Goal: Communication & Community: Answer question/provide support

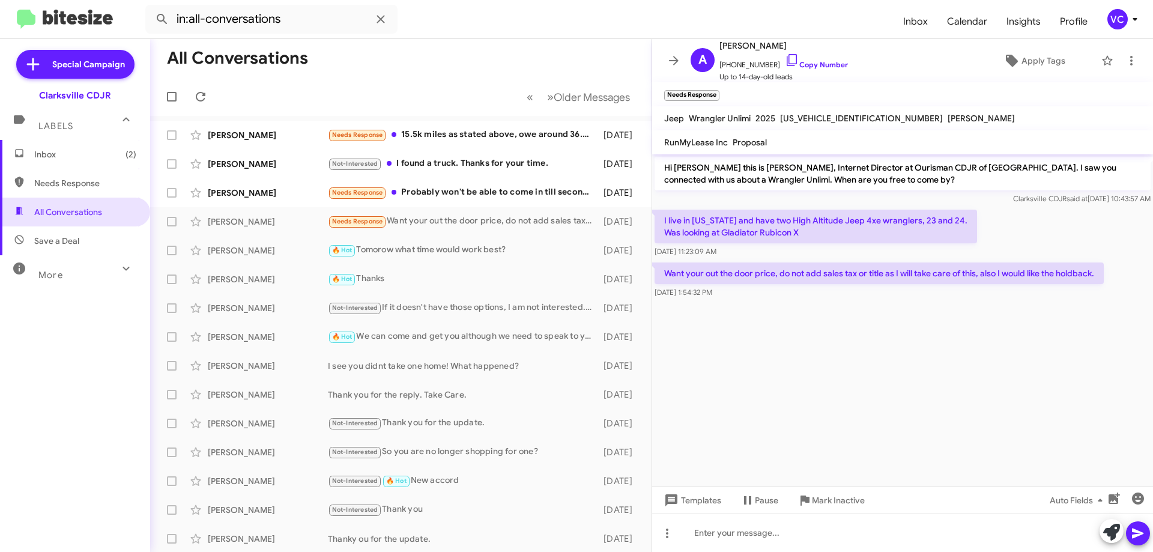
click at [426, 61] on mat-toolbar-row "All Conversations" at bounding box center [400, 58] width 501 height 38
click at [775, 375] on cdk-virtual-scroll-viewport "Hi [PERSON_NAME] this is [PERSON_NAME], Internet Director at Ourisman CDJR of […" at bounding box center [902, 320] width 501 height 332
drag, startPoint x: 36, startPoint y: 405, endPoint x: 28, endPoint y: 247, distance: 158.7
click at [35, 397] on div "Inbox (2) Needs Response All Conversations Save a Deal More Important 🔥 Hot App…" at bounding box center [75, 305] width 150 height 331
click at [67, 157] on span "Inbox (2)" at bounding box center [85, 154] width 102 height 12
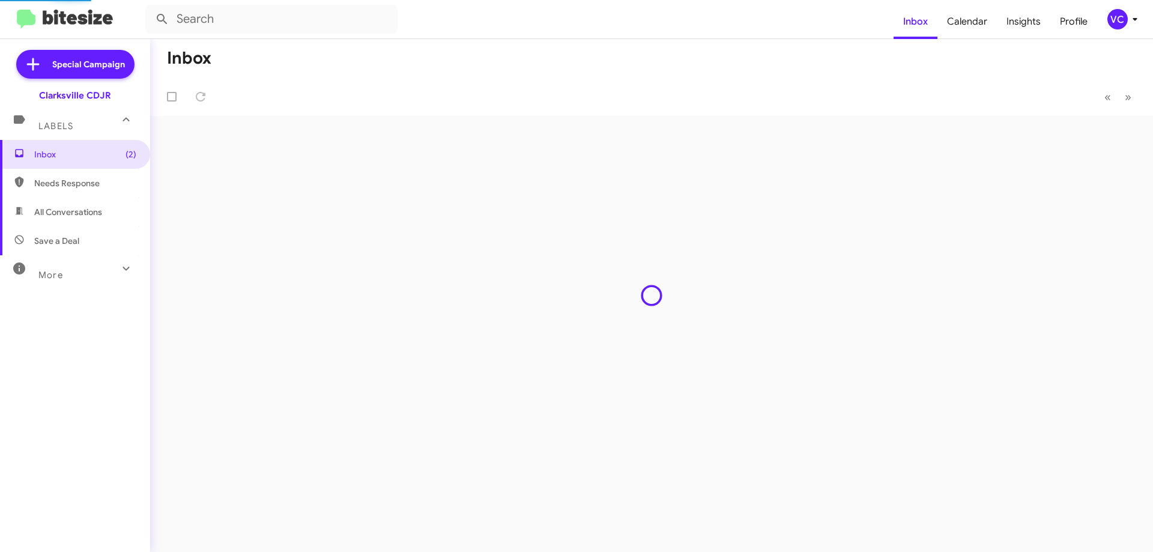
click at [111, 384] on div "Inbox (2) Needs Response All Conversations Save a Deal More Important 🔥 Hot App…" at bounding box center [75, 305] width 150 height 331
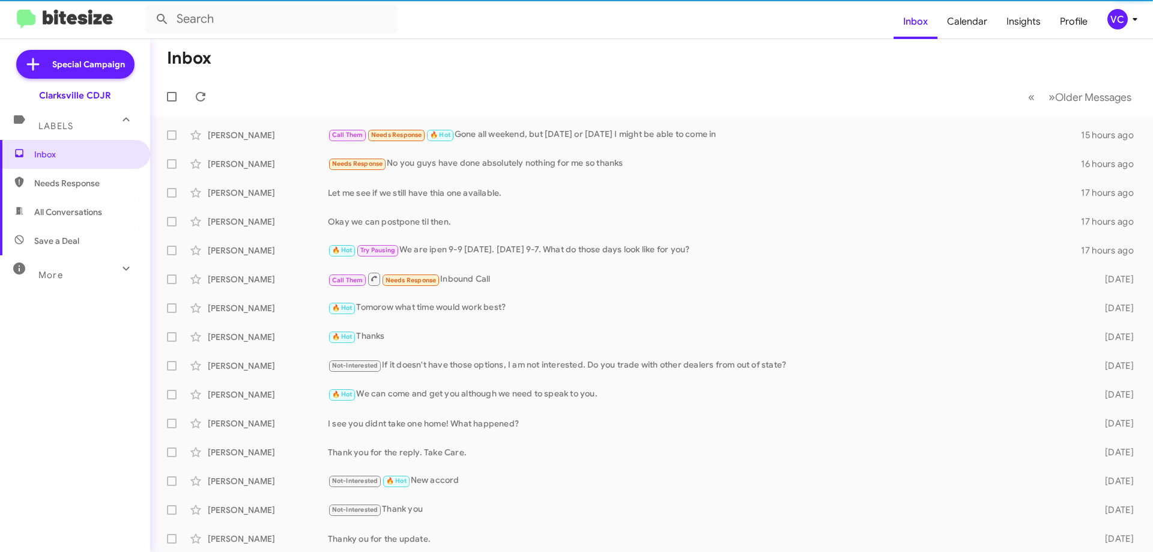
click at [694, 44] on mat-toolbar-row "Inbox" at bounding box center [651, 58] width 1003 height 38
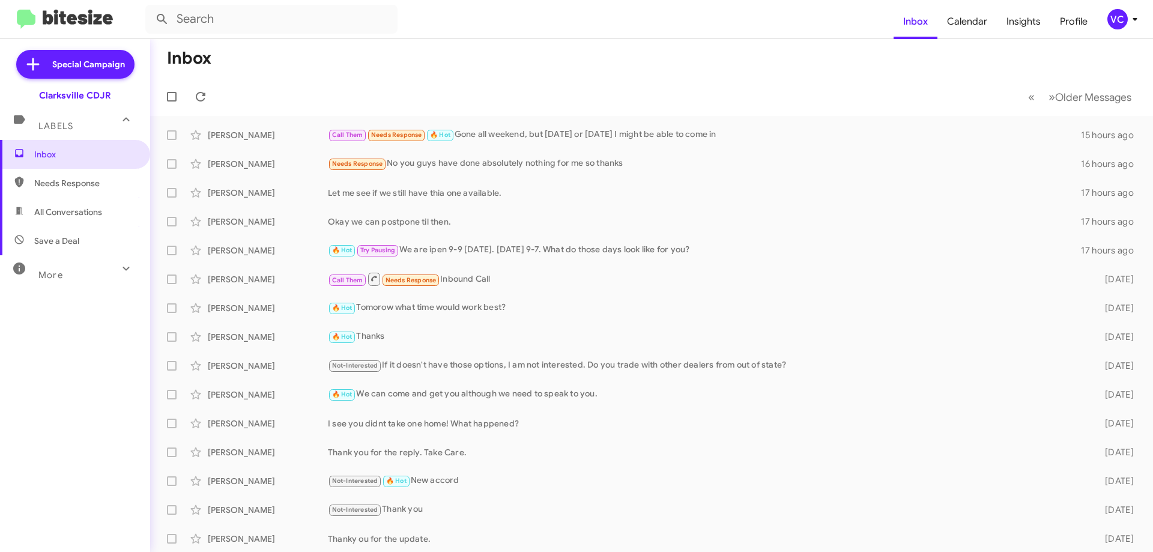
click at [68, 376] on div "Inbox Needs Response All Conversations Save a Deal More Important 🔥 Hot Appoint…" at bounding box center [75, 305] width 150 height 331
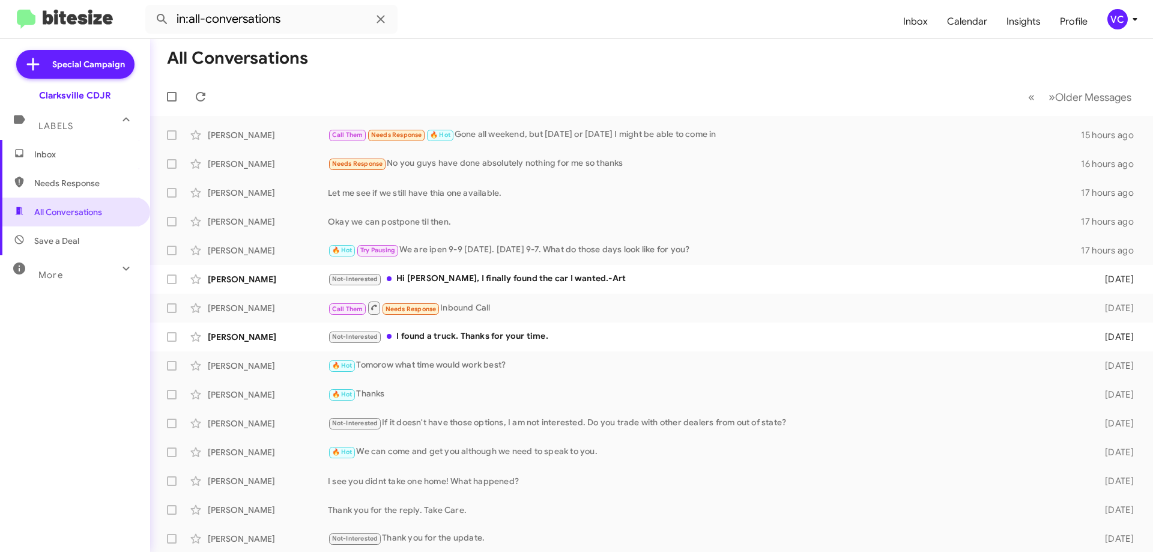
drag, startPoint x: 531, startPoint y: 67, endPoint x: 529, endPoint y: 85, distance: 17.6
click at [531, 67] on mat-toolbar-row "All Conversations" at bounding box center [651, 58] width 1003 height 38
click at [541, 64] on mat-toolbar-row "All Conversations" at bounding box center [651, 58] width 1003 height 38
click at [478, 49] on mat-toolbar-row "All Conversations" at bounding box center [651, 58] width 1003 height 38
click at [202, 91] on icon at bounding box center [200, 96] width 14 height 14
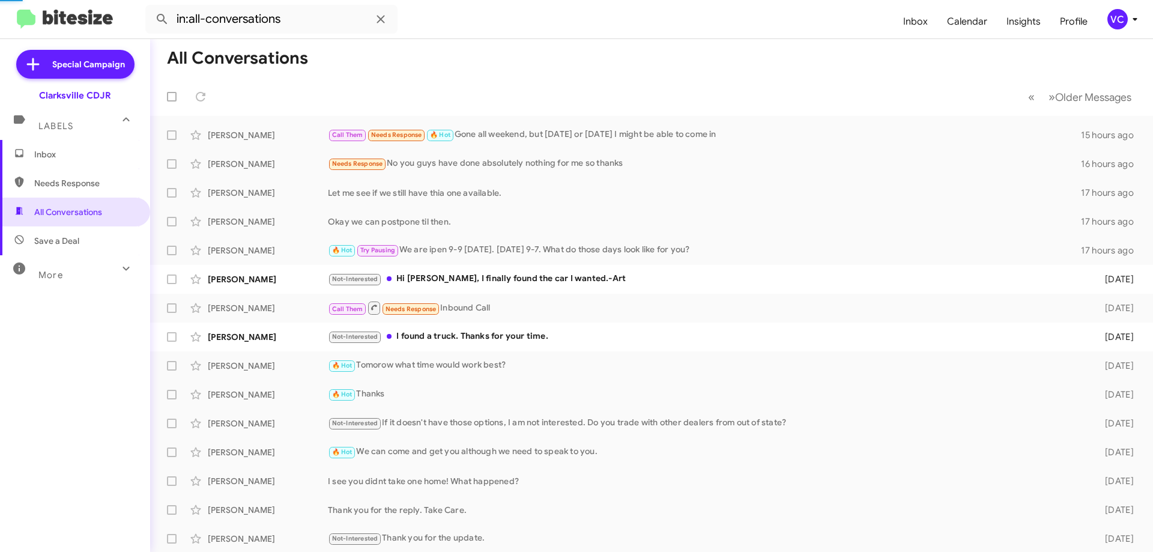
drag, startPoint x: 426, startPoint y: 79, endPoint x: 447, endPoint y: 82, distance: 21.9
click at [428, 79] on mat-toolbar-row "« Previous » Next Older Messages" at bounding box center [651, 96] width 1003 height 38
click at [611, 49] on mat-toolbar-row "All Conversations" at bounding box center [651, 58] width 1003 height 38
click at [561, 110] on mat-toolbar-row "« Previous » Next Older Messages" at bounding box center [651, 96] width 1003 height 38
click at [519, 74] on mat-toolbar-row "All Conversations" at bounding box center [651, 58] width 1003 height 38
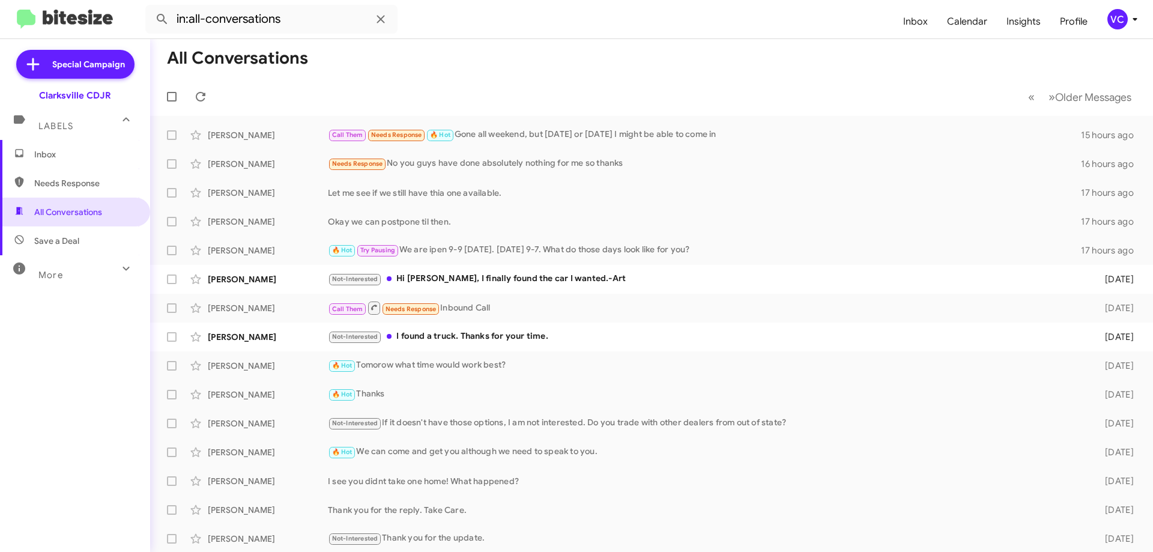
click at [477, 44] on mat-toolbar-row "All Conversations" at bounding box center [651, 58] width 1003 height 38
click at [429, 70] on mat-toolbar-row "All Conversations" at bounding box center [651, 58] width 1003 height 38
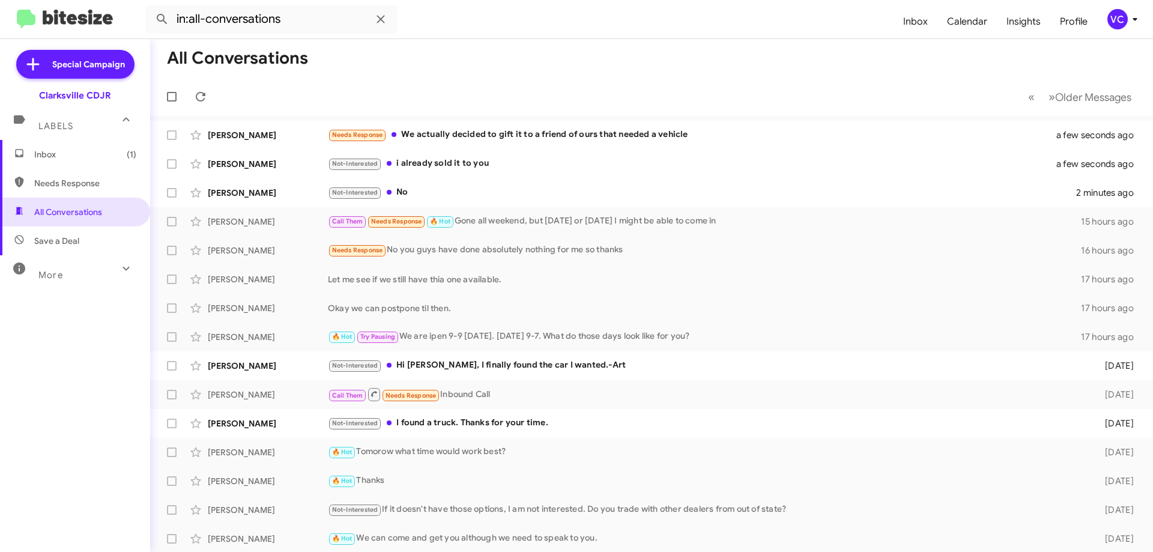
click at [494, 101] on mat-toolbar-row "« Previous » Next Older Messages" at bounding box center [651, 96] width 1003 height 38
click at [497, 101] on mat-toolbar-row "« Previous » Next Older Messages" at bounding box center [651, 96] width 1003 height 38
click at [506, 93] on mat-toolbar-row "« Previous » Next Older Messages" at bounding box center [651, 96] width 1003 height 38
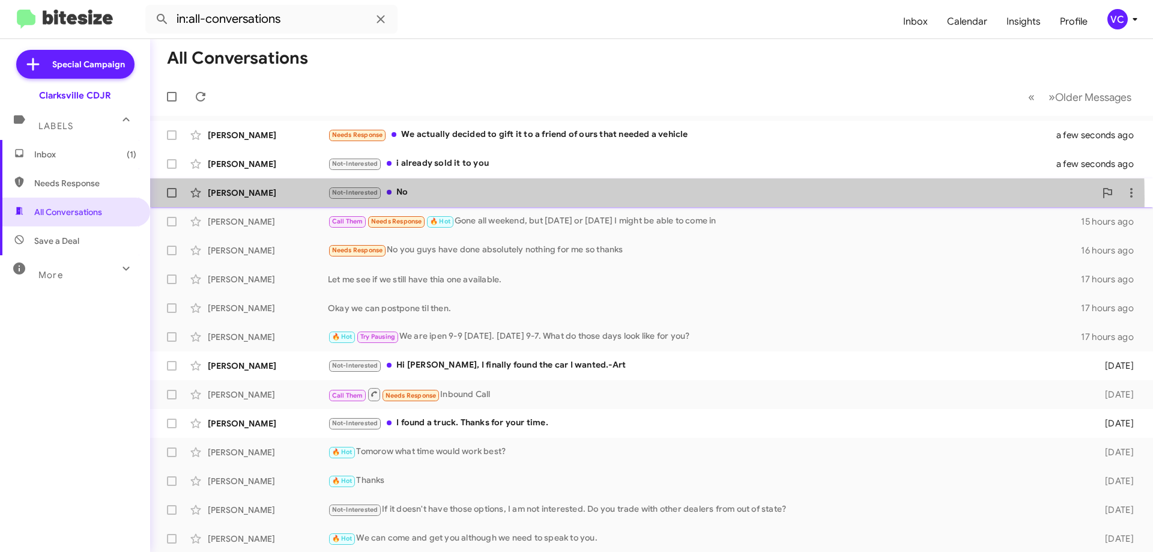
click at [473, 199] on div "Not-Interested No" at bounding box center [711, 193] width 767 height 14
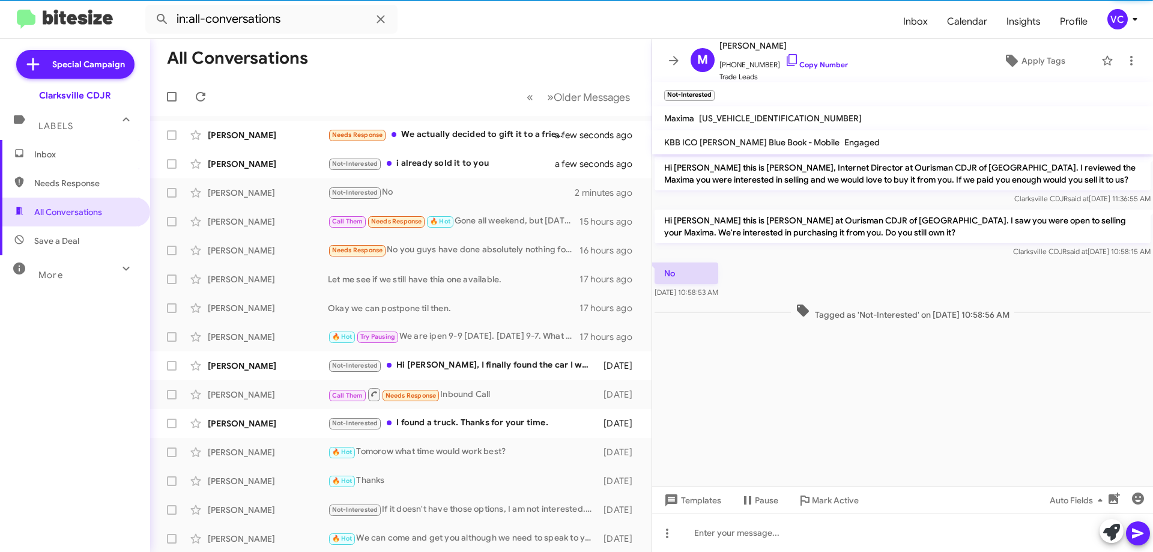
click at [867, 390] on cdk-virtual-scroll-viewport "Hi Mike this is Victoria Cook, Internet Director at Ourisman CDJR of Clarksvill…" at bounding box center [902, 320] width 501 height 332
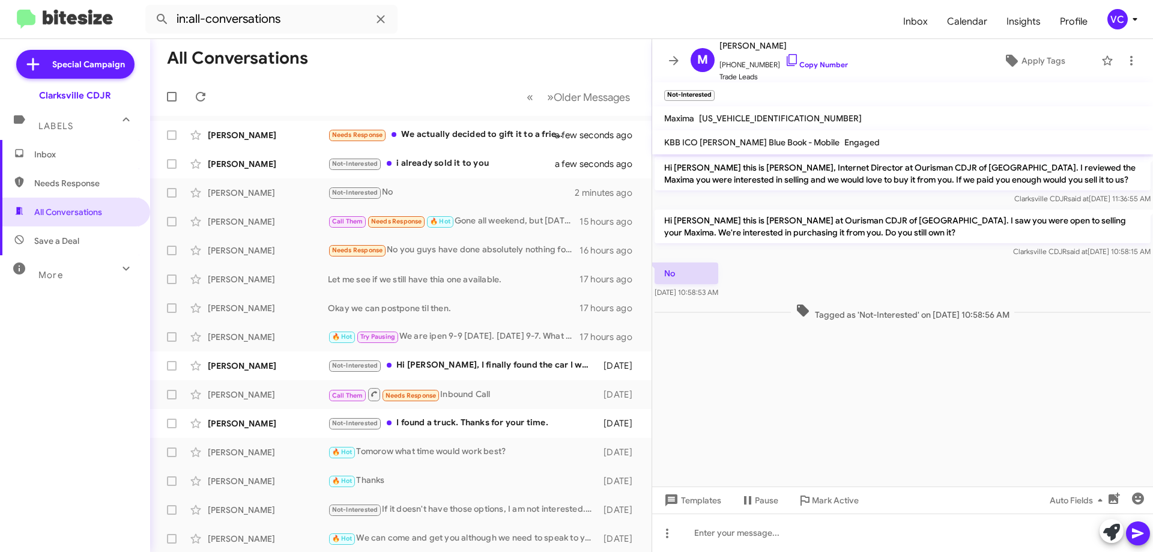
click at [882, 248] on div "Clarksville CDJR said at Aug 22, 2025, 10:58:15 AM" at bounding box center [903, 252] width 496 height 12
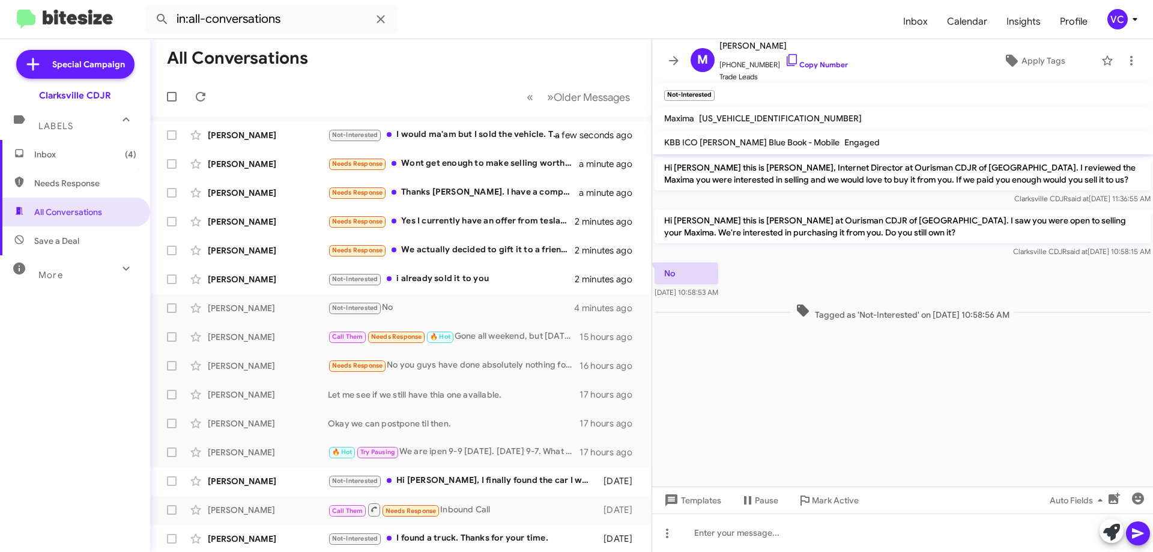
click at [942, 386] on cdk-virtual-scroll-viewport "Hi Mike this is Victoria Cook, Internet Director at Ourisman CDJR of Clarksvill…" at bounding box center [902, 320] width 501 height 332
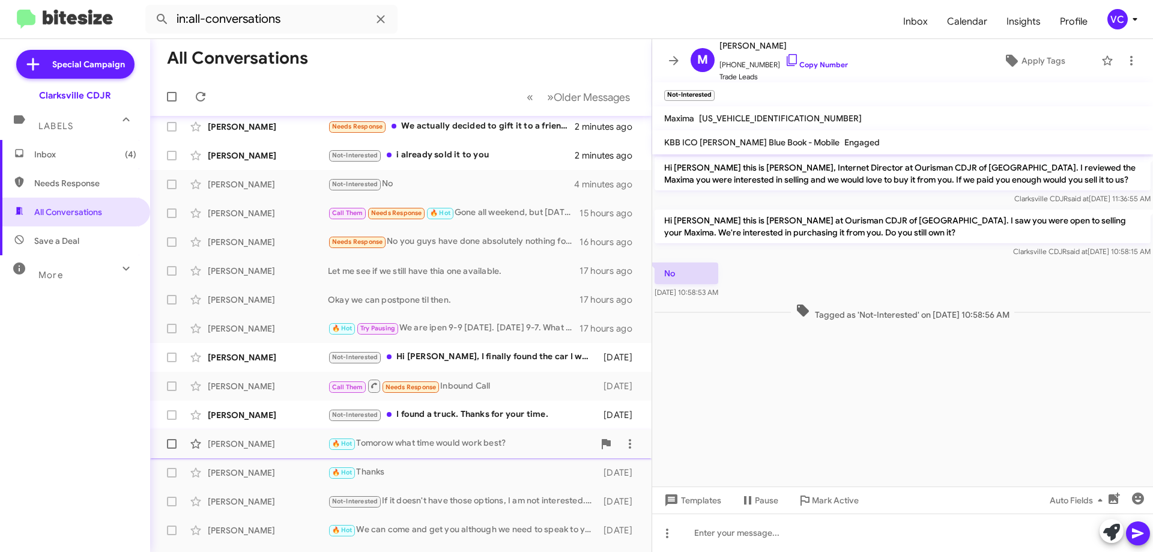
scroll to position [145, 0]
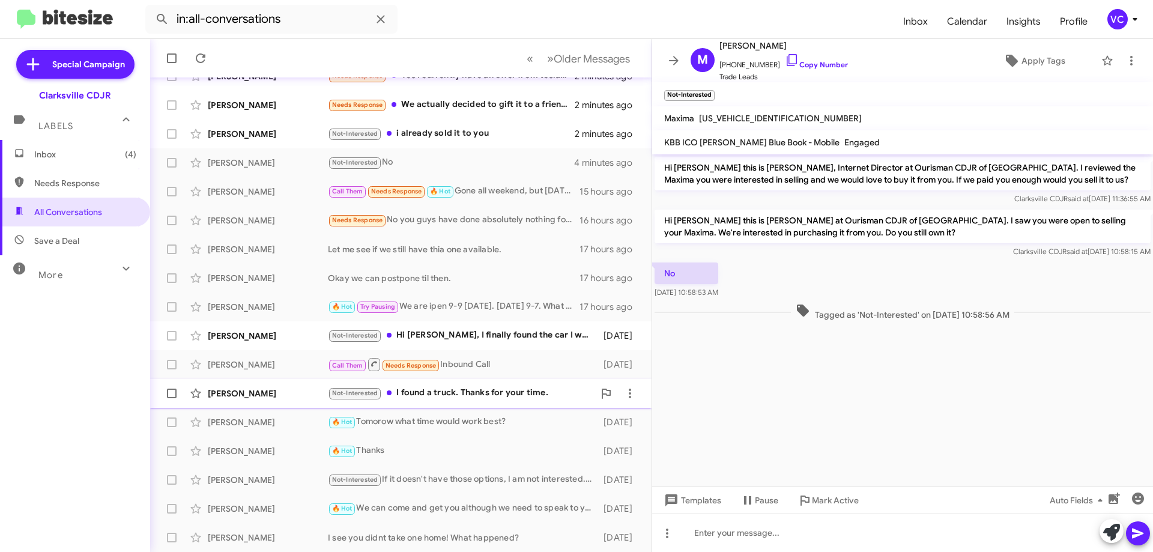
click at [432, 395] on div "Not-Interested I found a truck. Thanks for your time." at bounding box center [461, 393] width 266 height 14
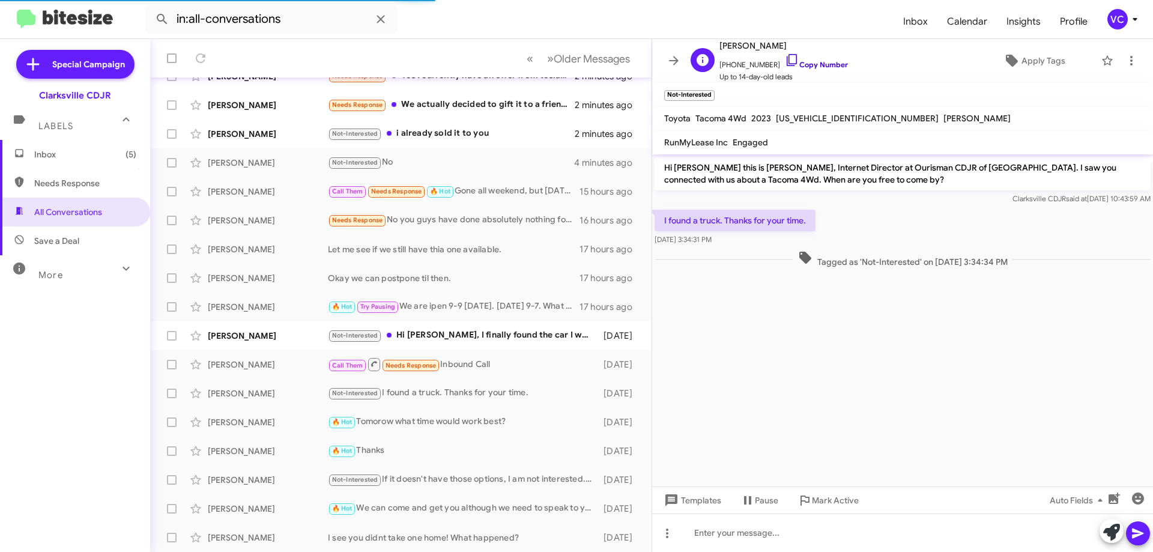
click at [822, 62] on link "Copy Number" at bounding box center [816, 64] width 63 height 9
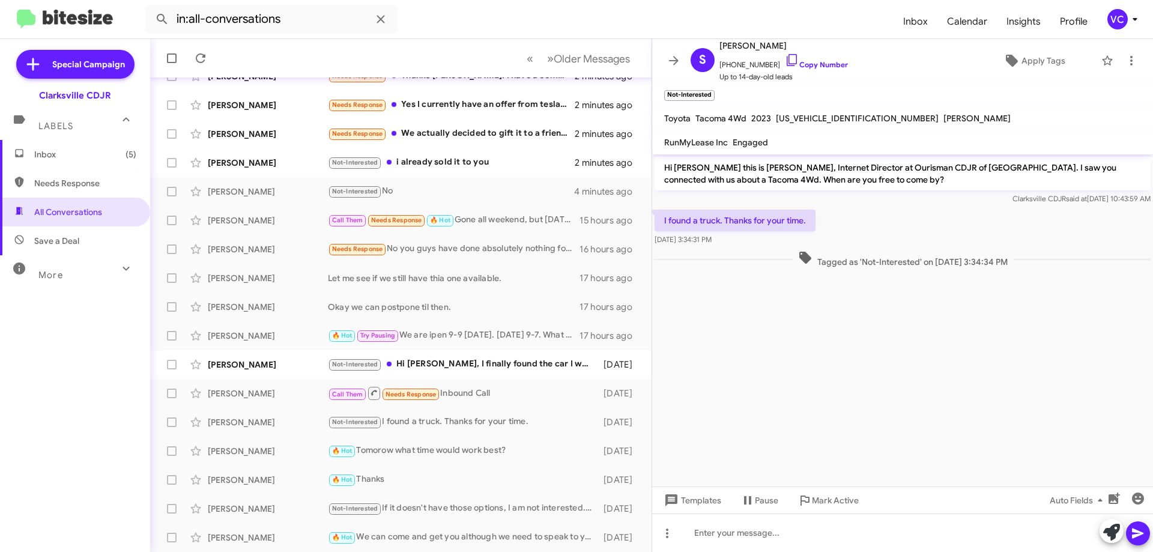
click at [836, 416] on cdk-virtual-scroll-viewport "Hi Steve this is Victoria Cook, Internet Director at Ourisman CDJR of Clarksvil…" at bounding box center [902, 320] width 501 height 332
click at [849, 423] on cdk-virtual-scroll-viewport "Hi Steve this is Victoria Cook, Internet Director at Ourisman CDJR of Clarksvil…" at bounding box center [902, 320] width 501 height 332
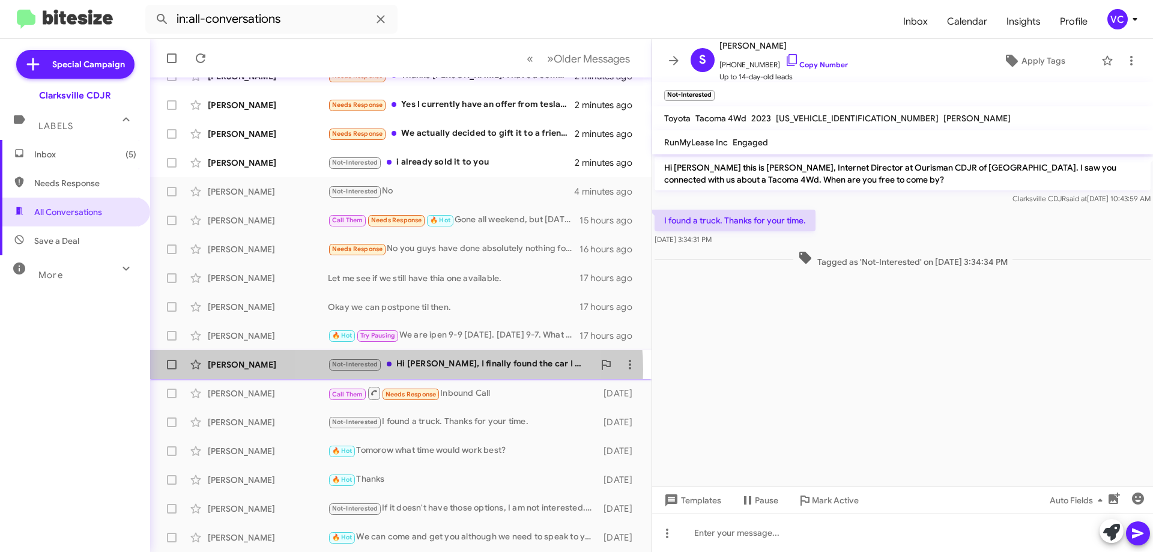
click at [382, 369] on span "Not-Interested" at bounding box center [355, 363] width 54 height 11
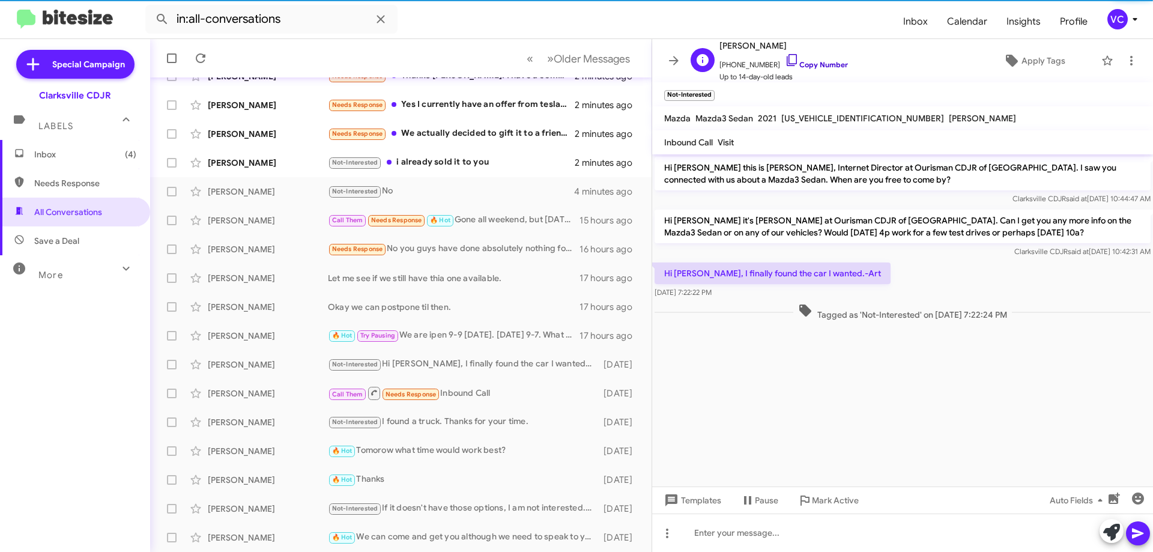
click at [820, 61] on link "Copy Number" at bounding box center [816, 64] width 63 height 9
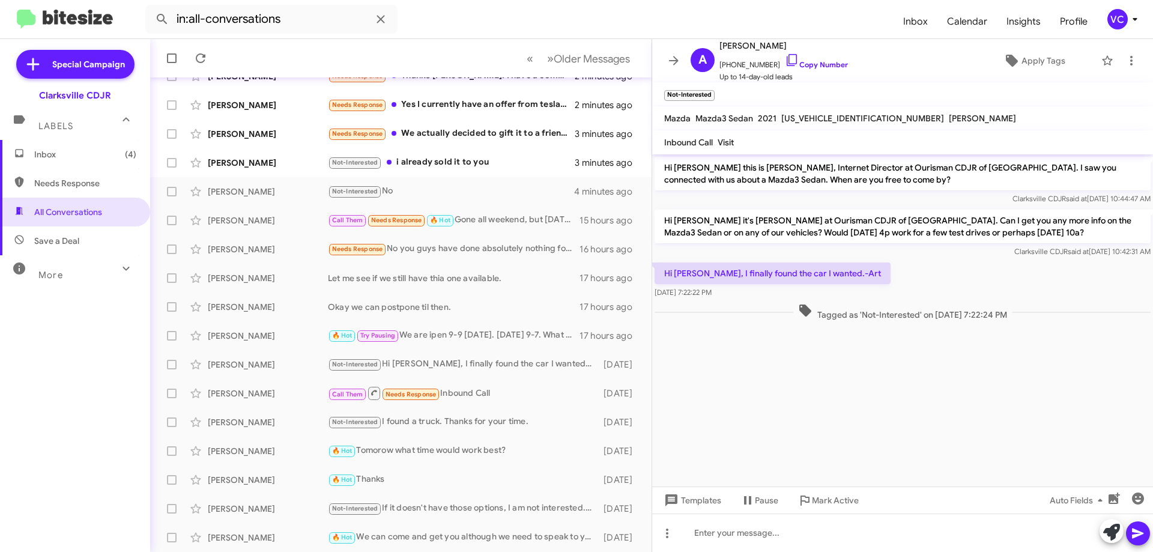
click at [808, 277] on p "Hi Victoria, I finally found the car I wanted.-Art" at bounding box center [773, 273] width 236 height 22
copy p "Hi Victoria, I finally found the car I wanted.-Art"
drag, startPoint x: 745, startPoint y: 327, endPoint x: 754, endPoint y: 330, distance: 10.3
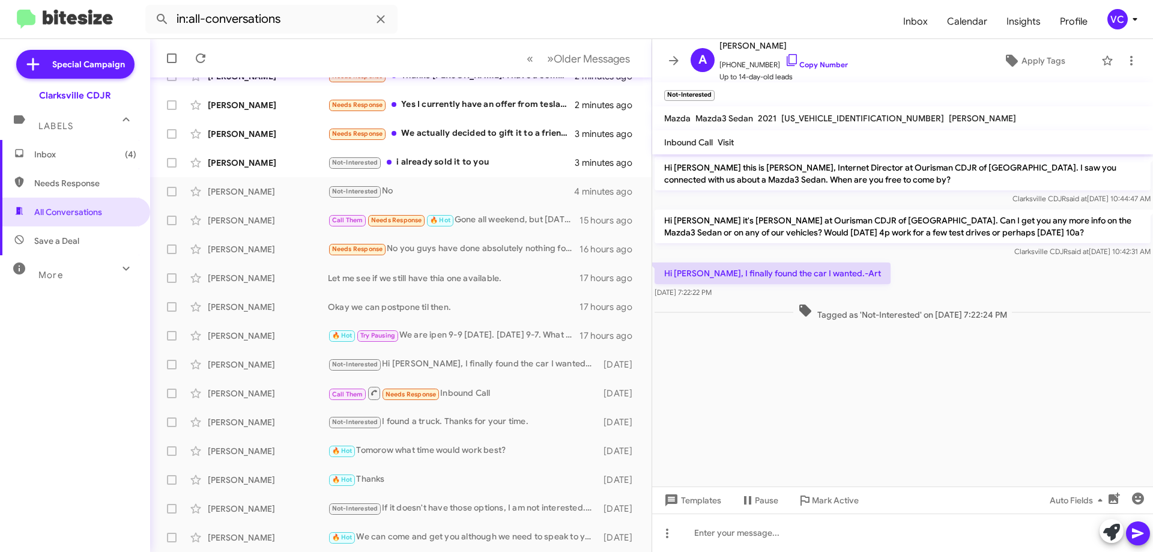
click at [757, 330] on div at bounding box center [902, 329] width 501 height 12
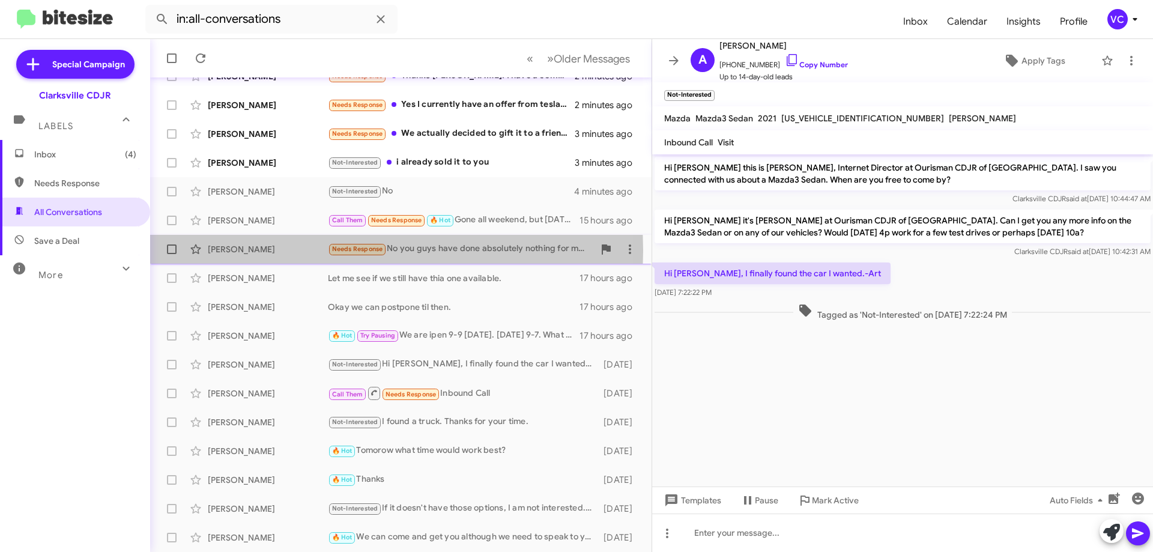
click at [256, 250] on div "[PERSON_NAME]" at bounding box center [268, 249] width 120 height 12
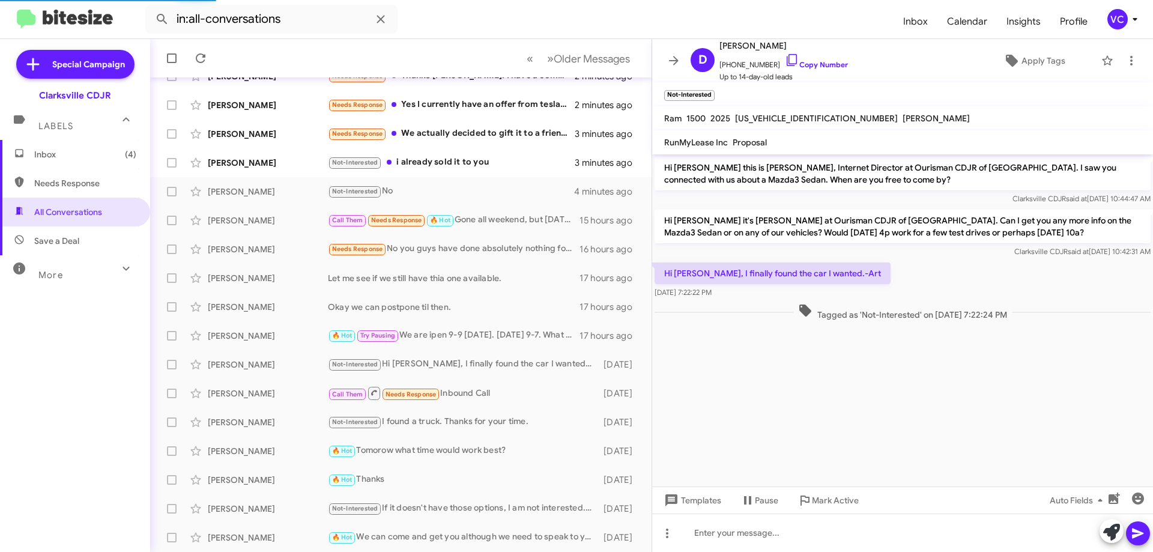
scroll to position [398, 0]
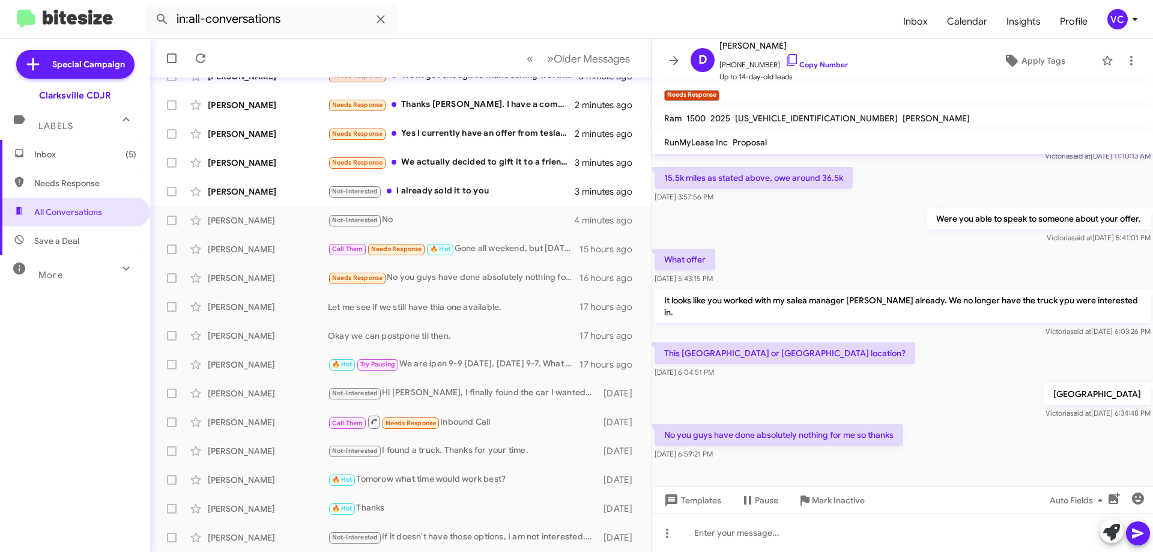
click at [947, 383] on div "Clarksville Victoria said at Aug 21, 2025, 6:34:48 PM" at bounding box center [902, 401] width 501 height 41
click at [814, 72] on span "Up to 14-day-old leads" at bounding box center [783, 77] width 129 height 12
click at [830, 59] on span "+14109609574 Copy Number" at bounding box center [783, 62] width 129 height 18
click at [811, 68] on link "Copy Number" at bounding box center [816, 64] width 63 height 9
click at [814, 65] on link "Copy Number" at bounding box center [816, 64] width 63 height 9
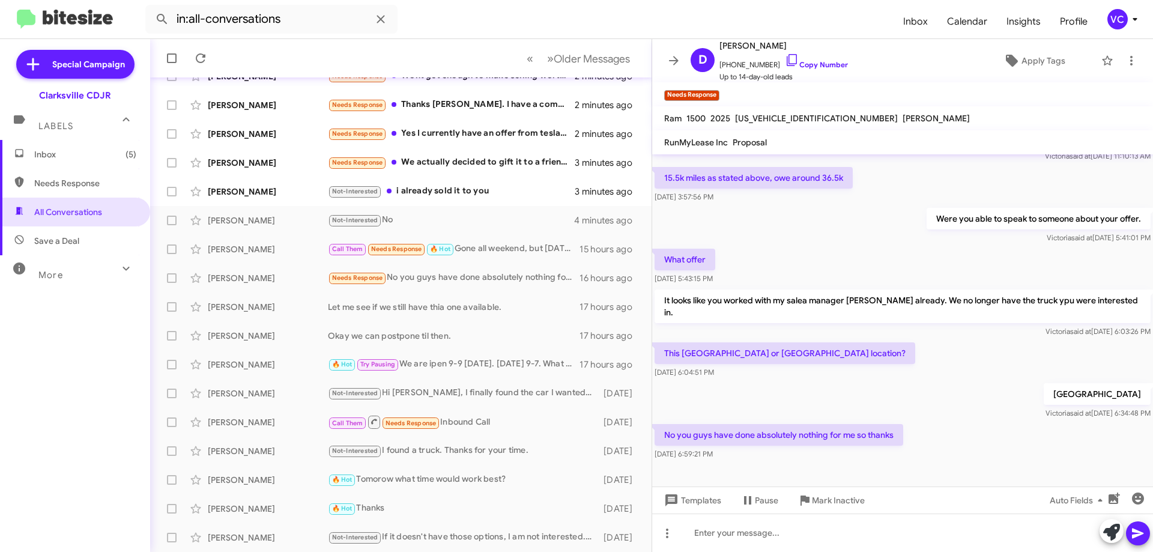
click at [845, 424] on p "No you guys have done absolutely nothing for me so thanks" at bounding box center [779, 435] width 249 height 22
copy p "No you guys have done absolutely nothing for me so thanks"
click at [269, 250] on div "[PERSON_NAME]" at bounding box center [268, 249] width 120 height 12
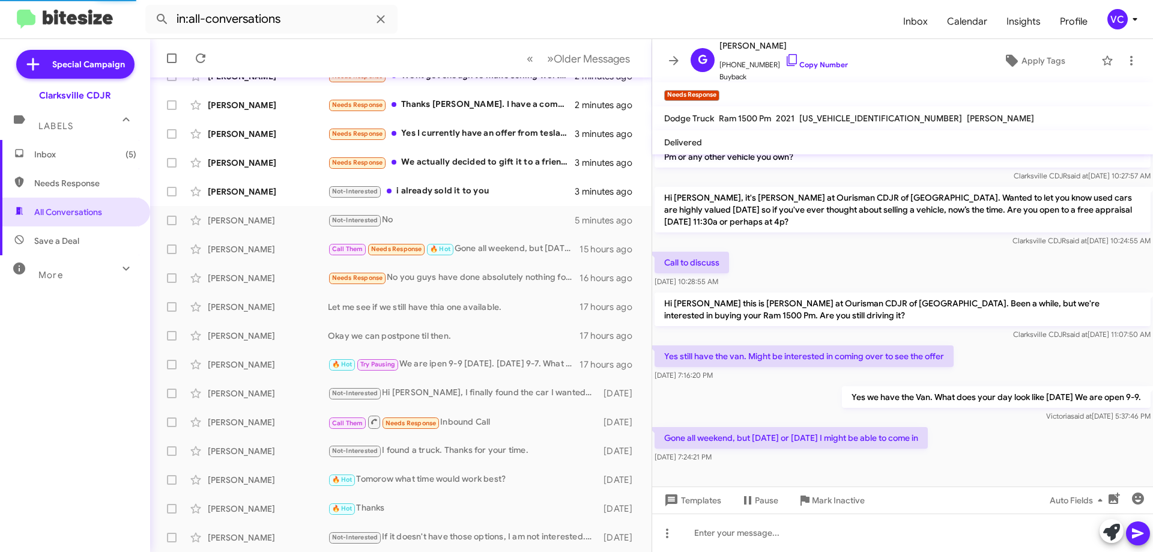
scroll to position [47, 0]
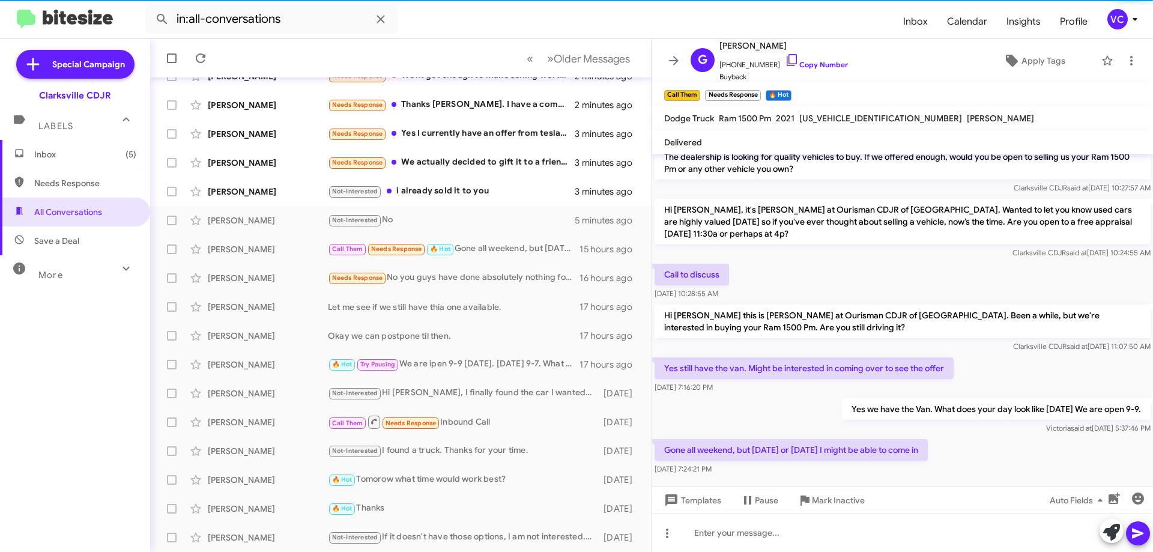
click at [716, 412] on div "Yes we have the Van. What does your day look like tomorrow We are open 9-9. Vic…" at bounding box center [902, 416] width 501 height 41
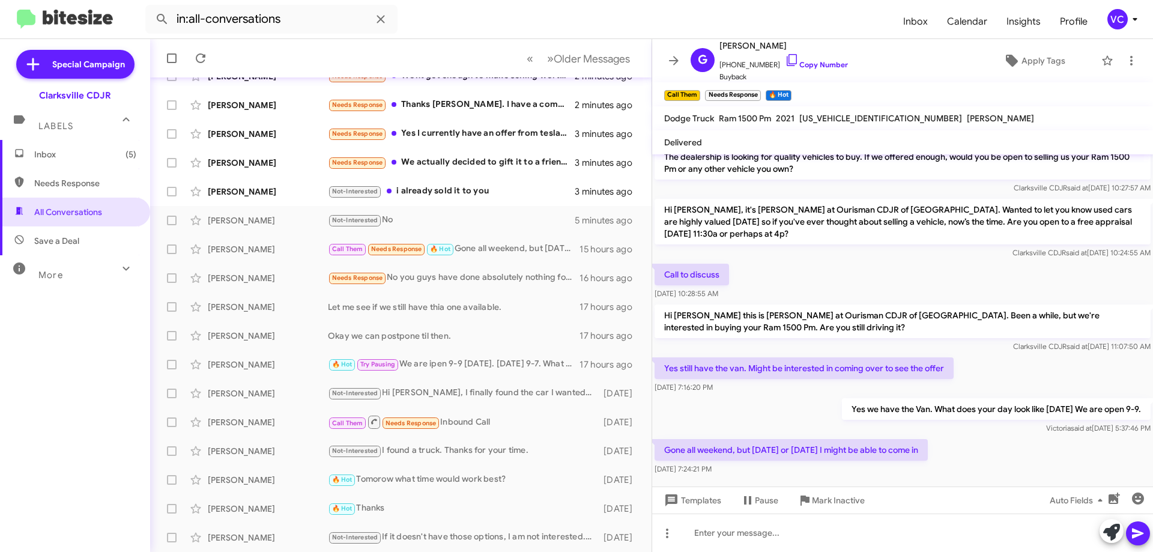
click at [1075, 439] on div "Gone all weekend, but next week Thursday or Friday I might be able to come in A…" at bounding box center [902, 457] width 501 height 41
drag, startPoint x: 784, startPoint y: 395, endPoint x: 789, endPoint y: 453, distance: 58.4
click at [785, 396] on div "Yes we have the Van. What does your day look like tomorrow We are open 9-9. Vic…" at bounding box center [902, 416] width 501 height 41
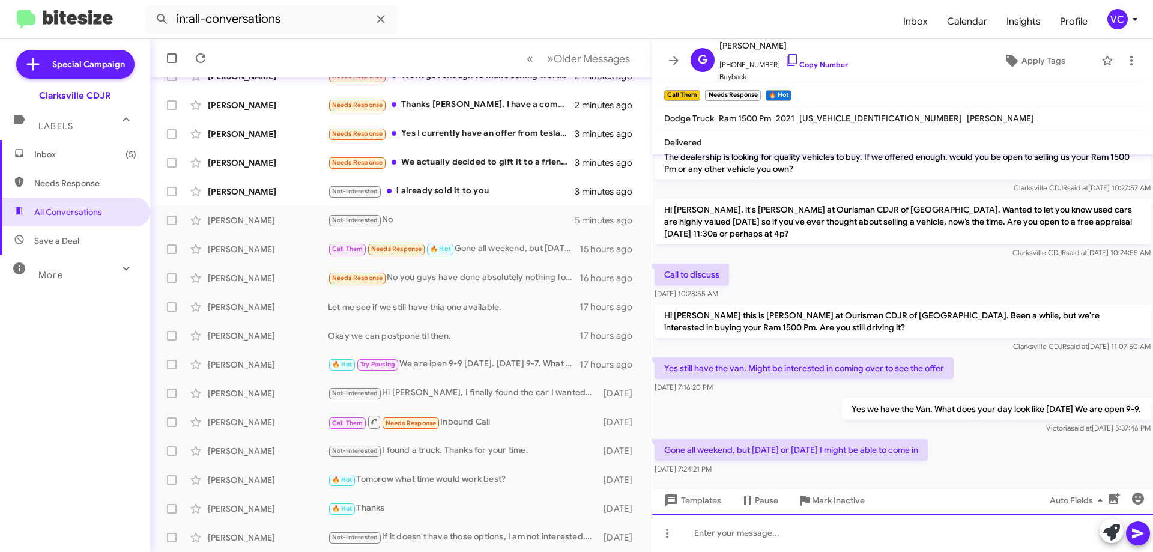
click at [718, 531] on div at bounding box center [902, 532] width 501 height 38
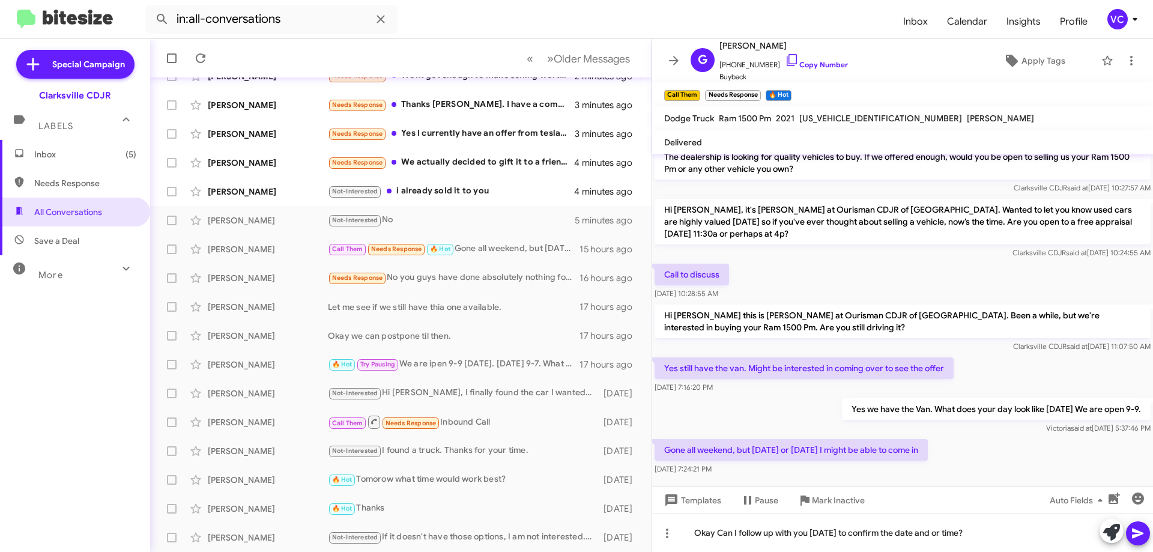
click at [1134, 535] on icon at bounding box center [1137, 533] width 11 height 10
click at [762, 500] on span "Pause" at bounding box center [766, 500] width 23 height 22
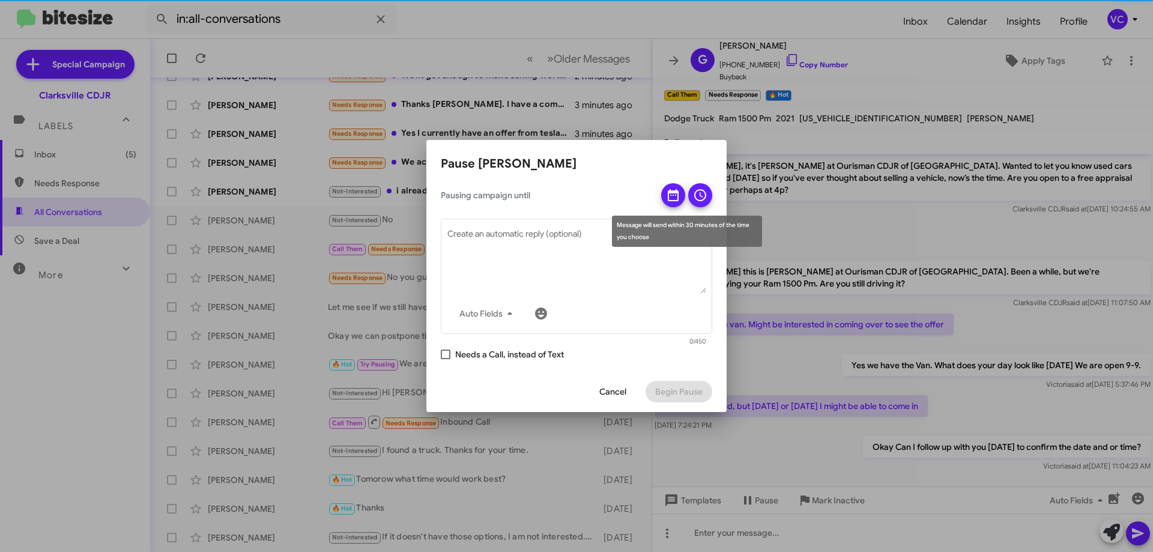
click at [668, 195] on icon at bounding box center [673, 195] width 14 height 14
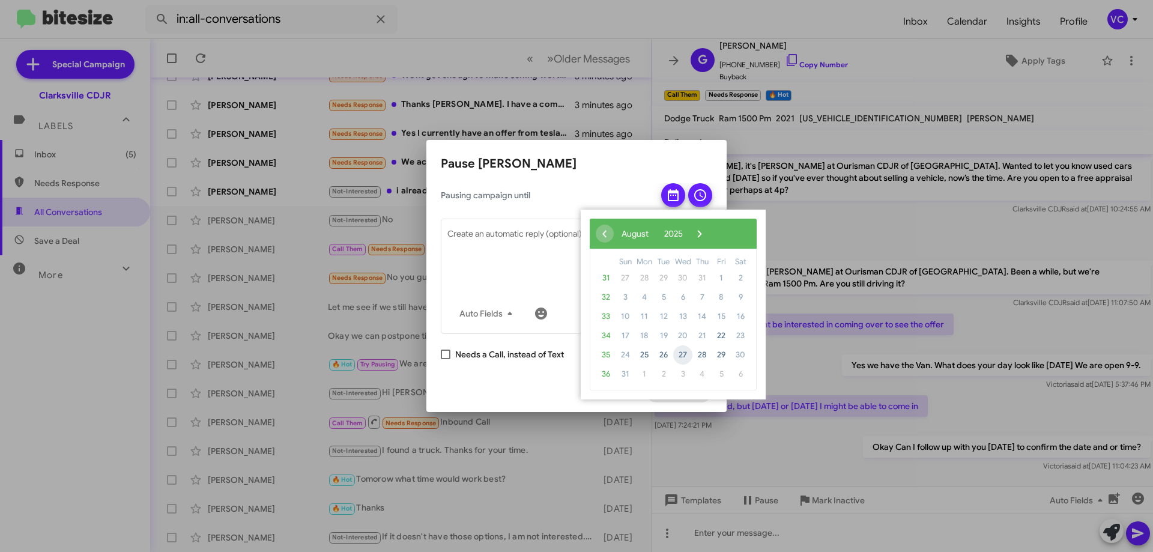
click at [680, 354] on span "27" at bounding box center [682, 354] width 19 height 19
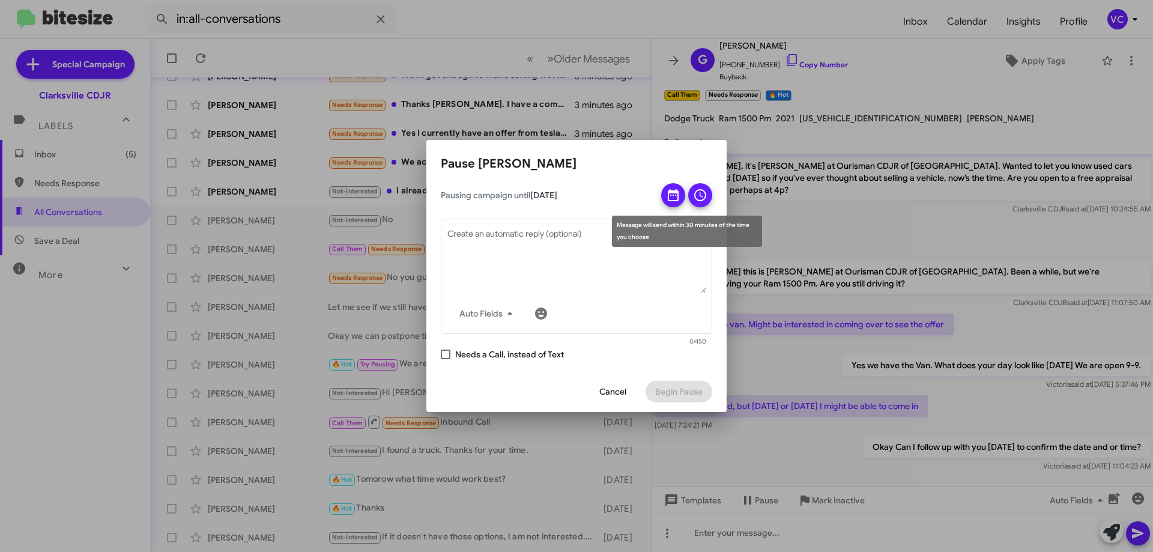
click at [701, 192] on icon at bounding box center [700, 195] width 14 height 14
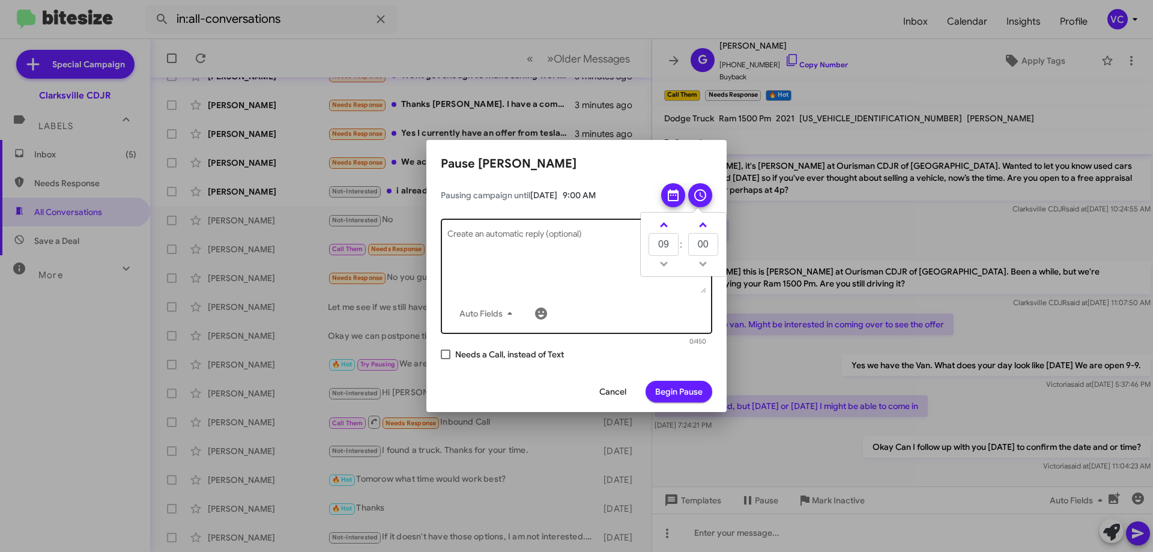
click at [566, 273] on textarea "Create an automatic reply (optional)" at bounding box center [576, 262] width 259 height 62
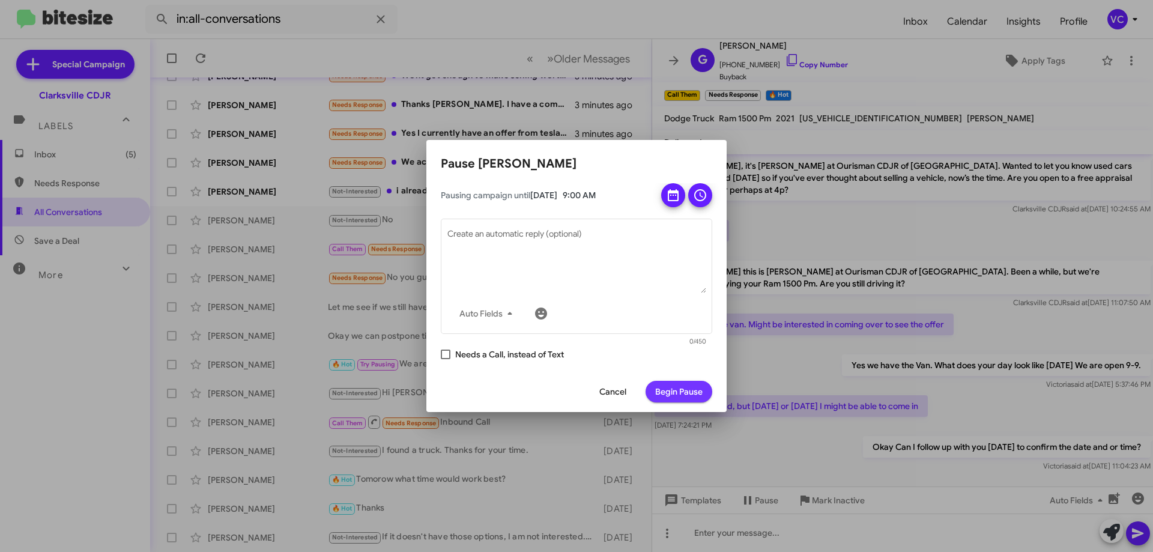
click at [680, 392] on span "Begin Pause" at bounding box center [678, 392] width 47 height 22
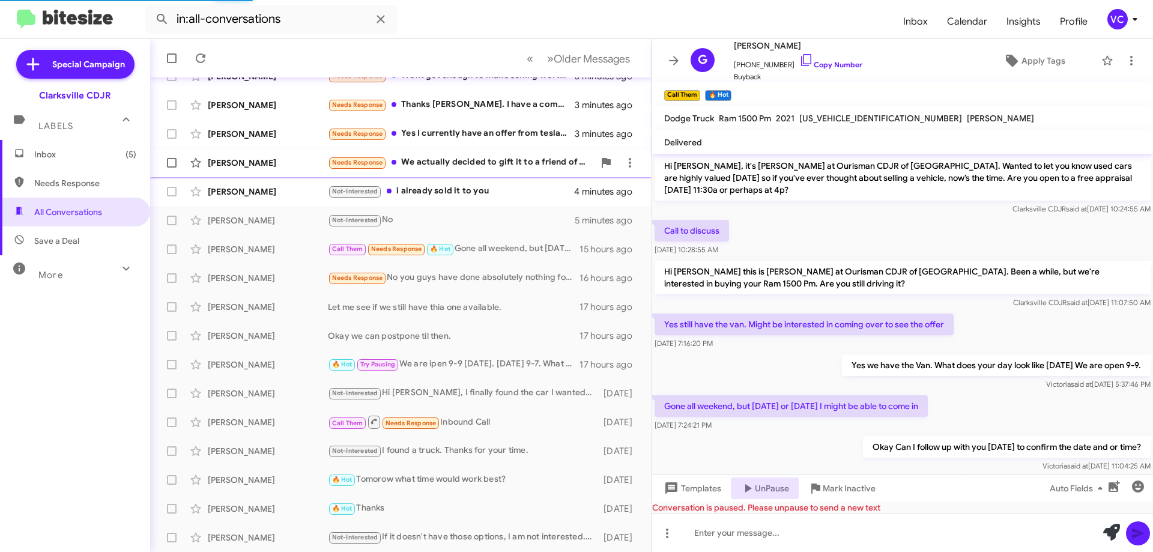
scroll to position [205, 0]
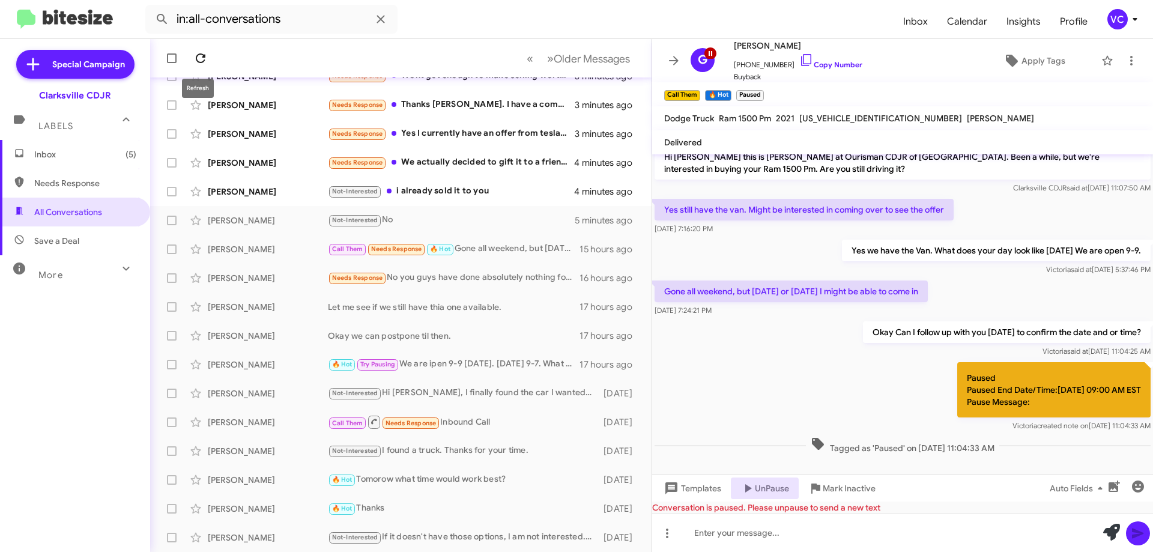
click at [205, 54] on icon at bounding box center [200, 58] width 14 height 14
click at [452, 22] on form "in:all-conversations" at bounding box center [519, 19] width 748 height 29
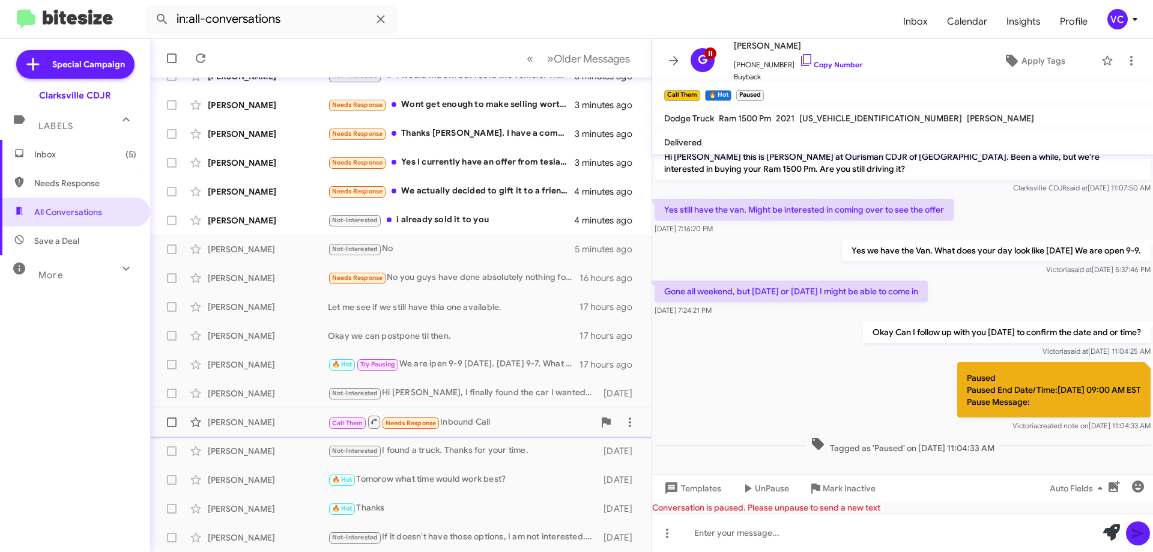
click at [480, 426] on div "Call Them Needs Response Inbound Call" at bounding box center [461, 421] width 266 height 15
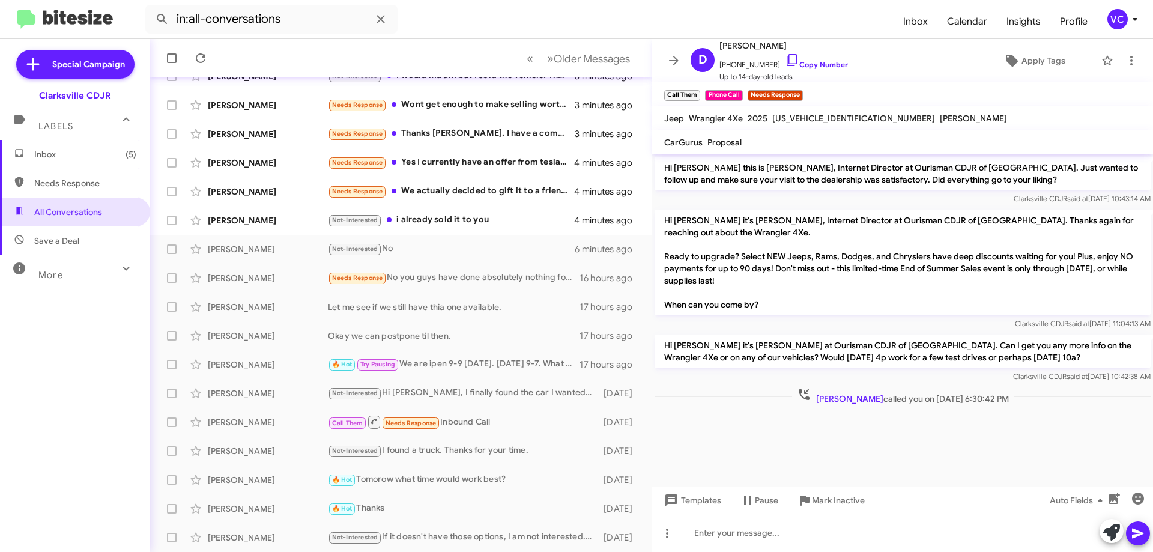
click at [790, 446] on cdk-virtual-scroll-viewport "Hi Damien this is Victoria Cook, Internet Director at Ourisman CDJR of Clarksvi…" at bounding box center [902, 320] width 501 height 332
click at [817, 61] on link "Copy Number" at bounding box center [816, 64] width 63 height 9
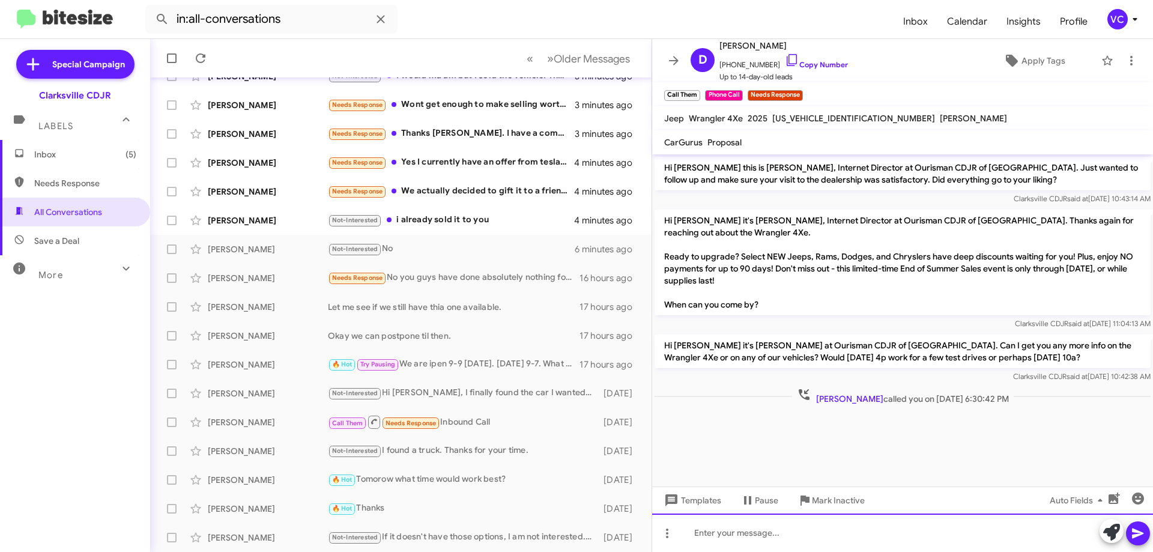
click at [792, 541] on div at bounding box center [902, 532] width 501 height 38
click at [818, 534] on div "Were you able to get your" at bounding box center [902, 532] width 501 height 38
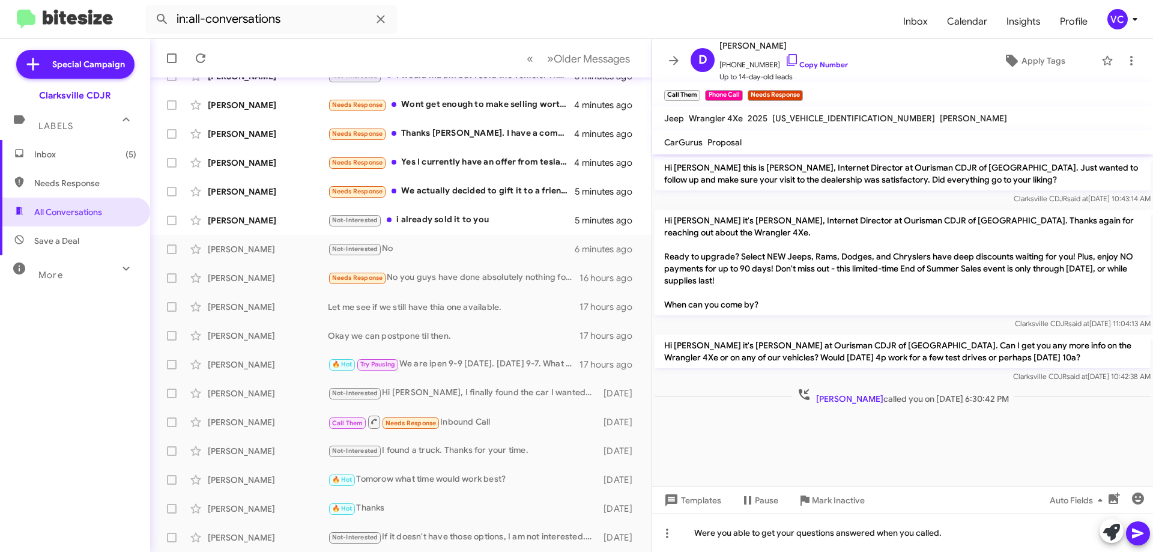
click at [1136, 532] on icon at bounding box center [1137, 533] width 11 height 10
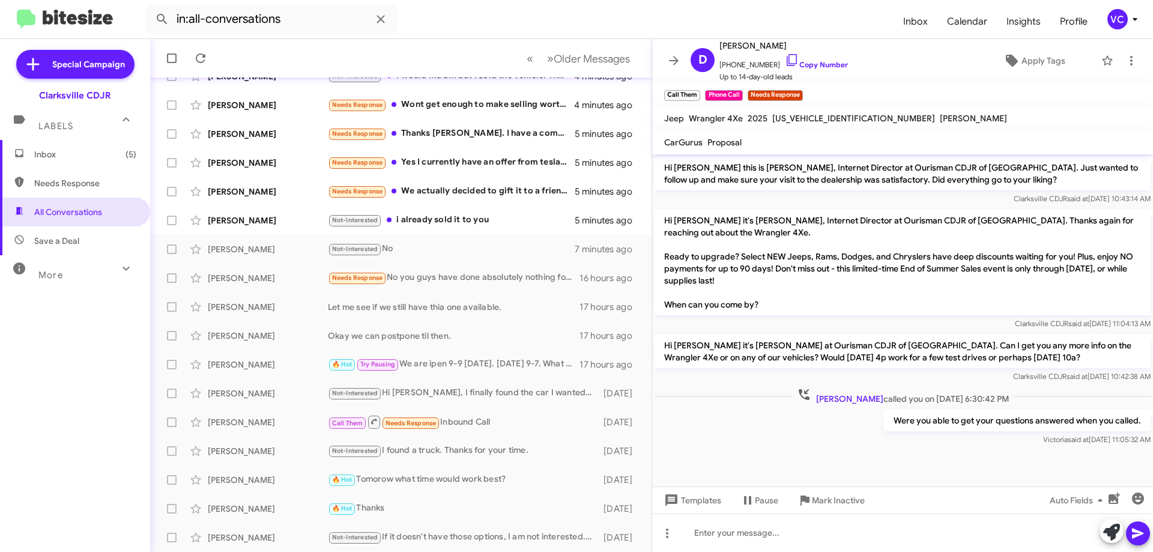
drag, startPoint x: 817, startPoint y: 491, endPoint x: 760, endPoint y: 404, distance: 104.1
click at [797, 455] on mat-tooltip-component "Mark Inactive" at bounding box center [825, 471] width 64 height 36
click at [276, 283] on div "[PERSON_NAME]" at bounding box center [268, 278] width 120 height 12
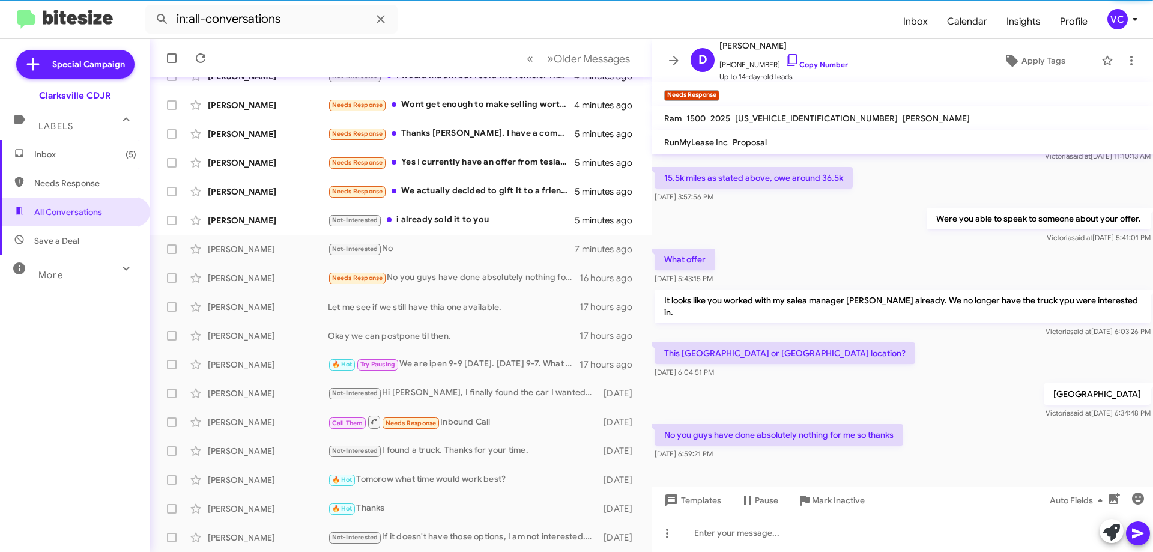
click at [940, 360] on div "This Baltimore or Clarksville location? Aug 21, 2025, 6:04:51 PM" at bounding box center [902, 360] width 501 height 41
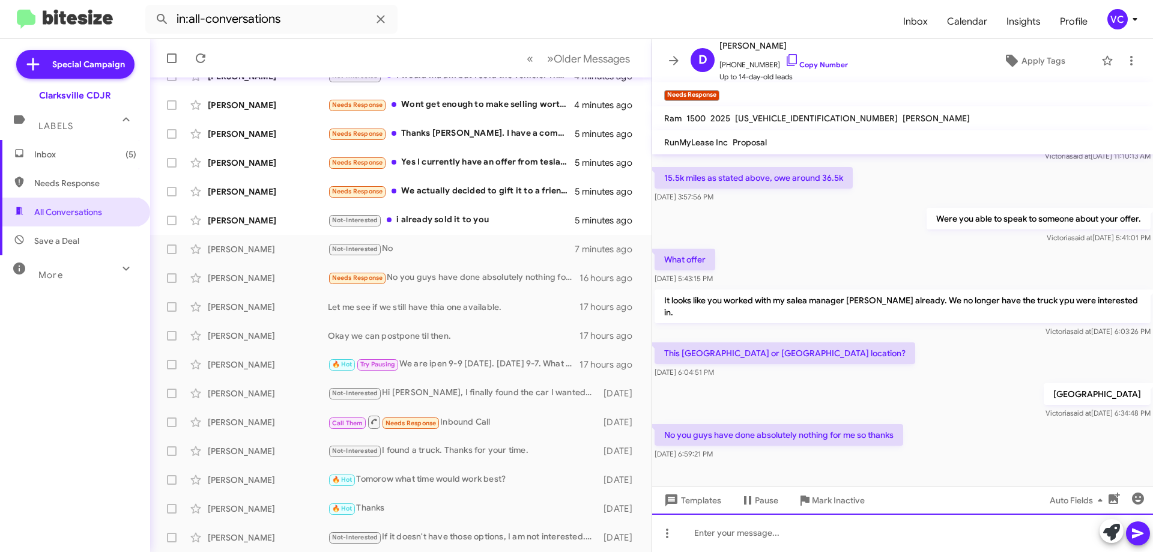
click at [752, 536] on div at bounding box center [902, 532] width 501 height 38
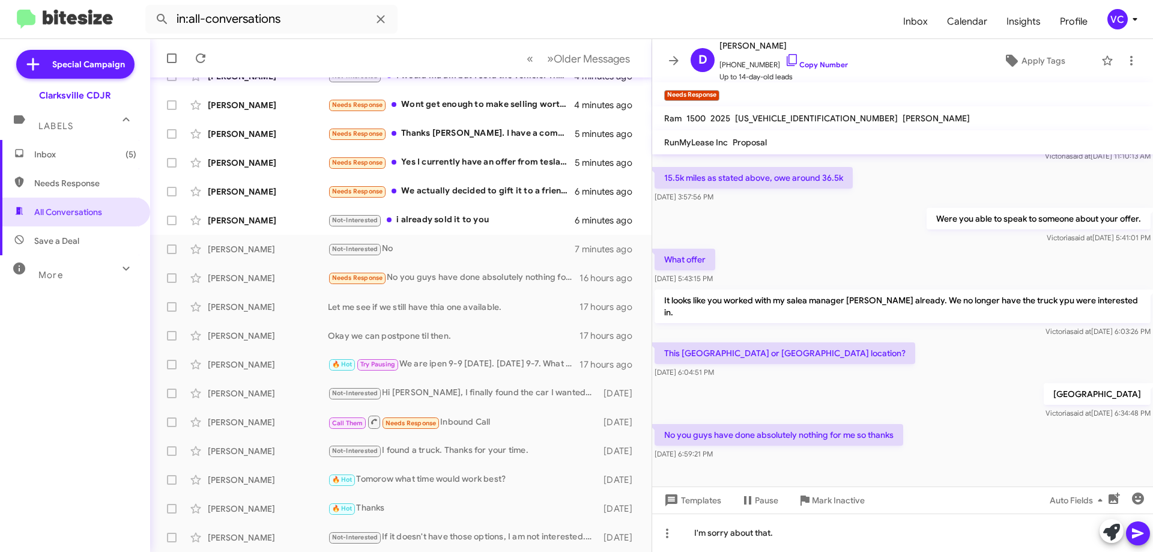
click at [1136, 539] on icon at bounding box center [1138, 533] width 14 height 14
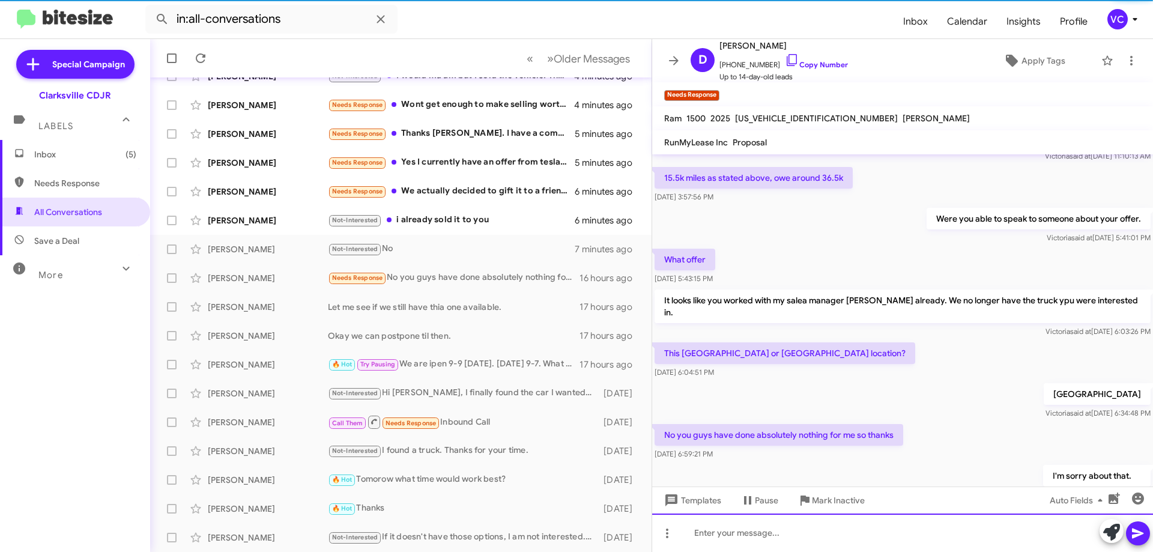
scroll to position [0, 0]
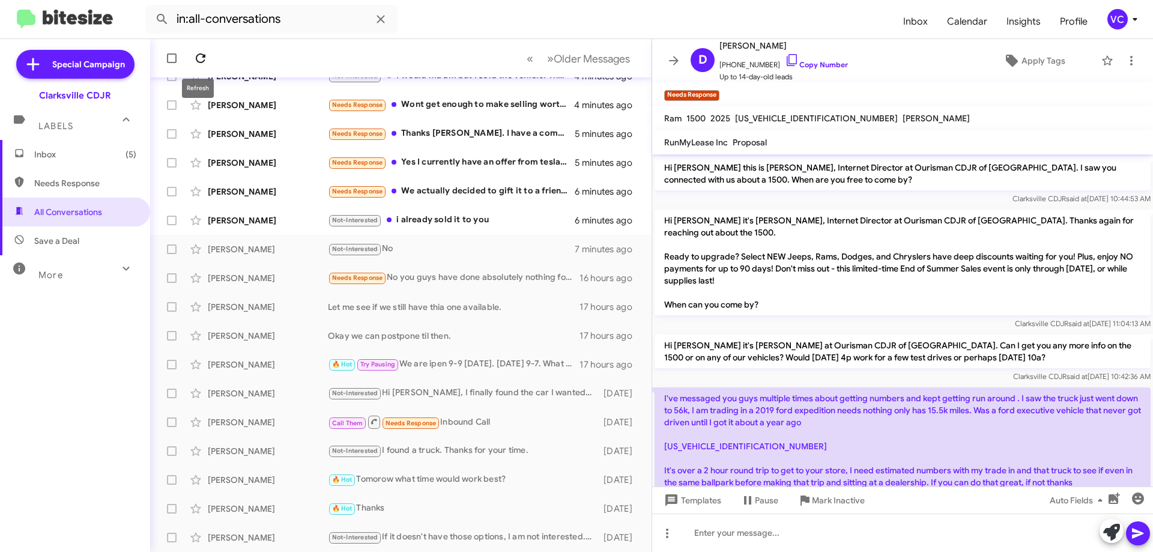
click at [204, 56] on icon at bounding box center [201, 58] width 10 height 10
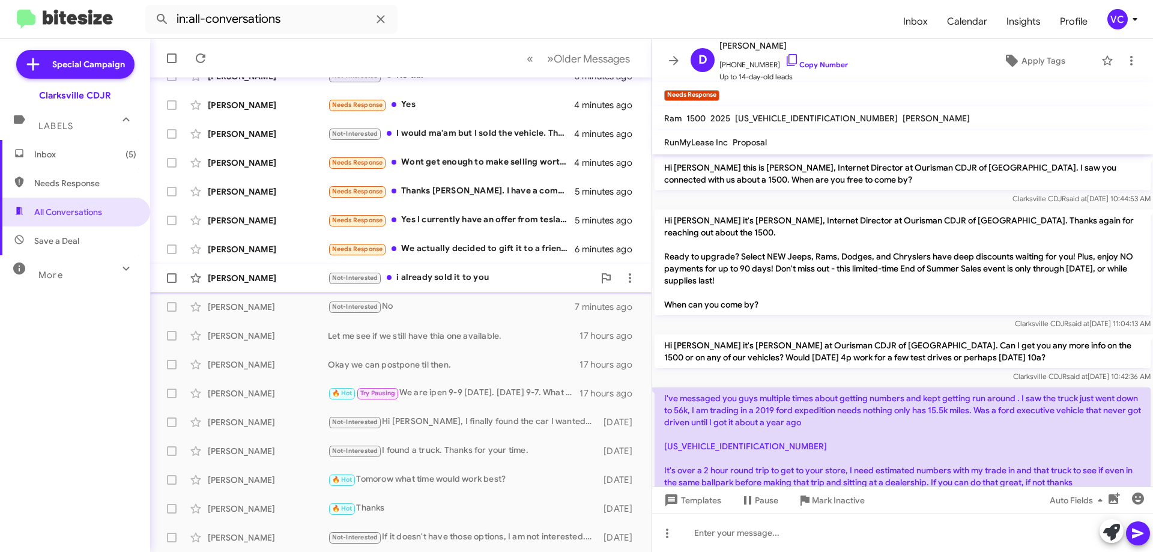
click at [269, 275] on div "Erika Kelleher" at bounding box center [268, 278] width 120 height 12
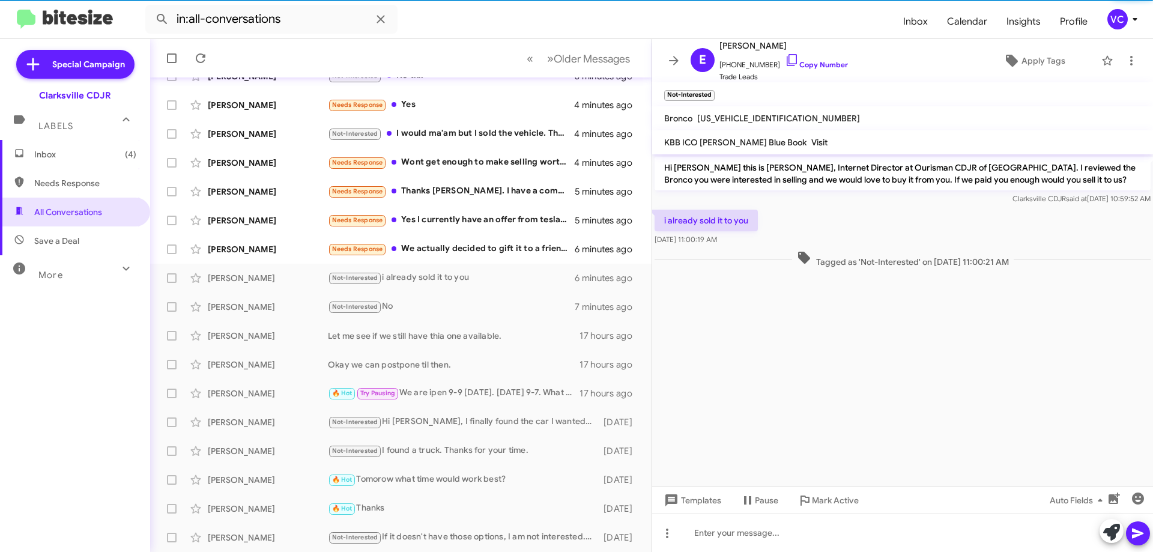
drag, startPoint x: 890, startPoint y: 404, endPoint x: 869, endPoint y: 328, distance: 78.5
click at [889, 404] on cdk-virtual-scroll-viewport "Hi Erika this is Victoria Cook, Internet Director at Ourisman CDJR of Clarksvil…" at bounding box center [902, 320] width 501 height 332
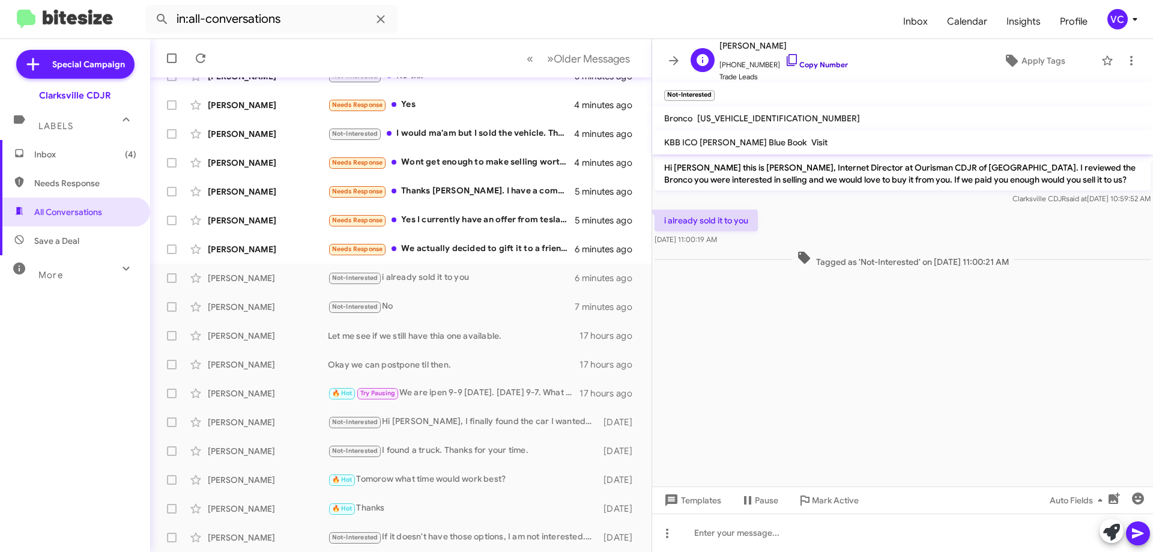
click at [814, 63] on link "Copy Number" at bounding box center [816, 64] width 63 height 9
click at [794, 369] on cdk-virtual-scroll-viewport "Hi Erika this is Victoria Cook, Internet Director at Ourisman CDJR of Clarksvil…" at bounding box center [902, 320] width 501 height 332
click at [850, 213] on div "i already sold it to you Aug 22, 2025, 11:00:19 AM" at bounding box center [902, 227] width 501 height 41
drag, startPoint x: 812, startPoint y: 408, endPoint x: 815, endPoint y: 450, distance: 42.1
click at [812, 408] on cdk-virtual-scroll-viewport "Hi Erika this is Victoria Cook, Internet Director at Ourisman CDJR of Clarksvil…" at bounding box center [902, 320] width 501 height 332
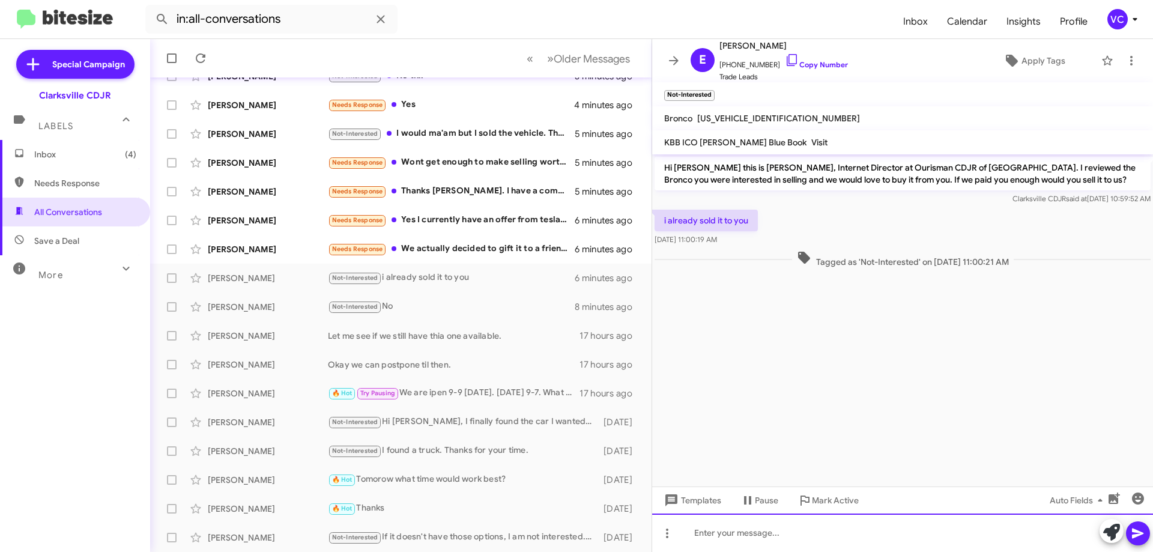
click at [801, 527] on div at bounding box center [902, 532] width 501 height 38
click at [930, 531] on div "Thank you I see that. Thank you for your business!" at bounding box center [902, 532] width 501 height 38
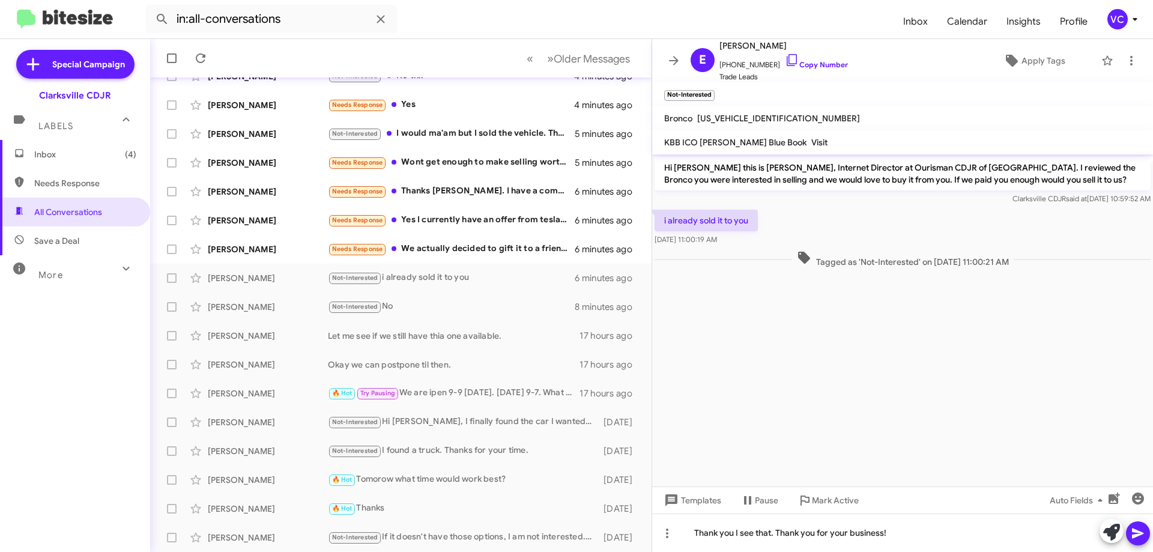
click at [1137, 536] on icon at bounding box center [1137, 533] width 11 height 10
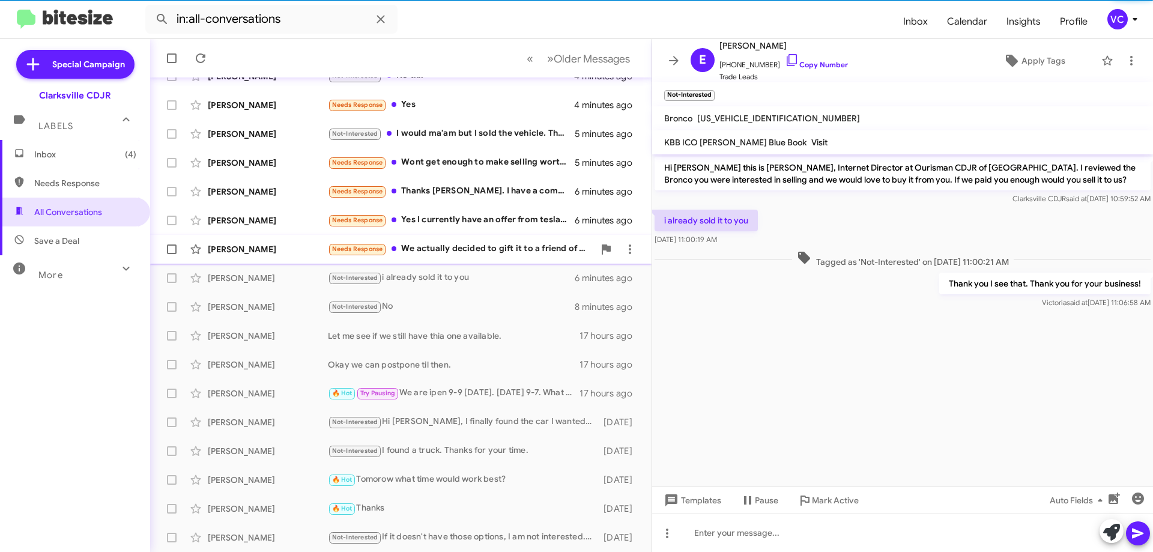
click at [317, 247] on div "Alex Moore" at bounding box center [268, 249] width 120 height 12
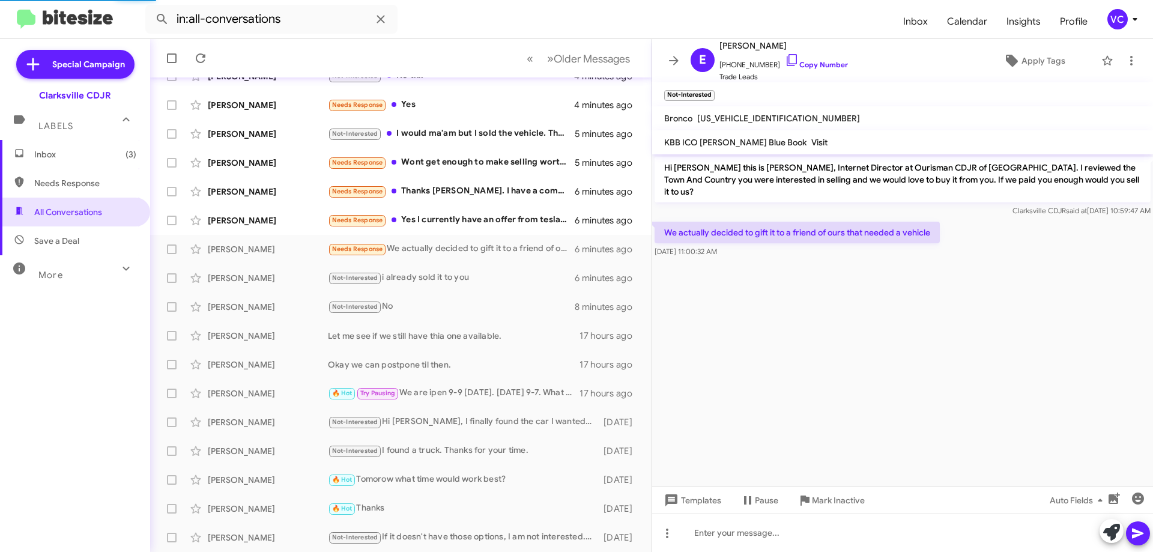
click at [851, 361] on cdk-virtual-scroll-viewport "Hi Alex this is Victoria Cook, Internet Director at Ourisman CDJR of Clarksvill…" at bounding box center [902, 320] width 501 height 332
click at [797, 413] on cdk-virtual-scroll-viewport "Hi Alex this is Victoria Cook, Internet Director at Ourisman CDJR of Clarksvill…" at bounding box center [902, 320] width 501 height 332
click at [794, 67] on link "Copy Number" at bounding box center [816, 64] width 63 height 9
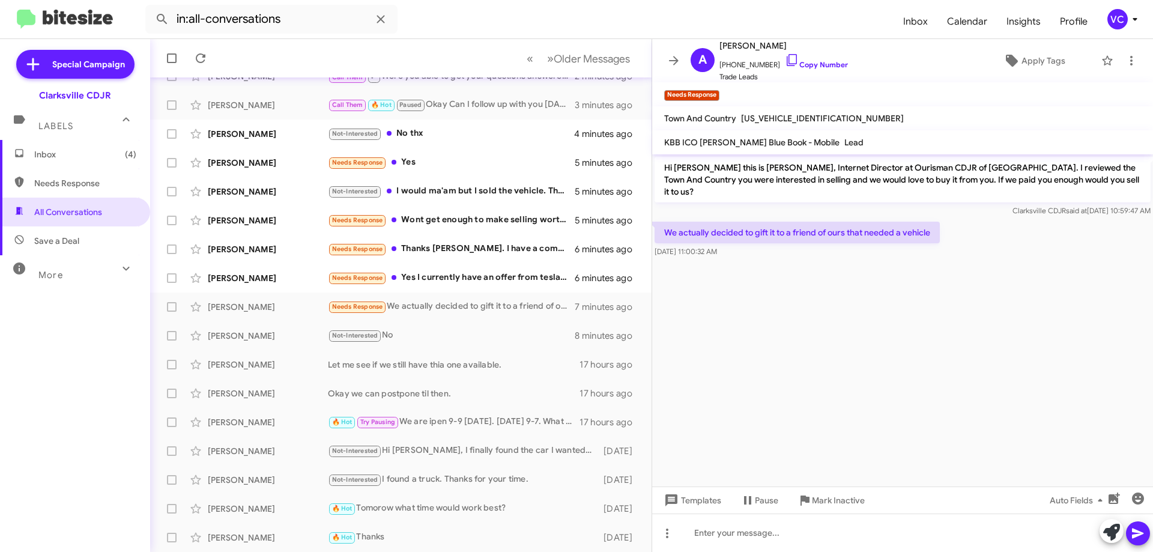
click at [893, 222] on p "We actually decided to gift it to a friend of ours that needed a vehicle" at bounding box center [797, 233] width 285 height 22
copy p "We actually decided to gift it to a friend of ours that needed a vehicle"
drag, startPoint x: 892, startPoint y: 343, endPoint x: 660, endPoint y: 314, distance: 234.2
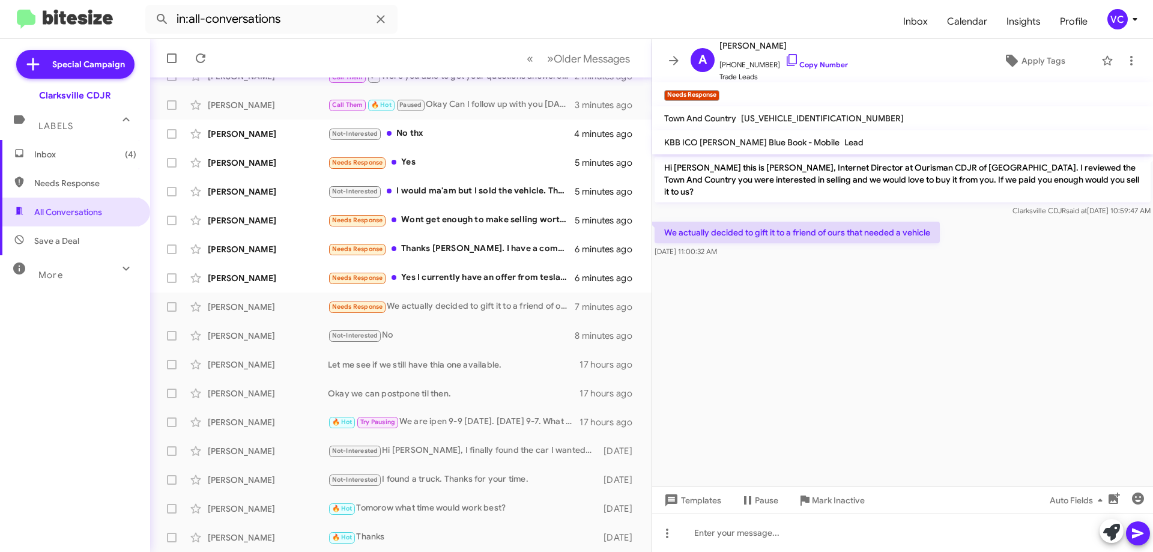
click at [892, 343] on cdk-virtual-scroll-viewport "Hi Alex this is Victoria Cook, Internet Director at Ourisman CDJR of Clarksvill…" at bounding box center [902, 320] width 501 height 332
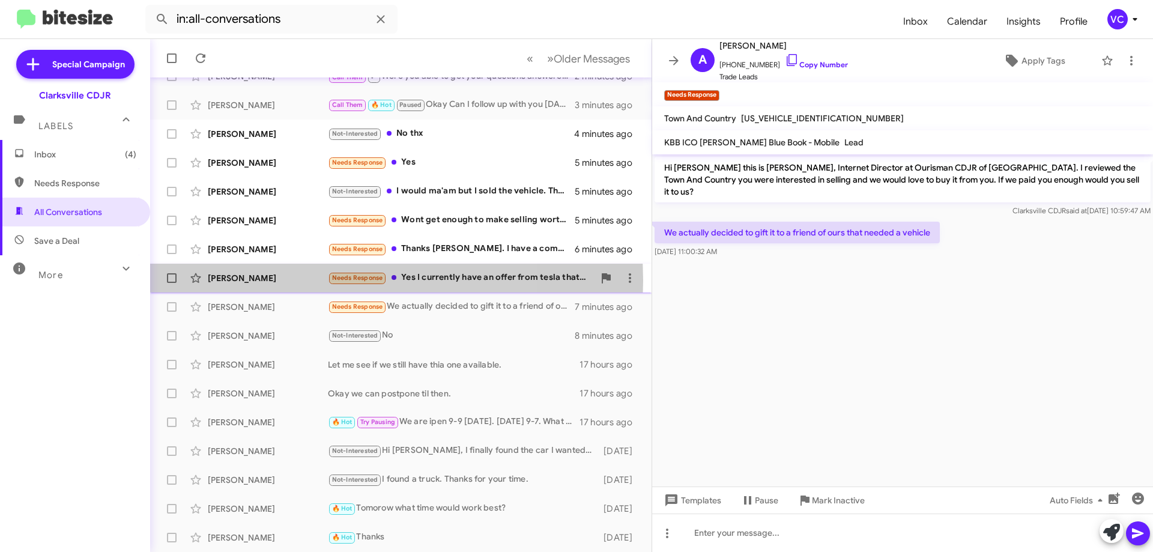
click at [285, 280] on div "Kaitlin Hare" at bounding box center [268, 278] width 120 height 12
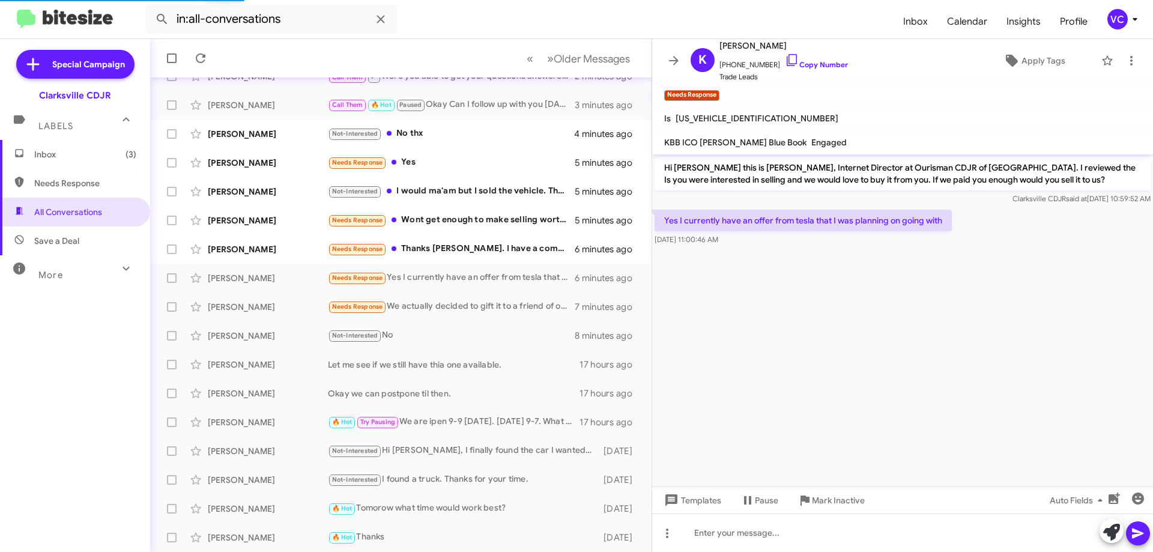
click at [1008, 313] on cdk-virtual-scroll-viewport "Hi Kaitlin this is Victoria Cook, Internet Director at Ourisman CDJR of Clarksv…" at bounding box center [902, 320] width 501 height 332
click at [889, 329] on cdk-virtual-scroll-viewport "Hi Kaitlin this is Victoria Cook, Internet Director at Ourisman CDJR of Clarksv…" at bounding box center [902, 320] width 501 height 332
click at [830, 350] on cdk-virtual-scroll-viewport "Hi Kaitlin this is Victoria Cook, Internet Director at Ourisman CDJR of Clarksv…" at bounding box center [902, 320] width 501 height 332
click at [833, 352] on cdk-virtual-scroll-viewport "Hi Kaitlin this is Victoria Cook, Internet Director at Ourisman CDJR of Clarksv…" at bounding box center [902, 320] width 501 height 332
click at [835, 354] on cdk-virtual-scroll-viewport "Hi Kaitlin this is Victoria Cook, Internet Director at Ourisman CDJR of Clarksv…" at bounding box center [902, 320] width 501 height 332
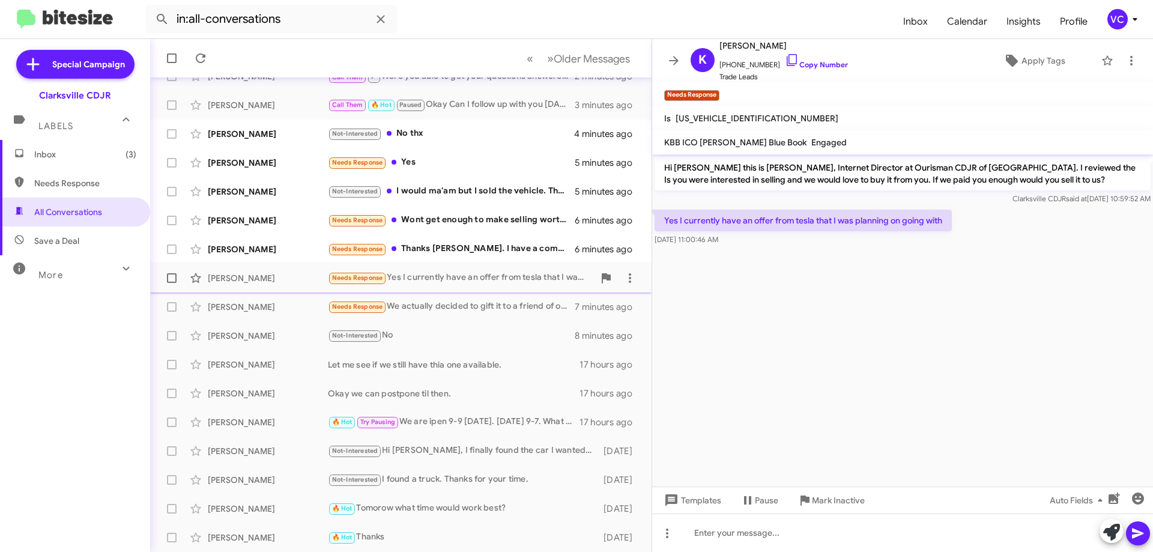
click at [273, 267] on div "Kaitlin Hare Needs Response Yes I currently have an offer from tesla that I was…" at bounding box center [401, 278] width 482 height 24
click at [926, 351] on cdk-virtual-scroll-viewport "Hi Kaitlin this is Victoria Cook, Internet Director at Ourisman CDJR of Clarksv…" at bounding box center [902, 320] width 501 height 332
click at [266, 289] on div "Kaitlin Hare Needs Response Yes I currently have an offer from tesla that I was…" at bounding box center [401, 278] width 482 height 24
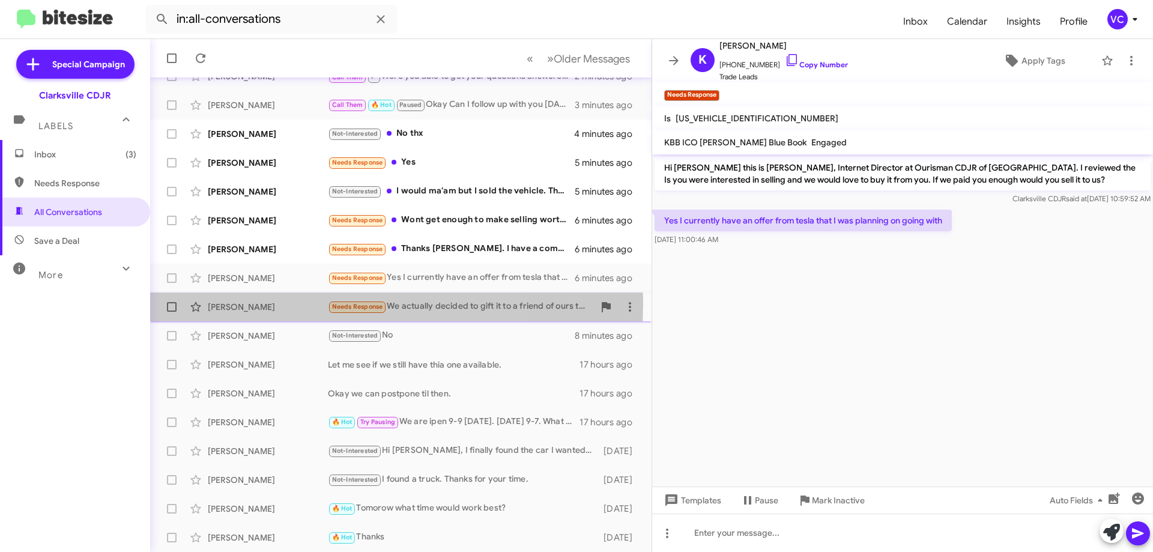
click at [280, 303] on div "Alex Moore" at bounding box center [268, 307] width 120 height 12
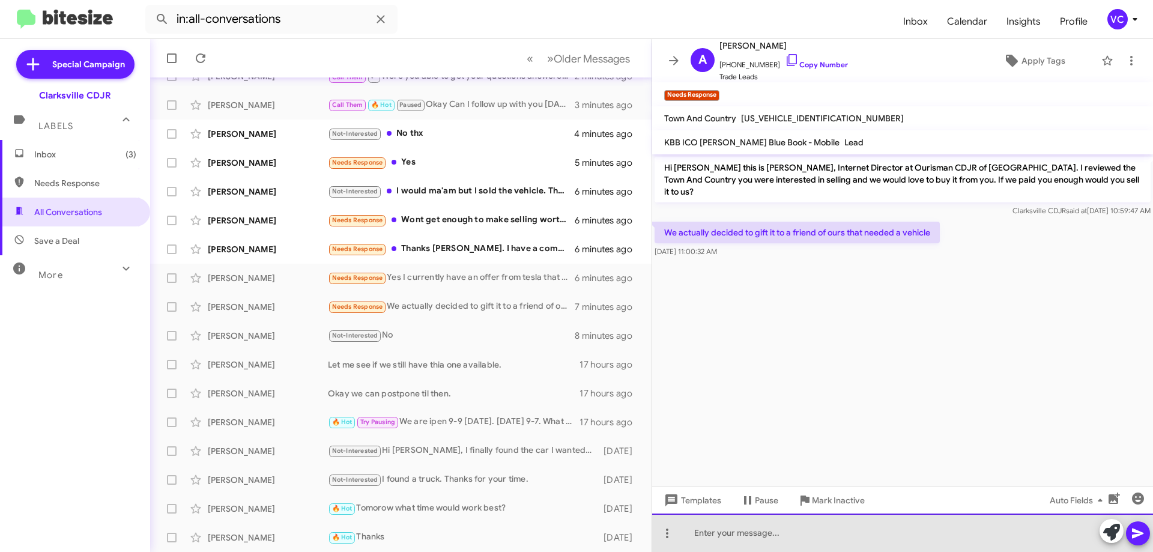
click at [831, 534] on div at bounding box center [902, 532] width 501 height 38
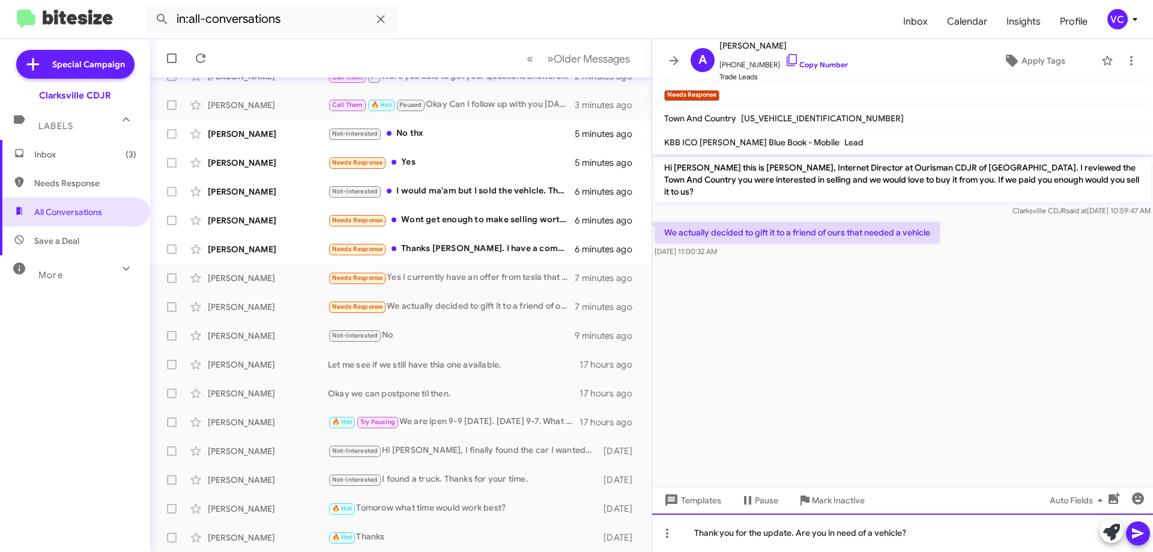
click at [971, 536] on div "Thank you for the update. Are you in need of a vehicle?" at bounding box center [902, 532] width 501 height 38
click at [1004, 540] on div "Thank you for the update. Are you in need of a vehicle?" at bounding box center [902, 532] width 501 height 38
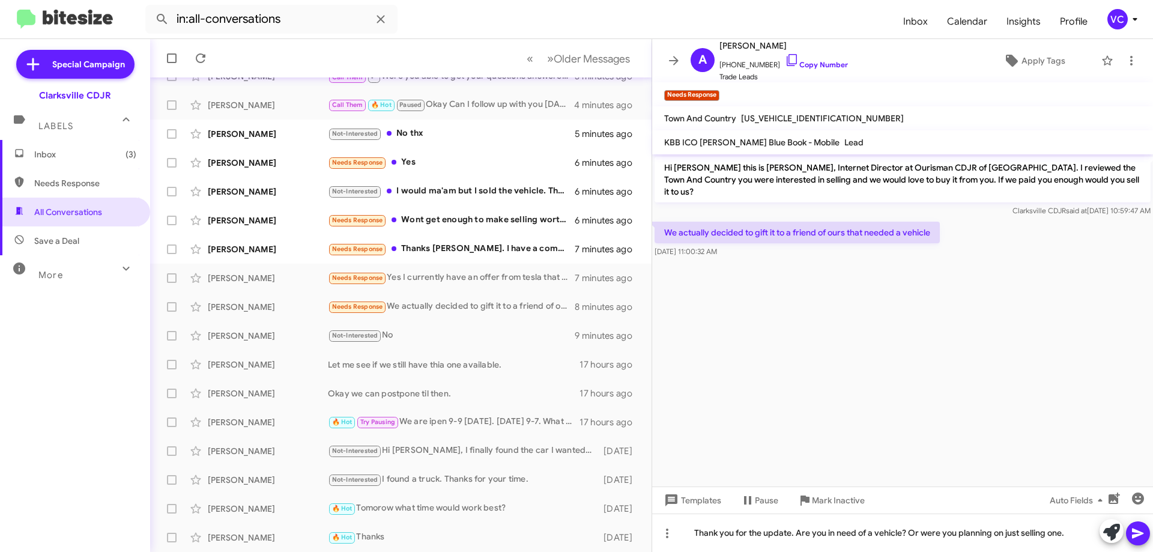
click at [1140, 530] on icon at bounding box center [1138, 533] width 14 height 14
click at [895, 354] on cdk-virtual-scroll-viewport "Hi Alex this is Victoria Cook, Internet Director at Ourisman CDJR of Clarksvill…" at bounding box center [902, 320] width 501 height 332
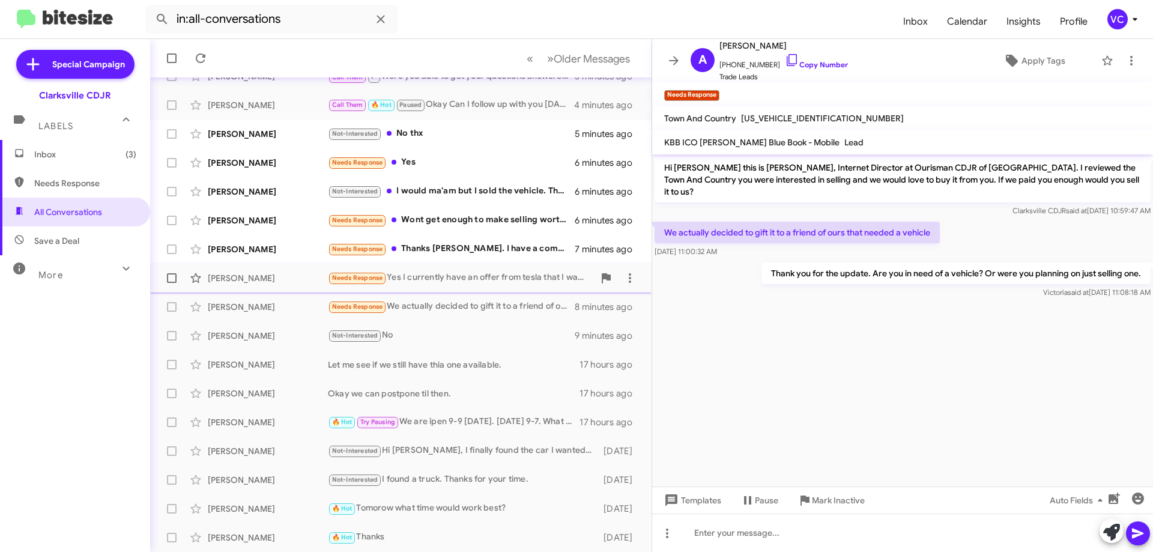
click at [272, 273] on div "Kaitlin Hare" at bounding box center [268, 278] width 120 height 12
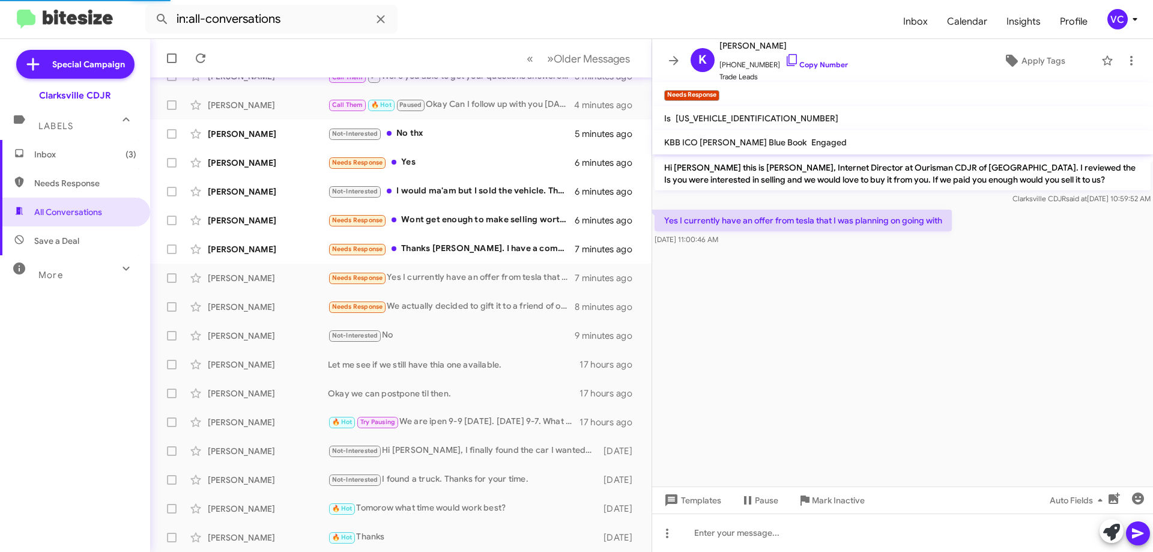
click at [875, 378] on cdk-virtual-scroll-viewport "Hi Kaitlin this is Victoria Cook, Internet Director at Ourisman CDJR of Clarksv…" at bounding box center [902, 320] width 501 height 332
click at [1003, 320] on cdk-virtual-scroll-viewport "Hi Kaitlin this is Victoria Cook, Internet Director at Ourisman CDJR of Clarksv…" at bounding box center [902, 320] width 501 height 332
click at [815, 58] on span "+13016539166 Copy Number" at bounding box center [783, 62] width 129 height 18
click at [815, 67] on link "Copy Number" at bounding box center [816, 64] width 63 height 9
click at [797, 322] on cdk-virtual-scroll-viewport "Hi Kaitlin this is Victoria Cook, Internet Director at Ourisman CDJR of Clarksv…" at bounding box center [902, 320] width 501 height 332
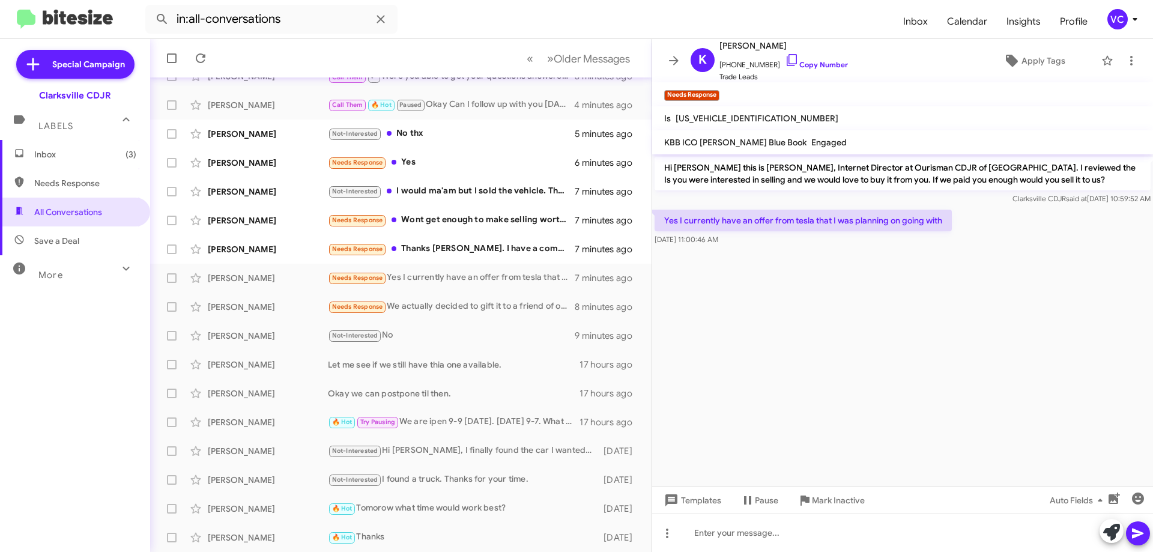
click at [772, 315] on cdk-virtual-scroll-viewport "Hi Kaitlin this is Victoria Cook, Internet Director at Ourisman CDJR of Clarksv…" at bounding box center [902, 320] width 501 height 332
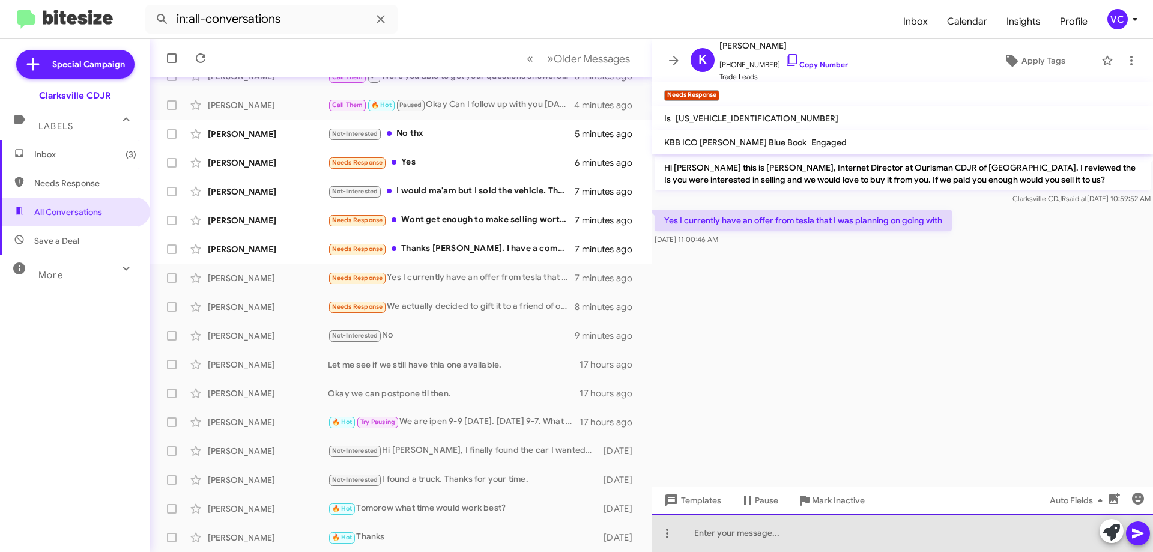
click at [781, 521] on div at bounding box center [902, 532] width 501 height 38
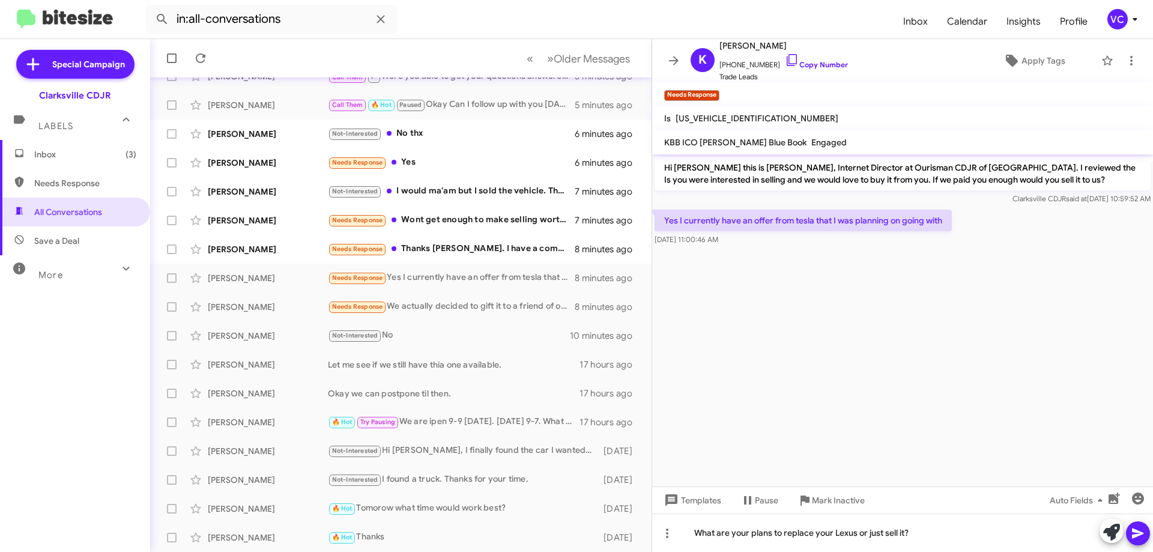
click at [1141, 536] on icon at bounding box center [1138, 533] width 14 height 14
click at [919, 432] on cdk-virtual-scroll-viewport "Hi Kaitlin this is Victoria Cook, Internet Director at Ourisman CDJR of Clarksv…" at bounding box center [902, 320] width 501 height 332
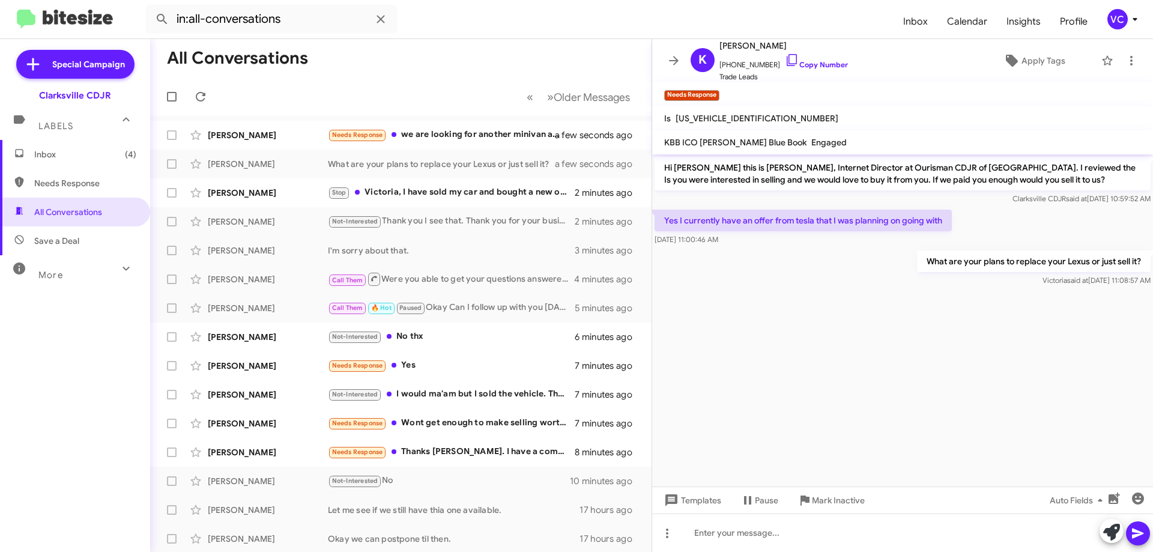
click at [1081, 382] on cdk-virtual-scroll-viewport "Hi Kaitlin this is Victoria Cook, Internet Director at Ourisman CDJR of Clarksv…" at bounding box center [902, 320] width 501 height 332
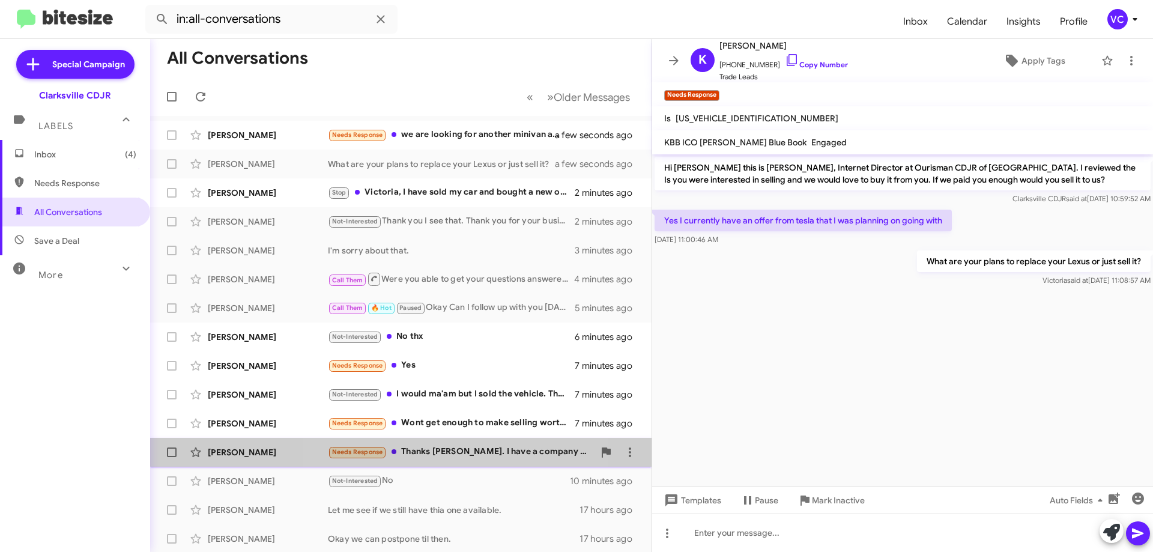
click at [457, 448] on div "Needs Response Thanks Victoria. I have a company picking up the Jeep on Monday.…" at bounding box center [461, 452] width 266 height 14
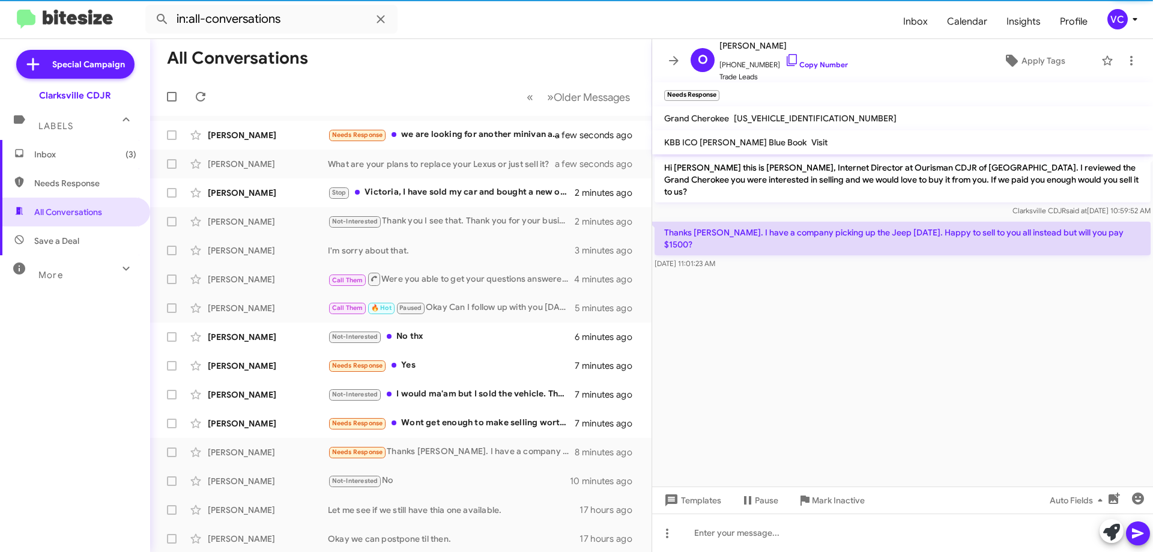
click at [945, 378] on cdk-virtual-scroll-viewport "Hi Omar this is Victoria Cook, Internet Director at Ourisman CDJR of Clarksvill…" at bounding box center [902, 320] width 501 height 332
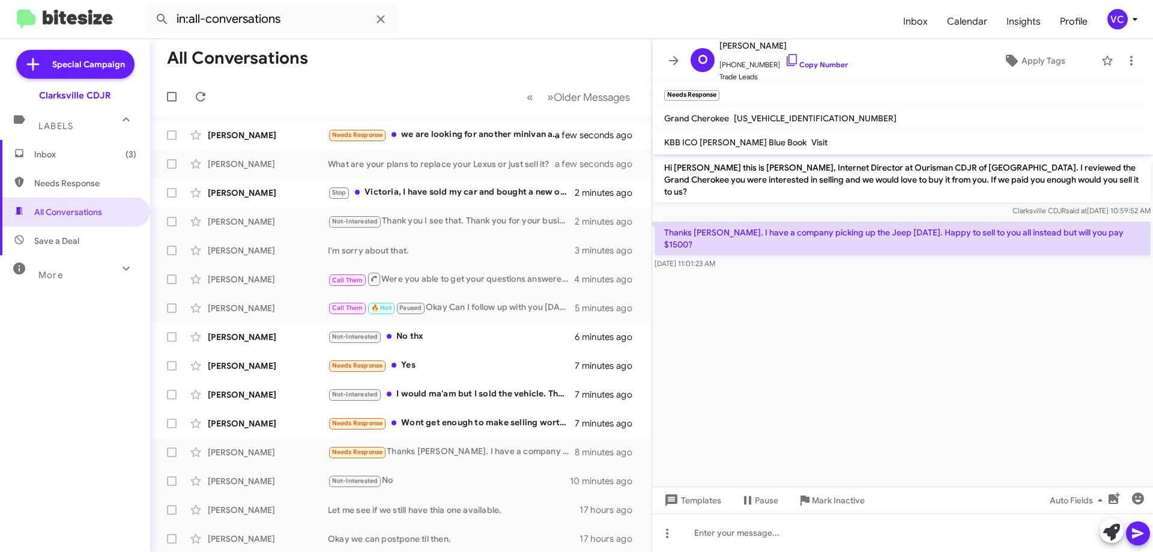
click at [945, 450] on cdk-virtual-scroll-viewport "Hi Omar this is Victoria Cook, Internet Director at Ourisman CDJR of Clarksvill…" at bounding box center [902, 320] width 501 height 332
click at [827, 69] on link "Copy Number" at bounding box center [816, 64] width 63 height 9
click at [997, 324] on cdk-virtual-scroll-viewport "Hi Omar this is Victoria Cook, Internet Director at Ourisman CDJR of Clarksvill…" at bounding box center [902, 320] width 501 height 332
click at [1009, 291] on cdk-virtual-scroll-viewport "Hi Omar this is Victoria Cook, Internet Director at Ourisman CDJR of Clarksvill…" at bounding box center [902, 320] width 501 height 332
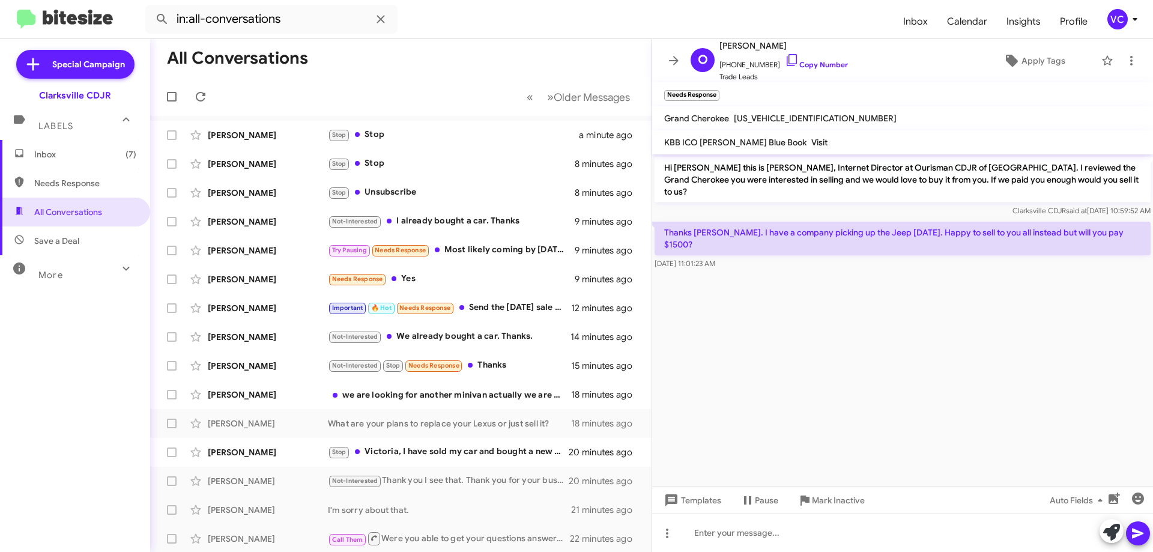
click at [803, 359] on cdk-virtual-scroll-viewport "Hi Omar this is Victoria Cook, Internet Director at Ourisman CDJR of Clarksvill…" at bounding box center [902, 320] width 501 height 332
click at [502, 20] on form "in:all-conversations" at bounding box center [519, 19] width 748 height 29
click at [938, 396] on cdk-virtual-scroll-viewport "Hi Omar this is Victoria Cook, Internet Director at Ourisman CDJR of Clarksvill…" at bounding box center [902, 320] width 501 height 332
click at [927, 393] on cdk-virtual-scroll-viewport "Hi Omar this is Victoria Cook, Internet Director at Ourisman CDJR of Clarksvill…" at bounding box center [902, 320] width 501 height 332
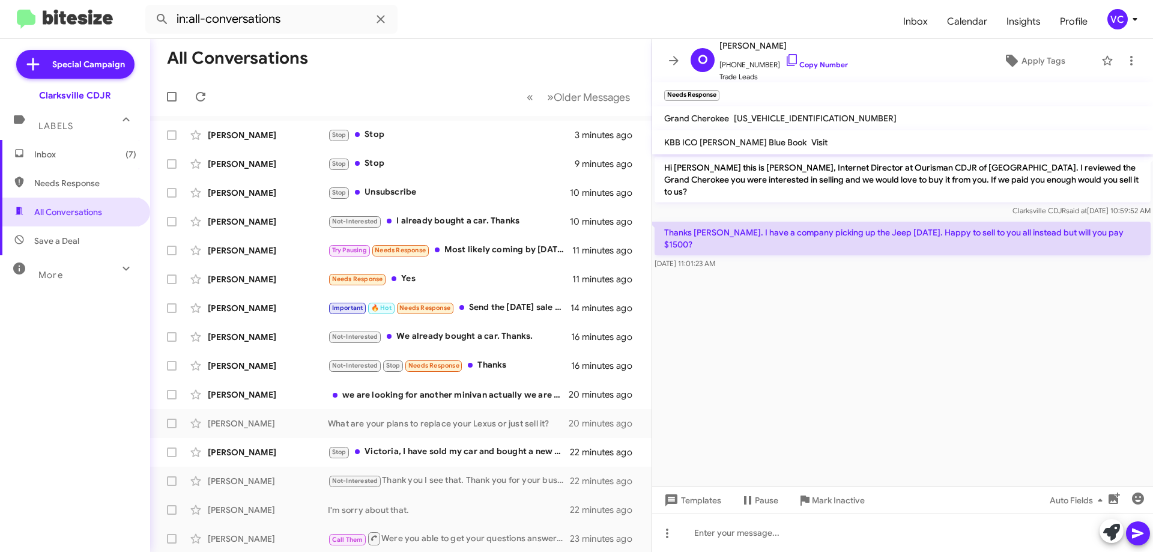
click at [926, 385] on cdk-virtual-scroll-viewport "Hi Omar this is Victoria Cook, Internet Director at Ourisman CDJR of Clarksvill…" at bounding box center [902, 320] width 501 height 332
click at [932, 384] on cdk-virtual-scroll-viewport "Hi Omar this is Victoria Cook, Internet Director at Ourisman CDJR of Clarksvill…" at bounding box center [902, 320] width 501 height 332
click at [812, 59] on span "+15713584420 Copy Number" at bounding box center [783, 62] width 129 height 18
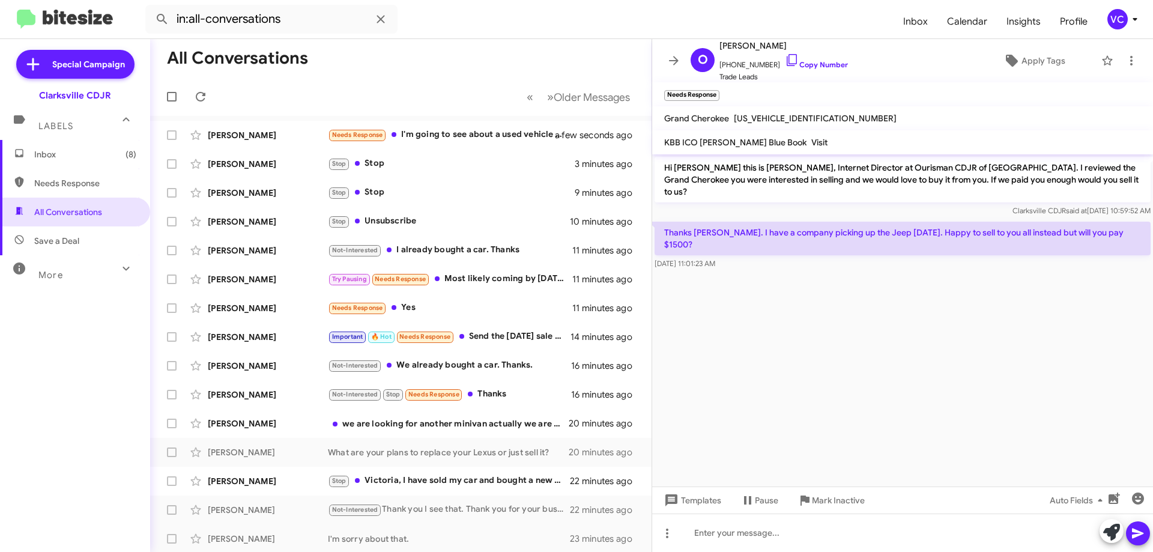
click at [742, 331] on cdk-virtual-scroll-viewport "Hi Omar this is Victoria Cook, Internet Director at Ourisman CDJR of Clarksvill…" at bounding box center [902, 320] width 501 height 332
click at [848, 363] on cdk-virtual-scroll-viewport "Hi Omar this is Victoria Cook, Internet Director at Ourisman CDJR of Clarksvill…" at bounding box center [902, 320] width 501 height 332
click at [850, 363] on cdk-virtual-scroll-viewport "Hi Omar this is Victoria Cook, Internet Director at Ourisman CDJR of Clarksvill…" at bounding box center [902, 320] width 501 height 332
click at [863, 367] on cdk-virtual-scroll-viewport "Hi Omar this is Victoria Cook, Internet Director at Ourisman CDJR of Clarksvill…" at bounding box center [902, 320] width 501 height 332
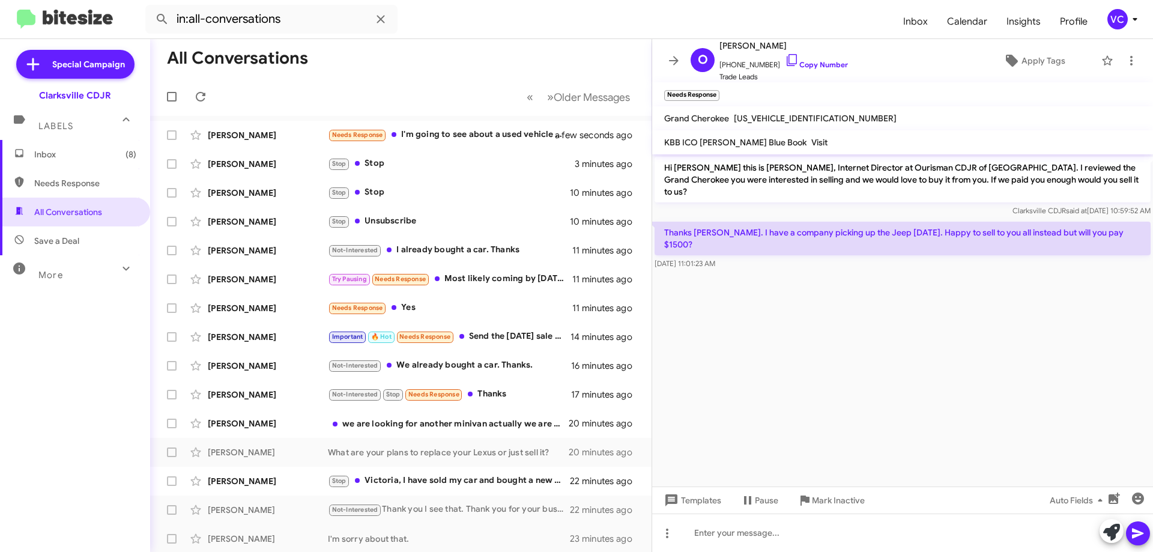
click at [863, 367] on cdk-virtual-scroll-viewport "Hi Omar this is Victoria Cook, Internet Director at Ourisman CDJR of Clarksvill…" at bounding box center [902, 320] width 501 height 332
drag, startPoint x: 1020, startPoint y: 361, endPoint x: 790, endPoint y: 329, distance: 231.6
click at [1021, 363] on cdk-virtual-scroll-viewport "Hi Omar this is Victoria Cook, Internet Director at Ourisman CDJR of Clarksvill…" at bounding box center [902, 320] width 501 height 332
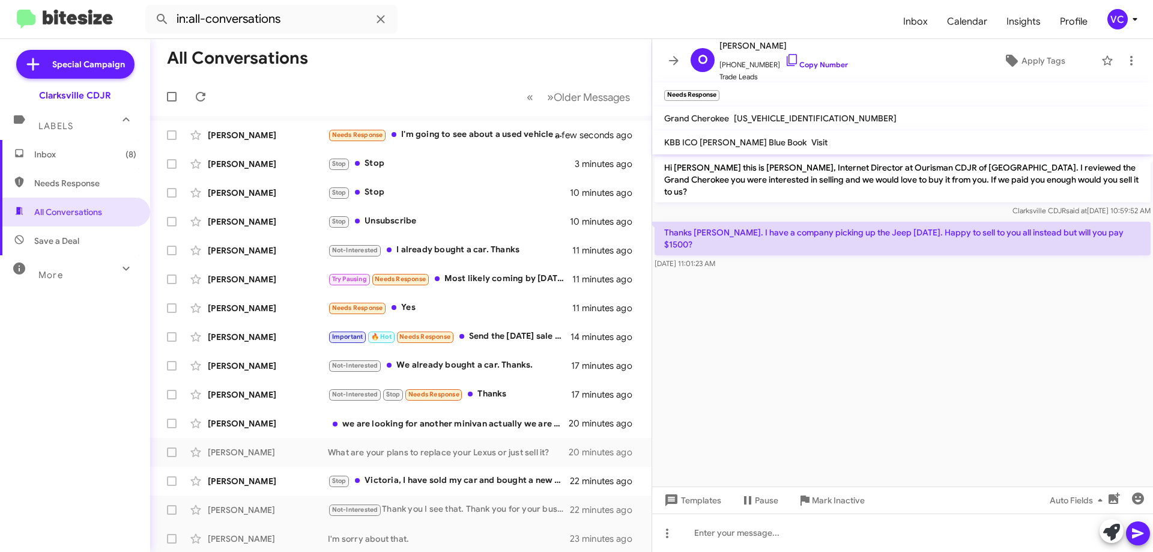
click at [904, 226] on p "Thanks Victoria. I have a company picking up the Jeep on Monday. Happy to sell …" at bounding box center [903, 239] width 496 height 34
copy p "Thanks Victoria. I have a company picking up the Jeep on Monday. Happy to sell …"
drag, startPoint x: 899, startPoint y: 420, endPoint x: 885, endPoint y: 464, distance: 46.5
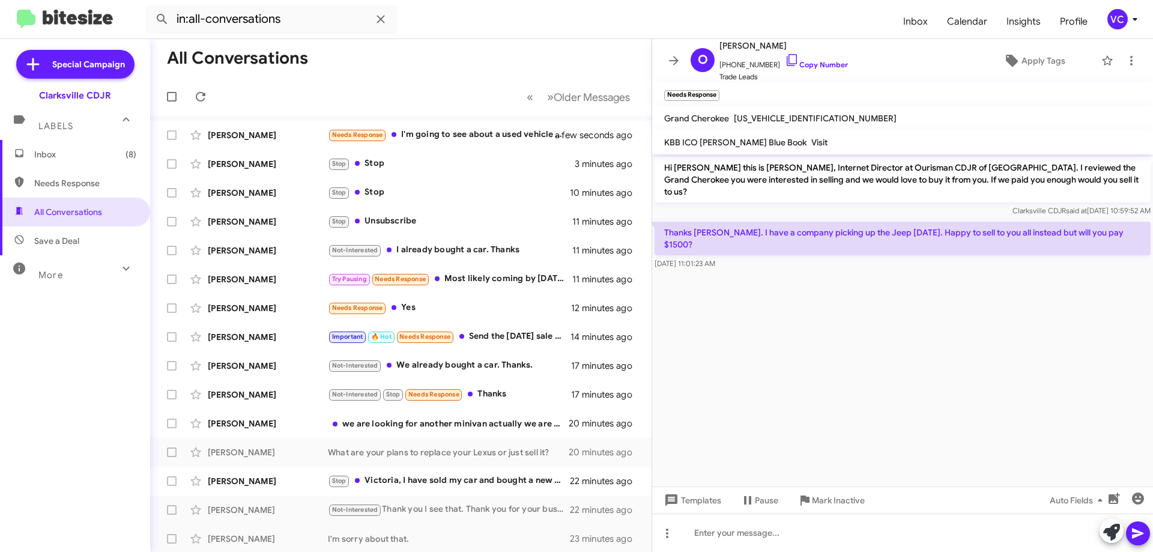
click at [900, 420] on cdk-virtual-scroll-viewport "Hi Omar this is Victoria Cook, Internet Director at Ourisman CDJR of Clarksvill…" at bounding box center [902, 320] width 501 height 332
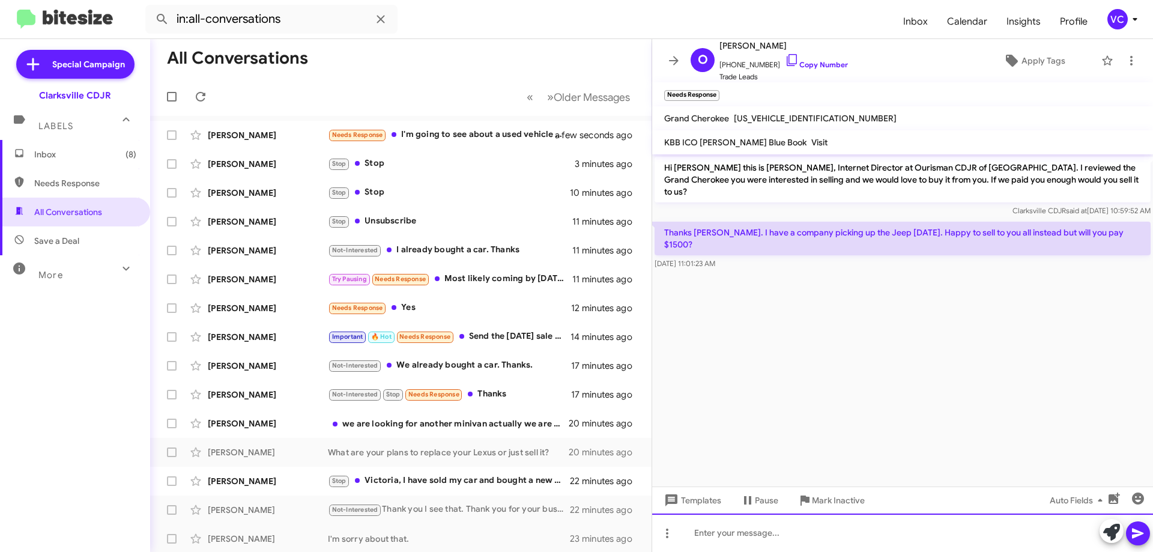
click at [825, 533] on div at bounding box center [902, 532] width 501 height 38
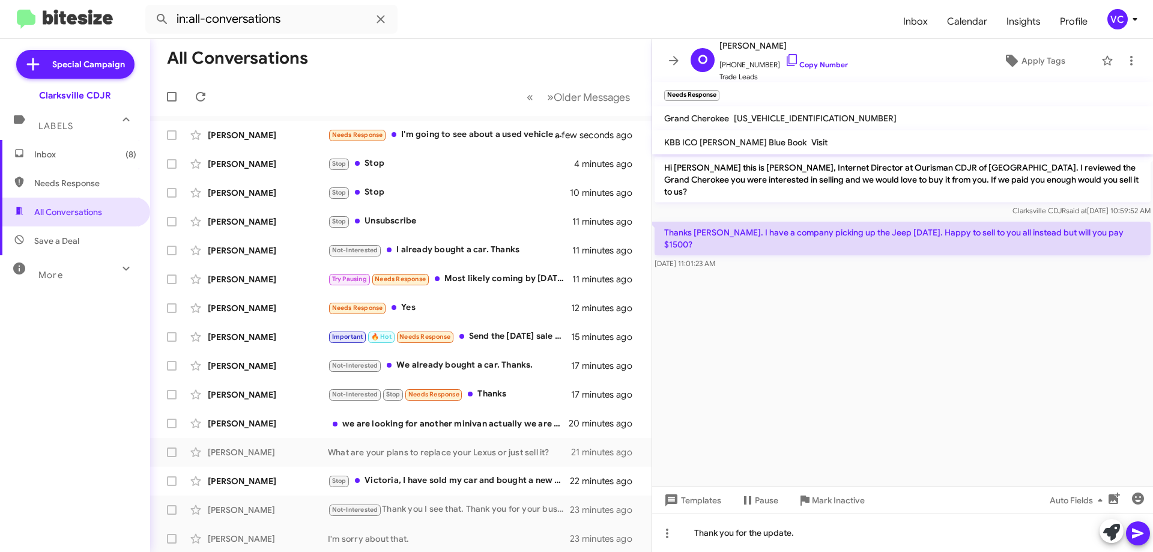
drag, startPoint x: 1136, startPoint y: 532, endPoint x: 994, endPoint y: 476, distance: 152.5
click at [1136, 531] on icon at bounding box center [1137, 533] width 11 height 10
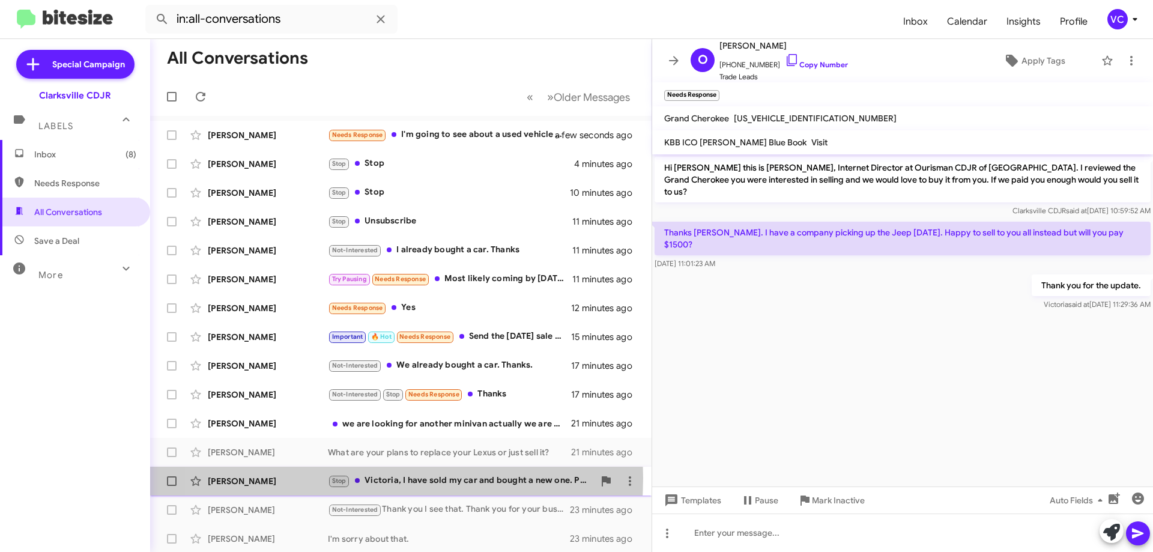
click at [337, 478] on span "Stop" at bounding box center [339, 481] width 14 height 8
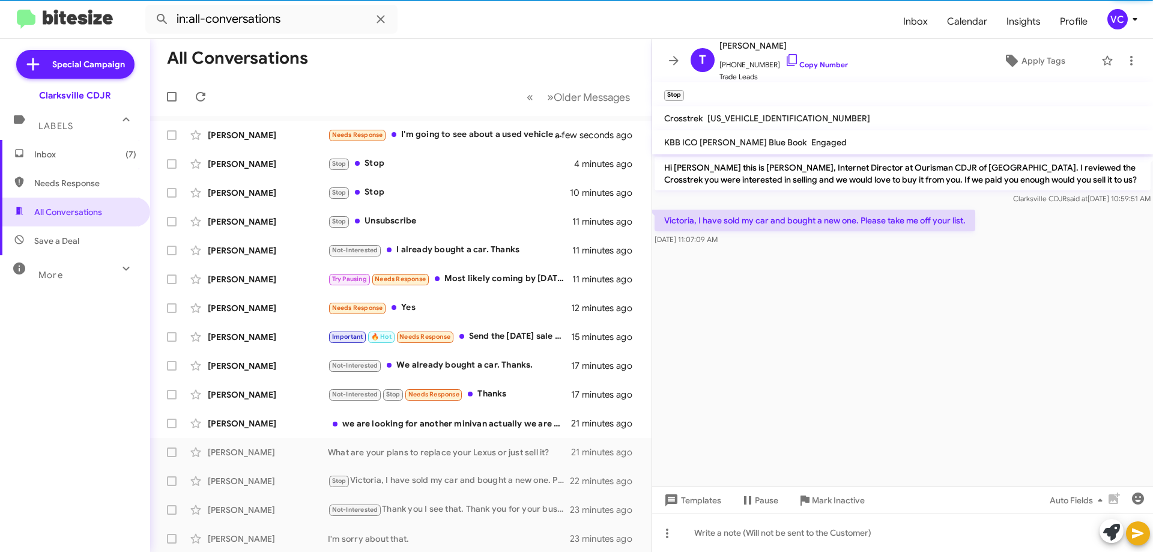
click at [858, 361] on cdk-virtual-scroll-viewport "Hi Theresa this is Victoria Cook, Internet Director at Ourisman CDJR of Clarksv…" at bounding box center [902, 320] width 501 height 332
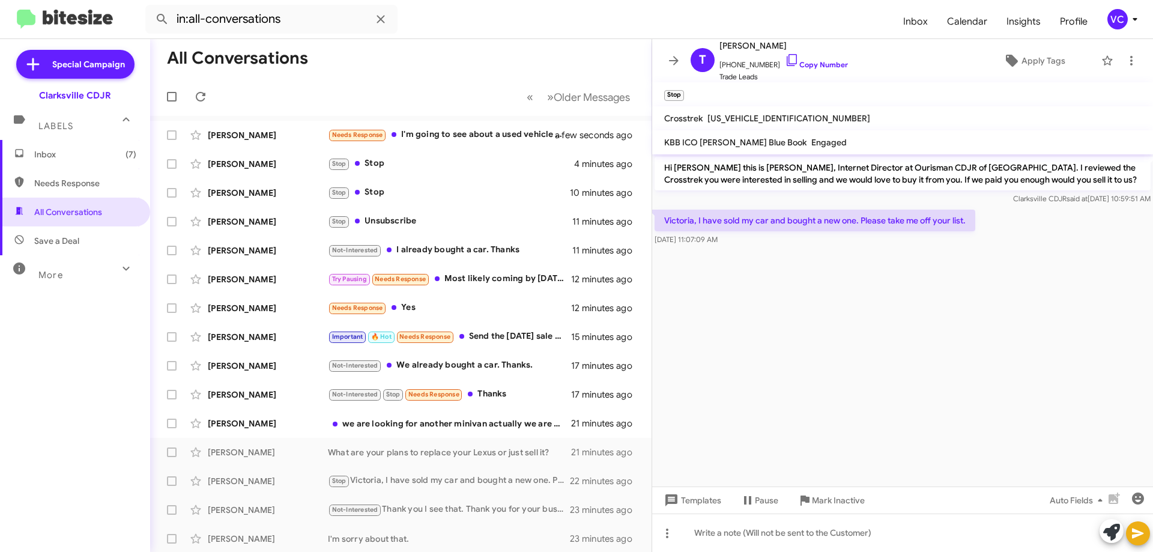
click at [1001, 337] on cdk-virtual-scroll-viewport "Hi Theresa this is Victoria Cook, Internet Director at Ourisman CDJR of Clarksv…" at bounding box center [902, 320] width 501 height 332
click at [1000, 336] on cdk-virtual-scroll-viewport "Hi Theresa this is Victoria Cook, Internet Director at Ourisman CDJR of Clarksv…" at bounding box center [902, 320] width 501 height 332
click at [826, 68] on link "Copy Number" at bounding box center [816, 64] width 63 height 9
click at [899, 331] on cdk-virtual-scroll-viewport "Hi Theresa this is Victoria Cook, Internet Director at Ourisman CDJR of Clarksv…" at bounding box center [902, 320] width 501 height 332
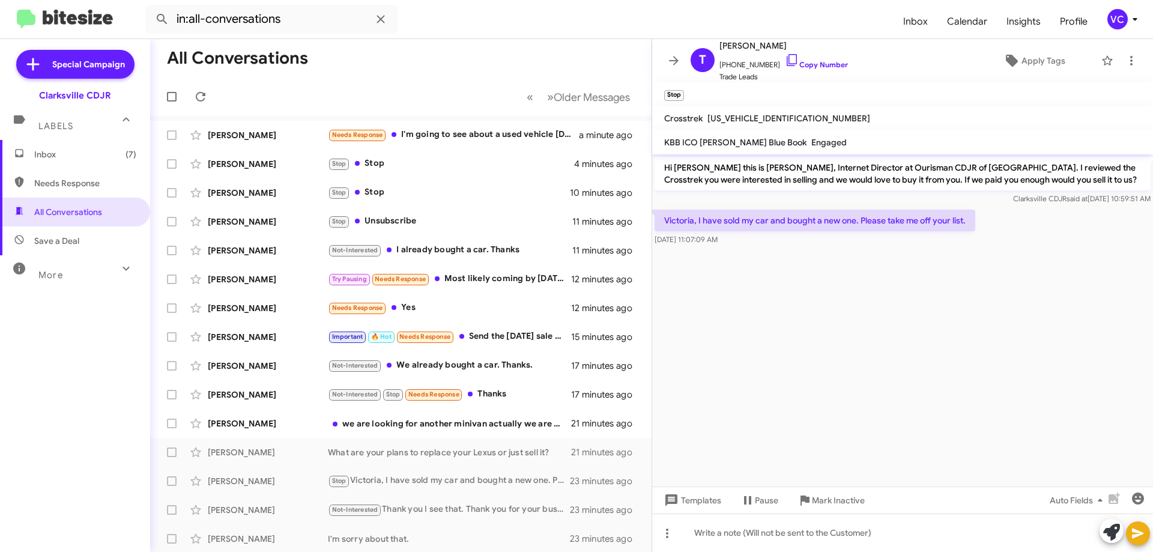
click at [918, 309] on cdk-virtual-scroll-viewport "Hi Theresa this is Victoria Cook, Internet Director at Ourisman CDJR of Clarksv…" at bounding box center [902, 320] width 501 height 332
click at [918, 308] on cdk-virtual-scroll-viewport "Hi Theresa this is Victoria Cook, Internet Director at Ourisman CDJR of Clarksv…" at bounding box center [902, 320] width 501 height 332
click at [861, 336] on cdk-virtual-scroll-viewport "Hi Theresa this is Victoria Cook, Internet Director at Ourisman CDJR of Clarksv…" at bounding box center [902, 320] width 501 height 332
click at [862, 335] on cdk-virtual-scroll-viewport "Hi Theresa this is Victoria Cook, Internet Director at Ourisman CDJR of Clarksv…" at bounding box center [902, 320] width 501 height 332
click at [905, 348] on cdk-virtual-scroll-viewport "Hi Theresa this is Victoria Cook, Internet Director at Ourisman CDJR of Clarksv…" at bounding box center [902, 320] width 501 height 332
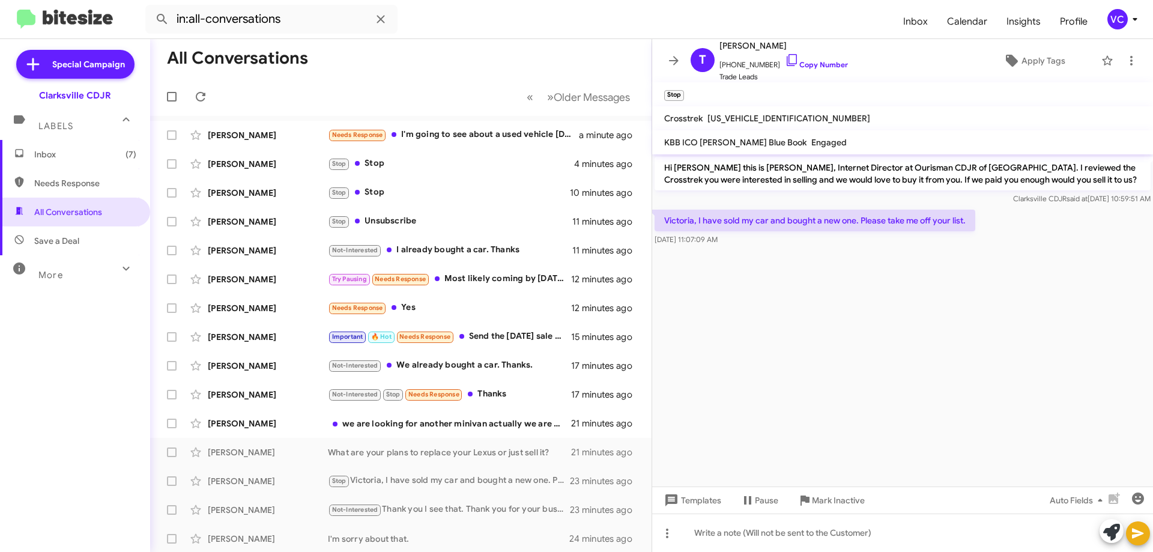
click at [905, 348] on cdk-virtual-scroll-viewport "Hi Theresa this is Victoria Cook, Internet Director at Ourisman CDJR of Clarksv…" at bounding box center [902, 320] width 501 height 332
click at [796, 217] on p "Victoria, I have sold my car and bought a new one. Please take me off your list." at bounding box center [815, 221] width 321 height 22
click at [797, 217] on p "Victoria, I have sold my car and bought a new one. Please take me off your list." at bounding box center [815, 221] width 321 height 22
copy p "Victoria, I have sold my car and bought a new one. Please take me off your list."
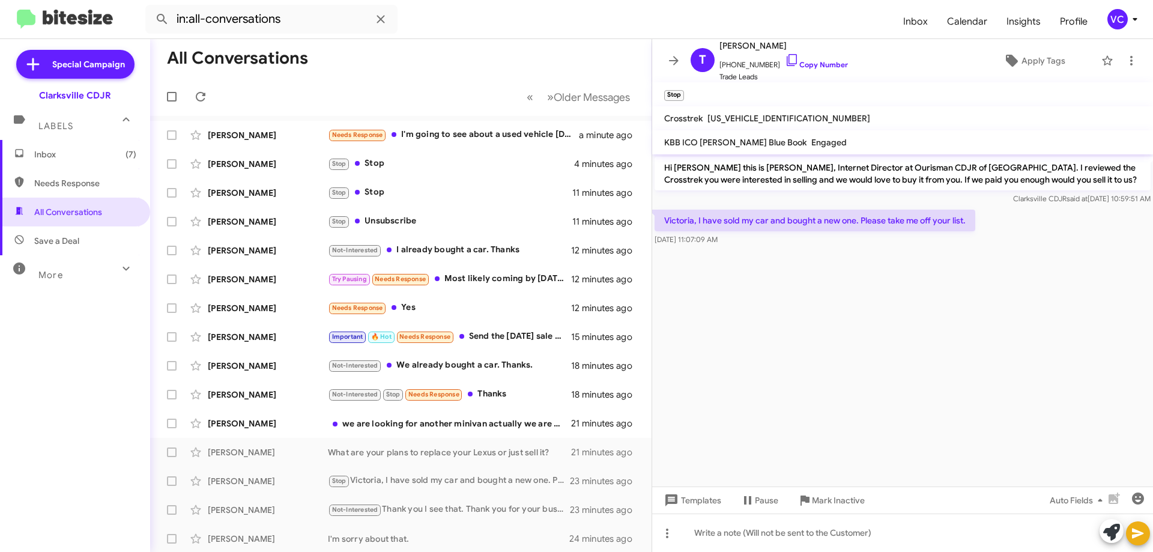
click at [819, 314] on cdk-virtual-scroll-viewport "Hi Theresa this is Victoria Cook, Internet Director at Ourisman CDJR of Clarksv…" at bounding box center [902, 320] width 501 height 332
drag, startPoint x: 322, startPoint y: 424, endPoint x: 397, endPoint y: 417, distance: 74.8
click at [321, 424] on div "Alex Moore" at bounding box center [268, 423] width 120 height 12
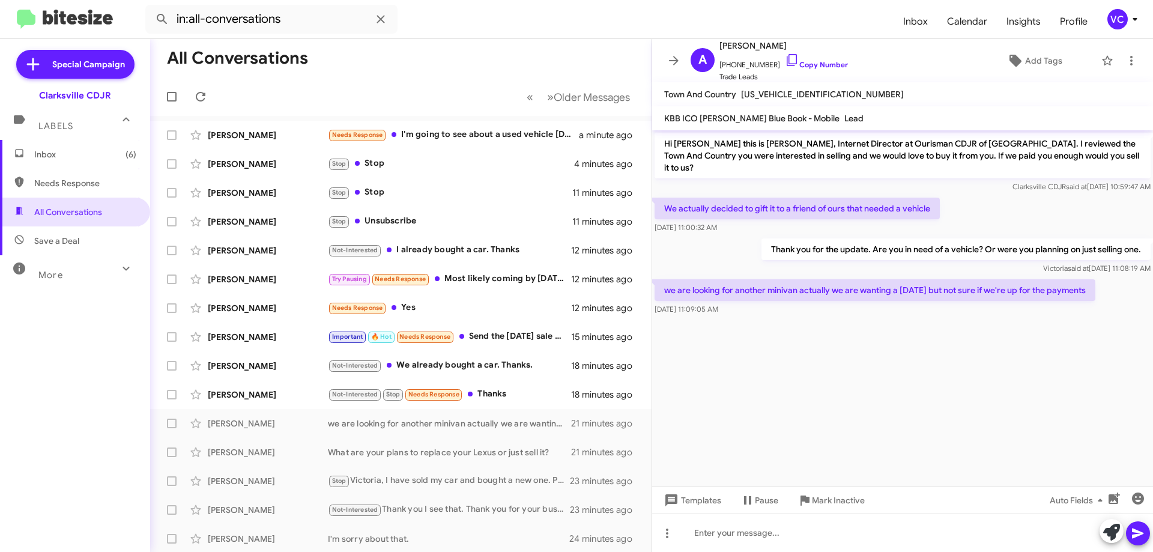
click at [990, 415] on cdk-virtual-scroll-viewport "Hi Alex this is Victoria Cook, Internet Director at Ourisman CDJR of Clarksvill…" at bounding box center [902, 308] width 501 height 356
click at [1018, 348] on cdk-virtual-scroll-viewport "Hi Alex this is Victoria Cook, Internet Director at Ourisman CDJR of Clarksvill…" at bounding box center [902, 308] width 501 height 356
click at [924, 198] on p "We actually decided to gift it to a friend of ours that needed a vehicle" at bounding box center [797, 209] width 285 height 22
click at [833, 318] on div at bounding box center [902, 324] width 501 height 12
click at [992, 238] on p "Thank you for the update. Are you in need of a vehicle? Or were you planning on…" at bounding box center [955, 249] width 389 height 22
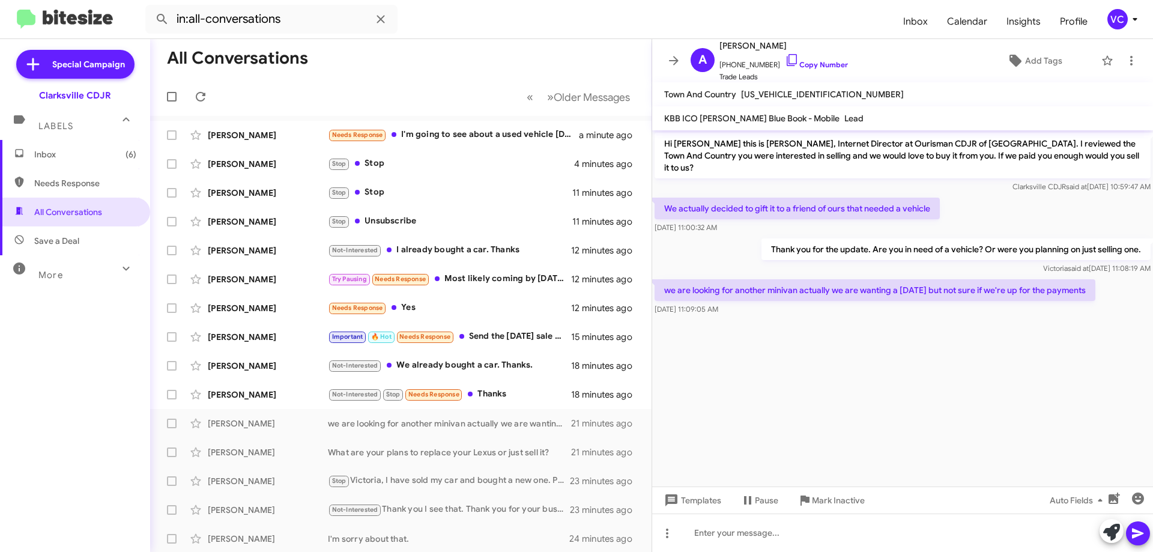
click at [976, 360] on cdk-virtual-scroll-viewport "Hi Alex this is Victoria Cook, Internet Director at Ourisman CDJR of Clarksvill…" at bounding box center [902, 308] width 501 height 356
click at [976, 361] on cdk-virtual-scroll-viewport "Hi Alex this is Victoria Cook, Internet Director at Ourisman CDJR of Clarksvill…" at bounding box center [902, 308] width 501 height 356
drag, startPoint x: 939, startPoint y: 381, endPoint x: 948, endPoint y: 356, distance: 26.8
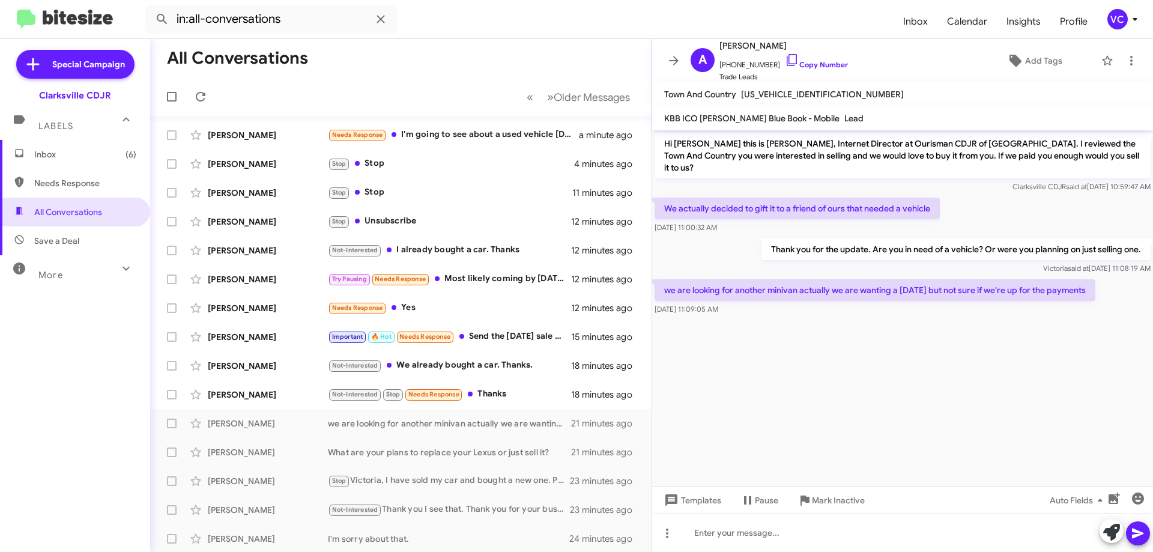
click at [939, 382] on cdk-virtual-scroll-viewport "Hi Alex this is Victoria Cook, Internet Director at Ourisman CDJR of Clarksvill…" at bounding box center [902, 308] width 501 height 356
click at [985, 195] on div "We actually decided to gift it to a friend of ours that needed a vehicle Aug 22…" at bounding box center [902, 215] width 501 height 41
click at [814, 60] on link "Copy Number" at bounding box center [816, 64] width 63 height 9
click at [939, 357] on cdk-virtual-scroll-viewport "Hi Alex this is Victoria Cook, Internet Director at Ourisman CDJR of Clarksvill…" at bounding box center [902, 308] width 501 height 356
click at [949, 392] on cdk-virtual-scroll-viewport "Hi Alex this is Victoria Cook, Internet Director at Ourisman CDJR of Clarksvill…" at bounding box center [902, 308] width 501 height 356
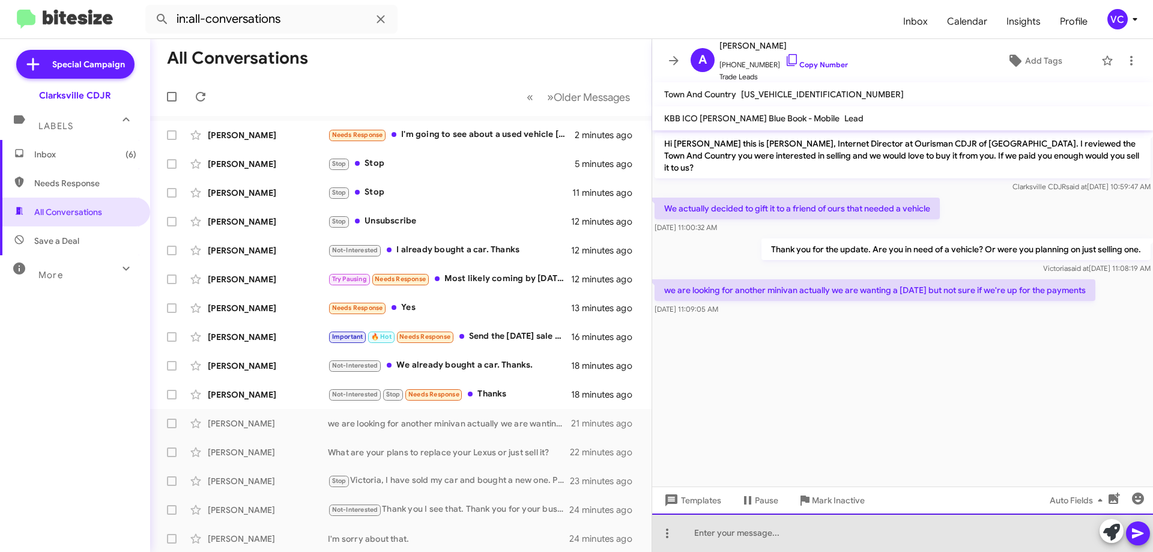
click at [823, 535] on div at bounding box center [902, 532] width 501 height 38
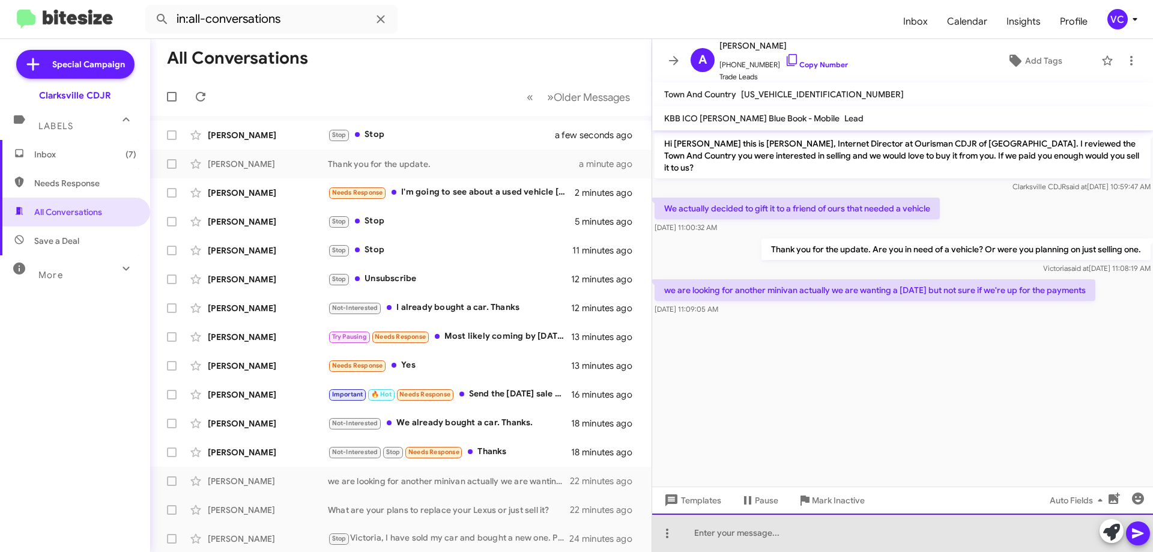
click at [737, 533] on div at bounding box center [902, 532] width 501 height 38
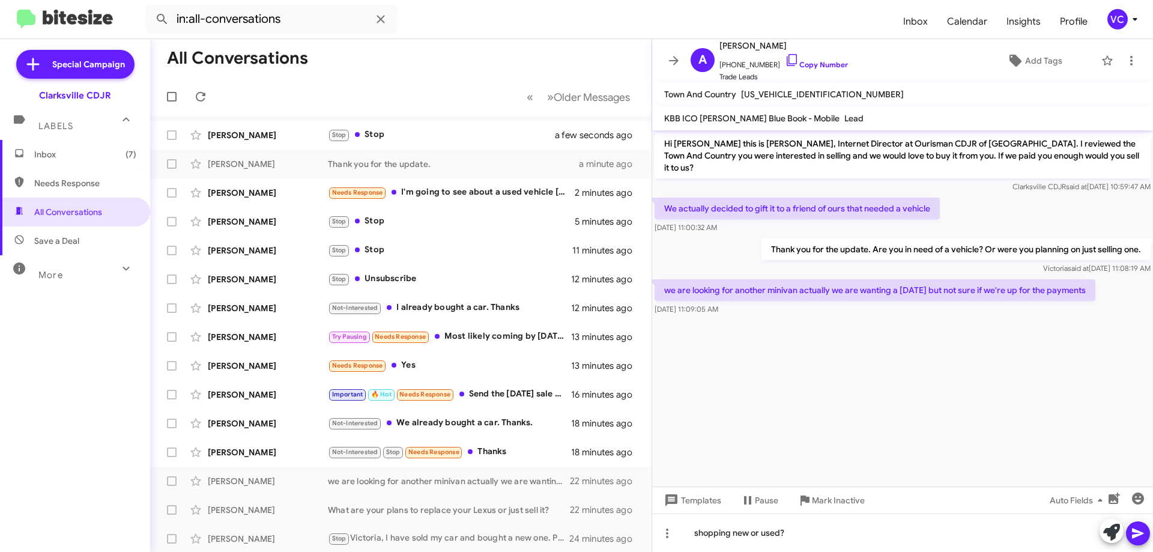
click at [1135, 532] on icon at bounding box center [1137, 533] width 11 height 10
click at [908, 330] on div at bounding box center [902, 324] width 501 height 12
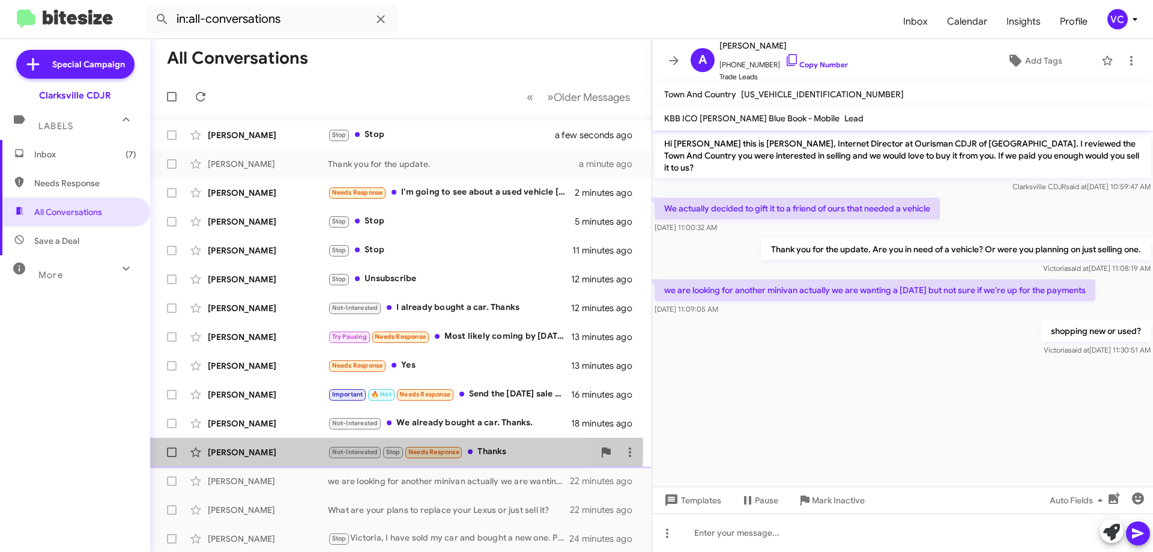
click at [310, 448] on div "Elias Encarnacion" at bounding box center [268, 452] width 120 height 12
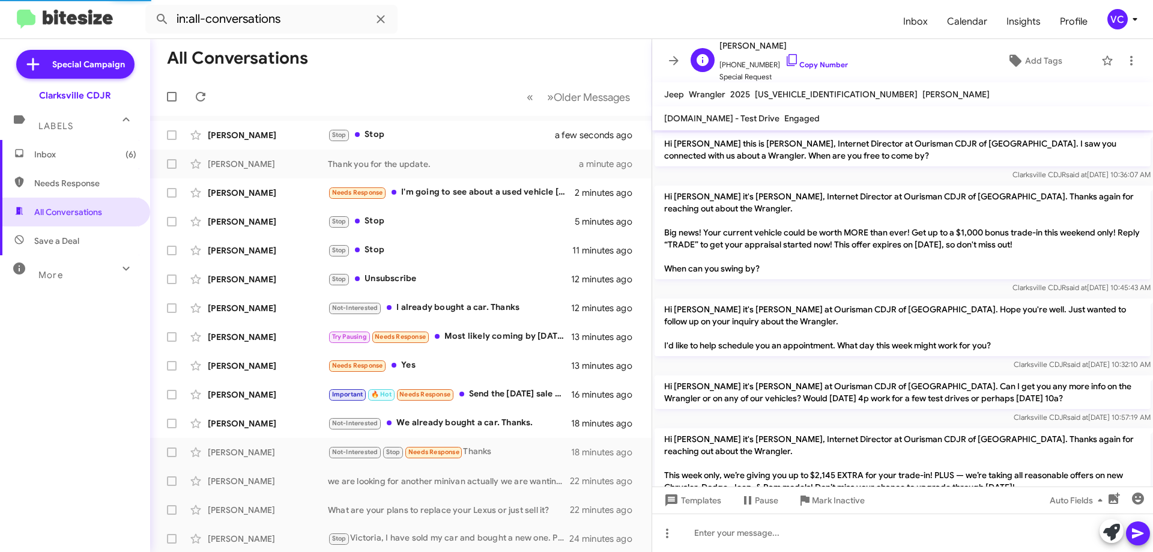
scroll to position [731, 0]
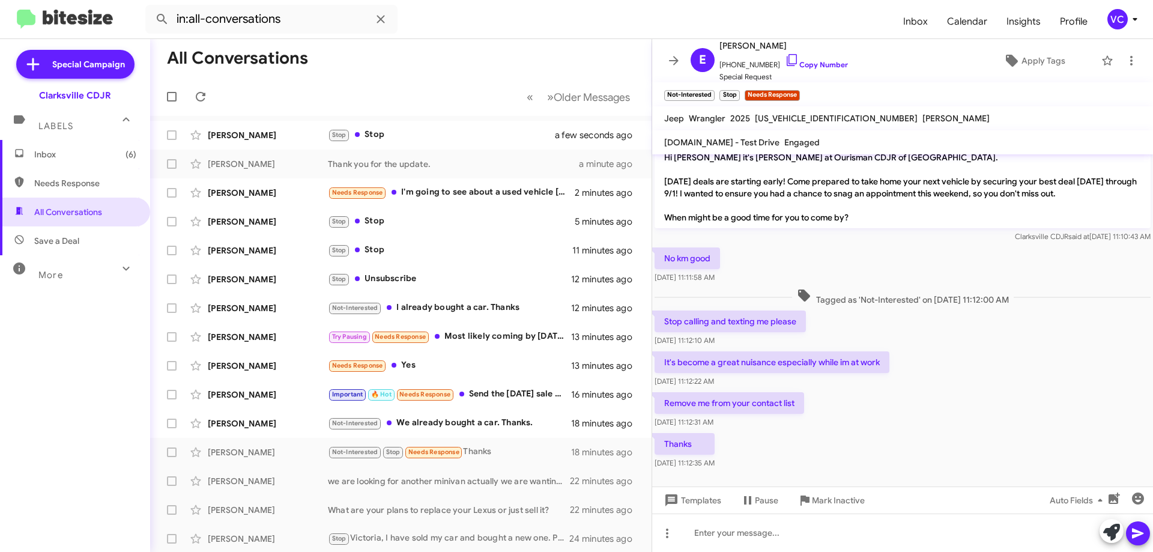
click at [966, 417] on div "Remove me from your contact list Aug 22, 2025, 11:12:31 AM" at bounding box center [902, 410] width 501 height 41
click at [982, 265] on div "No km good Aug 22, 2025, 11:11:58 AM" at bounding box center [902, 265] width 501 height 41
click at [996, 398] on div "Remove me from your contact list Aug 22, 2025, 11:12:31 AM" at bounding box center [902, 410] width 501 height 41
click at [830, 65] on link "Copy Number" at bounding box center [816, 64] width 63 height 9
click at [998, 398] on div "Remove me from your contact list Aug 22, 2025, 11:12:31 AM" at bounding box center [902, 410] width 501 height 41
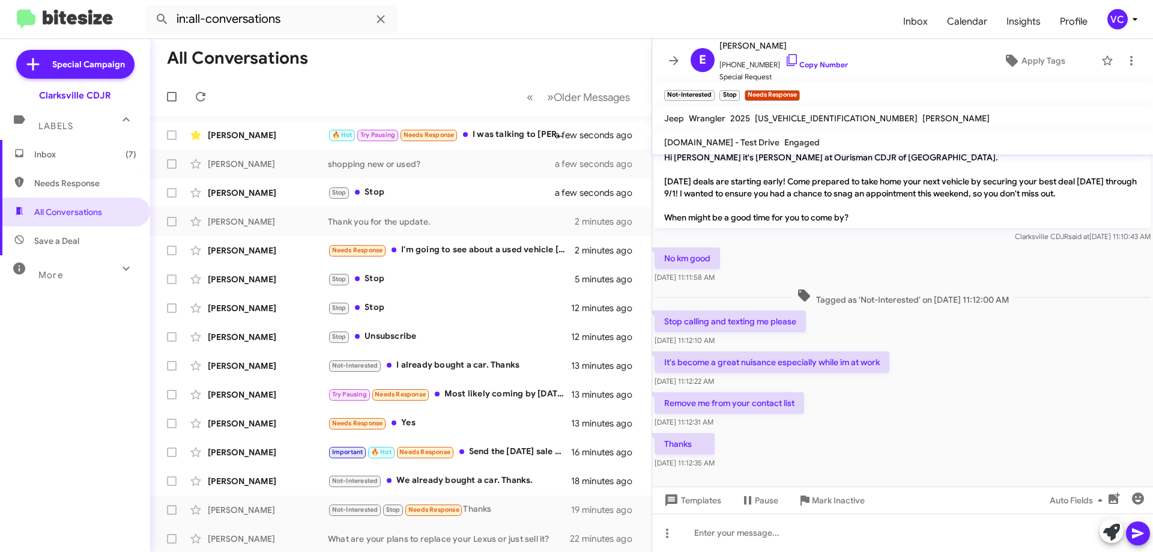
click at [930, 431] on div "Thanks Aug 22, 2025, 11:12:35 AM" at bounding box center [902, 451] width 501 height 41
click at [954, 353] on div "It's become a great nuisance especially while im at work Aug 22, 2025, 11:12:22…" at bounding box center [902, 369] width 501 height 41
click at [952, 334] on div "Stop calling and texting me please Aug 22, 2025, 11:12:10 AM" at bounding box center [902, 328] width 501 height 41
click at [949, 231] on div "Clarksville CDJR said at Aug 22, 2025, 11:10:43 AM" at bounding box center [903, 237] width 496 height 12
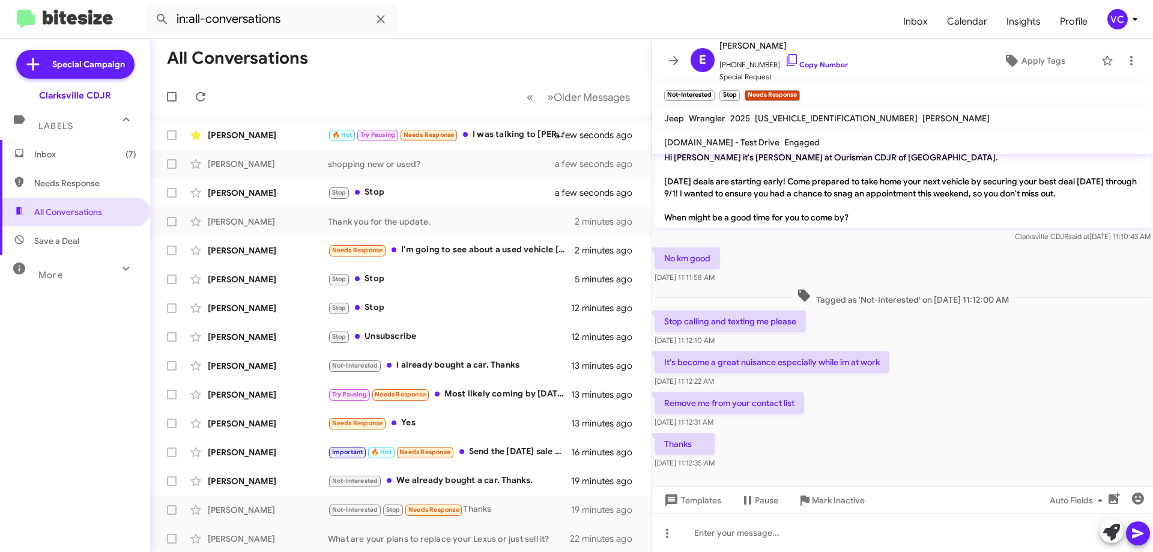
click at [987, 392] on div "Remove me from your contact list Aug 22, 2025, 11:12:31 AM" at bounding box center [902, 410] width 501 height 41
click at [1038, 60] on span "Apply Tags" at bounding box center [1043, 61] width 44 height 22
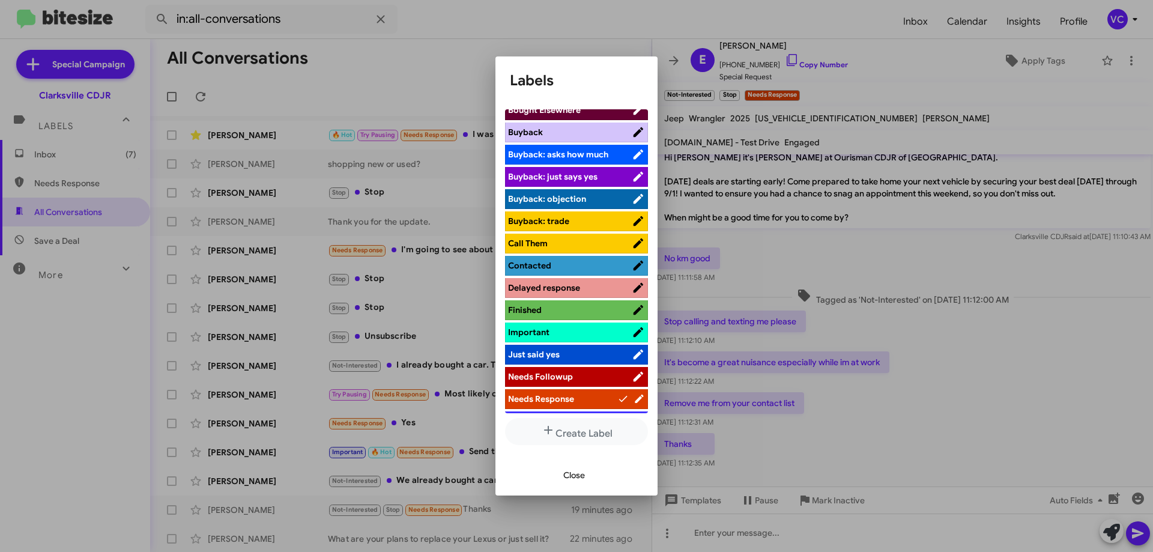
scroll to position [180, 0]
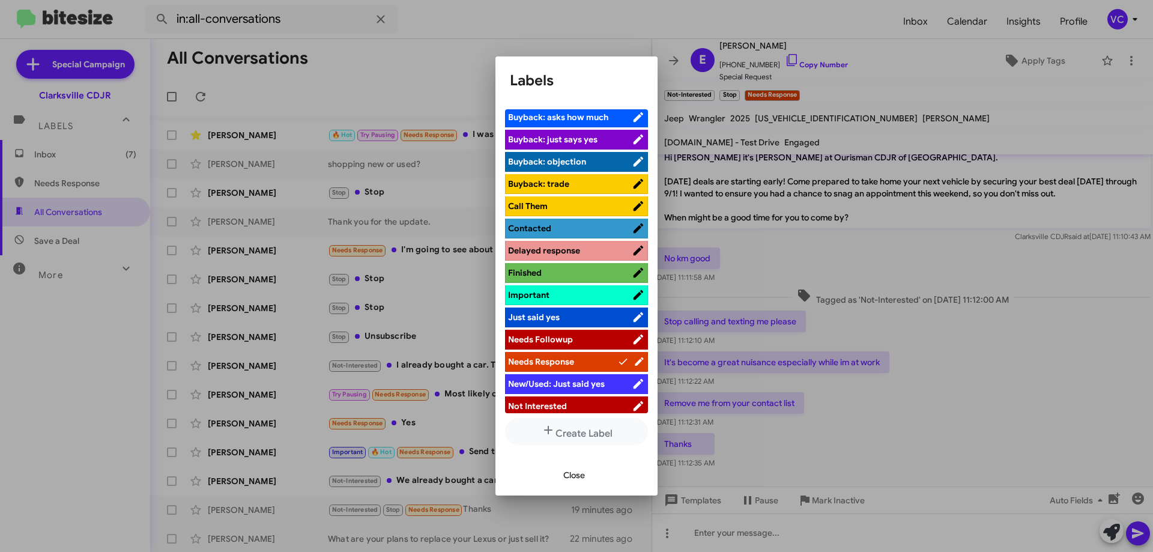
click at [567, 402] on span "Not Interested" at bounding box center [570, 406] width 124 height 12
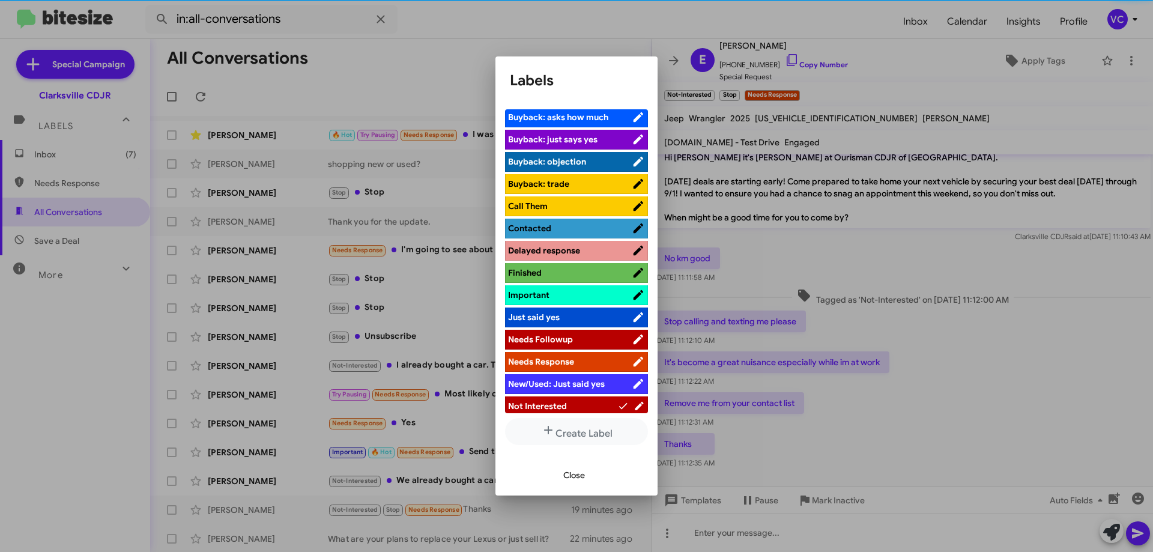
click at [576, 482] on span "Close" at bounding box center [574, 475] width 22 height 22
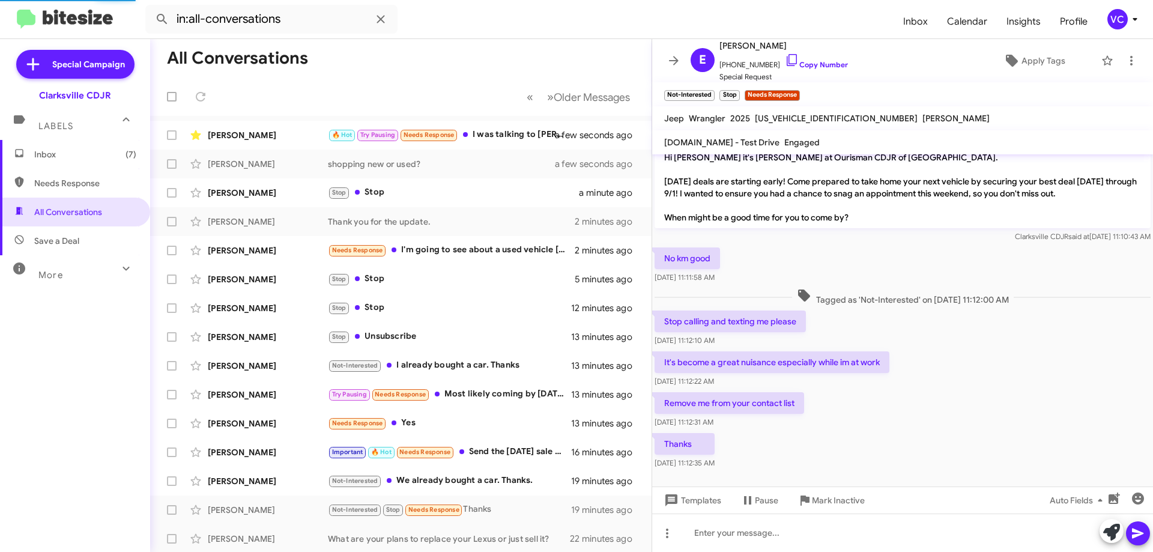
click at [987, 390] on div "Remove me from your contact list Aug 22, 2025, 11:12:31 AM" at bounding box center [902, 410] width 501 height 41
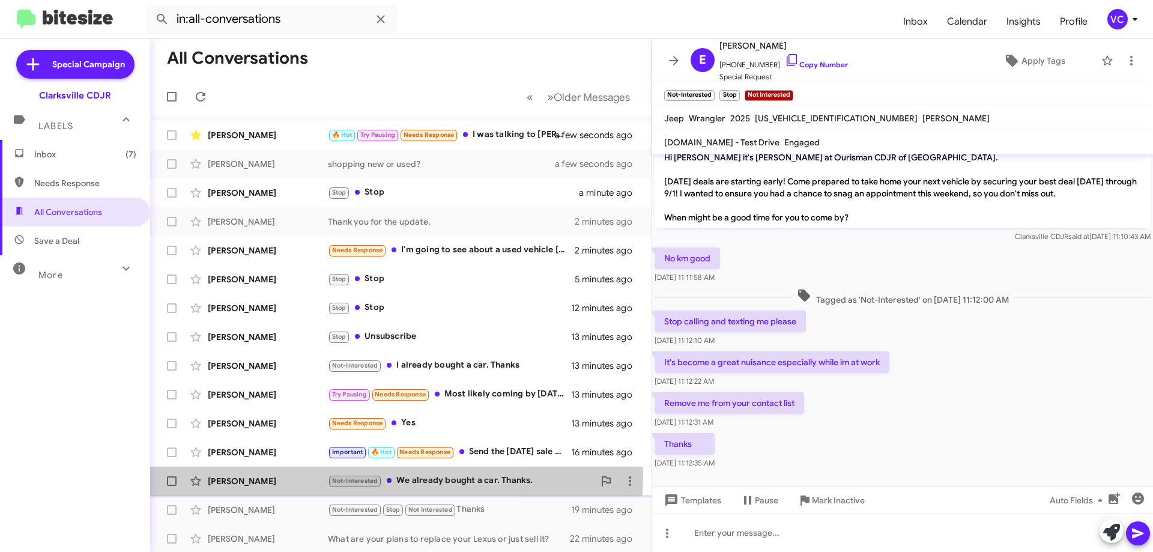
click at [277, 473] on div "Mahmud Khalili Not-Interested We already bought a car. Thanks. 19 minutes ago" at bounding box center [401, 481] width 482 height 24
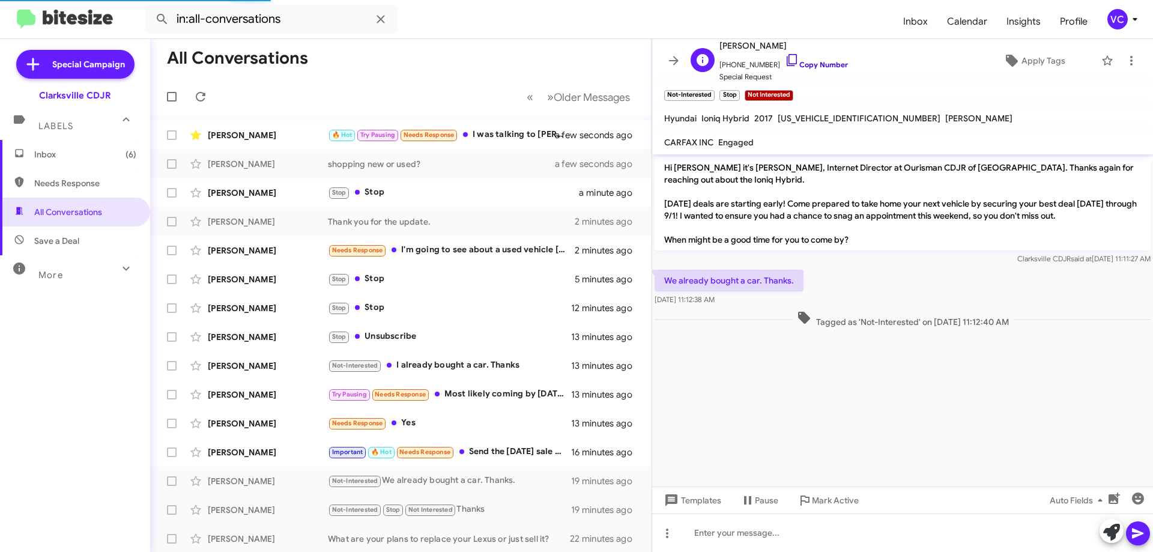
click at [829, 66] on link "Copy Number" at bounding box center [816, 64] width 63 height 9
click at [832, 404] on cdk-virtual-scroll-viewport "Hi Mahmud it's Victoria Cook, Internet Director at Ourisman CDJR of Clarksville…" at bounding box center [902, 320] width 501 height 332
click at [709, 281] on div "Aug 22, 2025, 11:12:38 AM" at bounding box center [678, 276] width 61 height 19
click at [779, 282] on p "We already bought a car. Thanks." at bounding box center [729, 281] width 149 height 22
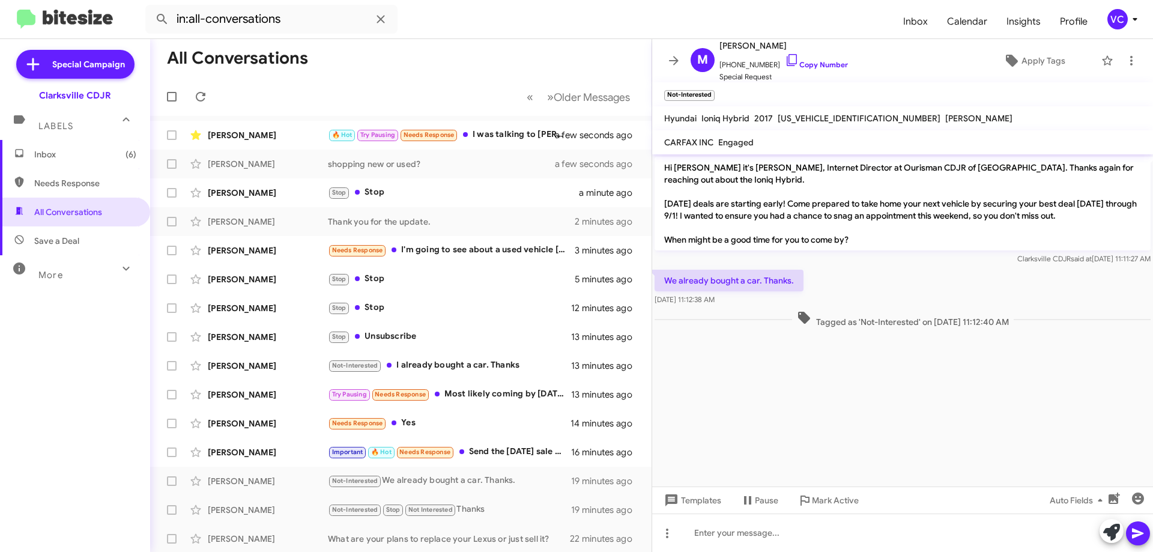
click at [779, 282] on p "We already bought a car. Thanks." at bounding box center [729, 281] width 149 height 22
copy p "We already bought a car. Thanks."
click at [444, 447] on small "Needs Response" at bounding box center [425, 452] width 56 height 11
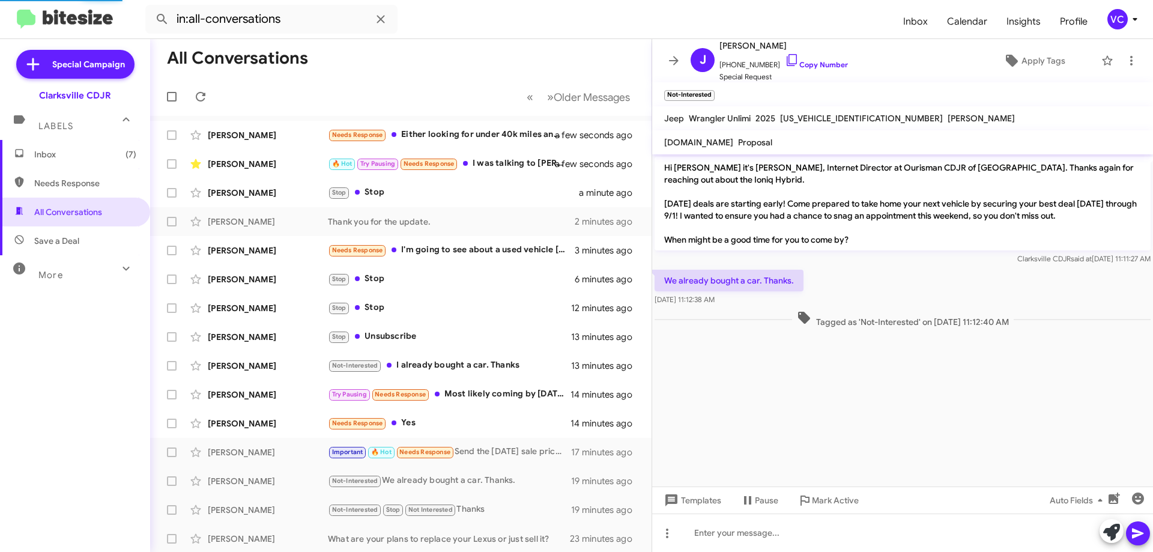
scroll to position [1149, 0]
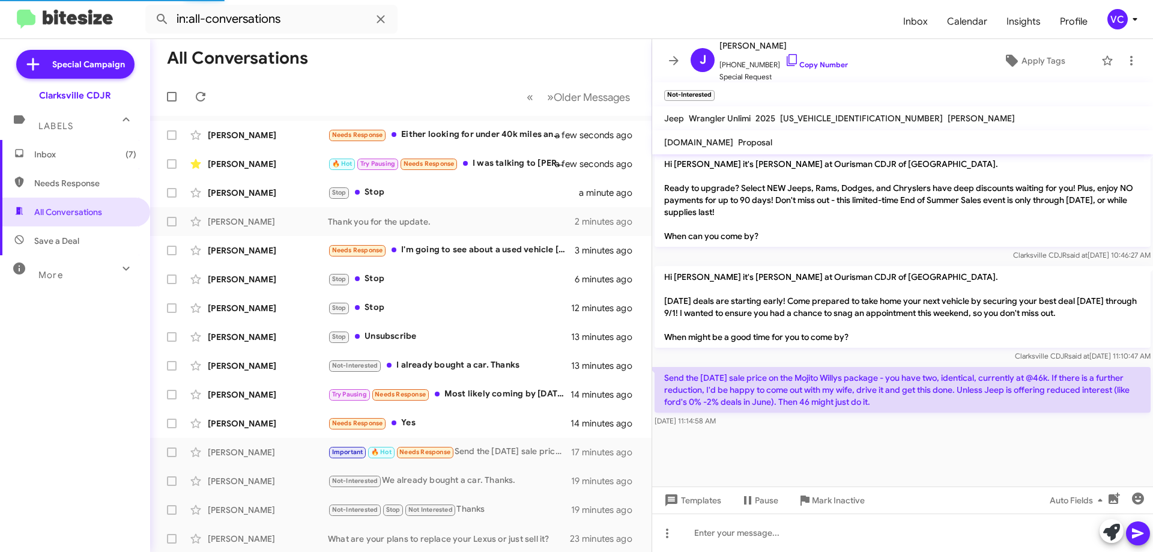
click at [865, 298] on p "Hi Jeff it's Victoria Cook at Ourisman CDJR of Clarksville. Labor Day deals are…" at bounding box center [903, 307] width 496 height 82
click at [862, 456] on div at bounding box center [902, 457] width 501 height 57
drag, startPoint x: 700, startPoint y: 373, endPoint x: 990, endPoint y: 381, distance: 290.1
click at [990, 381] on p "Send the labor day sale price on the Mojito Willys package - you have two, iden…" at bounding box center [903, 390] width 496 height 46
click at [1009, 456] on div at bounding box center [902, 457] width 501 height 57
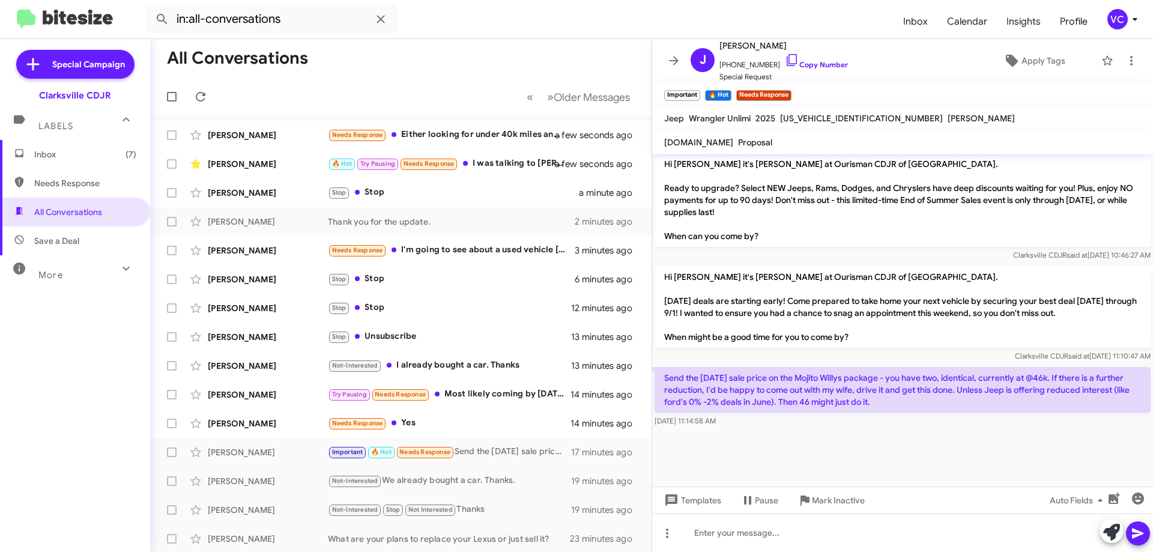
click at [1021, 453] on div at bounding box center [902, 457] width 501 height 57
click at [1022, 453] on div at bounding box center [902, 457] width 501 height 57
drag, startPoint x: 956, startPoint y: 381, endPoint x: 1051, endPoint y: 405, distance: 97.7
click at [1041, 401] on p "Send the labor day sale price on the Mojito Willys package - you have two, iden…" at bounding box center [903, 390] width 496 height 46
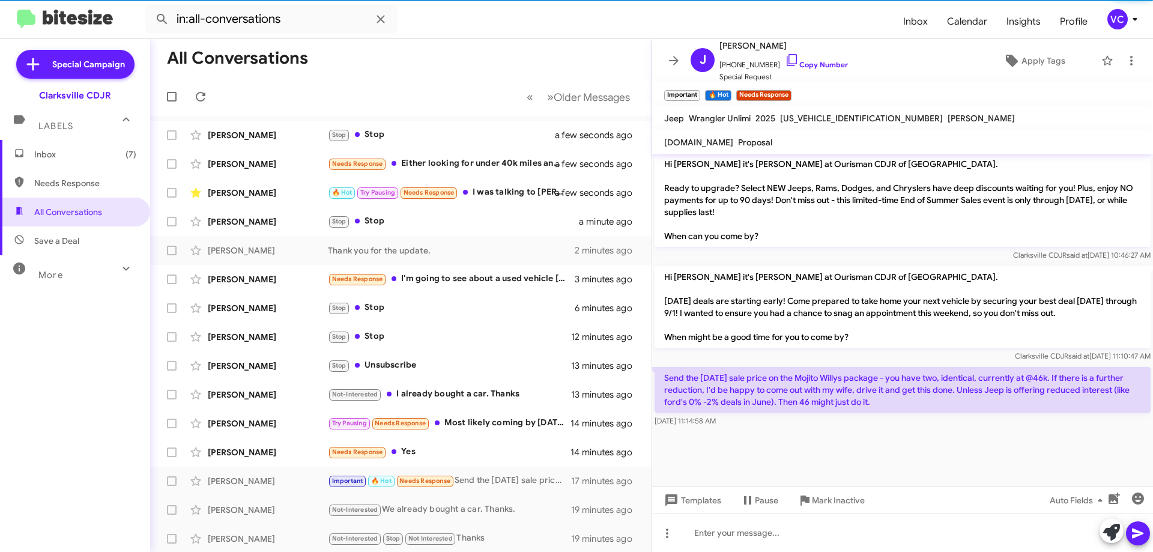
click at [1057, 432] on div at bounding box center [902, 457] width 501 height 57
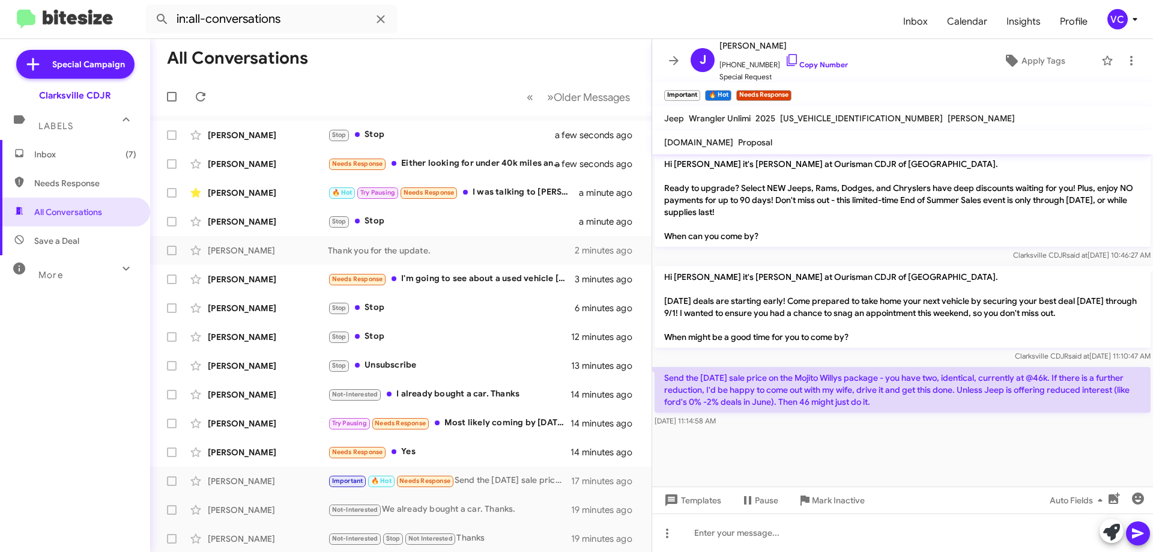
click at [872, 441] on div at bounding box center [902, 457] width 501 height 57
click at [922, 444] on div at bounding box center [902, 457] width 501 height 57
click at [799, 404] on p "Send the labor day sale price on the Mojito Willys package - you have two, iden…" at bounding box center [903, 390] width 496 height 46
click at [802, 404] on p "Send the labor day sale price on the Mojito Willys package - you have two, iden…" at bounding box center [903, 390] width 496 height 46
click at [803, 404] on p "Send the labor day sale price on the Mojito Willys package - you have two, iden…" at bounding box center [903, 390] width 496 height 46
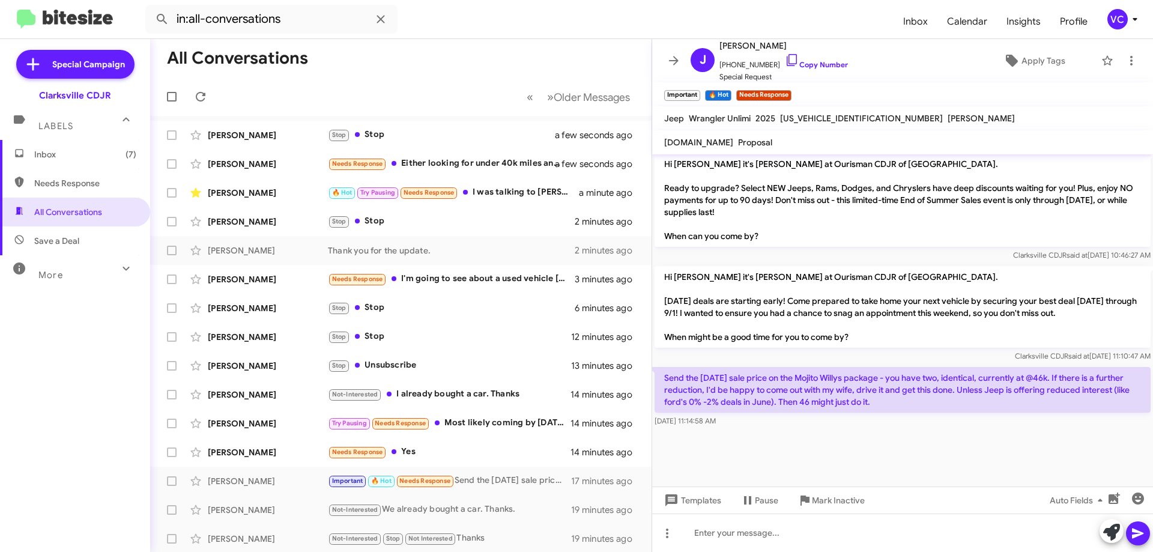
click at [803, 404] on p "Send the labor day sale price on the Mojito Willys package - you have two, iden…" at bounding box center [903, 390] width 496 height 46
drag, startPoint x: 804, startPoint y: 393, endPoint x: 810, endPoint y: 64, distance: 329.1
click at [809, 62] on link "Copy Number" at bounding box center [816, 64] width 63 height 9
copy p "Send the labor day sale price on the Mojito Willys package - you have two, iden…"
click at [876, 383] on p "Send the labor day sale price on the Mojito Willys package - you have two, iden…" at bounding box center [903, 390] width 496 height 46
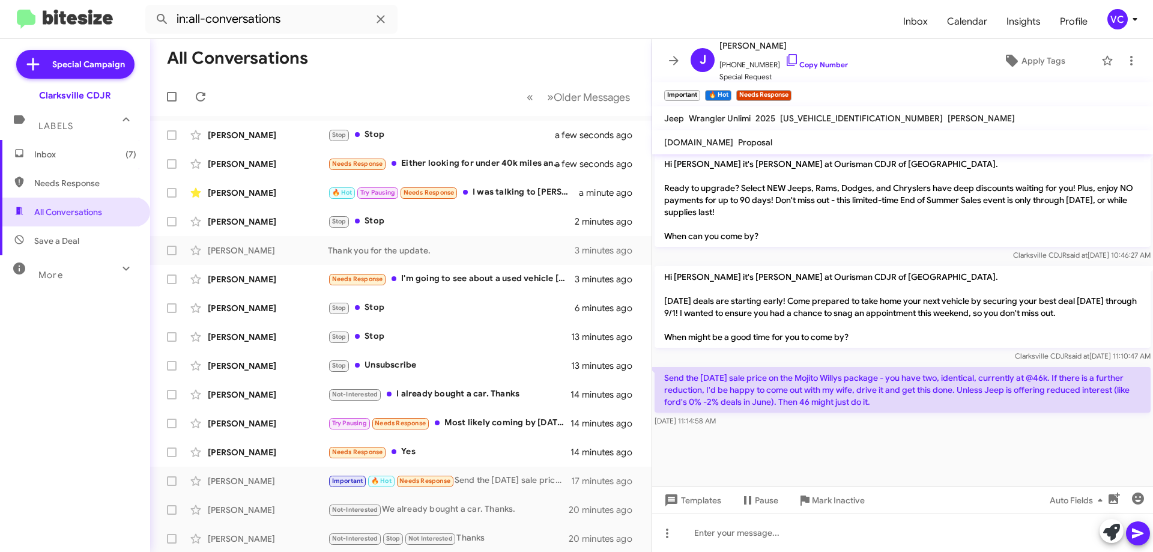
click at [876, 383] on p "Send the labor day sale price on the Mojito Willys package - you have two, iden…" at bounding box center [903, 390] width 496 height 46
copy p "Send the labor day sale price on the Mojito Willys package - you have two, iden…"
click at [873, 459] on div at bounding box center [902, 457] width 501 height 57
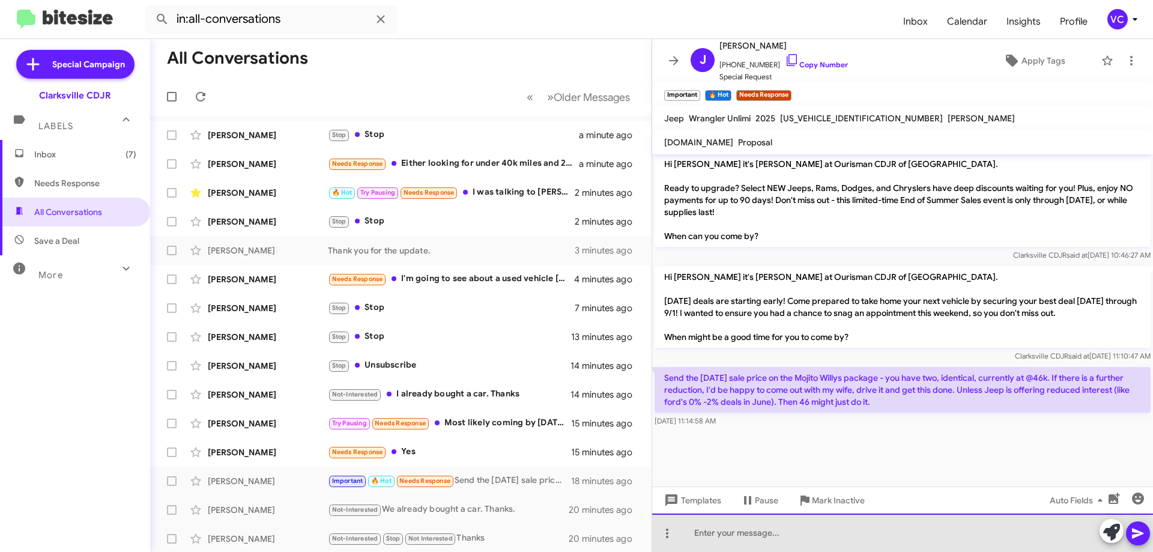
click at [749, 540] on div at bounding box center [902, 532] width 501 height 38
click at [1152, 536] on div "Okay I will have my sales manager reach out to you." at bounding box center [902, 532] width 501 height 38
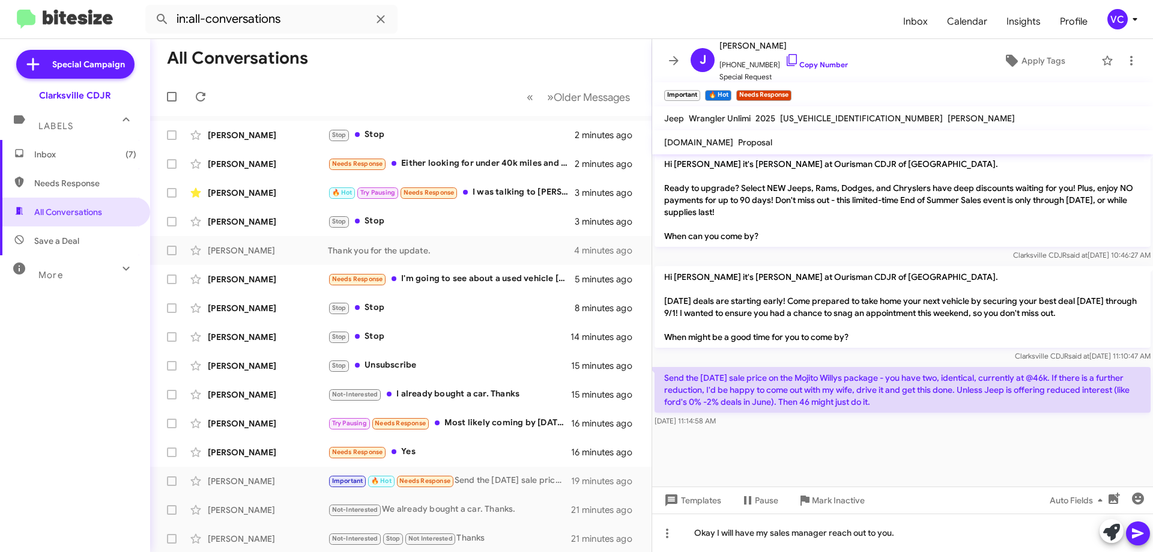
click at [1140, 530] on icon at bounding box center [1138, 533] width 14 height 14
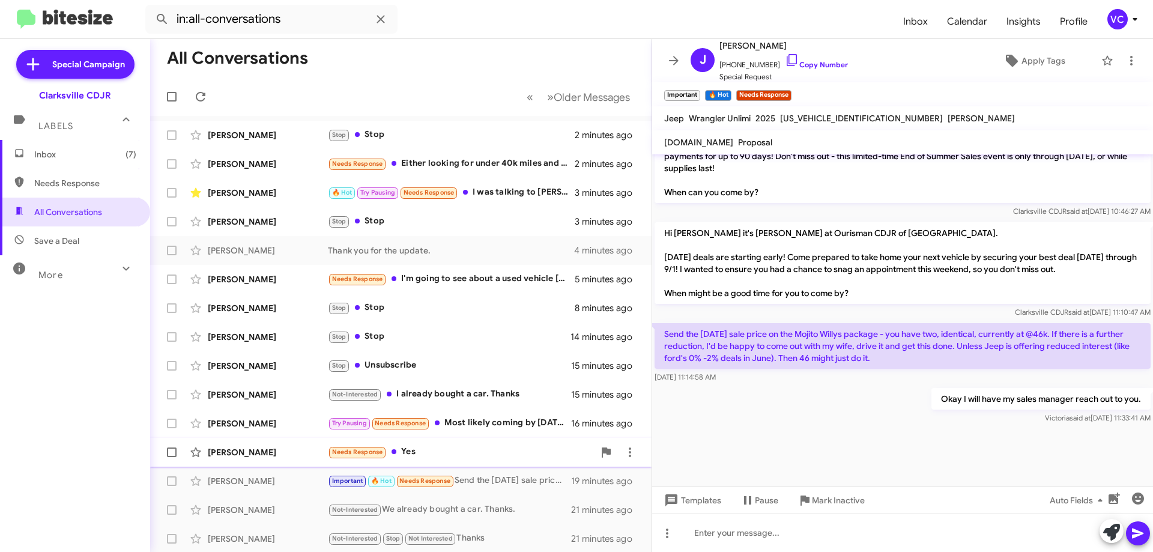
scroll to position [1193, 0]
click at [296, 459] on div "Richard Harmon Needs Response Yes 16 minutes ago" at bounding box center [401, 452] width 482 height 24
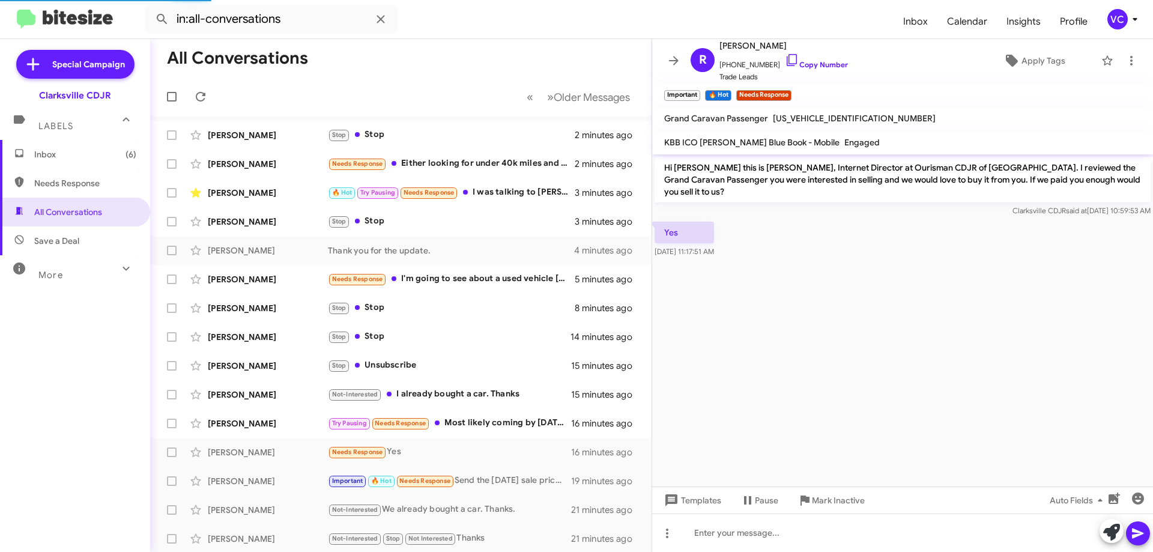
click at [842, 382] on cdk-virtual-scroll-viewport "Hi Richard this is Victoria Cook, Internet Director at Ourisman CDJR of Clarksv…" at bounding box center [902, 320] width 501 height 332
click at [886, 295] on cdk-virtual-scroll-viewport "Hi Richard this is Victoria Cook, Internet Director at Ourisman CDJR of Clarksv…" at bounding box center [902, 320] width 501 height 332
click at [897, 292] on cdk-virtual-scroll-viewport "Hi Richard this is Victoria Cook, Internet Director at Ourisman CDJR of Clarksv…" at bounding box center [902, 320] width 501 height 332
click at [815, 69] on link "Copy Number" at bounding box center [816, 64] width 63 height 9
click at [976, 334] on cdk-virtual-scroll-viewport "Hi Richard this is Victoria Cook, Internet Director at Ourisman CDJR of Clarksv…" at bounding box center [902, 320] width 501 height 332
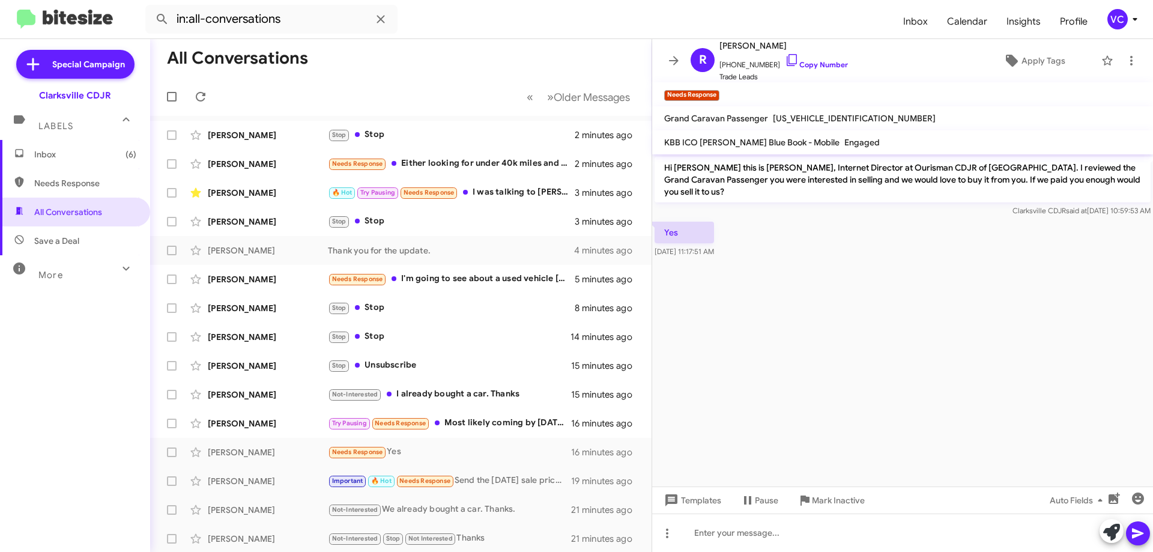
click at [925, 357] on cdk-virtual-scroll-viewport "Hi Richard this is Victoria Cook, Internet Director at Ourisman CDJR of Clarksv…" at bounding box center [902, 320] width 501 height 332
click at [1000, 292] on cdk-virtual-scroll-viewport "Hi Richard this is Victoria Cook, Internet Director at Ourisman CDJR of Clarksv…" at bounding box center [902, 320] width 501 height 332
click at [1003, 292] on cdk-virtual-scroll-viewport "Hi Richard this is Victoria Cook, Internet Director at Ourisman CDJR of Clarksv…" at bounding box center [902, 320] width 501 height 332
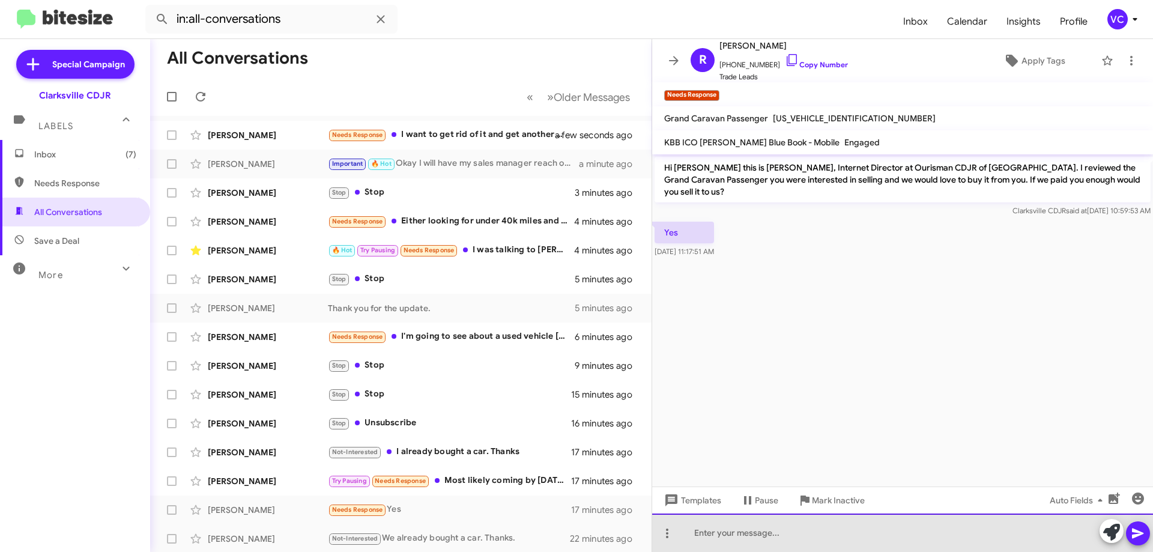
click at [733, 537] on div at bounding box center [902, 532] width 501 height 38
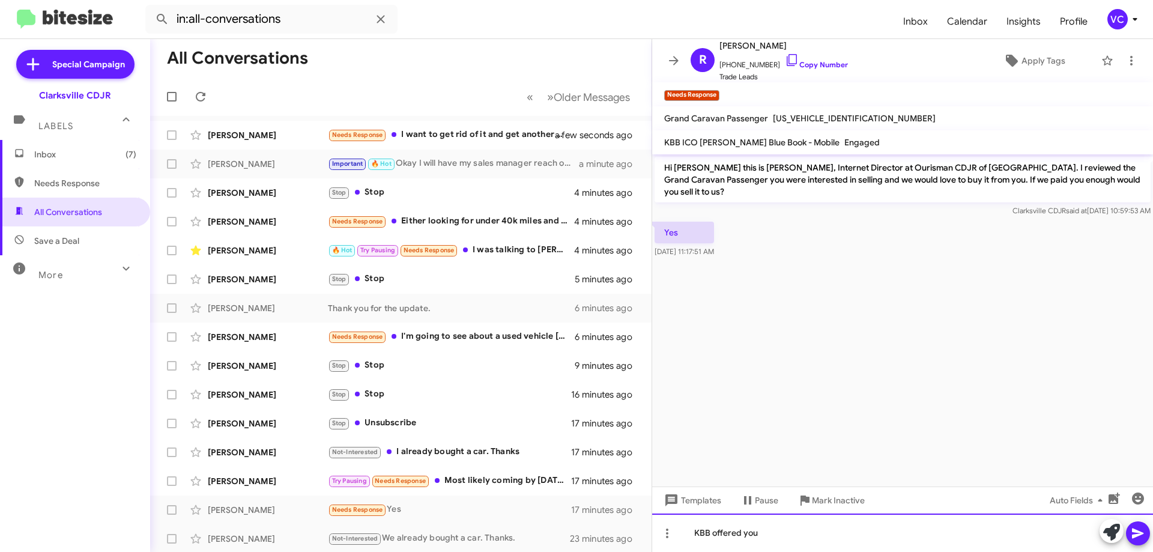
click at [826, 538] on div "KBB offered you" at bounding box center [902, 532] width 501 height 38
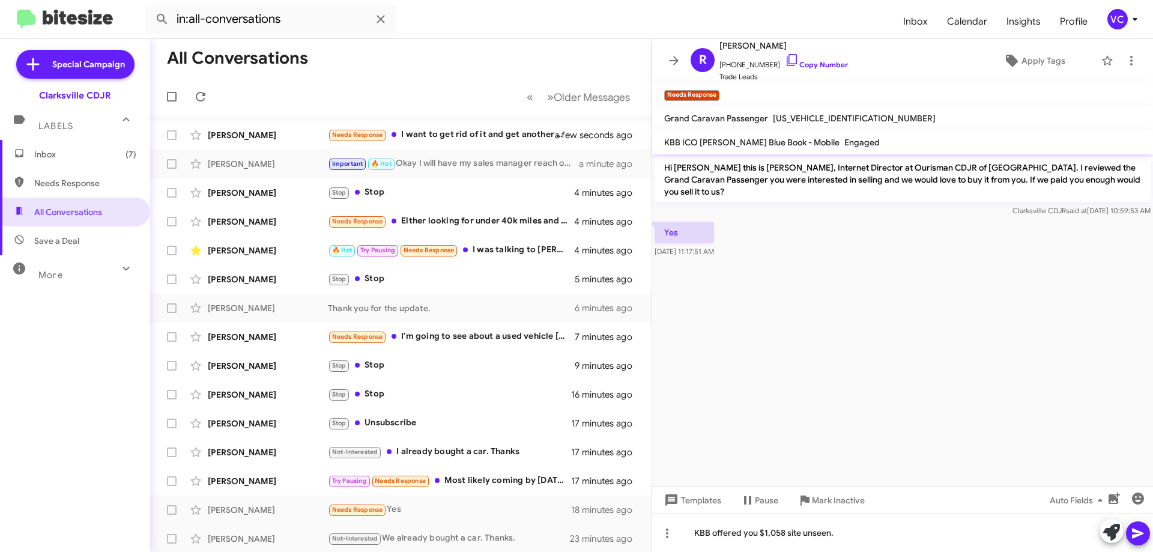
drag, startPoint x: 1147, startPoint y: 543, endPoint x: 1147, endPoint y: 536, distance: 6.6
click at [1147, 542] on div at bounding box center [1124, 532] width 50 height 26
click at [1142, 535] on icon at bounding box center [1138, 533] width 14 height 14
click at [503, 481] on div "Try Pausing Needs Response Most likely coming by next Saturday. This weekend I'…" at bounding box center [461, 481] width 266 height 14
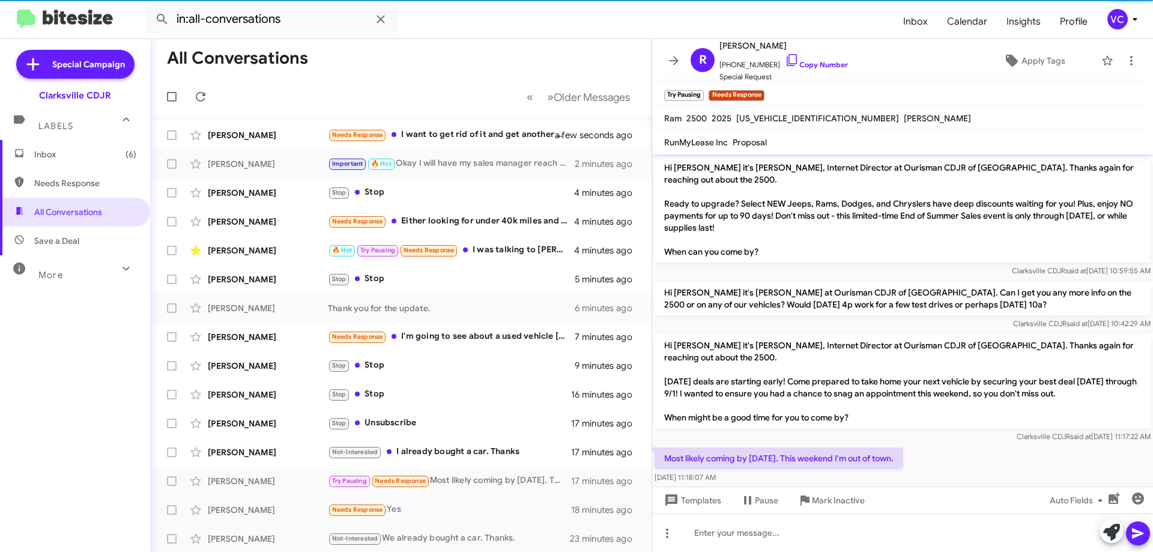
click at [1033, 445] on div "Most likely coming by next Saturday. This weekend I'm out of town. Aug 22, 2025…" at bounding box center [902, 465] width 501 height 41
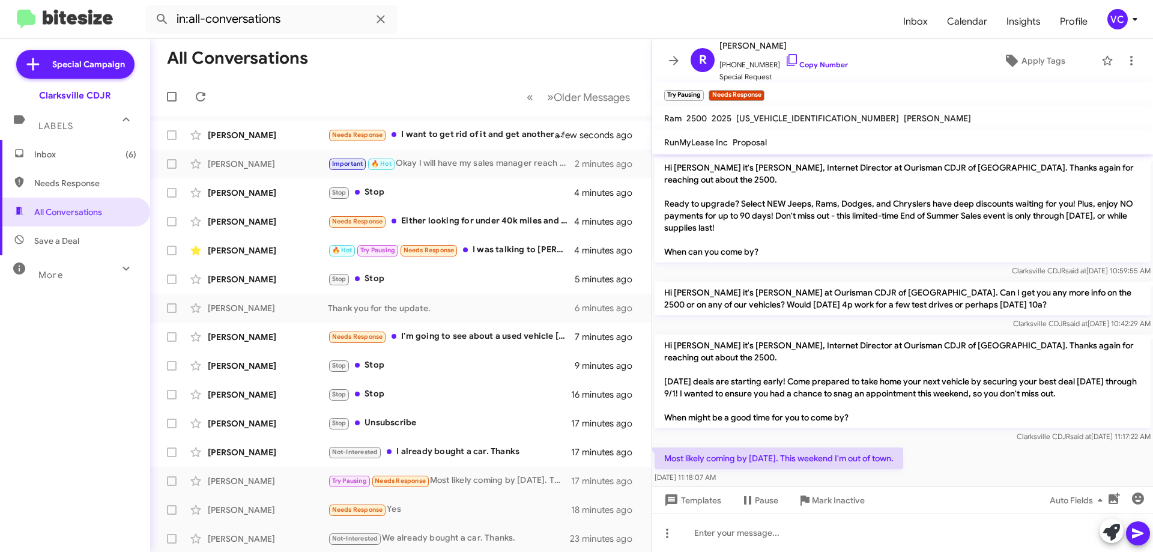
click at [1032, 445] on div "Most likely coming by next Saturday. This weekend I'm out of town. Aug 22, 2025…" at bounding box center [902, 465] width 501 height 41
click at [1033, 445] on div "Most likely coming by next Saturday. This weekend I'm out of town. Aug 22, 2025…" at bounding box center [902, 465] width 501 height 41
click at [1035, 445] on div "Most likely coming by next Saturday. This weekend I'm out of town. Aug 22, 2025…" at bounding box center [902, 465] width 501 height 41
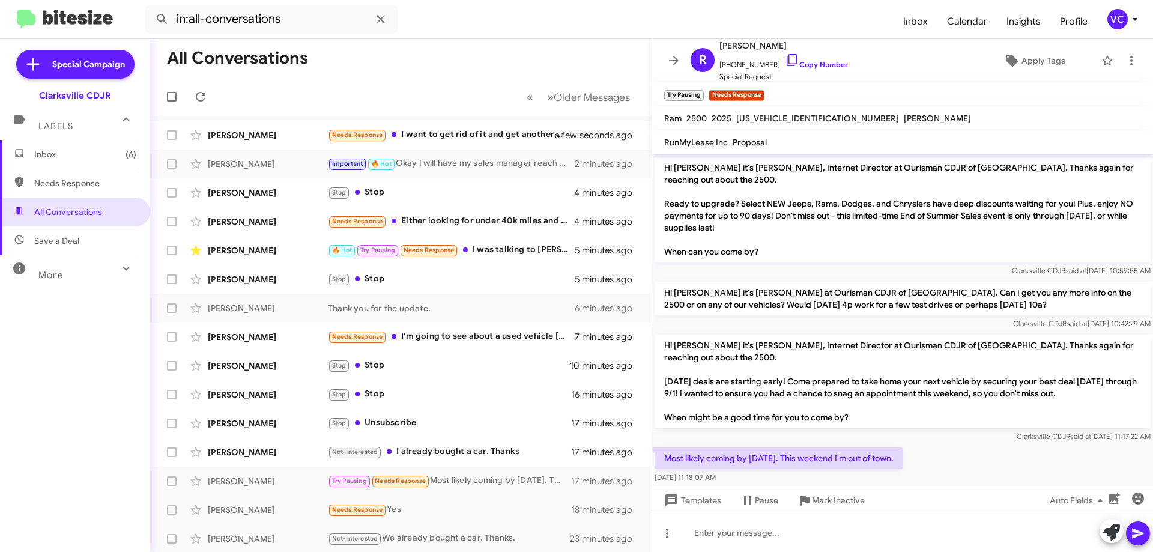
click at [1034, 445] on div "Most likely coming by next Saturday. This weekend I'm out of town. Aug 22, 2025…" at bounding box center [902, 465] width 501 height 41
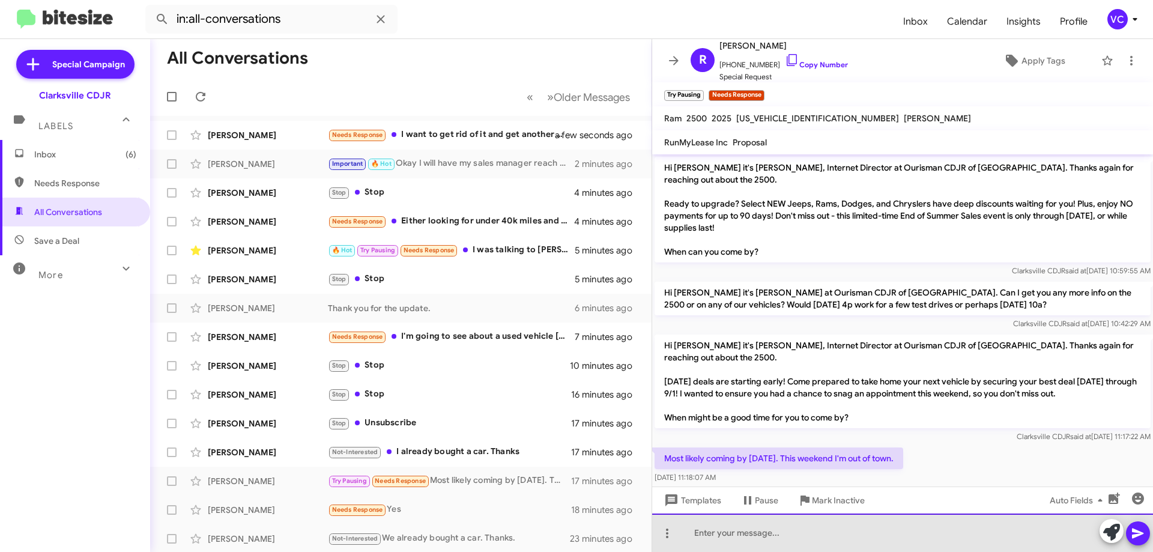
click at [853, 533] on div at bounding box center [902, 532] width 501 height 38
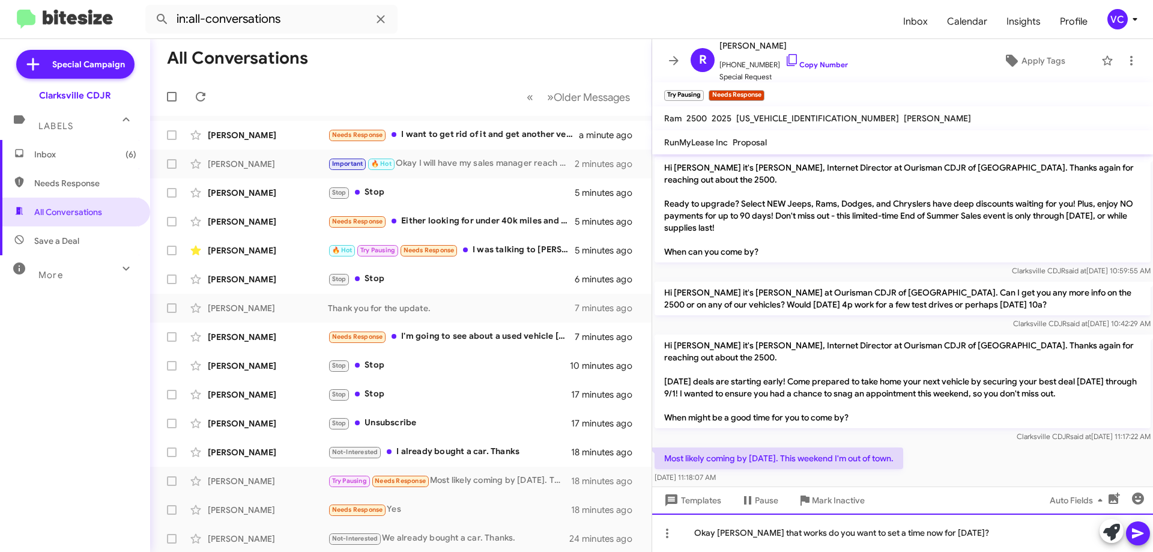
click at [1001, 532] on div "Okay Rudy that works do you want to set a time now for next saturday?" at bounding box center [902, 532] width 501 height 38
click at [934, 530] on div "Okay Rudy that works do you want to set a time now for next saturday?" at bounding box center [902, 532] width 501 height 38
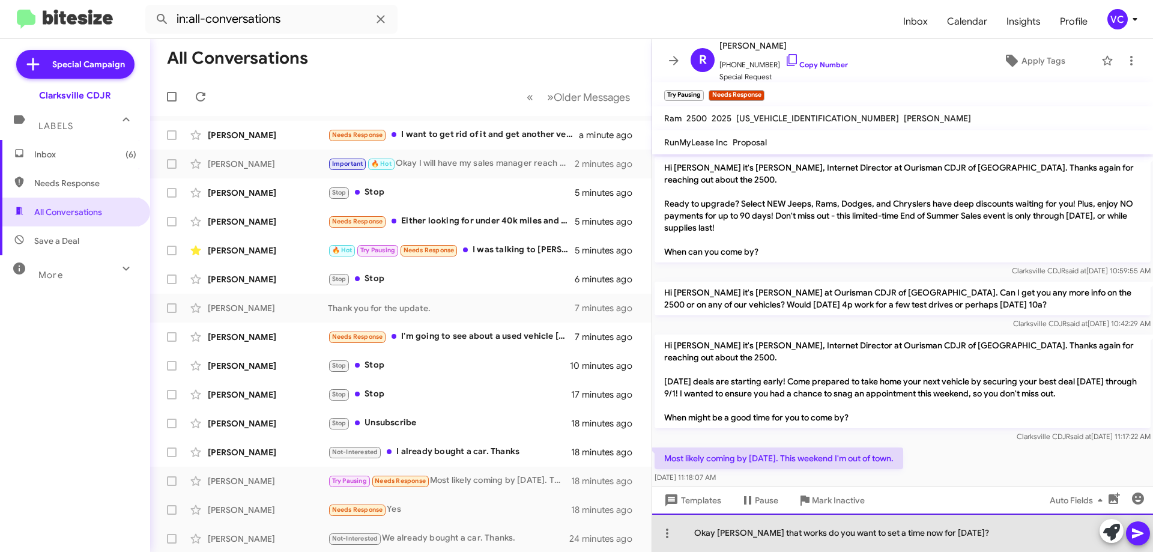
click at [935, 534] on div "Okay Rudy that works do you want to set a time now for next saturday?" at bounding box center [902, 532] width 501 height 38
click at [1030, 534] on div "Okay Rudy that works do you want to set a time now for next Saturday?" at bounding box center [902, 532] width 501 height 38
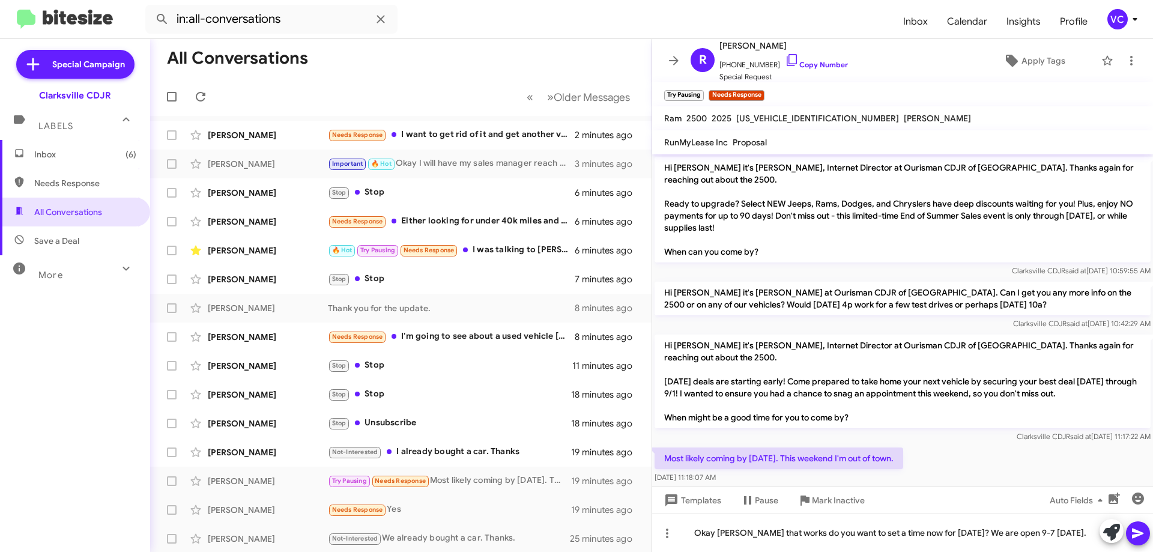
drag, startPoint x: 1142, startPoint y: 536, endPoint x: 1123, endPoint y: 527, distance: 20.7
click at [1142, 536] on icon at bounding box center [1138, 533] width 14 height 14
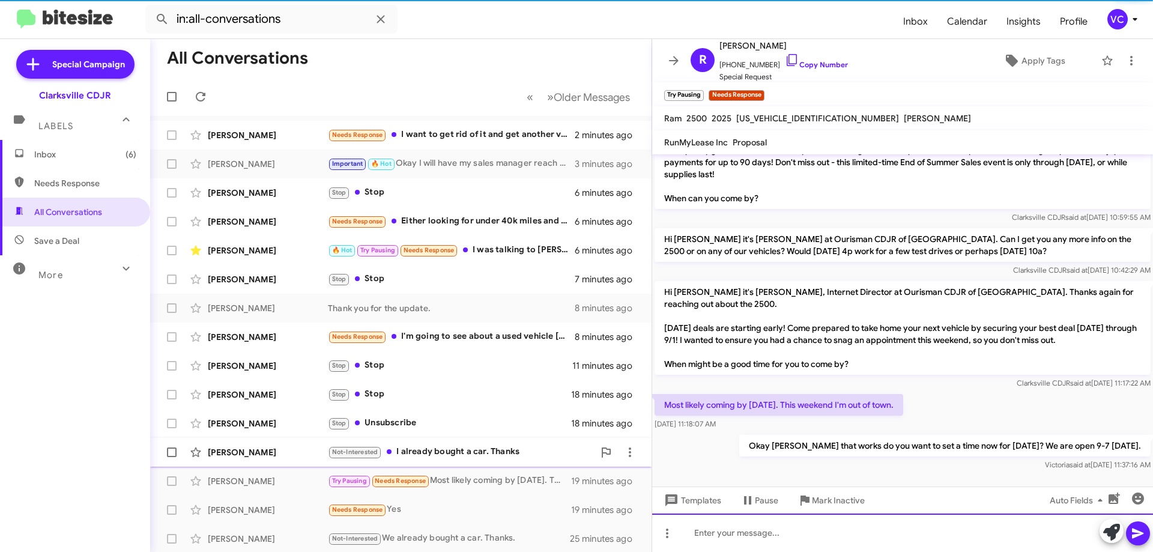
scroll to position [55, 0]
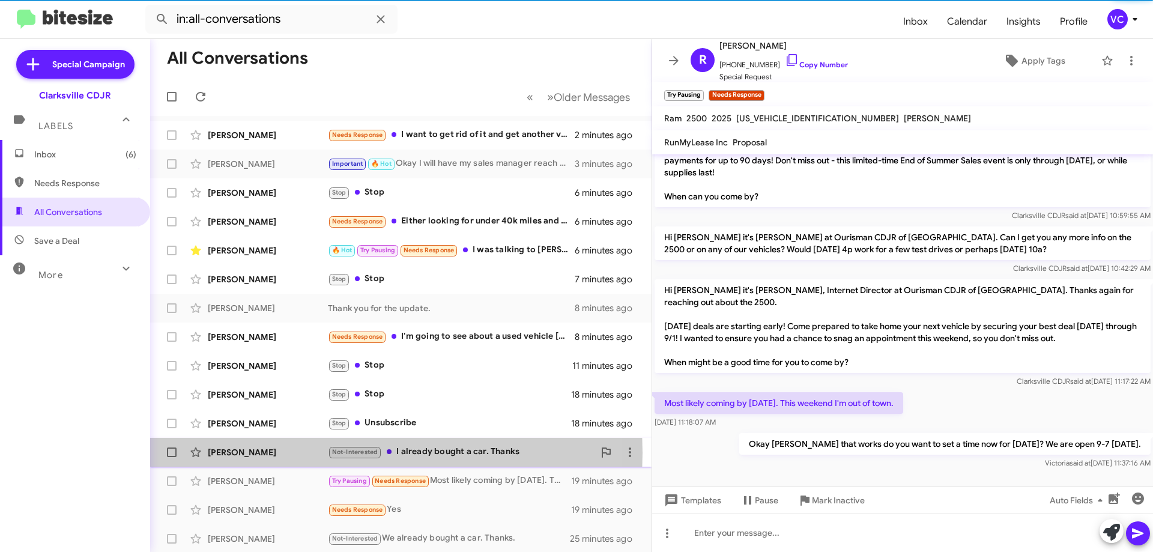
drag, startPoint x: 250, startPoint y: 453, endPoint x: 268, endPoint y: 454, distance: 18.1
click at [251, 453] on div "Cory Barnhart" at bounding box center [268, 452] width 120 height 12
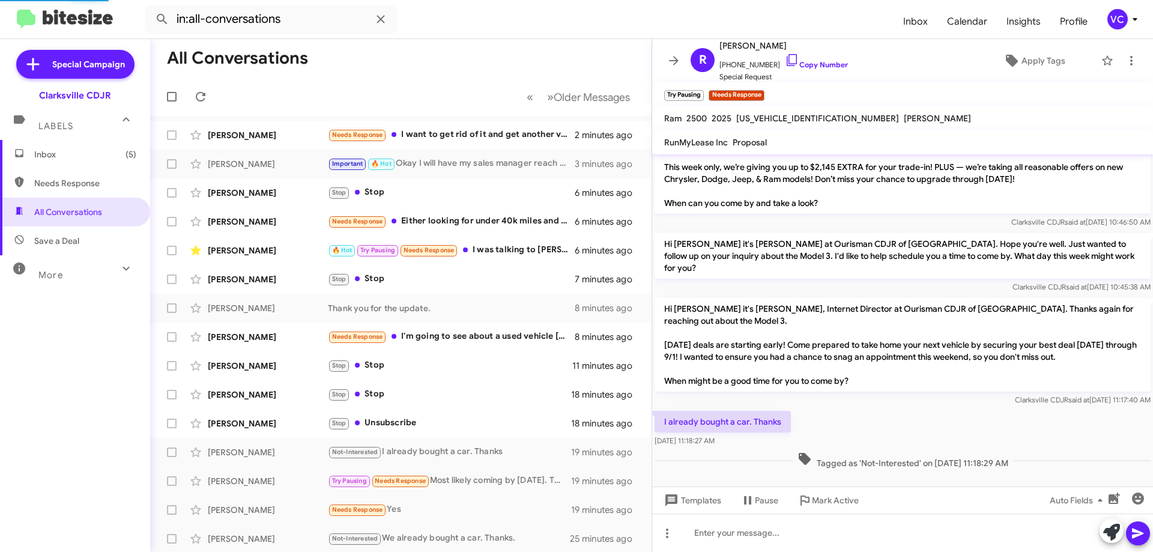
scroll to position [25, 0]
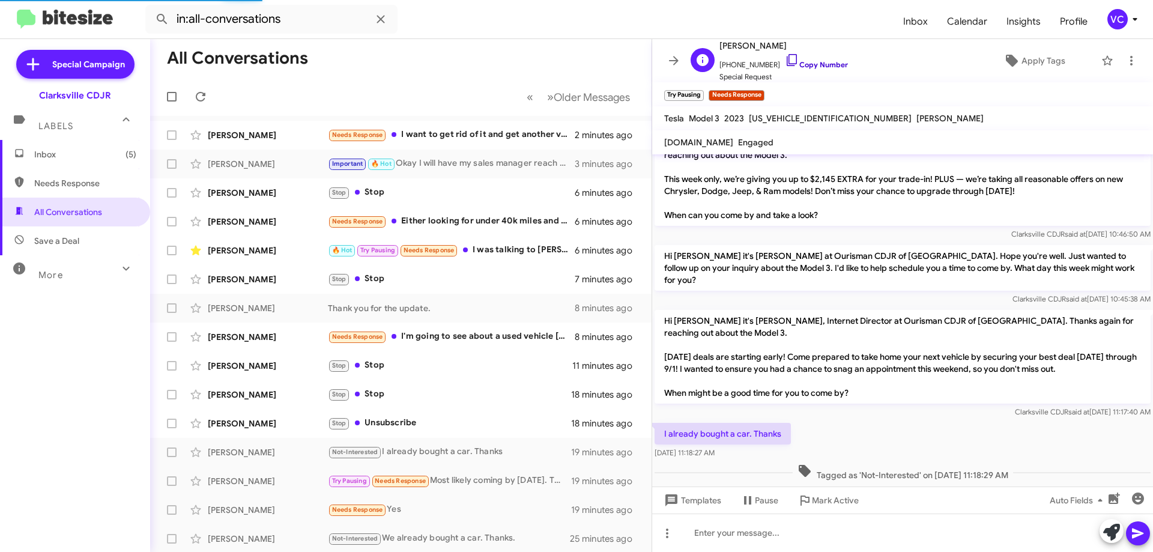
click at [814, 64] on link "Copy Number" at bounding box center [816, 64] width 63 height 9
drag, startPoint x: 662, startPoint y: 425, endPoint x: 743, endPoint y: 451, distance: 85.8
click at [743, 451] on div "Hi Cory it's Victoria Cook, Internet Director at Ourisman CDJR of Clarksville. …" at bounding box center [902, 307] width 501 height 354
click at [924, 420] on div "I already bought a car. Thanks Aug 22, 2025, 11:18:27 AM" at bounding box center [902, 440] width 501 height 41
drag, startPoint x: 890, startPoint y: 441, endPoint x: 643, endPoint y: 414, distance: 248.3
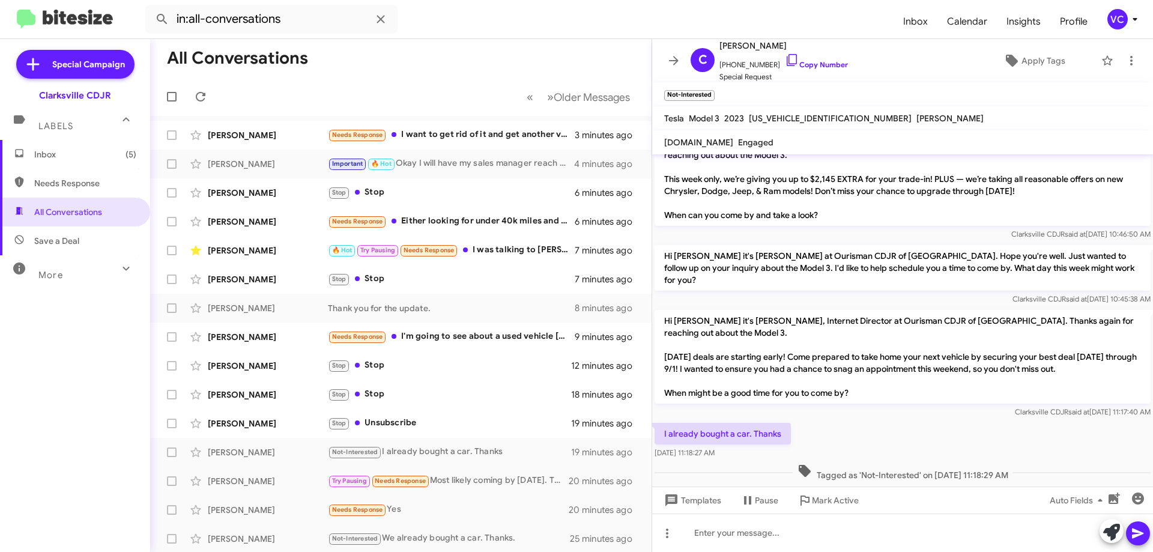
click at [889, 441] on div "I already bought a car. Thanks Aug 22, 2025, 11:18:27 AM" at bounding box center [902, 440] width 501 height 41
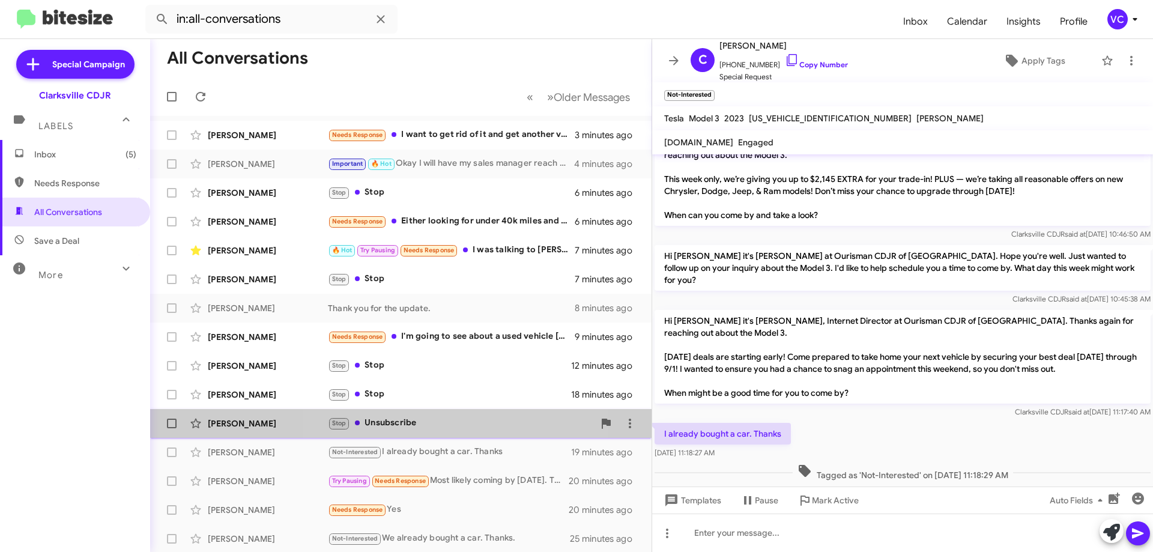
click at [413, 423] on div "Stop Unsubscribe" at bounding box center [461, 423] width 266 height 14
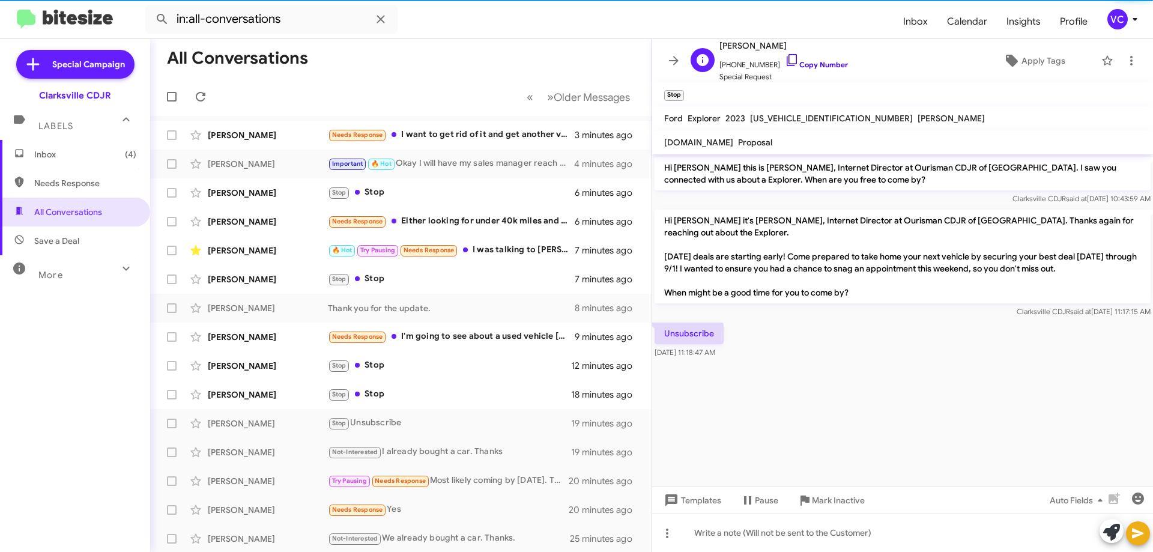
click at [811, 66] on link "Copy Number" at bounding box center [816, 64] width 63 height 9
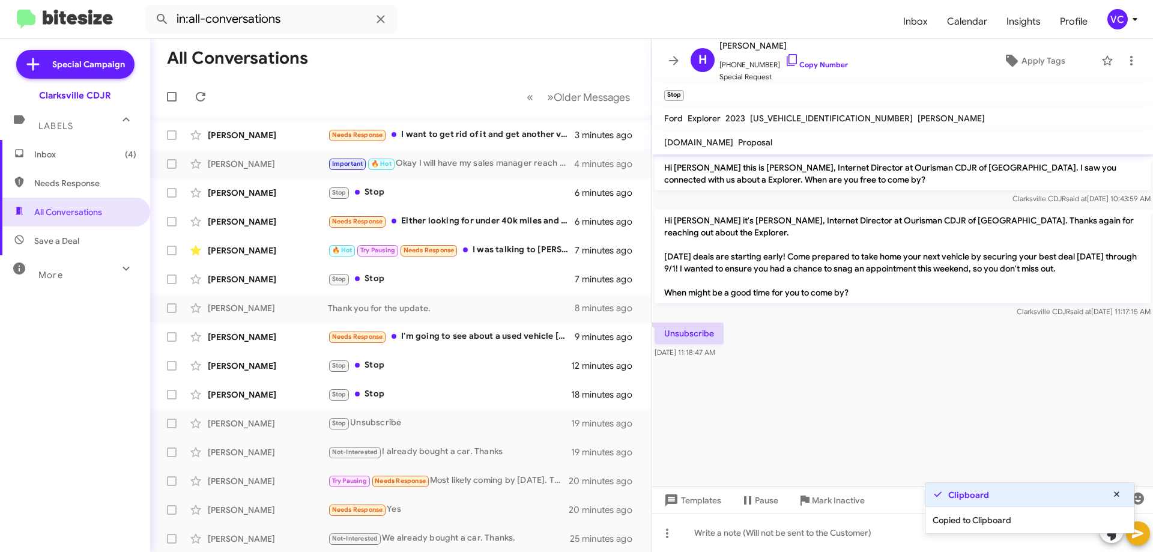
drag, startPoint x: 865, startPoint y: 355, endPoint x: 809, endPoint y: 307, distance: 74.1
click at [865, 355] on div "Unsubscribe Aug 22, 2025, 11:18:47 AM" at bounding box center [902, 340] width 501 height 41
click at [808, 409] on cdk-virtual-scroll-viewport "Hi Holly this is Victoria Cook, Internet Director at Ourisman CDJR of Clarksvil…" at bounding box center [902, 320] width 501 height 332
click at [878, 402] on cdk-virtual-scroll-viewport "Hi Holly this is Victoria Cook, Internet Director at Ourisman CDJR of Clarksvil…" at bounding box center [902, 320] width 501 height 332
click at [813, 386] on cdk-virtual-scroll-viewport "Hi Holly this is Victoria Cook, Internet Director at Ourisman CDJR of Clarksvil…" at bounding box center [902, 320] width 501 height 332
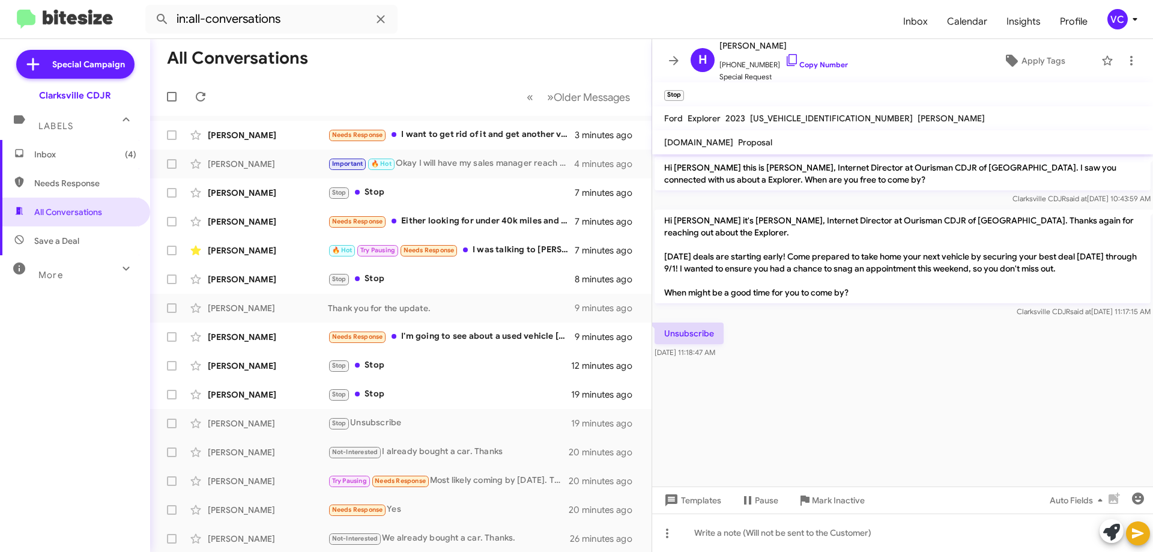
drag, startPoint x: 658, startPoint y: 335, endPoint x: 765, endPoint y: 357, distance: 109.8
click at [765, 357] on div "Unsubscribe Aug 22, 2025, 11:18:47 AM" at bounding box center [902, 340] width 501 height 41
copy div "Unsubscribe Aug 22, 2025, 11:18:47 AM"
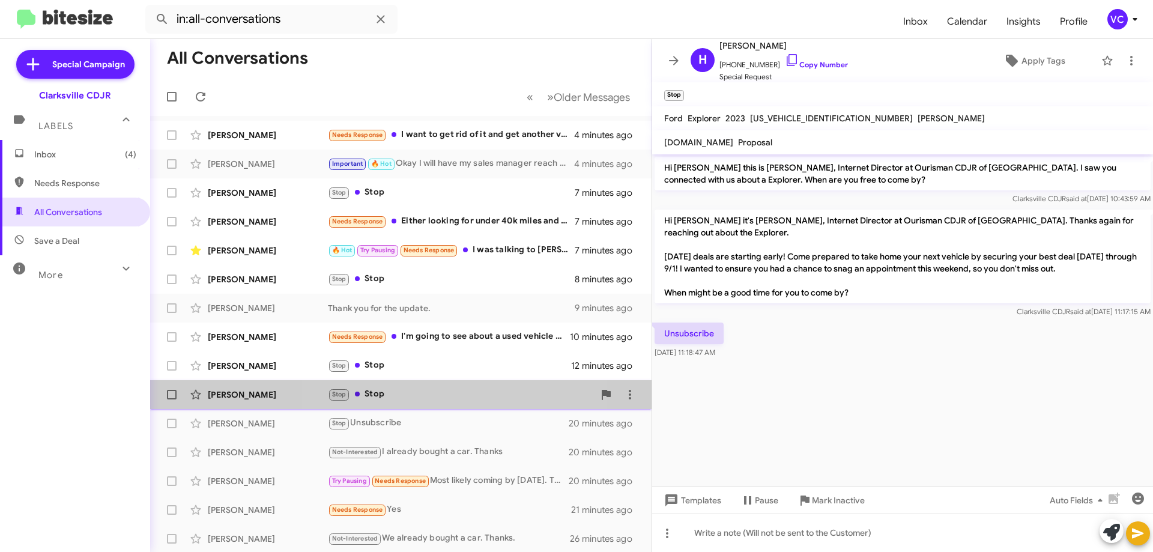
click at [436, 386] on div "Derek Kaplan Stop Stop 19 minutes ago" at bounding box center [401, 395] width 482 height 24
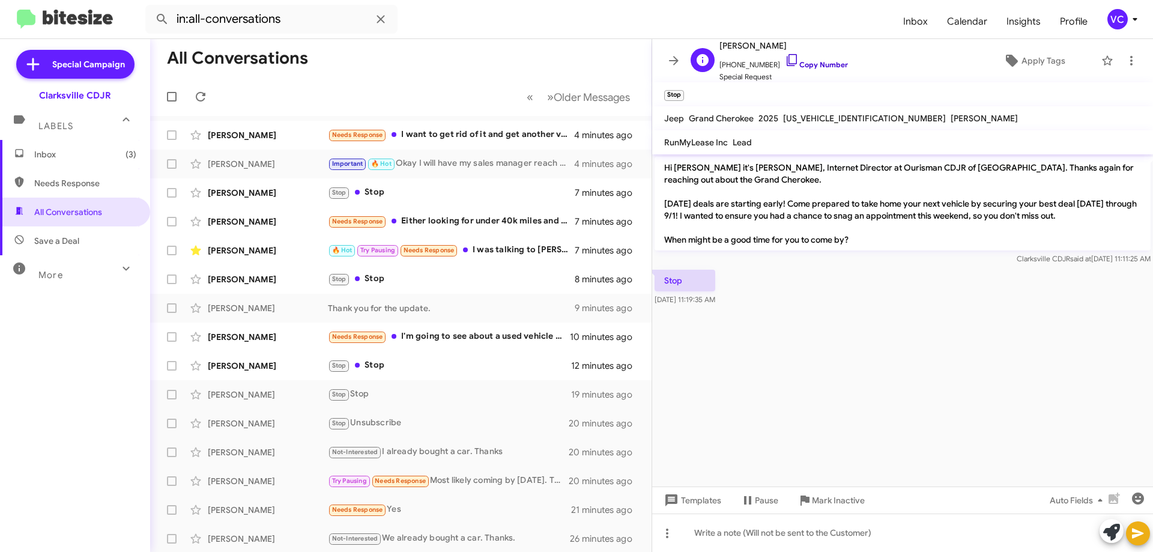
click at [827, 65] on link "Copy Number" at bounding box center [816, 64] width 63 height 9
click at [977, 364] on cdk-virtual-scroll-viewport "Hi Derek it's Victoria Cook, Internet Director at Ourisman CDJR of Clarksville.…" at bounding box center [902, 320] width 501 height 332
drag, startPoint x: 658, startPoint y: 285, endPoint x: 762, endPoint y: 308, distance: 106.4
click at [762, 308] on cdk-virtual-scroll-viewport "Hi Derek it's Victoria Cook, Internet Director at Ourisman CDJR of Clarksville.…" at bounding box center [902, 320] width 501 height 332
copy div "Stop Aug 22, 2025, 11:19:35 AM"
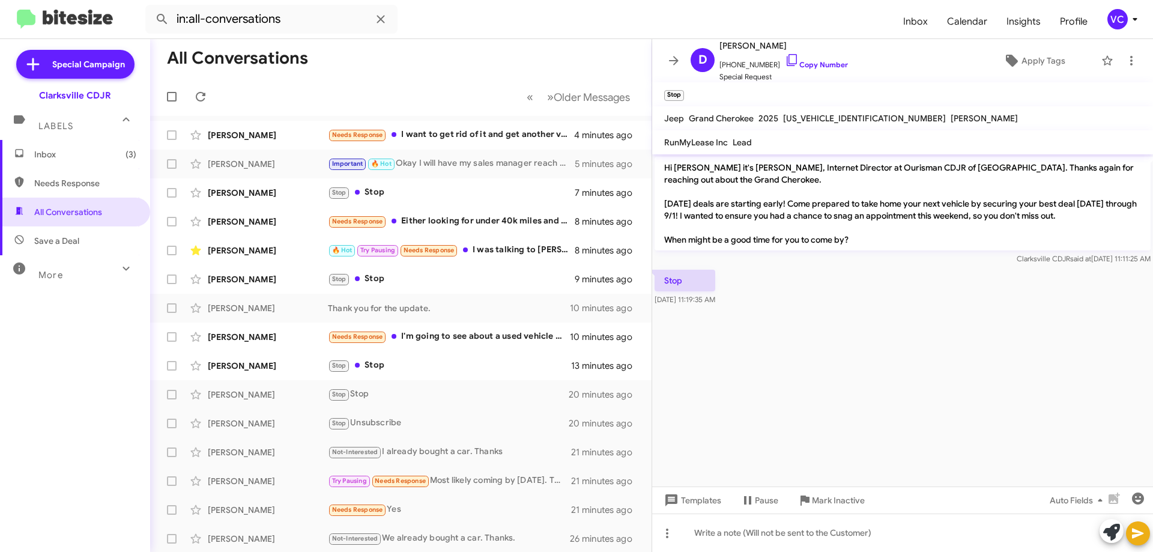
click at [1142, 330] on cdk-virtual-scroll-viewport "Hi Derek it's Victoria Cook, Internet Director at Ourisman CDJR of Clarksville.…" at bounding box center [902, 320] width 501 height 332
click at [493, 368] on div "Stop Stop" at bounding box center [461, 365] width 266 height 14
click at [1023, 341] on cdk-virtual-scroll-viewport "Hi Derek it's Victoria Cook, Internet Director at Ourisman CDJR of Clarksville.…" at bounding box center [902, 320] width 501 height 332
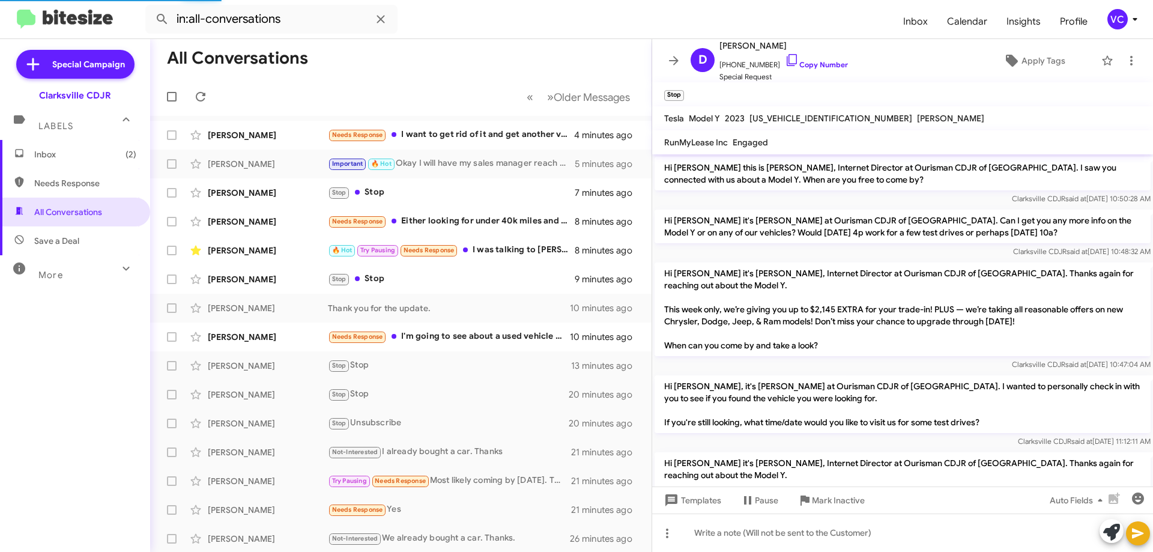
scroll to position [135, 0]
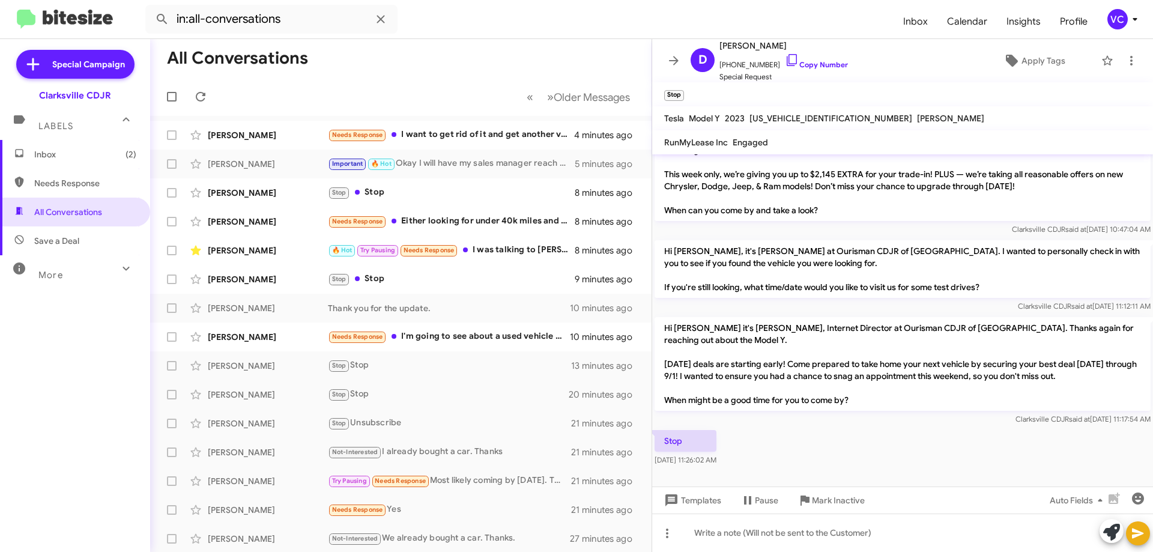
click at [969, 383] on p "Hi Darrin it's Victoria Cook, Internet Director at Ourisman CDJR of Clarksville…" at bounding box center [903, 364] width 496 height 94
click at [428, 342] on div "Needs Response I'm going to see about a used vehicle tomorrow at a dealership. …" at bounding box center [461, 337] width 266 height 14
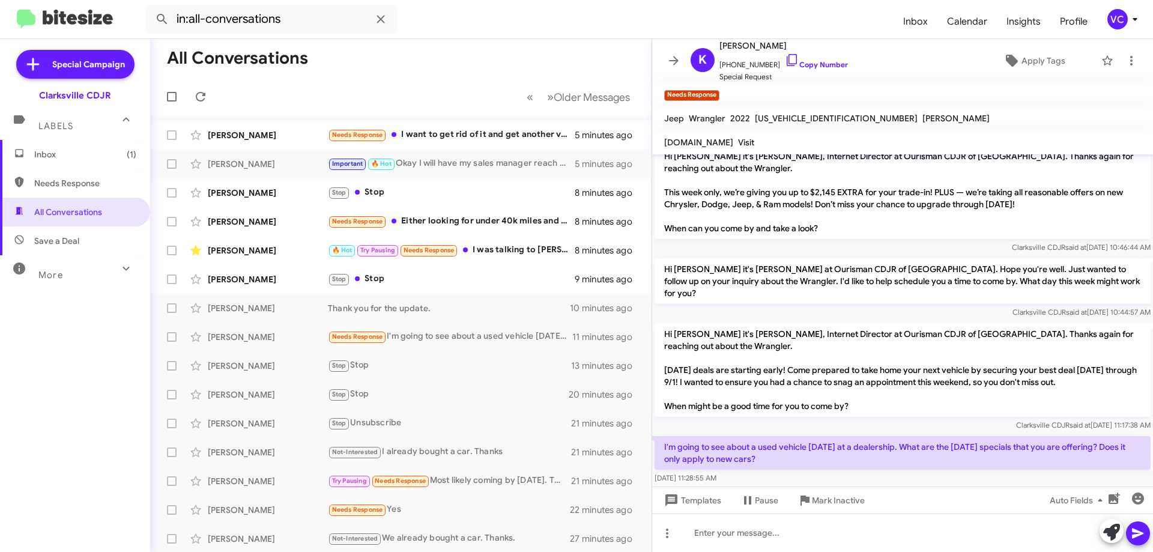
click at [797, 370] on p "Hi Kristin it's Victoria Cook, Internet Director at Ourisman CDJR of Clarksvill…" at bounding box center [903, 370] width 496 height 94
click at [198, 100] on icon at bounding box center [201, 97] width 10 height 10
click at [394, 89] on mat-toolbar-row "« Previous » Next Older Messages" at bounding box center [400, 96] width 501 height 38
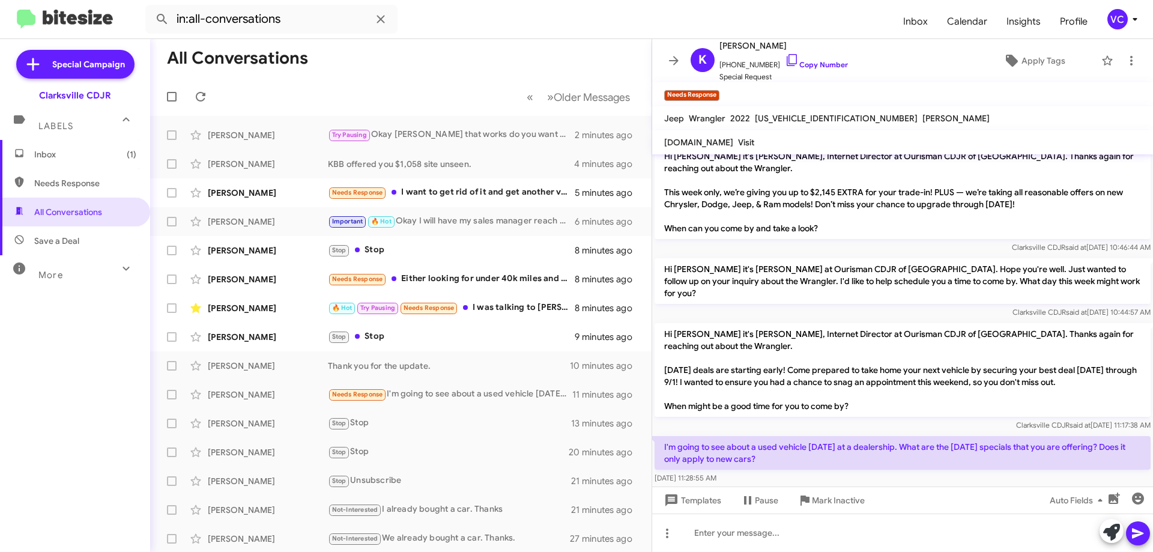
click at [1056, 370] on p "Hi Kristin it's Victoria Cook, Internet Director at Ourisman CDJR of Clarksvill…" at bounding box center [903, 370] width 496 height 94
click at [847, 366] on p "Hi Kristin it's Victoria Cook, Internet Director at Ourisman CDJR of Clarksvill…" at bounding box center [903, 370] width 496 height 94
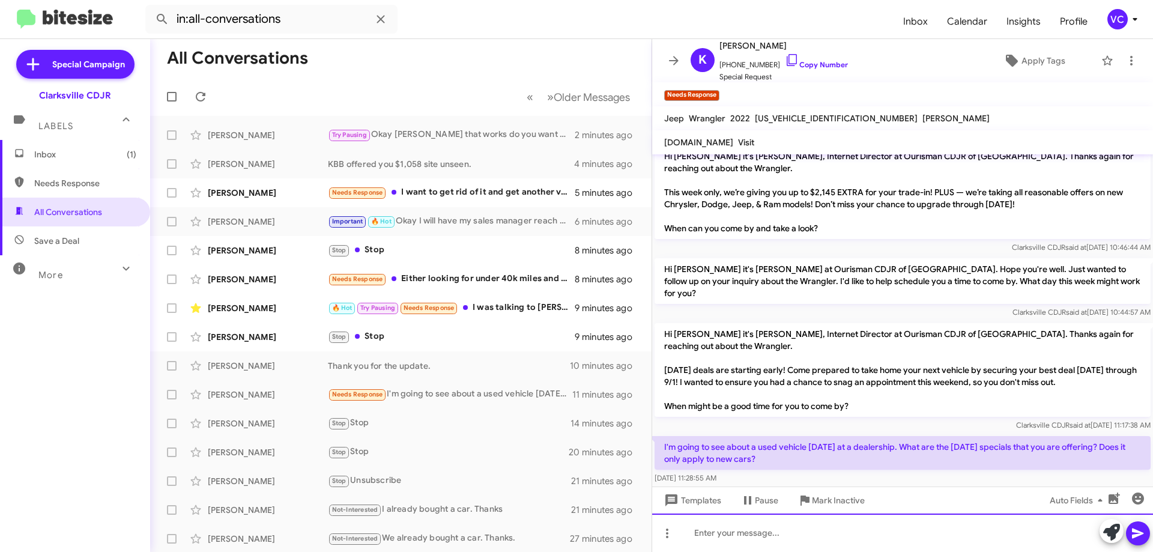
click at [738, 536] on div at bounding box center [902, 532] width 501 height 38
click at [741, 536] on div at bounding box center [902, 532] width 501 height 38
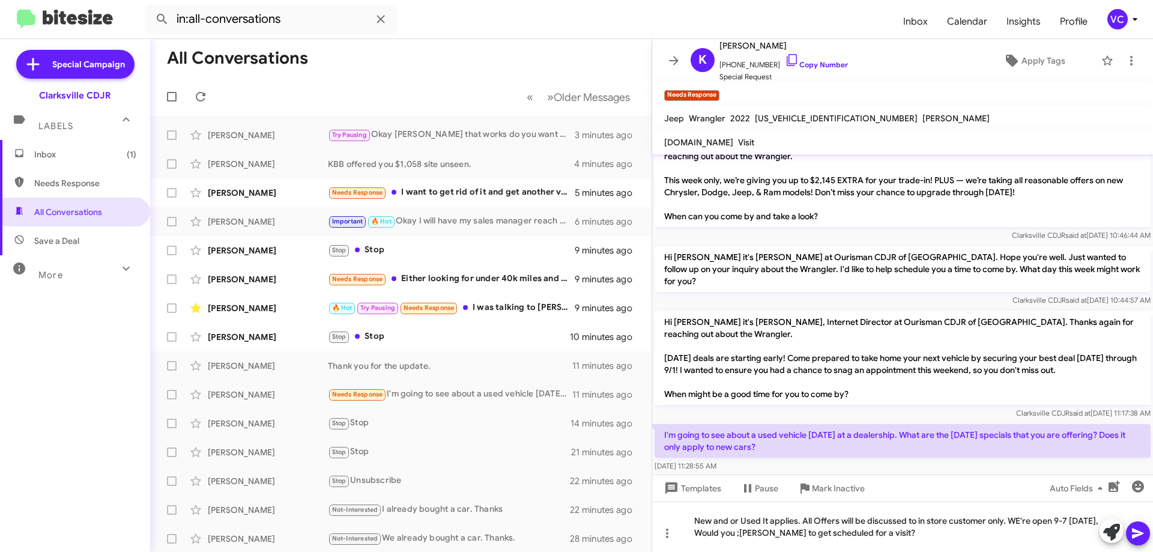
click at [1145, 535] on button at bounding box center [1138, 533] width 24 height 24
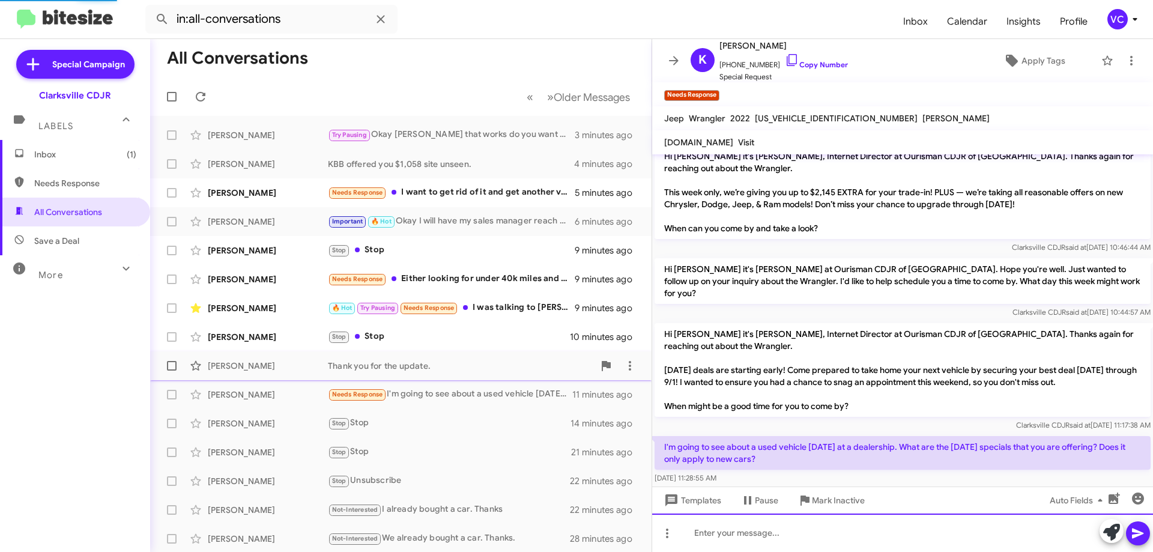
scroll to position [67, 0]
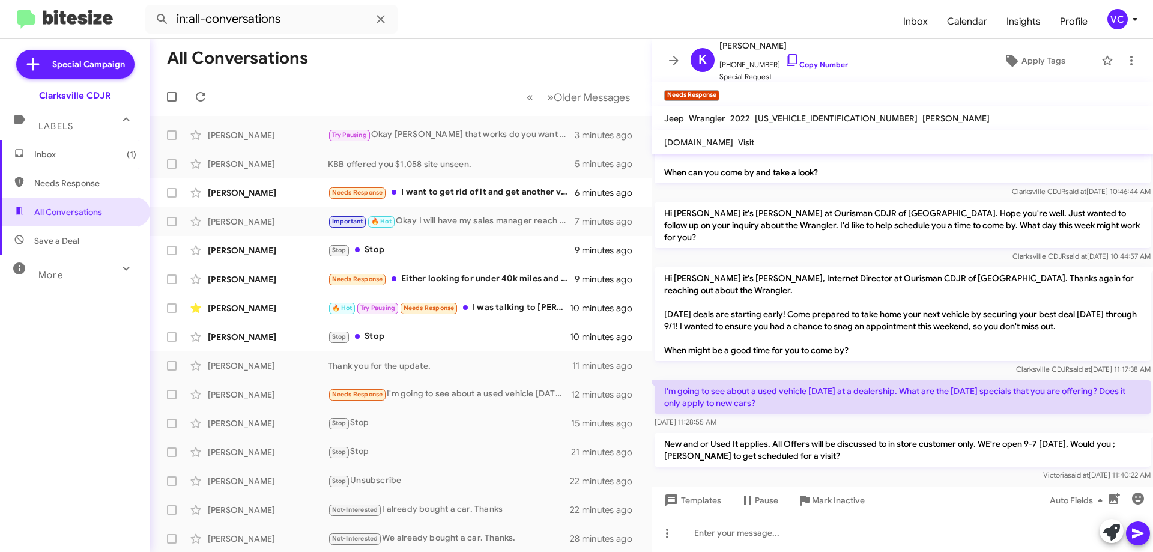
click at [839, 469] on div "Victoria said at Aug 22, 2025, 11:40:22 AM" at bounding box center [903, 475] width 496 height 12
click at [312, 339] on div "Charles George" at bounding box center [268, 337] width 120 height 12
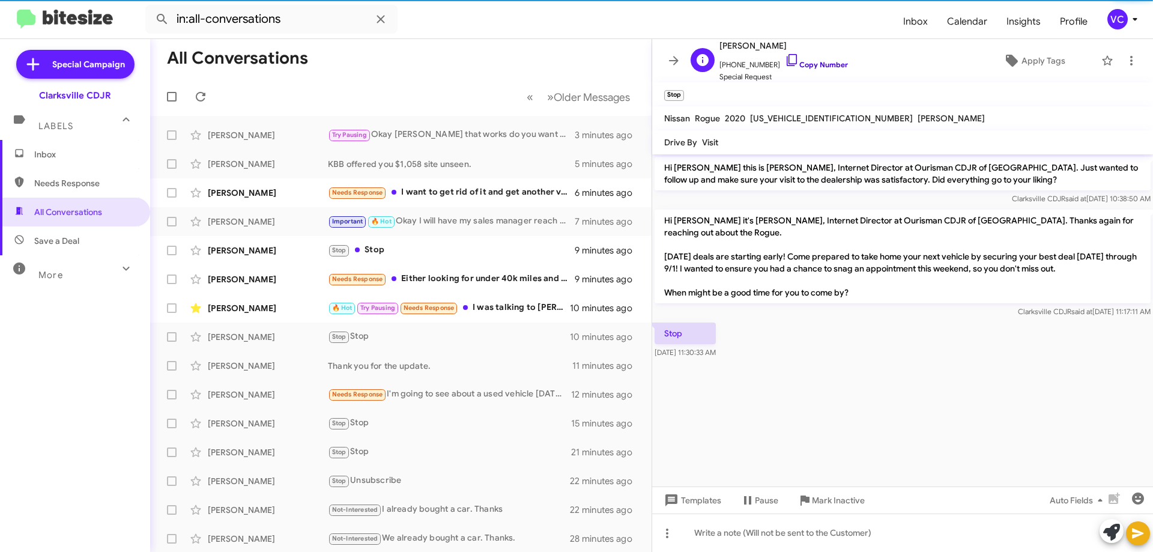
click at [822, 65] on link "Copy Number" at bounding box center [816, 64] width 63 height 9
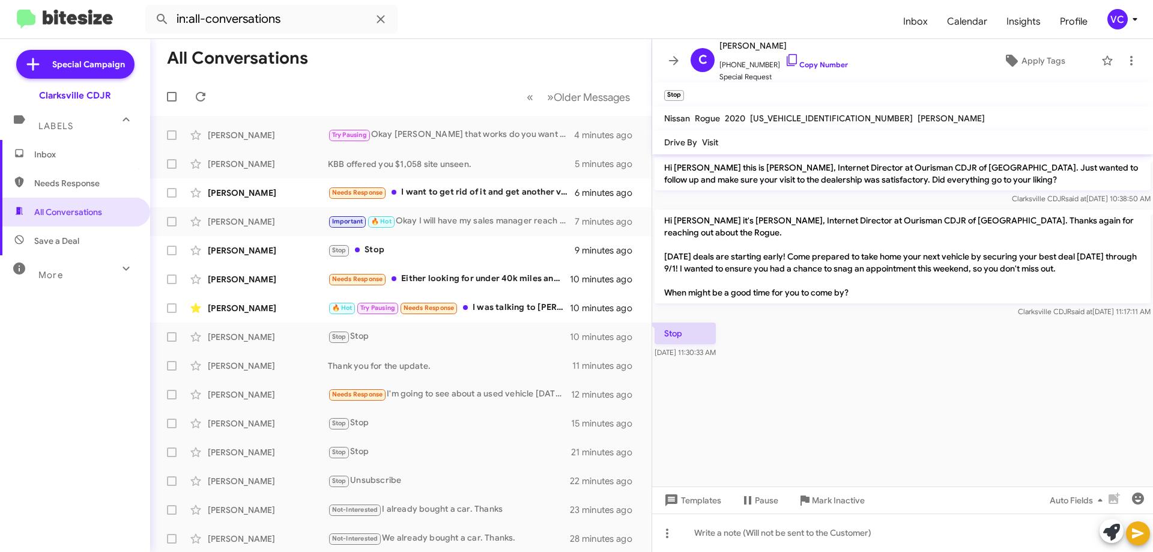
click at [902, 389] on cdk-virtual-scroll-viewport "Hi Charles this is Victoria Cook, Internet Director at Ourisman CDJR of Clarksv…" at bounding box center [902, 320] width 501 height 332
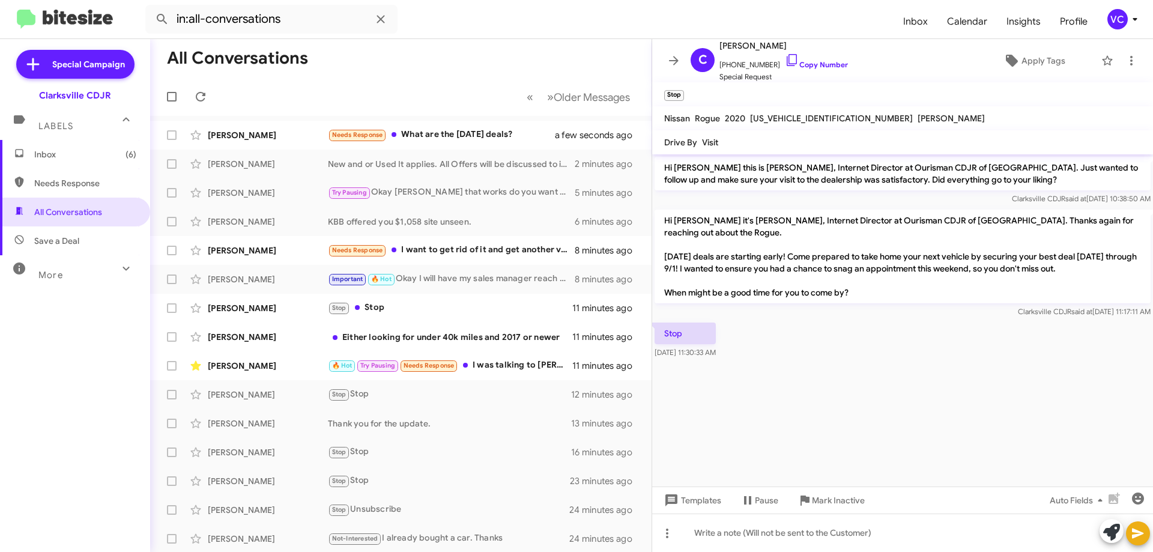
click at [901, 404] on cdk-virtual-scroll-viewport "Hi Charles this is Victoria Cook, Internet Director at Ourisman CDJR of Clarksv…" at bounding box center [902, 320] width 501 height 332
click at [865, 363] on div at bounding box center [902, 365] width 501 height 9
click at [508, 367] on div "🔥 Hot Try Pausing Needs Response I was talking to Hayden early in the week. He'…" at bounding box center [461, 365] width 266 height 14
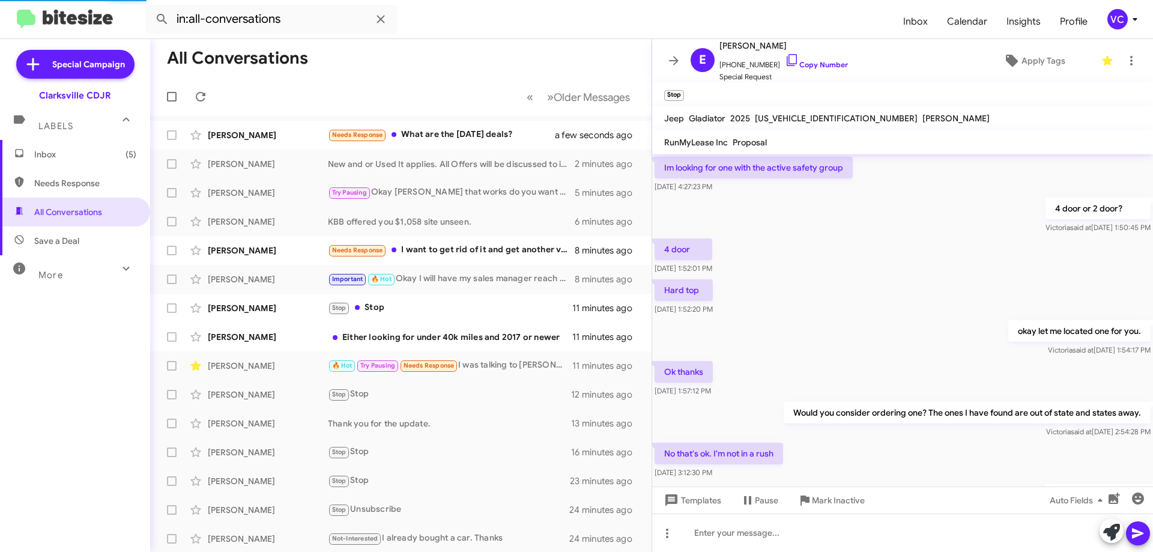
scroll to position [833, 0]
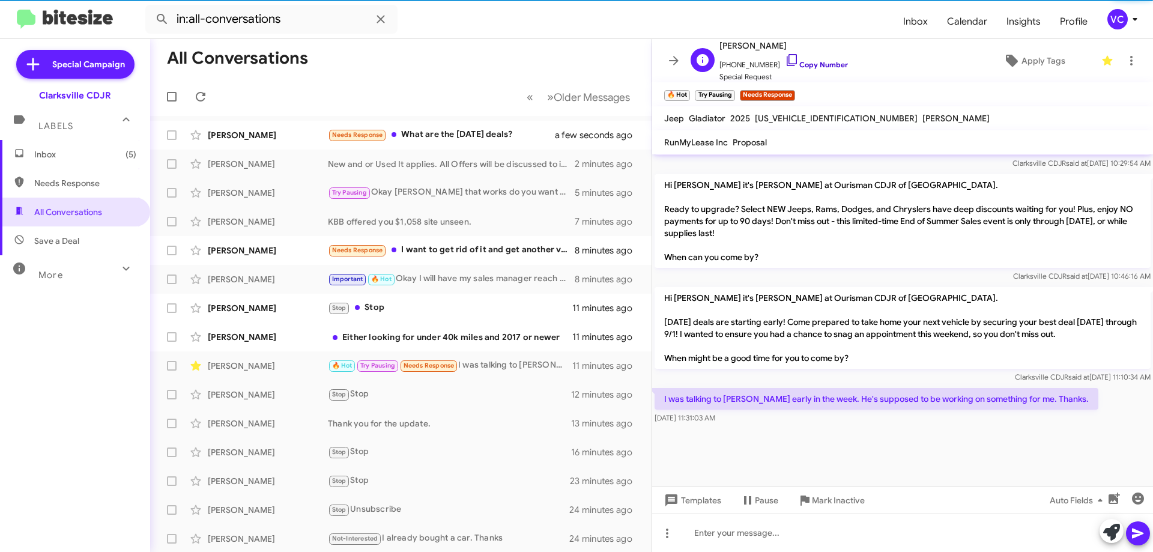
click at [814, 64] on link "Copy Number" at bounding box center [816, 64] width 63 height 9
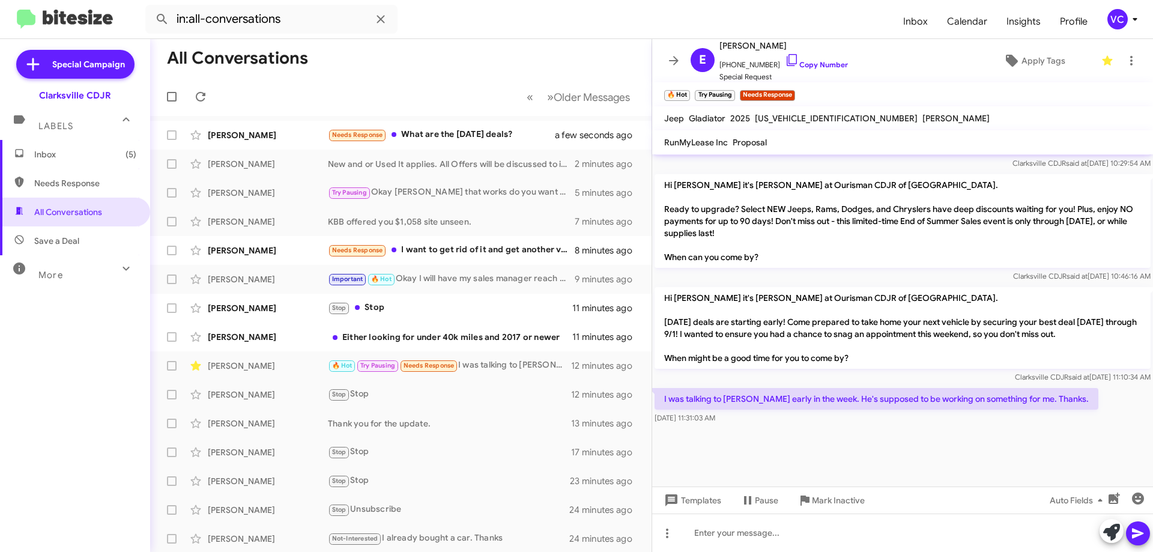
click at [815, 426] on div "I was talking to Hayden early in the week. He's supposed to be working on somet…" at bounding box center [902, 406] width 501 height 41
click at [857, 432] on div at bounding box center [902, 456] width 501 height 60
click at [852, 419] on div "Aug 22, 2025, 11:31:03 AM" at bounding box center [877, 418] width 444 height 12
click at [842, 64] on link "Copy Number" at bounding box center [816, 64] width 63 height 9
click at [745, 426] on div at bounding box center [902, 456] width 501 height 60
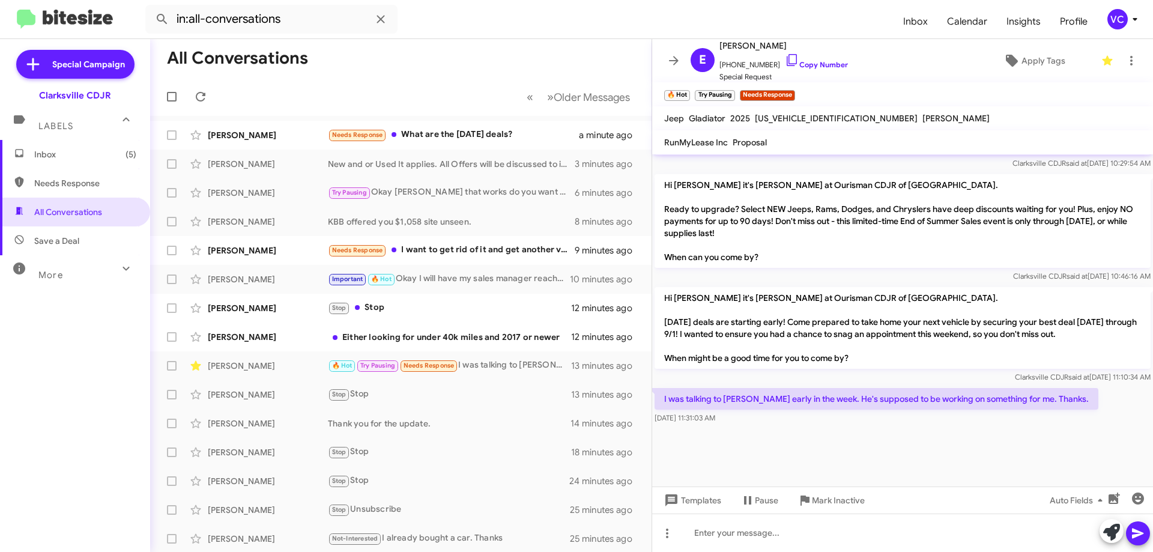
click at [964, 417] on div "Aug 22, 2025, 11:31:03 AM" at bounding box center [877, 418] width 444 height 12
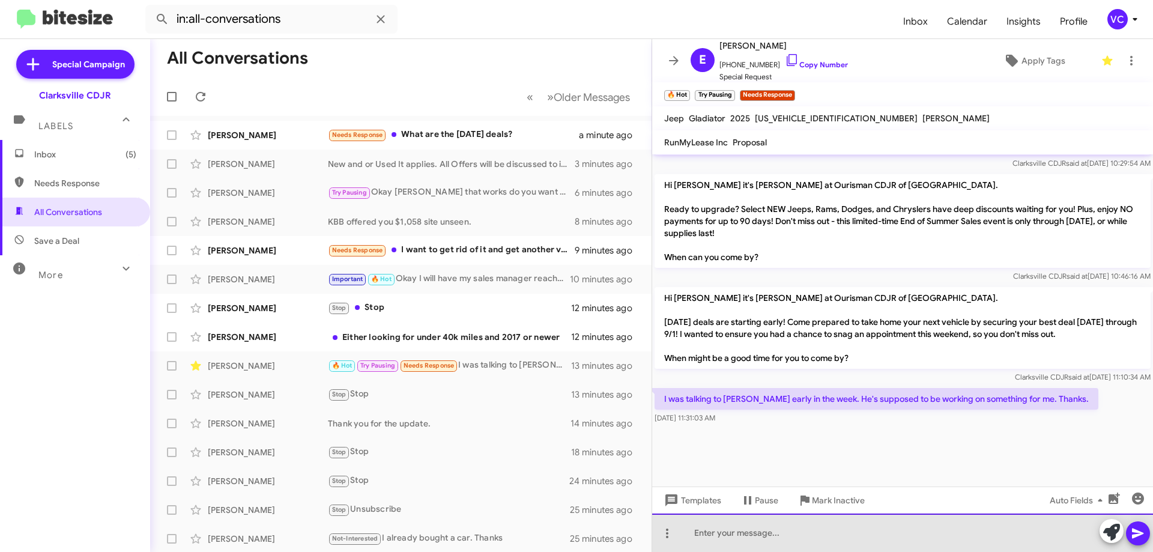
drag, startPoint x: 875, startPoint y: 537, endPoint x: 878, endPoint y: 543, distance: 6.7
click at [877, 538] on div at bounding box center [902, 532] width 501 height 38
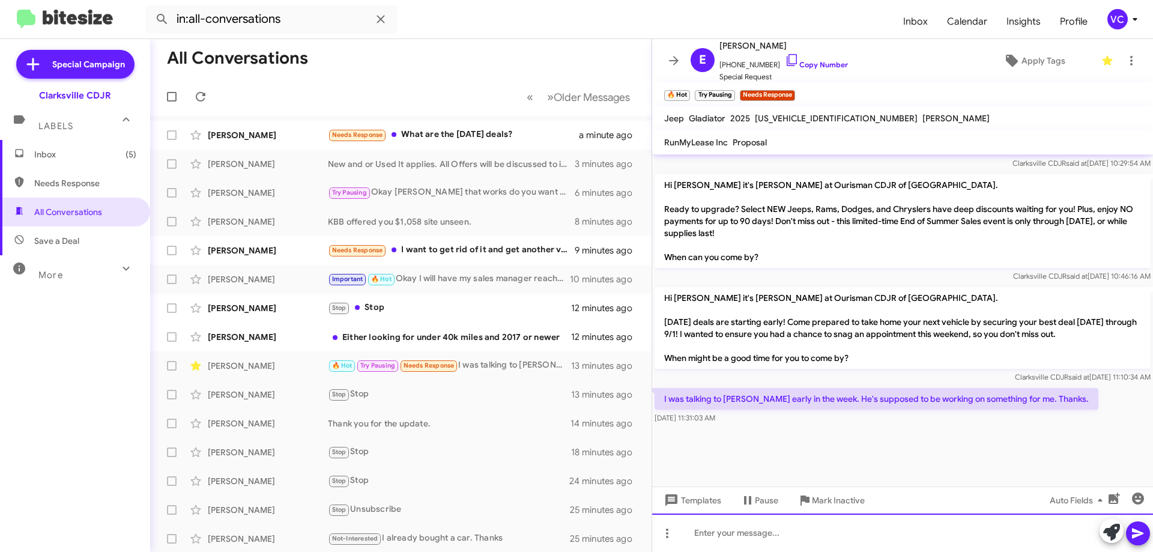
click at [811, 545] on div at bounding box center [902, 532] width 501 height 38
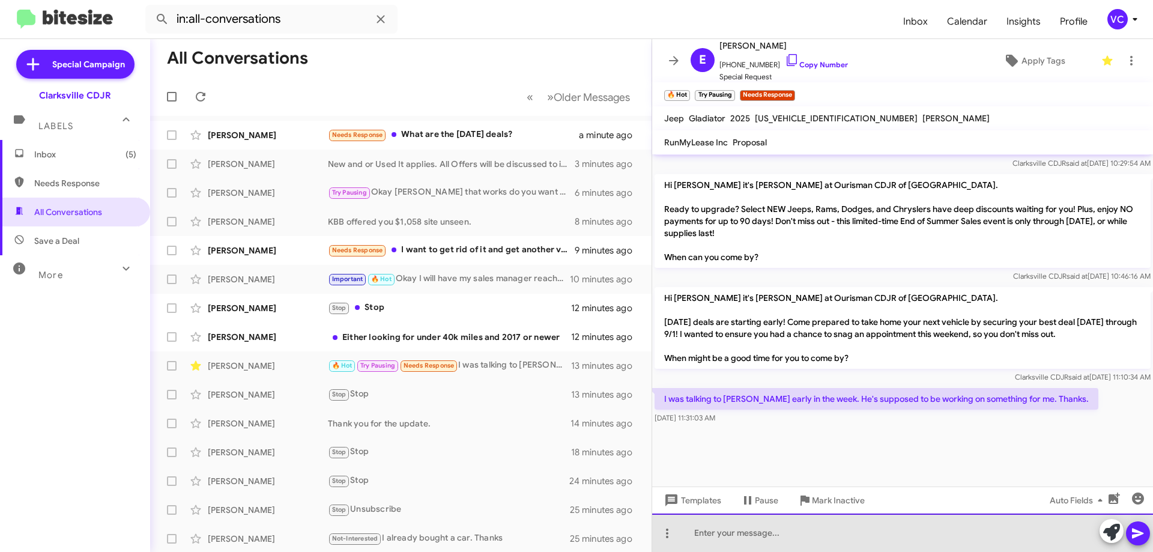
click at [821, 536] on div at bounding box center [902, 532] width 501 height 38
click at [792, 536] on div at bounding box center [902, 532] width 501 height 38
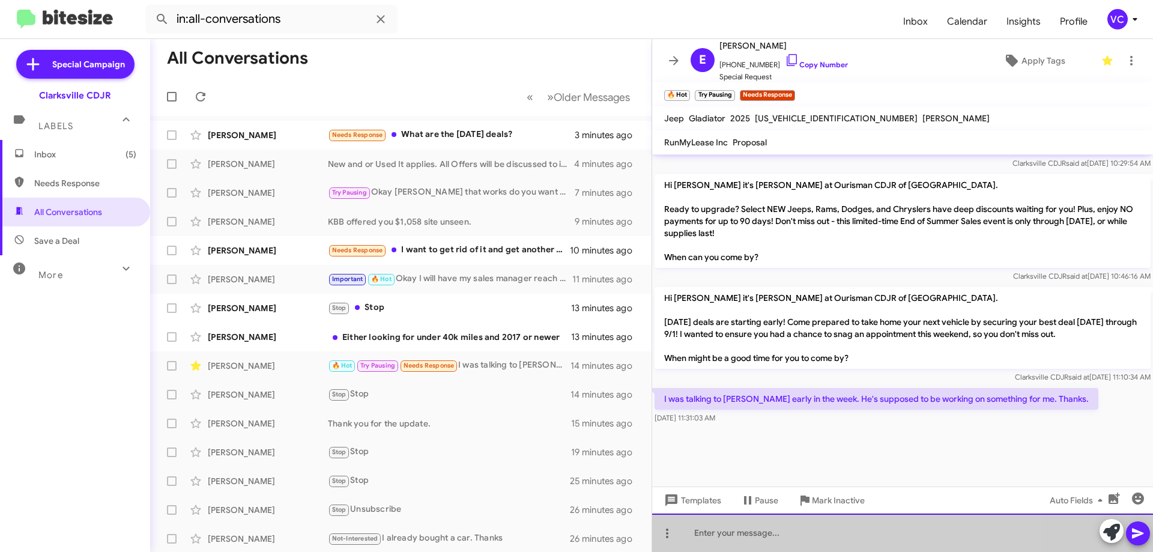
click at [792, 536] on div at bounding box center [902, 532] width 501 height 38
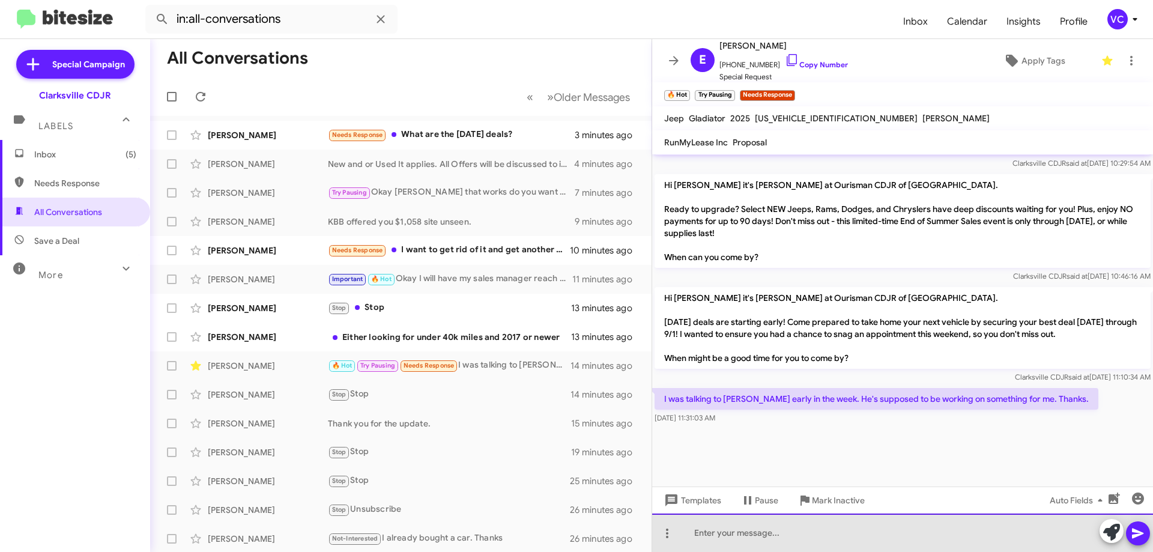
click at [792, 536] on div at bounding box center [902, 532] width 501 height 38
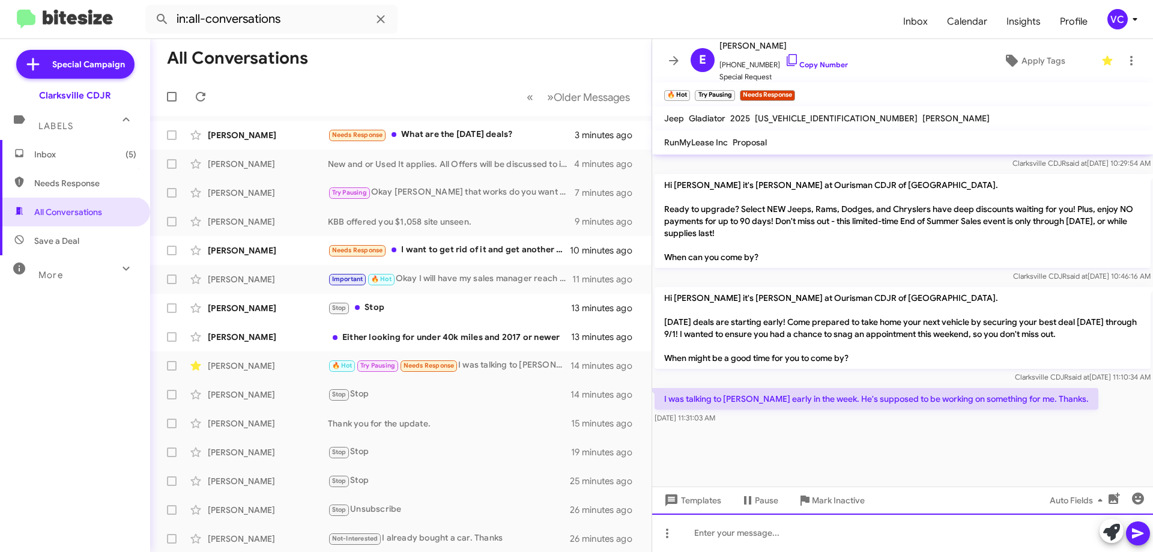
click at [792, 536] on div at bounding box center [902, 532] width 501 height 38
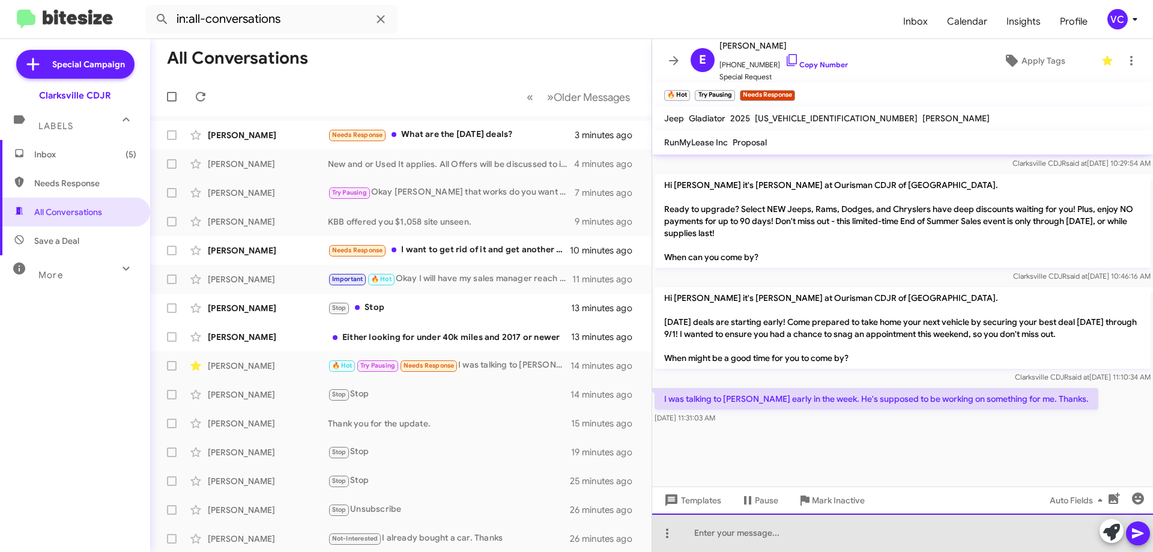
click at [792, 536] on div at bounding box center [902, 532] width 501 height 38
click at [794, 543] on div at bounding box center [902, 532] width 501 height 38
click at [796, 543] on div at bounding box center [902, 532] width 501 height 38
click at [797, 543] on div at bounding box center [902, 532] width 501 height 38
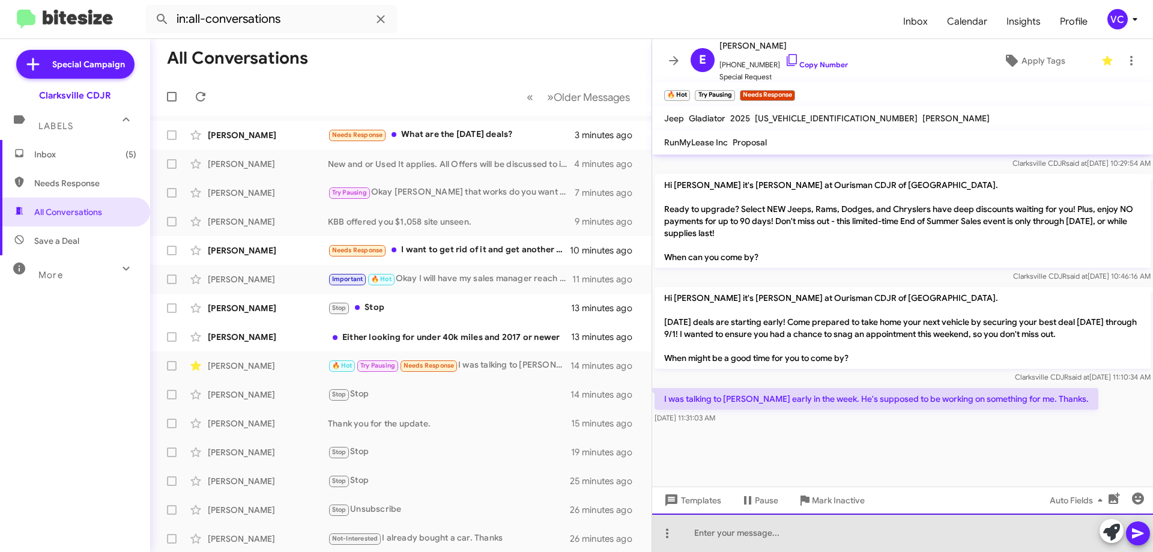
click at [797, 543] on div at bounding box center [902, 532] width 501 height 38
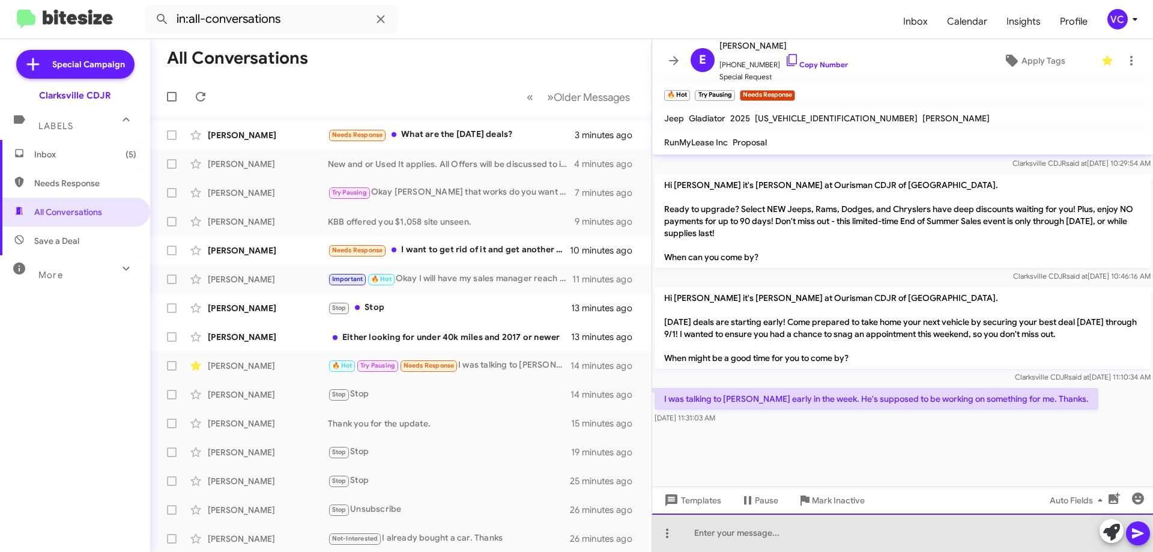
click at [797, 543] on div at bounding box center [902, 532] width 501 height 38
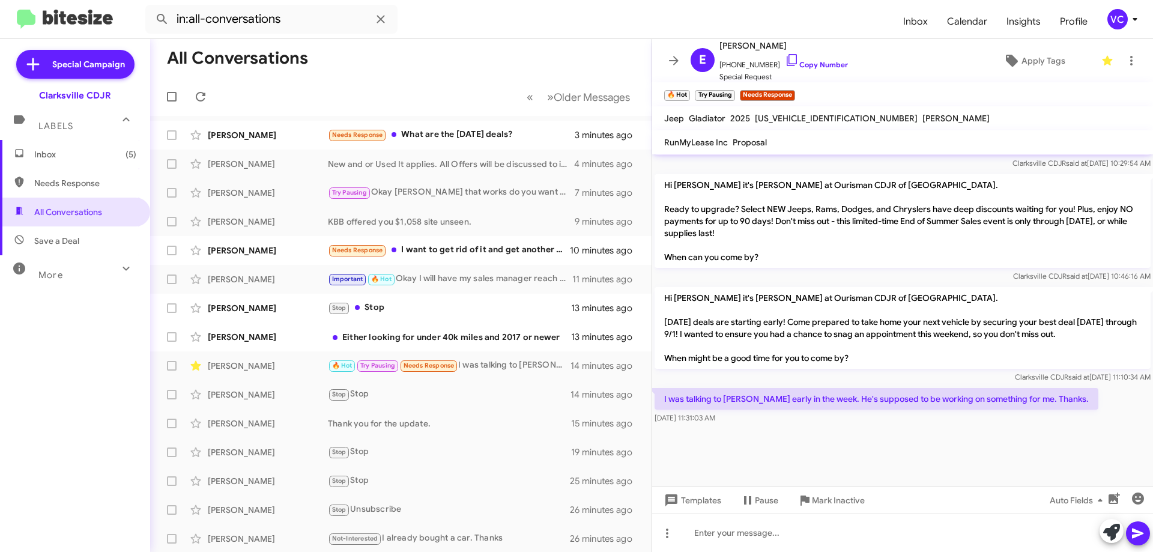
click at [823, 406] on p "I was talking to Hayden early in the week. He's supposed to be working on somet…" at bounding box center [877, 399] width 444 height 22
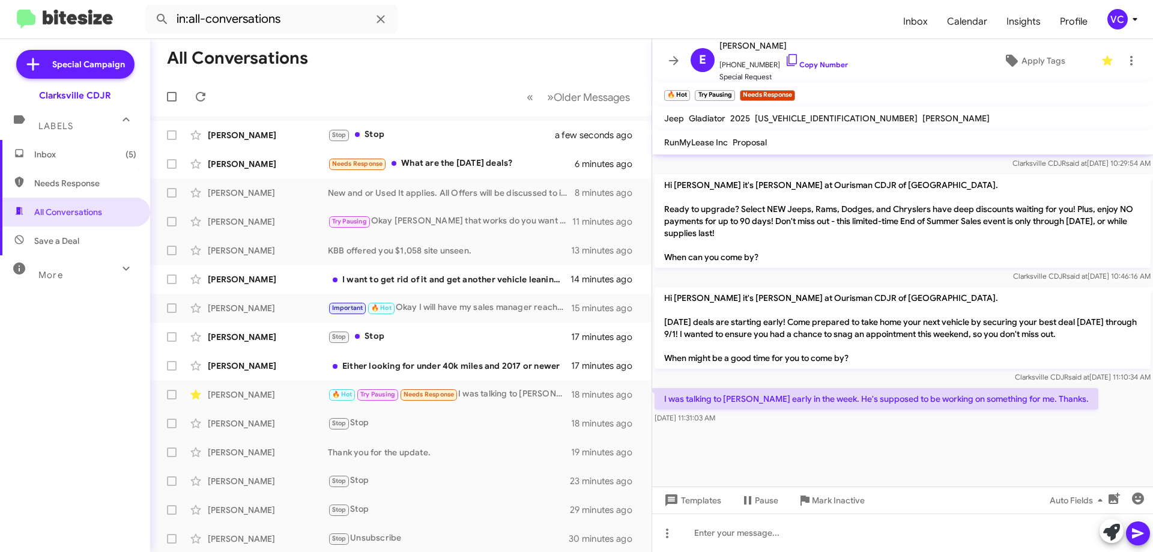
click at [855, 465] on div at bounding box center [902, 456] width 501 height 60
click at [857, 464] on div at bounding box center [902, 456] width 501 height 60
click at [802, 472] on div at bounding box center [902, 456] width 501 height 60
click at [882, 331] on p "Hi Emilio it's Victoria Cook at Ourisman CDJR of Clarksville. Labor Day deals a…" at bounding box center [903, 328] width 496 height 82
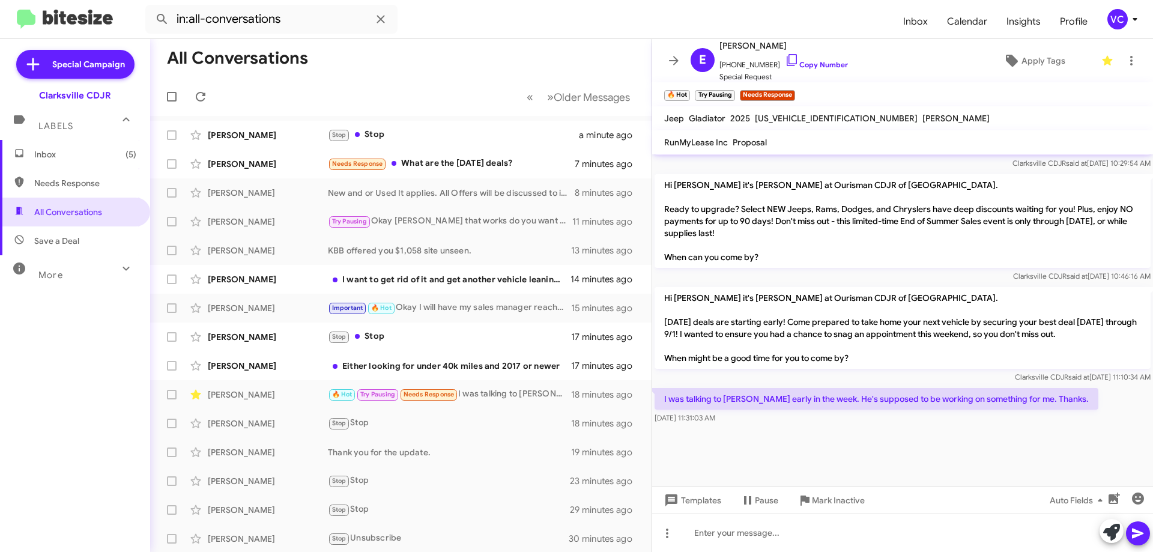
click at [898, 432] on div at bounding box center [902, 456] width 501 height 60
click at [880, 431] on div at bounding box center [902, 456] width 501 height 60
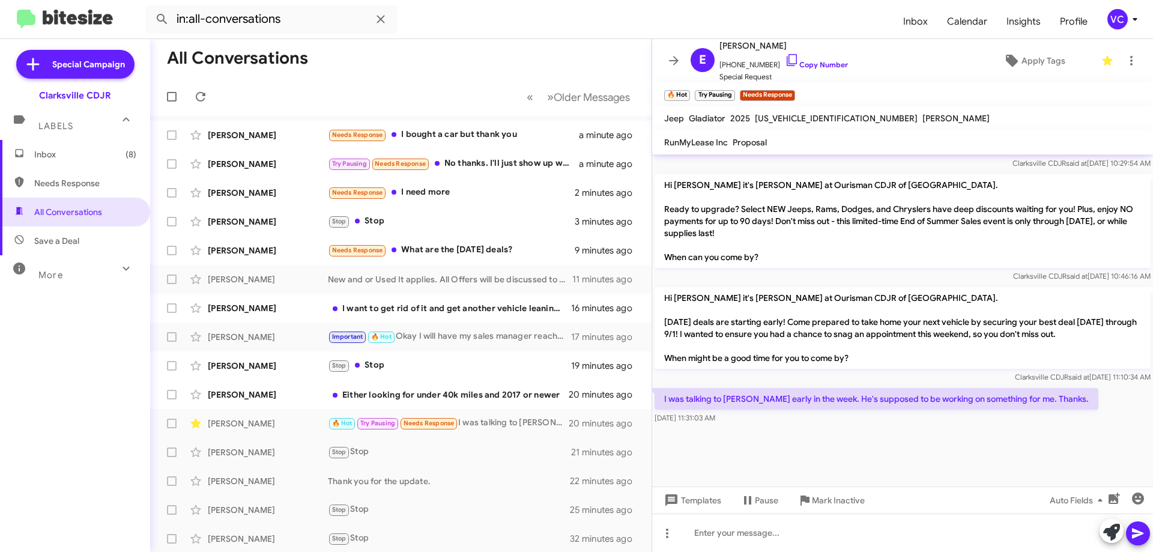
click at [856, 444] on div at bounding box center [902, 456] width 501 height 60
click at [866, 441] on div at bounding box center [902, 456] width 501 height 60
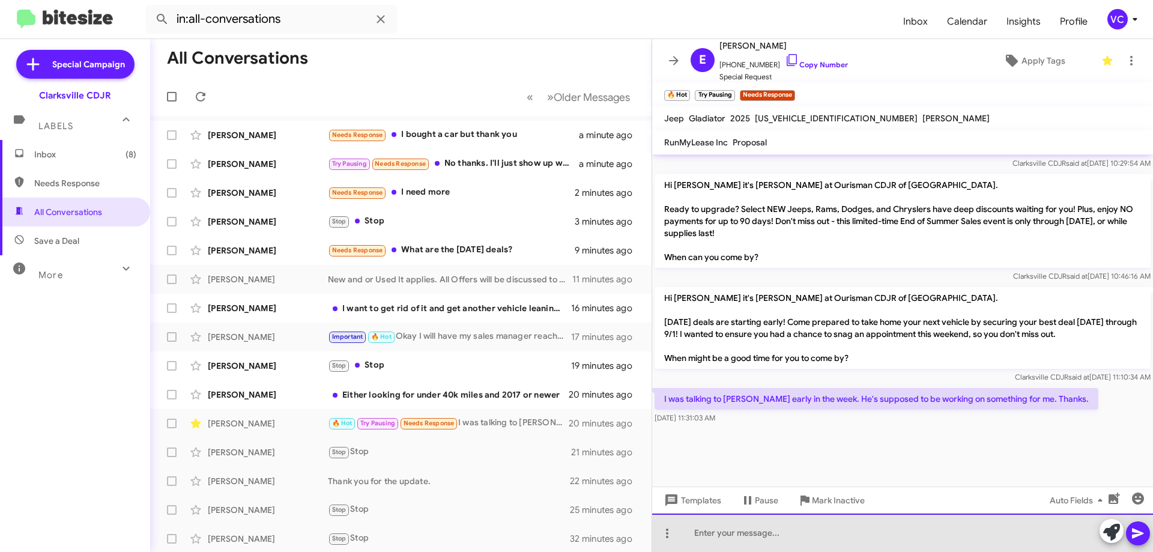
drag, startPoint x: 808, startPoint y: 539, endPoint x: 800, endPoint y: 532, distance: 9.8
click at [805, 534] on div at bounding box center [902, 532] width 501 height 38
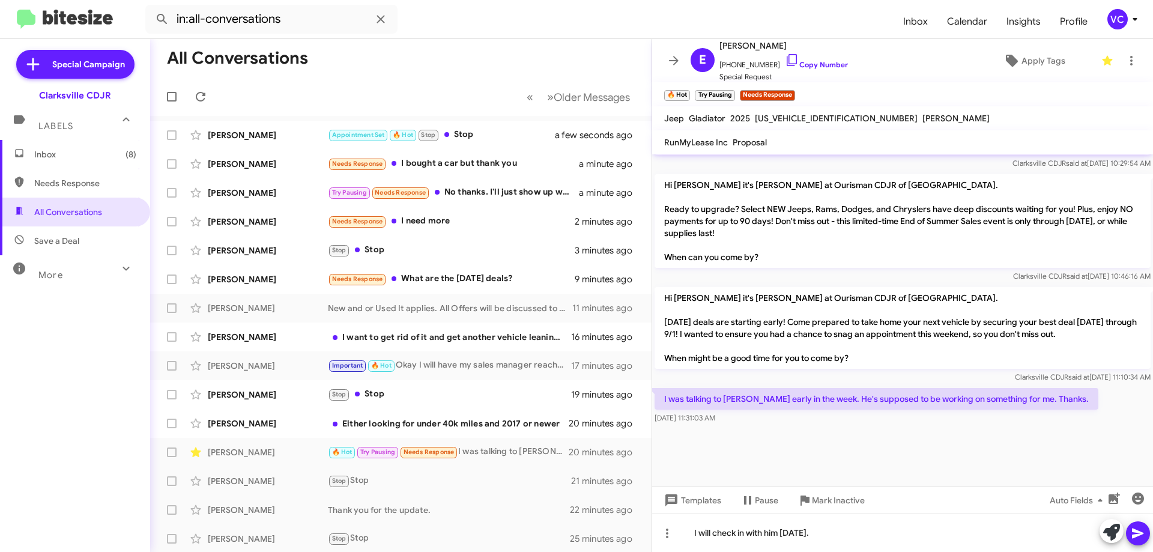
click at [1146, 527] on button at bounding box center [1138, 533] width 24 height 24
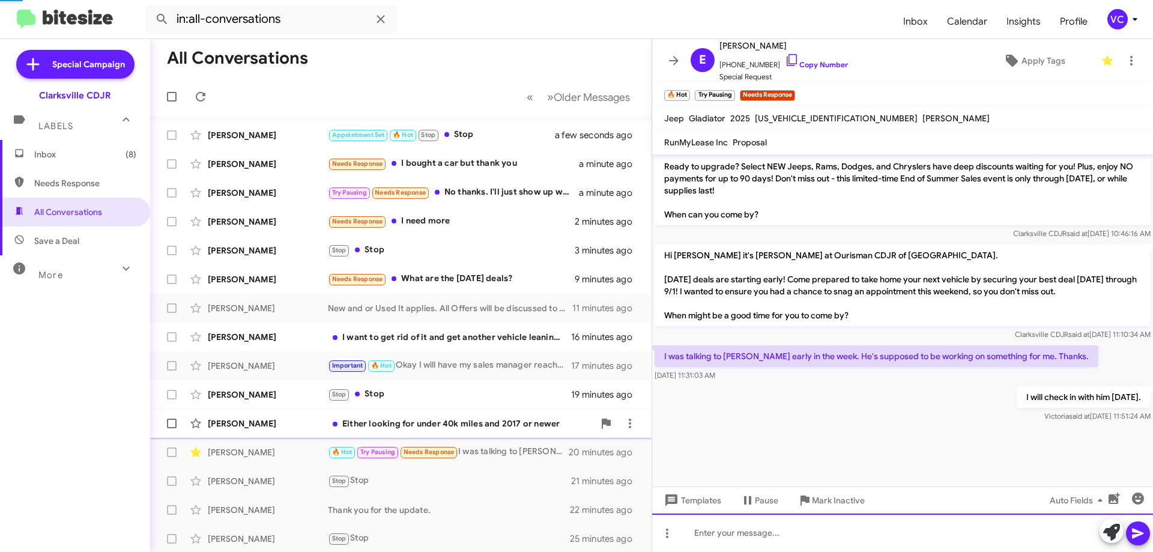
scroll to position [0, 0]
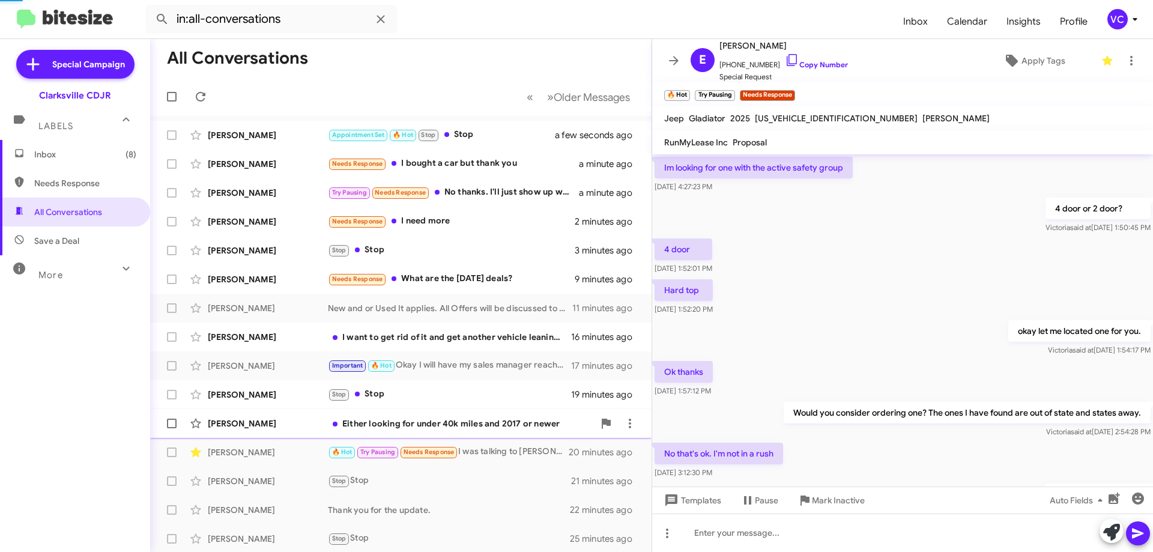
click at [257, 420] on div "Alex Moore" at bounding box center [268, 423] width 120 height 12
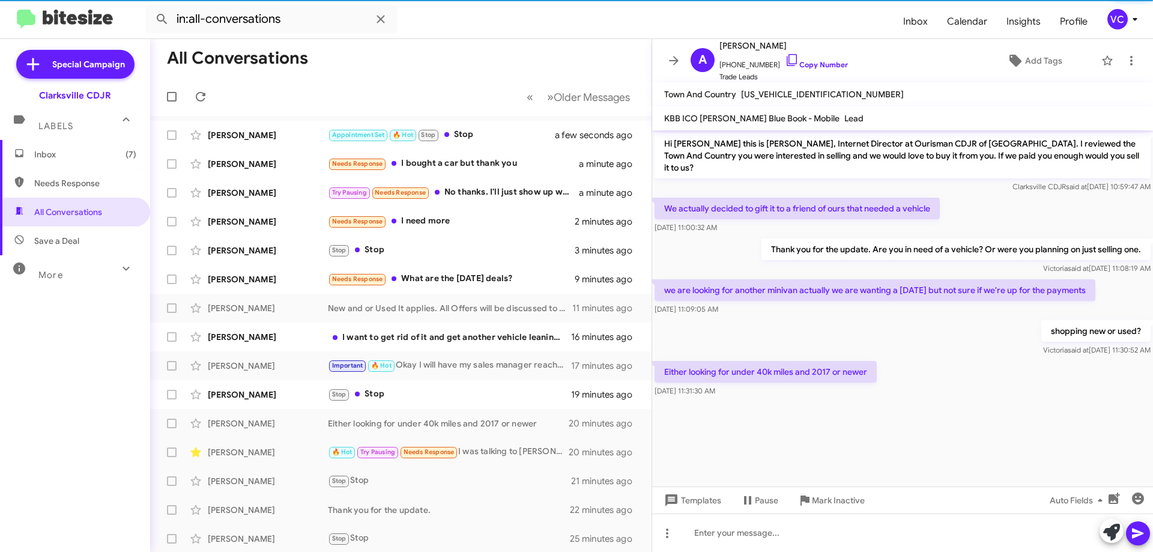
click at [946, 437] on cdk-virtual-scroll-viewport "Hi Alex this is Victoria Cook, Internet Director at Ourisman CDJR of Clarksvill…" at bounding box center [902, 308] width 501 height 356
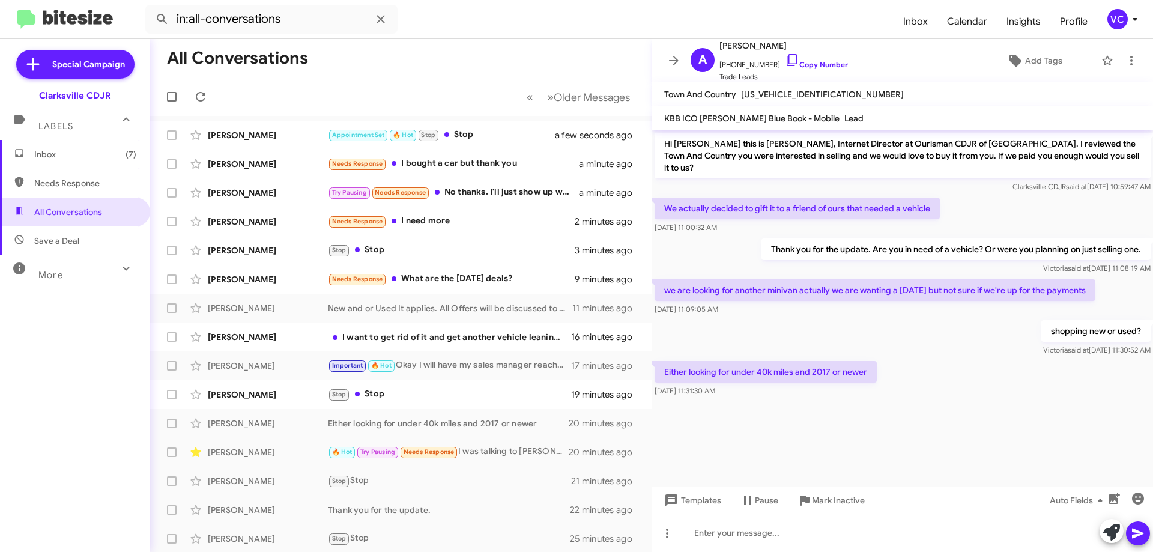
click at [925, 324] on div "shopping new or used? Victoria said at Aug 22, 2025, 11:30:52 AM" at bounding box center [902, 338] width 501 height 41
click at [985, 407] on cdk-virtual-scroll-viewport "Hi Alex this is Victoria Cook, Internet Director at Ourisman CDJR of Clarksvill…" at bounding box center [902, 308] width 501 height 356
click at [985, 408] on cdk-virtual-scroll-viewport "Hi Alex this is Victoria Cook, Internet Director at Ourisman CDJR of Clarksvill…" at bounding box center [902, 308] width 501 height 356
click at [1020, 369] on div "Either looking for under 40k miles and 2017 or newer Aug 22, 2025, 11:31:30 AM" at bounding box center [902, 378] width 501 height 41
click at [995, 413] on cdk-virtual-scroll-viewport "Hi Alex this is Victoria Cook, Internet Director at Ourisman CDJR of Clarksvill…" at bounding box center [902, 308] width 501 height 356
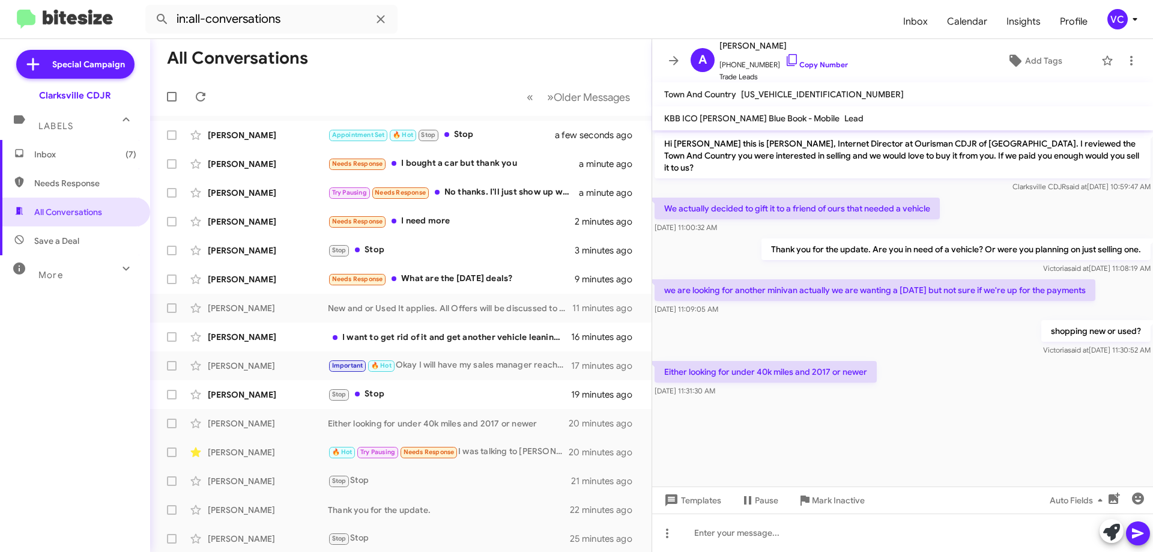
click at [997, 416] on cdk-virtual-scroll-viewport "Hi Alex this is Victoria Cook, Internet Director at Ourisman CDJR of Clarksvill…" at bounding box center [902, 308] width 501 height 356
click at [999, 417] on cdk-virtual-scroll-viewport "Hi Alex this is Victoria Cook, Internet Director at Ourisman CDJR of Clarksvill…" at bounding box center [902, 308] width 501 height 356
click at [999, 421] on cdk-virtual-scroll-viewport "Hi Alex this is Victoria Cook, Internet Director at Ourisman CDJR of Clarksvill…" at bounding box center [902, 308] width 501 height 356
click at [945, 321] on div "shopping new or used? Victoria said at Aug 22, 2025, 11:30:52 AM" at bounding box center [902, 338] width 501 height 41
drag, startPoint x: 970, startPoint y: 427, endPoint x: 964, endPoint y: 421, distance: 8.1
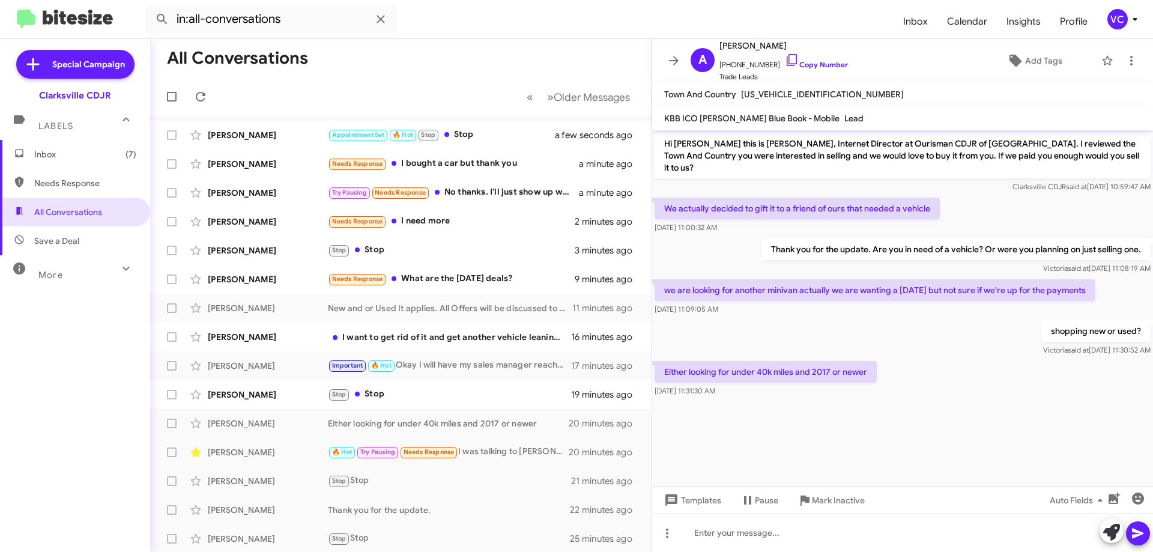
click at [969, 428] on cdk-virtual-scroll-viewport "Hi Alex this is Victoria Cook, Internet Director at Ourisman CDJR of Clarksvill…" at bounding box center [902, 308] width 501 height 356
click at [819, 60] on link "Copy Number" at bounding box center [816, 64] width 63 height 9
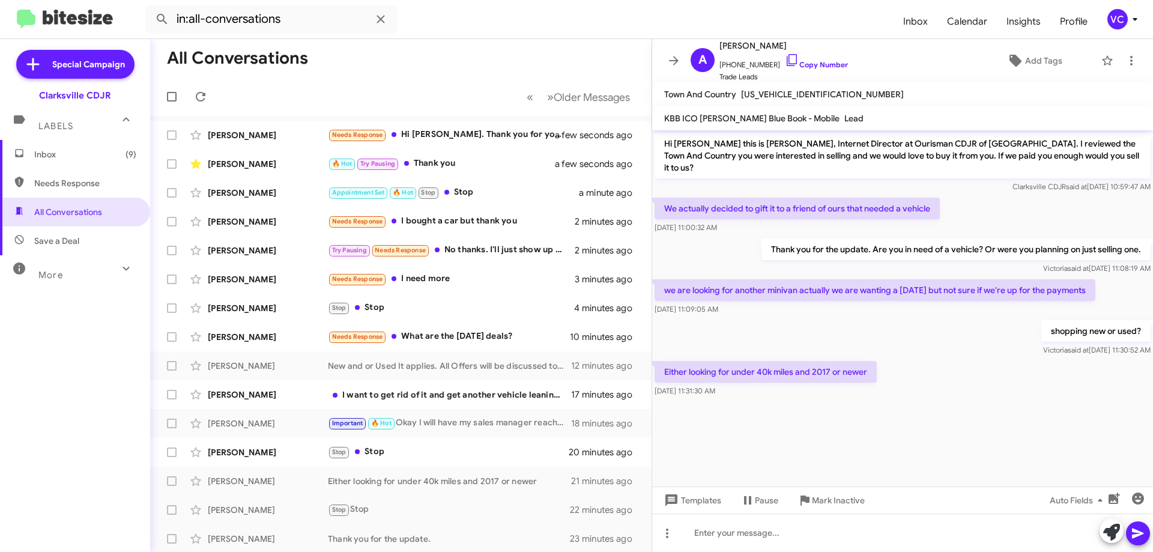
click at [875, 363] on p "Either looking for under 40k miles and 2017 or newer" at bounding box center [766, 372] width 222 height 22
click at [844, 421] on cdk-virtual-scroll-viewport "Hi Alex this is Victoria Cook, Internet Director at Ourisman CDJR of Clarksvill…" at bounding box center [902, 308] width 501 height 356
click at [972, 358] on div "Either looking for under 40k miles and 2017 or newer Aug 22, 2025, 11:31:30 AM" at bounding box center [902, 378] width 501 height 41
click at [930, 368] on div "Either looking for under 40k miles and 2017 or newer Aug 22, 2025, 11:31:30 AM" at bounding box center [902, 378] width 501 height 41
click at [931, 369] on div "Either looking for under 40k miles and 2017 or newer Aug 22, 2025, 11:31:30 AM" at bounding box center [902, 378] width 501 height 41
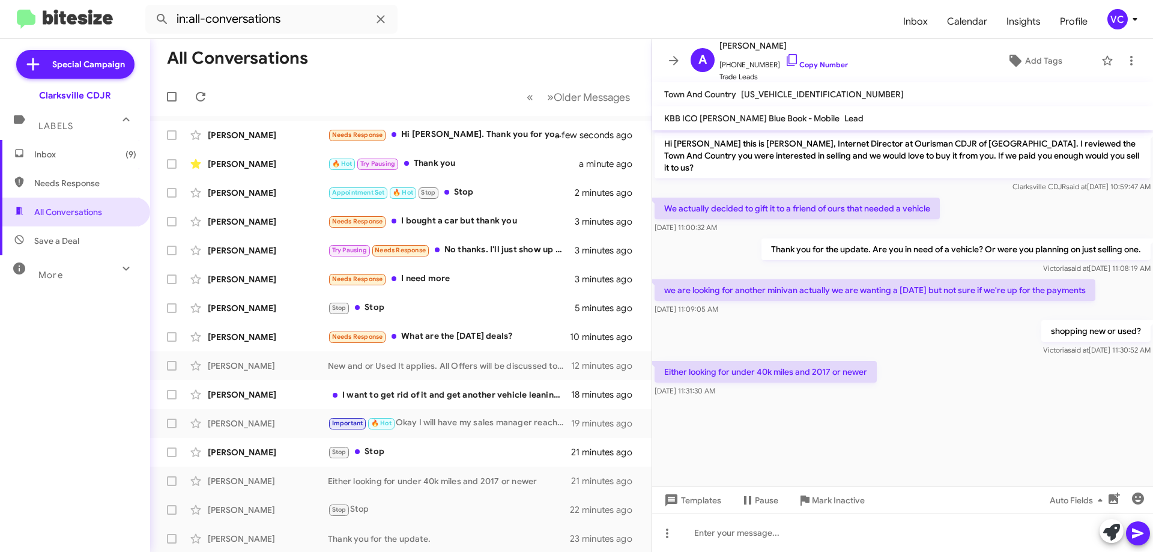
click at [934, 370] on div "Either looking for under 40k miles and 2017 or newer Aug 22, 2025, 11:31:30 AM" at bounding box center [902, 378] width 501 height 41
click at [966, 369] on div "Either looking for under 40k miles and 2017 or newer Aug 22, 2025, 11:31:30 AM" at bounding box center [902, 378] width 501 height 41
click at [882, 318] on div "shopping new or used? Victoria said at Aug 22, 2025, 11:30:52 AM" at bounding box center [902, 338] width 501 height 41
click at [951, 366] on div "Either looking for under 40k miles and 2017 or newer Aug 22, 2025, 11:31:30 AM" at bounding box center [902, 378] width 501 height 41
click at [807, 366] on p "Either looking for under 40k miles and 2017 or newer" at bounding box center [766, 372] width 222 height 22
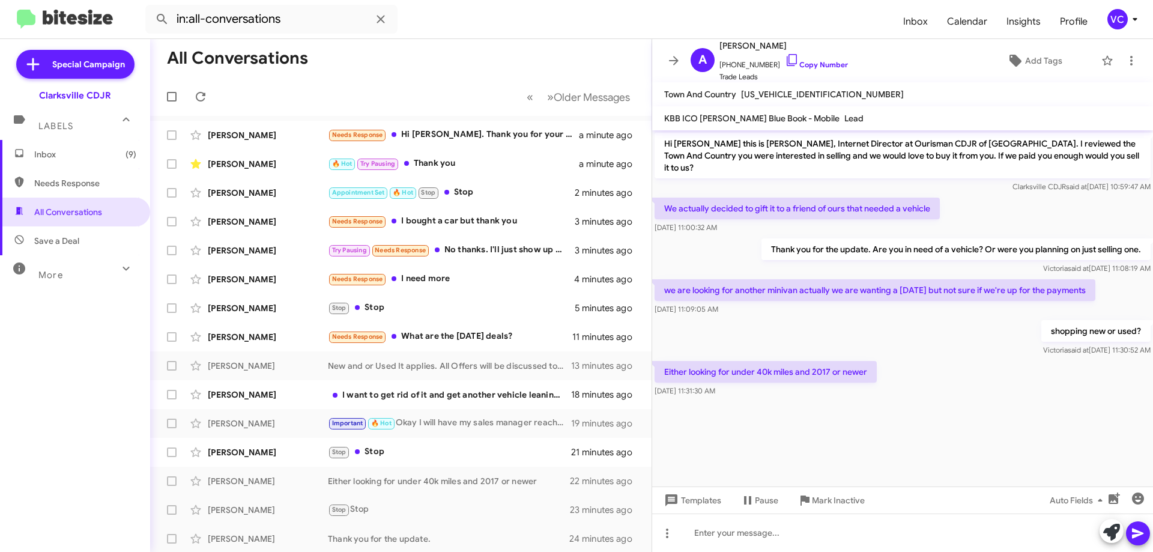
click at [808, 361] on p "Either looking for under 40k miles and 2017 or newer" at bounding box center [766, 372] width 222 height 22
click at [903, 280] on p "we are looking for another minivan actually we are wanting a carnival but not s…" at bounding box center [875, 290] width 441 height 22
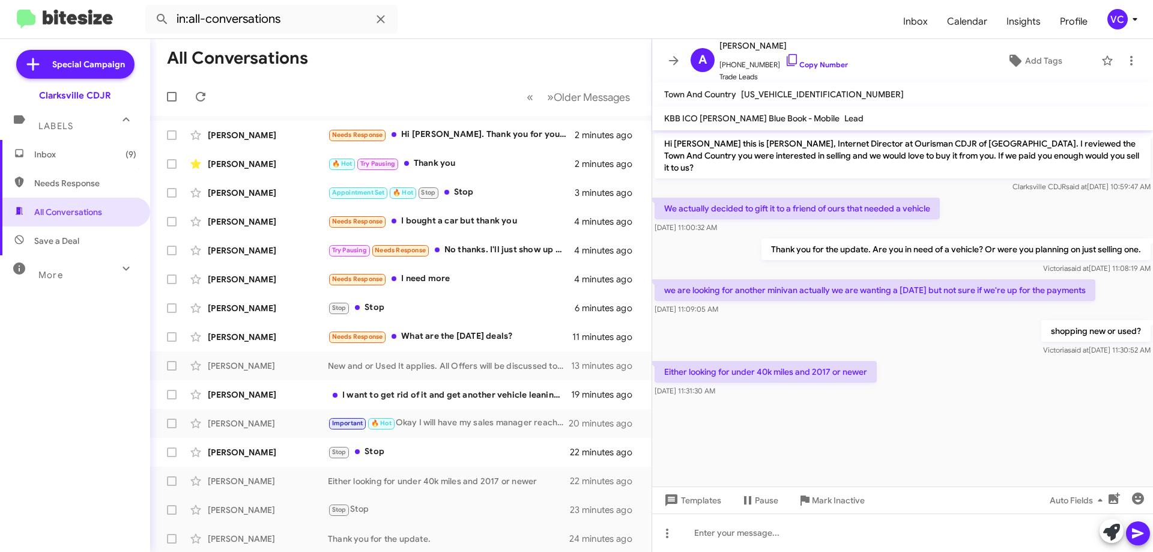
click at [903, 280] on p "we are looking for another minivan actually we are wanting a carnival but not s…" at bounding box center [875, 290] width 441 height 22
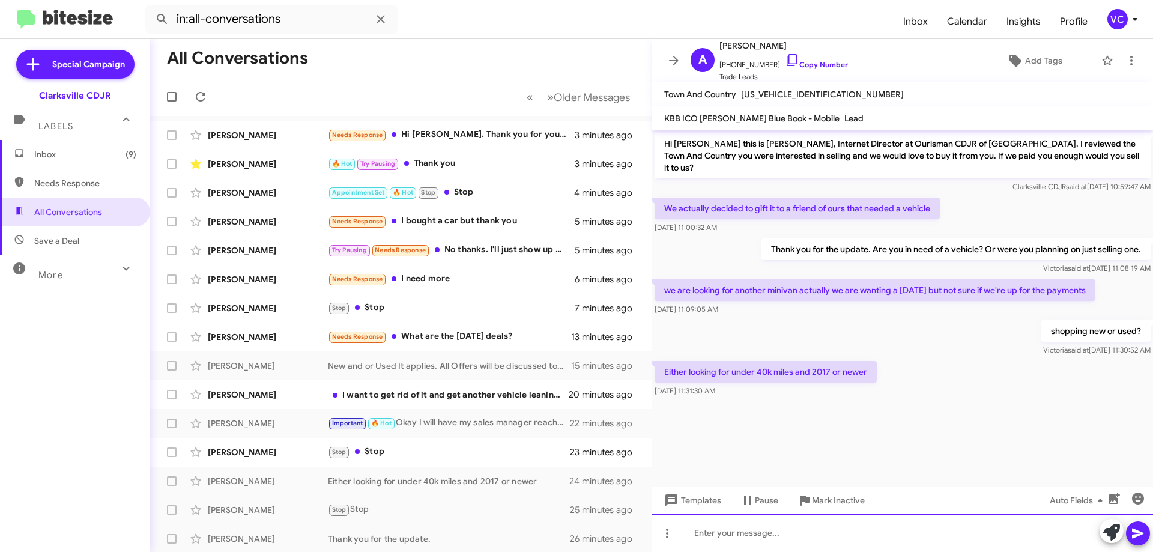
click at [768, 529] on div at bounding box center [902, 532] width 501 height 38
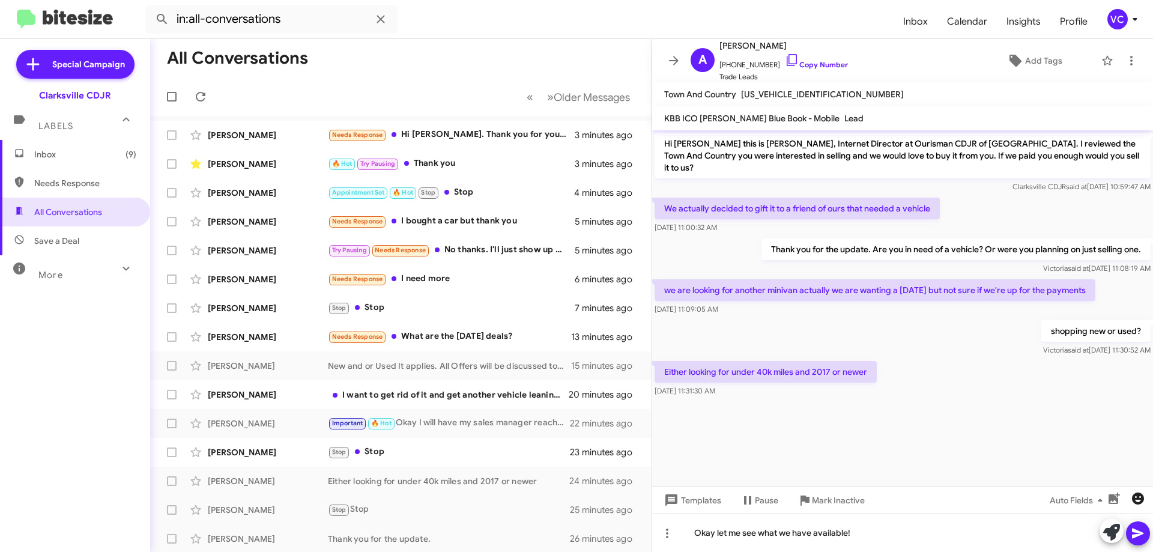
drag, startPoint x: 1146, startPoint y: 530, endPoint x: 1133, endPoint y: 489, distance: 43.3
click at [1145, 530] on button at bounding box center [1138, 533] width 24 height 24
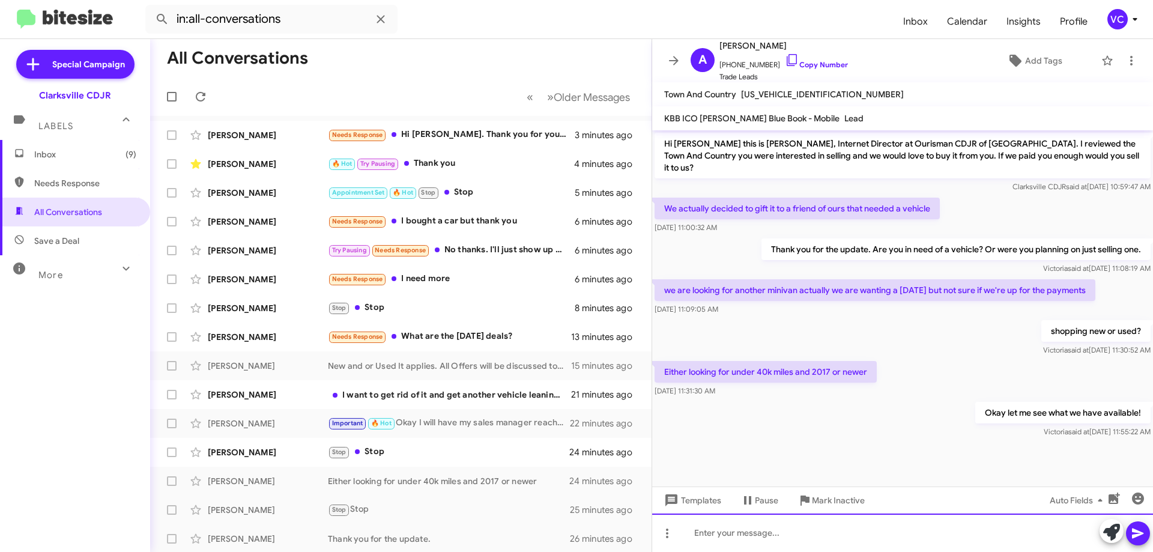
click at [797, 534] on div at bounding box center [902, 532] width 501 height 38
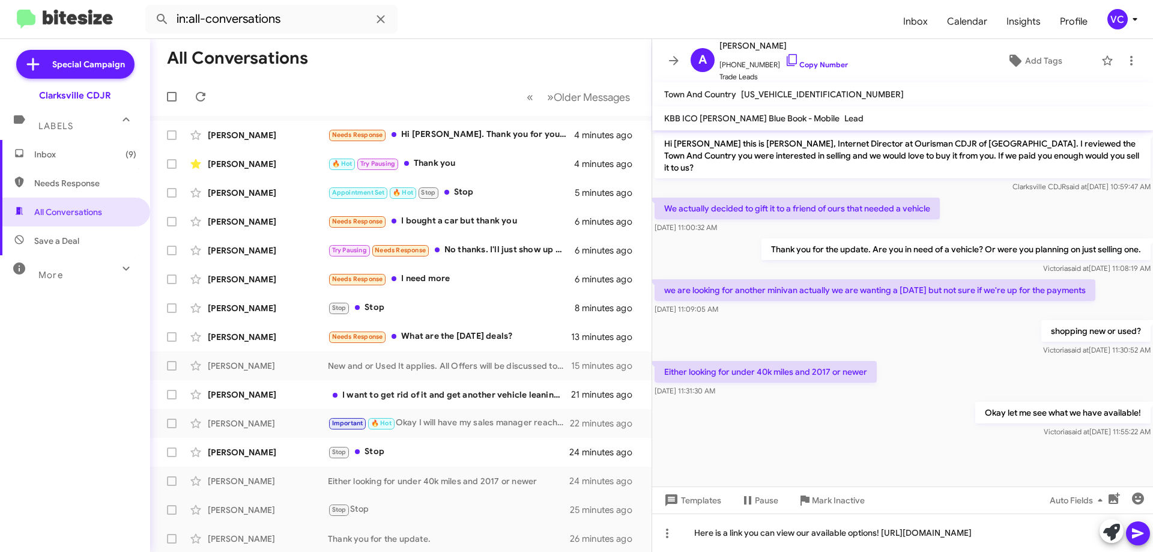
click at [1136, 534] on icon at bounding box center [1138, 533] width 14 height 14
click at [854, 385] on div "Aug 22, 2025, 11:31:30 AM" at bounding box center [766, 391] width 222 height 12
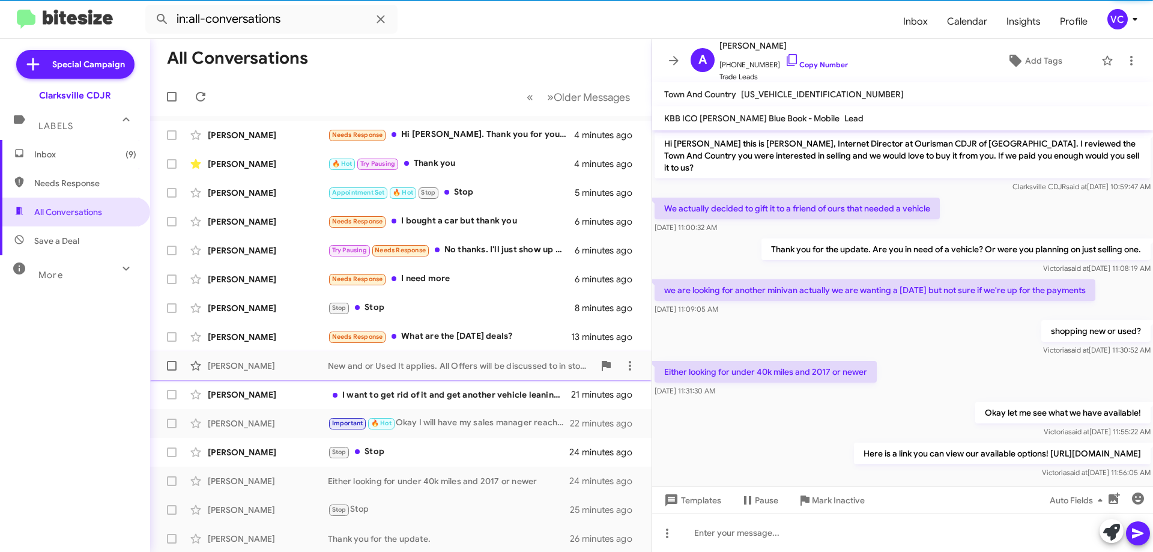
scroll to position [19, 0]
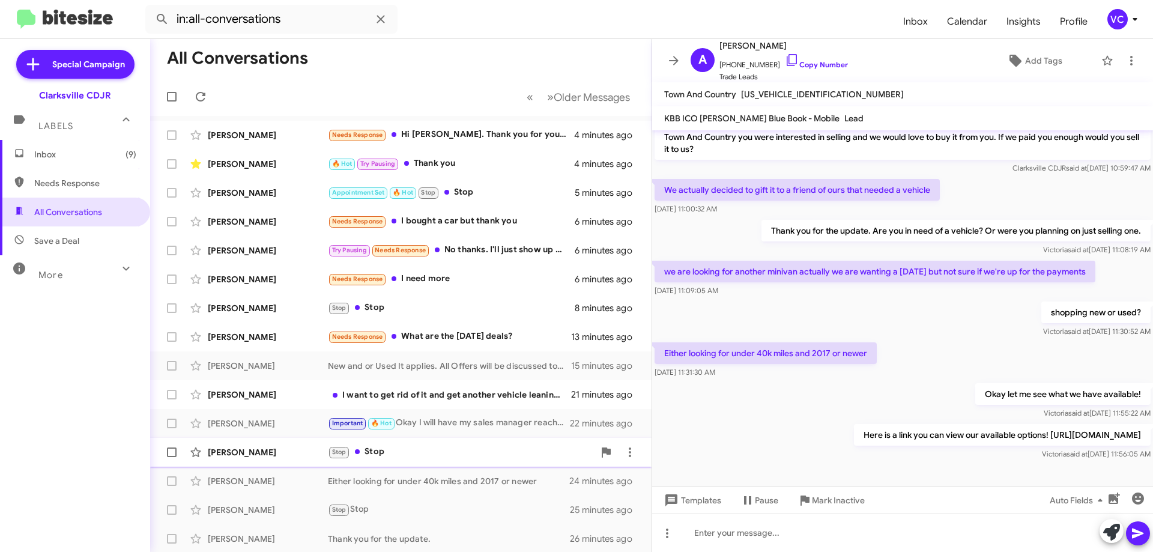
click at [283, 454] on div "Eyo Lem" at bounding box center [268, 452] width 120 height 12
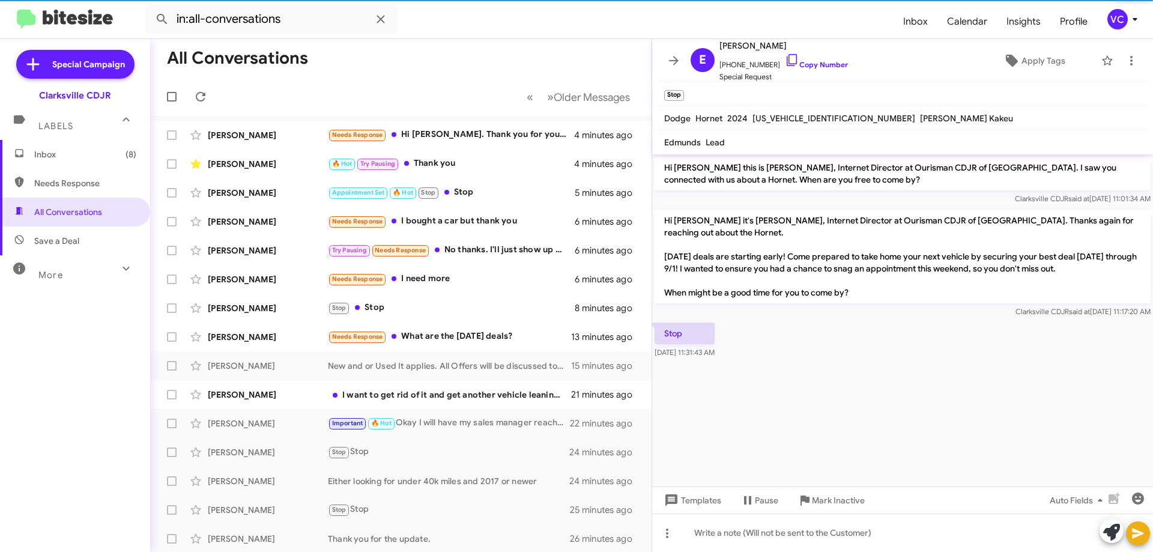
drag, startPoint x: 815, startPoint y: 62, endPoint x: 648, endPoint y: 84, distance: 169.0
click at [814, 62] on link "Copy Number" at bounding box center [816, 64] width 63 height 9
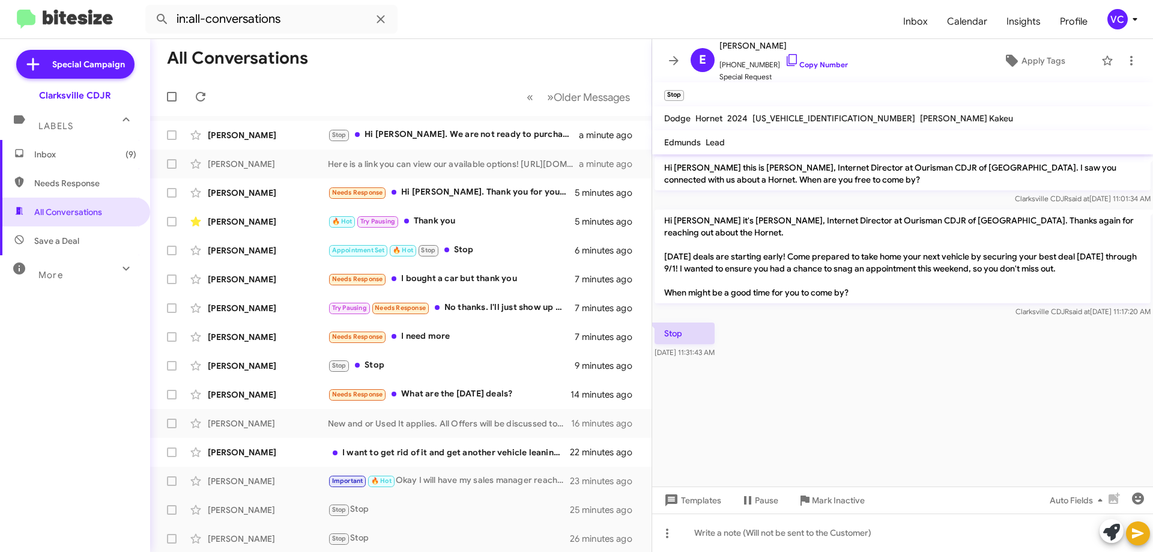
click at [830, 361] on div at bounding box center [902, 365] width 501 height 9
click at [857, 384] on cdk-virtual-scroll-viewport "Hi Eyo this is Victoria Cook, Internet Director at Ourisman CDJR of Clarksville…" at bounding box center [902, 320] width 501 height 332
click at [297, 447] on div "Kaitlin Hare" at bounding box center [268, 452] width 120 height 12
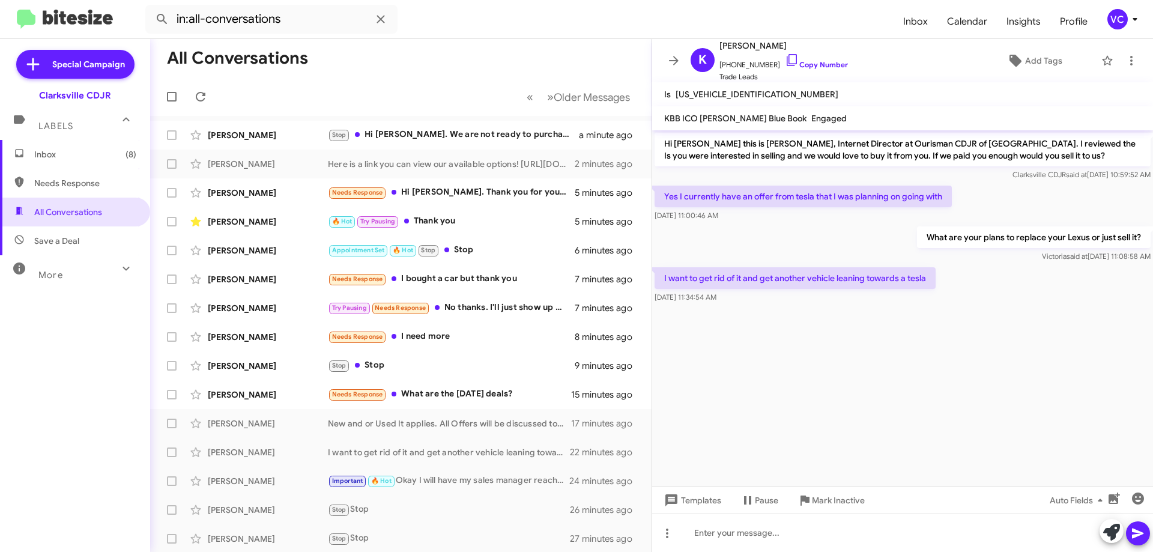
drag, startPoint x: 856, startPoint y: 390, endPoint x: 499, endPoint y: 116, distance: 450.5
click at [856, 390] on cdk-virtual-scroll-viewport "Hi Kaitlin this is Victoria Cook, Internet Director at Ourisman CDJR of Clarksv…" at bounding box center [902, 308] width 501 height 356
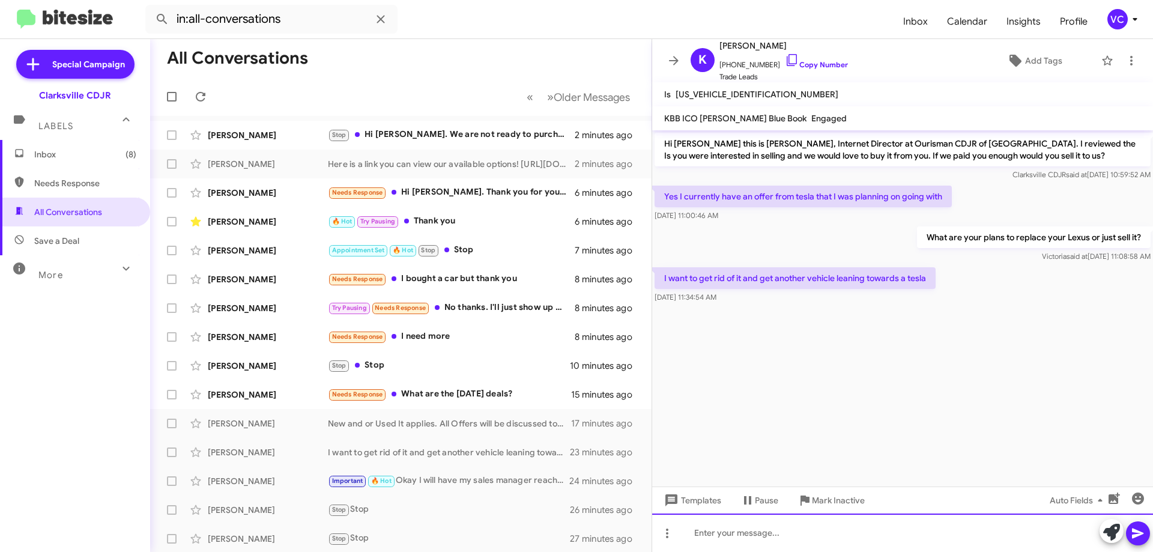
click at [821, 545] on div at bounding box center [902, 532] width 501 height 38
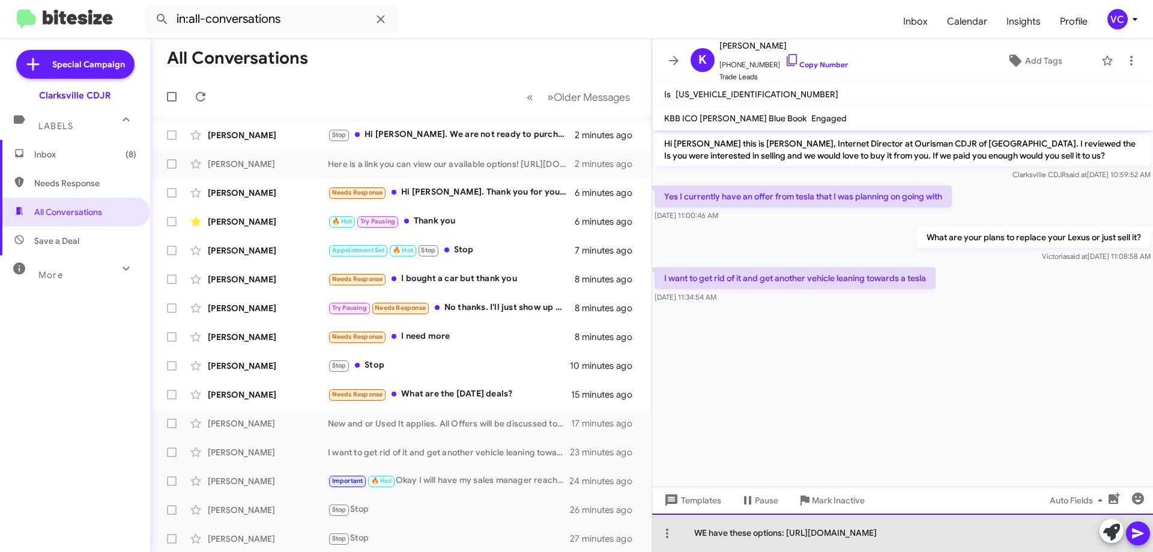
click at [913, 540] on div "WE have these options: https://www.ourismanchryslerdodgejeep.net/used-inventory…" at bounding box center [902, 532] width 501 height 38
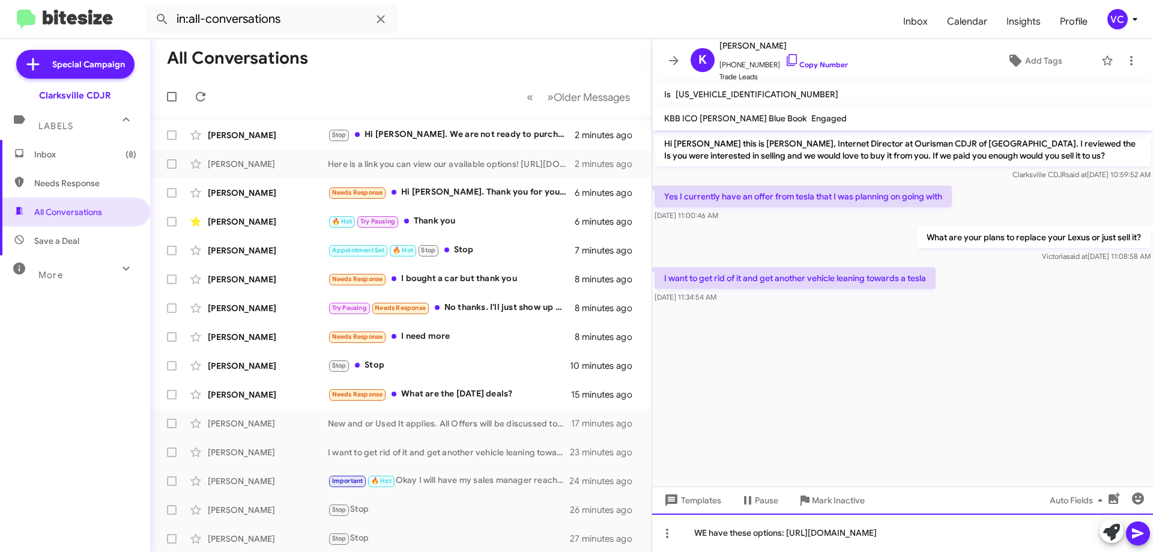
click at [704, 519] on div "WE have these options: https://www.ourismanchryslerdodgejeep.net/used-inventory…" at bounding box center [902, 532] width 501 height 38
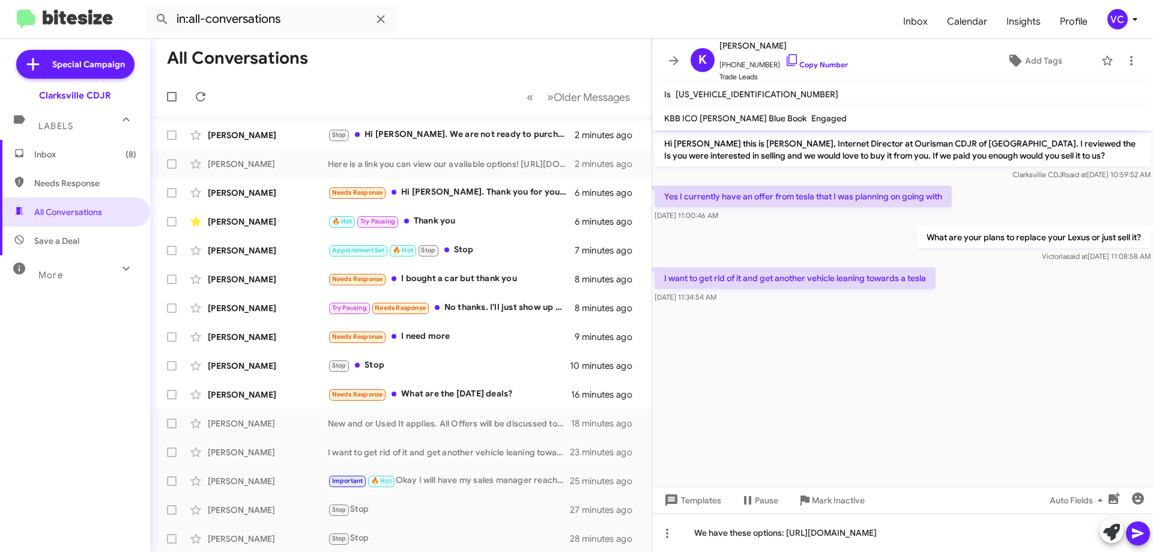
click at [1141, 530] on icon at bounding box center [1138, 533] width 14 height 14
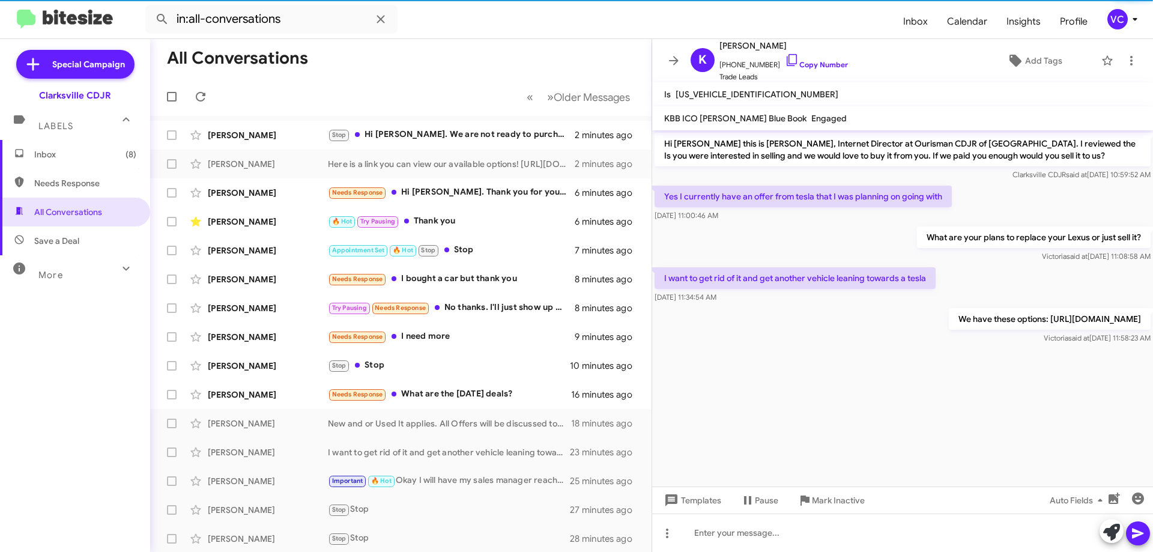
click at [516, 56] on mat-toolbar-row "All Conversations" at bounding box center [400, 58] width 501 height 38
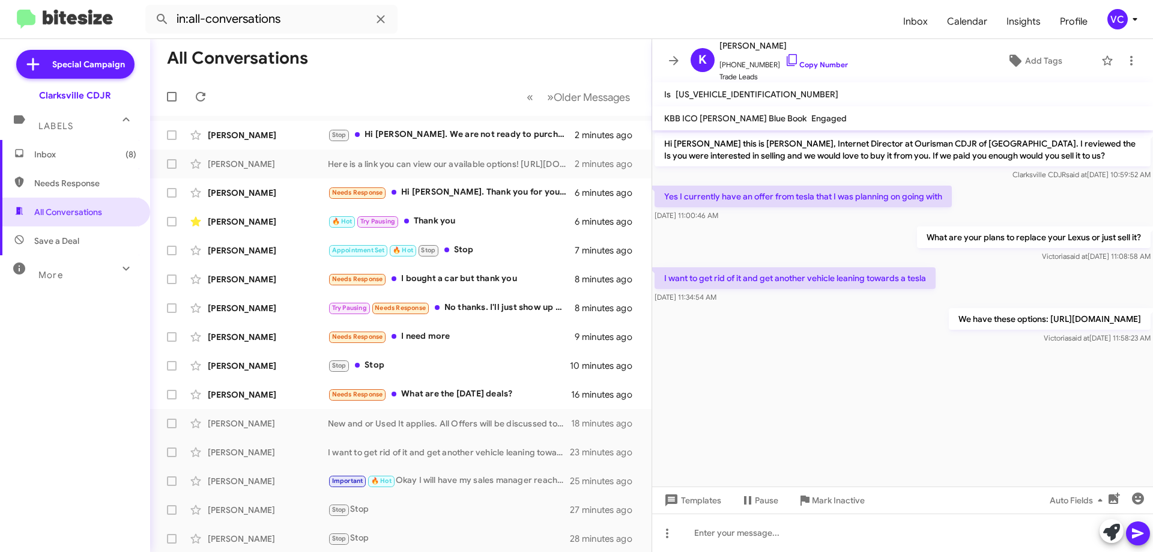
click at [791, 423] on cdk-virtual-scroll-viewport "Hi Kaitlin this is Victoria Cook, Internet Director at Ourisman CDJR of Clarksv…" at bounding box center [902, 308] width 501 height 356
click at [430, 49] on mat-toolbar-row "All Conversations" at bounding box center [400, 58] width 501 height 38
click at [438, 71] on mat-toolbar-row "All Conversations" at bounding box center [400, 58] width 501 height 38
click at [444, 81] on mat-toolbar-row "« Previous » Next Older Messages" at bounding box center [400, 96] width 501 height 38
click at [470, 395] on div "Needs Response What are the Labor Day deals?" at bounding box center [461, 394] width 266 height 14
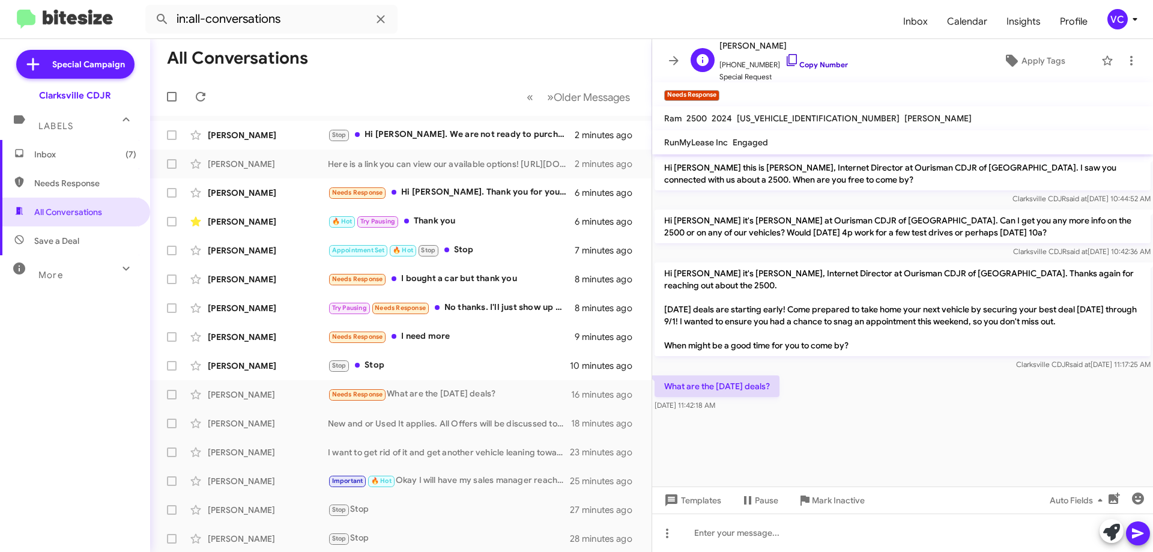
click at [833, 64] on link "Copy Number" at bounding box center [816, 64] width 63 height 9
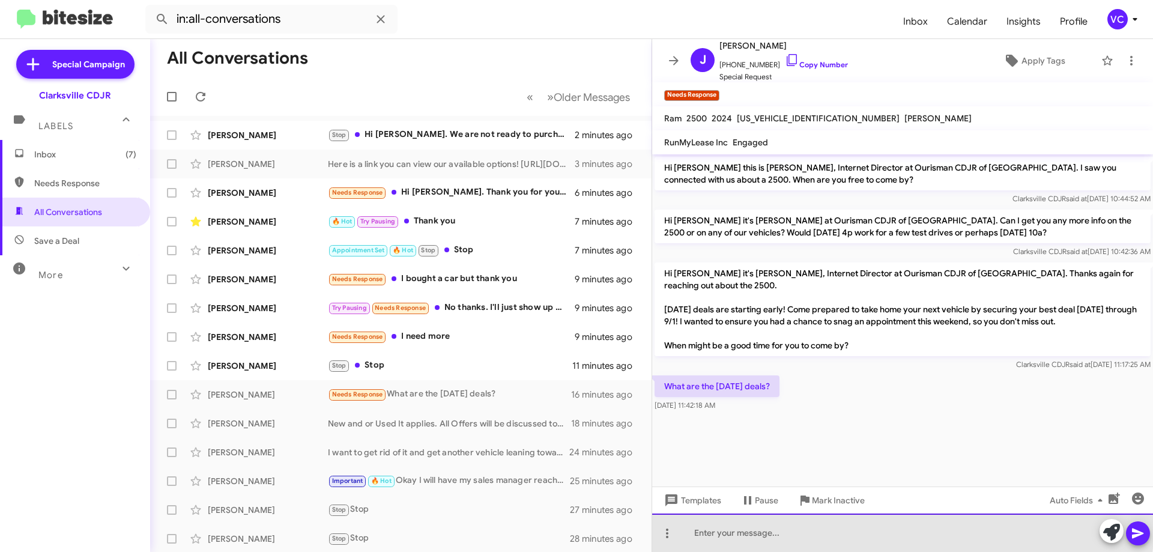
click at [813, 528] on div at bounding box center [902, 532] width 501 height 38
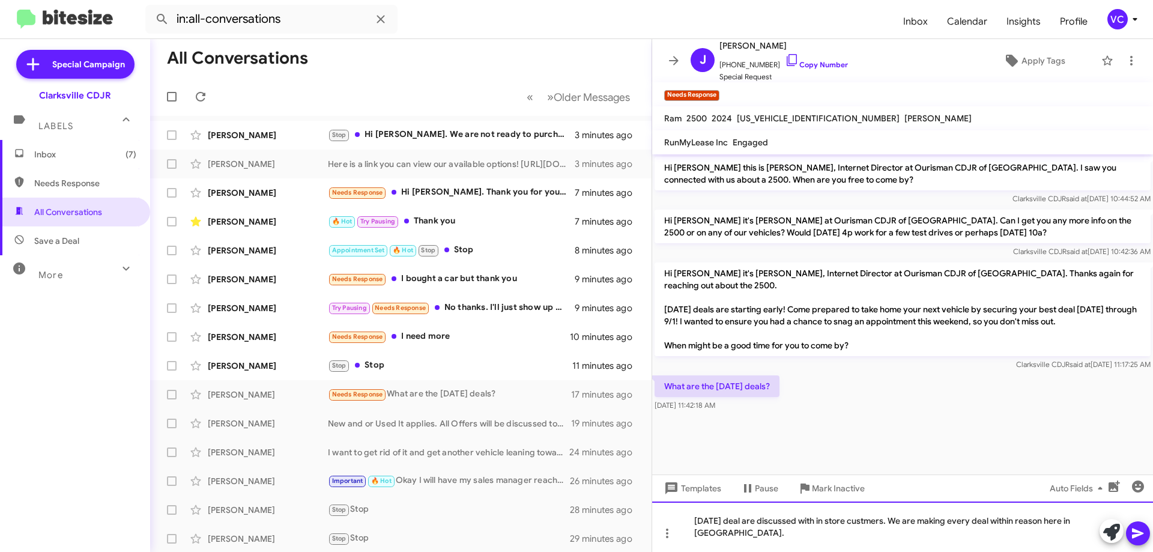
drag, startPoint x: 855, startPoint y: 525, endPoint x: 865, endPoint y: 520, distance: 11.3
click at [831, 520] on div "Labor day deal are discussed with in store custmers. We are making every deal w…" at bounding box center [902, 526] width 501 height 50
click at [848, 527] on mat-tooltip-component "Mark Inactive" at bounding box center [825, 517] width 64 height 36
click at [1137, 531] on icon at bounding box center [1137, 533] width 11 height 10
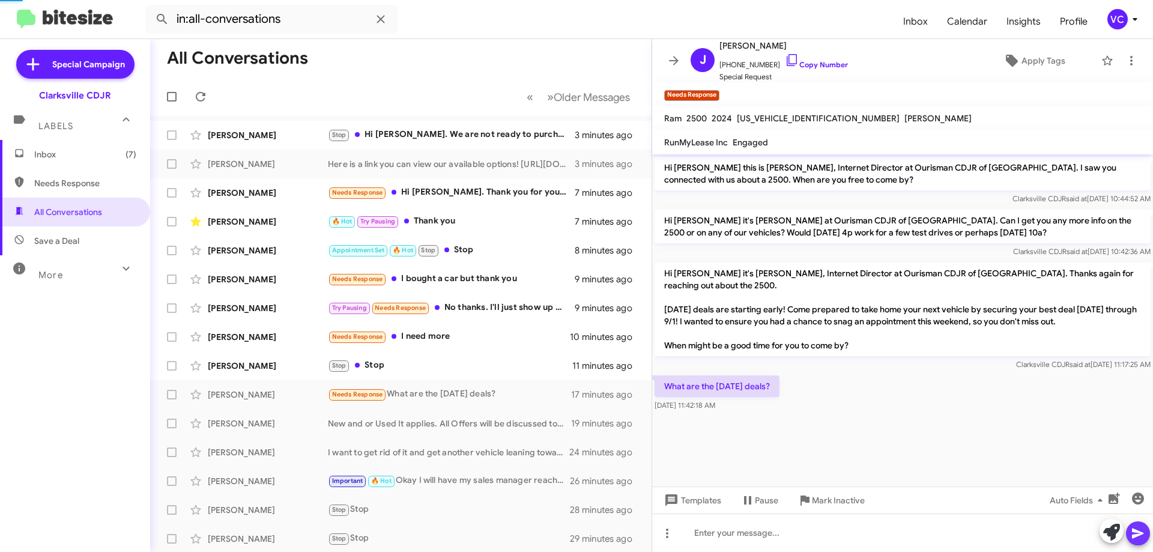
click at [960, 404] on div "What are the Labor Day deals? Aug 22, 2025, 11:42:18 AM" at bounding box center [902, 393] width 501 height 41
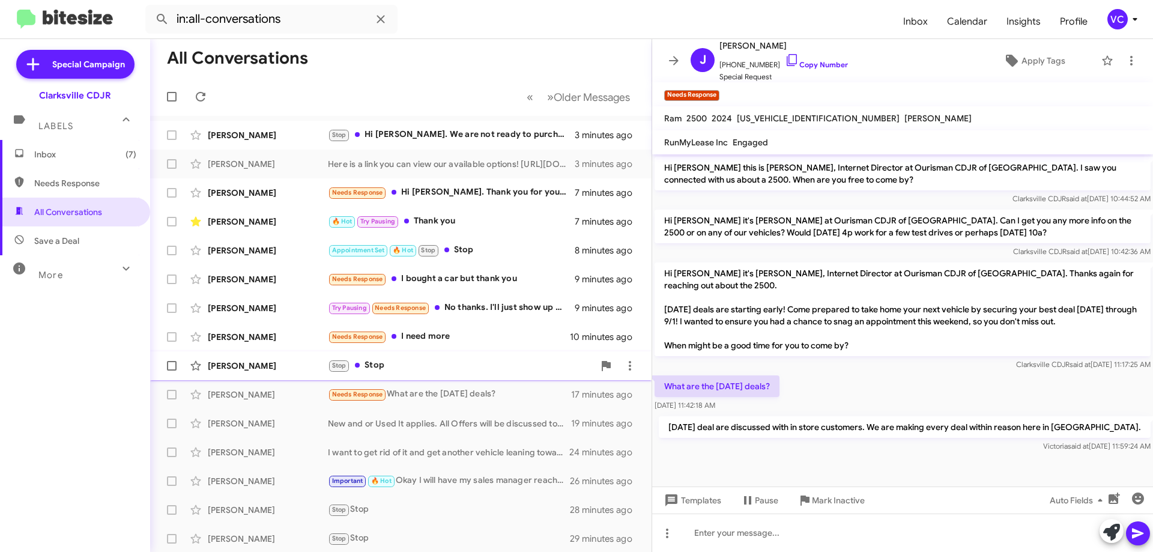
click at [299, 378] on span "Michele Rodriguez-Smith Stop Stop 11 minutes ago" at bounding box center [400, 365] width 501 height 29
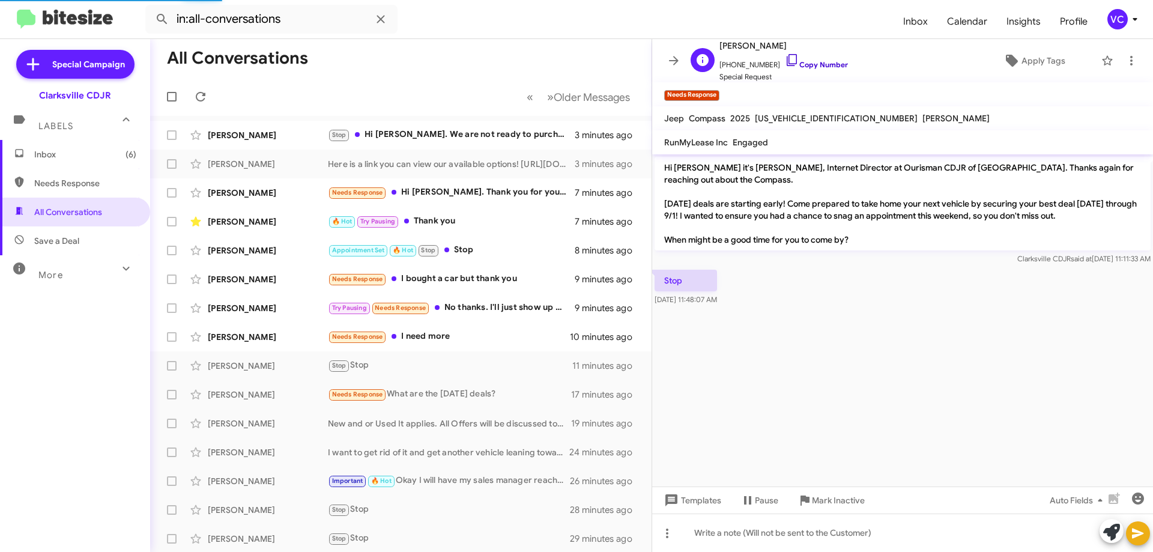
click at [808, 65] on link "Copy Number" at bounding box center [816, 64] width 63 height 9
click at [781, 381] on cdk-virtual-scroll-viewport "Hi Michele it's Victoria Cook, Internet Director at Ourisman CDJR of Clarksvill…" at bounding box center [902, 320] width 501 height 332
click at [876, 325] on cdk-virtual-scroll-viewport "Hi Michele it's Victoria Cook, Internet Director at Ourisman CDJR of Clarksvill…" at bounding box center [902, 320] width 501 height 332
click at [888, 336] on cdk-virtual-scroll-viewport "Hi Michele it's Victoria Cook, Internet Director at Ourisman CDJR of Clarksvill…" at bounding box center [902, 320] width 501 height 332
click at [315, 342] on div "Richard Harmon" at bounding box center [268, 337] width 120 height 12
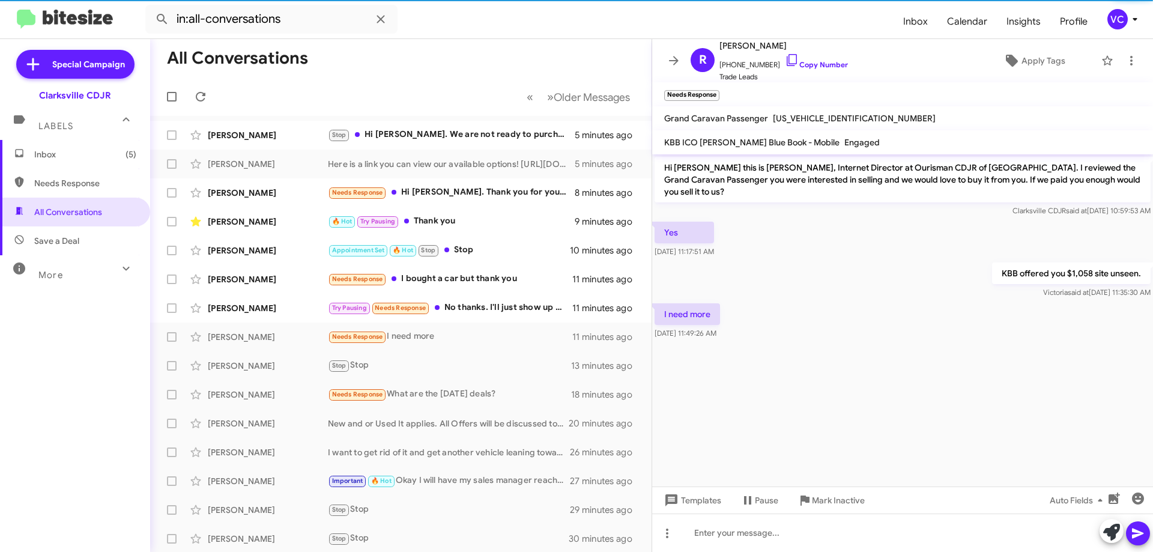
drag, startPoint x: 874, startPoint y: 264, endPoint x: 895, endPoint y: 270, distance: 22.0
click at [874, 263] on div "KBB offered you $1,058 site unseen. Victoria said at Aug 22, 2025, 11:35:30 AM" at bounding box center [902, 280] width 501 height 41
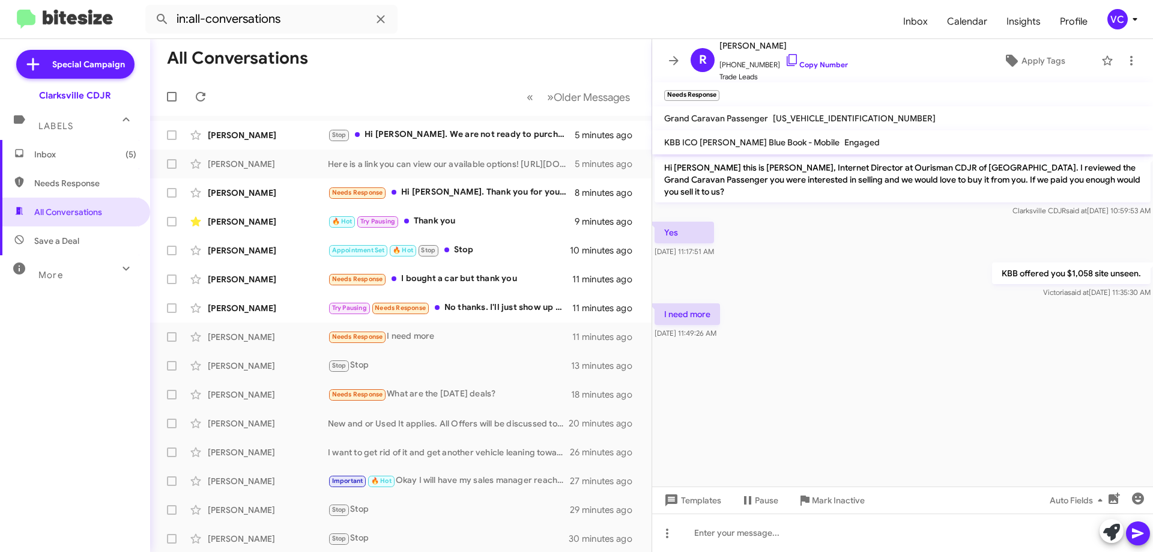
click at [948, 324] on div "I need more Aug 22, 2025, 11:49:26 AM" at bounding box center [902, 321] width 501 height 41
click at [946, 361] on cdk-virtual-scroll-viewport "Hi Richard this is Victoria Cook, Internet Director at Ourisman CDJR of Clarksv…" at bounding box center [902, 320] width 501 height 332
click at [945, 359] on cdk-virtual-scroll-viewport "Hi Richard this is Victoria Cook, Internet Director at Ourisman CDJR of Clarksv…" at bounding box center [902, 320] width 501 height 332
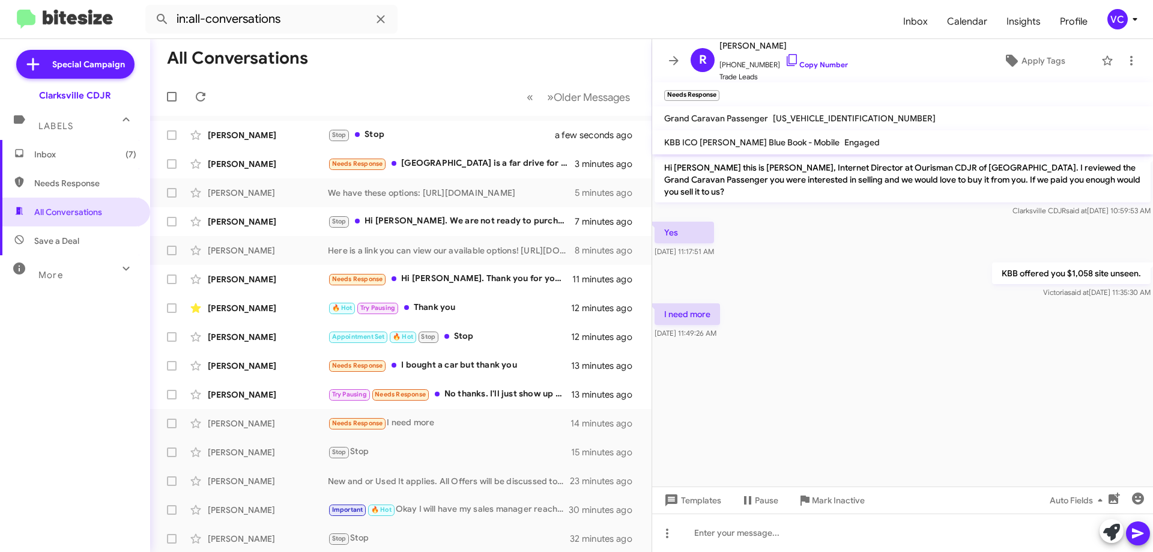
click at [916, 388] on cdk-virtual-scroll-viewport "Hi Richard this is Victoria Cook, Internet Director at Ourisman CDJR of Clarksv…" at bounding box center [902, 320] width 501 height 332
click at [895, 318] on div "I need more Aug 22, 2025, 11:49:26 AM" at bounding box center [902, 321] width 501 height 41
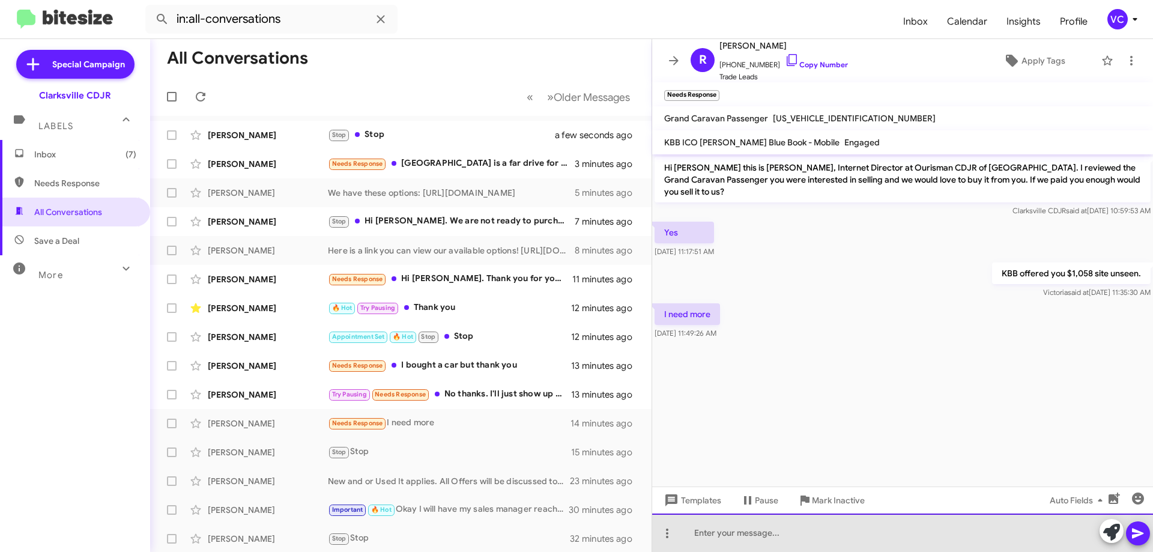
click at [840, 540] on div at bounding box center [902, 532] width 501 height 38
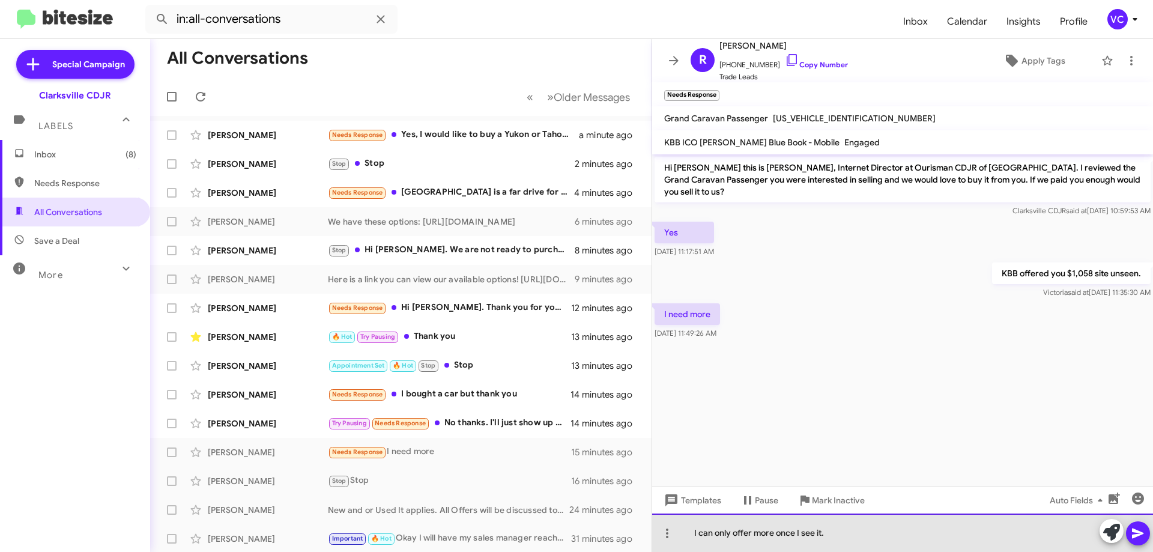
click at [861, 537] on div "I can only offer more once I see it." at bounding box center [902, 532] width 501 height 38
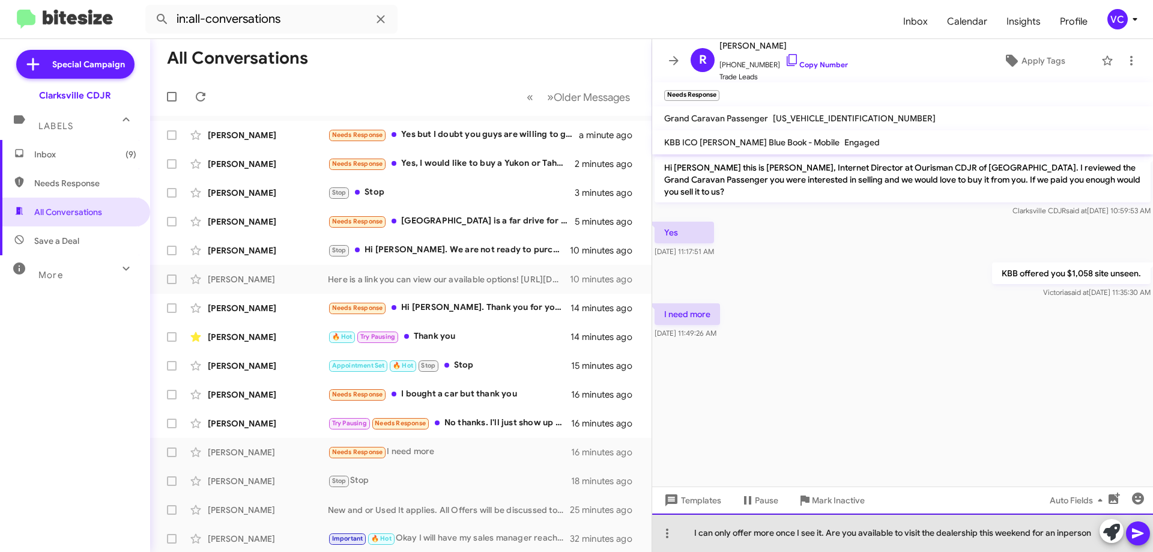
click at [1064, 539] on div "I can only offer more once I see it. Are you available to visit the dealership …" at bounding box center [902, 532] width 501 height 38
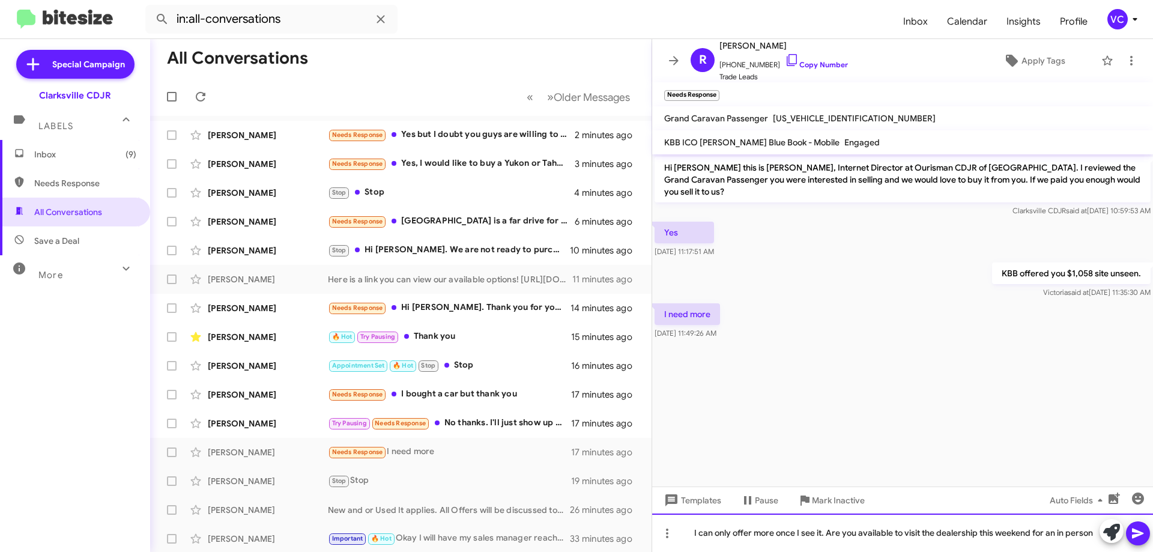
click at [1095, 530] on div "I can only offer more once I see it. Are you available to visit the dealership …" at bounding box center [902, 532] width 501 height 38
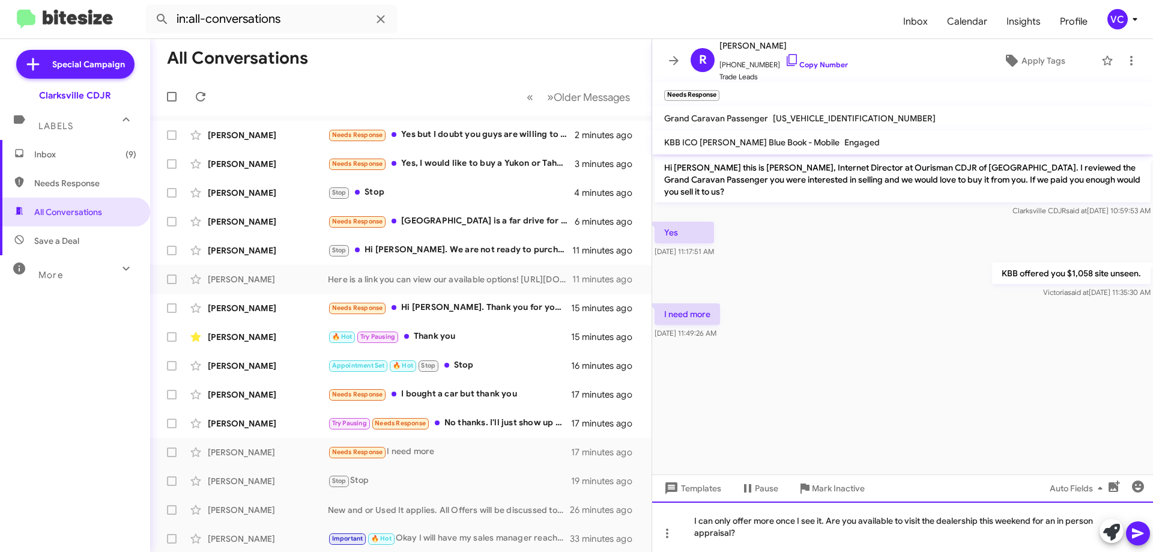
click at [745, 536] on div "I can only offer more once I see it. Are you available to visit the dealership …" at bounding box center [902, 526] width 501 height 50
click at [1152, 527] on div "I can only offer more once I see it. Are you available to visit the dealership …" at bounding box center [902, 526] width 501 height 50
click at [1143, 539] on icon at bounding box center [1138, 533] width 14 height 14
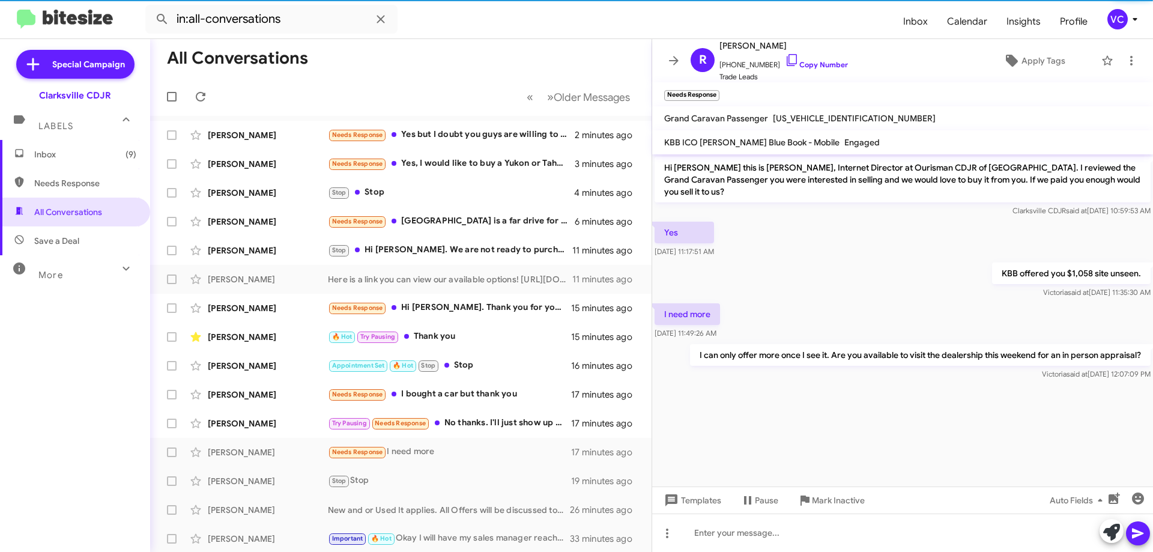
click at [839, 301] on div "I need more Aug 22, 2025, 11:49:26 AM" at bounding box center [902, 321] width 501 height 41
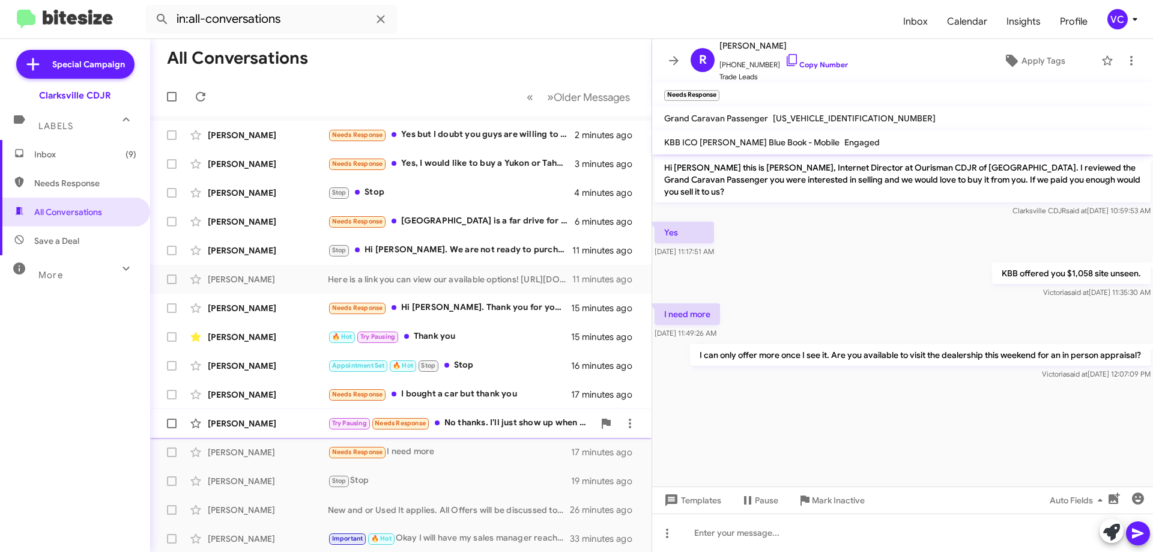
click at [487, 425] on div "Try Pausing Needs Response No thanks. I'll just show up when I can" at bounding box center [461, 423] width 266 height 14
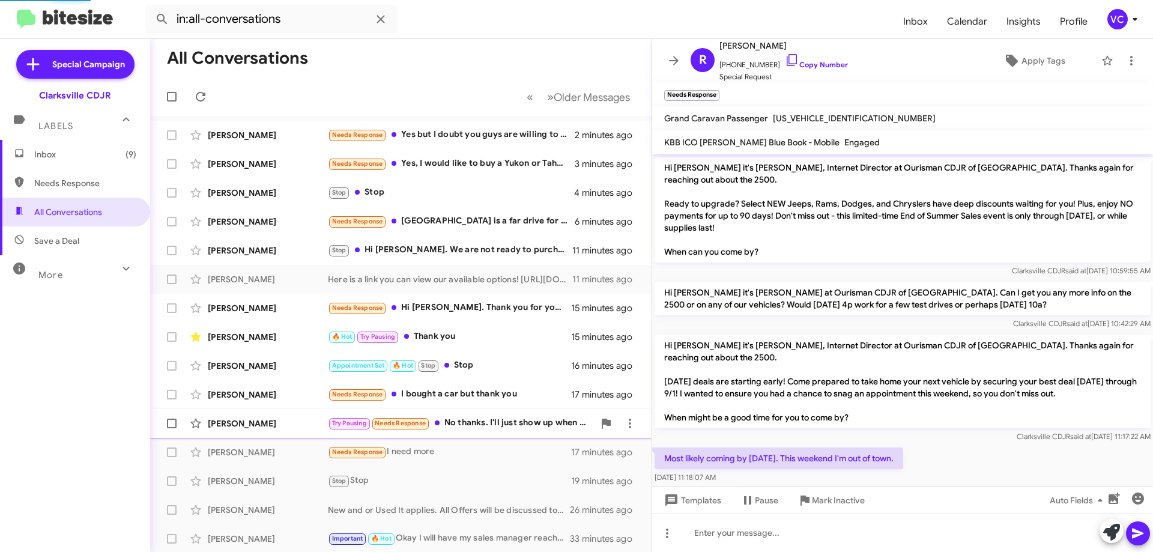
scroll to position [99, 0]
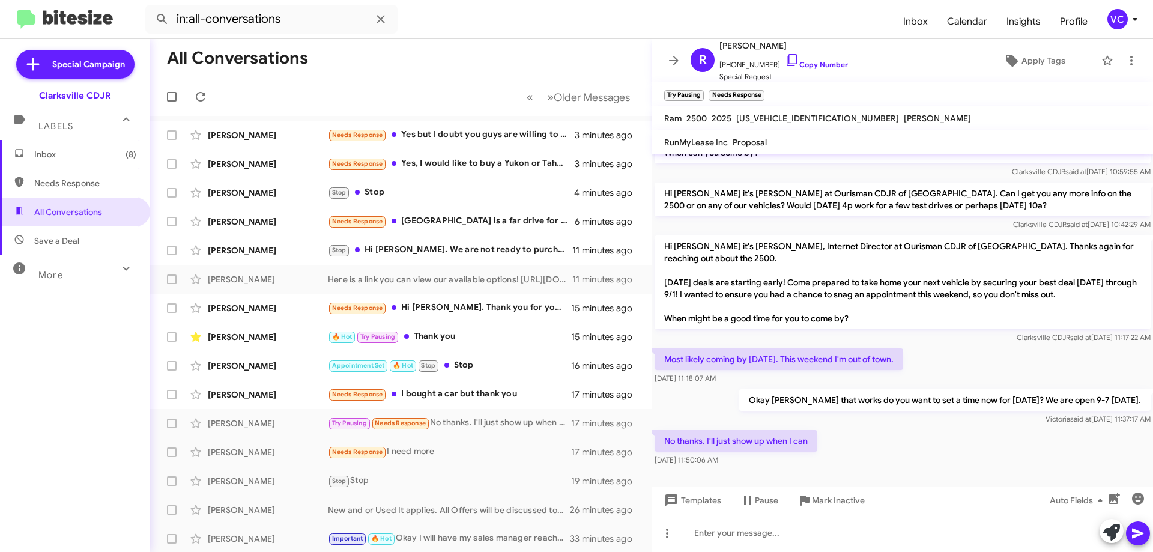
click at [904, 432] on div "No thanks. I'll just show up when I can Aug 22, 2025, 11:50:06 AM" at bounding box center [902, 448] width 501 height 41
click at [966, 351] on div "Most likely coming by next Saturday. This weekend I'm out of town. Aug 22, 2025…" at bounding box center [902, 366] width 501 height 41
click at [862, 462] on div "No thanks. I'll just show up when I can Aug 22, 2025, 11:50:06 AM" at bounding box center [902, 448] width 501 height 41
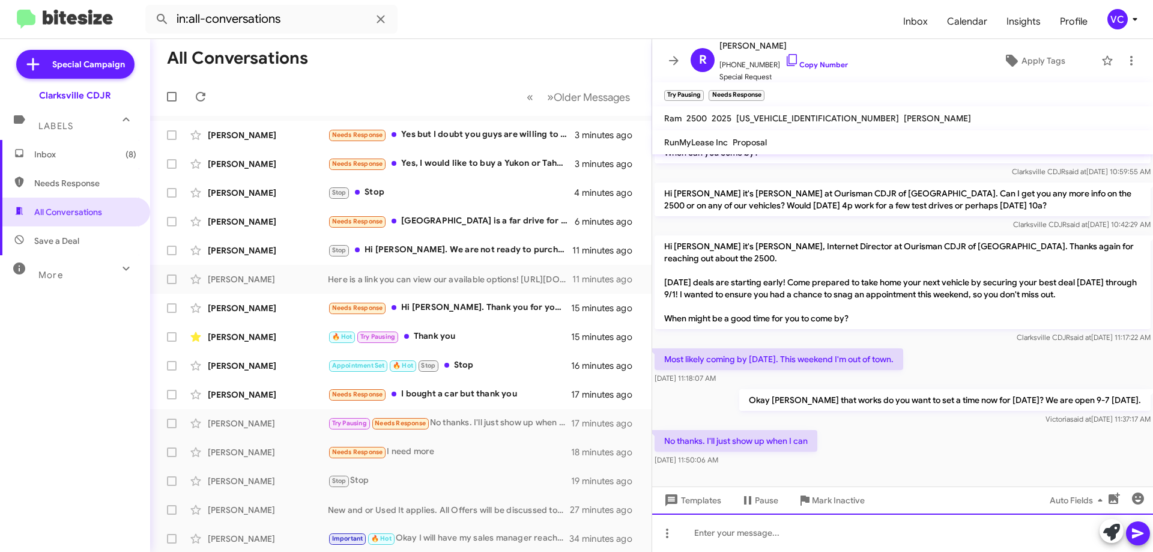
click at [736, 545] on div at bounding box center [902, 532] width 501 height 38
click at [863, 541] on div "Sounds like a plan." at bounding box center [902, 532] width 501 height 38
click at [902, 545] on div "Sounds like a plan." at bounding box center [902, 532] width 501 height 38
click at [1150, 536] on div "Sounds like a plan." at bounding box center [902, 532] width 501 height 38
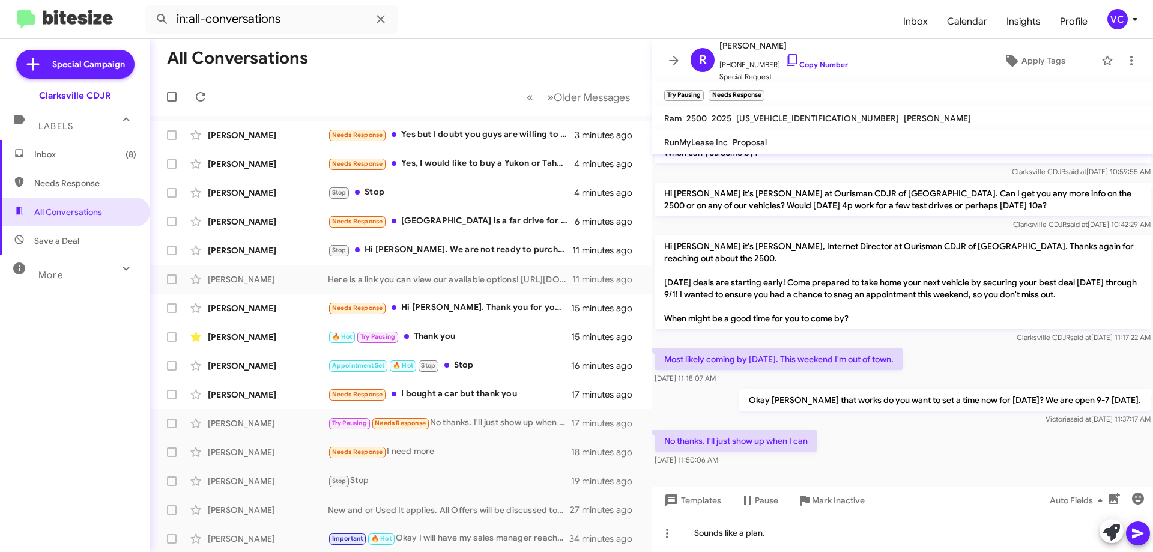
click at [945, 455] on div "No thanks. I'll just show up when I can Aug 22, 2025, 11:50:06 AM" at bounding box center [902, 448] width 501 height 41
click at [811, 85] on mat-toolbar "Try Pausing × Needs Response ×" at bounding box center [902, 94] width 501 height 24
click at [1140, 533] on icon at bounding box center [1138, 533] width 14 height 14
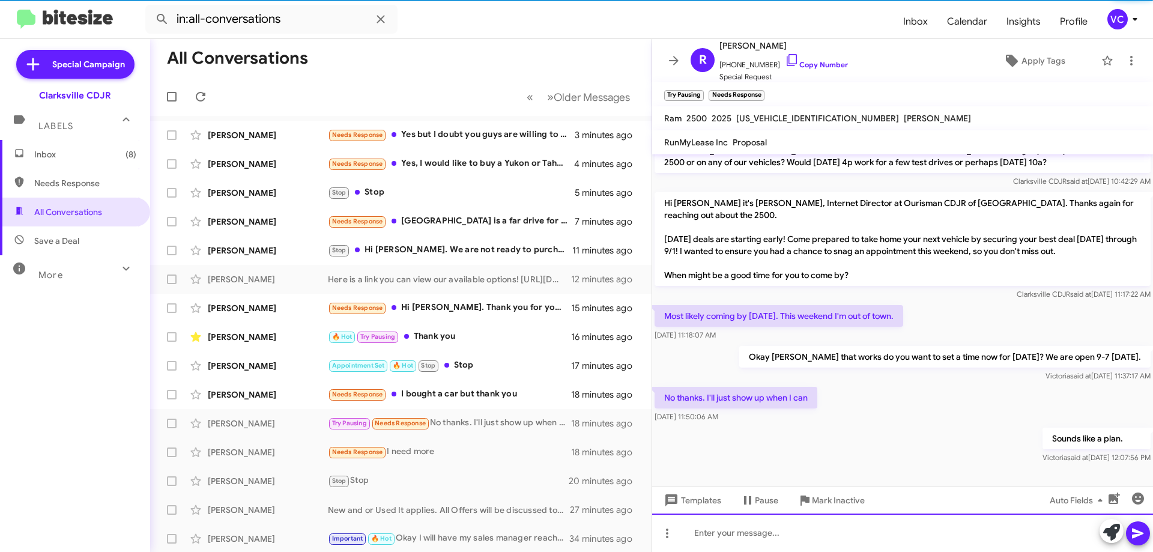
scroll to position [143, 0]
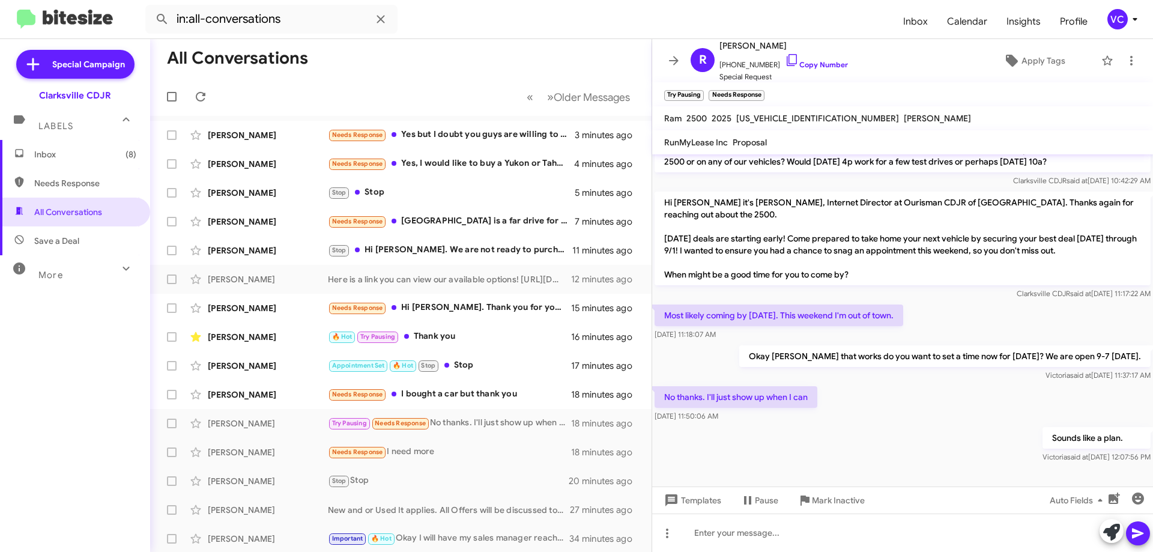
click at [768, 453] on div "Sounds like a plan. Victoria said at Aug 22, 2025, 12:07:56 PM" at bounding box center [902, 445] width 501 height 41
click at [755, 497] on span "Pause" at bounding box center [766, 500] width 23 height 22
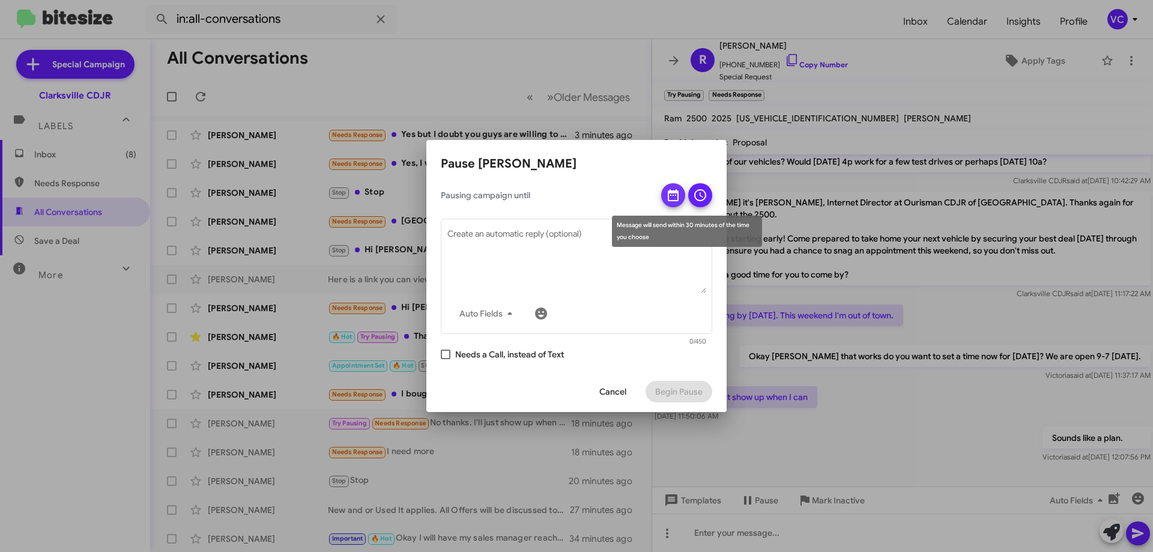
click at [672, 200] on icon at bounding box center [673, 195] width 14 height 14
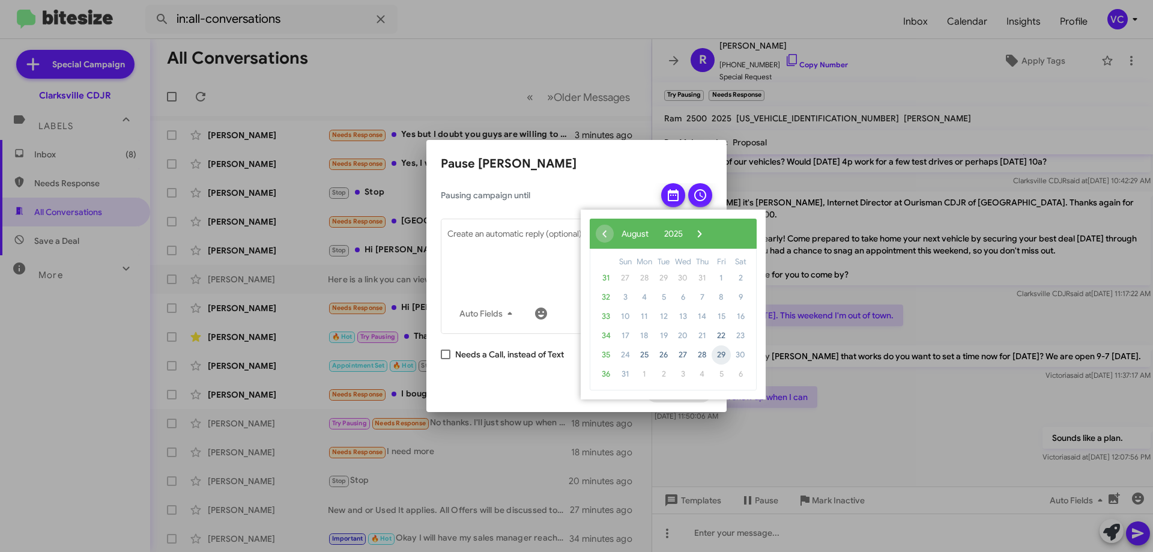
click at [721, 354] on span "29" at bounding box center [721, 354] width 19 height 19
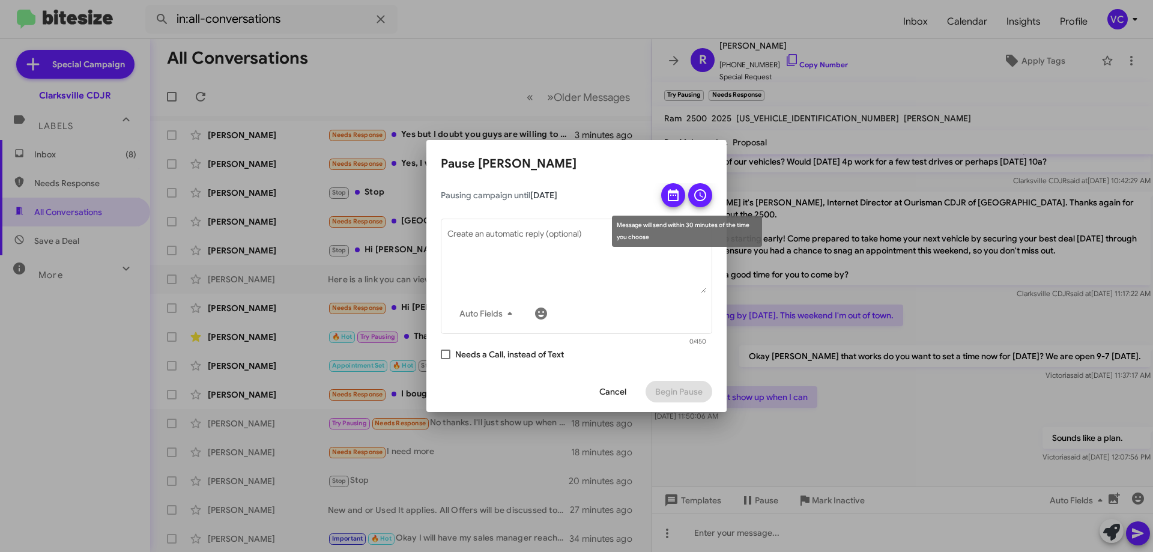
click at [702, 195] on icon at bounding box center [700, 195] width 14 height 14
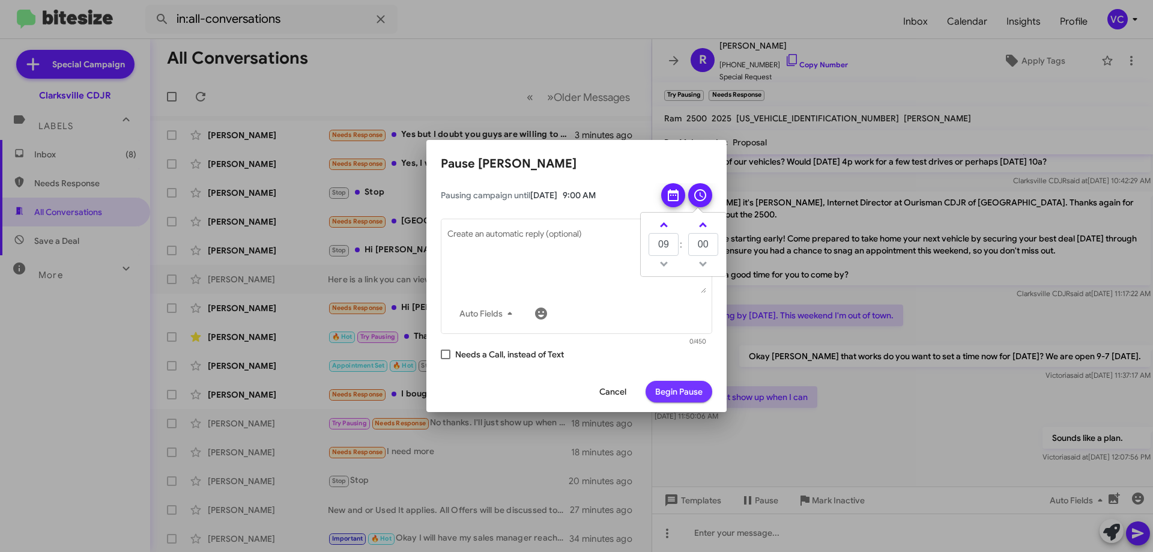
click at [692, 388] on span "Begin Pause" at bounding box center [678, 392] width 47 height 22
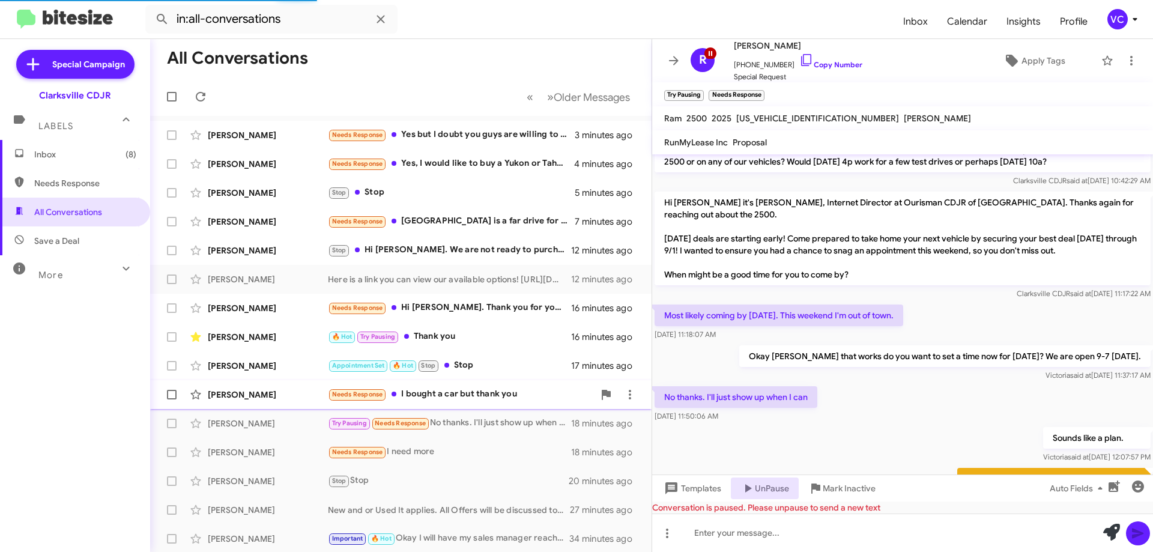
scroll to position [258, 0]
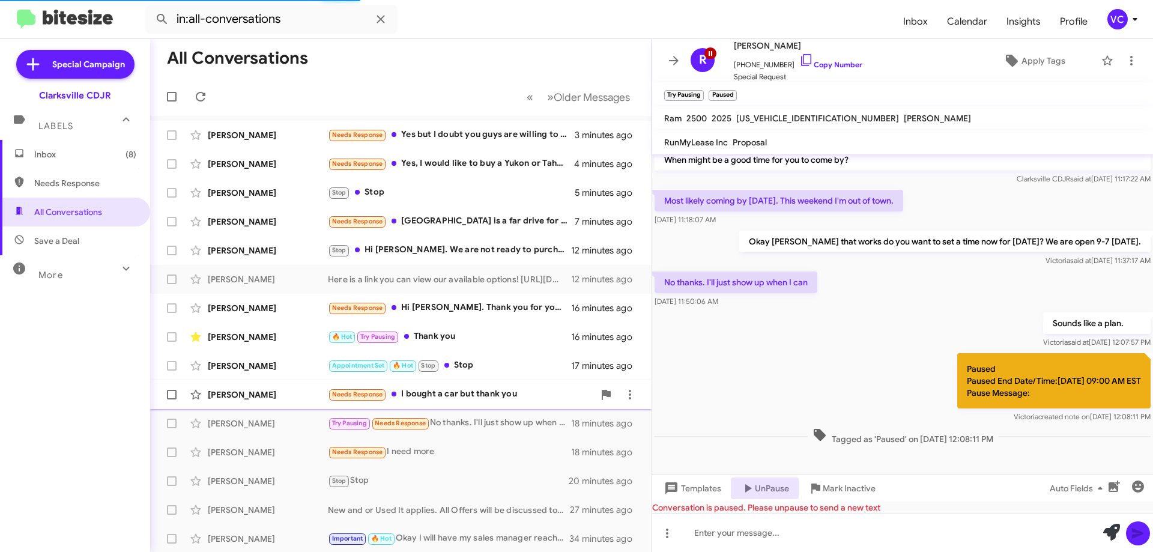
click at [289, 395] on div "Sheila Harrigan" at bounding box center [268, 395] width 120 height 12
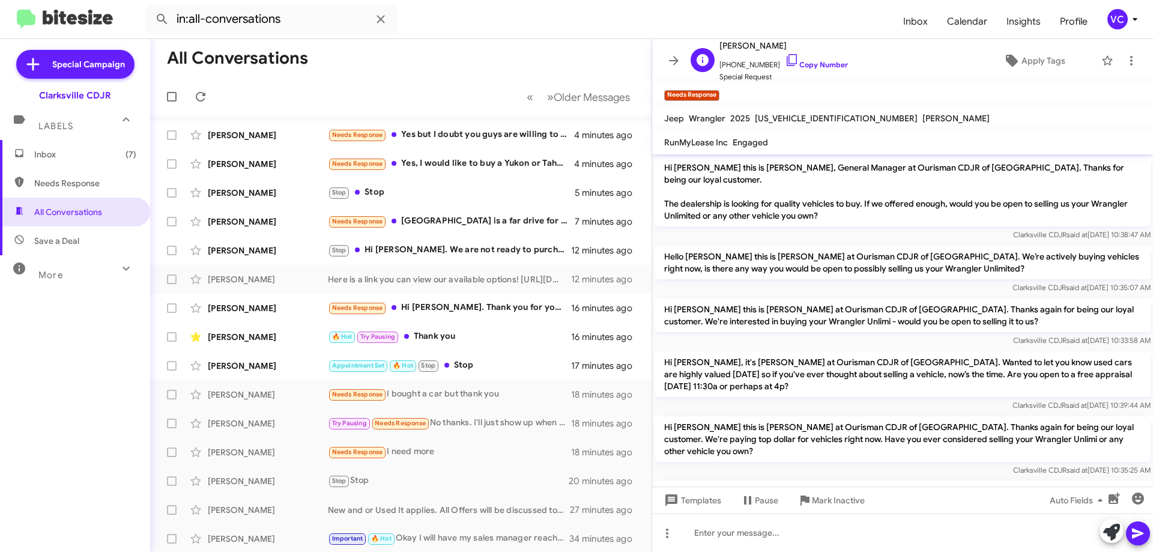
click at [823, 59] on span "+13015479504 Copy Number" at bounding box center [783, 62] width 129 height 18
click at [822, 63] on link "Copy Number" at bounding box center [816, 64] width 63 height 9
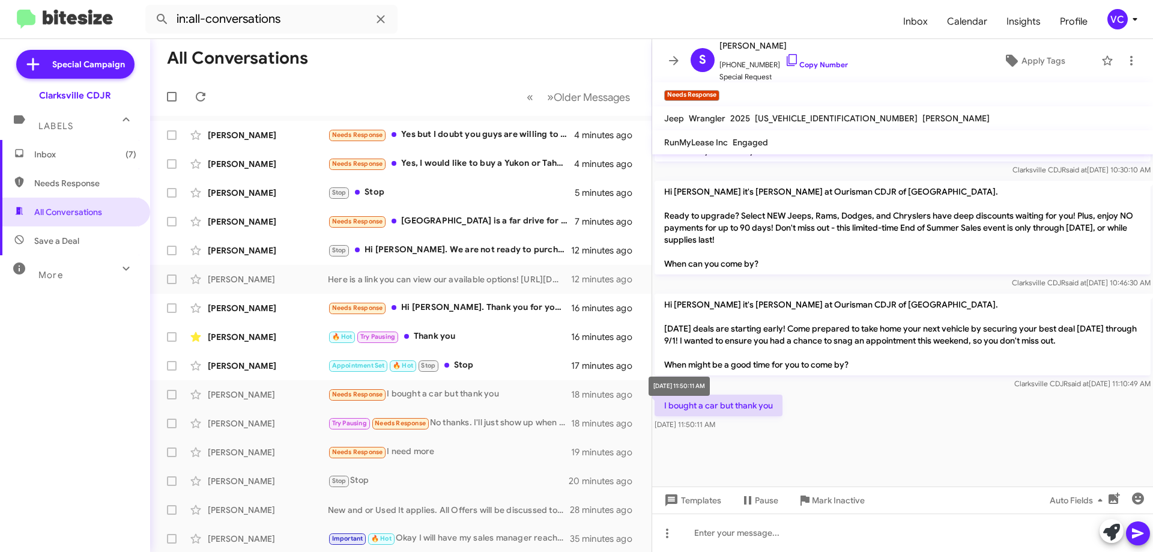
scroll to position [1145, 0]
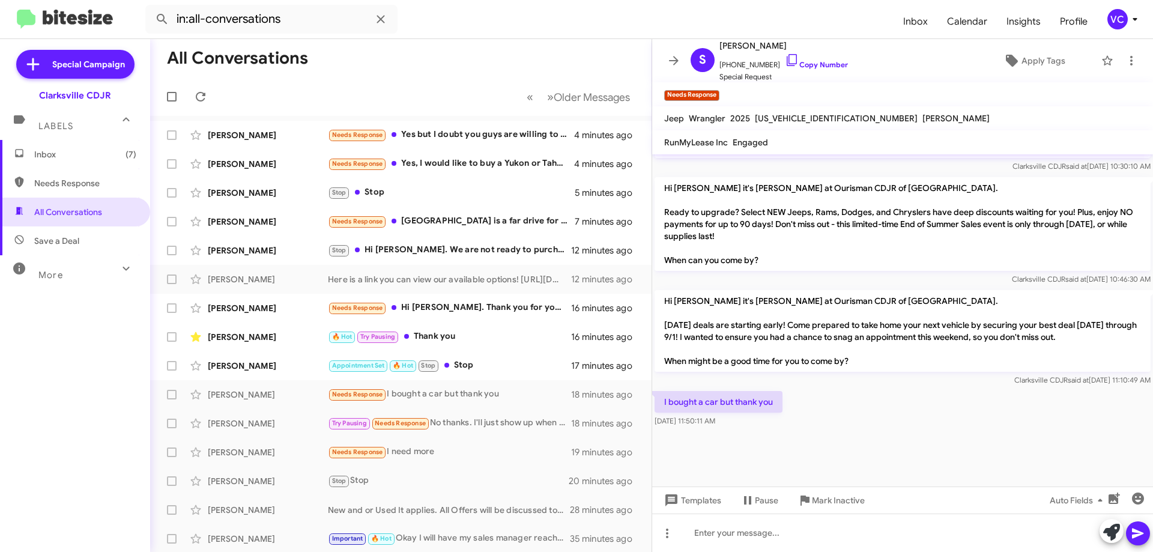
click at [752, 391] on p "I bought a car but thank you" at bounding box center [719, 402] width 128 height 22
drag, startPoint x: 752, startPoint y: 389, endPoint x: 661, endPoint y: 375, distance: 92.9
click at [659, 374] on div "Hi Sheila it's Victoria Cook at Ourisman CDJR of Clarksville. Labor Day deals a…" at bounding box center [902, 338] width 501 height 101
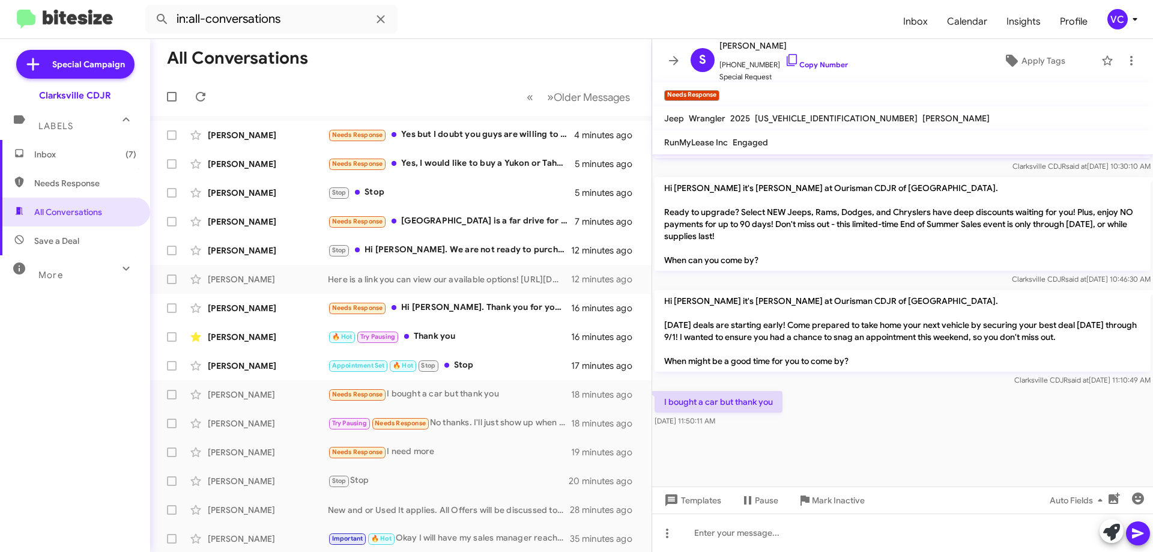
drag, startPoint x: 664, startPoint y: 390, endPoint x: 781, endPoint y: 417, distance: 120.8
click at [781, 417] on div "I bought a car but thank you Aug 22, 2025, 11:50:11 AM" at bounding box center [902, 409] width 501 height 41
drag, startPoint x: 920, startPoint y: 446, endPoint x: 819, endPoint y: 435, distance: 101.5
click at [925, 446] on div at bounding box center [902, 463] width 501 height 69
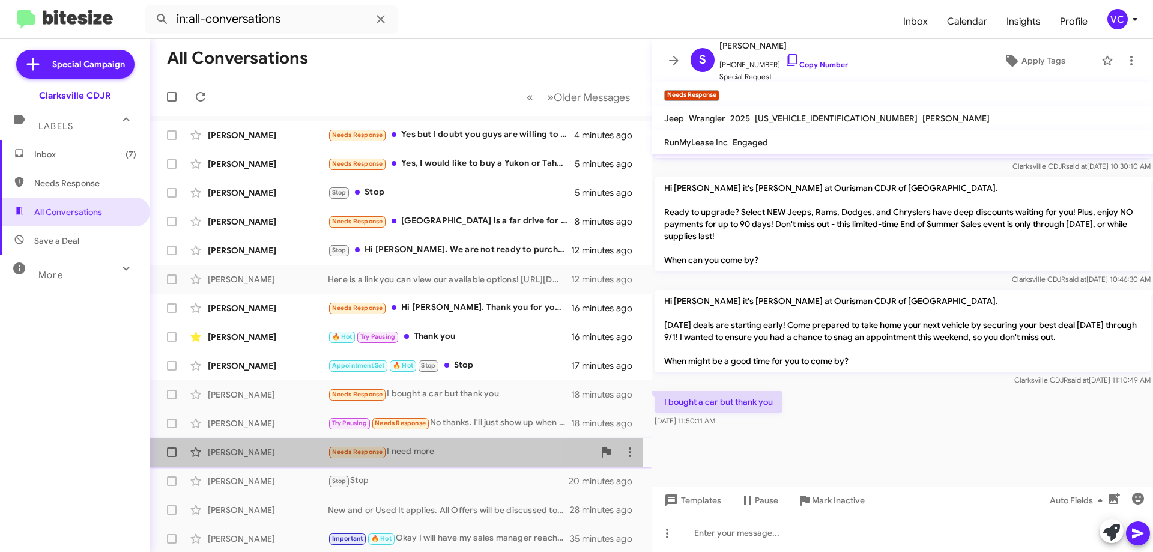
click at [298, 452] on div "Richard Harmon" at bounding box center [268, 452] width 120 height 12
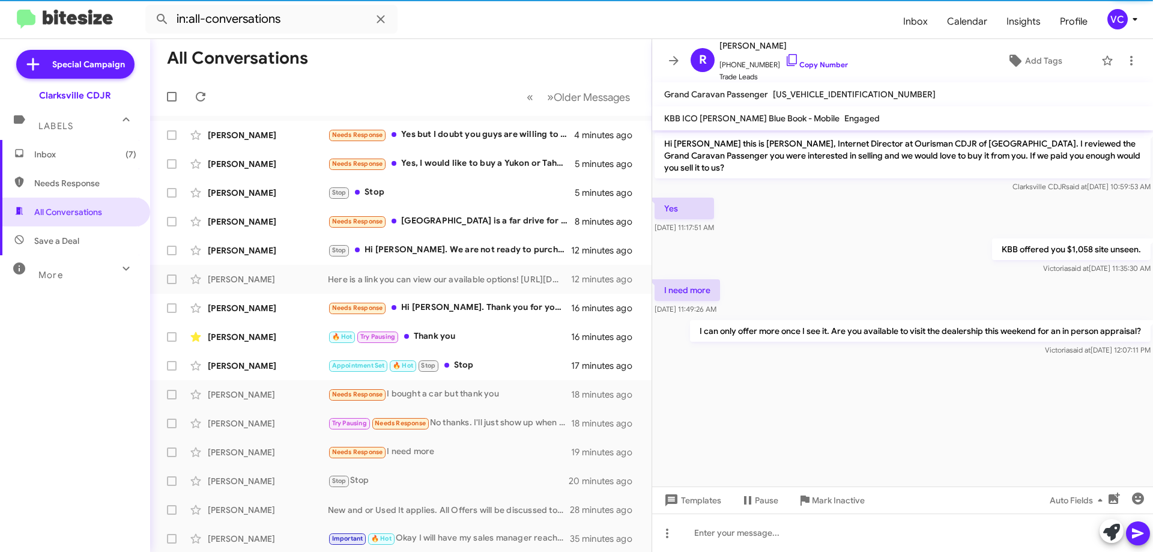
click at [855, 422] on cdk-virtual-scroll-viewport "Hi Richard this is Victoria Cook, Internet Director at Ourisman CDJR of Clarksv…" at bounding box center [902, 308] width 501 height 356
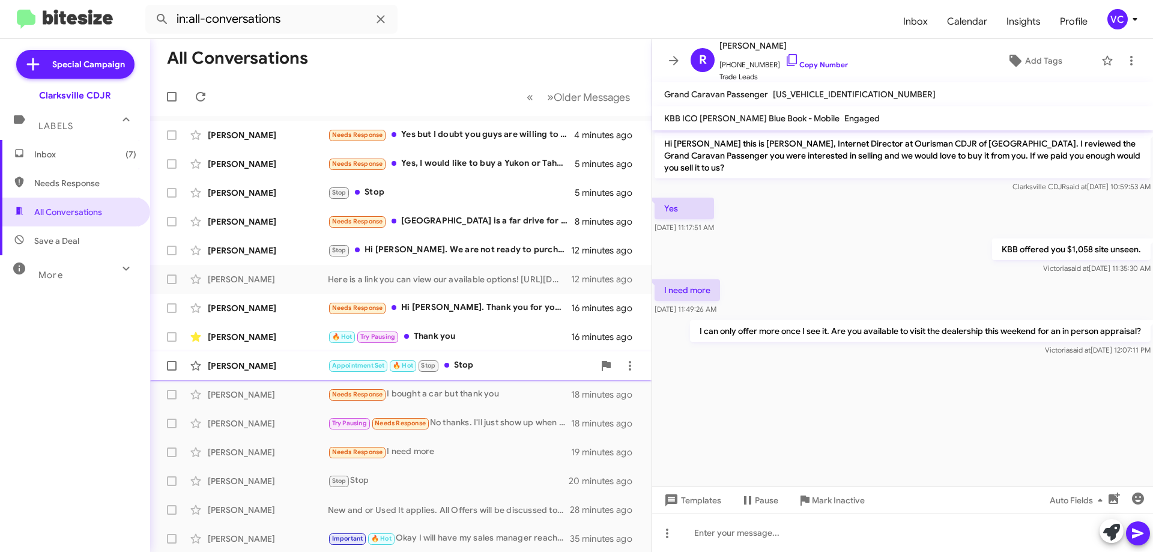
drag, startPoint x: 272, startPoint y: 364, endPoint x: 281, endPoint y: 364, distance: 9.0
click at [273, 364] on div "Reginald Hillery" at bounding box center [268, 366] width 120 height 12
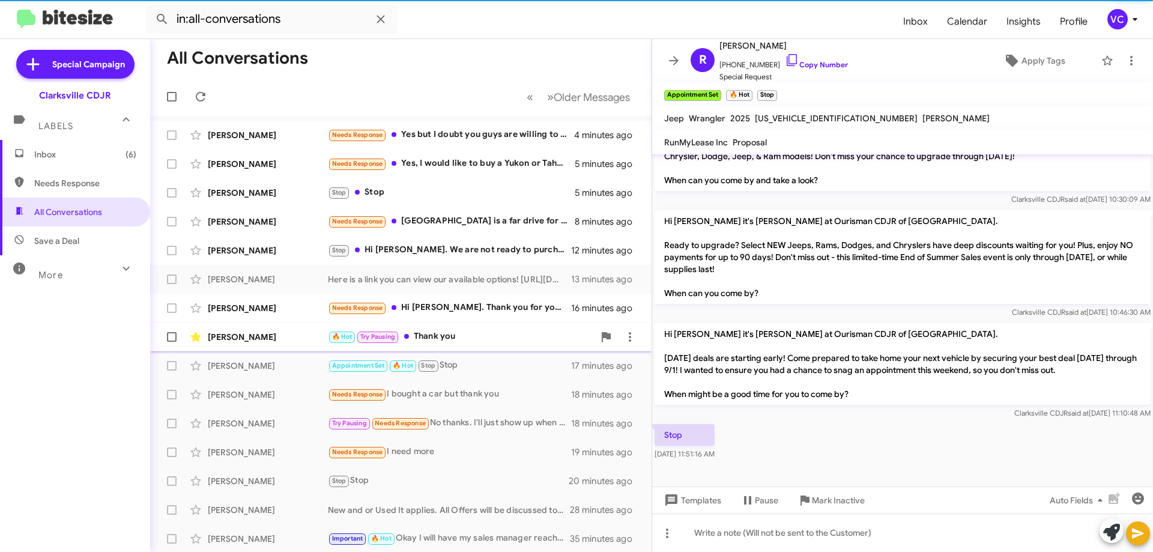
click at [451, 330] on div "🔥 Hot Try Pausing Thank you" at bounding box center [461, 337] width 266 height 14
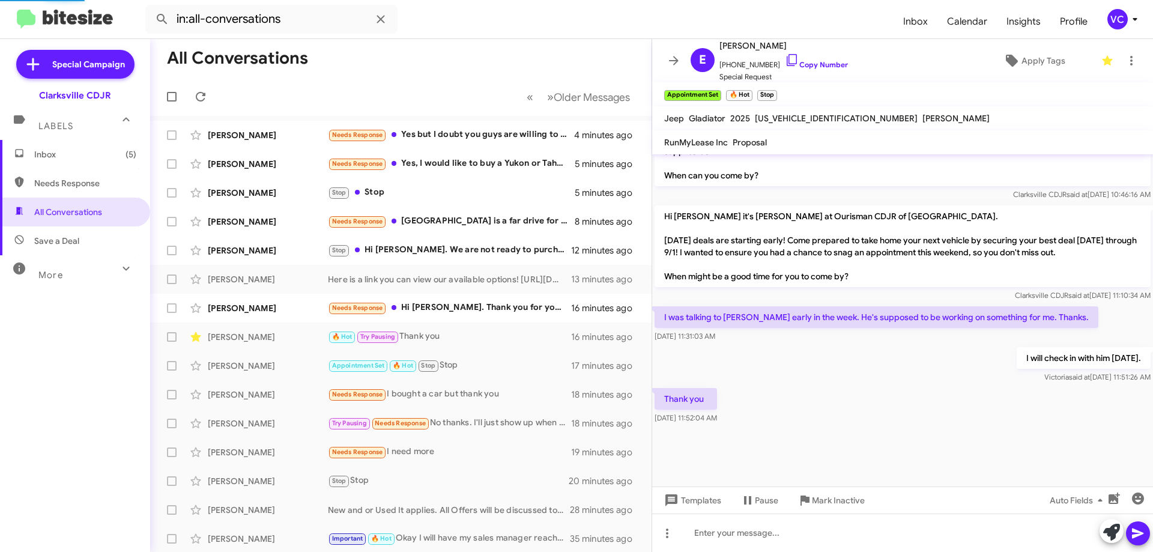
scroll to position [833, 0]
click at [870, 360] on div "I will check in with him today. Victoria said at Aug 22, 2025, 11:51:26 AM" at bounding box center [902, 365] width 501 height 41
click at [872, 360] on div "I will check in with him today. Victoria said at Aug 22, 2025, 11:51:26 AM" at bounding box center [902, 365] width 501 height 41
click at [880, 380] on div "I will check in with him today. Victoria said at Aug 22, 2025, 11:51:26 AM" at bounding box center [902, 365] width 501 height 41
click at [793, 398] on div "Thank you Aug 22, 2025, 11:52:04 AM" at bounding box center [902, 406] width 501 height 41
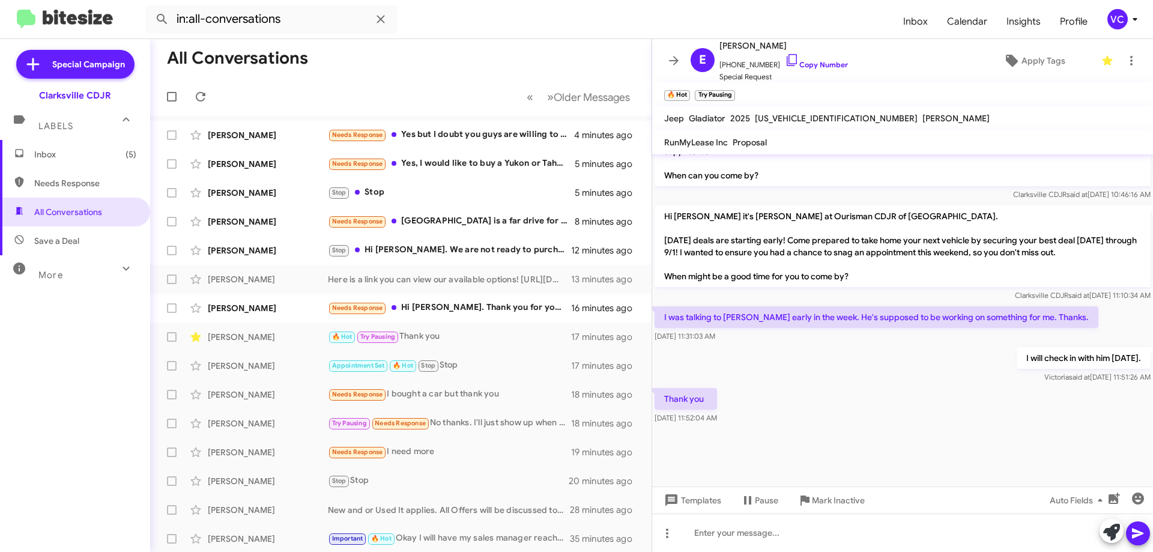
click at [818, 355] on div "I will check in with him today. Victoria said at Aug 22, 2025, 11:51:26 AM" at bounding box center [902, 365] width 501 height 41
click at [844, 440] on div at bounding box center [902, 456] width 501 height 60
click at [830, 402] on div "Thank you Aug 22, 2025, 11:52:04 AM" at bounding box center [902, 406] width 501 height 41
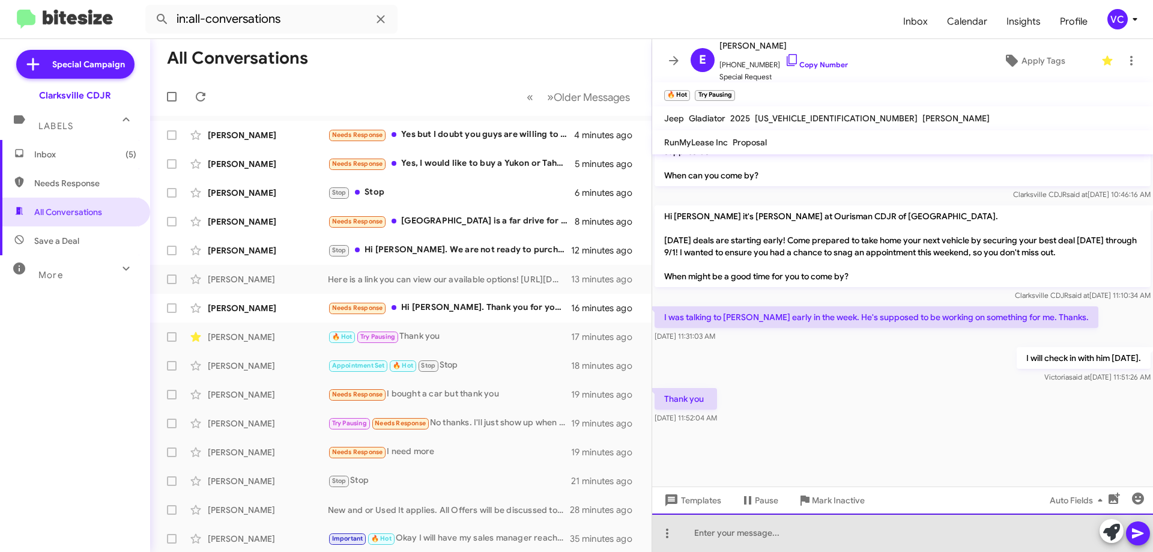
click at [815, 540] on div at bounding box center [902, 532] width 501 height 38
click at [1036, 535] on div "From our finding there are no wily with the safety group available at this time." at bounding box center [902, 532] width 501 height 38
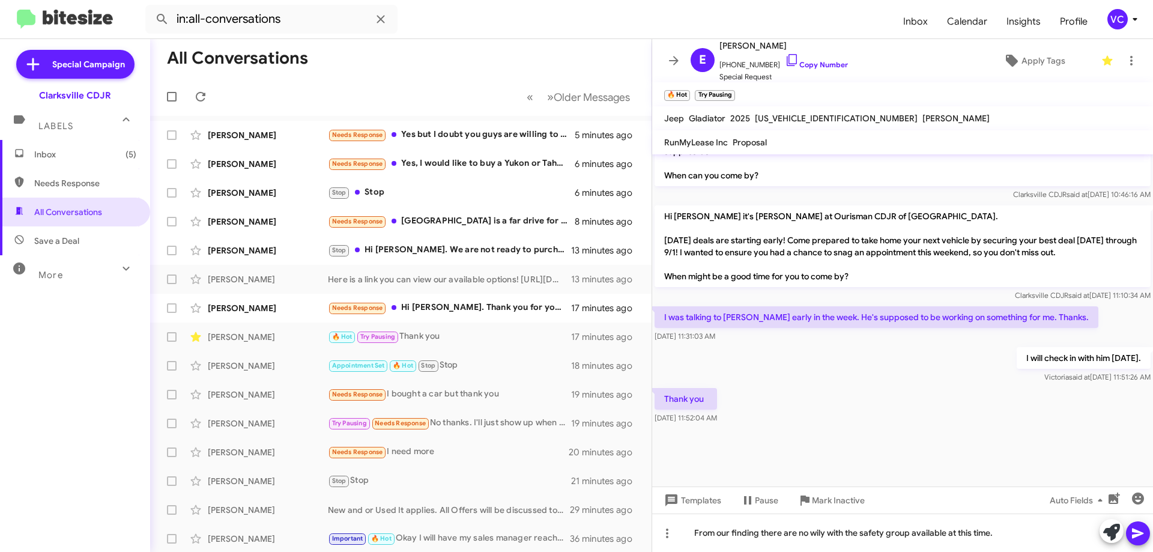
drag, startPoint x: 1143, startPoint y: 533, endPoint x: 1102, endPoint y: 512, distance: 45.9
click at [1143, 533] on icon at bounding box center [1138, 533] width 14 height 14
click at [886, 407] on div "Thank you Aug 22, 2025, 11:52:04 AM" at bounding box center [902, 406] width 501 height 41
drag, startPoint x: 886, startPoint y: 394, endPoint x: 877, endPoint y: 395, distance: 9.6
click at [878, 394] on div "Thank you Aug 22, 2025, 11:52:04 AM" at bounding box center [902, 406] width 501 height 41
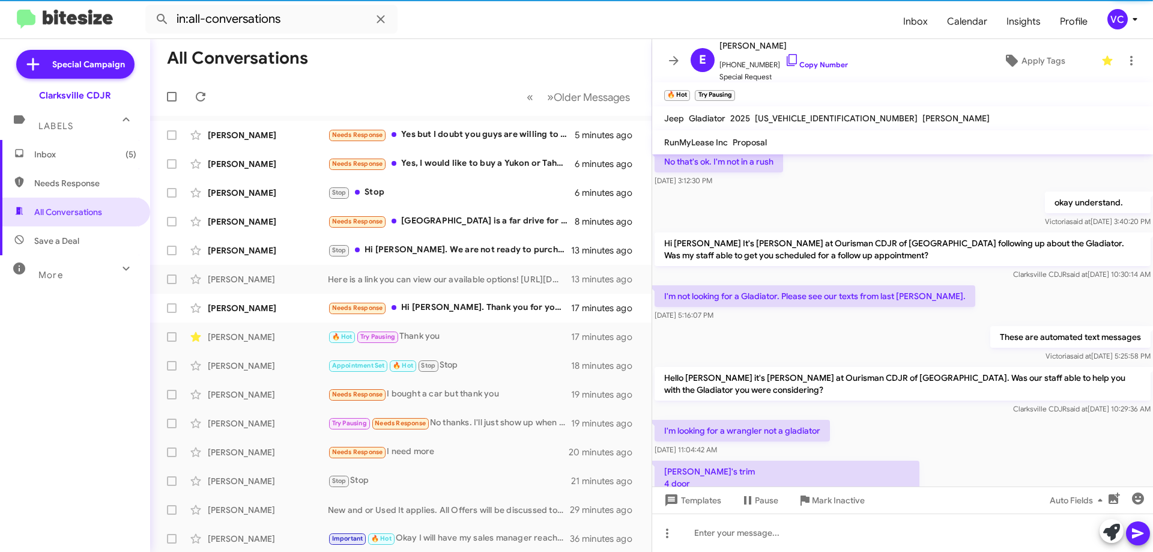
click at [877, 399] on div "4 door Jul 23, 2025, 1:52:01 PM Hard top Jul 23, 2025, 1:52:20 PM okay let me l…" at bounding box center [902, 517] width 501 height 1146
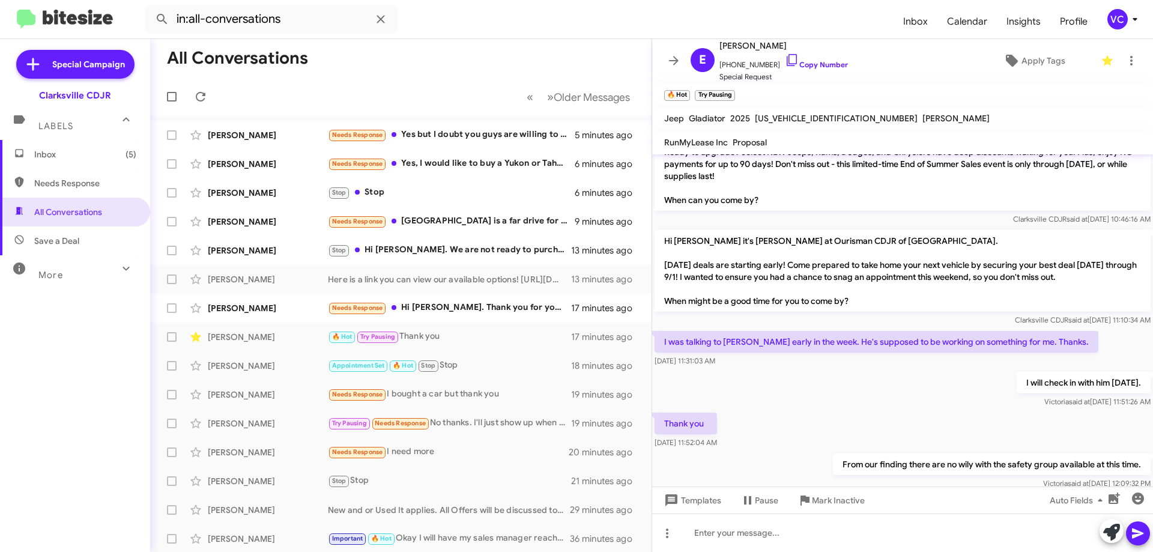
scroll to position [1180, 0]
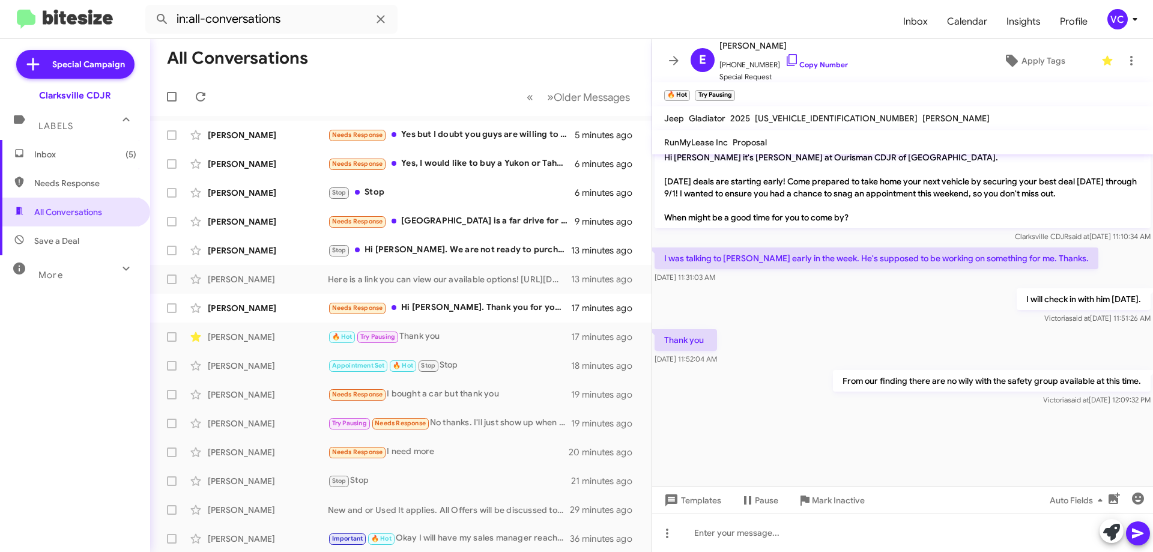
drag, startPoint x: 875, startPoint y: 441, endPoint x: 854, endPoint y: 362, distance: 82.0
click at [875, 442] on div at bounding box center [902, 447] width 501 height 78
click at [895, 307] on div "I will check in with him today. Victoria said at Aug 22, 2025, 11:51:26 AM" at bounding box center [902, 306] width 501 height 41
click at [267, 305] on div "Phyllis Ampofo" at bounding box center [268, 308] width 120 height 12
click at [922, 314] on div "I will check in with him today. Victoria said at Aug 22, 2025, 11:51:26 AM" at bounding box center [902, 306] width 501 height 41
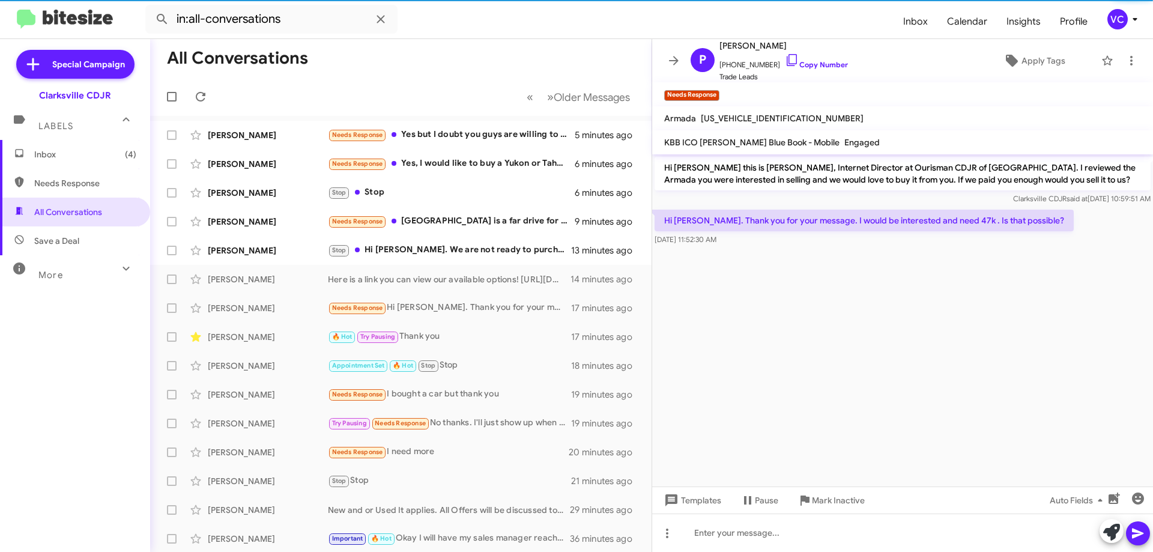
drag, startPoint x: 966, startPoint y: 296, endPoint x: 951, endPoint y: 289, distance: 15.9
click at [966, 296] on cdk-virtual-scroll-viewport "Hi Phyllis this is Victoria Cook, Internet Director at Ourisman CDJR of Clarksv…" at bounding box center [902, 320] width 501 height 332
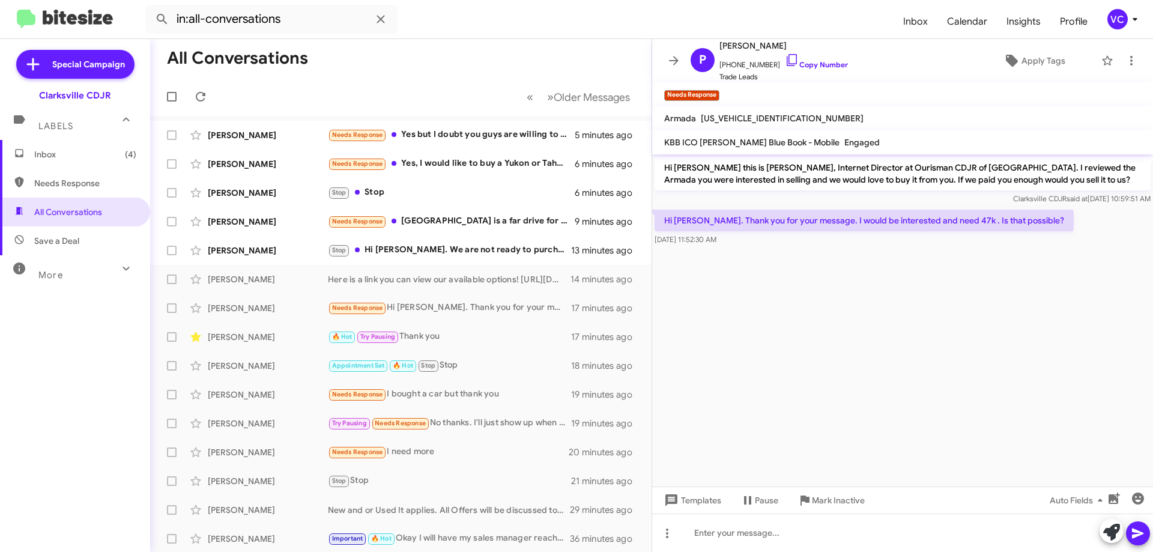
click at [1065, 277] on cdk-virtual-scroll-viewport "Hi Phyllis this is Victoria Cook, Internet Director at Ourisman CDJR of Clarksv…" at bounding box center [902, 320] width 501 height 332
click at [1069, 295] on cdk-virtual-scroll-viewport "Hi Phyllis this is Victoria Cook, Internet Director at Ourisman CDJR of Clarksv…" at bounding box center [902, 320] width 501 height 332
click at [809, 65] on link "Copy Number" at bounding box center [816, 64] width 63 height 9
drag, startPoint x: 971, startPoint y: 344, endPoint x: 987, endPoint y: 383, distance: 42.0
click at [987, 383] on cdk-virtual-scroll-viewport "Hi Phyllis this is Victoria Cook, Internet Director at Ourisman CDJR of Clarksv…" at bounding box center [902, 320] width 501 height 332
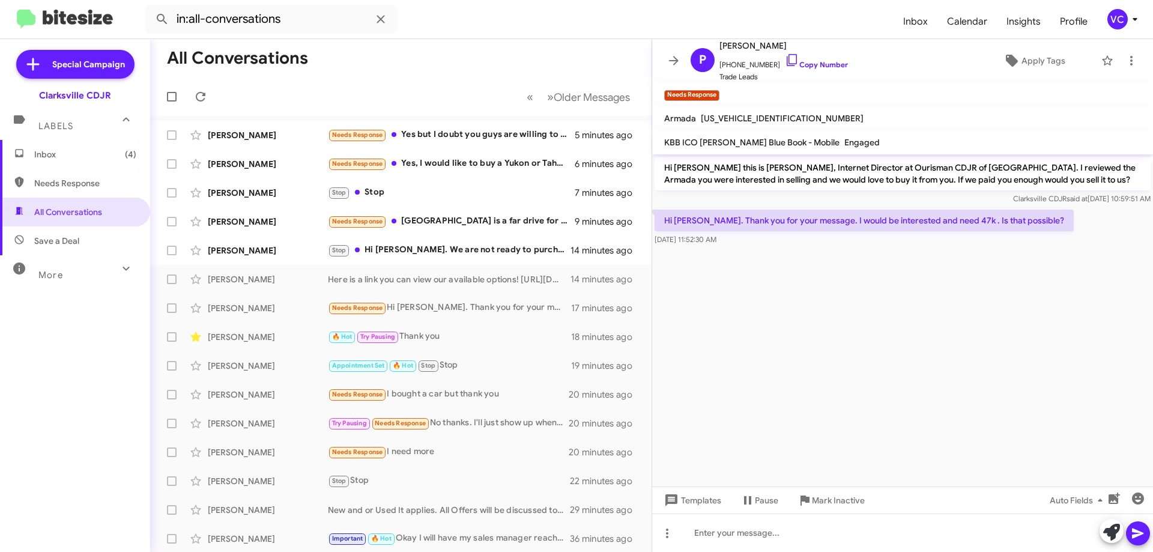
click at [974, 376] on cdk-virtual-scroll-viewport "Hi Phyllis this is Victoria Cook, Internet Director at Ourisman CDJR of Clarksv…" at bounding box center [902, 320] width 501 height 332
click at [970, 372] on cdk-virtual-scroll-viewport "Hi Phyllis this is Victoria Cook, Internet Director at Ourisman CDJR of Clarksv…" at bounding box center [902, 320] width 501 height 332
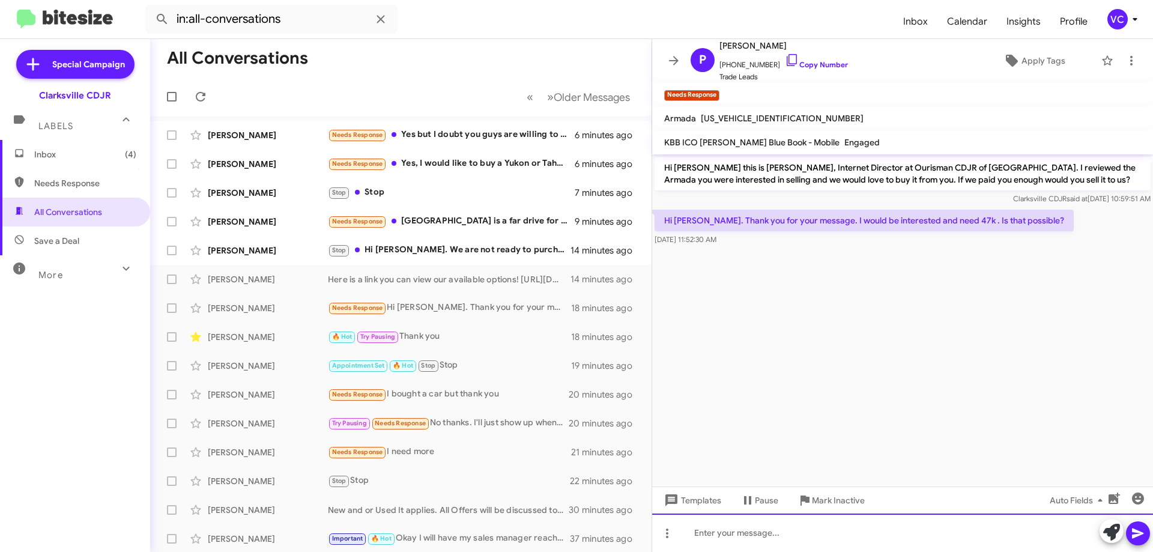
click at [769, 548] on div at bounding box center [902, 532] width 501 height 38
click at [772, 533] on div at bounding box center [902, 532] width 501 height 38
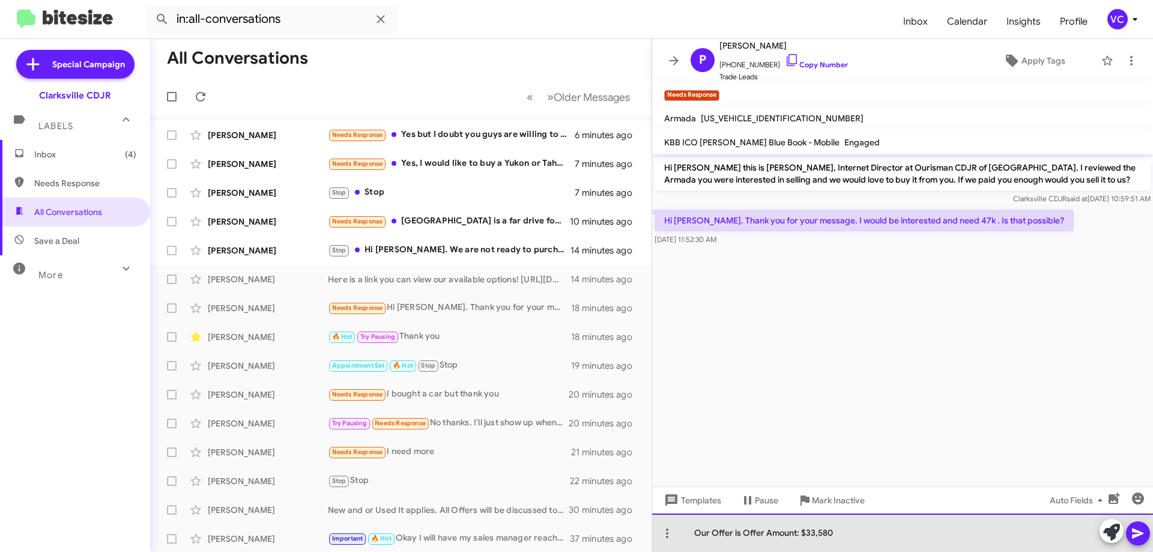
drag, startPoint x: 742, startPoint y: 536, endPoint x: 712, endPoint y: 539, distance: 30.8
click at [712, 539] on div "Our Offer is Offer Amount: $33,580" at bounding box center [902, 532] width 501 height 38
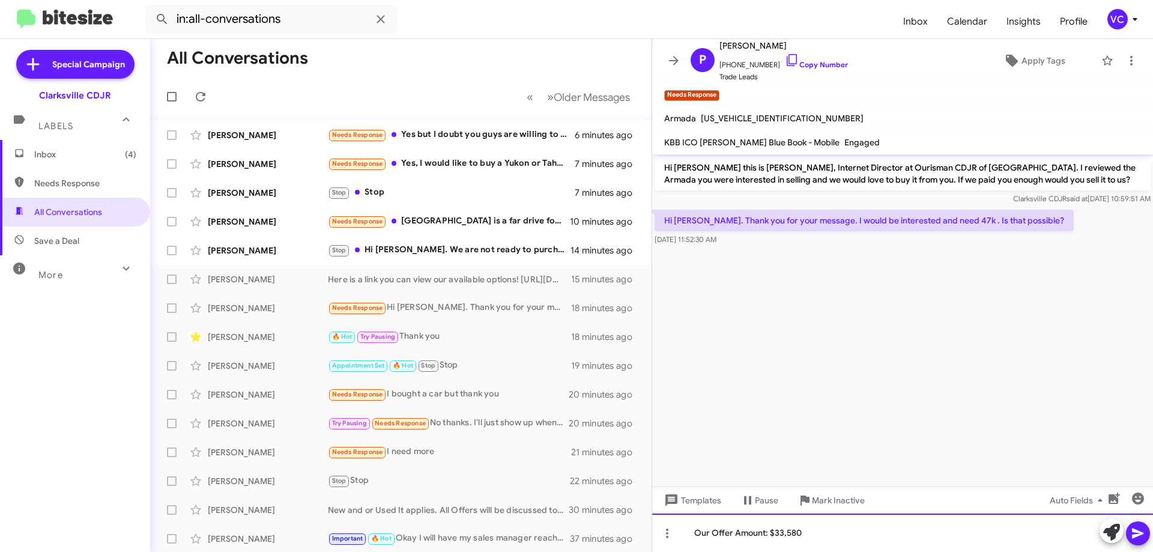
click at [767, 534] on div "Our Offer Amount: $33,580" at bounding box center [902, 532] width 501 height 38
click at [897, 531] on div "Our Offer Amount is $33,580" at bounding box center [902, 532] width 501 height 38
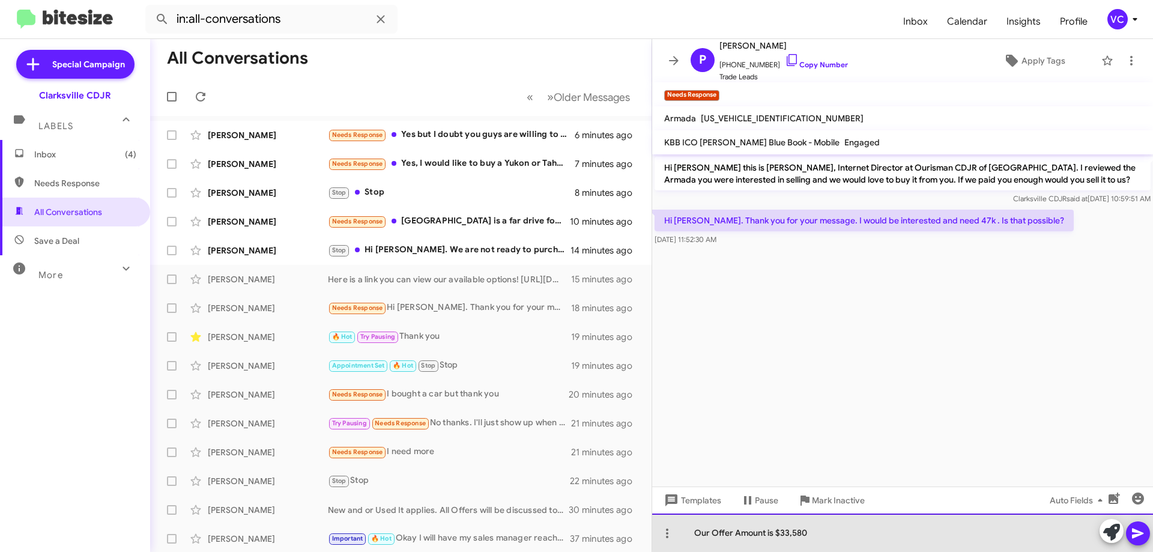
click at [960, 531] on div "Our Offer Amount is $33,580" at bounding box center [902, 532] width 501 height 38
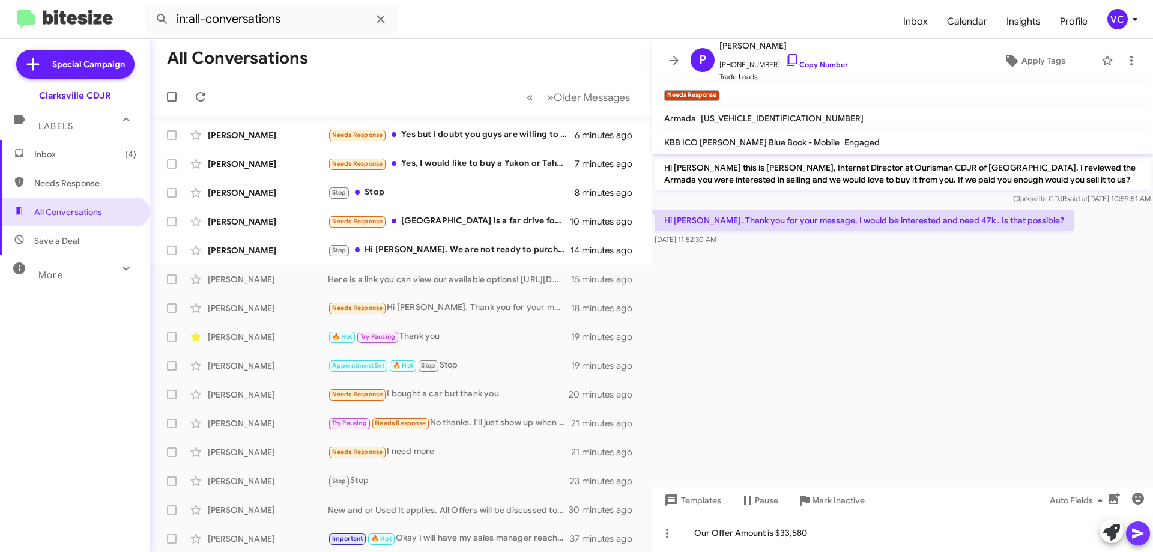
click at [1139, 533] on icon at bounding box center [1137, 533] width 11 height 10
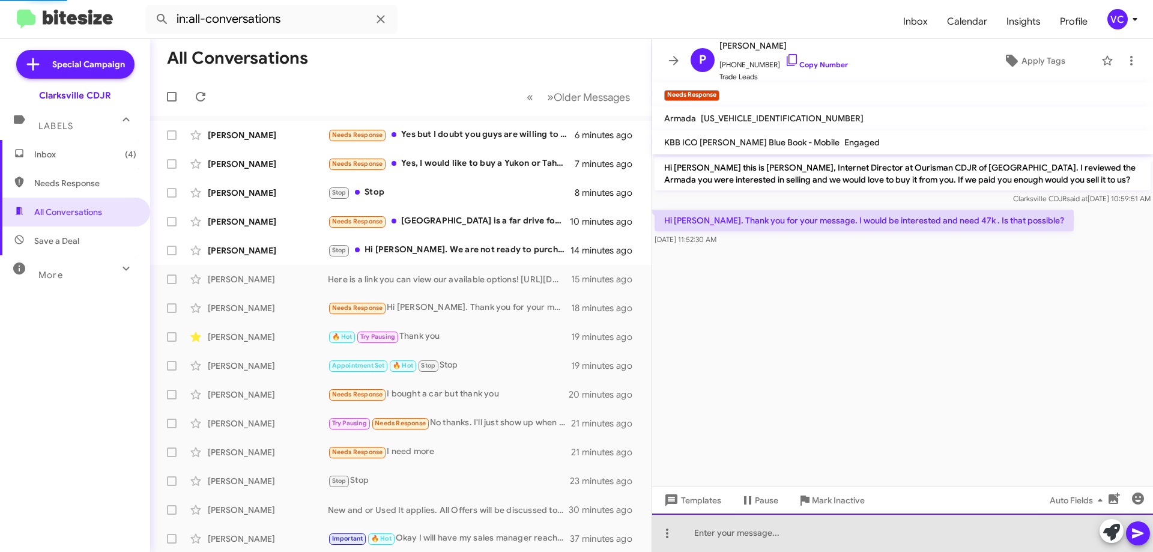
click at [867, 539] on div at bounding box center [902, 532] width 501 height 38
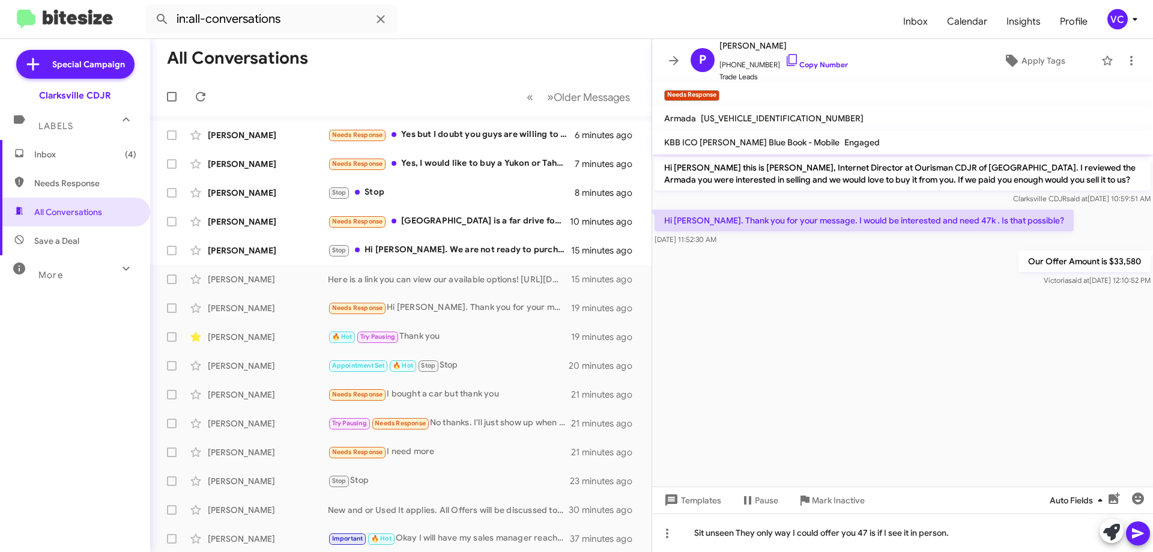
drag, startPoint x: 1137, startPoint y: 533, endPoint x: 1109, endPoint y: 510, distance: 35.8
click at [1137, 533] on icon at bounding box center [1138, 533] width 14 height 14
drag, startPoint x: 992, startPoint y: 441, endPoint x: 945, endPoint y: 414, distance: 53.8
click at [991, 441] on cdk-virtual-scroll-viewport "Hi Phyllis this is Victoria Cook, Internet Director at Ourisman CDJR of Clarksv…" at bounding box center [902, 320] width 501 height 332
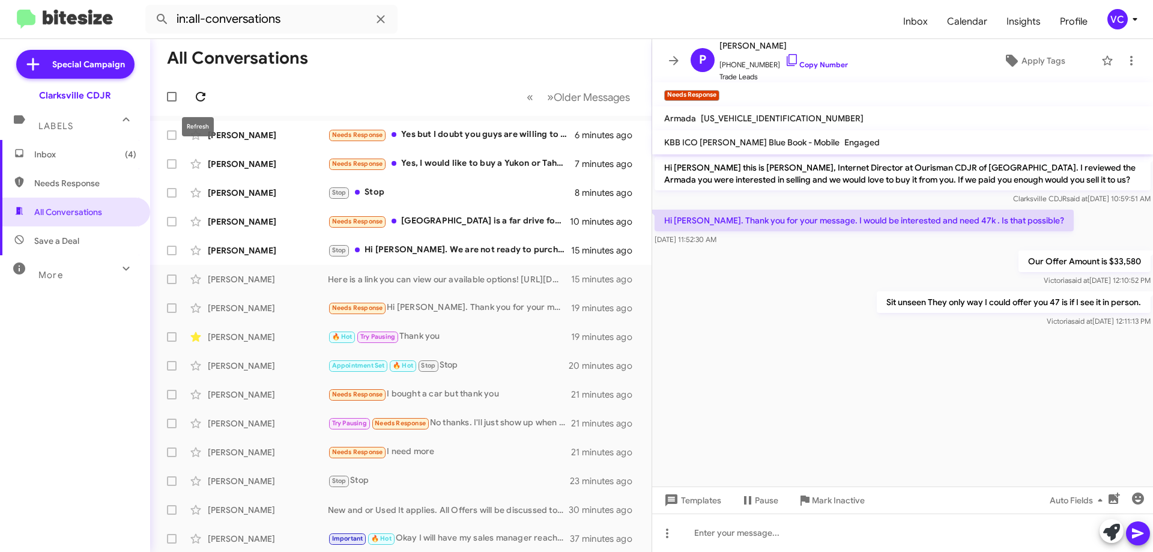
click at [199, 95] on icon at bounding box center [200, 96] width 14 height 14
click at [423, 67] on mat-toolbar-row "All Conversations" at bounding box center [400, 58] width 501 height 38
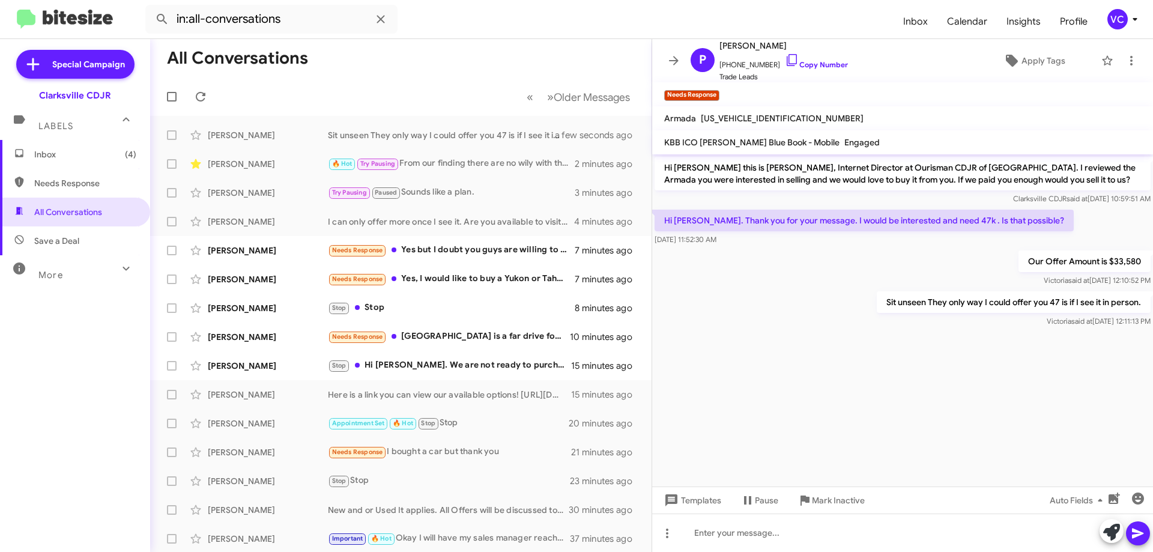
click at [794, 395] on cdk-virtual-scroll-viewport "Hi Phyllis this is Victoria Cook, Internet Director at Ourisman CDJR of Clarksv…" at bounding box center [902, 320] width 501 height 332
click at [497, 370] on div "Stop Hi Victoria. We are not ready to purchase a vehicle yet. Please stop texti…" at bounding box center [461, 365] width 266 height 14
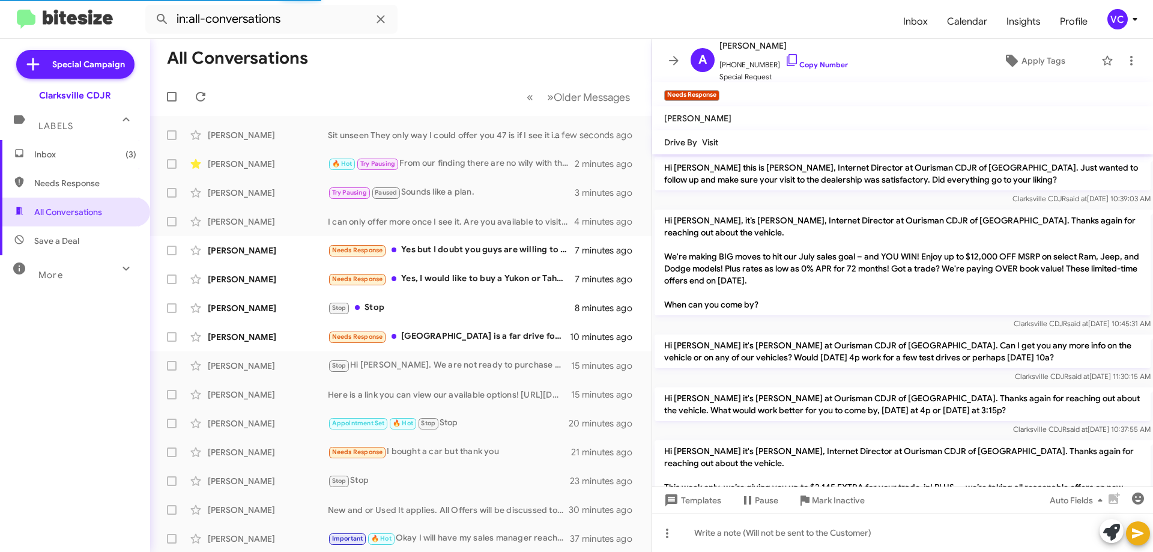
scroll to position [403, 0]
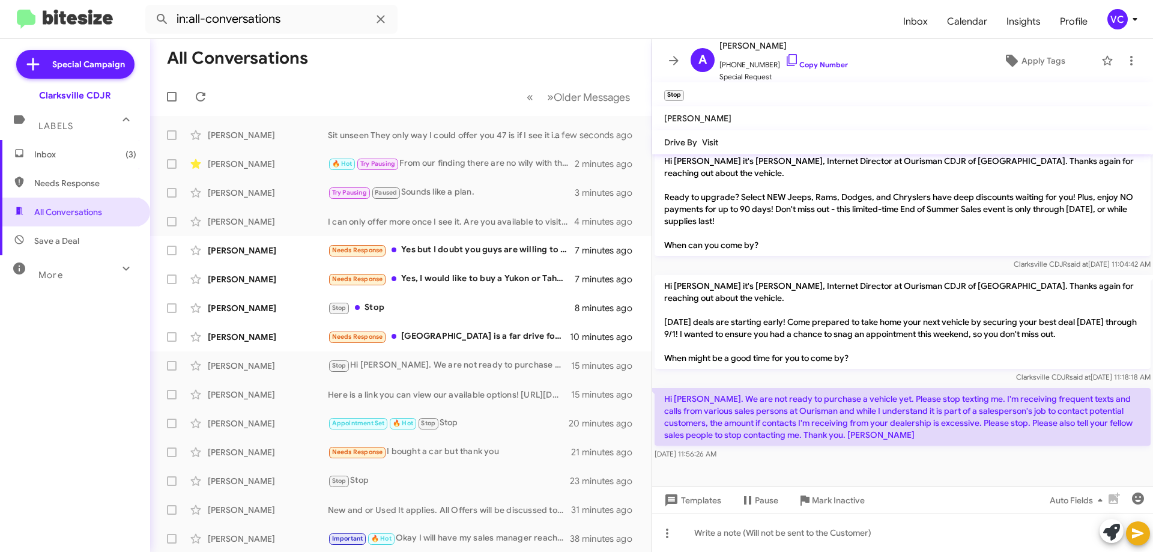
click at [757, 370] on div "Hi Alison it's Victoria Cook, Internet Director at Ourisman CDJR of Clarksville…" at bounding box center [903, 329] width 496 height 108
click at [806, 406] on p "Hi Victoria. We are not ready to purchase a vehicle yet. Please stop texting me…" at bounding box center [903, 417] width 496 height 58
click at [822, 59] on span "+13018077074 Copy Number" at bounding box center [783, 62] width 129 height 18
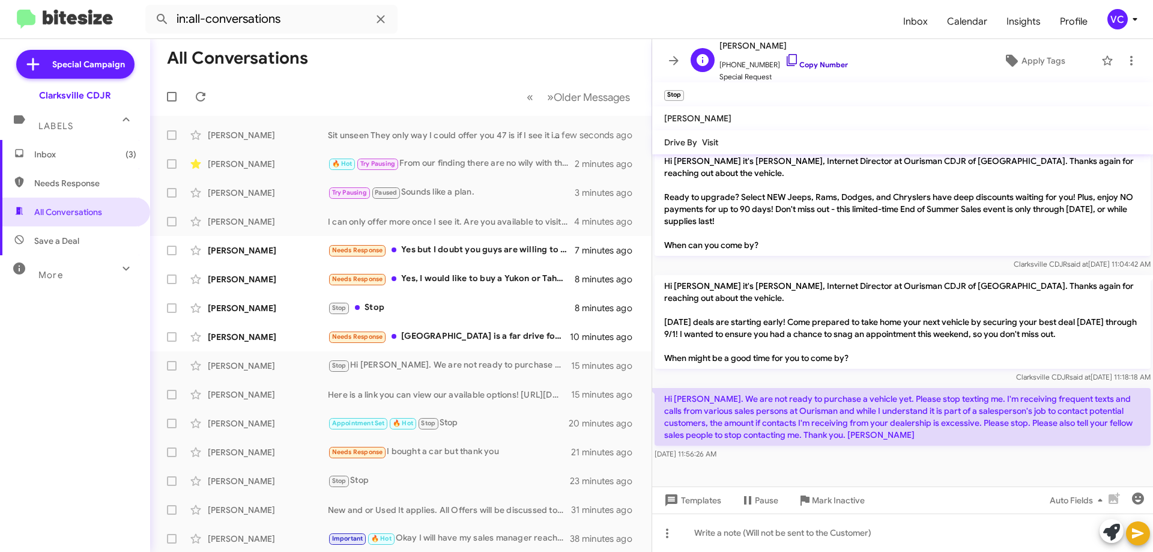
click at [826, 65] on link "Copy Number" at bounding box center [816, 64] width 63 height 9
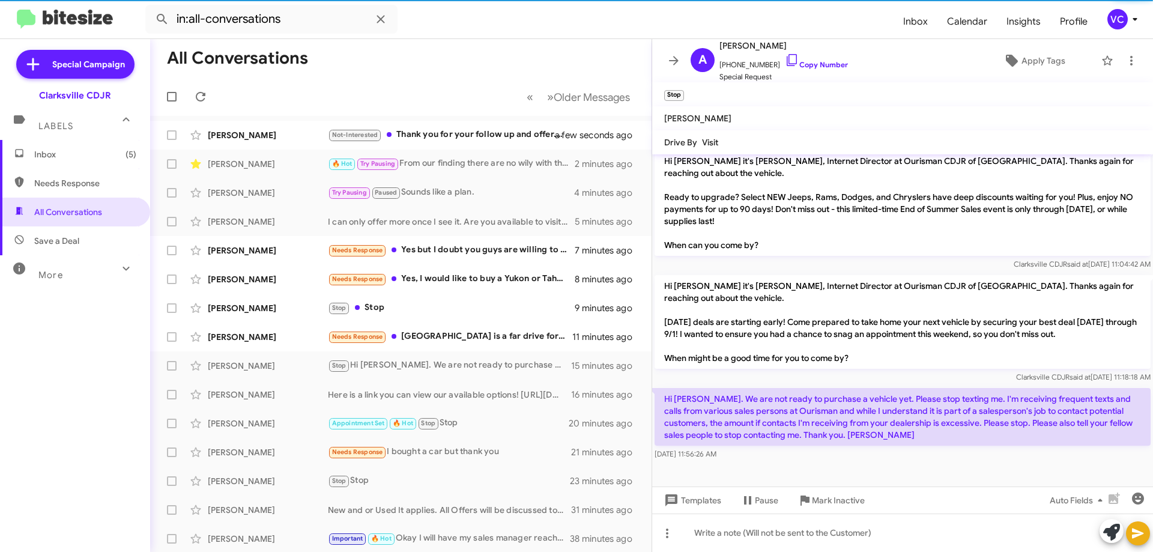
click at [913, 473] on div at bounding box center [902, 474] width 501 height 24
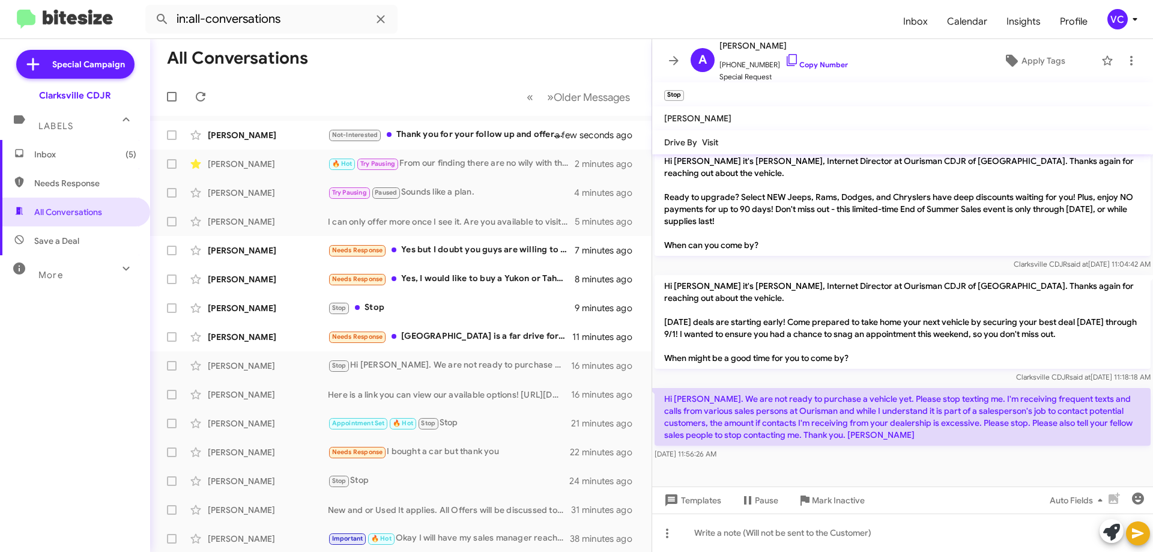
drag, startPoint x: 674, startPoint y: 405, endPoint x: 722, endPoint y: 440, distance: 59.2
click at [722, 440] on p "Hi Victoria. We are not ready to purchase a vehicle yet. Please stop texting me…" at bounding box center [903, 417] width 496 height 58
click at [844, 477] on div at bounding box center [902, 474] width 501 height 24
click at [725, 388] on p "Hi Victoria. We are not ready to purchase a vehicle yet. Please stop texting me…" at bounding box center [903, 417] width 496 height 58
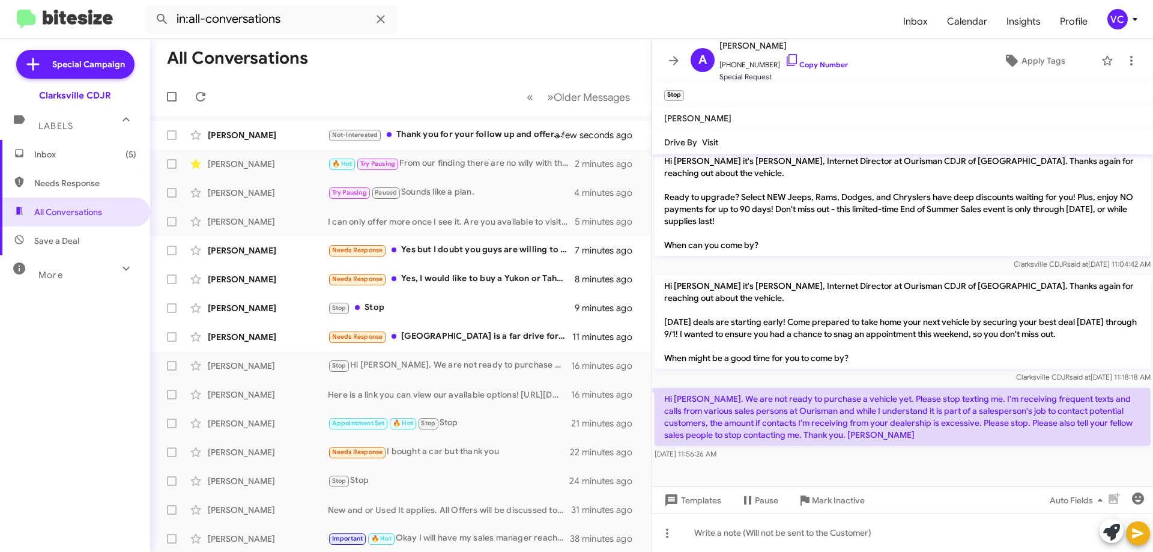
drag, startPoint x: 664, startPoint y: 398, endPoint x: 748, endPoint y: 465, distance: 108.0
click at [748, 465] on cdk-virtual-scroll-viewport "Hi Alison this is Victoria Cook, Internet Director at Ourisman CDJR of Clarksvi…" at bounding box center [902, 320] width 501 height 332
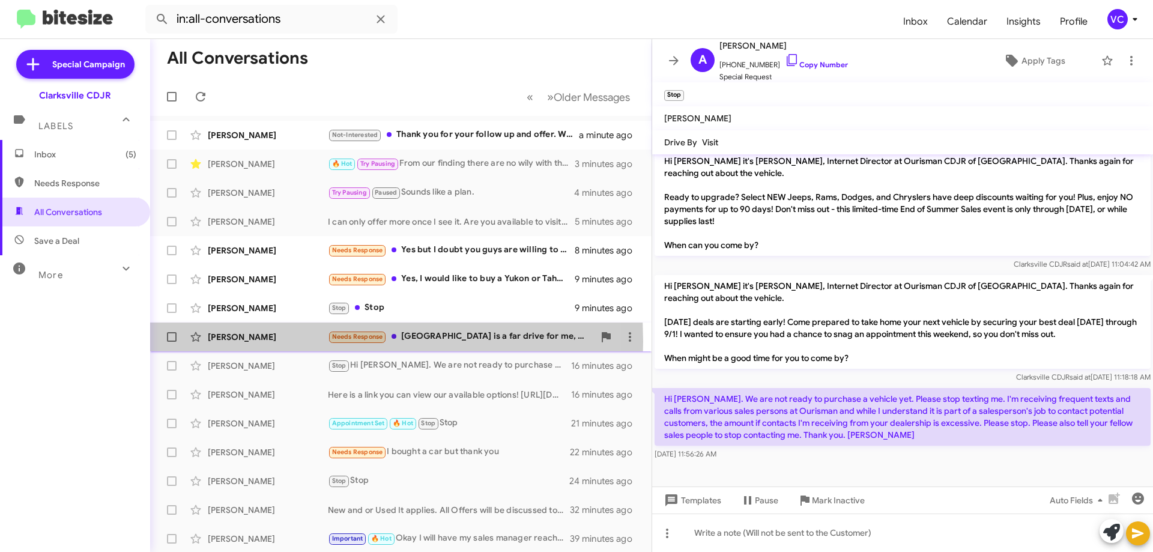
click at [250, 342] on div "Jonny Lytikainen" at bounding box center [268, 337] width 120 height 12
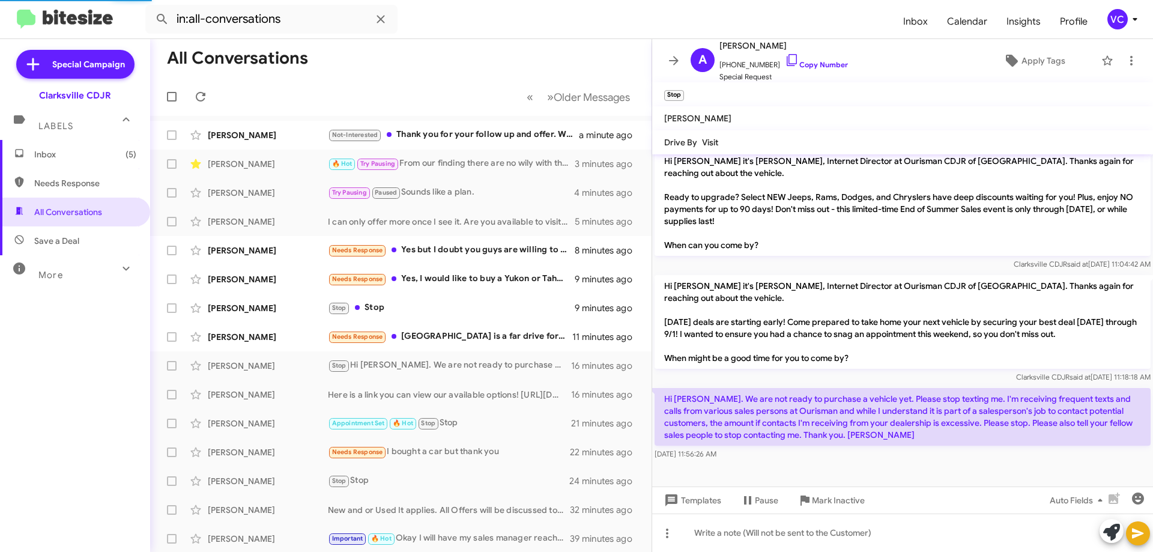
scroll to position [39, 0]
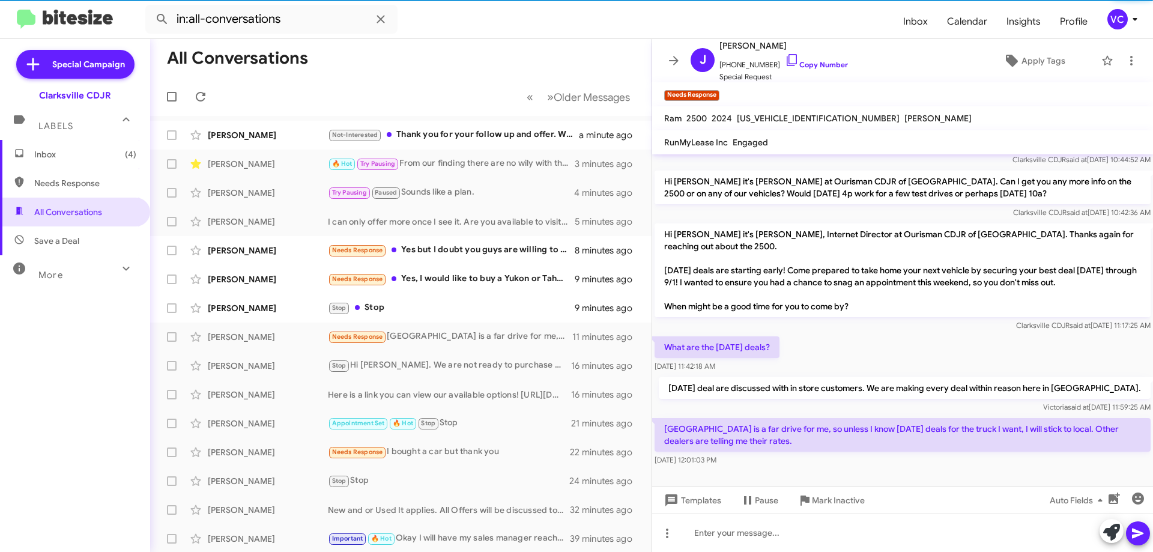
click at [810, 279] on p "Hi Jonny it's Victoria Cook, Internet Director at Ourisman CDJR of Clarksville.…" at bounding box center [903, 270] width 496 height 94
click at [927, 328] on div "Clarksville CDJR said at Aug 22, 2025, 11:17:25 AM" at bounding box center [903, 325] width 496 height 12
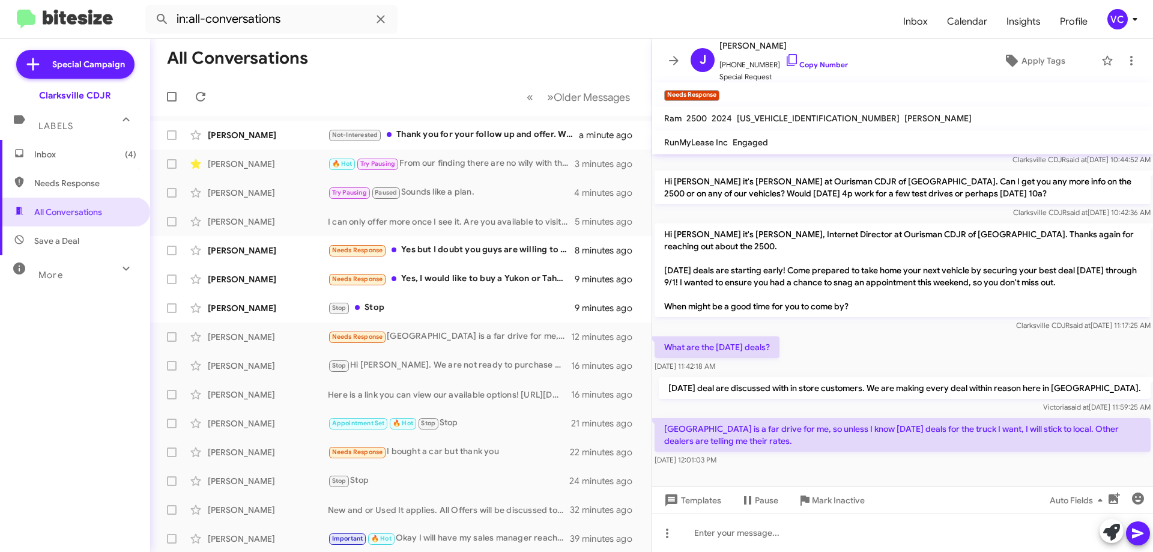
click at [930, 330] on div "Clarksville CDJR said at Aug 22, 2025, 11:17:25 AM" at bounding box center [903, 325] width 496 height 12
drag, startPoint x: 688, startPoint y: 425, endPoint x: 1074, endPoint y: 408, distance: 385.8
click at [1073, 408] on div "Hi Jonny this is Victoria Cook, Internet Director at Ourisman CDJR of Clarksvil…" at bounding box center [902, 291] width 501 height 353
click at [977, 455] on div "Aug 22, 2025, 12:01:03 PM" at bounding box center [903, 460] width 496 height 12
click at [846, 330] on div "Clarksville CDJR said at Aug 22, 2025, 11:17:25 AM" at bounding box center [903, 325] width 496 height 12
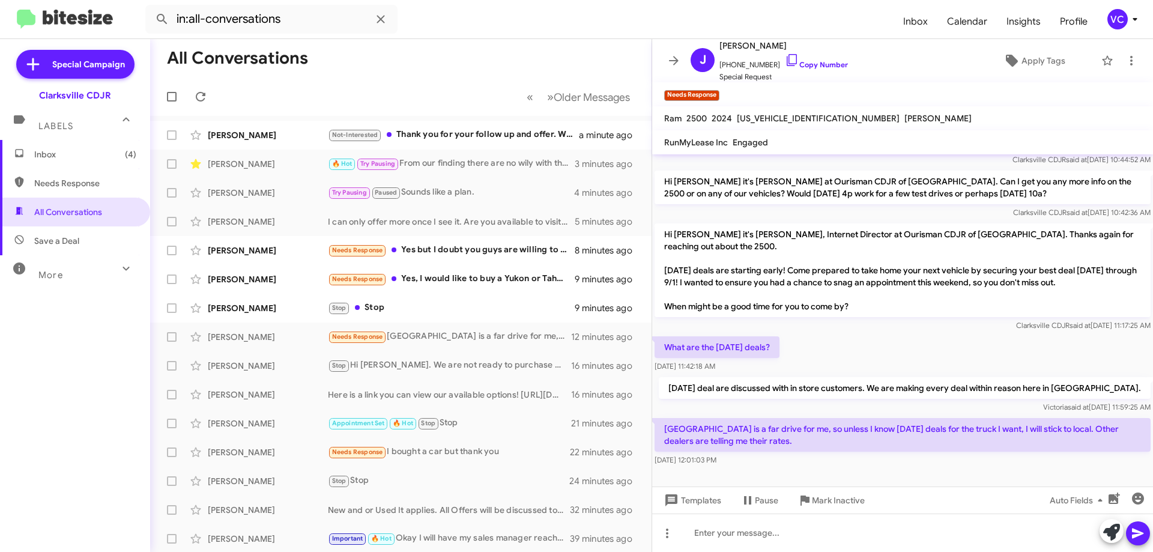
click at [836, 442] on p "Clarksville is a far drive for me, so unless I know Labor Day deals for the tru…" at bounding box center [903, 435] width 496 height 34
click at [953, 319] on div "Clarksville CDJR said at Aug 22, 2025, 11:17:25 AM" at bounding box center [903, 325] width 496 height 12
click at [833, 68] on link "Copy Number" at bounding box center [816, 64] width 63 height 9
drag, startPoint x: 662, startPoint y: 413, endPoint x: 775, endPoint y: 435, distance: 115.8
click at [776, 436] on div "Hi Jonny this is Victoria Cook, Internet Director at Ourisman CDJR of Clarksvil…" at bounding box center [902, 291] width 501 height 353
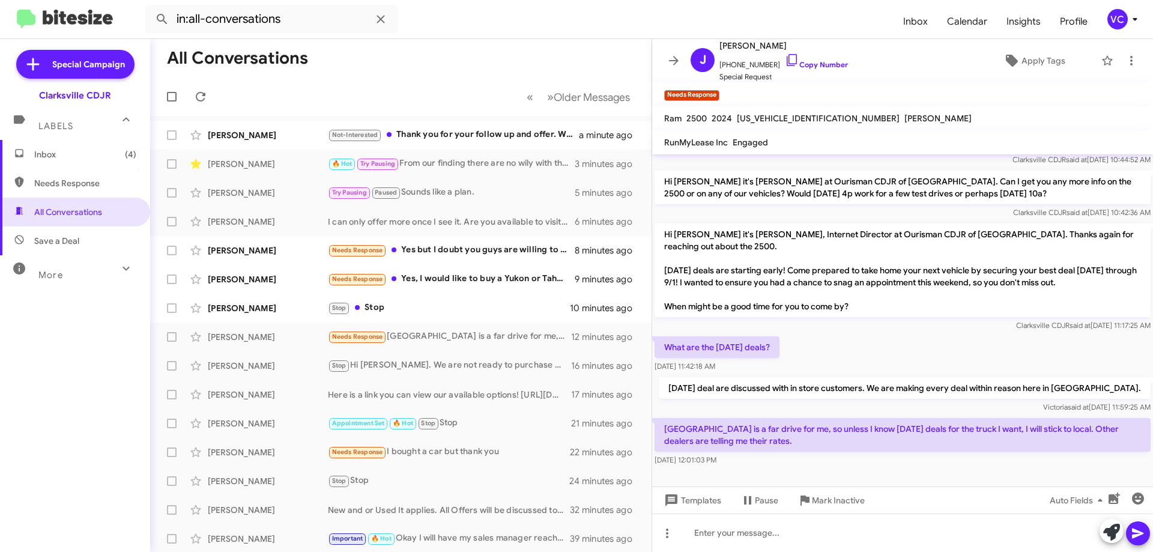
click at [680, 403] on div "Labor day deal are discussed with in store customers. We are making every deal …" at bounding box center [902, 395] width 501 height 41
click at [670, 428] on p "Clarksville is a far drive for me, so unless I know Labor Day deals for the tru…" at bounding box center [903, 435] width 496 height 34
click at [702, 382] on p "Labor day deal are discussed with in store customers. We are making every deal …" at bounding box center [905, 388] width 492 height 22
drag, startPoint x: 669, startPoint y: 426, endPoint x: 734, endPoint y: 443, distance: 67.7
click at [734, 443] on p "Clarksville is a far drive for me, so unless I know Labor Day deals for the tru…" at bounding box center [903, 435] width 496 height 34
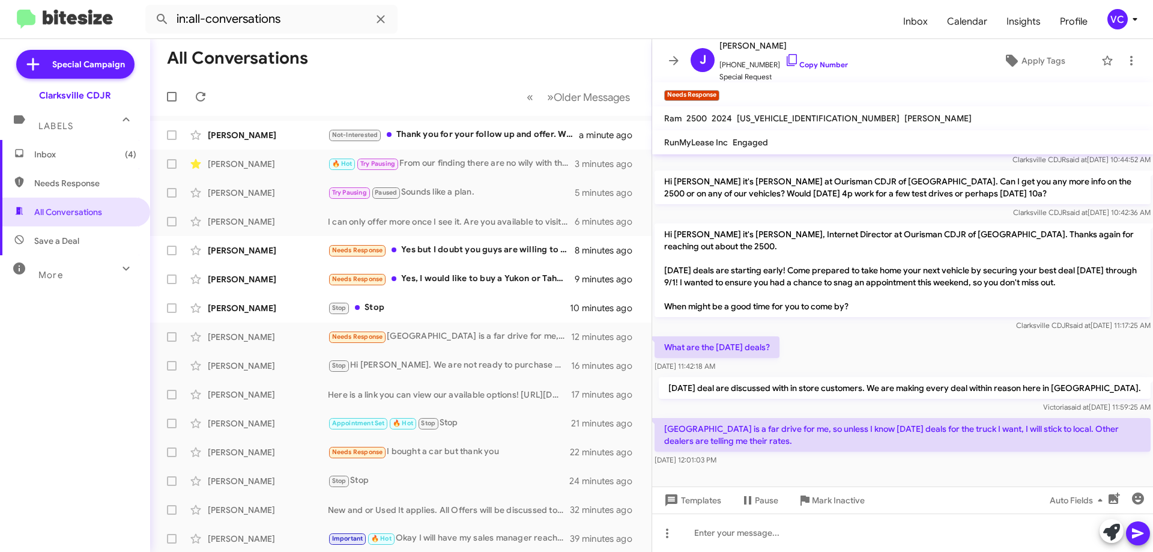
click at [662, 429] on p "Clarksville is a far drive for me, so unless I know Labor Day deals for the tru…" at bounding box center [903, 435] width 496 height 34
drag, startPoint x: 662, startPoint y: 429, endPoint x: 823, endPoint y: 478, distance: 168.1
click at [823, 478] on cdk-virtual-scroll-viewport "Hi Jonny this is Victoria Cook, Internet Director at Ourisman CDJR of Clarksvil…" at bounding box center [902, 320] width 501 height 332
drag, startPoint x: 844, startPoint y: 451, endPoint x: 832, endPoint y: 468, distance: 20.3
click at [845, 451] on p "Clarksville is a far drive for me, so unless I know Labor Day deals for the tru…" at bounding box center [903, 435] width 496 height 34
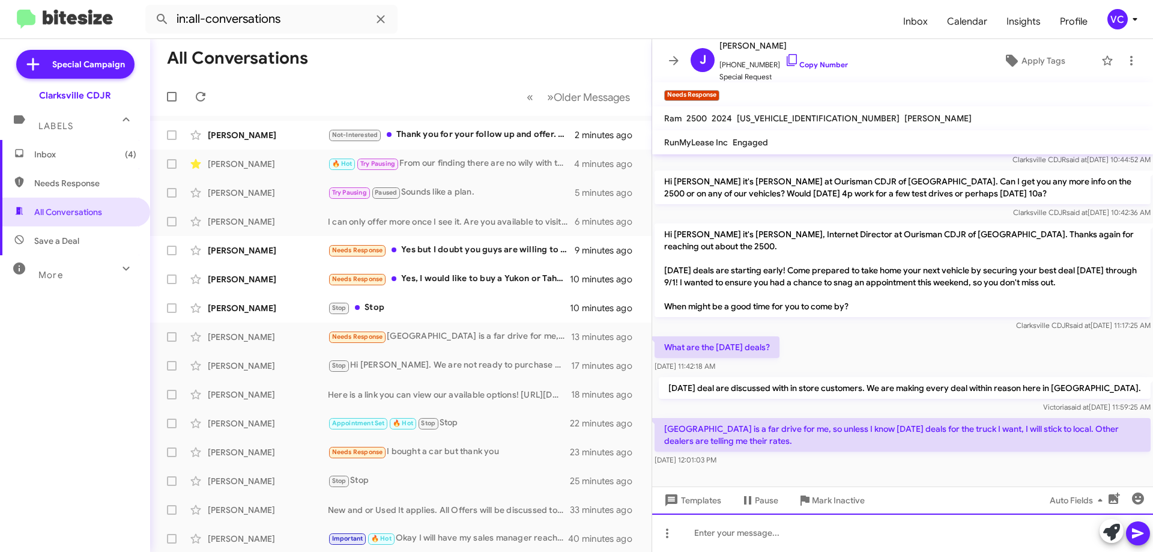
click at [784, 542] on div at bounding box center [902, 532] width 501 height 38
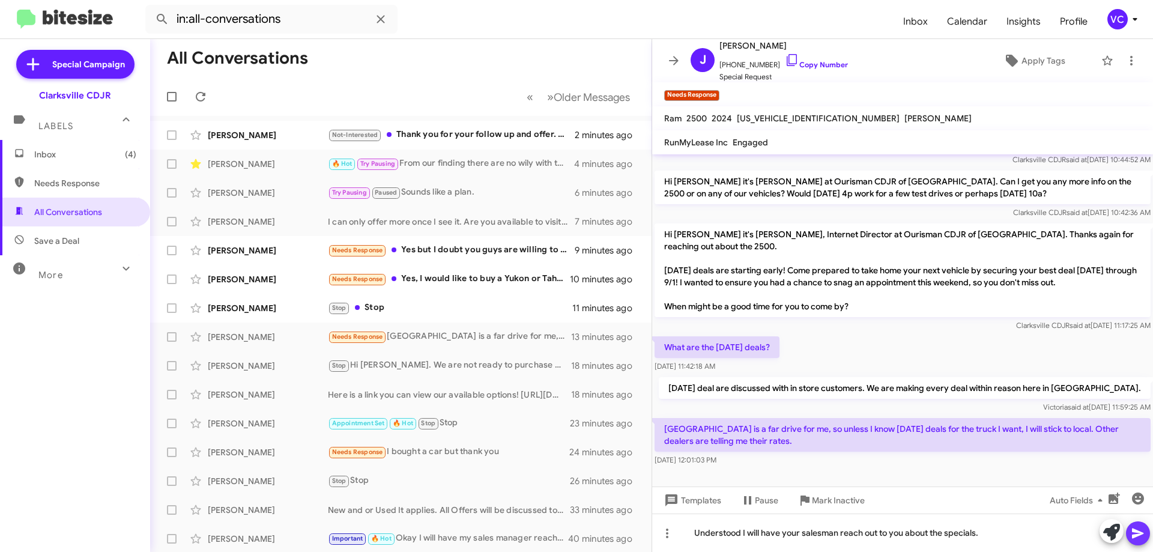
click at [1137, 537] on icon at bounding box center [1138, 533] width 14 height 14
click at [300, 303] on div "Chris Malone" at bounding box center [268, 308] width 120 height 12
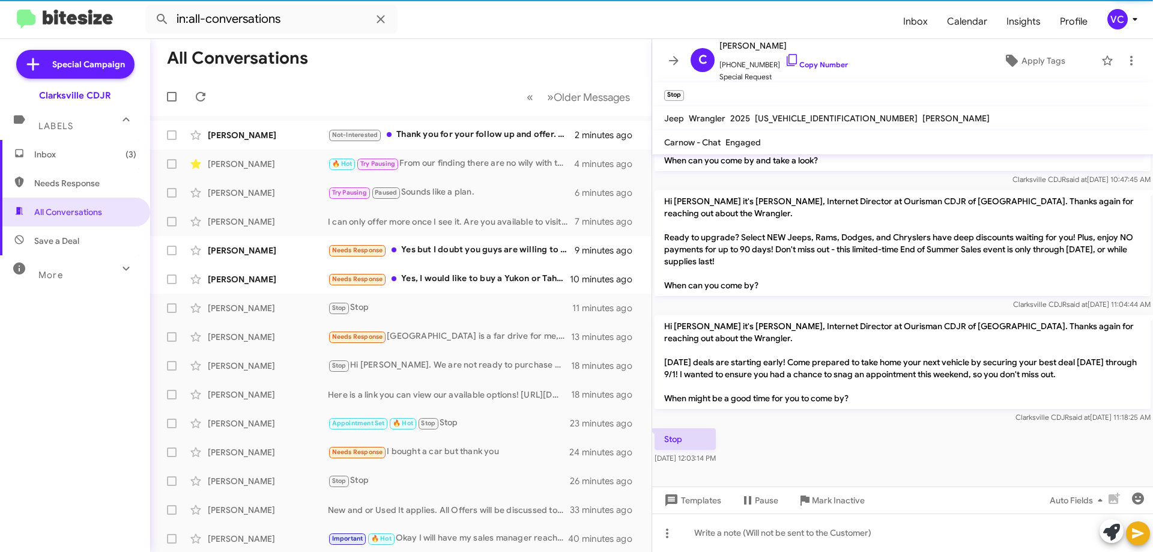
scroll to position [439, 0]
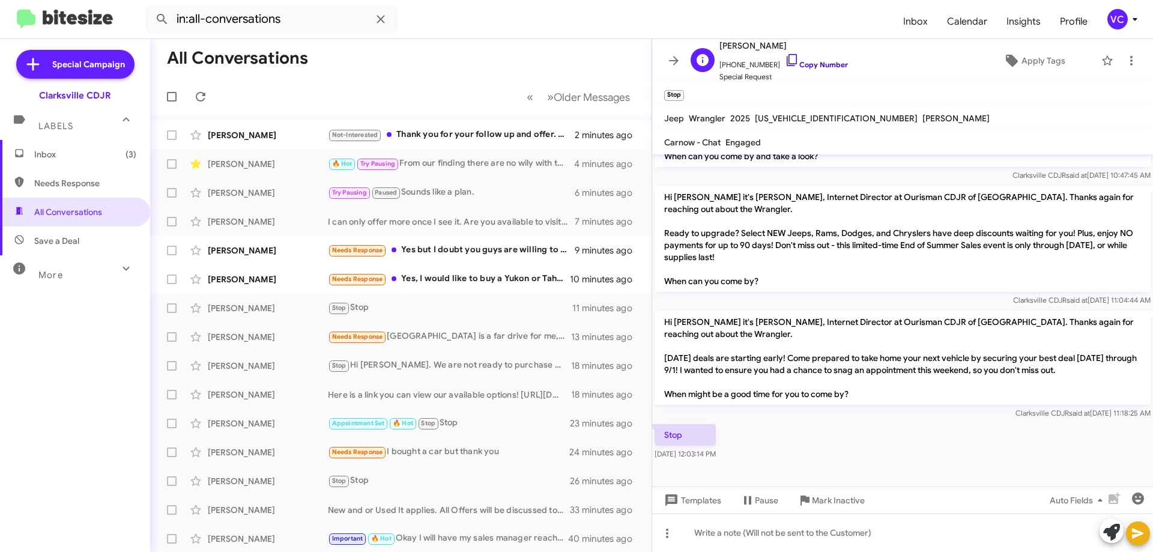
click at [826, 69] on link "Copy Number" at bounding box center [816, 64] width 63 height 9
drag, startPoint x: 862, startPoint y: 446, endPoint x: 812, endPoint y: 447, distance: 49.9
click at [866, 447] on div "Stop Aug 22, 2025, 12:03:14 PM" at bounding box center [902, 442] width 501 height 41
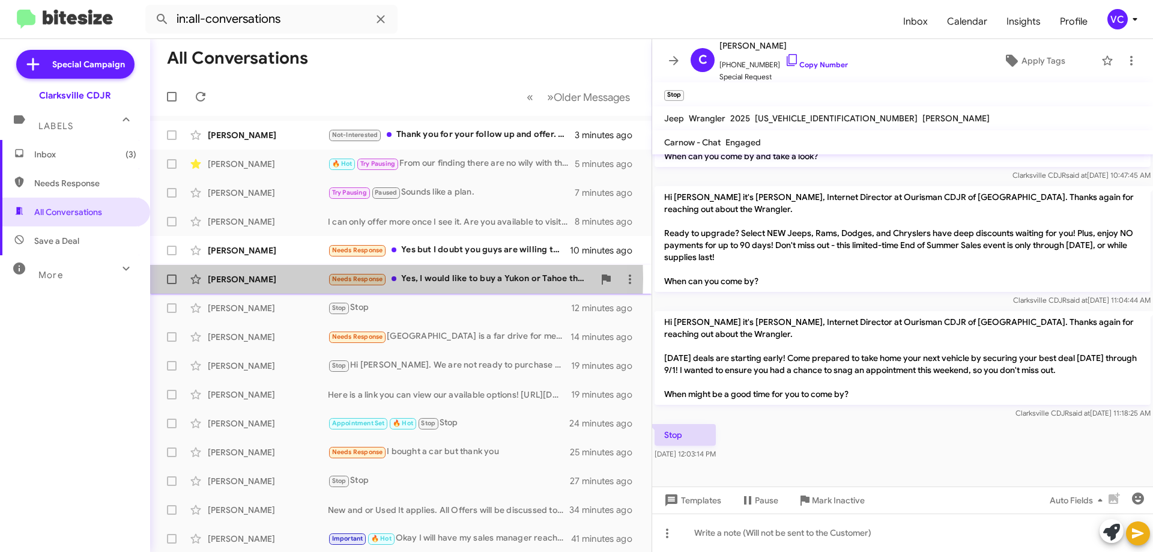
click at [253, 278] on div "Blake Isaac" at bounding box center [268, 279] width 120 height 12
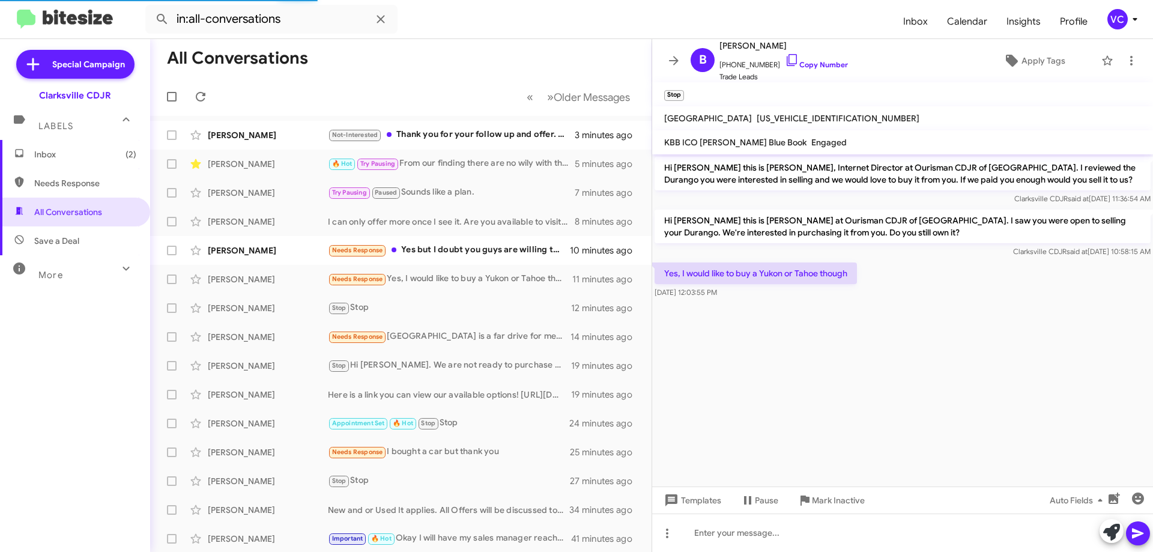
click at [1021, 320] on cdk-virtual-scroll-viewport "Hi Blake this is Victoria Cook, Internet Director at Ourisman CDJR of Clarksvil…" at bounding box center [902, 320] width 501 height 332
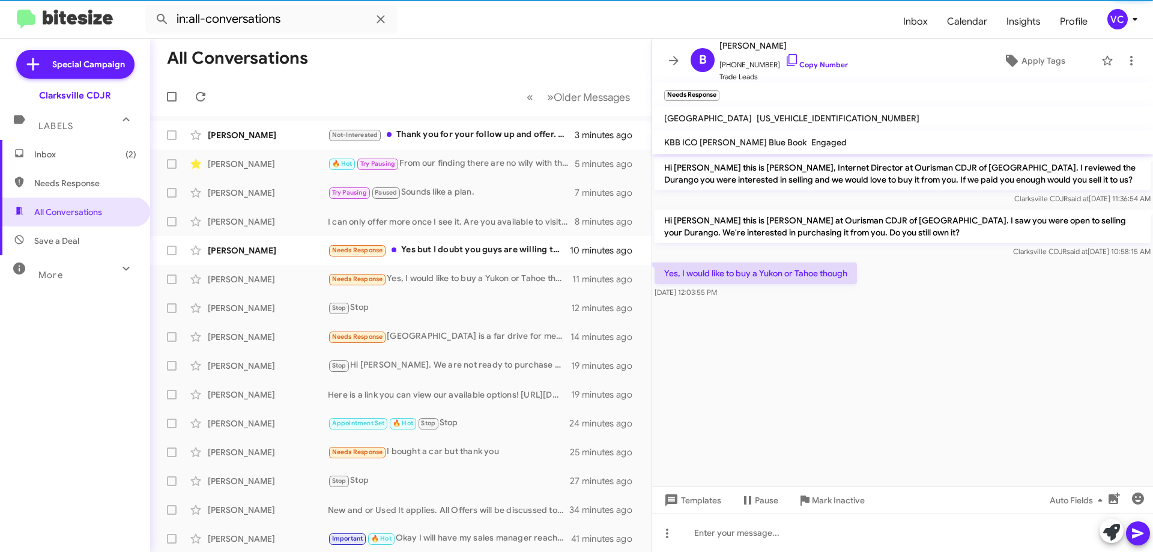
click at [878, 284] on div "Yes, I would like to buy a Yukon or Tahoe though Aug 22, 2025, 12:03:55 PM" at bounding box center [902, 280] width 501 height 41
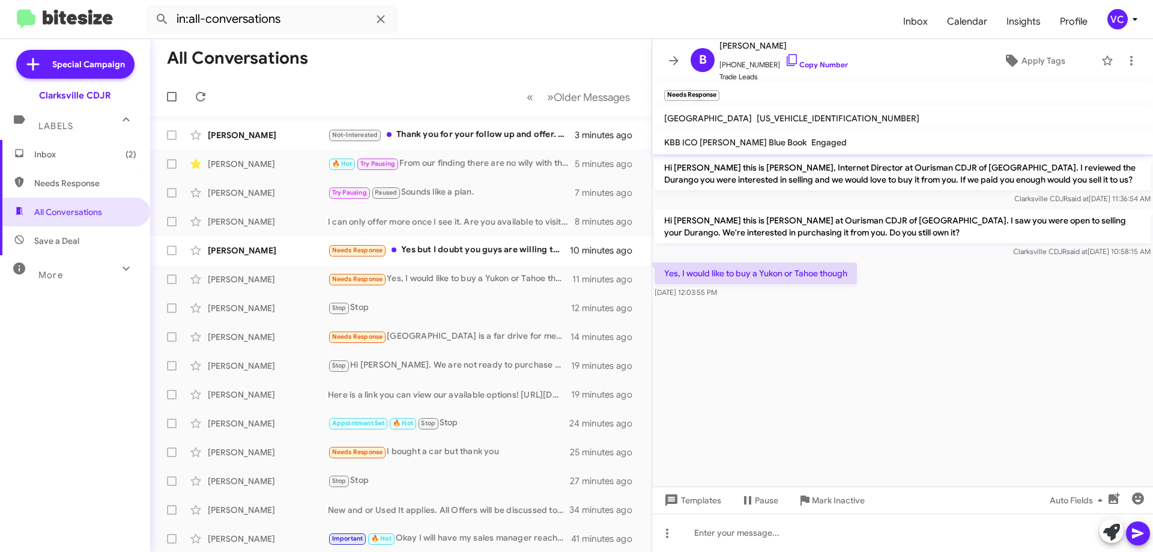
click at [880, 285] on div "Yes, I would like to buy a Yukon or Tahoe though Aug 22, 2025, 12:03:55 PM" at bounding box center [902, 280] width 501 height 41
drag, startPoint x: 656, startPoint y: 273, endPoint x: 840, endPoint y: 316, distance: 188.8
drag, startPoint x: 664, startPoint y: 273, endPoint x: 787, endPoint y: 302, distance: 126.6
click at [787, 302] on cdk-virtual-scroll-viewport "Hi Blake this is Victoria Cook, Internet Director at Ourisman CDJR of Clarksvil…" at bounding box center [902, 320] width 501 height 332
drag, startPoint x: 775, startPoint y: 279, endPoint x: 814, endPoint y: 70, distance: 212.7
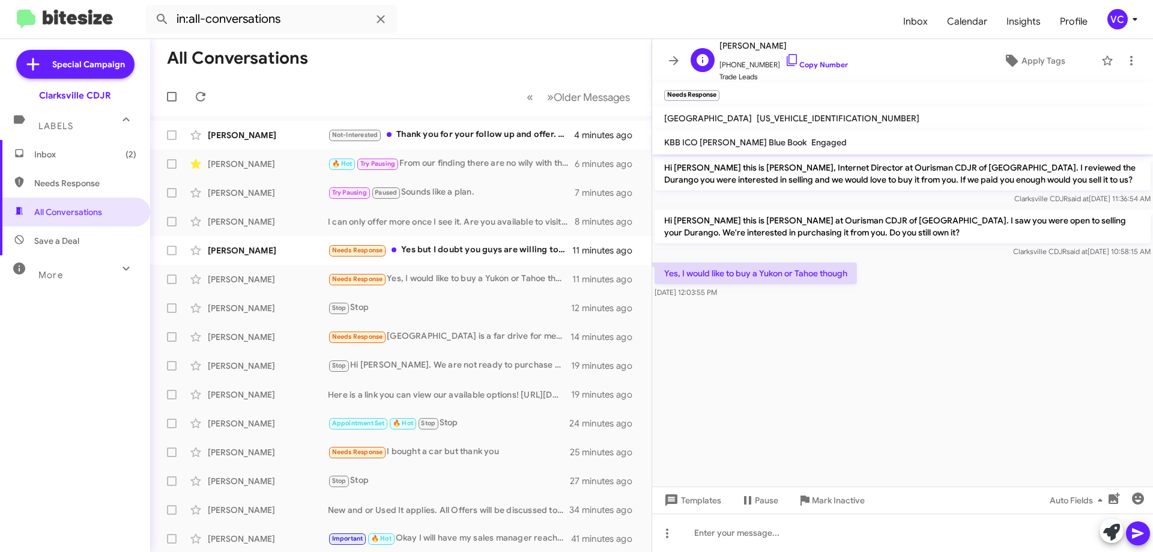
click at [814, 70] on span "+14109256369 Copy Number" at bounding box center [783, 62] width 129 height 18
click at [820, 67] on link "Copy Number" at bounding box center [816, 64] width 63 height 9
click at [686, 207] on div "Hi Blake this is Victoria Cook, Internet Director at Ourisman CDJR of Clarksvil…" at bounding box center [902, 180] width 501 height 53
drag, startPoint x: 665, startPoint y: 273, endPoint x: 803, endPoint y: 297, distance: 140.1
click at [803, 297] on div "Yes, I would like to buy a Yukon or Tahoe though Aug 22, 2025, 12:03:55 PM" at bounding box center [756, 280] width 202 height 36
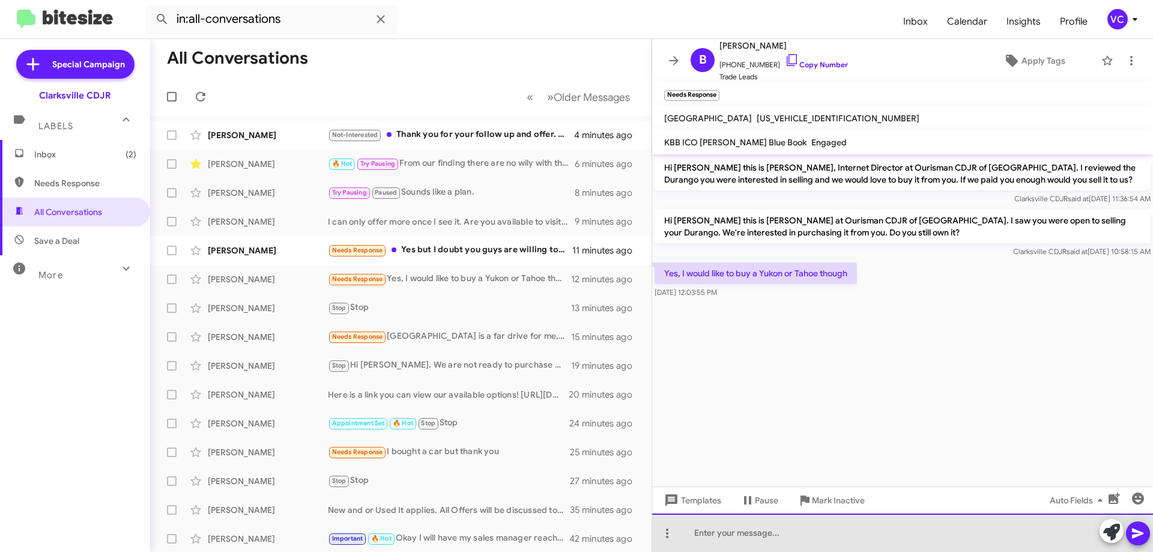
click at [786, 548] on div at bounding box center [902, 532] width 501 height 38
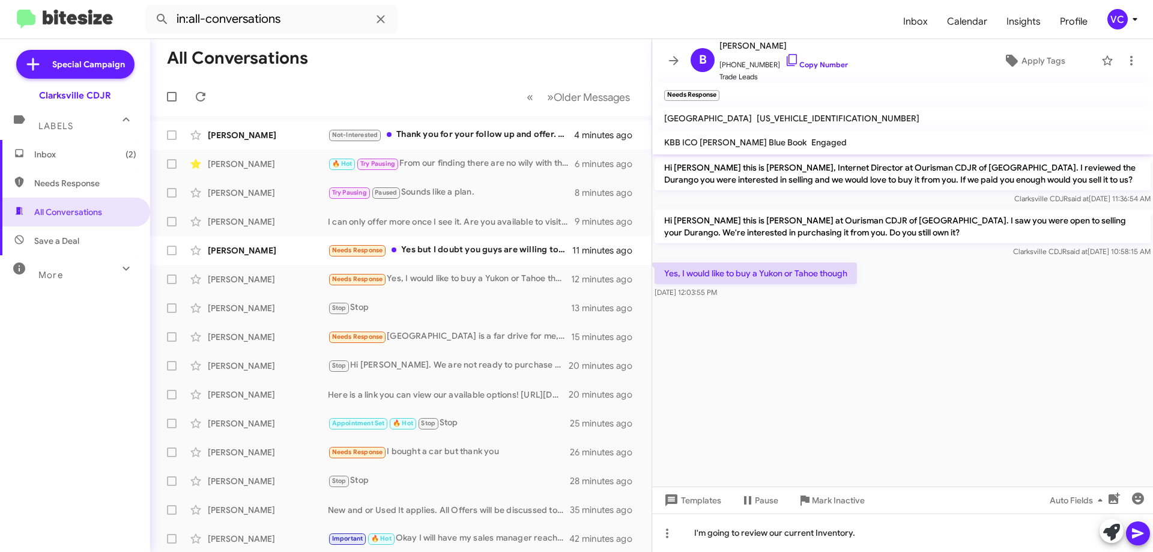
click at [1143, 539] on icon at bounding box center [1138, 533] width 14 height 14
click at [912, 402] on cdk-virtual-scroll-viewport "Hi Blake this is Victoria Cook, Internet Director at Ourisman CDJR of Clarksvil…" at bounding box center [902, 320] width 501 height 332
click at [282, 241] on div "Kaitlin Hare Needs Response Yes but I doubt you guys are willing to give me wha…" at bounding box center [401, 250] width 482 height 24
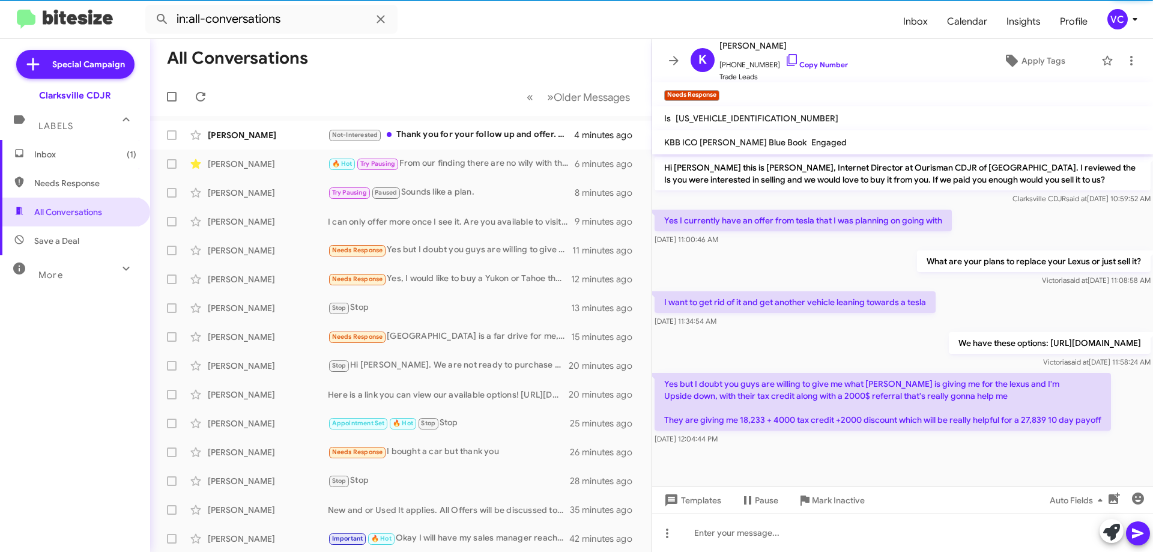
click at [866, 250] on div "What are your plans to replace your Lexus or just sell it? Victoria said at Aug…" at bounding box center [902, 268] width 501 height 41
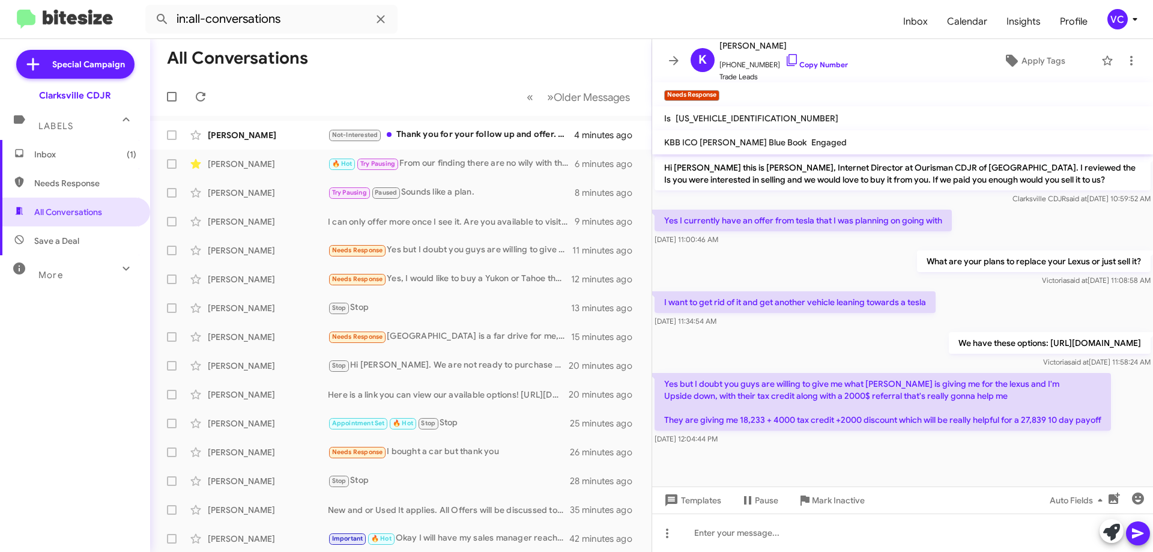
drag, startPoint x: 710, startPoint y: 392, endPoint x: 947, endPoint y: 396, distance: 237.2
click at [926, 393] on p "Yes but I doubt you guys are willing to give me what tesla is giving me for the…" at bounding box center [883, 402] width 456 height 58
drag, startPoint x: 962, startPoint y: 399, endPoint x: 1064, endPoint y: 447, distance: 113.1
click at [964, 399] on p "Yes but I doubt you guys are willing to give me what tesla is giving me for the…" at bounding box center [883, 402] width 456 height 58
click at [991, 286] on div "Hi Kaitlin this is Victoria Cook, Internet Director at Ourisman CDJR of Clarksv…" at bounding box center [902, 300] width 501 height 293
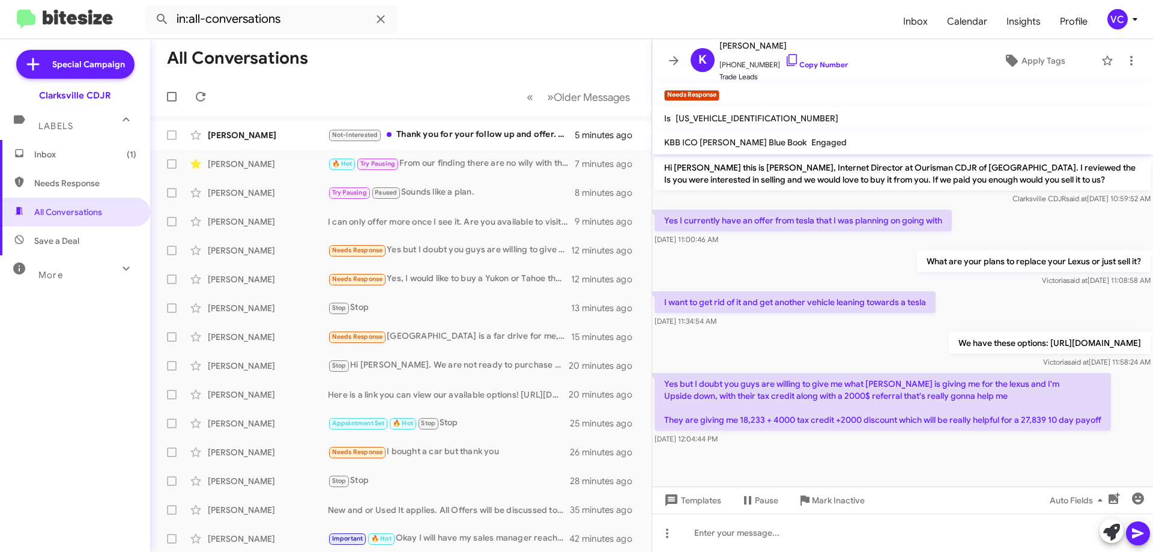
click at [836, 387] on p "Yes but I doubt you guys are willing to give me what tesla is giving me for the…" at bounding box center [883, 402] width 456 height 58
drag, startPoint x: 922, startPoint y: 324, endPoint x: 931, endPoint y: 300, distance: 25.3
click at [925, 321] on div "Aug 22, 2025, 11:34:54 AM" at bounding box center [795, 321] width 281 height 12
click at [807, 64] on link "Copy Number" at bounding box center [816, 64] width 63 height 9
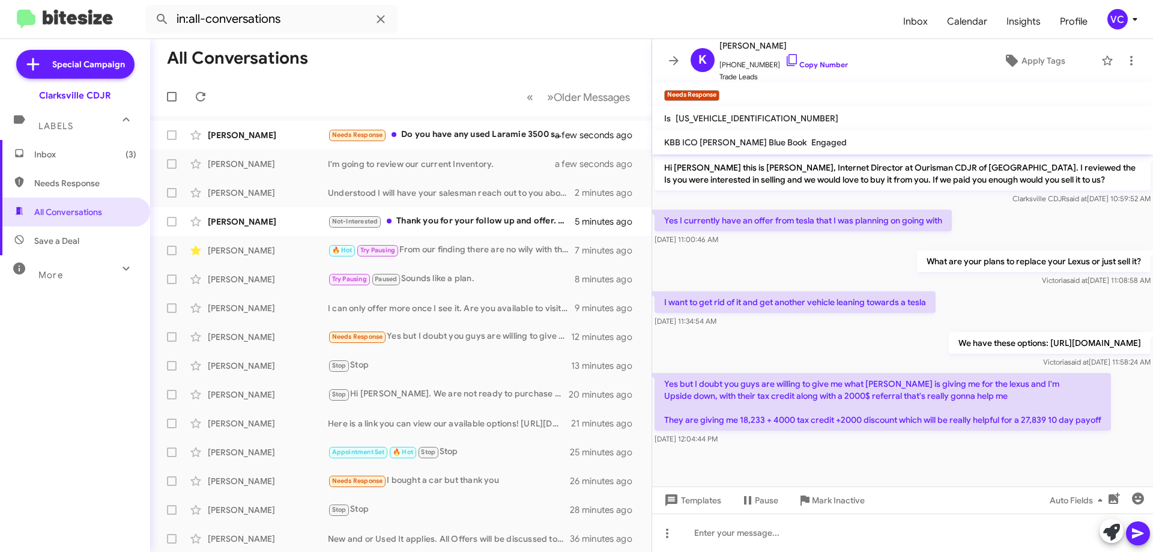
click at [664, 349] on div "We have these options: https://www.ourismanchryslerdodgejeep.net/used-inventory…" at bounding box center [902, 350] width 501 height 41
drag, startPoint x: 653, startPoint y: 378, endPoint x: 770, endPoint y: 392, distance: 117.3
click at [770, 392] on p "Yes but I doubt you guys are willing to give me what tesla is giving me for the…" at bounding box center [883, 402] width 456 height 58
click at [707, 368] on div "We have these options: https://www.ourismanchryslerdodgejeep.net/used-inventory…" at bounding box center [902, 350] width 501 height 41
drag, startPoint x: 664, startPoint y: 380, endPoint x: 1138, endPoint y: 431, distance: 477.1
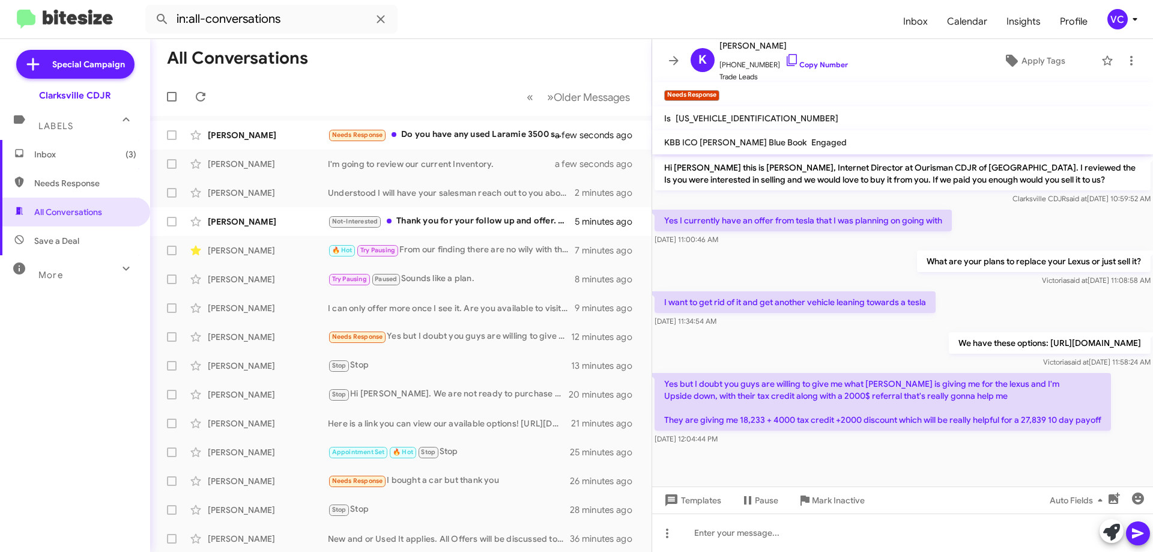
click at [1138, 431] on div "Yes but I doubt you guys are willing to give me what tesla is giving me for the…" at bounding box center [902, 408] width 501 height 77
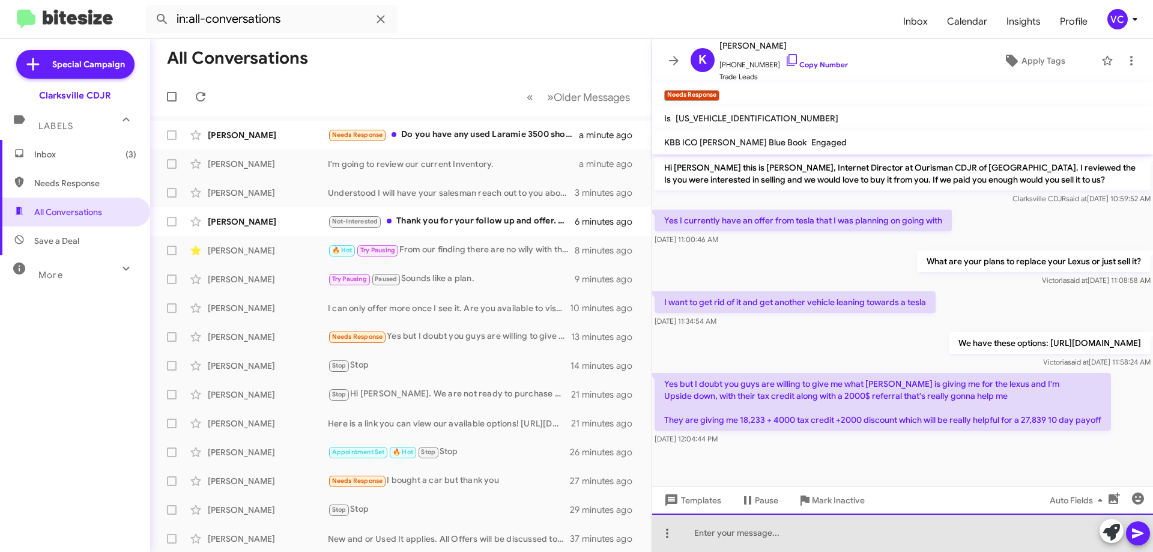
click at [828, 540] on div at bounding box center [902, 532] width 501 height 38
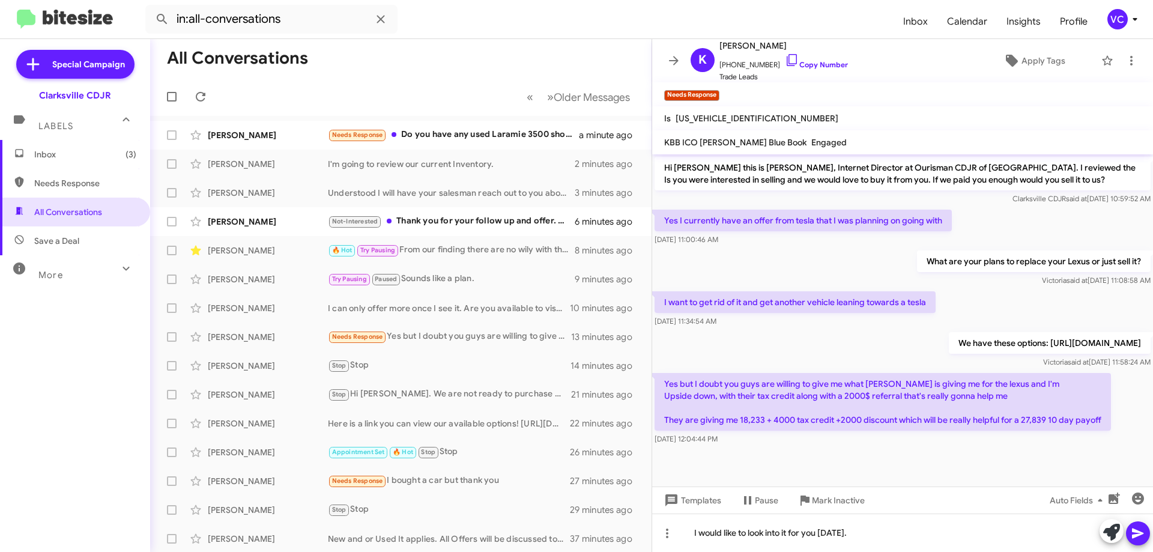
click at [1142, 537] on icon at bounding box center [1138, 533] width 14 height 14
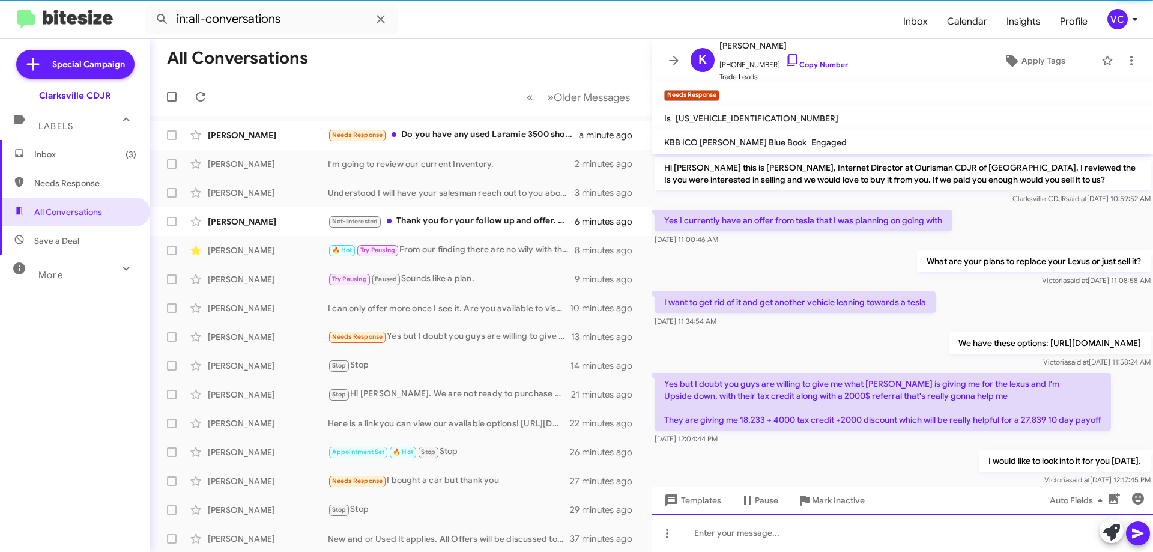
scroll to position [23, 0]
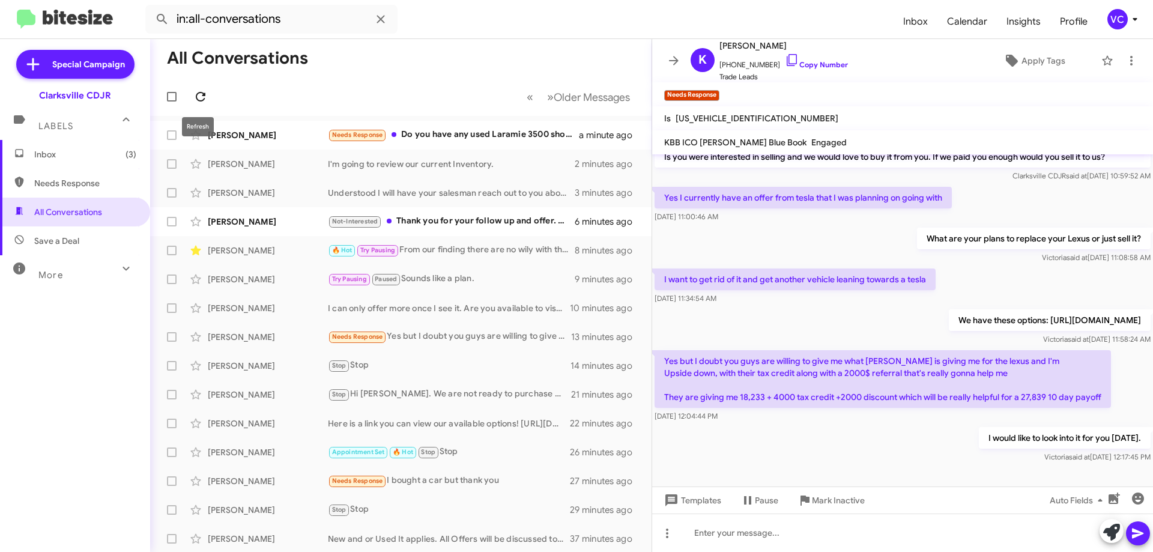
click at [210, 95] on span at bounding box center [201, 96] width 24 height 14
click at [418, 48] on mat-toolbar-row "All Conversations" at bounding box center [400, 58] width 501 height 38
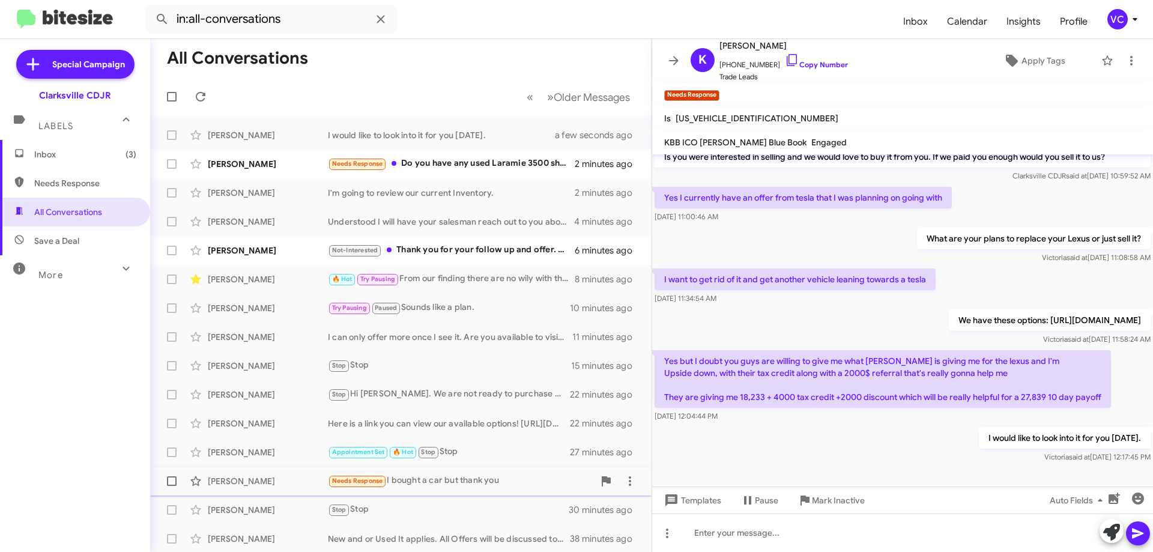
click at [327, 473] on div "Sheila Harrigan Needs Response I bought a car but thank you 28 minutes ago" at bounding box center [401, 481] width 482 height 24
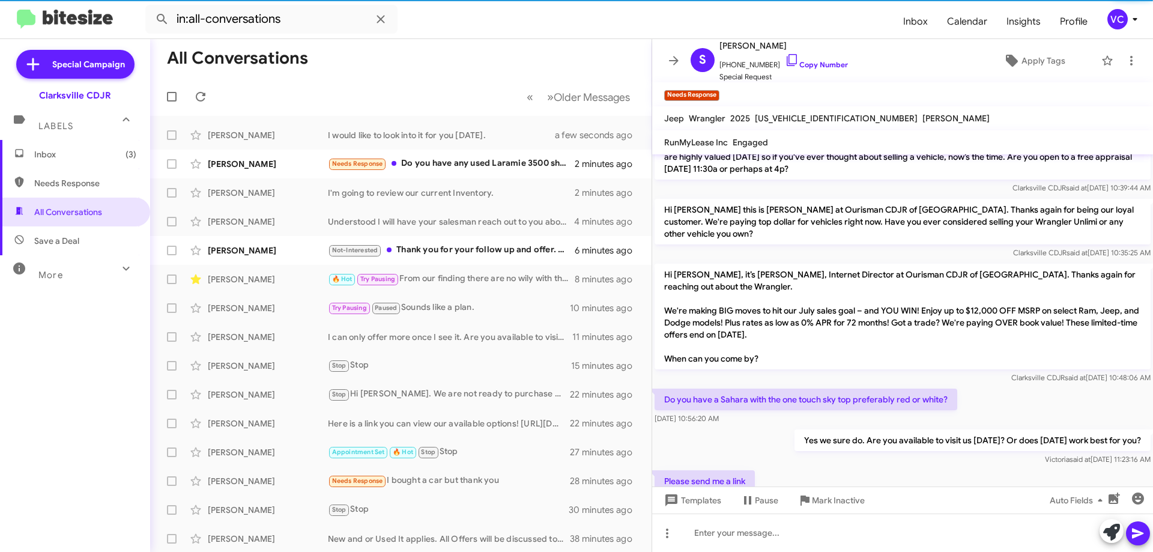
scroll to position [953, 0]
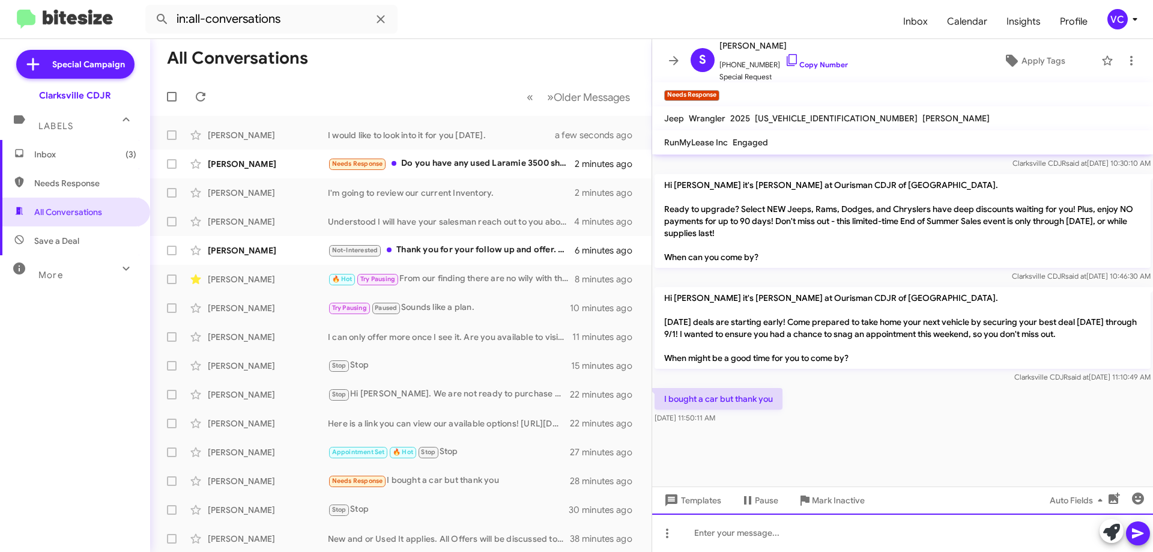
click at [770, 531] on div at bounding box center [902, 532] width 501 height 38
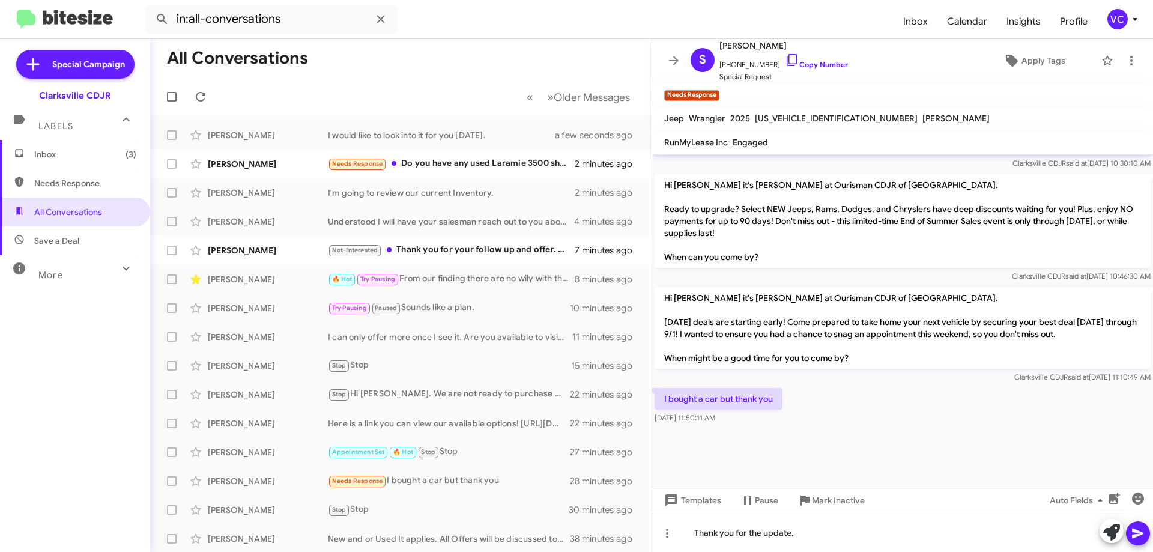
click at [1147, 531] on button at bounding box center [1138, 533] width 24 height 24
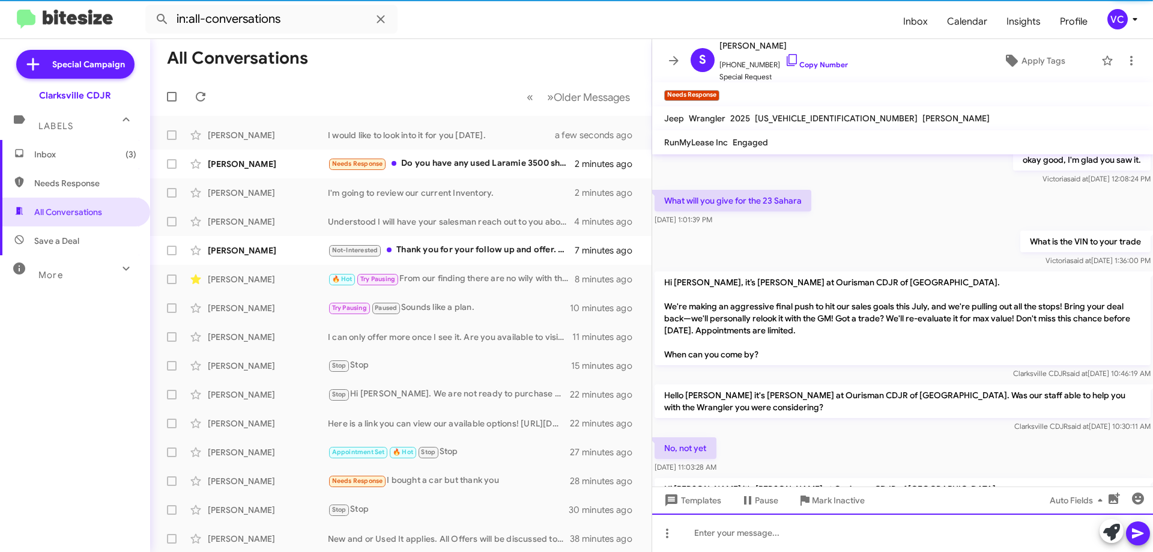
scroll to position [0, 0]
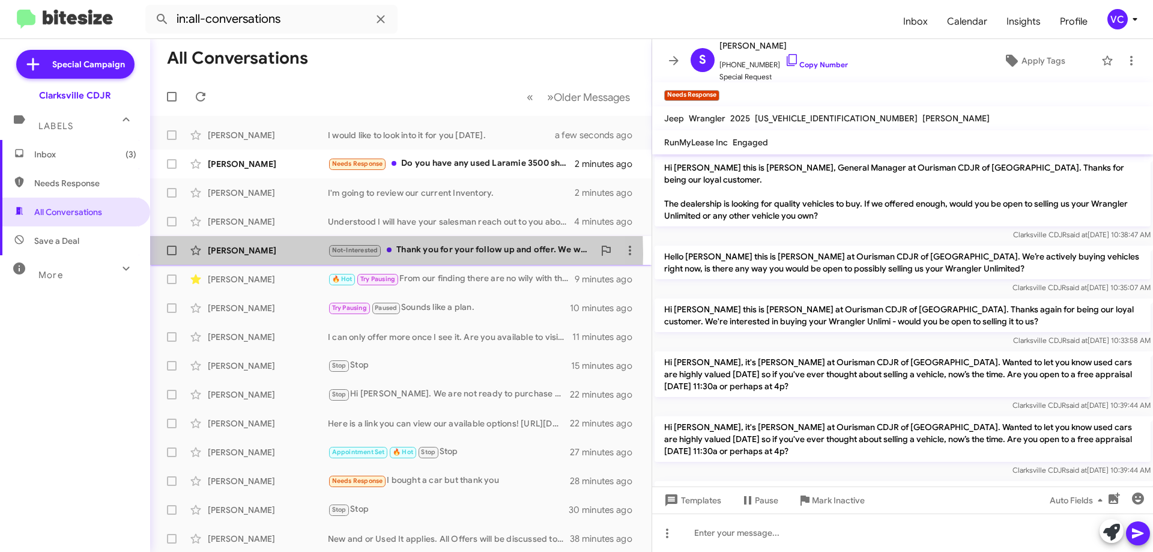
click at [252, 254] on div "Phyllis Ampofo" at bounding box center [268, 250] width 120 height 12
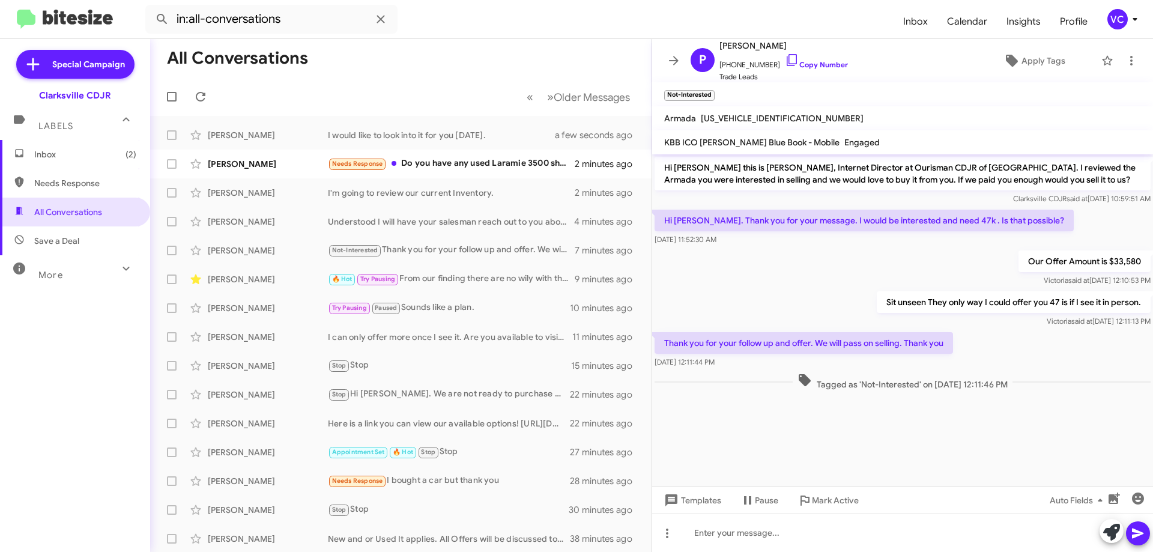
click at [847, 251] on div "Our Offer Amount is $33,580 Victoria said at Aug 22, 2025, 12:10:53 PM" at bounding box center [902, 268] width 501 height 41
drag, startPoint x: 880, startPoint y: 417, endPoint x: 885, endPoint y: 432, distance: 15.2
click at [885, 432] on cdk-virtual-scroll-viewport "Hi Phyllis this is Victoria Cook, Internet Director at Ourisman CDJR of Clarksv…" at bounding box center [902, 320] width 501 height 332
click at [842, 288] on div "Our Offer Amount is $33,580 Victoria said at Aug 22, 2025, 12:10:53 PM" at bounding box center [902, 268] width 501 height 41
click at [853, 479] on cdk-virtual-scroll-viewport "Hi Phyllis this is Victoria Cook, Internet Director at Ourisman CDJR of Clarksv…" at bounding box center [902, 320] width 501 height 332
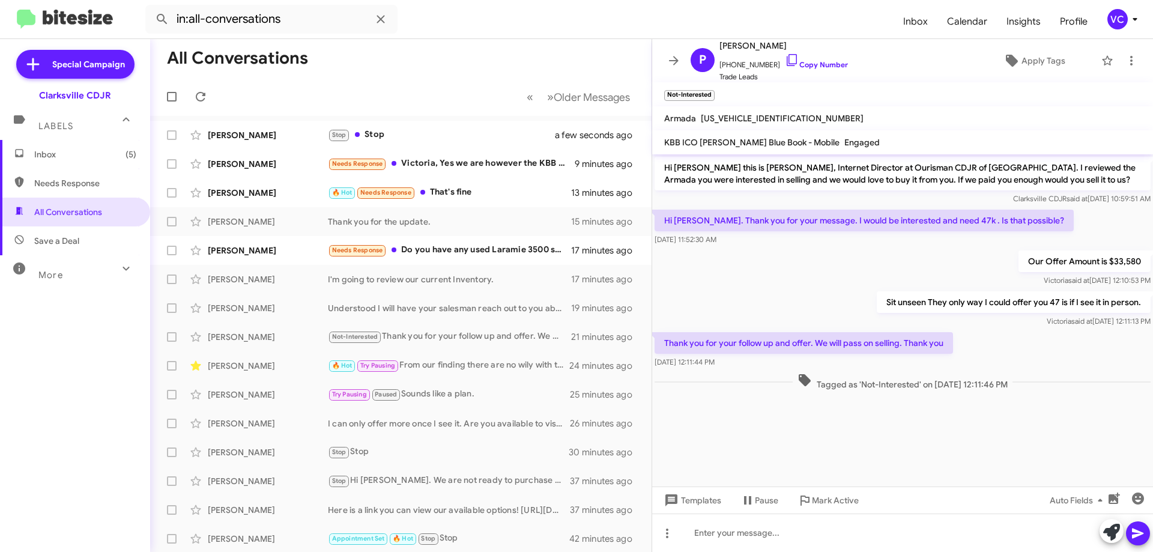
drag, startPoint x: 973, startPoint y: 432, endPoint x: 923, endPoint y: 297, distance: 144.8
click at [973, 431] on cdk-virtual-scroll-viewport "Hi Phyllis this is Victoria Cook, Internet Director at Ourisman CDJR of Clarksv…" at bounding box center [902, 320] width 501 height 332
click at [907, 278] on div "Our Offer Amount is $33,580 Victoria said at Aug 22, 2025, 12:10:53 PM" at bounding box center [902, 268] width 501 height 41
click at [867, 444] on cdk-virtual-scroll-viewport "Hi Phyllis this is Victoria Cook, Internet Director at Ourisman CDJR of Clarksv…" at bounding box center [902, 320] width 501 height 332
click at [981, 475] on cdk-virtual-scroll-viewport "Hi Phyllis this is Victoria Cook, Internet Director at Ourisman CDJR of Clarksv…" at bounding box center [902, 320] width 501 height 332
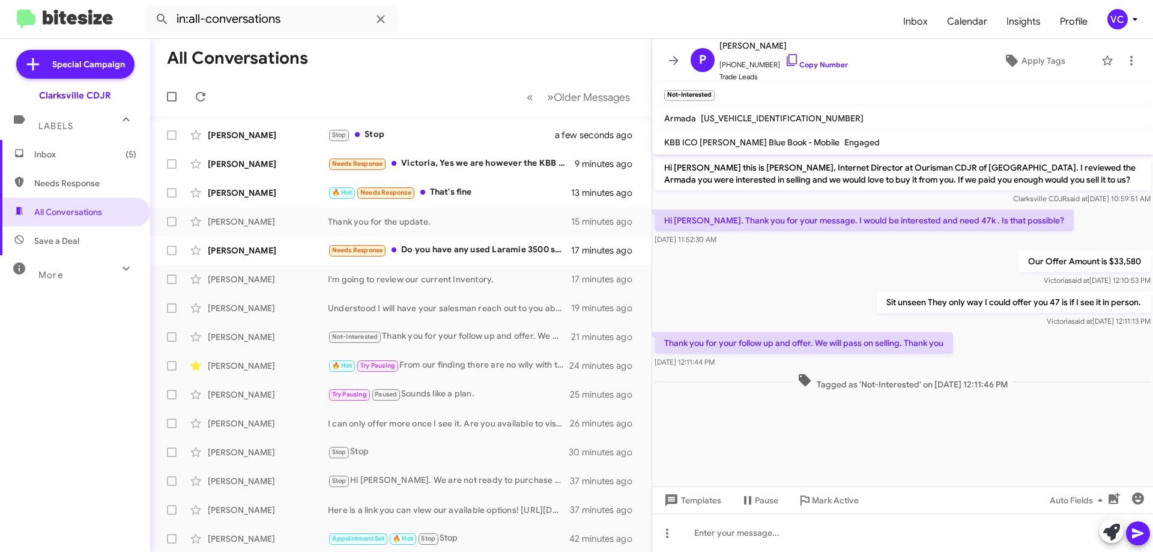
click at [981, 476] on cdk-virtual-scroll-viewport "Hi Phyllis this is Victoria Cook, Internet Director at Ourisman CDJR of Clarksv…" at bounding box center [902, 320] width 501 height 332
click at [811, 283] on div "Our Offer Amount is $33,580 Victoria said at Aug 22, 2025, 12:10:53 PM" at bounding box center [902, 268] width 501 height 41
click at [874, 458] on cdk-virtual-scroll-viewport "Hi Phyllis this is Victoria Cook, Internet Director at Ourisman CDJR of Clarksv…" at bounding box center [902, 320] width 501 height 332
click at [865, 465] on cdk-virtual-scroll-viewport "Hi Phyllis this is Victoria Cook, Internet Director at Ourisman CDJR of Clarksv…" at bounding box center [902, 320] width 501 height 332
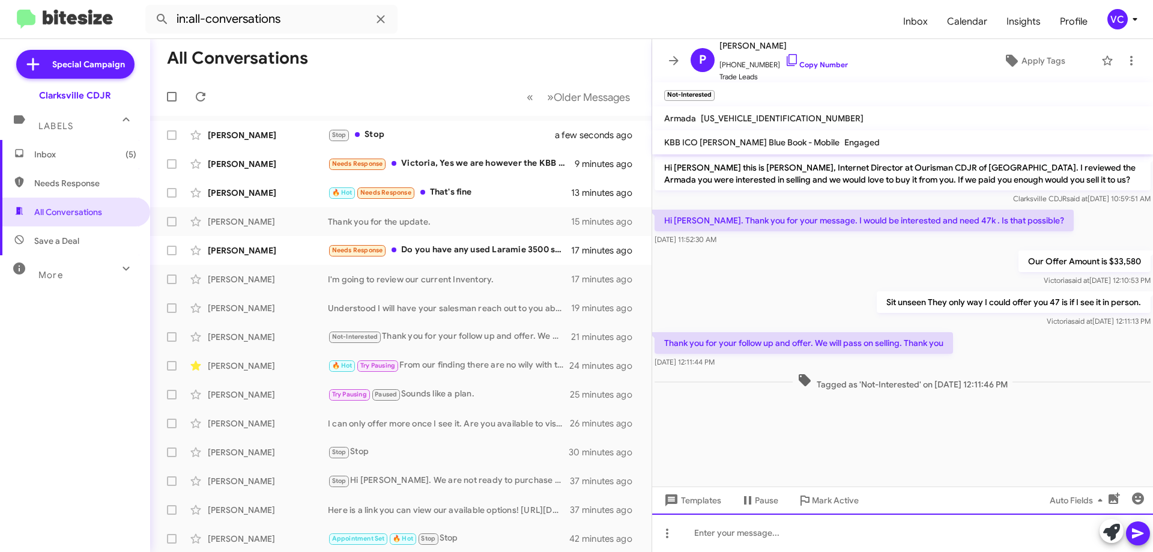
click at [817, 536] on div at bounding box center [902, 532] width 501 height 38
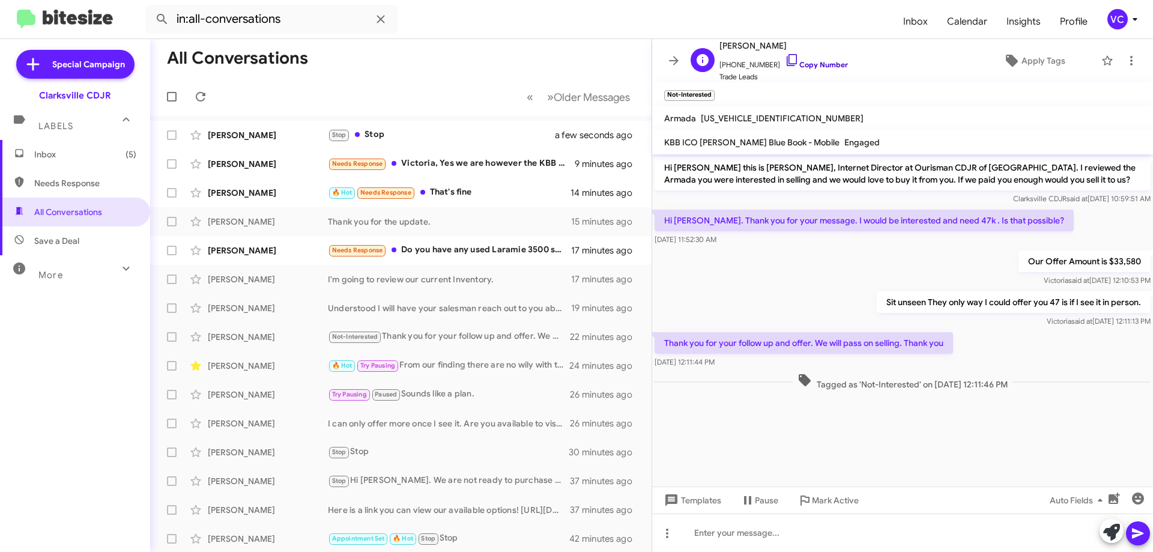
click at [823, 64] on link "Copy Number" at bounding box center [816, 64] width 63 height 9
click at [846, 425] on cdk-virtual-scroll-viewport "Hi Phyllis this is Victoria Cook, Internet Director at Ourisman CDJR of Clarksv…" at bounding box center [902, 320] width 501 height 332
click at [830, 287] on div "Our Offer Amount is $33,580 Victoria said at Aug 22, 2025, 12:10:53 PM" at bounding box center [902, 268] width 501 height 41
click at [822, 444] on cdk-virtual-scroll-viewport "Hi Phyllis this is Victoria Cook, Internet Director at Ourisman CDJR of Clarksv…" at bounding box center [902, 320] width 501 height 332
click at [816, 432] on cdk-virtual-scroll-viewport "Hi Phyllis this is Victoria Cook, Internet Director at Ourisman CDJR of Clarksv…" at bounding box center [902, 320] width 501 height 332
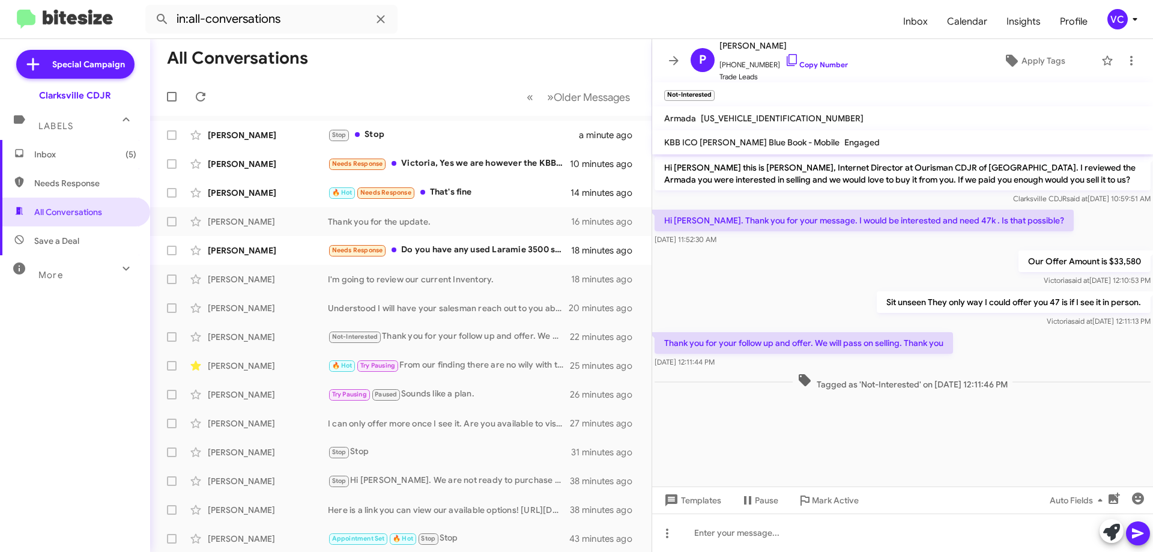
click at [808, 435] on cdk-virtual-scroll-viewport "Hi Phyllis this is Victoria Cook, Internet Director at Ourisman CDJR of Clarksv…" at bounding box center [902, 320] width 501 height 332
click at [798, 312] on div "Sit unseen They only way I could offer you 47 is if I see it in person. Victori…" at bounding box center [902, 309] width 501 height 41
click at [811, 432] on cdk-virtual-scroll-viewport "Hi Phyllis this is Victoria Cook, Internet Director at Ourisman CDJR of Clarksv…" at bounding box center [902, 320] width 501 height 332
click at [812, 432] on cdk-virtual-scroll-viewport "Hi Phyllis this is Victoria Cook, Internet Director at Ourisman CDJR of Clarksv…" at bounding box center [902, 320] width 501 height 332
drag, startPoint x: 812, startPoint y: 430, endPoint x: 806, endPoint y: 417, distance: 14.3
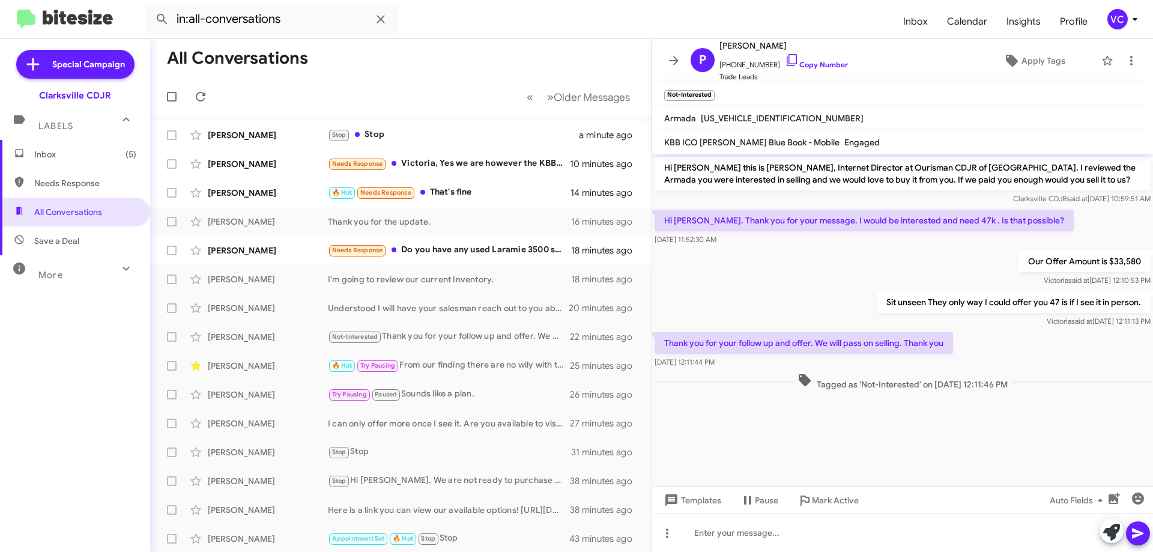
click at [806, 417] on cdk-virtual-scroll-viewport "Hi Phyllis this is Victoria Cook, Internet Director at Ourisman CDJR of Clarksv…" at bounding box center [902, 320] width 501 height 332
click at [814, 292] on div "Sit unseen They only way I could offer you 47 is if I see it in person. Victori…" at bounding box center [902, 309] width 501 height 41
click at [843, 419] on cdk-virtual-scroll-viewport "Hi Phyllis this is Victoria Cook, Internet Director at Ourisman CDJR of Clarksv…" at bounding box center [902, 320] width 501 height 332
click at [853, 290] on div "Sit unseen They only way I could offer you 47 is if I see it in person. Victori…" at bounding box center [902, 309] width 501 height 41
click at [909, 439] on cdk-virtual-scroll-viewport "Hi Phyllis this is Victoria Cook, Internet Director at Ourisman CDJR of Clarksv…" at bounding box center [902, 320] width 501 height 332
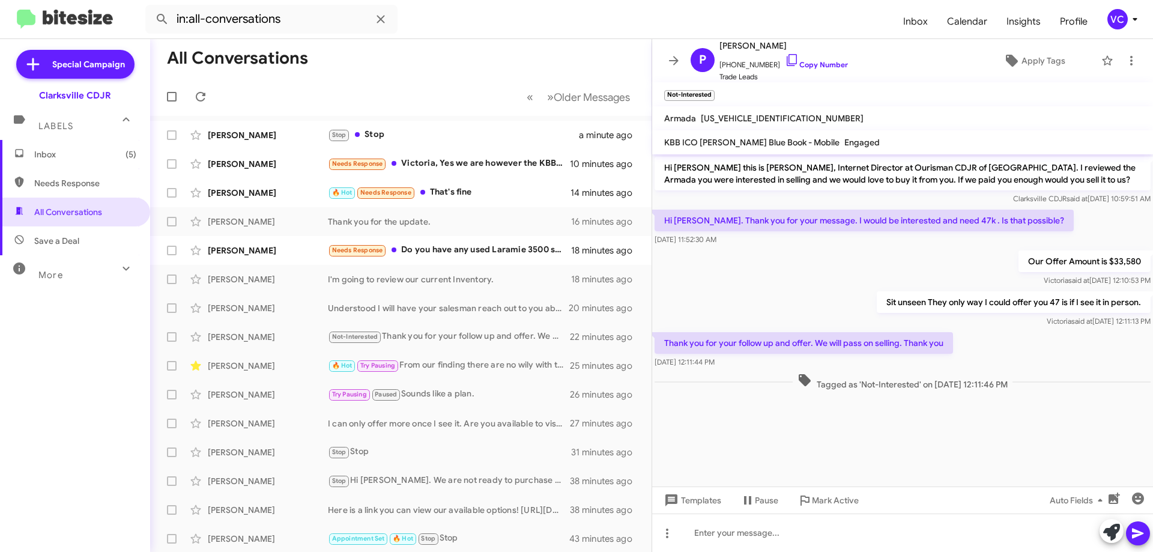
drag, startPoint x: 866, startPoint y: 442, endPoint x: 817, endPoint y: 304, distance: 146.6
click at [866, 441] on cdk-virtual-scroll-viewport "Hi Phyllis this is Victoria Cook, Internet Director at Ourisman CDJR of Clarksv…" at bounding box center [902, 320] width 501 height 332
click at [807, 266] on div "Our Offer Amount is $33,580 Victoria said at Aug 22, 2025, 12:10:53 PM" at bounding box center [902, 268] width 501 height 41
click at [837, 456] on cdk-virtual-scroll-viewport "Hi Phyllis this is Victoria Cook, Internet Director at Ourisman CDJR of Clarksv…" at bounding box center [902, 320] width 501 height 332
click at [796, 436] on cdk-virtual-scroll-viewport "Hi Phyllis this is Victoria Cook, Internet Director at Ourisman CDJR of Clarksv…" at bounding box center [902, 320] width 501 height 332
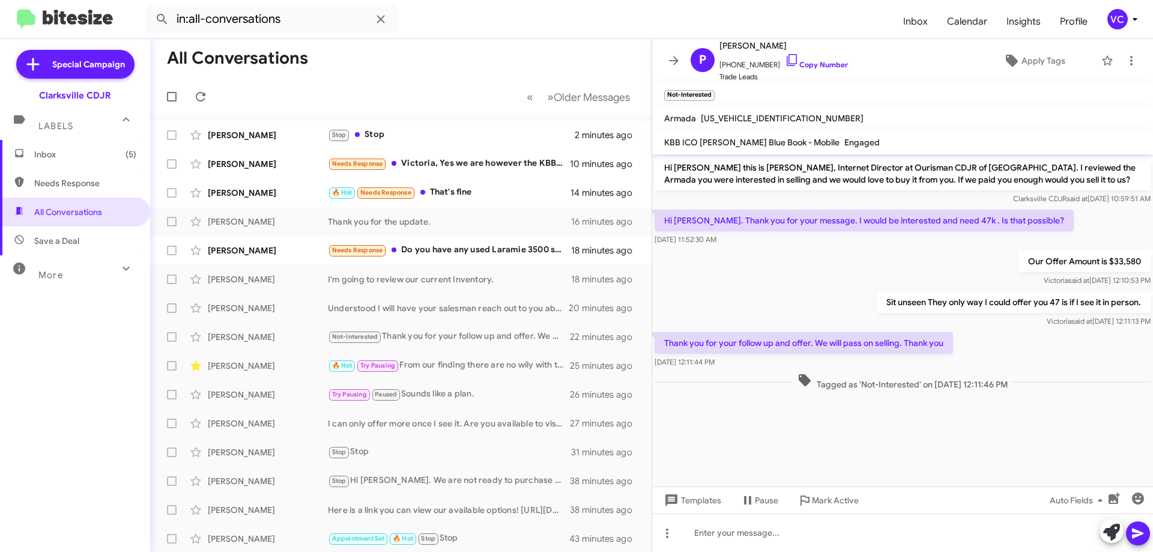
click at [794, 435] on cdk-virtual-scroll-viewport "Hi Phyllis this is Victoria Cook, Internet Director at Ourisman CDJR of Clarksv…" at bounding box center [902, 320] width 501 height 332
click at [812, 276] on div "Our Offer Amount is $33,580 Victoria said at Aug 22, 2025, 12:10:53 PM" at bounding box center [902, 268] width 501 height 41
click at [854, 432] on cdk-virtual-scroll-viewport "Hi Phyllis this is Victoria Cook, Internet Director at Ourisman CDJR of Clarksv…" at bounding box center [902, 320] width 501 height 332
click at [855, 432] on cdk-virtual-scroll-viewport "Hi Phyllis this is Victoria Cook, Internet Director at Ourisman CDJR of Clarksv…" at bounding box center [902, 320] width 501 height 332
click at [805, 291] on div "Sit unseen They only way I could offer you 47 is if I see it in person. Victori…" at bounding box center [902, 309] width 501 height 41
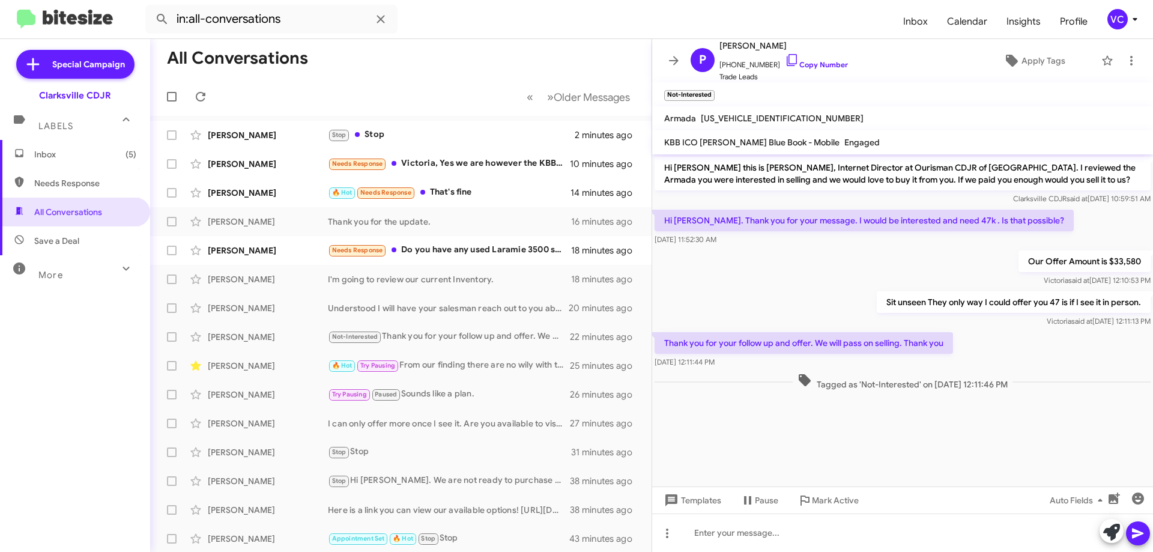
click at [847, 434] on cdk-virtual-scroll-viewport "Hi Phyllis this is Victoria Cook, Internet Director at Ourisman CDJR of Clarksv…" at bounding box center [902, 320] width 501 height 332
click at [512, 38] on mat-divider at bounding box center [576, 38] width 1153 height 1
click at [793, 429] on cdk-virtual-scroll-viewport "Hi Phyllis this is Victoria Cook, Internet Director at Ourisman CDJR of Clarksv…" at bounding box center [902, 320] width 501 height 332
click at [783, 282] on div "Our Offer Amount is $33,580 Victoria said at Aug 22, 2025, 12:10:53 PM" at bounding box center [902, 268] width 501 height 41
click at [808, 453] on cdk-virtual-scroll-viewport "Hi Phyllis this is Victoria Cook, Internet Director at Ourisman CDJR of Clarksv…" at bounding box center [902, 320] width 501 height 332
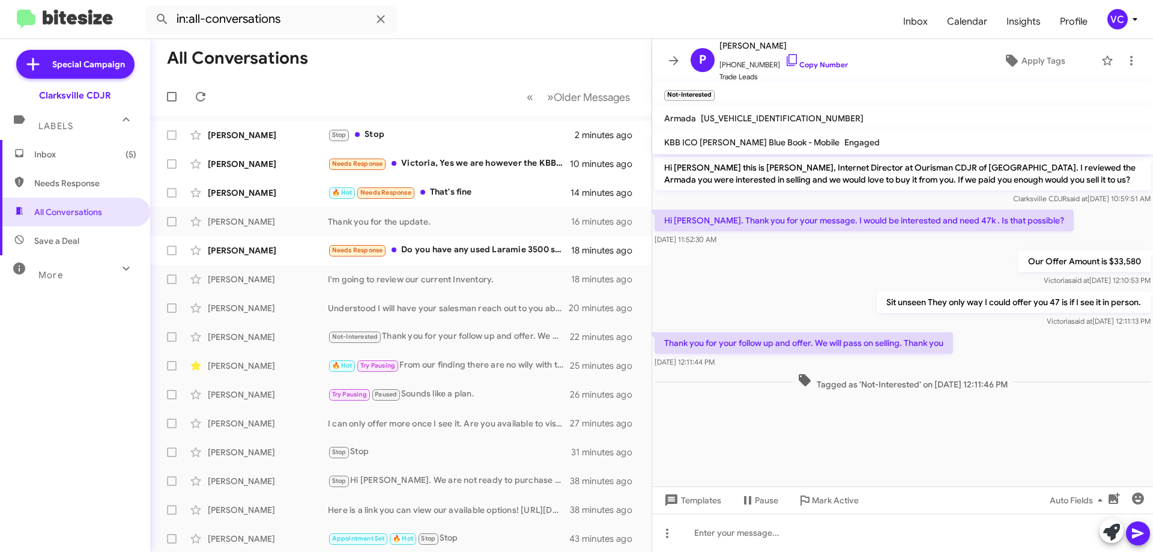
click at [781, 413] on cdk-virtual-scroll-viewport "Hi Phyllis this is Victoria Cook, Internet Director at Ourisman CDJR of Clarksv…" at bounding box center [902, 320] width 501 height 332
click at [772, 276] on div "Our Offer Amount is $33,580 Victoria said at Aug 22, 2025, 12:10:53 PM" at bounding box center [902, 268] width 501 height 41
click at [794, 426] on cdk-virtual-scroll-viewport "Hi Phyllis this is Victoria Cook, Internet Director at Ourisman CDJR of Clarksv…" at bounding box center [902, 320] width 501 height 332
click at [793, 425] on cdk-virtual-scroll-viewport "Hi Phyllis this is Victoria Cook, Internet Director at Ourisman CDJR of Clarksv…" at bounding box center [902, 320] width 501 height 332
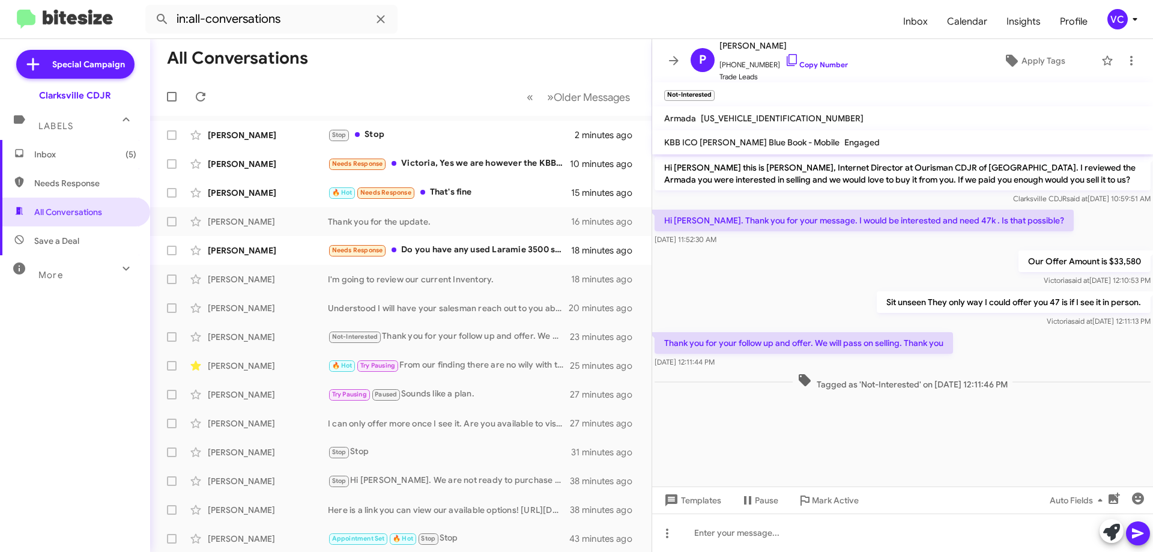
click at [801, 288] on div "Our Offer Amount is $33,580 Victoria said at Aug 22, 2025, 12:10:53 PM" at bounding box center [902, 268] width 501 height 41
click at [828, 443] on cdk-virtual-scroll-viewport "Hi Phyllis this is Victoria Cook, Internet Director at Ourisman CDJR of Clarksv…" at bounding box center [902, 320] width 501 height 332
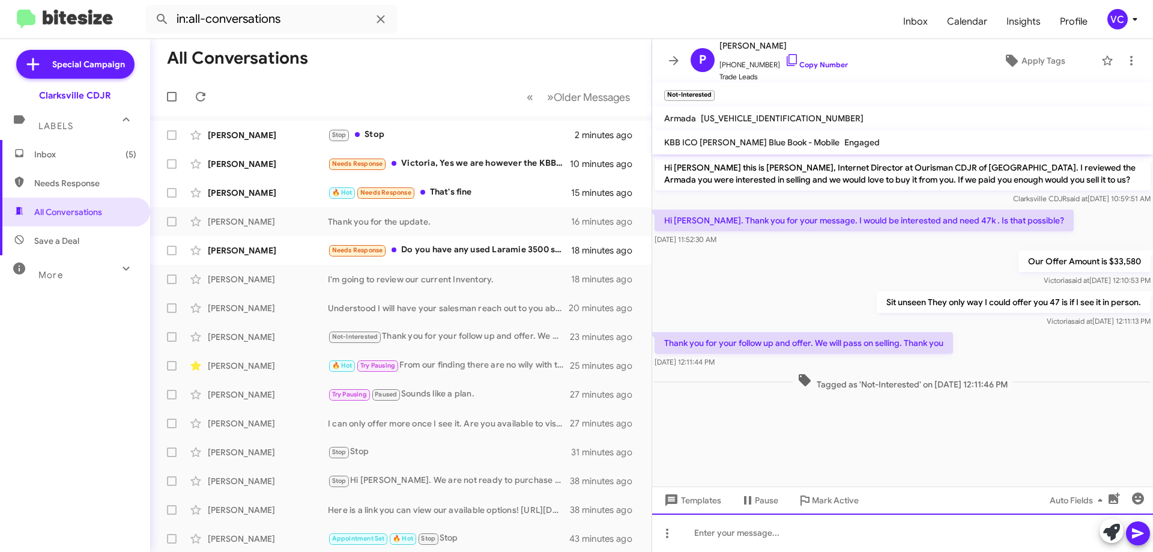
click at [811, 528] on div at bounding box center [902, 532] width 501 height 38
click at [978, 528] on div "Thank you for you time." at bounding box center [902, 532] width 501 height 38
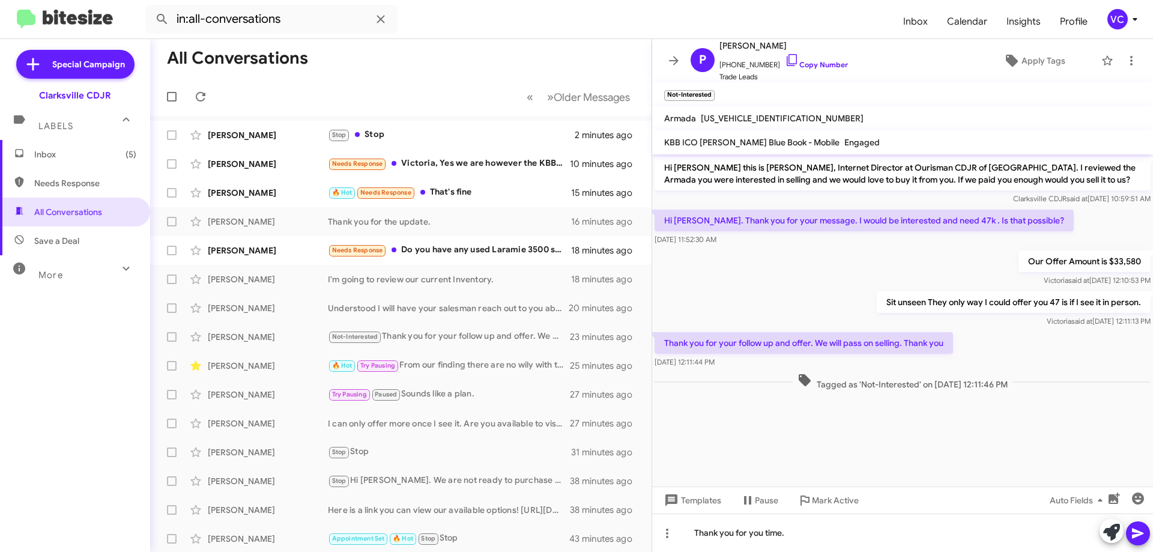
click at [1131, 539] on button at bounding box center [1138, 533] width 24 height 24
click at [740, 277] on div "Our Offer Amount is $33,580 Victoria said at Aug 22, 2025, 12:10:53 PM" at bounding box center [902, 268] width 501 height 41
click at [256, 261] on div "Vasilka Bukov Needs Response Do you have any used Laramie 3500 short beds 18 mi…" at bounding box center [401, 250] width 482 height 24
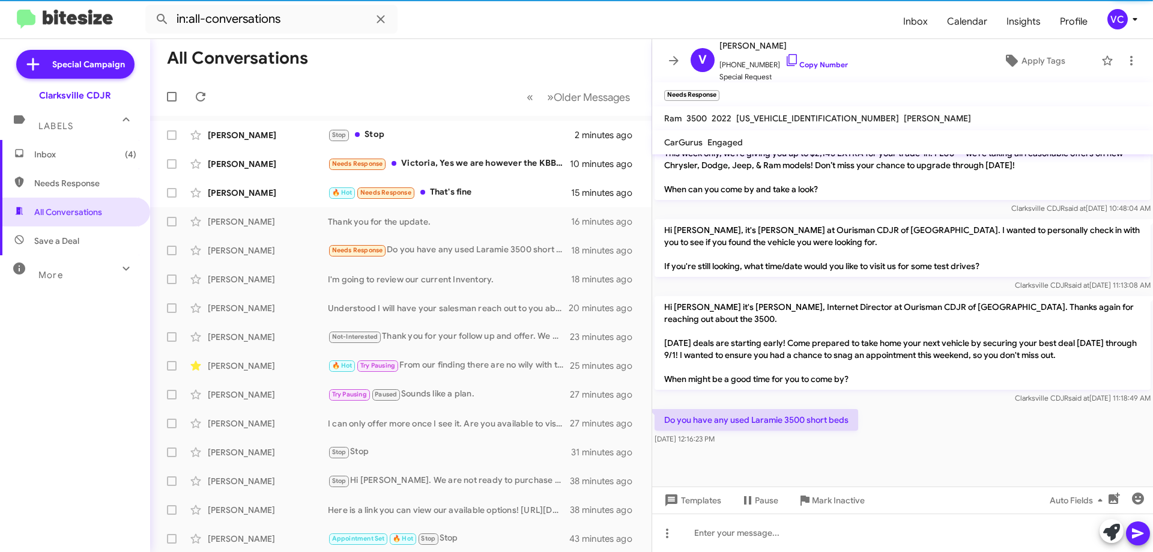
click at [1003, 441] on div "Do you have any used Laramie 3500 short beds Aug 22, 2025, 12:16:23 PM" at bounding box center [902, 427] width 501 height 41
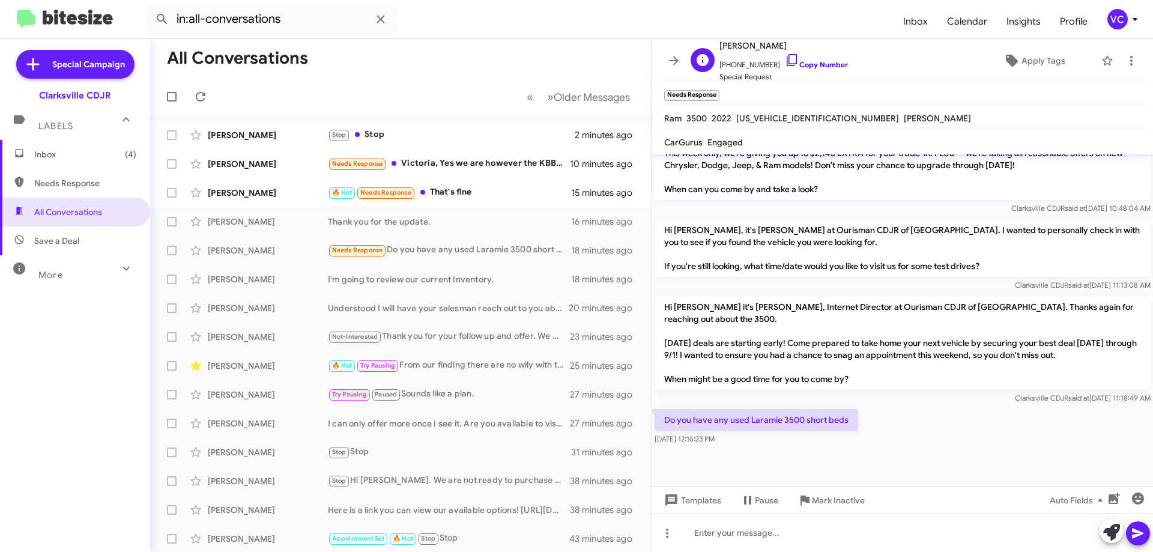
click at [791, 62] on link "Copy Number" at bounding box center [816, 64] width 63 height 9
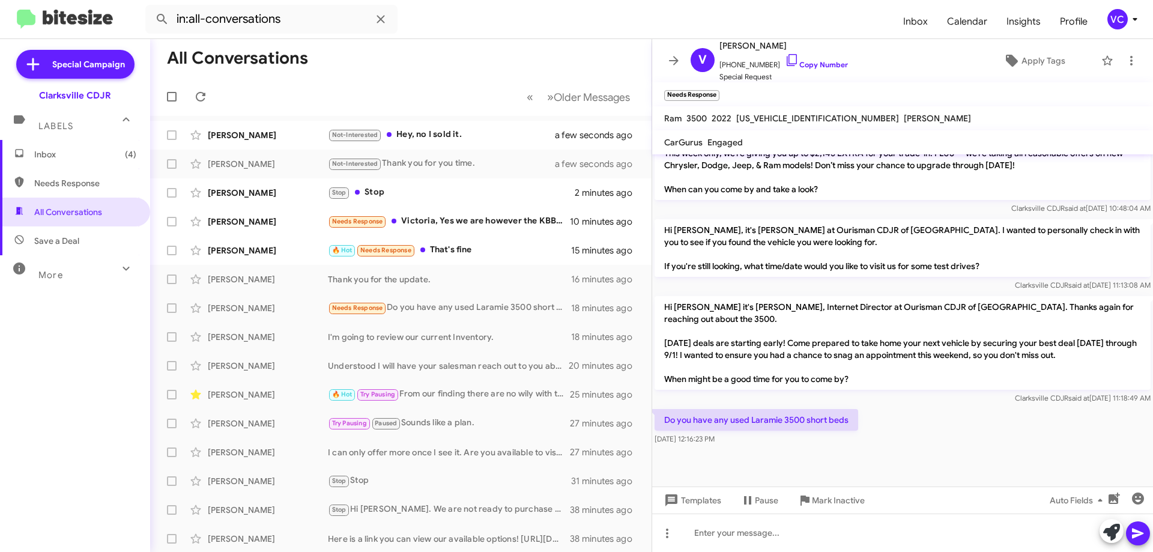
click at [935, 436] on div "Do you have any used Laramie 3500 short beds Aug 22, 2025, 12:16:23 PM" at bounding box center [902, 427] width 501 height 41
click at [792, 417] on p "Do you have any used Laramie 3500 short beds" at bounding box center [757, 420] width 204 height 22
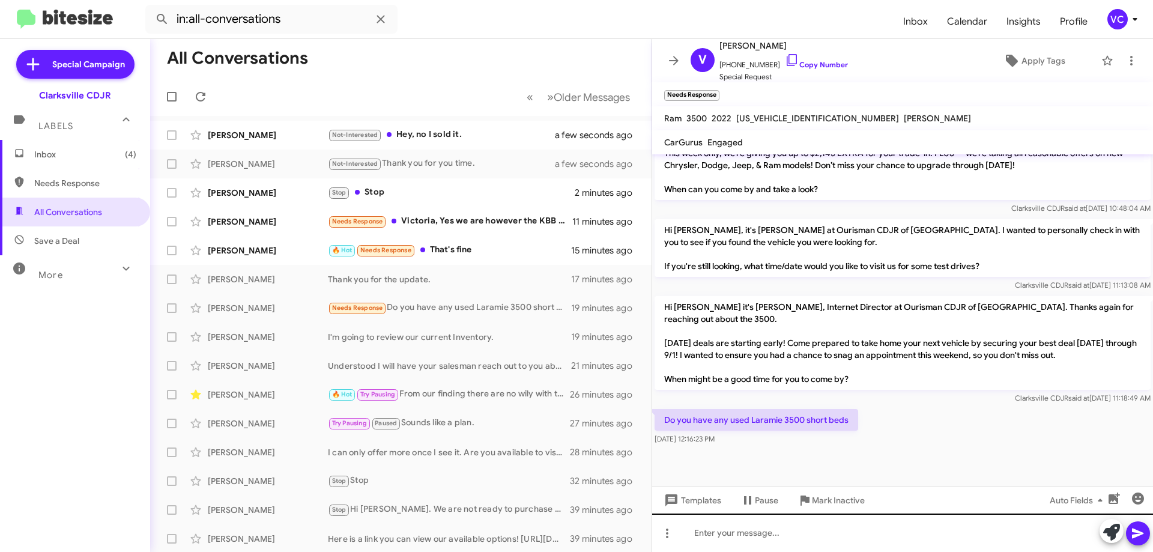
drag, startPoint x: 1015, startPoint y: 435, endPoint x: 909, endPoint y: 551, distance: 158.1
click at [1015, 435] on div "Do you have any used Laramie 3500 short beds Aug 22, 2025, 12:16:23 PM" at bounding box center [902, 427] width 501 height 41
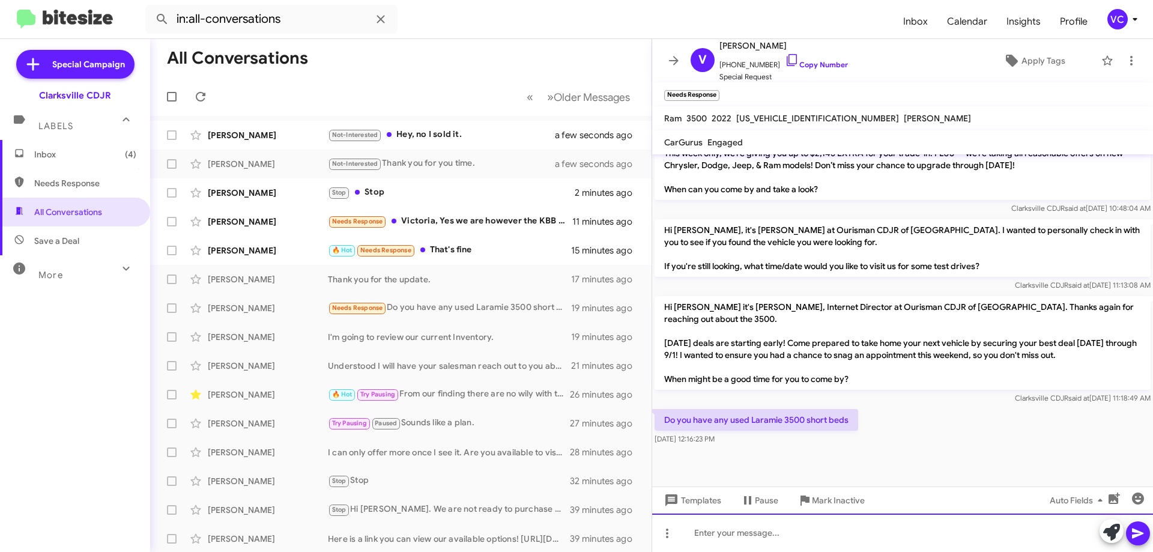
click at [885, 521] on div at bounding box center [902, 532] width 501 height 38
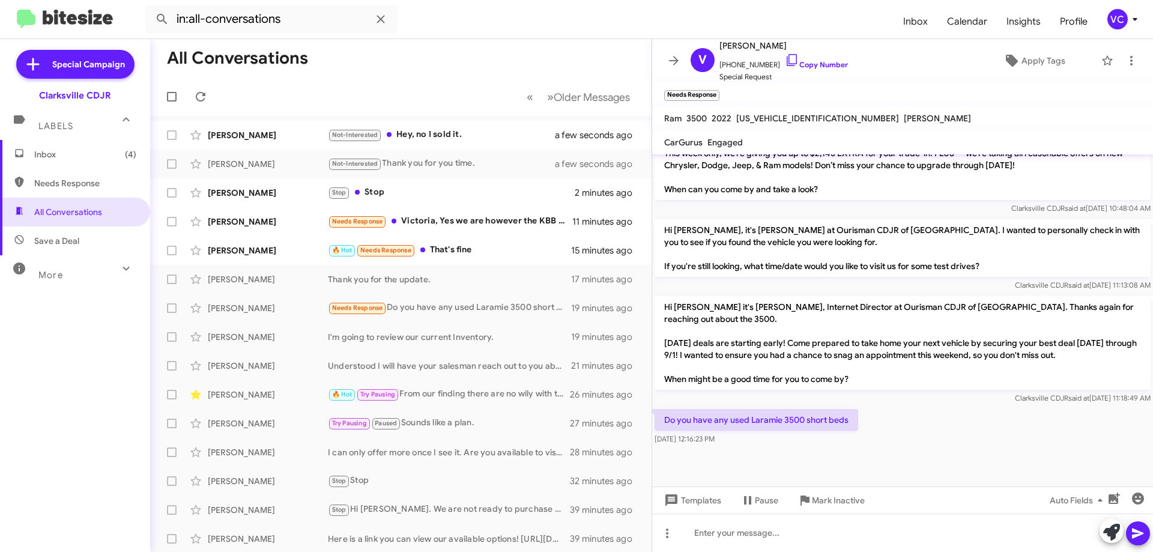
click at [845, 458] on div at bounding box center [902, 466] width 501 height 39
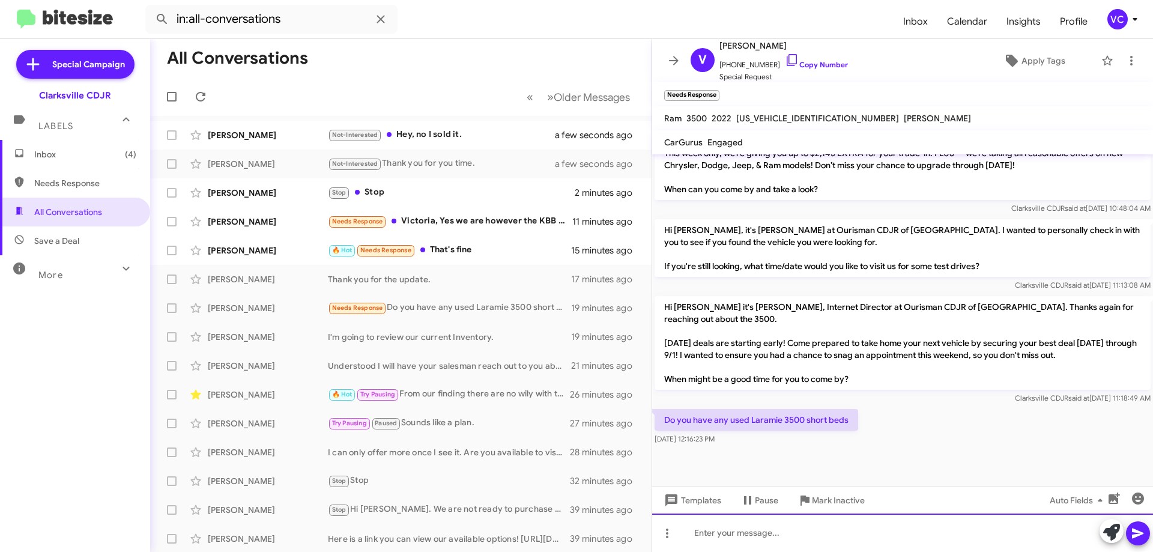
click at [823, 530] on div at bounding box center [902, 532] width 501 height 38
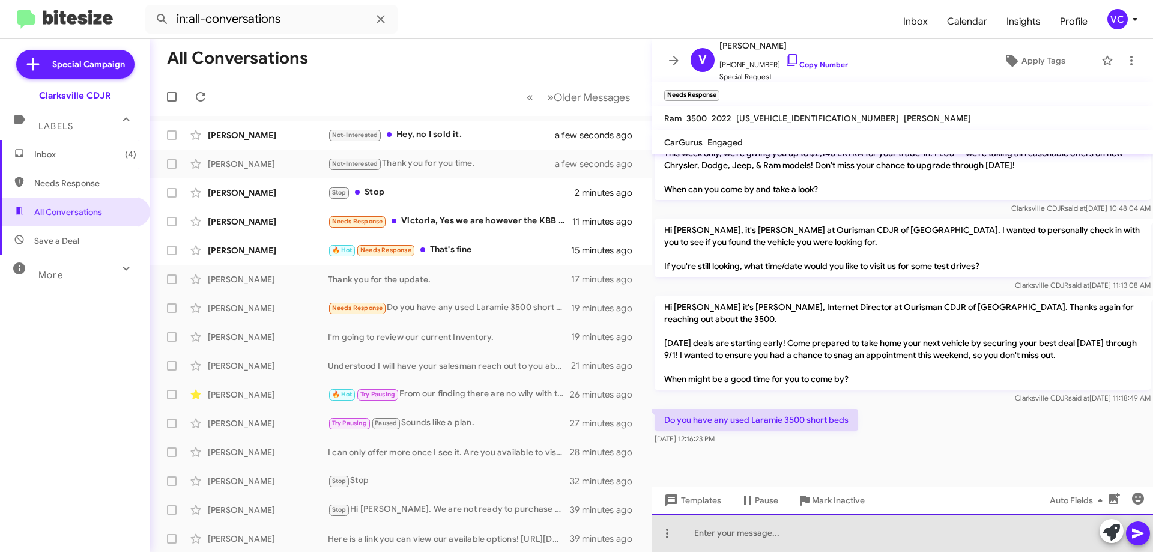
click at [733, 543] on div at bounding box center [902, 532] width 501 height 38
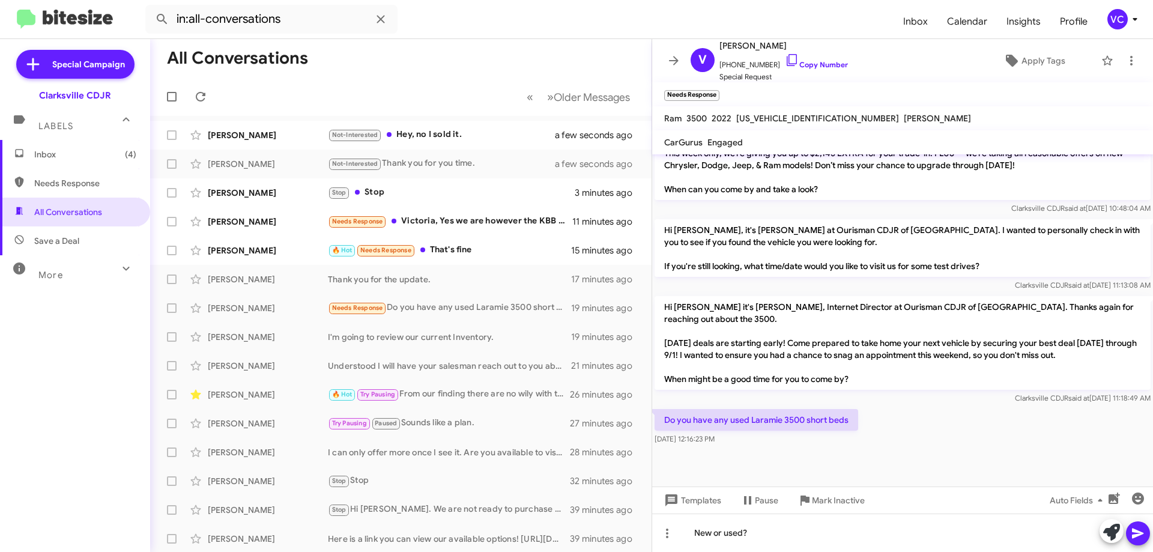
click at [1139, 533] on icon at bounding box center [1138, 533] width 14 height 14
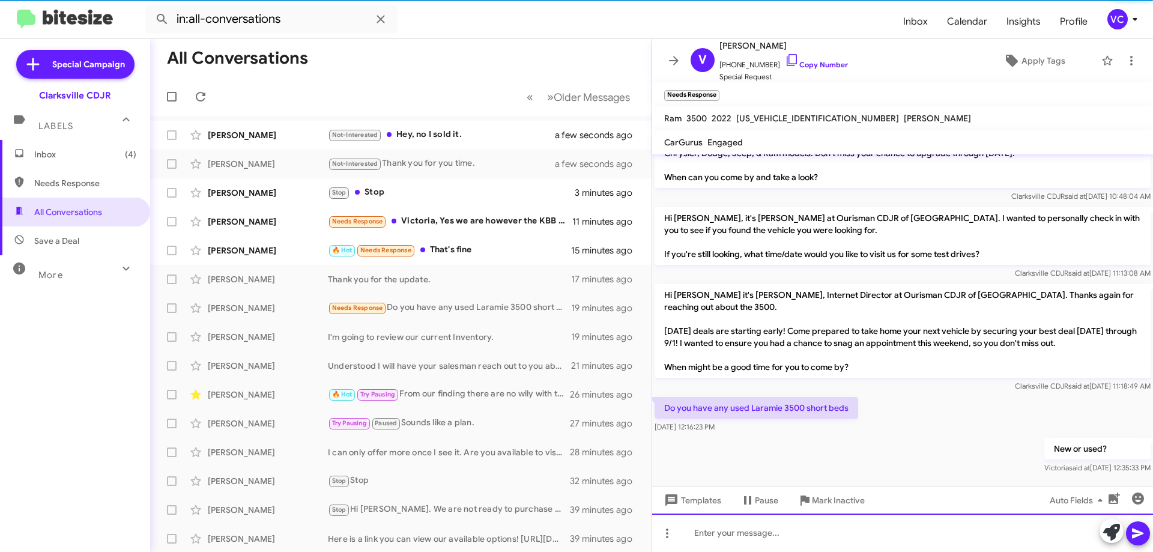
scroll to position [0, 0]
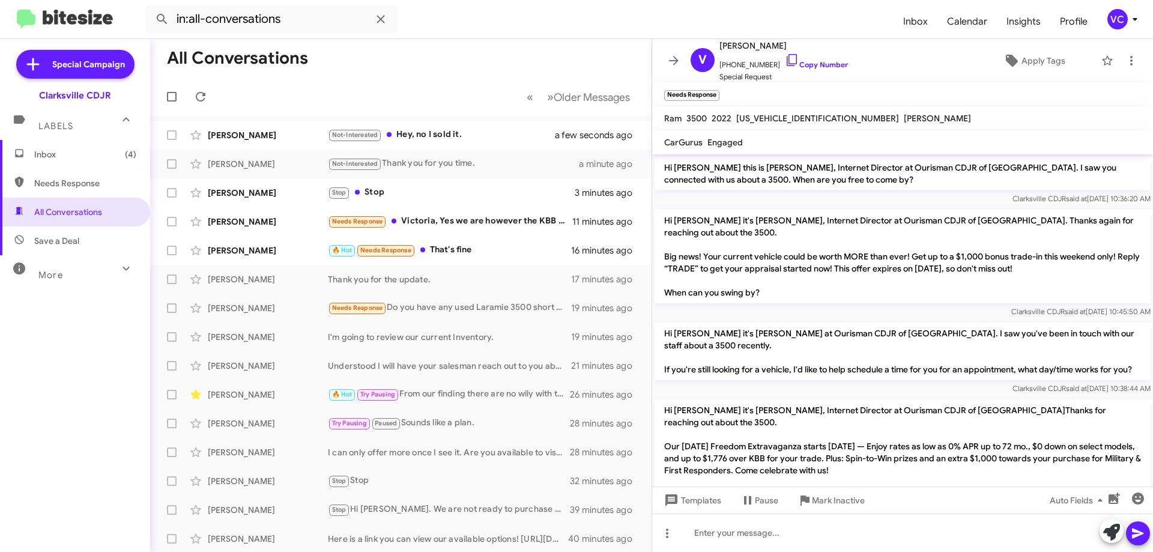
click at [777, 374] on p "Hi Vasilka it's Victoria Cook at Ourisman CDJR of Clarksville. I saw you've bee…" at bounding box center [903, 351] width 496 height 58
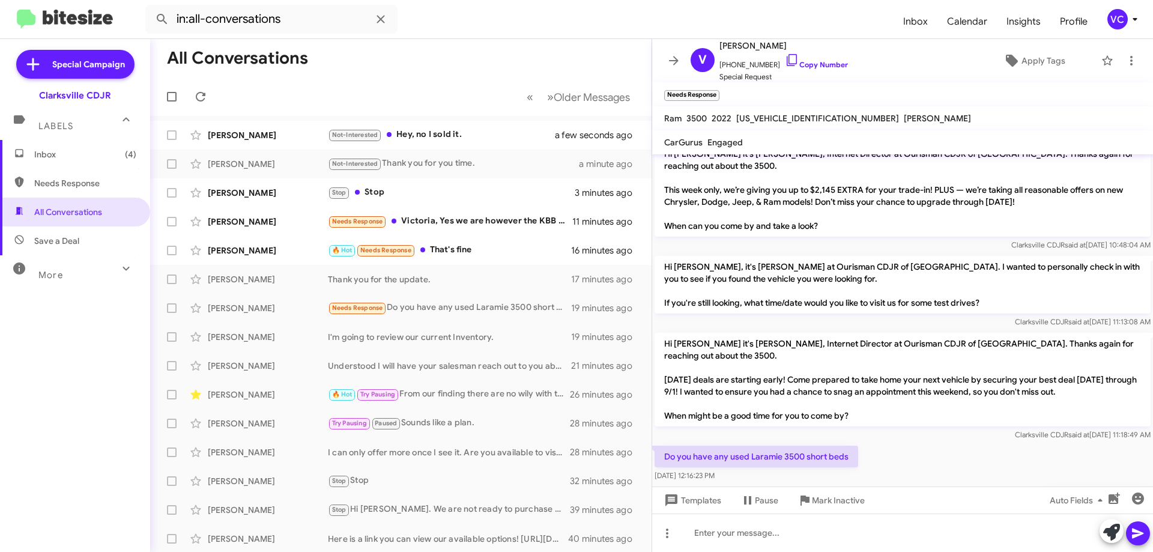
scroll to position [978, 0]
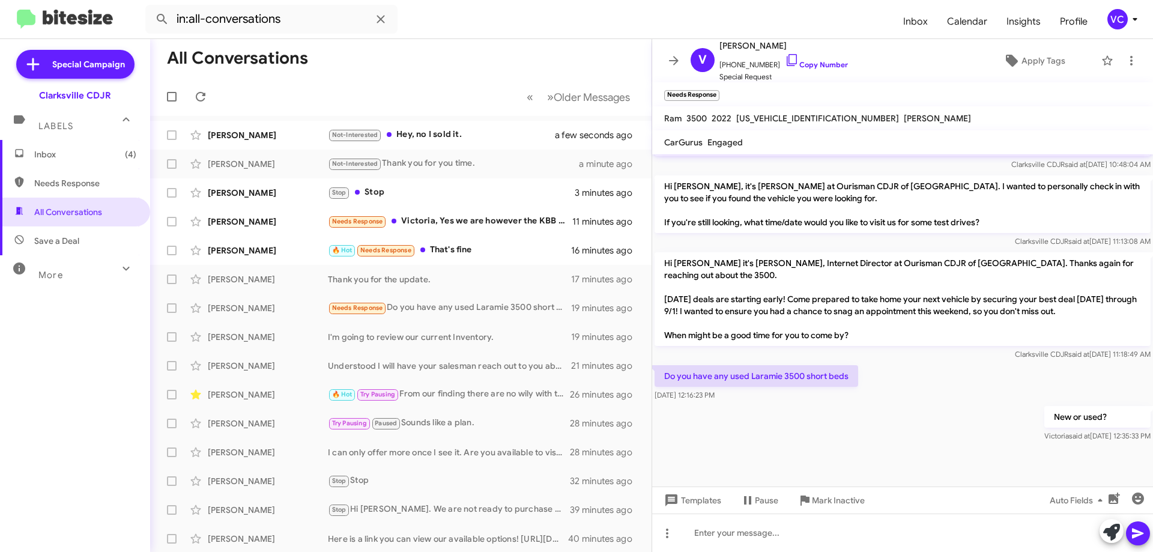
drag, startPoint x: 842, startPoint y: 455, endPoint x: 869, endPoint y: 422, distance: 43.1
click at [844, 455] on div at bounding box center [902, 465] width 501 height 42
click at [888, 402] on div "Do you have any used Laramie 3500 short beds Aug 22, 2025, 12:16:23 PM" at bounding box center [902, 383] width 501 height 41
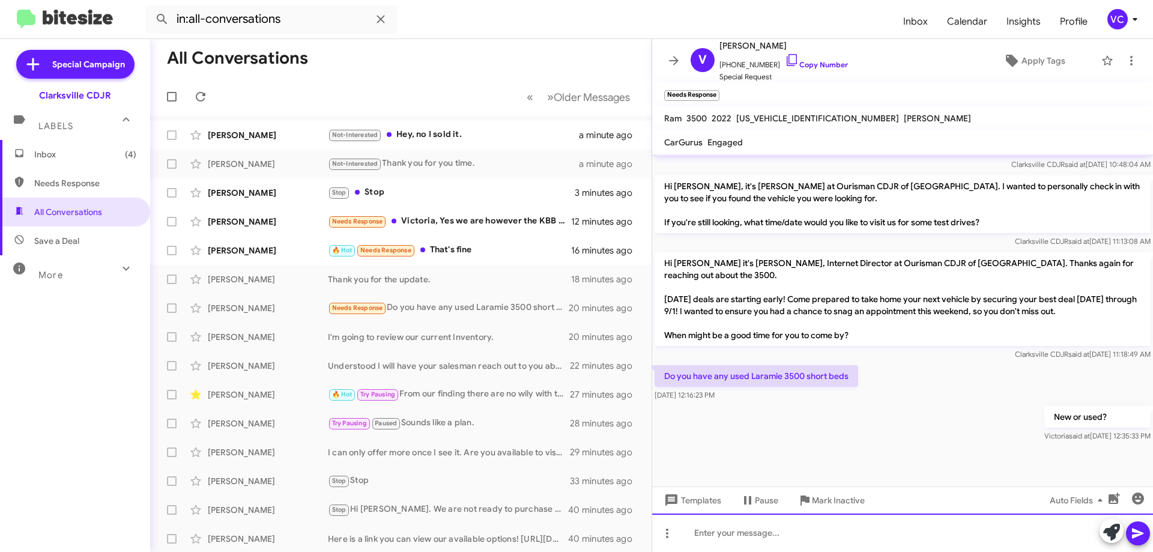
click at [776, 551] on div at bounding box center [902, 532] width 501 height 38
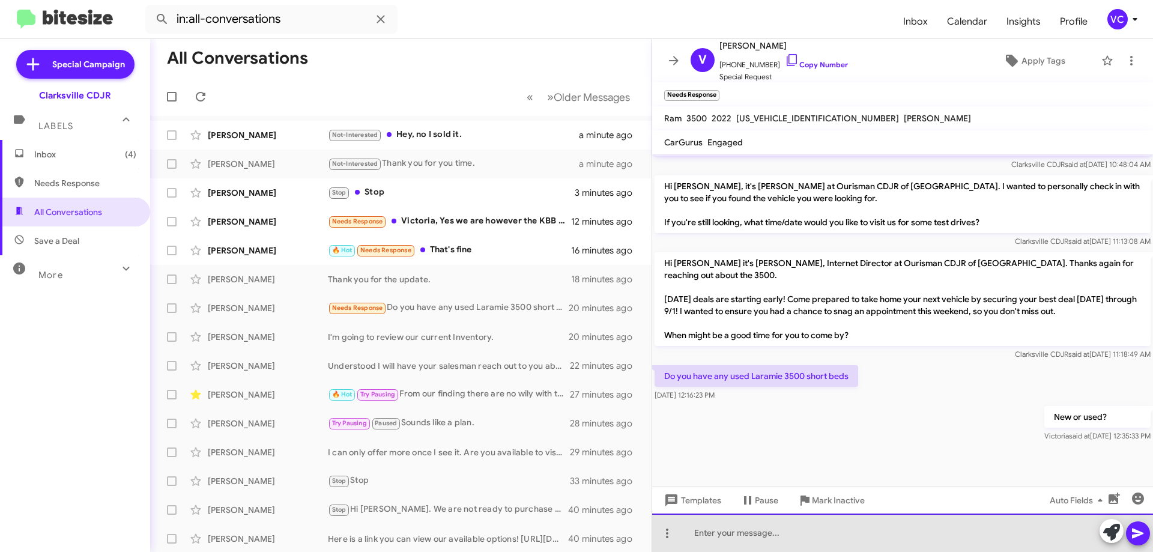
click at [775, 540] on div at bounding box center [902, 532] width 501 height 38
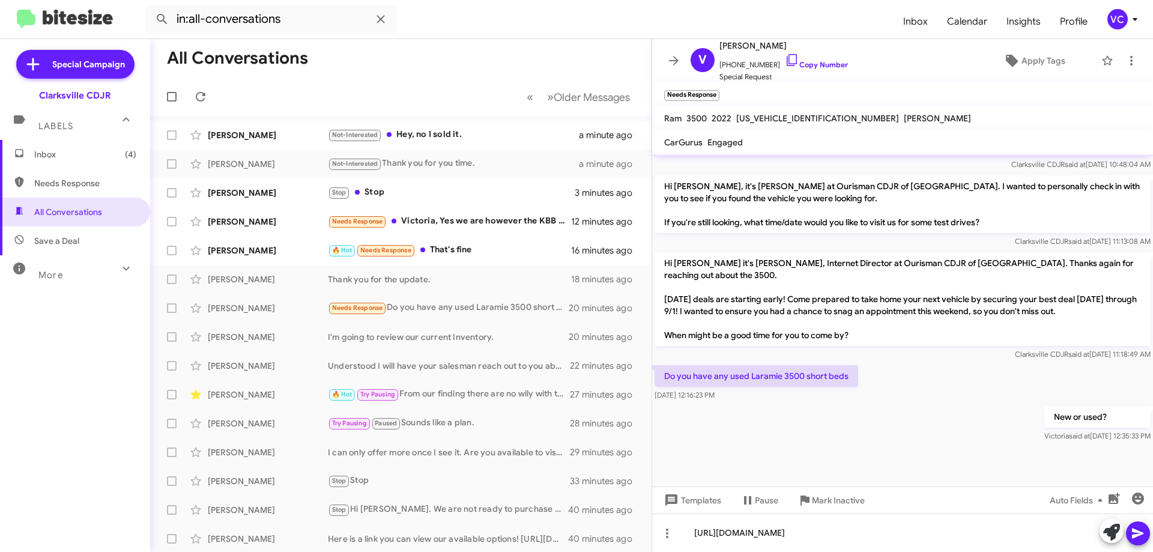
click at [1128, 532] on button at bounding box center [1138, 533] width 24 height 24
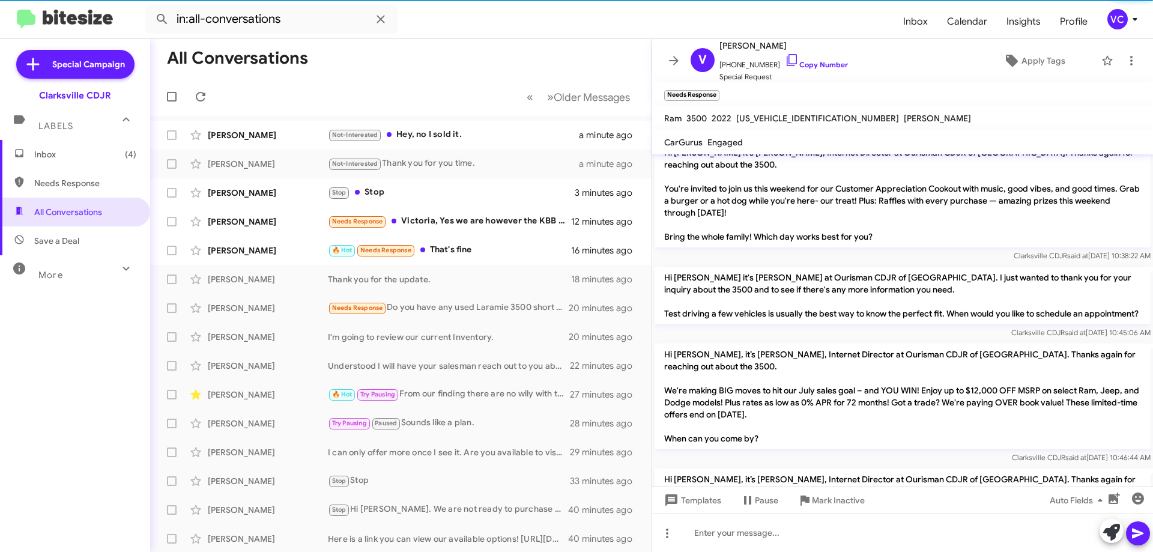
click at [917, 358] on div "Hi Vasilka this is Victoria Cook, Internet Director at Ourisman CDJR of Clarksv…" at bounding box center [902, 420] width 501 height 1297
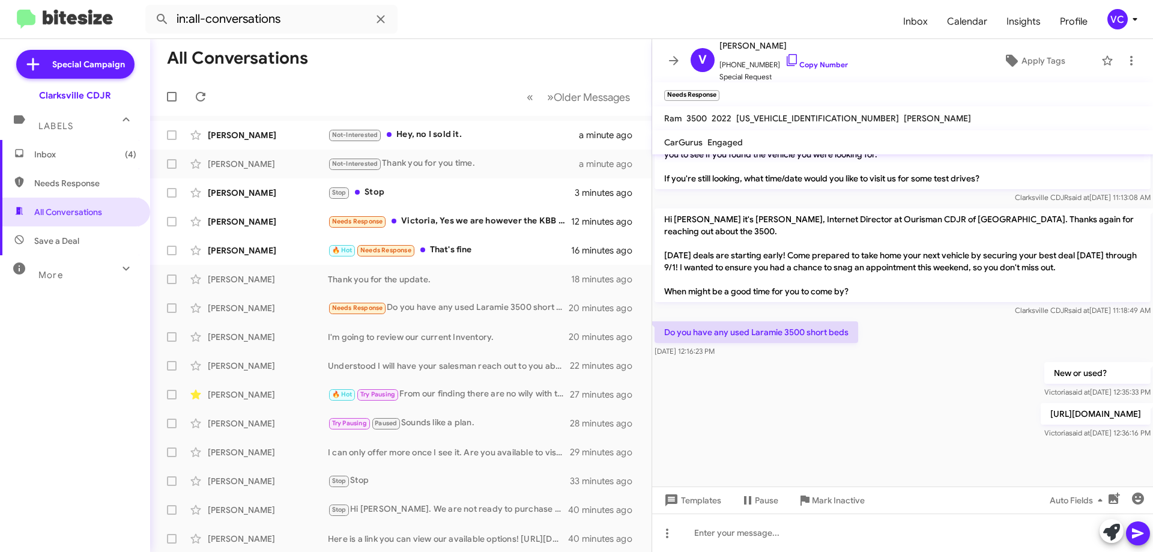
scroll to position [1022, 0]
click at [812, 422] on div "http://ourismanchryslerdodgejeep.net/new-inventory/index.htm?model=3500 Victori…" at bounding box center [902, 421] width 501 height 41
drag, startPoint x: 842, startPoint y: 398, endPoint x: 847, endPoint y: 388, distance: 10.7
click at [844, 393] on div "New or used? Victoria said at Aug 22, 2025, 12:35:33 PM" at bounding box center [902, 380] width 501 height 41
drag, startPoint x: 827, startPoint y: 434, endPoint x: 850, endPoint y: 392, distance: 47.0
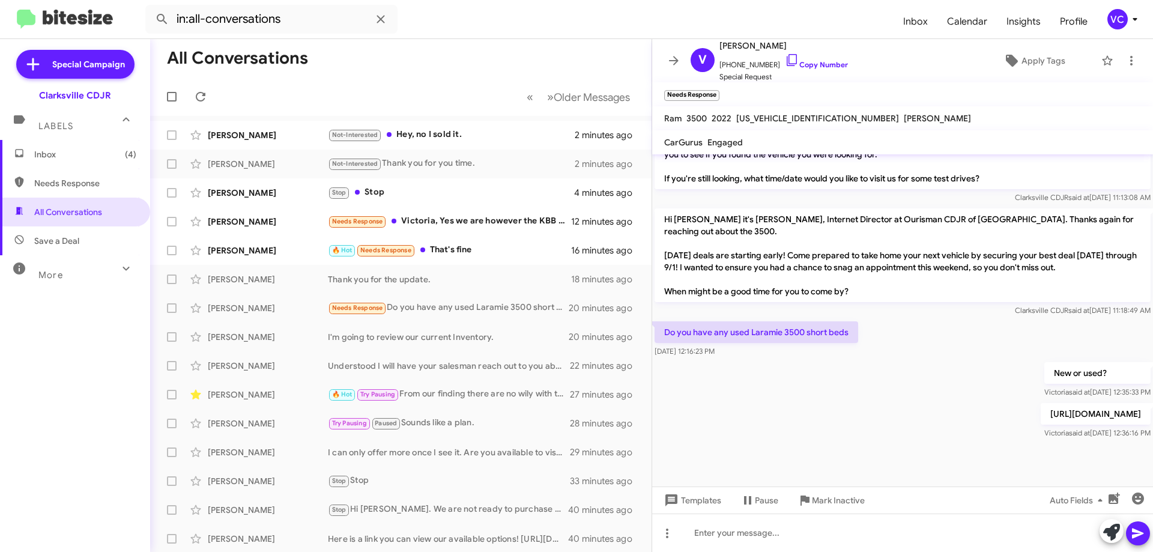
click at [1041, 433] on div "Victoria said at Aug 22, 2025, 12:36:16 PM" at bounding box center [1096, 433] width 110 height 12
click at [851, 389] on div "New or used? Victoria said at Aug 22, 2025, 12:35:33 PM" at bounding box center [902, 380] width 501 height 41
drag, startPoint x: 297, startPoint y: 255, endPoint x: 346, endPoint y: 255, distance: 49.2
click at [296, 255] on div "Kaitlin Hare" at bounding box center [268, 250] width 120 height 12
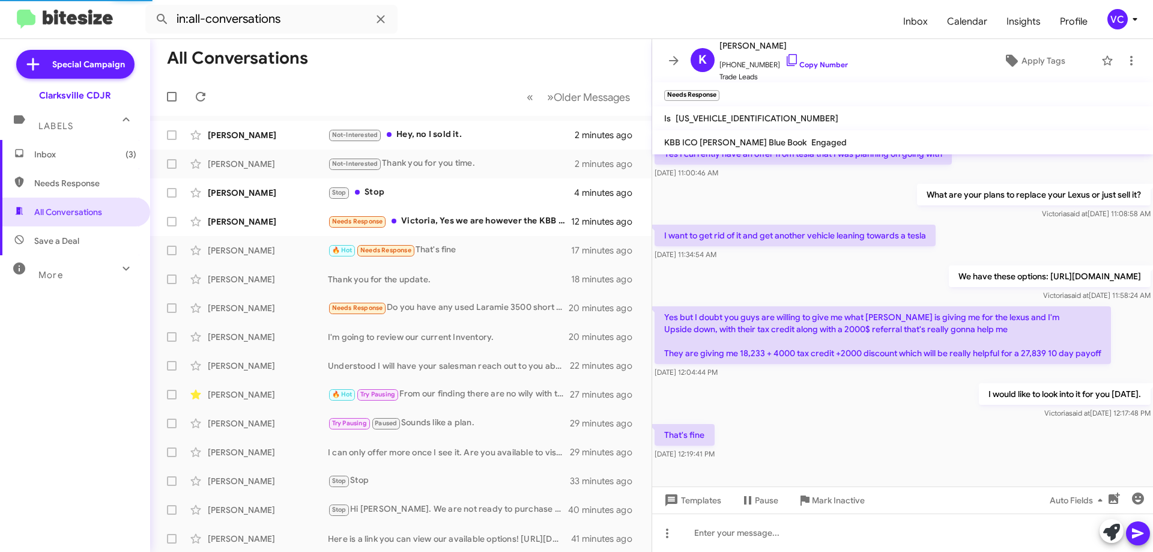
scroll to position [67, 0]
click at [799, 414] on div "I would like to look into it for you today. Victoria said at Aug 22, 2025, 12:1…" at bounding box center [902, 401] width 501 height 41
click at [807, 404] on div "I would like to look into it for you today. Victoria said at Aug 22, 2025, 12:1…" at bounding box center [902, 401] width 501 height 41
click at [808, 404] on div "I would like to look into it for you today. Victoria said at Aug 22, 2025, 12:1…" at bounding box center [902, 401] width 501 height 41
click at [852, 427] on div "That's fine Aug 22, 2025, 12:19:41 PM" at bounding box center [902, 442] width 501 height 41
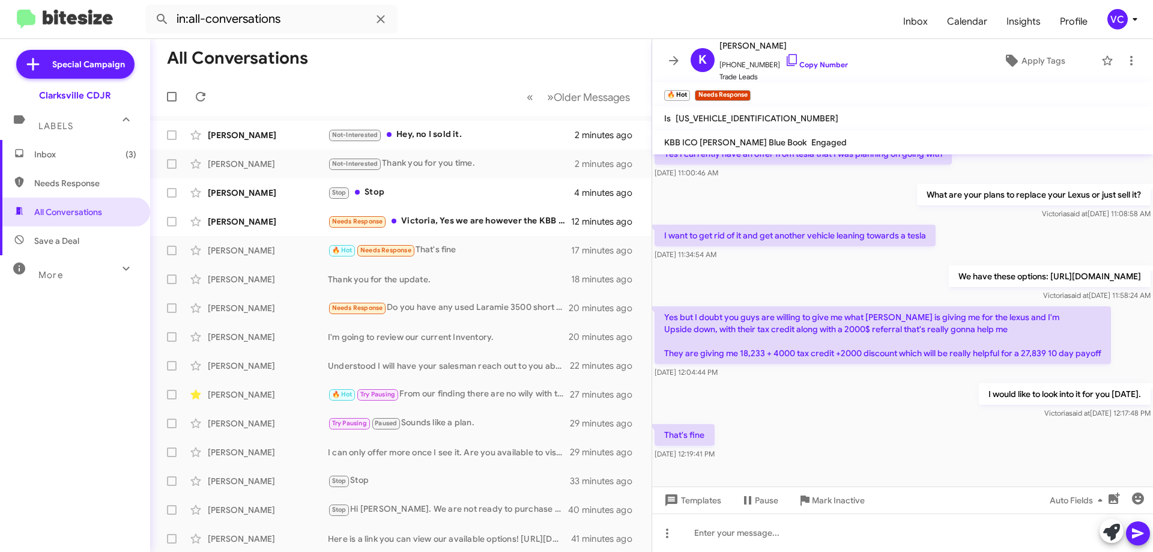
click at [854, 398] on div "I would like to look into it for you today. Victoria said at Aug 22, 2025, 12:1…" at bounding box center [902, 401] width 501 height 41
click at [854, 413] on div "I would like to look into it for you today. Victoria said at Aug 22, 2025, 12:1…" at bounding box center [902, 401] width 501 height 41
click at [835, 402] on div "I would like to look into it for you today. Victoria said at Aug 22, 2025, 12:1…" at bounding box center [902, 401] width 501 height 41
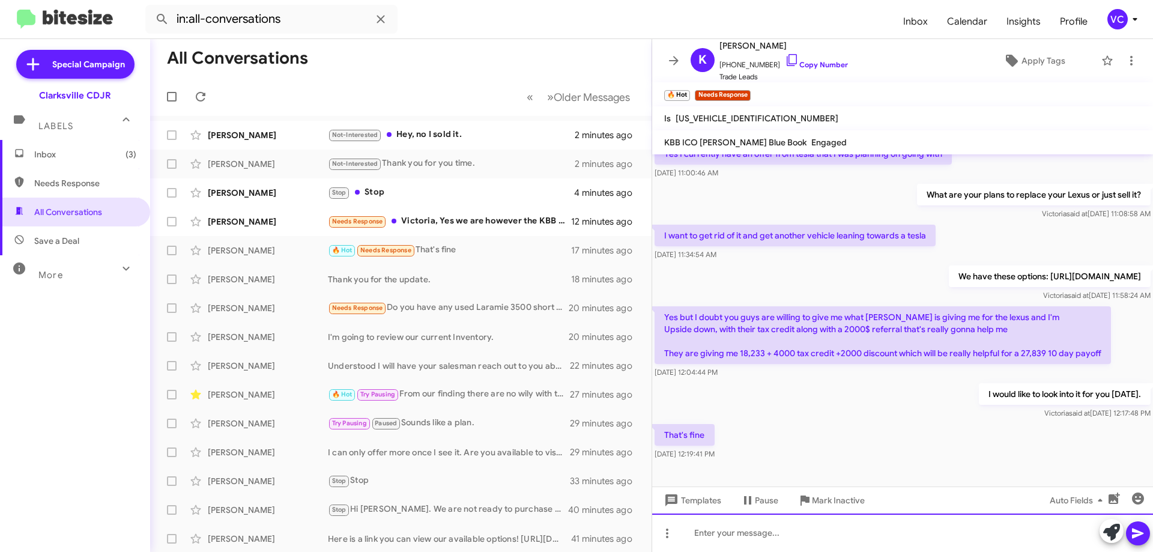
click at [756, 532] on div at bounding box center [902, 532] width 501 height 38
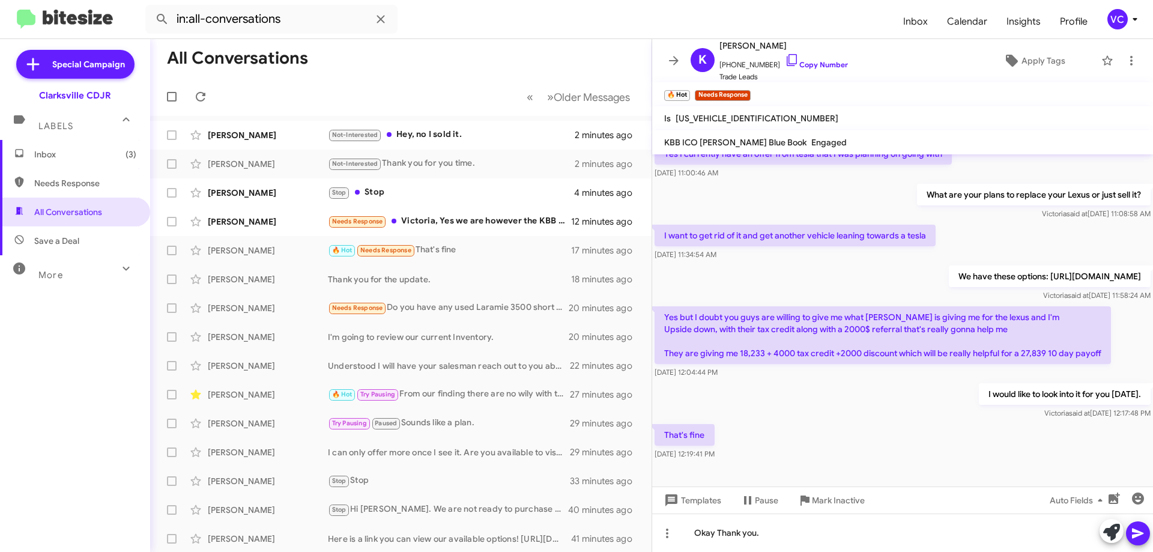
click at [1137, 531] on icon at bounding box center [1137, 533] width 11 height 10
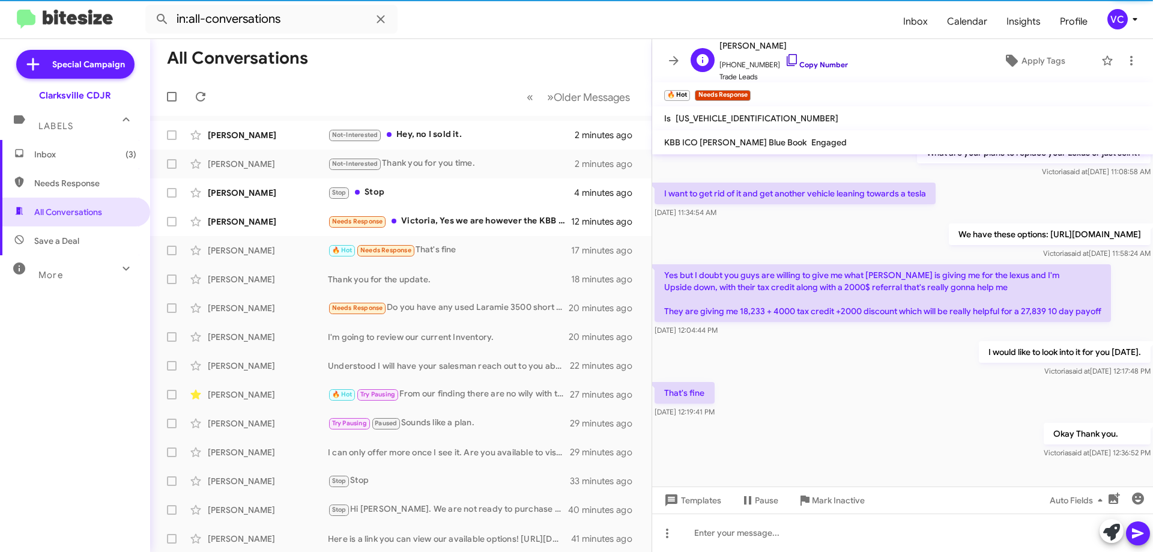
scroll to position [110, 0]
click at [805, 67] on link "Copy Number" at bounding box center [816, 64] width 63 height 9
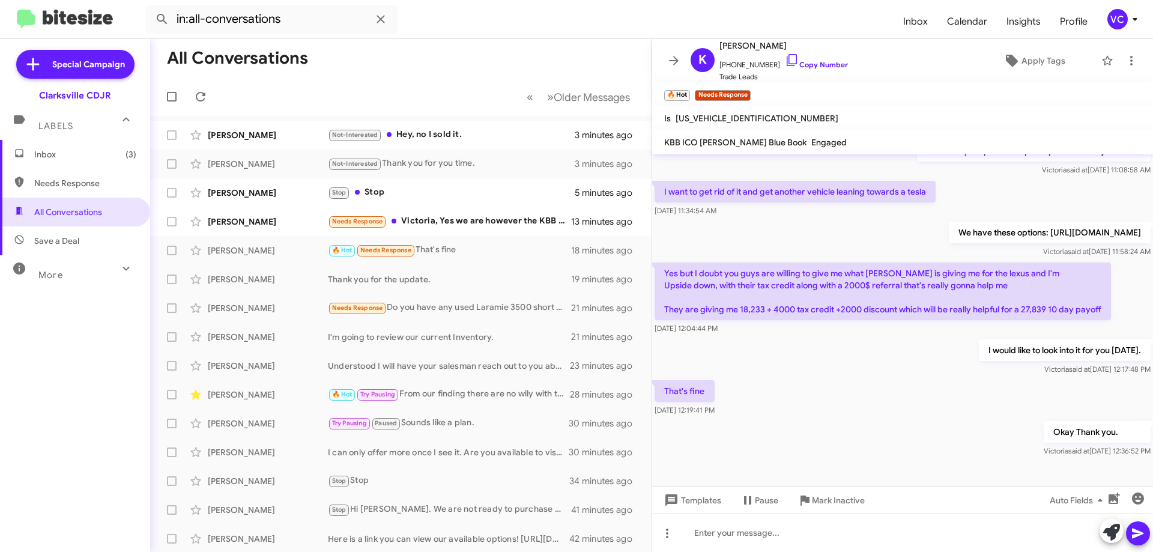
click at [903, 381] on div "That's fine Aug 22, 2025, 12:19:41 PM" at bounding box center [902, 398] width 501 height 41
click at [283, 216] on div "Rob Johnson" at bounding box center [268, 222] width 120 height 12
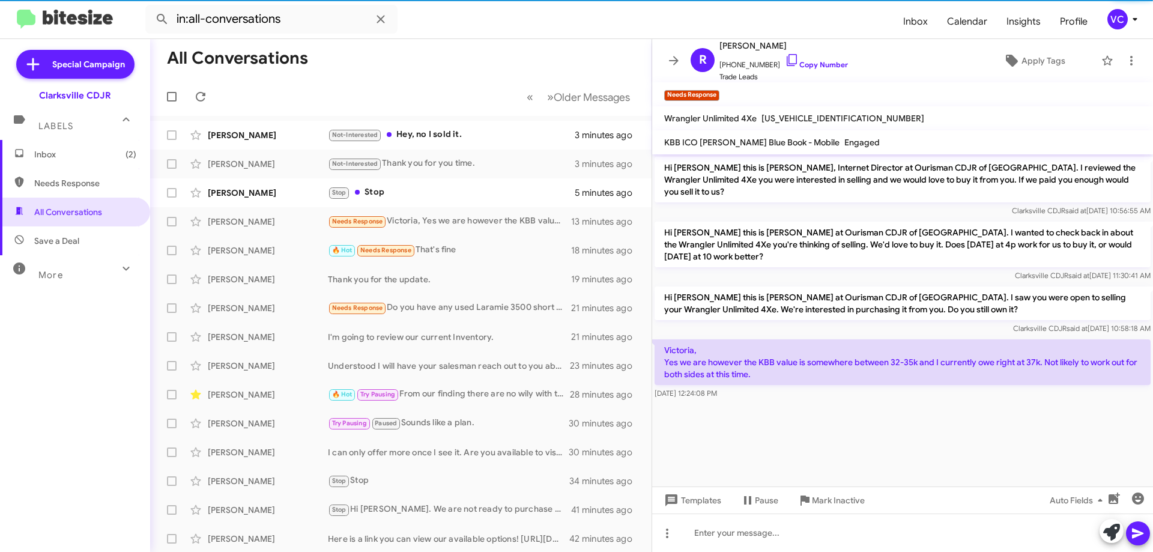
click at [826, 426] on cdk-virtual-scroll-viewport "Hi Rob this is Victoria Cook, Internet Director at Ourisman CDJR of Clarksville…" at bounding box center [902, 320] width 501 height 332
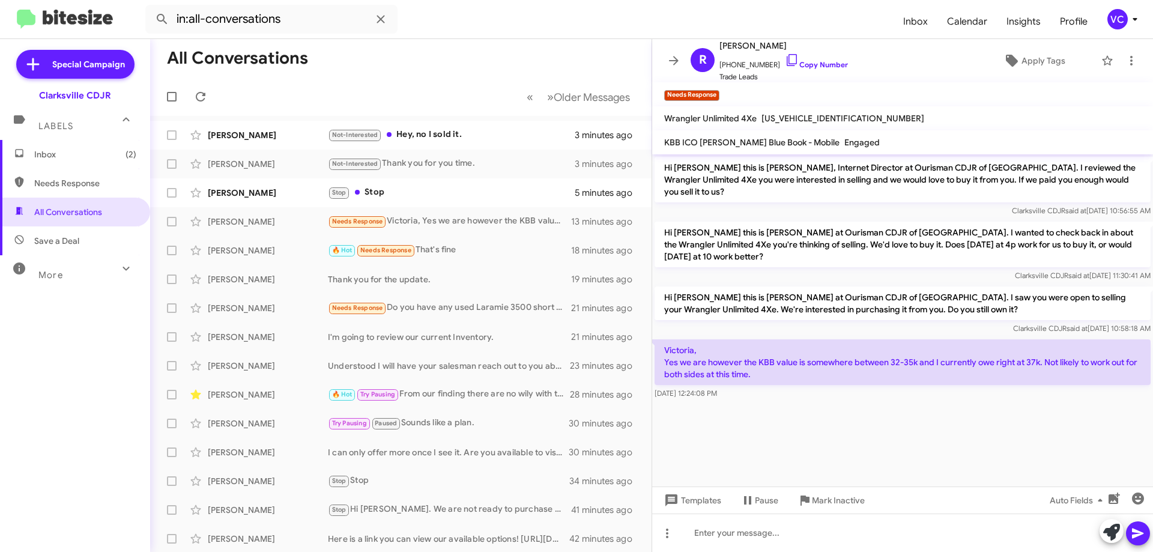
click at [874, 465] on cdk-virtual-scroll-viewport "Hi Rob this is Victoria Cook, Internet Director at Ourisman CDJR of Clarksville…" at bounding box center [902, 320] width 501 height 332
click at [888, 399] on cdk-virtual-scroll-viewport "Hi Rob this is Victoria Cook, Internet Director at Ourisman CDJR of Clarksville…" at bounding box center [902, 320] width 501 height 332
drag, startPoint x: 731, startPoint y: 300, endPoint x: 722, endPoint y: 300, distance: 9.0
click at [730, 322] on div "Clarksville CDJR said at Aug 22, 2025, 10:58:18 AM" at bounding box center [903, 328] width 496 height 12
click at [816, 424] on cdk-virtual-scroll-viewport "Hi Rob this is Victoria Cook, Internet Director at Ourisman CDJR of Clarksville…" at bounding box center [902, 320] width 501 height 332
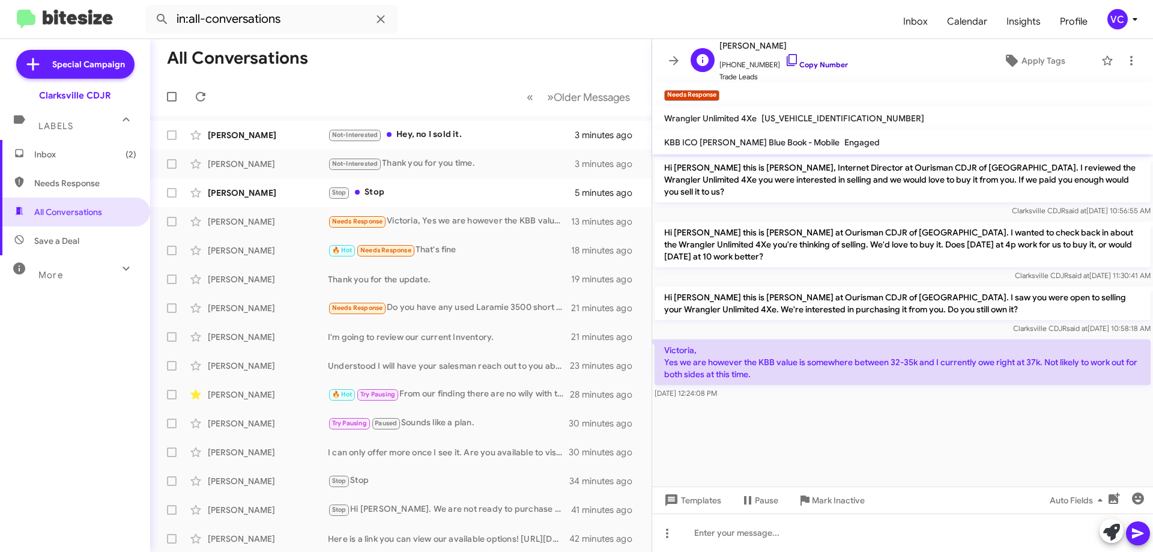
click at [823, 61] on link "Copy Number" at bounding box center [816, 64] width 63 height 9
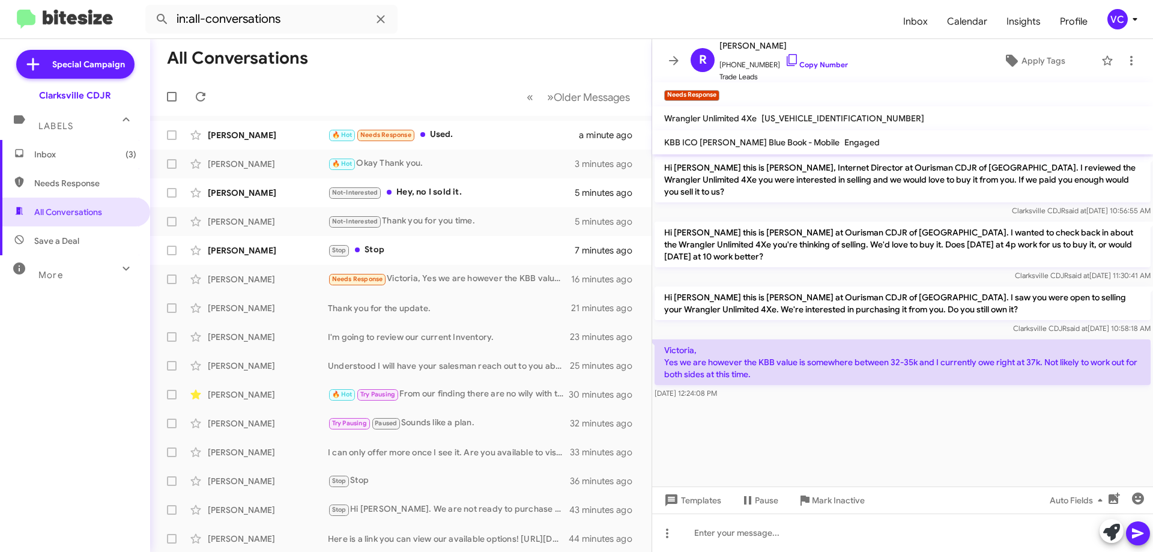
click at [999, 444] on cdk-virtual-scroll-viewport "Hi Rob this is Victoria Cook, Internet Director at Ourisman CDJR of Clarksville…" at bounding box center [902, 320] width 501 height 332
click at [981, 402] on div at bounding box center [902, 408] width 501 height 12
click at [880, 286] on p "Hi Rob this is Victoria Cook at Ourisman CDJR of Clarksville. I saw you were op…" at bounding box center [903, 303] width 496 height 34
drag, startPoint x: 859, startPoint y: 433, endPoint x: 797, endPoint y: 294, distance: 152.4
click at [860, 432] on cdk-virtual-scroll-viewport "Hi Rob this is Victoria Cook, Internet Director at Ourisman CDJR of Clarksville…" at bounding box center [902, 320] width 501 height 332
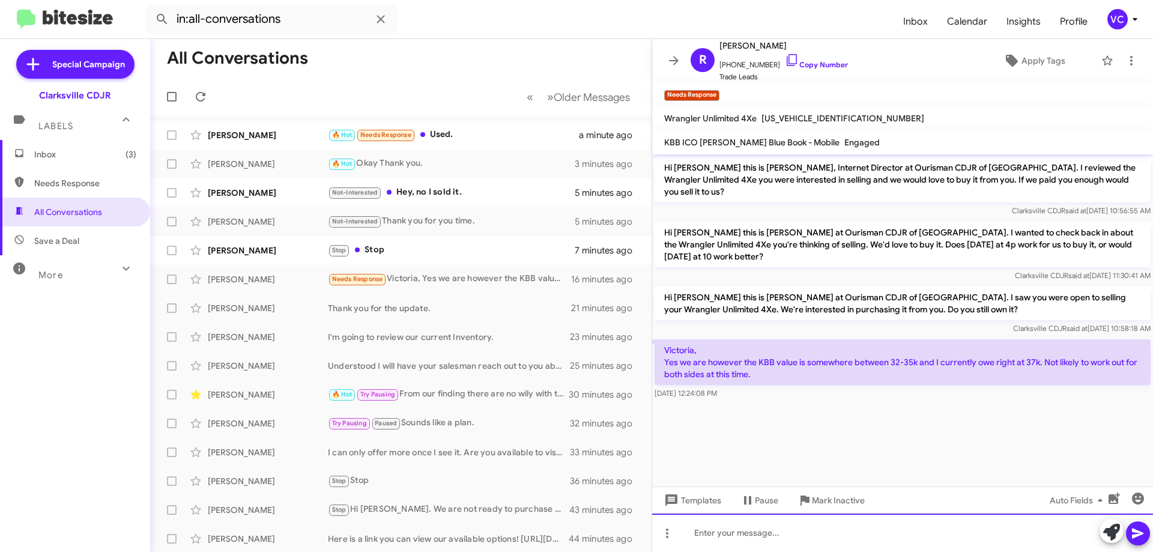
click at [726, 540] on div at bounding box center [902, 532] width 501 height 38
click at [794, 525] on div "We aren't to far off." at bounding box center [902, 532] width 501 height 38
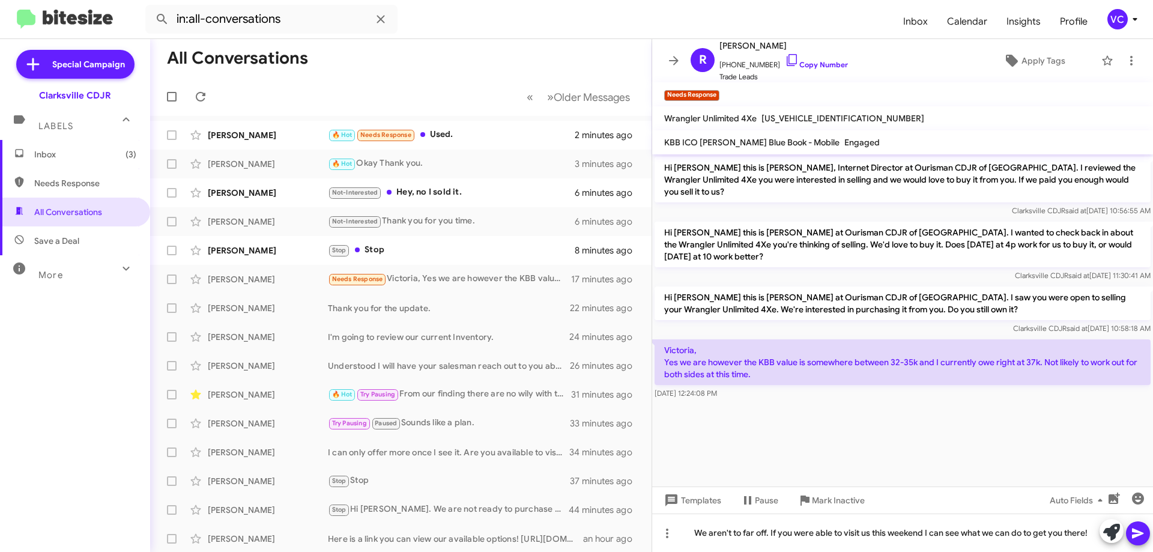
click at [1134, 534] on icon at bounding box center [1138, 533] width 14 height 14
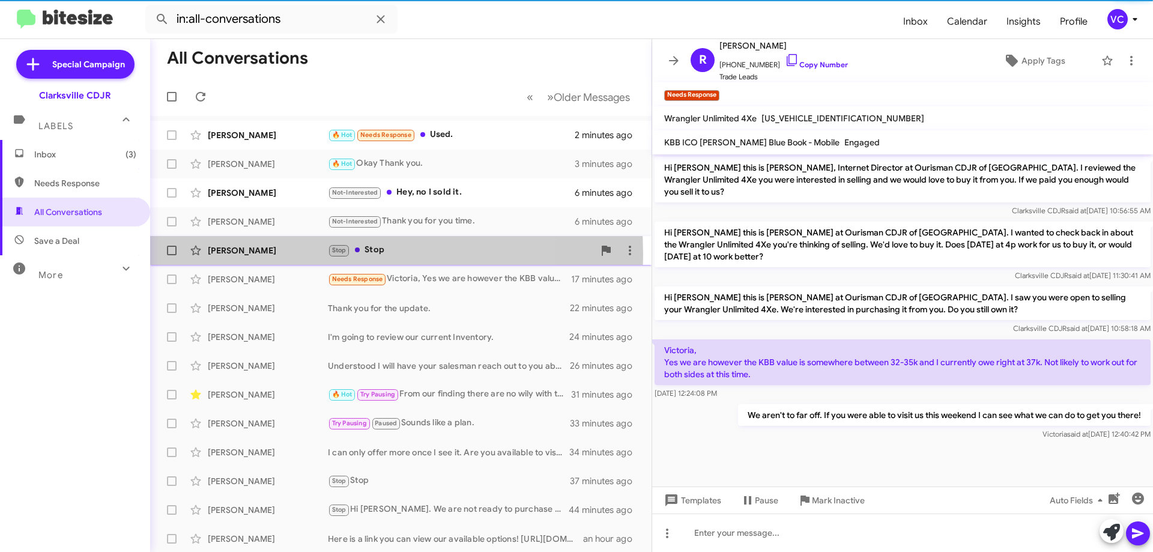
click at [294, 255] on div "Ike Hay" at bounding box center [268, 250] width 120 height 12
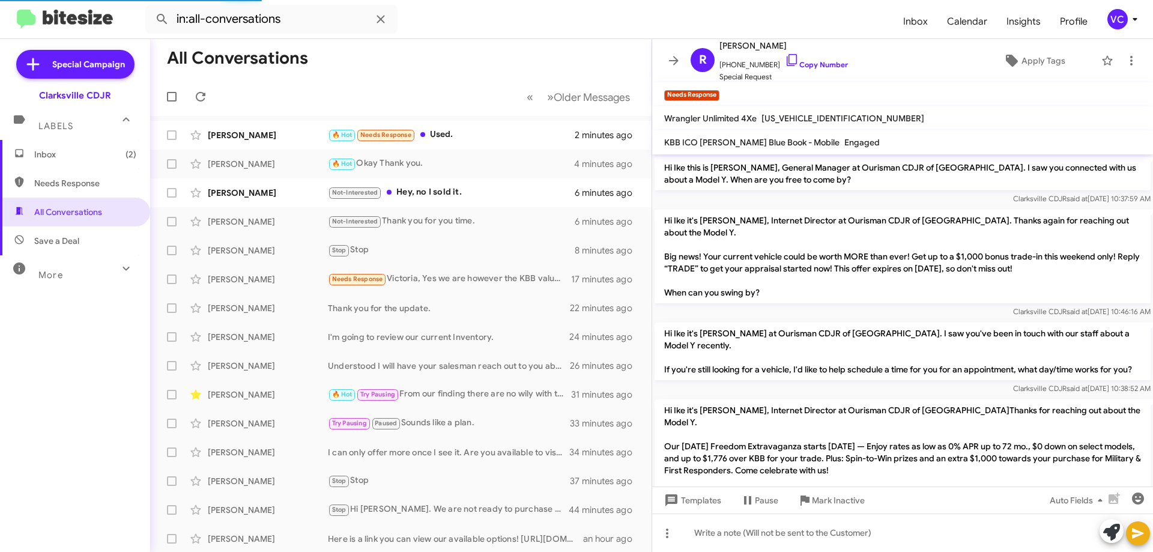
scroll to position [934, 0]
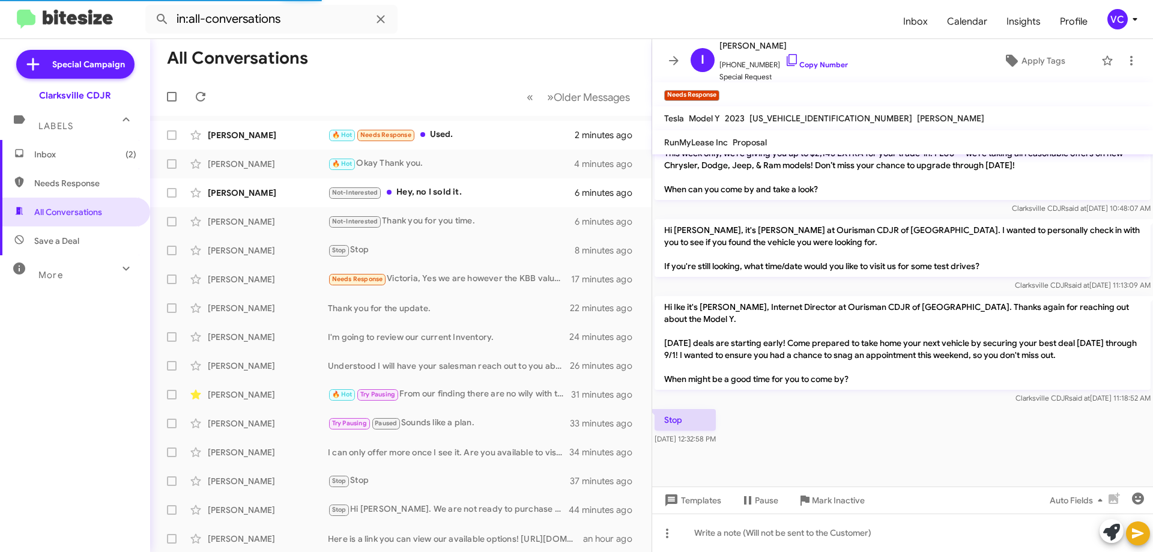
click at [838, 389] on p "Hi Ike it's Victoria Cook, Internet Director at Ourisman CDJR of Clarksville. T…" at bounding box center [903, 343] width 496 height 94
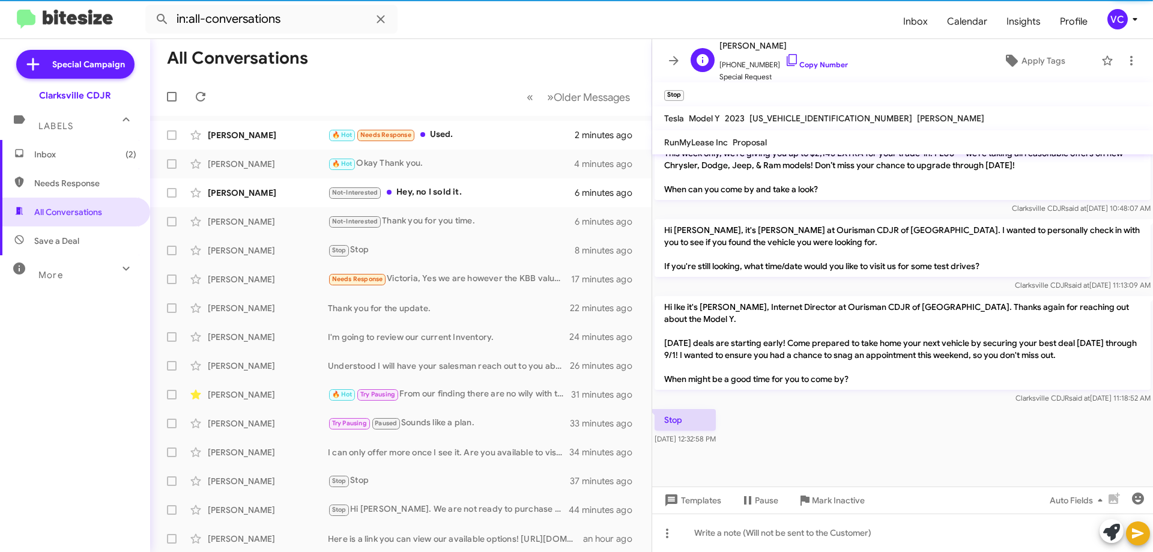
click at [830, 70] on span "+14802552424 Copy Number" at bounding box center [783, 62] width 129 height 18
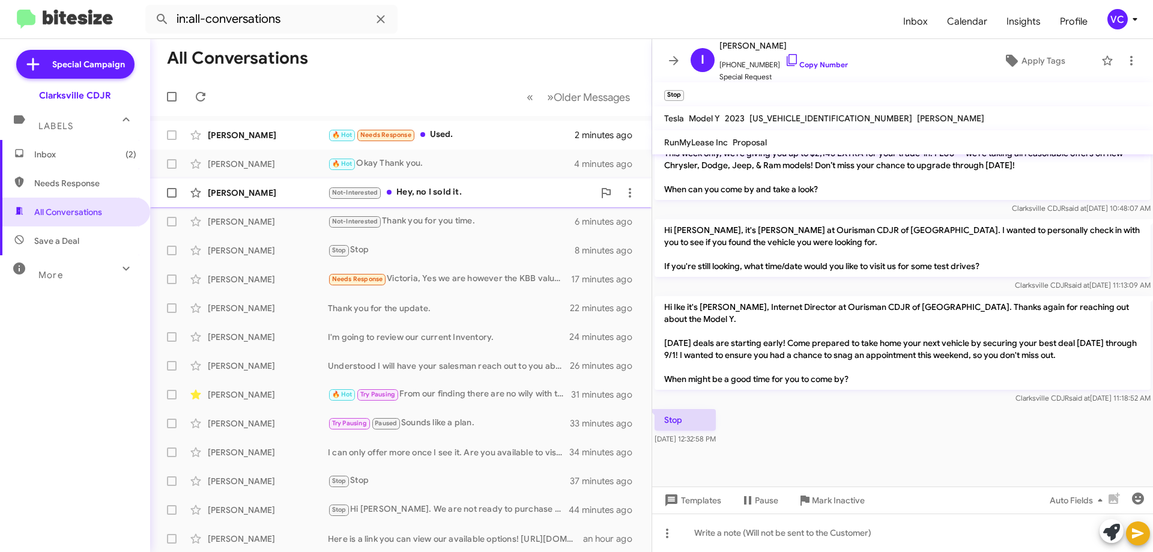
drag, startPoint x: 271, startPoint y: 195, endPoint x: 295, endPoint y: 195, distance: 24.0
click at [272, 195] on div "Eric Sterud" at bounding box center [268, 193] width 120 height 12
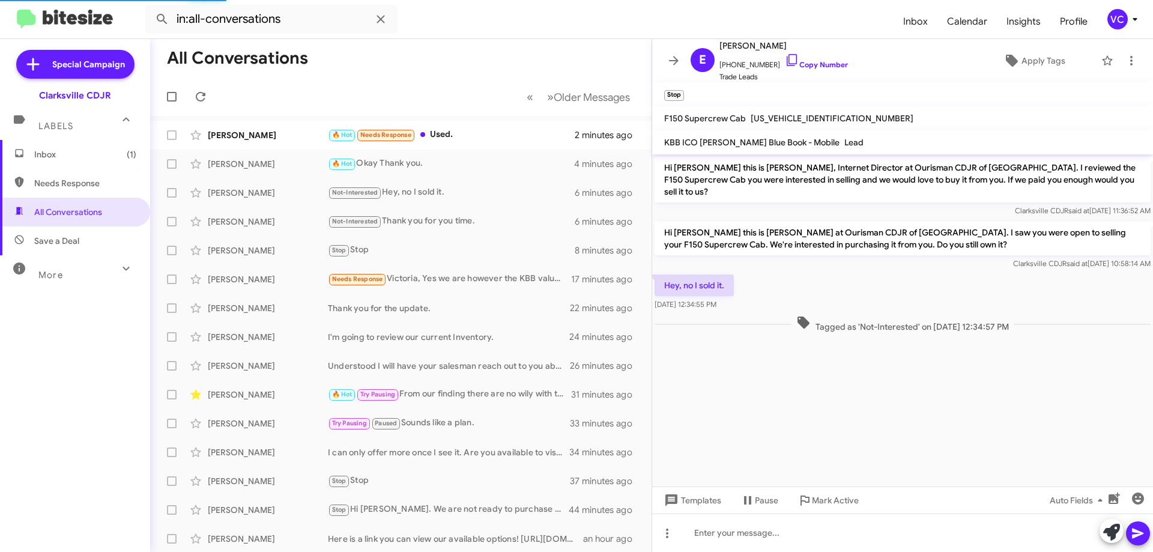
drag, startPoint x: 896, startPoint y: 394, endPoint x: 900, endPoint y: 359, distance: 35.0
click at [897, 395] on cdk-virtual-scroll-viewport "Hi Eric this is Victoria Cook, Internet Director at Ourisman CDJR of Clarksvill…" at bounding box center [902, 320] width 501 height 332
click at [836, 62] on link "Copy Number" at bounding box center [816, 64] width 63 height 9
click at [960, 383] on cdk-virtual-scroll-viewport "Hi Eric this is Victoria Cook, Internet Director at Ourisman CDJR of Clarksvill…" at bounding box center [902, 320] width 501 height 332
click at [315, 132] on div "Vasilka Bukov" at bounding box center [268, 135] width 120 height 12
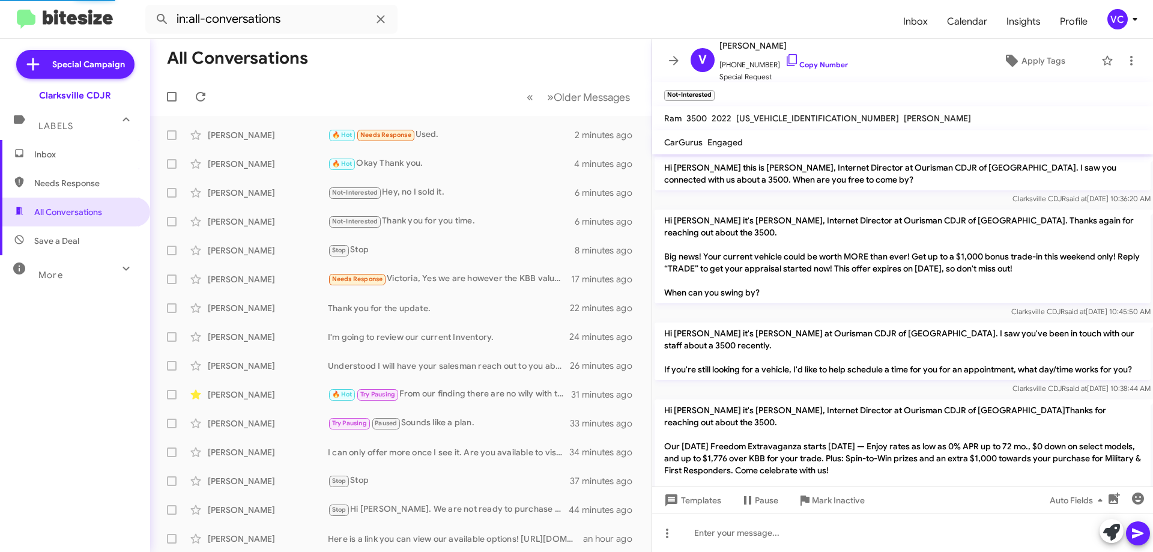
scroll to position [1066, 0]
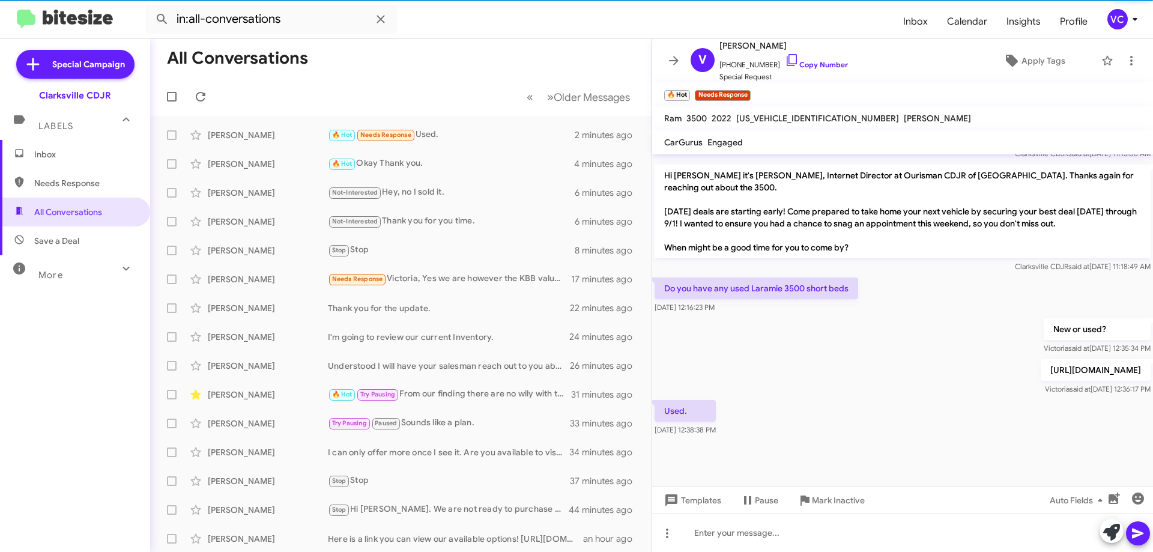
click at [859, 287] on div "Do you have any used Laramie 3500 short beds Aug 22, 2025, 12:16:23 PM" at bounding box center [902, 295] width 501 height 41
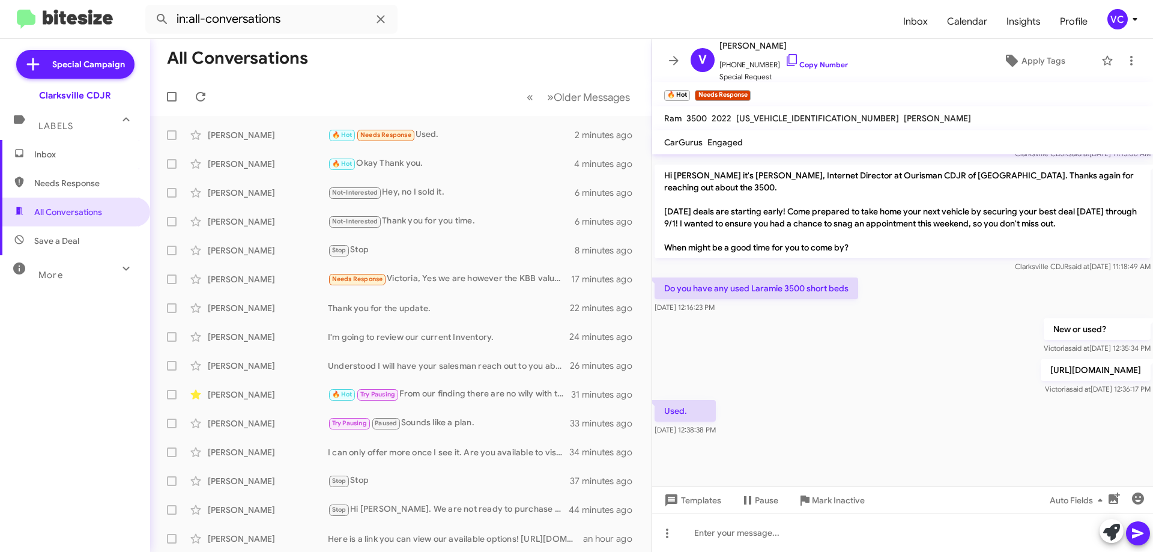
click at [878, 417] on div "Used. Aug 22, 2025, 12:38:38 PM" at bounding box center [902, 418] width 501 height 41
click at [933, 298] on div "Do you have any used Laramie 3500 short beds Aug 22, 2025, 12:16:23 PM" at bounding box center [902, 295] width 501 height 41
drag, startPoint x: 903, startPoint y: 455, endPoint x: 867, endPoint y: 368, distance: 93.4
click at [903, 453] on div at bounding box center [902, 462] width 501 height 48
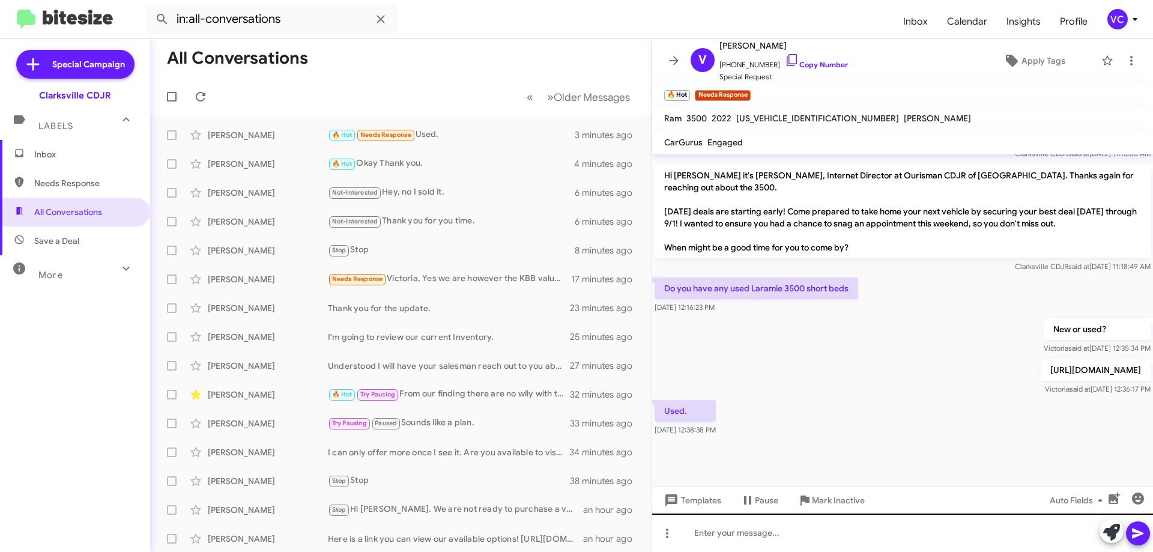
drag, startPoint x: 856, startPoint y: 415, endPoint x: 808, endPoint y: 535, distance: 129.3
click at [856, 414] on div "Used. Aug 22, 2025, 12:38:38 PM" at bounding box center [902, 418] width 501 height 41
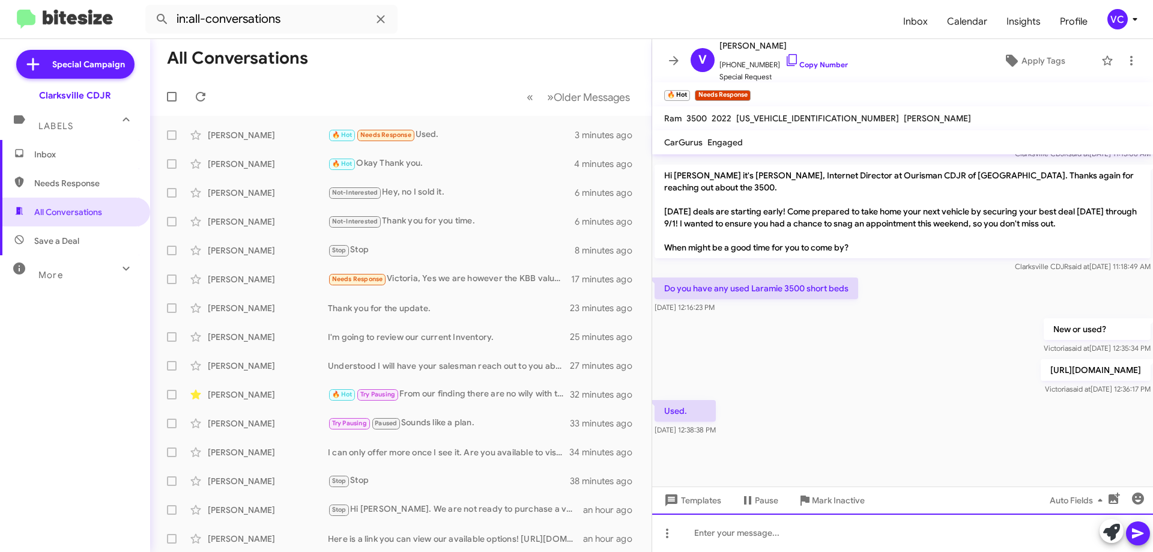
click at [807, 533] on div at bounding box center [902, 532] width 501 height 38
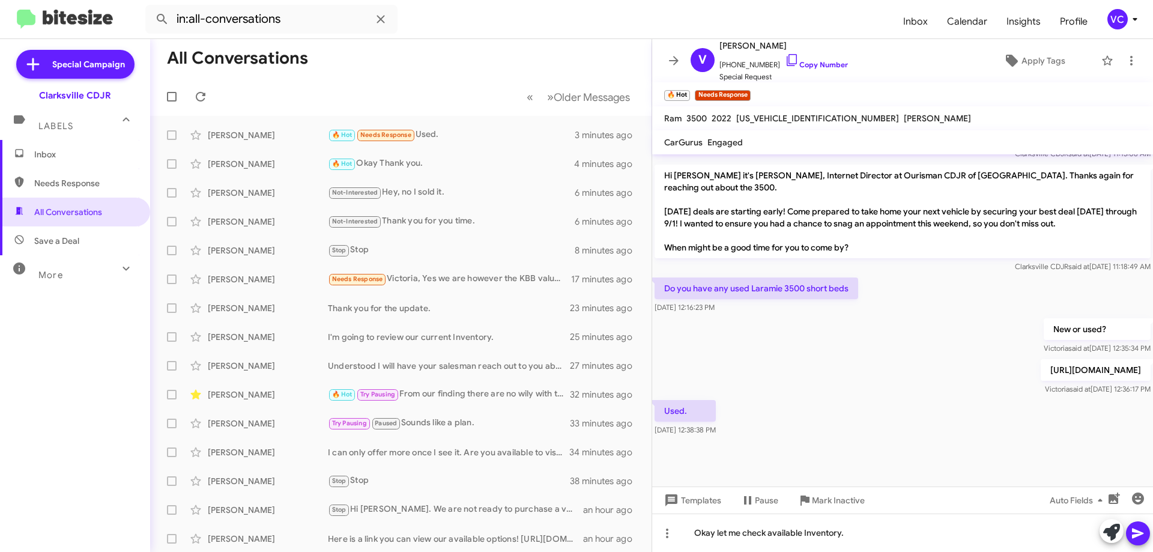
drag, startPoint x: 1136, startPoint y: 527, endPoint x: 839, endPoint y: 431, distance: 311.8
click at [1136, 526] on icon at bounding box center [1138, 533] width 14 height 14
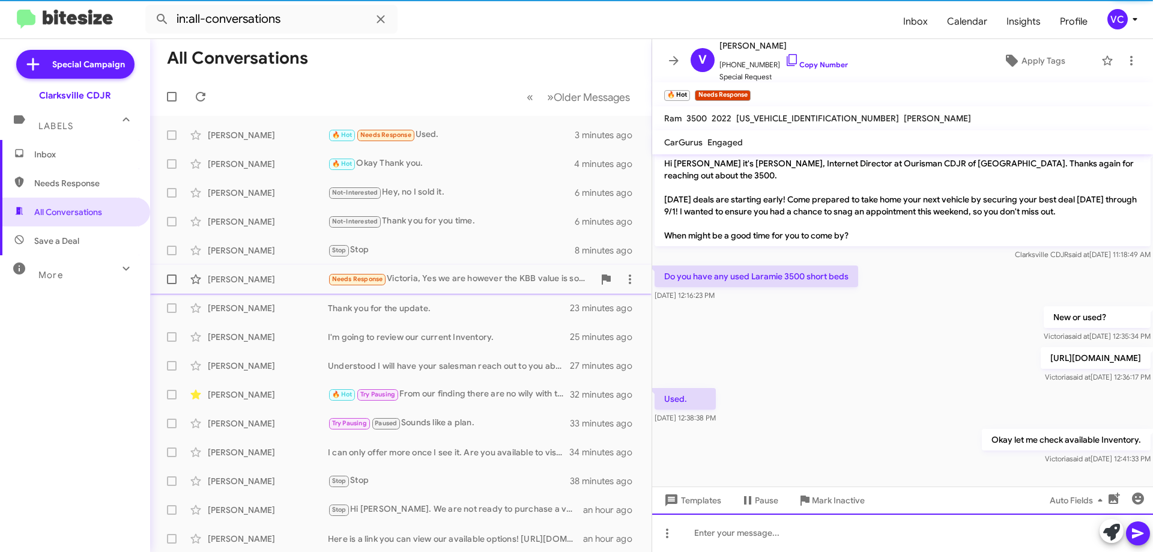
scroll to position [0, 0]
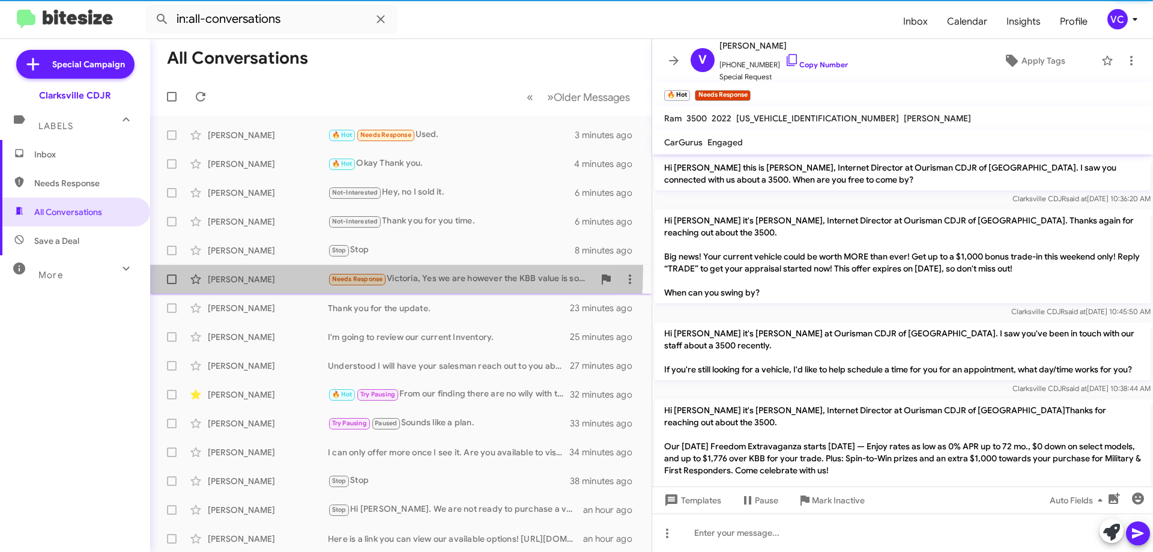
click at [248, 268] on div "Rob Johnson Needs Response Victoria, Yes we are however the KBB value is somewh…" at bounding box center [401, 279] width 482 height 24
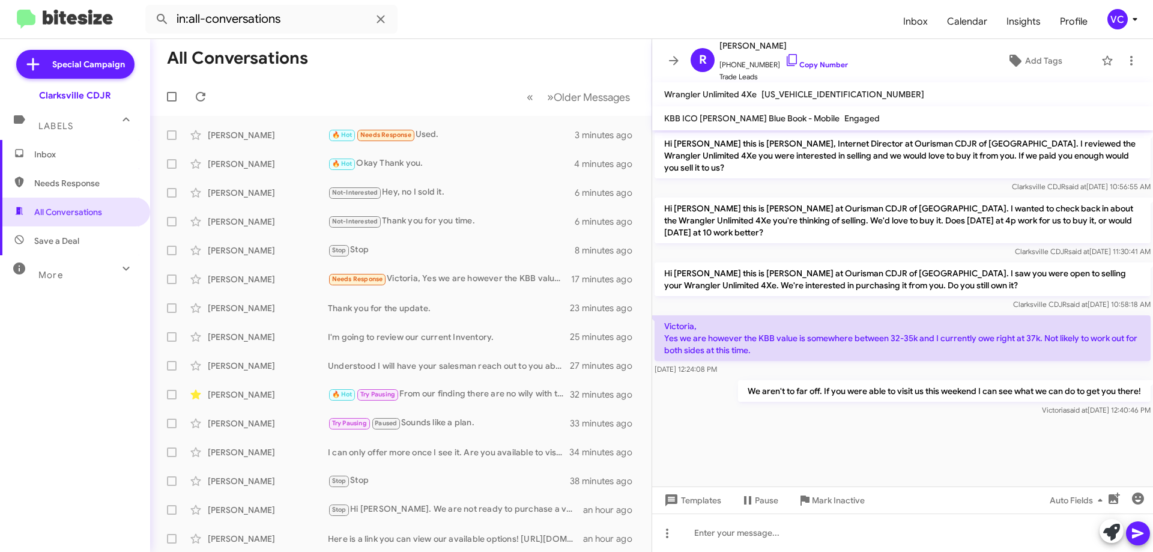
click at [875, 424] on cdk-virtual-scroll-viewport "Hi Rob this is Victoria Cook, Internet Director at Ourisman CDJR of Clarksville…" at bounding box center [902, 308] width 501 height 356
click at [201, 89] on button at bounding box center [201, 97] width 24 height 24
click at [546, 70] on mat-toolbar-row "All Conversations" at bounding box center [400, 58] width 501 height 38
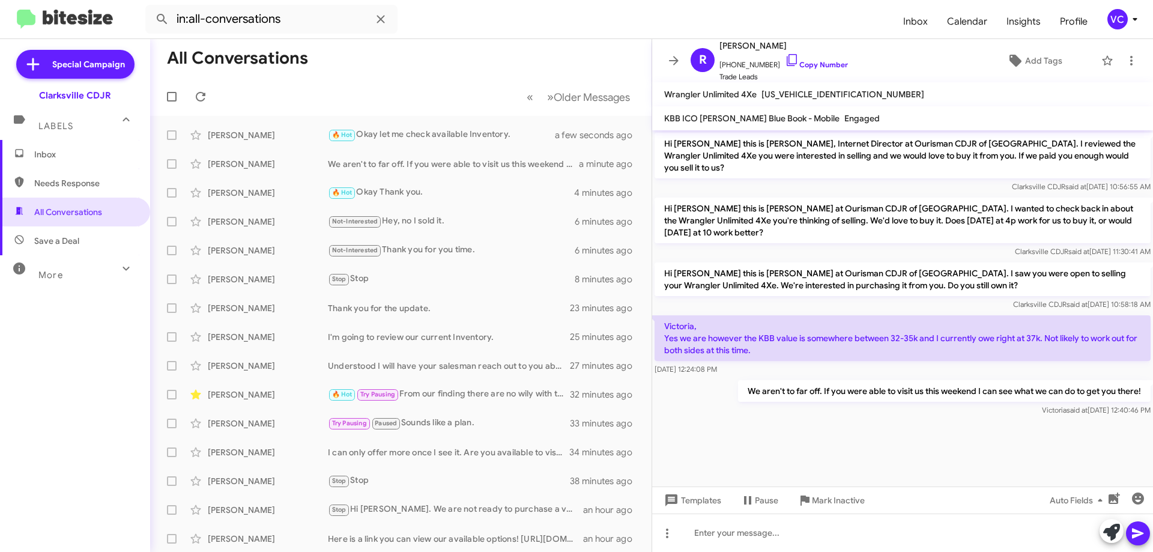
click at [851, 455] on mat-tooltip-component "Mark Inactive" at bounding box center [825, 471] width 64 height 36
click at [599, 81] on mat-toolbar-row "« Previous » Next Older Messages" at bounding box center [400, 96] width 501 height 38
click at [554, 98] on span "Older Messages" at bounding box center [592, 97] width 76 height 13
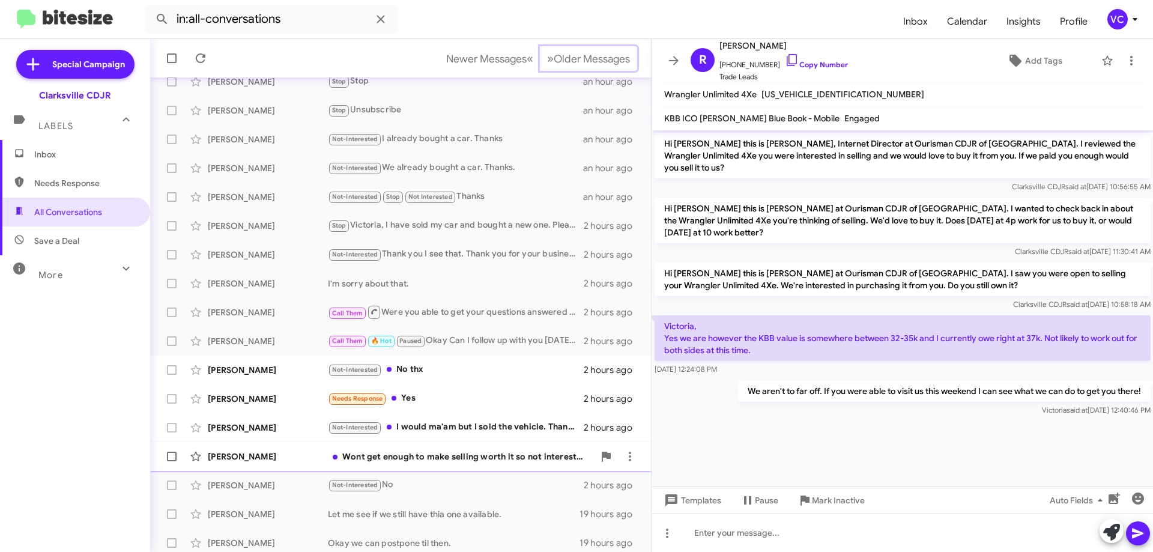
scroll to position [145, 0]
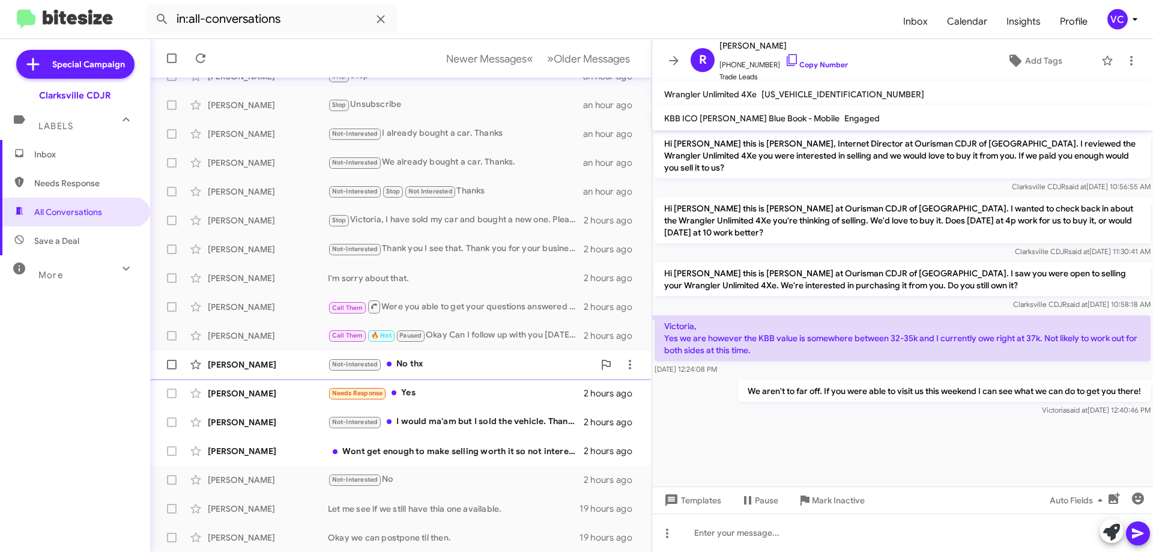
click at [376, 356] on div "Tien Yuen Not-Interested No thx 2 hours ago" at bounding box center [401, 364] width 482 height 24
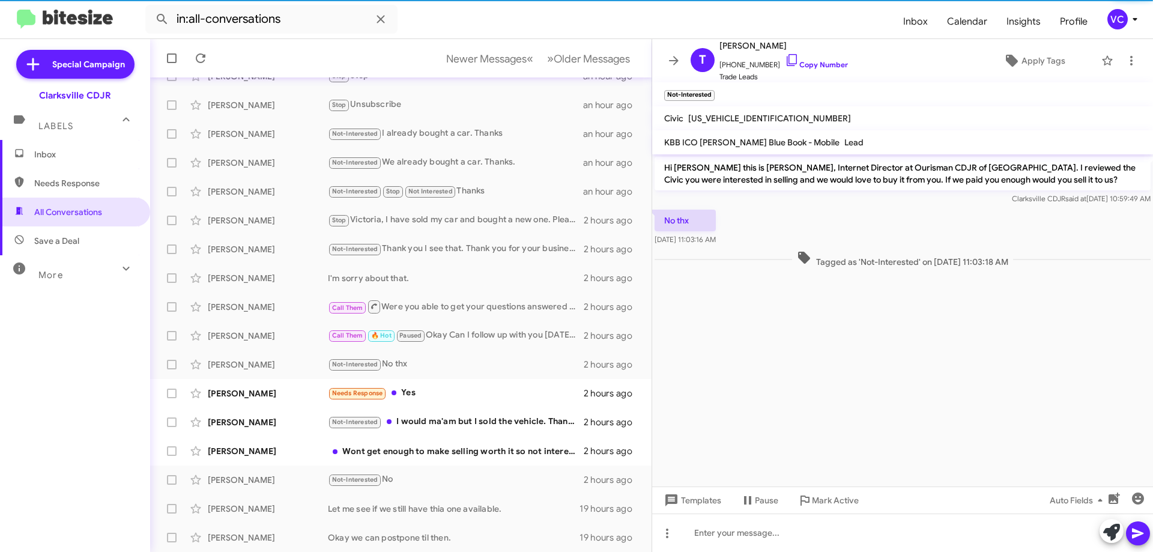
click at [873, 181] on p "Hi Tien this is Victoria Cook, Internet Director at Ourisman CDJR of Clarksvill…" at bounding box center [903, 174] width 496 height 34
click at [871, 412] on cdk-virtual-scroll-viewport "Hi Tien this is Victoria Cook, Internet Director at Ourisman CDJR of Clarksvill…" at bounding box center [902, 320] width 501 height 332
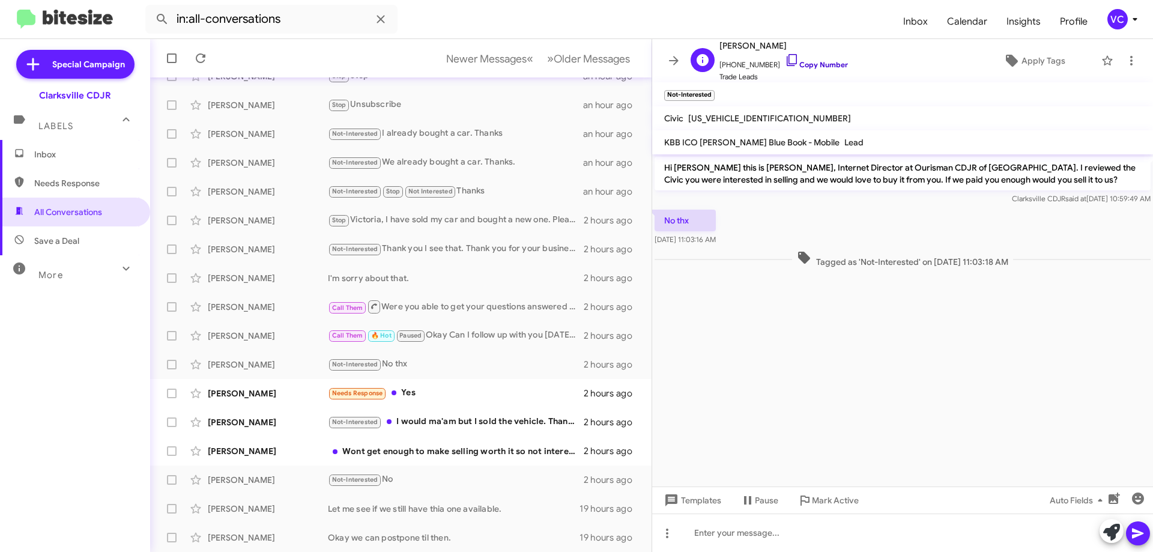
click at [808, 62] on link "Copy Number" at bounding box center [816, 64] width 63 height 9
click at [811, 420] on cdk-virtual-scroll-viewport "Hi Tien this is Victoria Cook, Internet Director at Ourisman CDJR of Clarksvill…" at bounding box center [902, 320] width 501 height 332
drag, startPoint x: 267, startPoint y: 410, endPoint x: 274, endPoint y: 407, distance: 7.3
click at [268, 410] on span "Robert Castor Not-Interested I would ma'am but I sold the vehicle. Thank you fo…" at bounding box center [400, 422] width 501 height 29
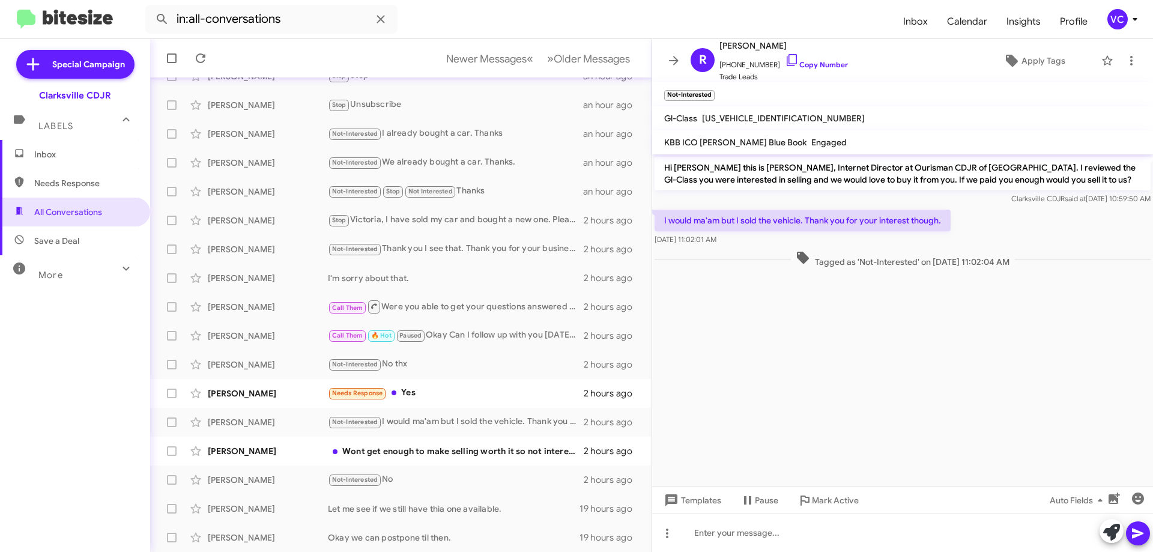
drag, startPoint x: 915, startPoint y: 368, endPoint x: 802, endPoint y: 176, distance: 222.6
click at [914, 365] on cdk-virtual-scroll-viewport "Hi Robert this is Victoria Cook, Internet Director at Ourisman CDJR of Clarksvi…" at bounding box center [902, 320] width 501 height 332
click at [863, 216] on p "I would ma'am but I sold the vehicle. Thank you for your interest though." at bounding box center [803, 221] width 296 height 22
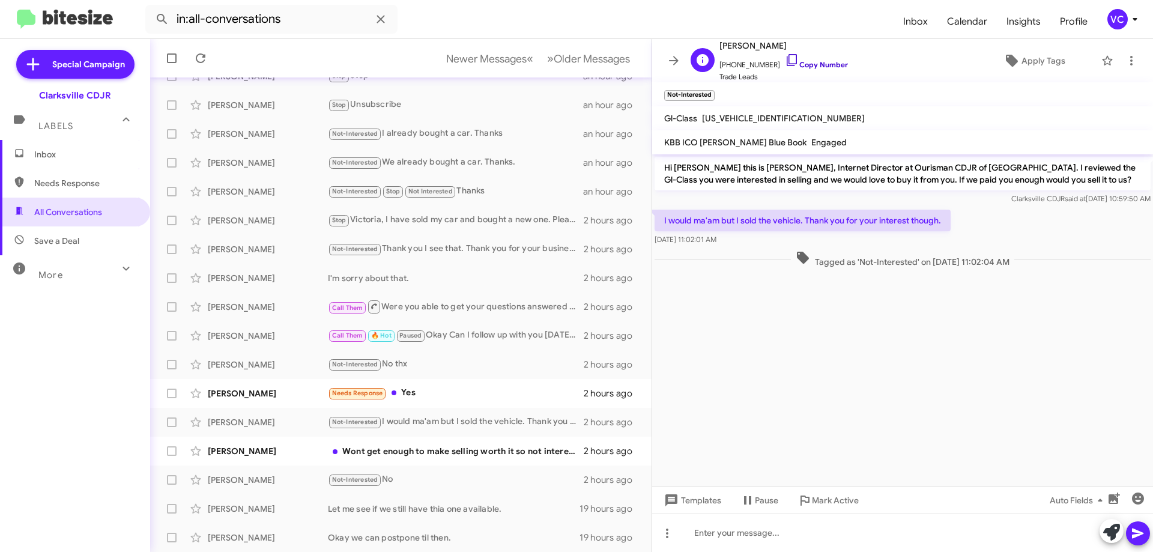
click at [814, 62] on link "Copy Number" at bounding box center [816, 64] width 63 height 9
click at [844, 390] on cdk-virtual-scroll-viewport "Hi Robert this is Victoria Cook, Internet Director at Ourisman CDJR of Clarksvi…" at bounding box center [902, 320] width 501 height 332
click at [778, 227] on p "I would ma'am but I sold the vehicle. Thank you for your interest though." at bounding box center [803, 221] width 296 height 22
click at [776, 223] on p "I would ma'am but I sold the vehicle. Thank you for your interest though." at bounding box center [803, 221] width 296 height 22
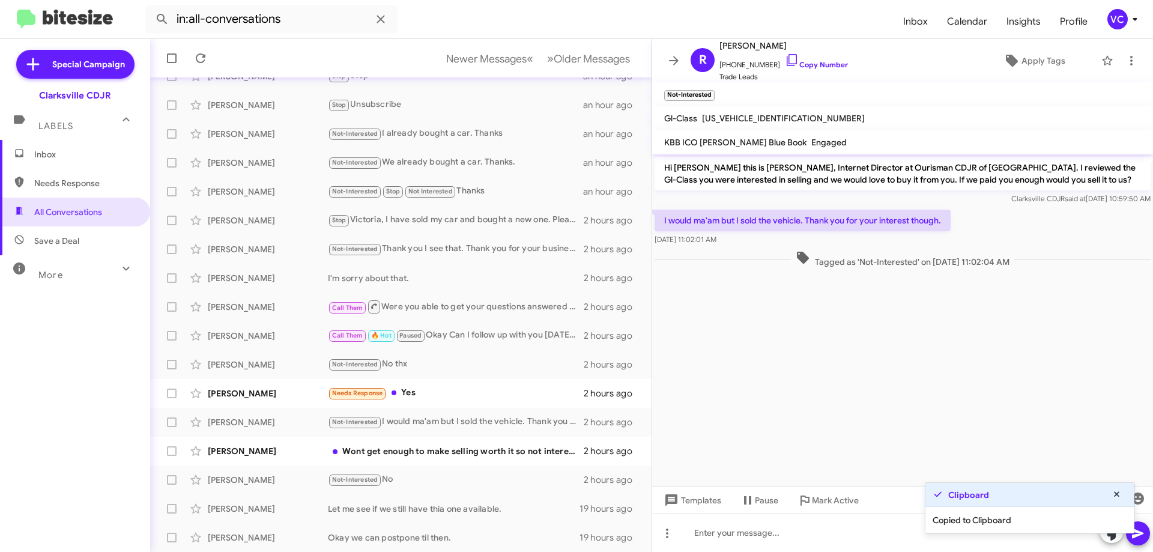
click at [776, 223] on p "I would ma'am but I sold the vehicle. Thank you for your interest though." at bounding box center [803, 221] width 296 height 22
drag, startPoint x: 776, startPoint y: 223, endPoint x: 704, endPoint y: 285, distance: 95.0
click at [708, 295] on cdk-virtual-scroll-viewport "Hi Robert this is Victoria Cook, Internet Director at Ourisman CDJR of Clarksvi…" at bounding box center [902, 320] width 501 height 332
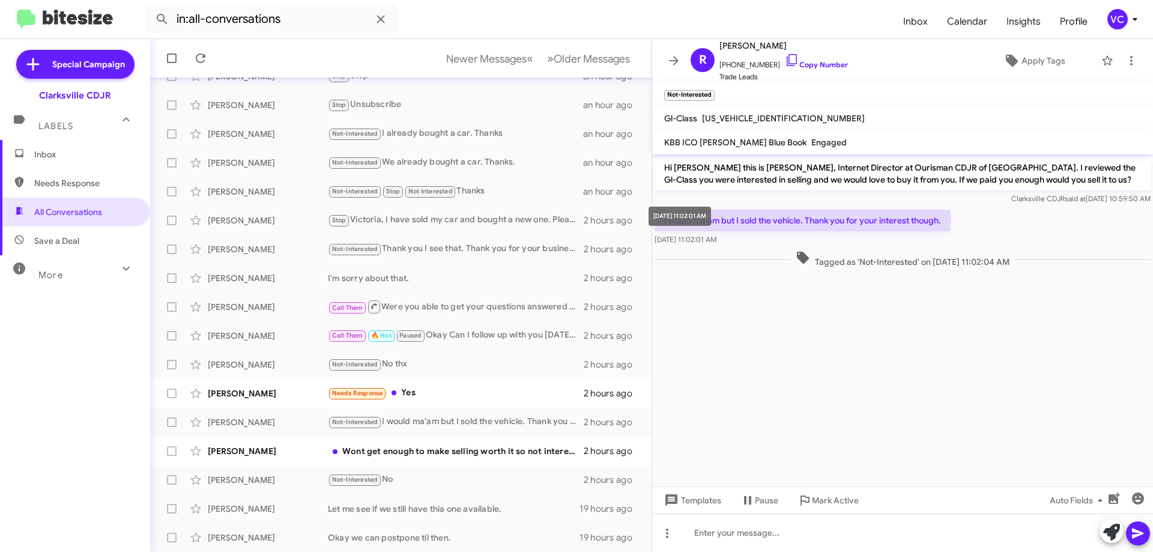
click at [664, 215] on div "Aug 22, 2025, 11:02:01 AM" at bounding box center [680, 216] width 62 height 19
click at [706, 191] on div "Hi Robert this is Victoria Cook, Internet Director at Ourisman CDJR of Clarksvi…" at bounding box center [903, 181] width 496 height 48
drag, startPoint x: 662, startPoint y: 222, endPoint x: 748, endPoint y: 244, distance: 88.3
click at [748, 244] on div "I would ma'am but I sold the vehicle. Thank you for your interest though. Aug 2…" at bounding box center [803, 228] width 296 height 36
click at [842, 380] on cdk-virtual-scroll-viewport "Hi Robert this is Victoria Cook, Internet Director at Ourisman CDJR of Clarksvi…" at bounding box center [902, 320] width 501 height 332
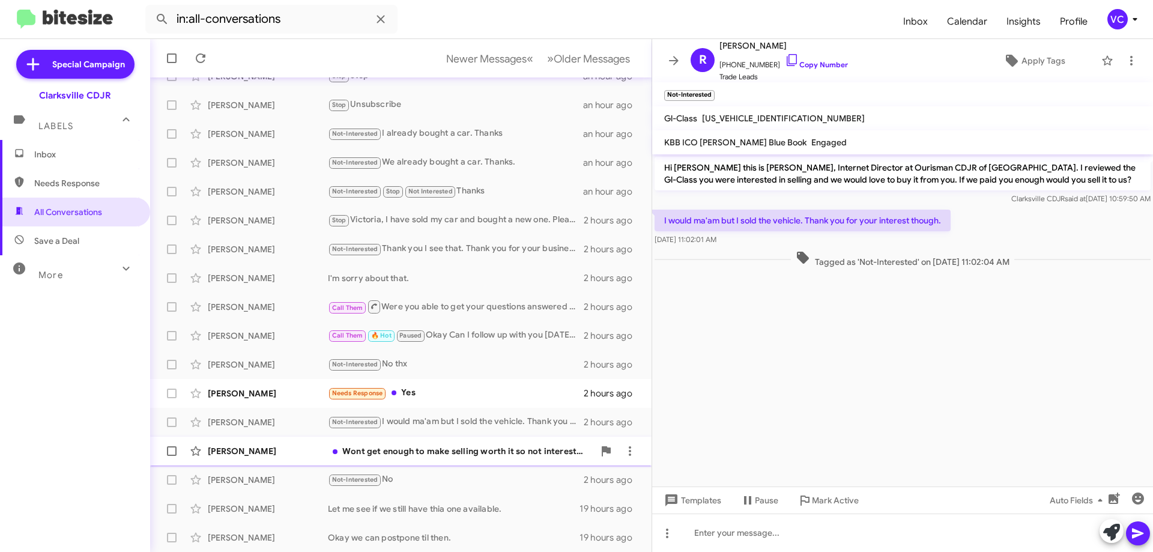
click at [247, 450] on div "Michael Parsons" at bounding box center [268, 451] width 120 height 12
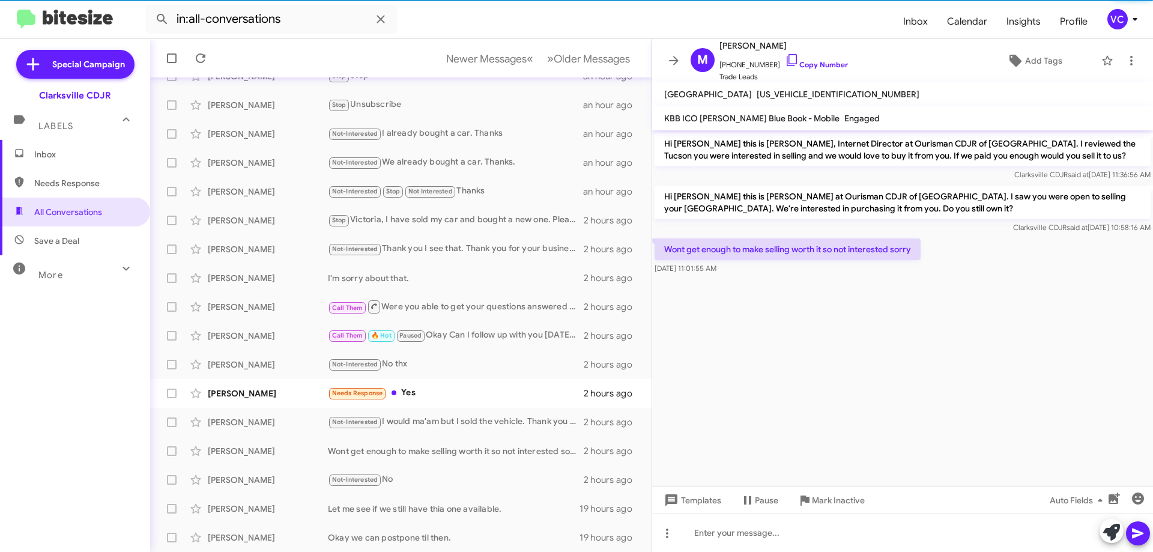
click at [868, 384] on cdk-virtual-scroll-viewport "Hi Michael this is Victoria Cook, Internet Director at Ourisman CDJR of Clarksv…" at bounding box center [902, 308] width 501 height 356
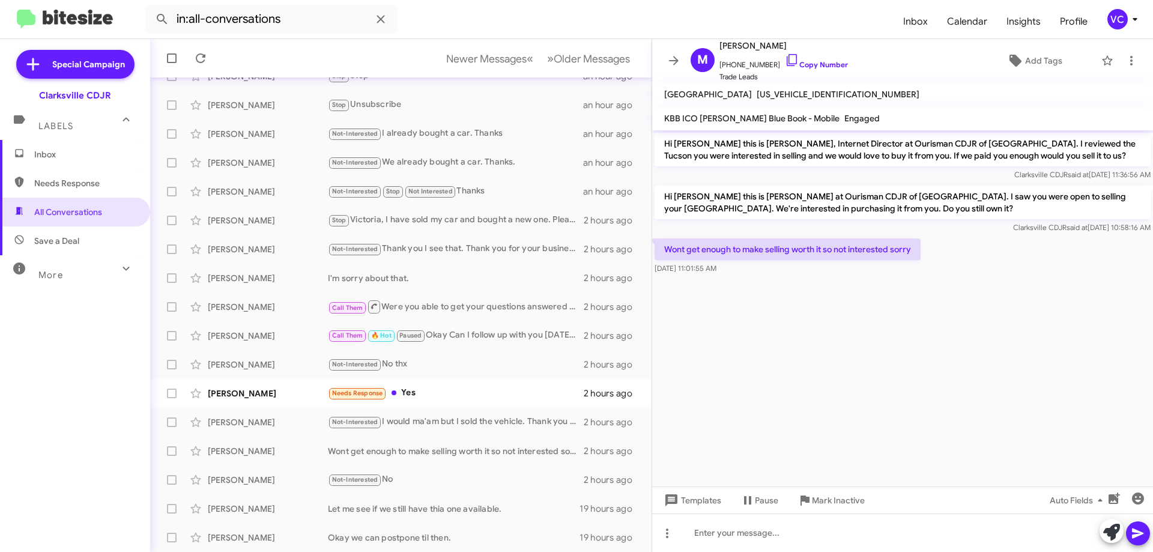
drag, startPoint x: 984, startPoint y: 305, endPoint x: 993, endPoint y: 315, distance: 13.6
click at [993, 315] on cdk-virtual-scroll-viewport "Hi Michael this is Victoria Cook, Internet Director at Ourisman CDJR of Clarksv…" at bounding box center [902, 308] width 501 height 356
click at [826, 63] on link "Copy Number" at bounding box center [816, 64] width 63 height 9
click at [900, 414] on cdk-virtual-scroll-viewport "Hi Michael this is Victoria Cook, Internet Director at Ourisman CDJR of Clarksv…" at bounding box center [902, 308] width 501 height 356
click at [902, 370] on cdk-virtual-scroll-viewport "Hi Michael this is Victoria Cook, Internet Director at Ourisman CDJR of Clarksv…" at bounding box center [902, 308] width 501 height 356
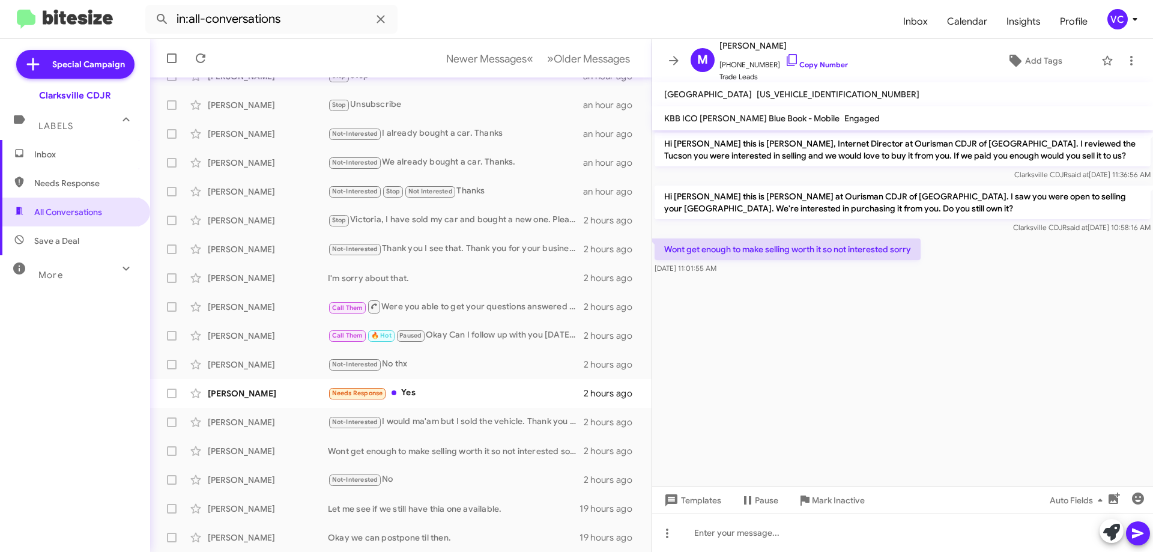
click at [902, 370] on cdk-virtual-scroll-viewport "Hi Michael this is Victoria Cook, Internet Director at Ourisman CDJR of Clarksv…" at bounding box center [902, 308] width 501 height 356
click at [828, 63] on link "Copy Number" at bounding box center [816, 64] width 63 height 9
click at [703, 243] on p "Wont get enough to make selling worth it so not interested sorry" at bounding box center [788, 249] width 266 height 22
click at [703, 249] on p "Wont get enough to make selling worth it so not interested sorry" at bounding box center [788, 249] width 266 height 22
click at [702, 250] on p "Wont get enough to make selling worth it so not interested sorry" at bounding box center [788, 249] width 266 height 22
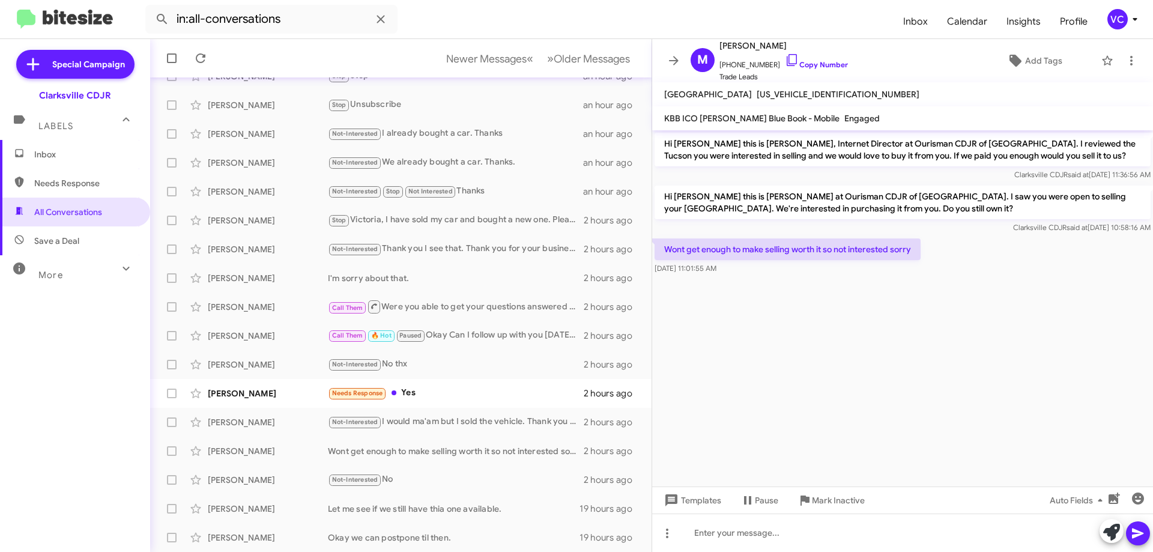
click at [702, 250] on p "Wont get enough to make selling worth it so not interested sorry" at bounding box center [788, 249] width 266 height 22
click at [883, 315] on cdk-virtual-scroll-viewport "Hi Michael this is Victoria Cook, Internet Director at Ourisman CDJR of Clarksv…" at bounding box center [902, 308] width 501 height 356
drag, startPoint x: 669, startPoint y: 244, endPoint x: 745, endPoint y: 286, distance: 87.1
click at [745, 286] on cdk-virtual-scroll-viewport "Hi Michael this is Victoria Cook, Internet Director at Ourisman CDJR of Clarksv…" at bounding box center [902, 308] width 501 height 356
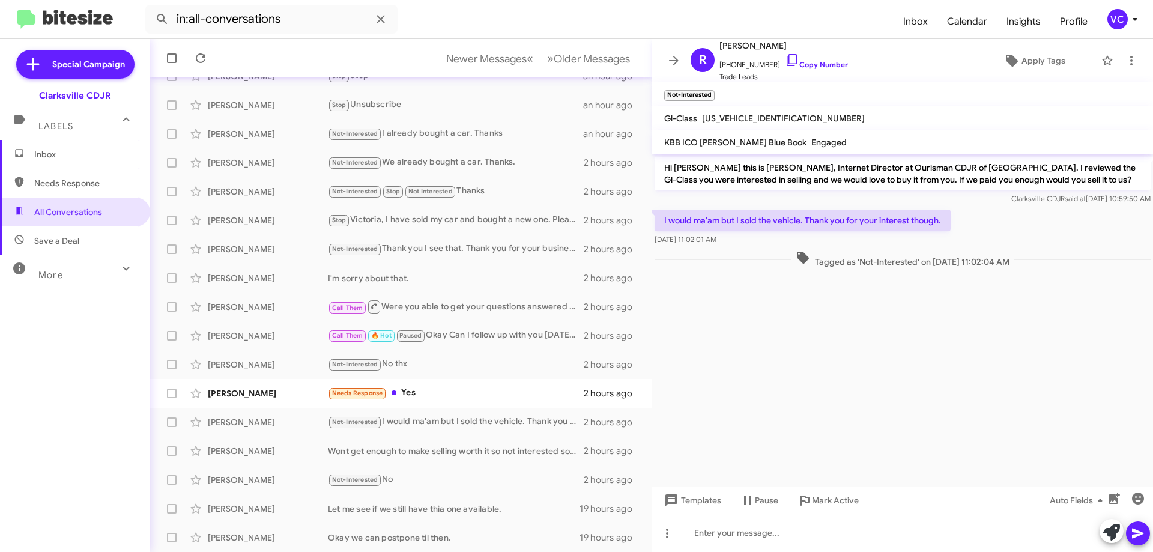
drag, startPoint x: 655, startPoint y: 218, endPoint x: 766, endPoint y: 242, distance: 113.1
click at [766, 243] on div "I would ma'am but I sold the vehicle. Thank you for your interest though. Aug 2…" at bounding box center [803, 228] width 296 height 36
click at [956, 311] on cdk-virtual-scroll-viewport "Hi Robert this is Victoria Cook, Internet Director at Ourisman CDJR of Clarksvi…" at bounding box center [902, 320] width 501 height 332
click at [954, 310] on cdk-virtual-scroll-viewport "Hi Robert this is Victoria Cook, Internet Director at Ourisman CDJR of Clarksvi…" at bounding box center [902, 320] width 501 height 332
click at [1011, 194] on span "Clarksville CDJR said at Aug 22, 2025, 10:59:50 AM" at bounding box center [1080, 198] width 139 height 9
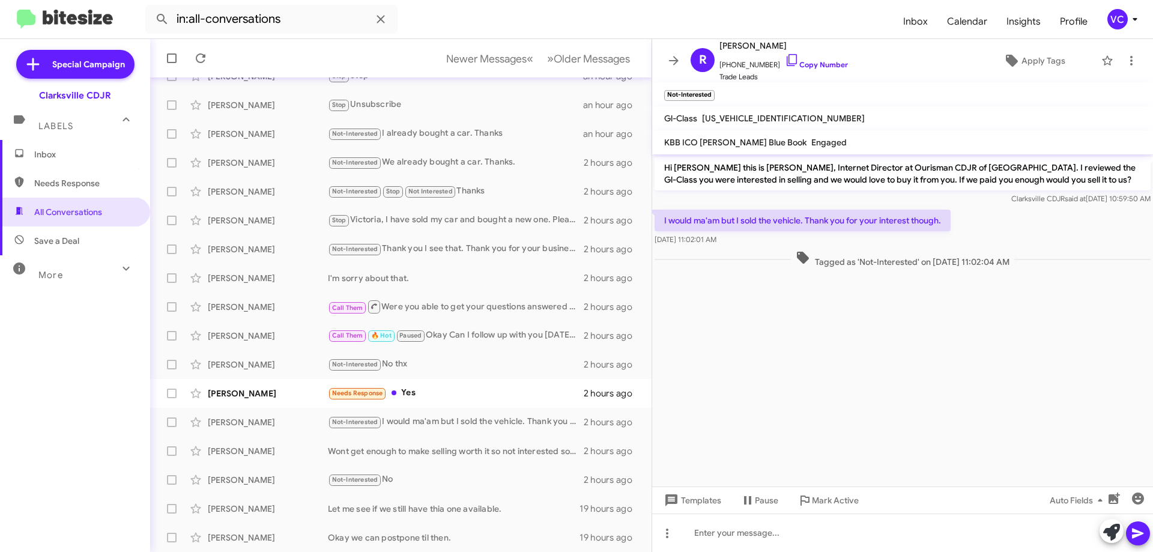
click at [967, 340] on cdk-virtual-scroll-viewport "Hi Robert this is Victoria Cook, Internet Director at Ourisman CDJR of Clarksvi…" at bounding box center [902, 320] width 501 height 332
click at [199, 64] on icon at bounding box center [200, 58] width 14 height 14
click at [497, 14] on form "in:all-conversations" at bounding box center [519, 19] width 748 height 29
click at [421, 405] on div "Michael Norris Needs Response Yes 2 hours ago" at bounding box center [401, 393] width 482 height 24
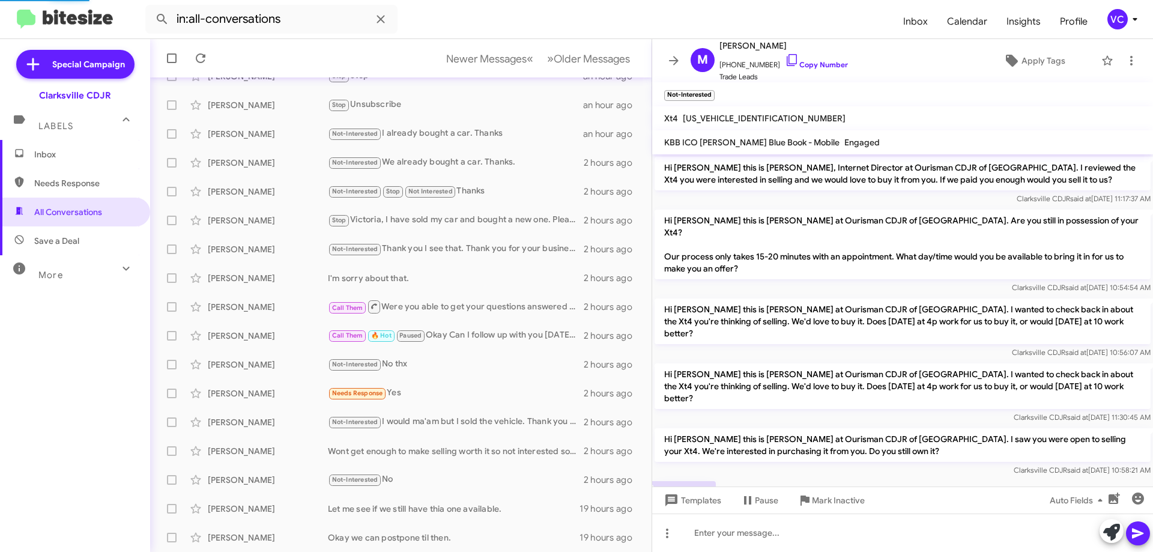
scroll to position [15, 0]
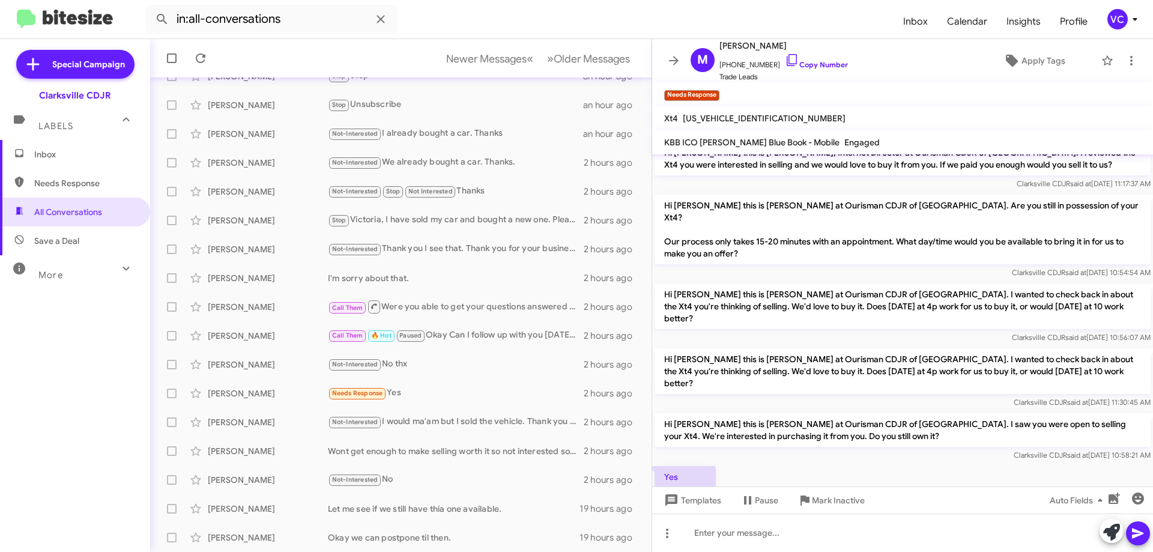
drag, startPoint x: 885, startPoint y: 455, endPoint x: 797, endPoint y: 411, distance: 98.3
click at [885, 464] on div "Yes Aug 22, 2025, 11:02:41 AM" at bounding box center [902, 484] width 501 height 41
click at [825, 61] on link "Copy Number" at bounding box center [816, 64] width 63 height 9
drag, startPoint x: 799, startPoint y: 450, endPoint x: 792, endPoint y: 455, distance: 9.0
click at [799, 464] on div "Yes Aug 22, 2025, 11:02:41 AM" at bounding box center [902, 484] width 501 height 41
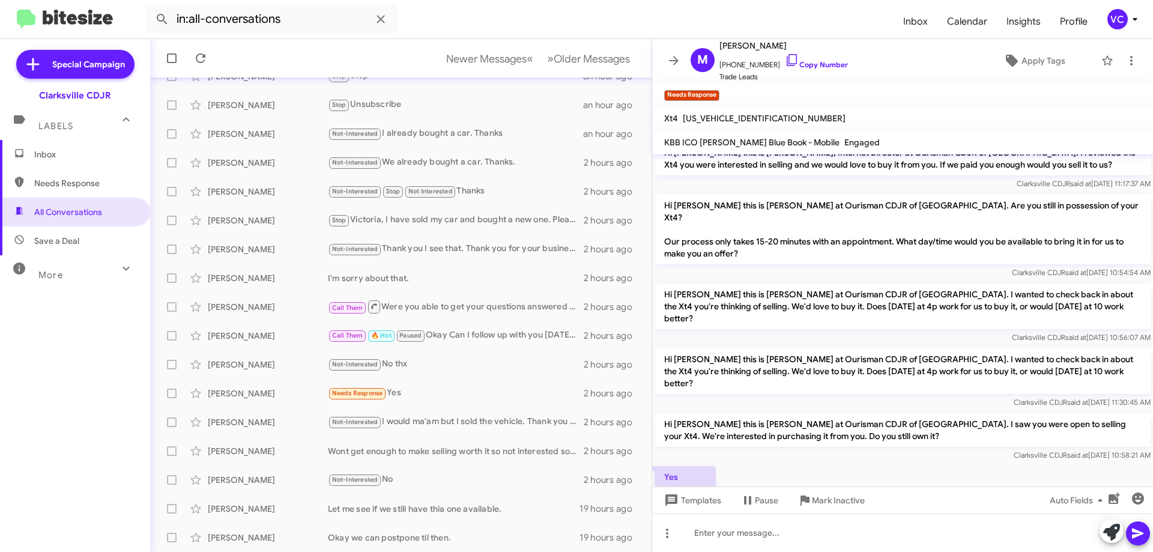
drag, startPoint x: 1014, startPoint y: 463, endPoint x: 1005, endPoint y: 463, distance: 9.0
click at [1006, 464] on div "Yes Aug 22, 2025, 11:02:41 AM" at bounding box center [902, 484] width 501 height 41
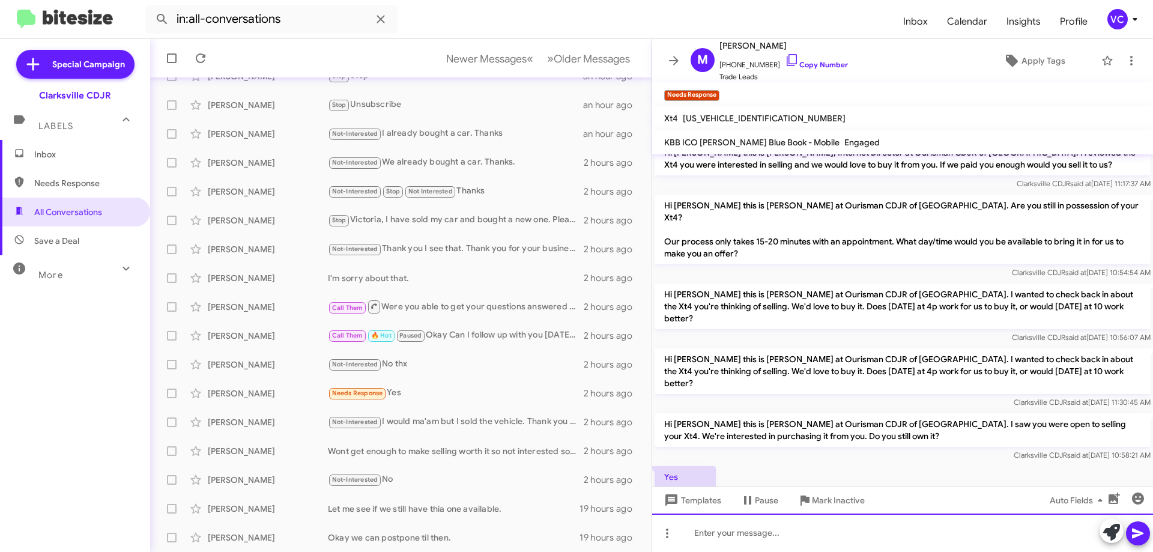
click at [834, 525] on div at bounding box center [902, 532] width 501 height 38
click at [797, 525] on div at bounding box center [902, 532] width 501 height 38
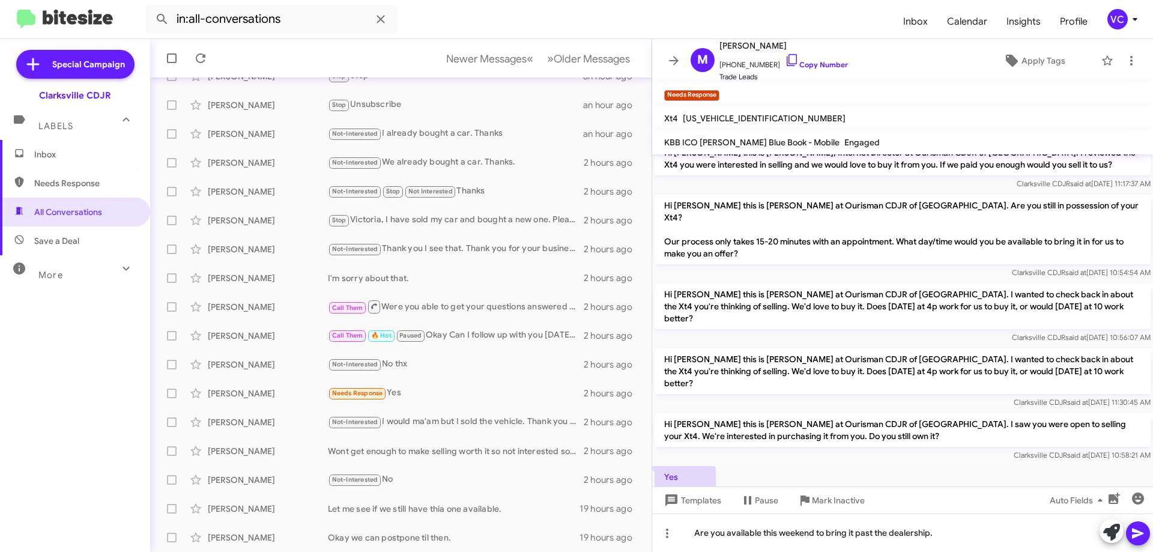
click at [1143, 533] on icon at bounding box center [1137, 533] width 11 height 10
click at [933, 464] on div "Yes Aug 22, 2025, 11:02:41 AM" at bounding box center [902, 484] width 501 height 41
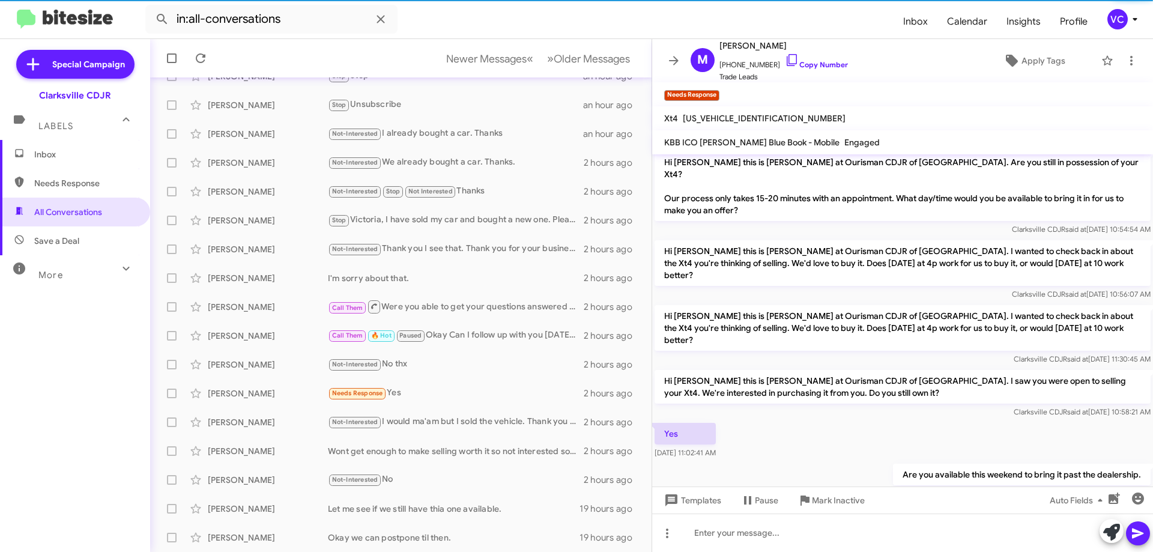
scroll to position [59, 0]
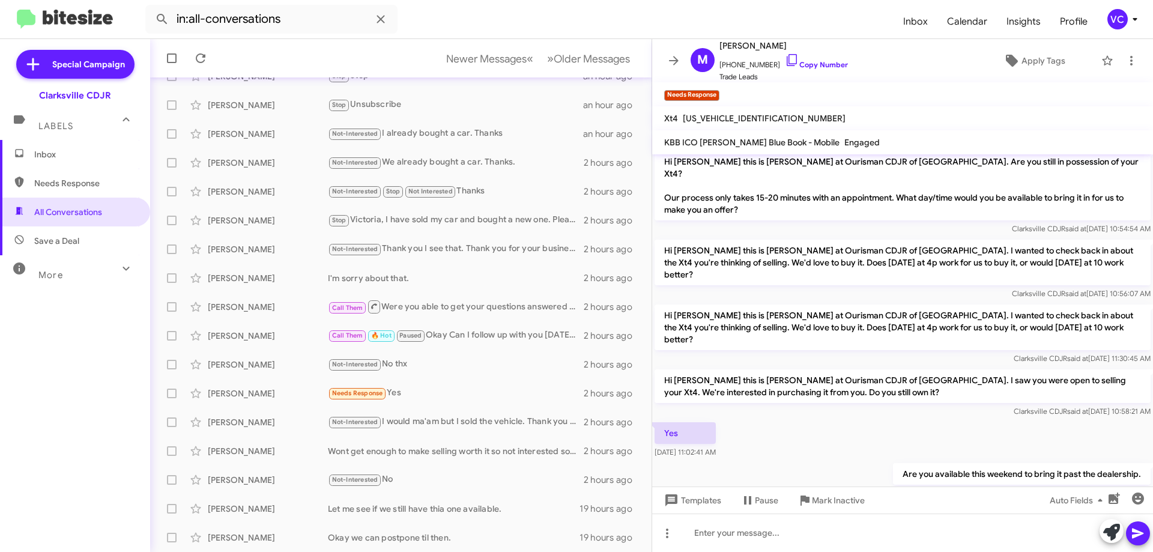
click at [811, 420] on div "Yes Aug 22, 2025, 11:02:41 AM" at bounding box center [902, 440] width 501 height 41
drag, startPoint x: 841, startPoint y: 446, endPoint x: 811, endPoint y: 449, distance: 30.7
click at [842, 461] on div "Are you available this weekend to bring it past the dealership. Victoria said a…" at bounding box center [902, 481] width 501 height 41
click at [799, 461] on div "Are you available this weekend to bring it past the dealership. Victoria said a…" at bounding box center [902, 481] width 501 height 41
click at [838, 424] on div "Yes Aug 22, 2025, 11:02:41 AM" at bounding box center [902, 440] width 501 height 41
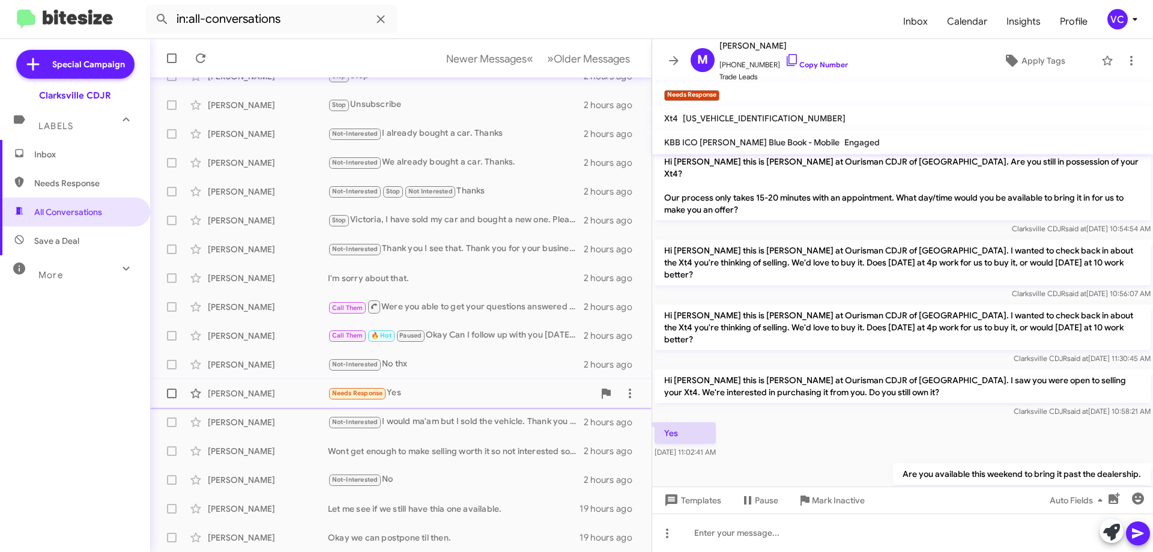
click at [307, 402] on div "Michael Norris Needs Response Yes 2 hours ago" at bounding box center [401, 393] width 482 height 24
click at [999, 423] on div "Yes Aug 22, 2025, 11:02:41 AM" at bounding box center [902, 440] width 501 height 41
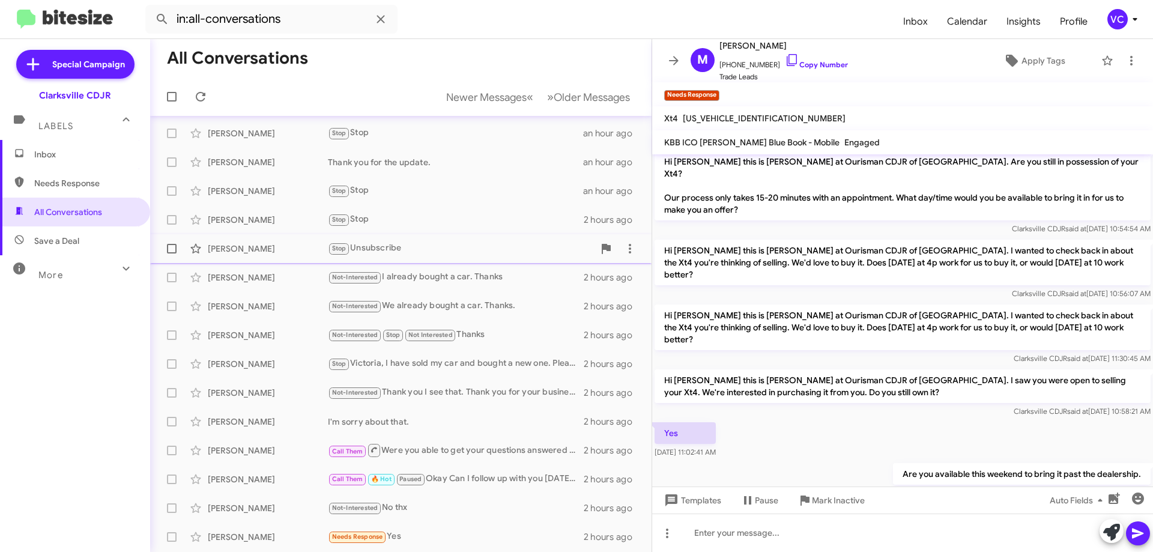
scroll to position [0, 0]
click at [462, 27] on form "in:all-conversations" at bounding box center [519, 19] width 748 height 29
click at [891, 421] on div "Yes Aug 22, 2025, 11:02:41 AM" at bounding box center [902, 440] width 501 height 41
click at [411, 76] on mat-toolbar-row "All Conversations" at bounding box center [400, 58] width 501 height 38
click at [188, 104] on div at bounding box center [174, 97] width 29 height 24
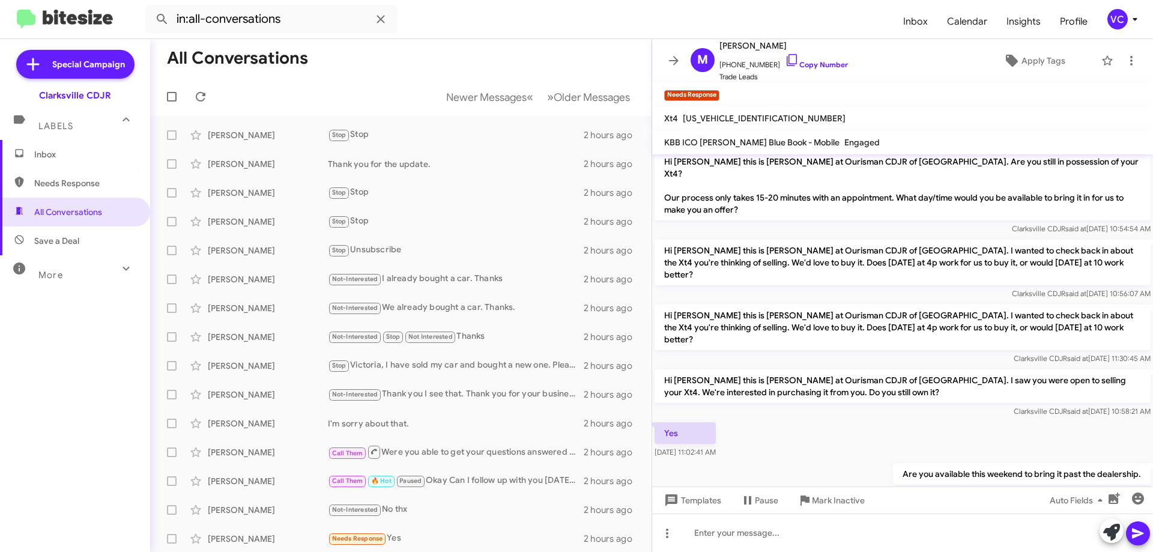
click at [402, 62] on mat-toolbar-row "All Conversations" at bounding box center [400, 58] width 501 height 38
click at [412, 63] on mat-toolbar-row "All Conversations" at bounding box center [400, 58] width 501 height 38
click at [498, 99] on span "Newer Messages" at bounding box center [486, 97] width 80 height 13
click at [474, 73] on mat-toolbar-row "All Conversations" at bounding box center [400, 58] width 501 height 38
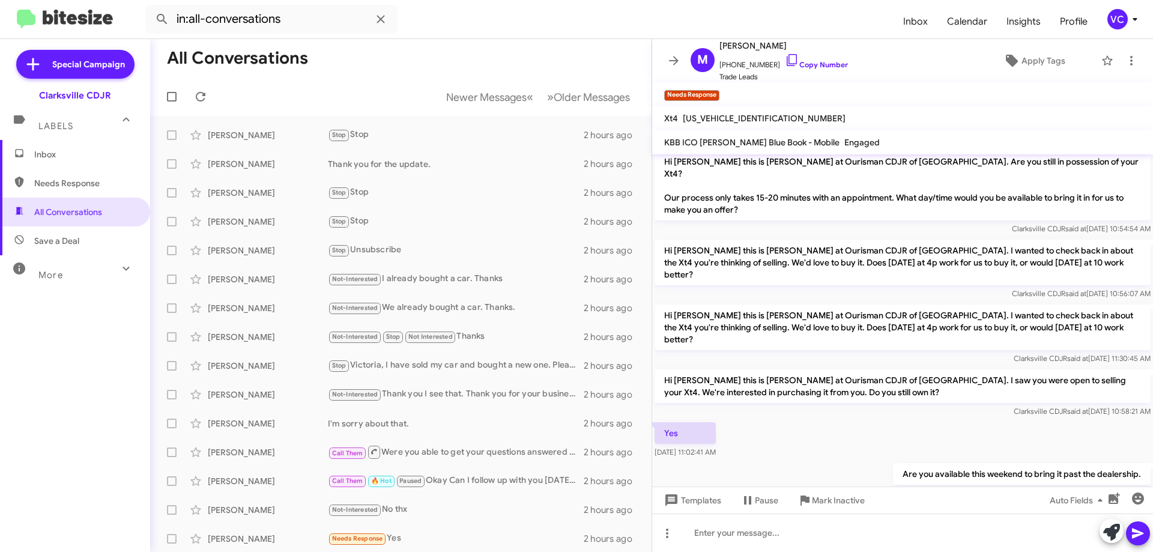
click at [84, 401] on div "Inbox Needs Response All Conversations Save a Deal More Important 🔥 Hot Appoint…" at bounding box center [75, 305] width 150 height 331
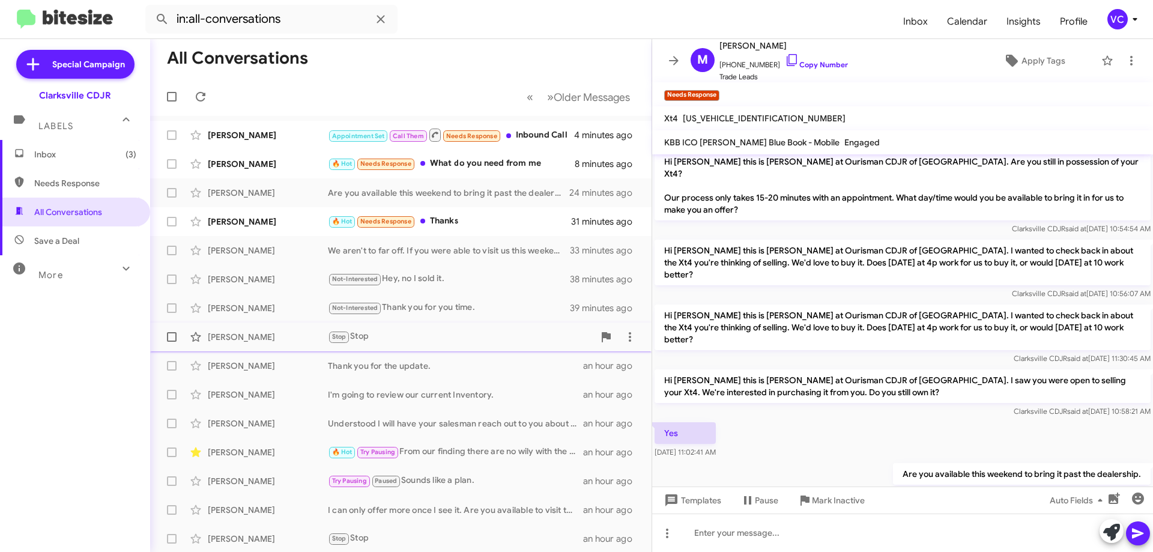
drag, startPoint x: 832, startPoint y: 432, endPoint x: 170, endPoint y: 328, distance: 669.8
click at [832, 461] on div "Are you available this weekend to bring it past the dealership. Victoria said a…" at bounding box center [902, 481] width 501 height 41
click at [683, 408] on mat-tooltip-component "Aug 22, 2025, 11:02:41 AM" at bounding box center [679, 393] width 79 height 36
click at [824, 420] on div "Yes Aug 22, 2025, 11:02:41 AM" at bounding box center [902, 440] width 501 height 41
click at [283, 237] on span "Rob Johnson We aren't to far off. If you were able to visit us this weekend I c…" at bounding box center [400, 250] width 501 height 29
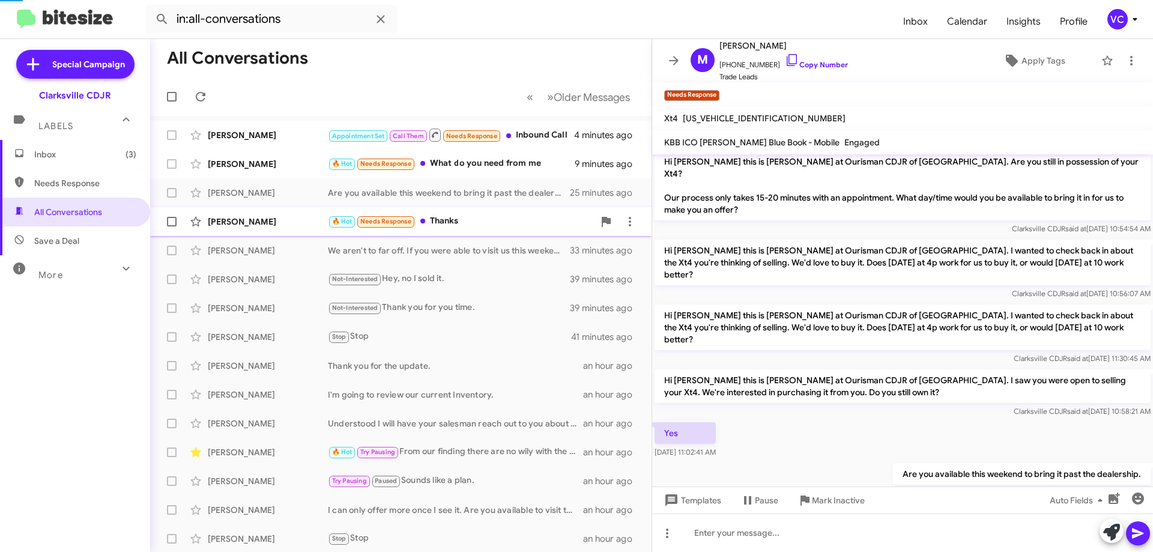
click at [276, 226] on div "Vasilka Bukov" at bounding box center [268, 222] width 120 height 12
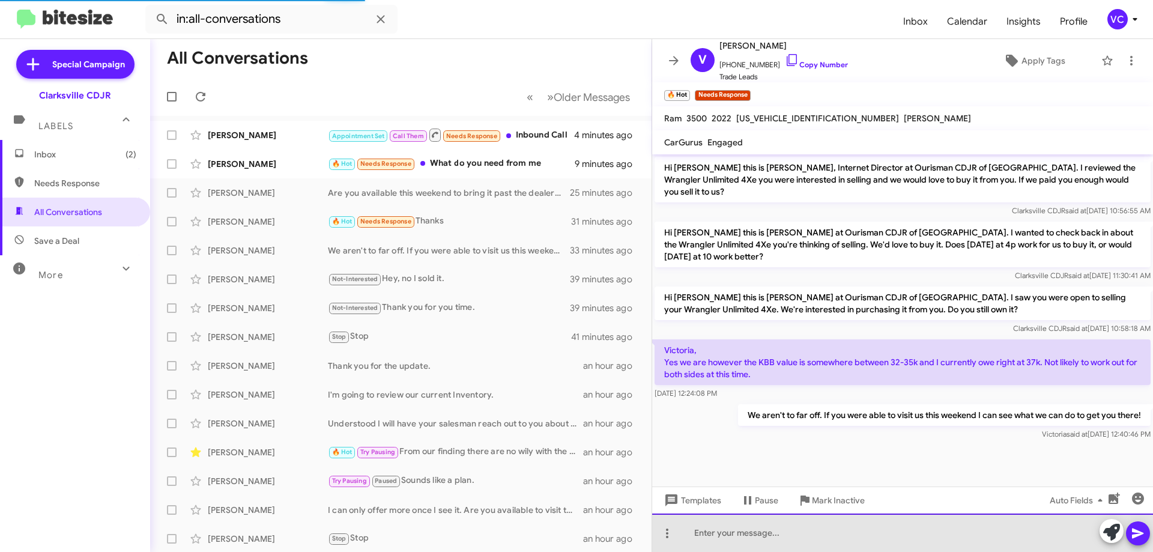
click at [769, 533] on div at bounding box center [902, 532] width 501 height 38
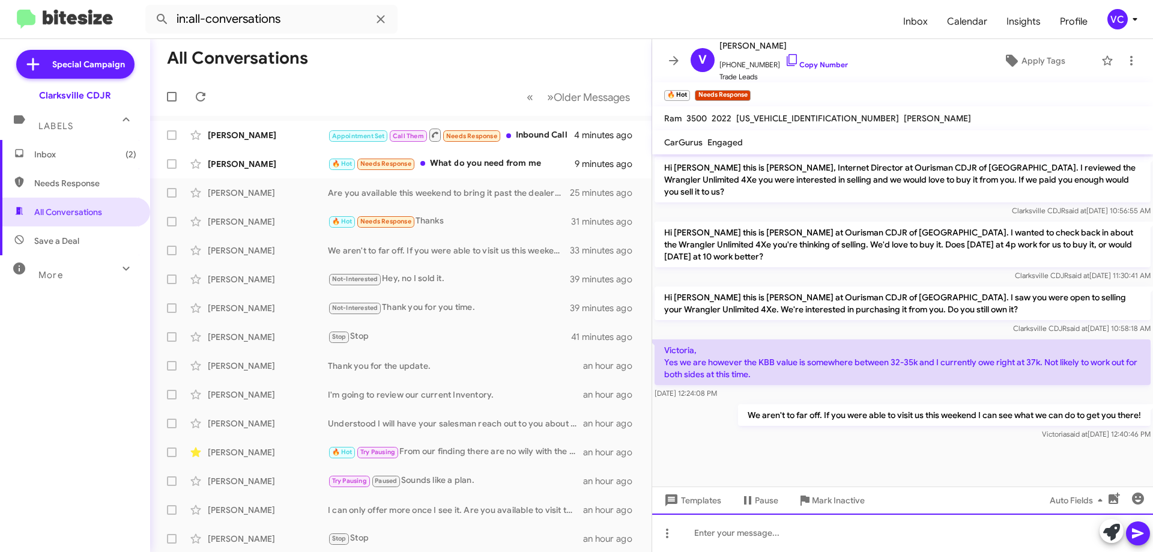
click at [772, 545] on div at bounding box center [902, 532] width 501 height 38
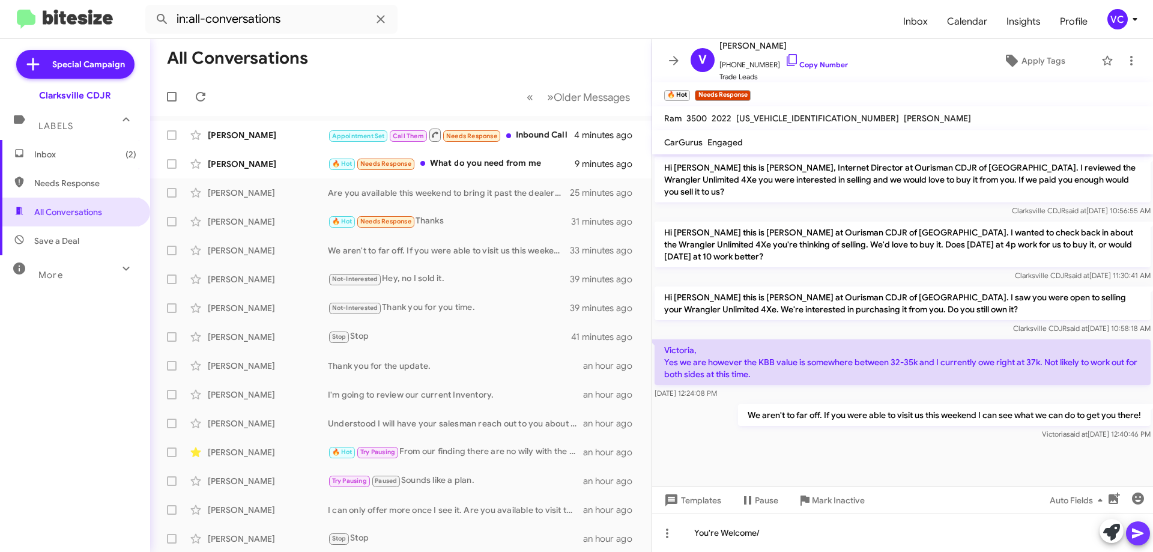
click at [1135, 533] on icon at bounding box center [1138, 533] width 14 height 14
click at [300, 170] on div "Kaitlin Hare 🔥 Hot Needs Response What do you need from me 9 minutes ago" at bounding box center [401, 164] width 482 height 24
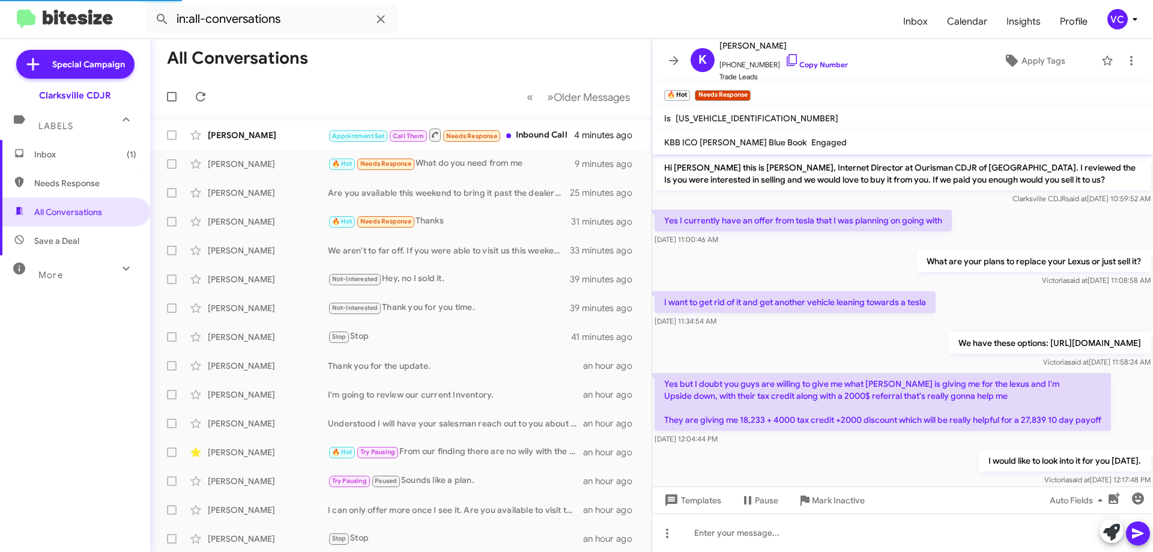
click at [879, 458] on cdk-virtual-scroll-viewport "Hi Kaitlin this is Victoria Cook, Internet Director at Ourisman CDJR of Clarksv…" at bounding box center [902, 320] width 501 height 332
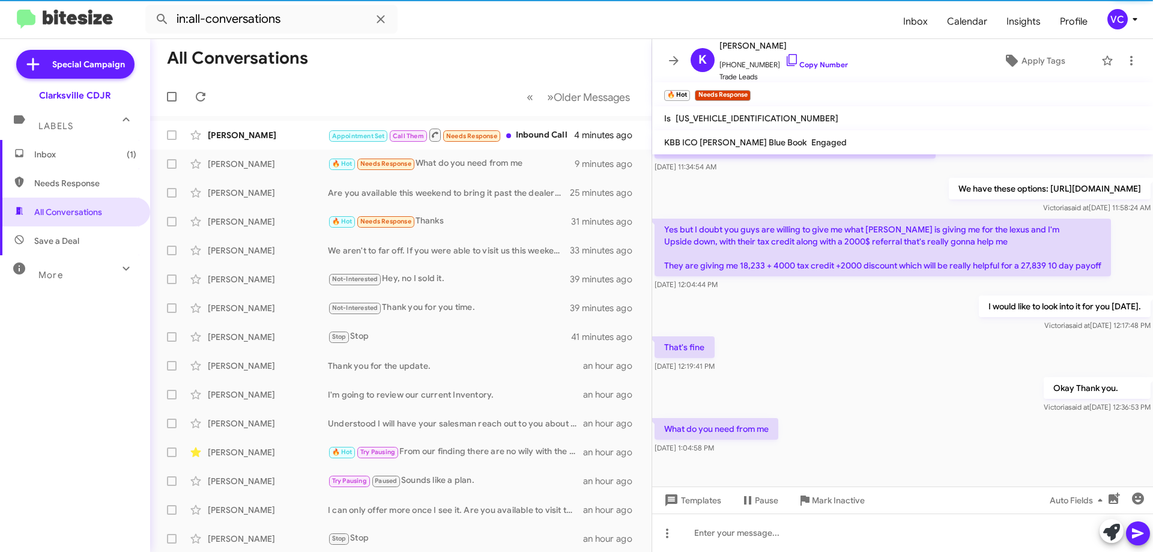
click at [878, 349] on div "That's fine Aug 22, 2025, 12:19:41 PM" at bounding box center [902, 354] width 501 height 41
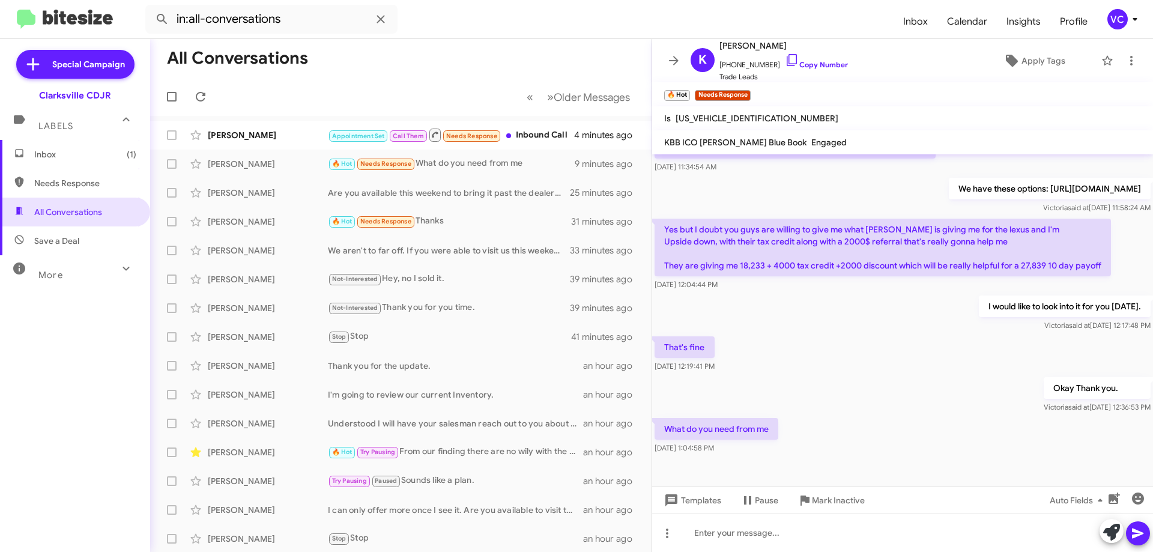
click at [902, 411] on div "Okay Thank you. Victoria said at Aug 22, 2025, 12:36:53 PM" at bounding box center [902, 395] width 501 height 41
click at [901, 410] on div "Okay Thank you. Victoria said at Aug 22, 2025, 12:36:53 PM" at bounding box center [902, 395] width 501 height 41
click at [889, 340] on div "That's fine Aug 22, 2025, 12:19:41 PM" at bounding box center [902, 354] width 501 height 41
click at [905, 419] on div "What do you need from me Aug 22, 2025, 1:04:58 PM" at bounding box center [902, 436] width 501 height 41
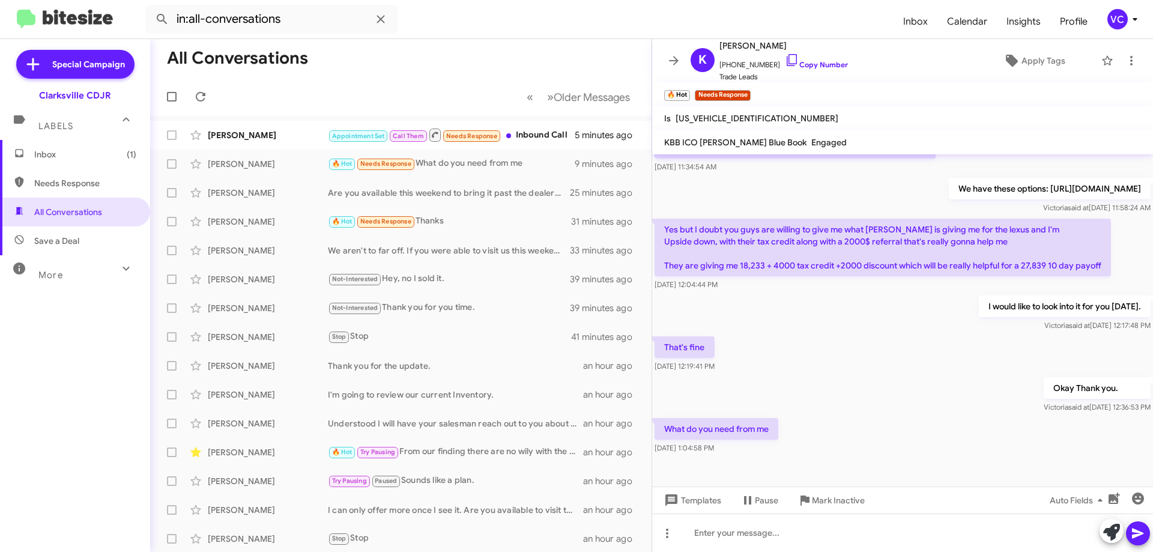
click at [903, 420] on div "What do you need from me Aug 22, 2025, 1:04:58 PM" at bounding box center [902, 436] width 501 height 41
click at [912, 342] on div "That's fine Aug 22, 2025, 12:19:41 PM" at bounding box center [902, 354] width 501 height 41
click at [909, 427] on div "What do you need from me Aug 22, 2025, 1:04:58 PM" at bounding box center [902, 436] width 501 height 41
click at [907, 426] on div "What do you need from me Aug 22, 2025, 1:04:58 PM" at bounding box center [902, 436] width 501 height 41
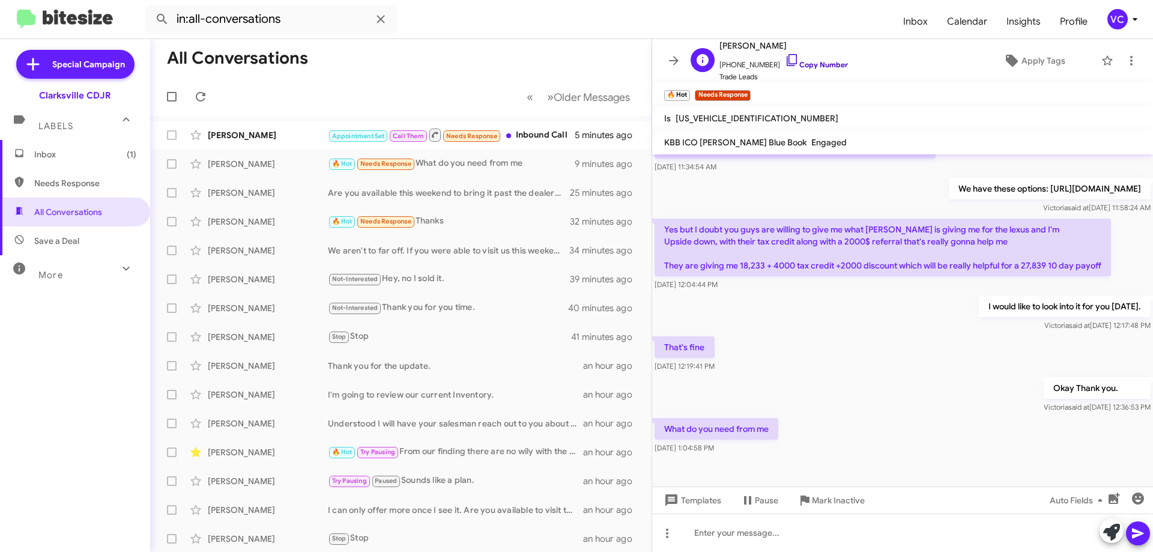
click at [829, 60] on link "Copy Number" at bounding box center [816, 64] width 63 height 9
click at [917, 389] on div "Okay Thank you. Victoria said at Aug 22, 2025, 12:36:53 PM" at bounding box center [902, 395] width 501 height 41
click at [916, 395] on div "Okay Thank you. Victoria said at Aug 22, 2025, 12:36:53 PM" at bounding box center [902, 395] width 501 height 41
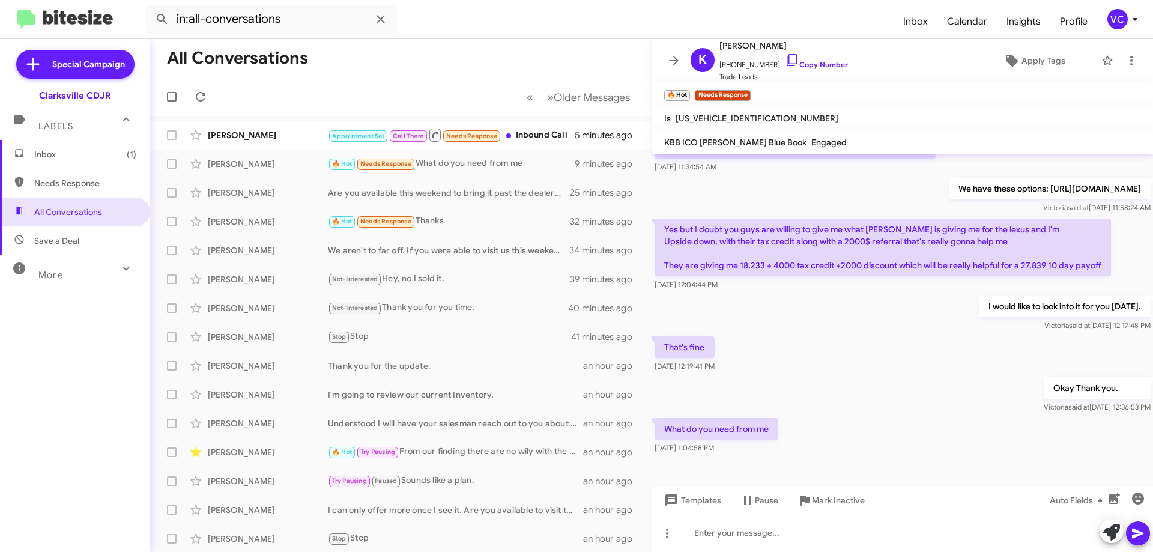
click at [917, 398] on div "Okay Thank you. Victoria said at Aug 22, 2025, 12:36:53 PM" at bounding box center [902, 395] width 501 height 41
click at [917, 395] on div "Okay Thank you. Victoria said at Aug 22, 2025, 12:36:53 PM" at bounding box center [902, 395] width 501 height 41
click at [924, 386] on div "Okay Thank you. Victoria said at Aug 22, 2025, 12:36:53 PM" at bounding box center [902, 395] width 501 height 41
click at [922, 386] on div "Okay Thank you. Victoria said at Aug 22, 2025, 12:36:53 PM" at bounding box center [902, 395] width 501 height 41
click at [858, 379] on div "Okay Thank you. Victoria said at Aug 22, 2025, 12:36:53 PM" at bounding box center [902, 395] width 501 height 41
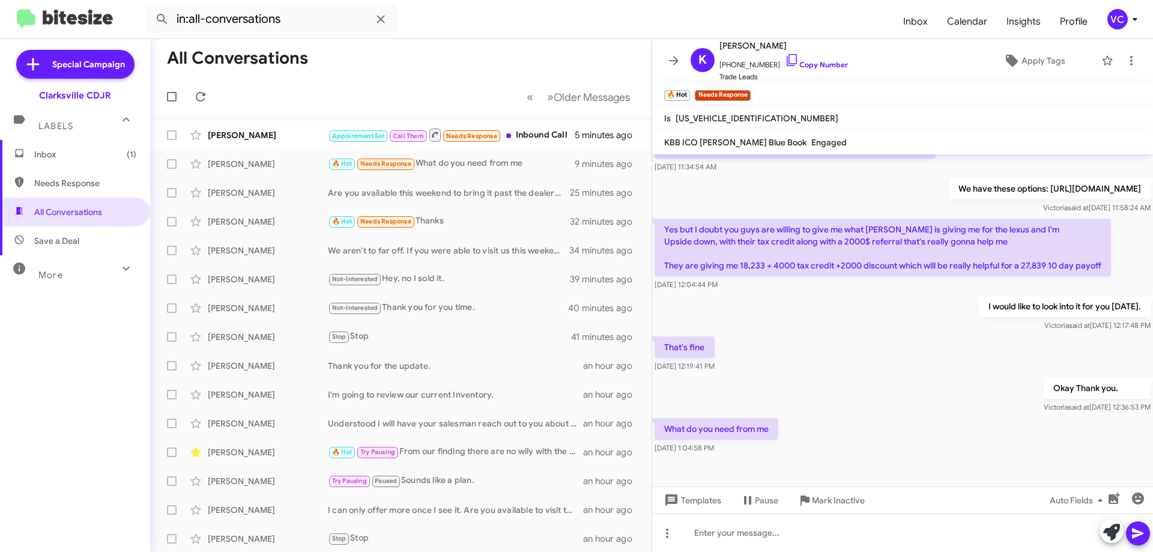
click at [806, 306] on div "I would like to look into it for you today. Victoria said at Aug 22, 2025, 12:1…" at bounding box center [902, 313] width 501 height 41
click at [836, 375] on div "Okay Thank you. Victoria said at Aug 22, 2025, 12:36:53 PM" at bounding box center [902, 395] width 501 height 41
drag, startPoint x: 829, startPoint y: 405, endPoint x: 844, endPoint y: 375, distance: 32.8
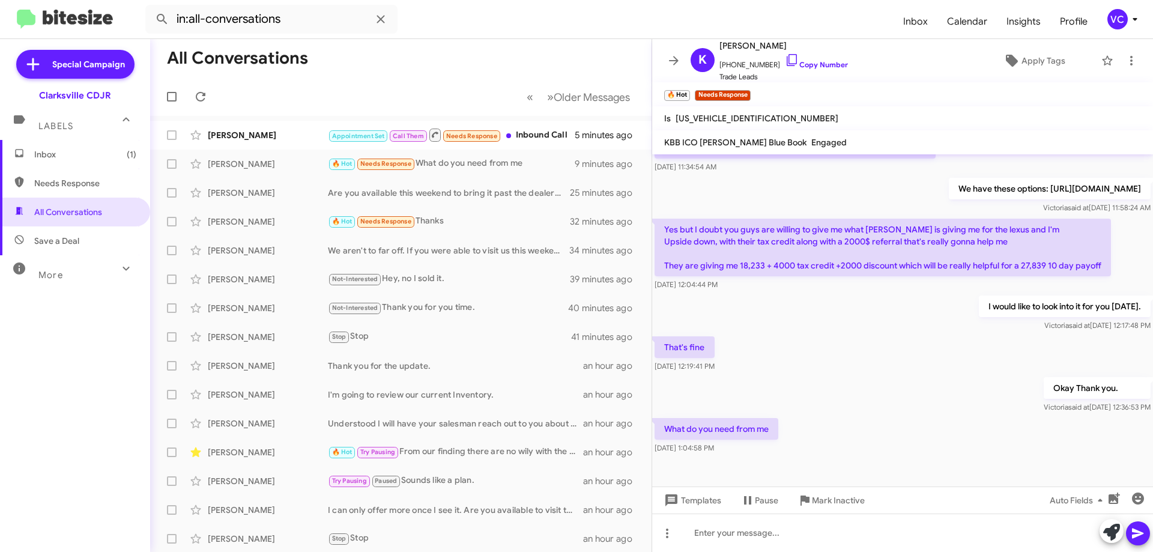
click at [830, 404] on div "Okay Thank you. Victoria said at Aug 22, 2025, 12:36:53 PM" at bounding box center [902, 395] width 501 height 41
drag, startPoint x: 822, startPoint y: 252, endPoint x: 969, endPoint y: 252, distance: 147.1
click at [952, 252] on p "Yes but I doubt you guys are willing to give me what tesla is giving me for the…" at bounding box center [883, 248] width 456 height 58
drag, startPoint x: 868, startPoint y: 401, endPoint x: 878, endPoint y: 368, distance: 34.6
click at [870, 402] on div "Okay Thank you. Victoria said at Aug 22, 2025, 12:36:53 PM" at bounding box center [902, 395] width 501 height 41
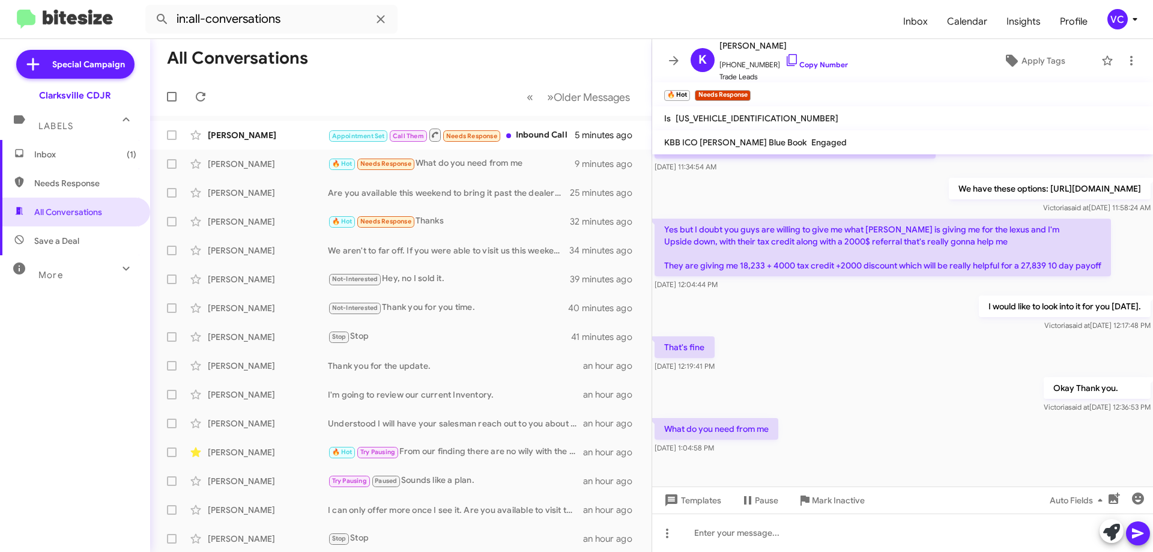
drag, startPoint x: 815, startPoint y: 253, endPoint x: 999, endPoint y: 246, distance: 183.3
click at [999, 246] on p "Yes but I doubt you guys are willing to give me what tesla is giving me for the…" at bounding box center [883, 248] width 456 height 58
click at [925, 318] on div "I would like to look into it for you today. Victoria said at Aug 22, 2025, 12:1…" at bounding box center [902, 313] width 501 height 41
click at [930, 330] on div "I would like to look into it for you today. Victoria said at Aug 22, 2025, 12:1…" at bounding box center [902, 313] width 501 height 41
click at [926, 330] on div "I would like to look into it for you today. Victoria said at Aug 22, 2025, 12:1…" at bounding box center [902, 313] width 501 height 41
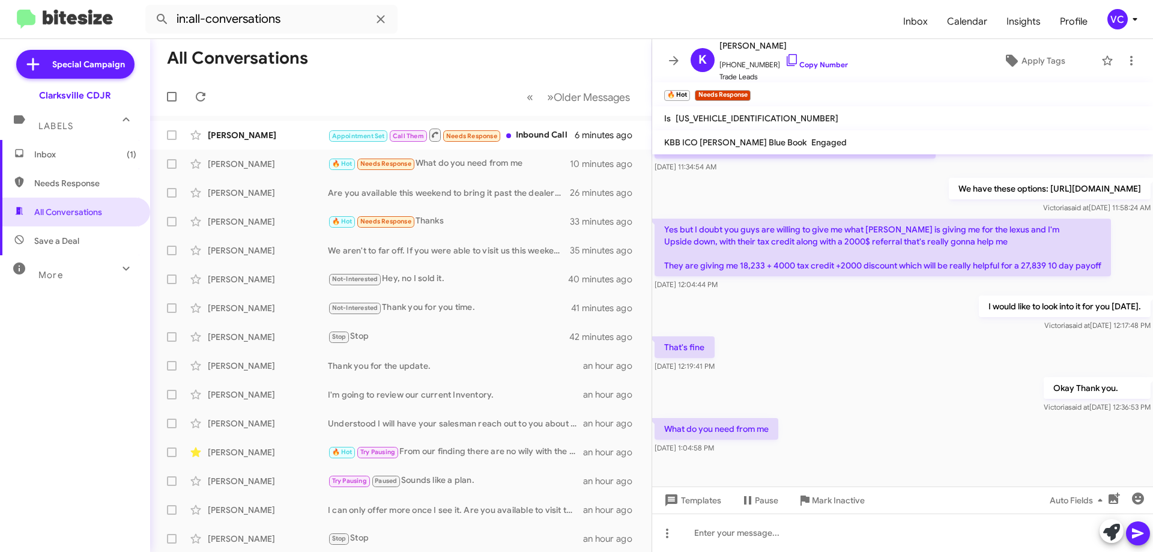
drag, startPoint x: 874, startPoint y: 367, endPoint x: 886, endPoint y: 398, distance: 32.3
click at [874, 367] on div "That's fine Aug 22, 2025, 12:19:41 PM" at bounding box center [902, 354] width 501 height 41
click at [889, 401] on div "Okay Thank you. Victoria said at Aug 22, 2025, 12:36:53 PM" at bounding box center [902, 395] width 501 height 41
click at [776, 373] on div "That's fine Aug 22, 2025, 12:19:41 PM" at bounding box center [902, 354] width 501 height 41
drag, startPoint x: 706, startPoint y: 237, endPoint x: 872, endPoint y: 257, distance: 168.1
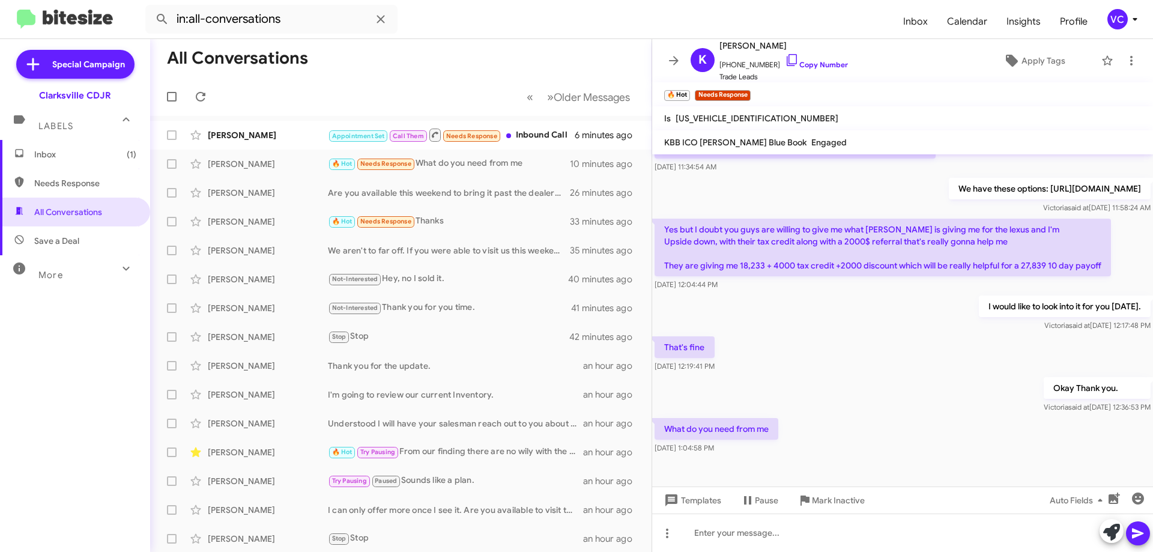
click at [857, 258] on p "Yes but I doubt you guys are willing to give me what tesla is giving me for the…" at bounding box center [883, 248] width 456 height 58
click at [915, 352] on div "That's fine Aug 22, 2025, 12:19:41 PM" at bounding box center [902, 354] width 501 height 41
click at [897, 364] on div "That's fine Aug 22, 2025, 12:19:41 PM" at bounding box center [902, 354] width 501 height 41
click at [898, 361] on div "That's fine Aug 22, 2025, 12:19:41 PM" at bounding box center [902, 354] width 501 height 41
drag, startPoint x: 780, startPoint y: 241, endPoint x: 988, endPoint y: 243, distance: 207.8
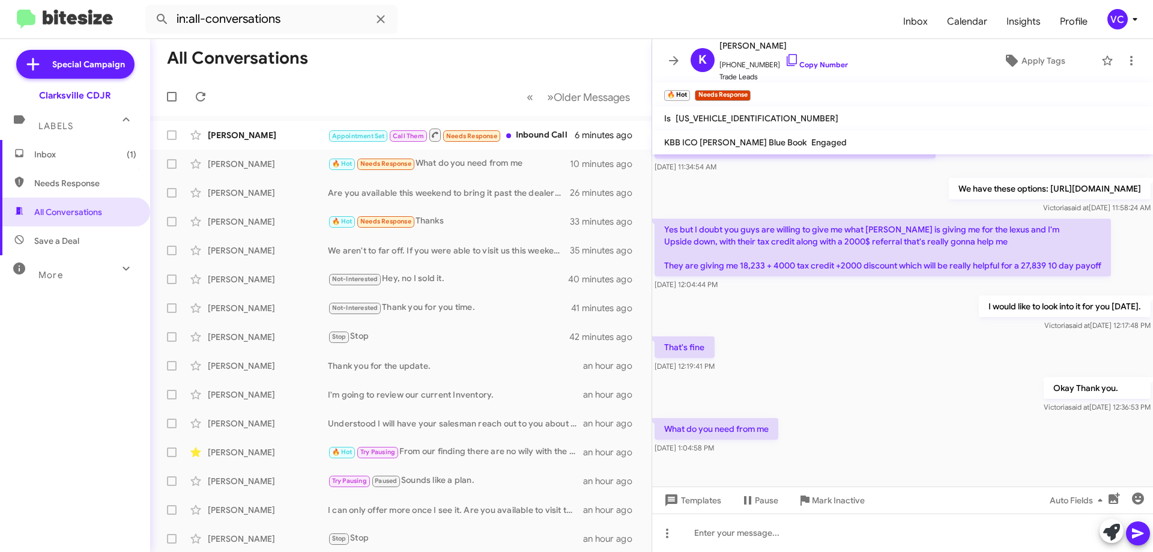
click at [982, 238] on p "Yes but I doubt you guys are willing to give me what tesla is giving me for the…" at bounding box center [883, 248] width 456 height 58
drag, startPoint x: 975, startPoint y: 315, endPoint x: 955, endPoint y: 366, distance: 54.8
click at [979, 321] on div "I would like to look into it for you today. Victoria said at Aug 22, 2025, 12:1…" at bounding box center [1065, 313] width 172 height 36
click at [928, 396] on div "Okay Thank you. Victoria said at Aug 22, 2025, 12:36:53 PM" at bounding box center [902, 395] width 501 height 41
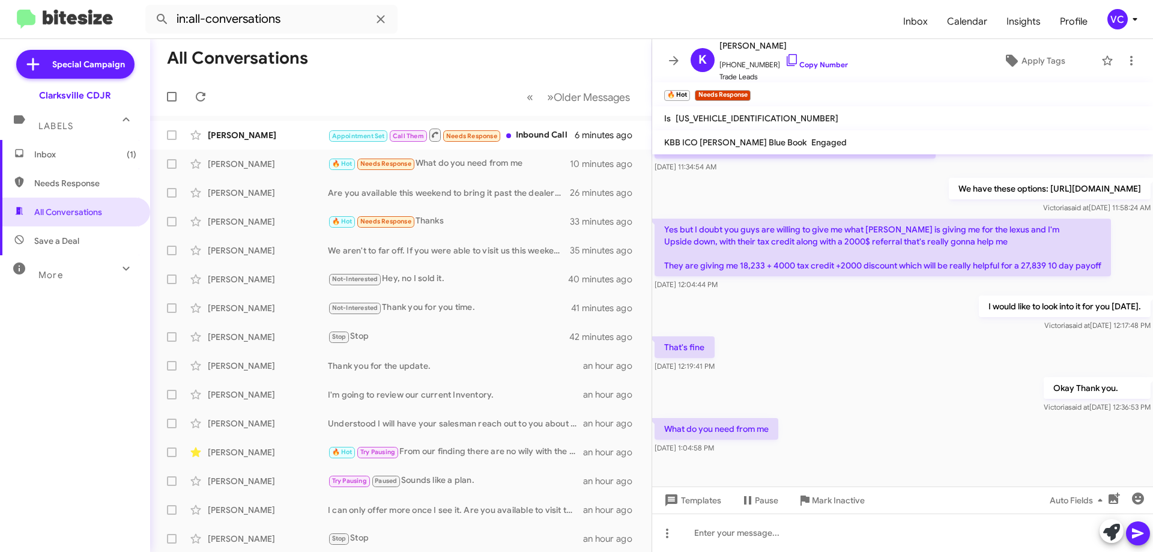
click at [928, 396] on div "Okay Thank you. Victoria said at Aug 22, 2025, 12:36:53 PM" at bounding box center [902, 395] width 501 height 41
click at [927, 396] on div "Okay Thank you. Victoria said at Aug 22, 2025, 12:36:53 PM" at bounding box center [902, 395] width 501 height 41
drag, startPoint x: 717, startPoint y: 275, endPoint x: 891, endPoint y: 271, distance: 173.6
click at [880, 271] on body "in:all-conversations Inbox Calendar Insights Profile VC Special Campaign Clarks…" at bounding box center [576, 276] width 1153 height 552
click at [930, 393] on div "Okay Thank you. Victoria said at Aug 22, 2025, 12:36:53 PM" at bounding box center [902, 395] width 501 height 41
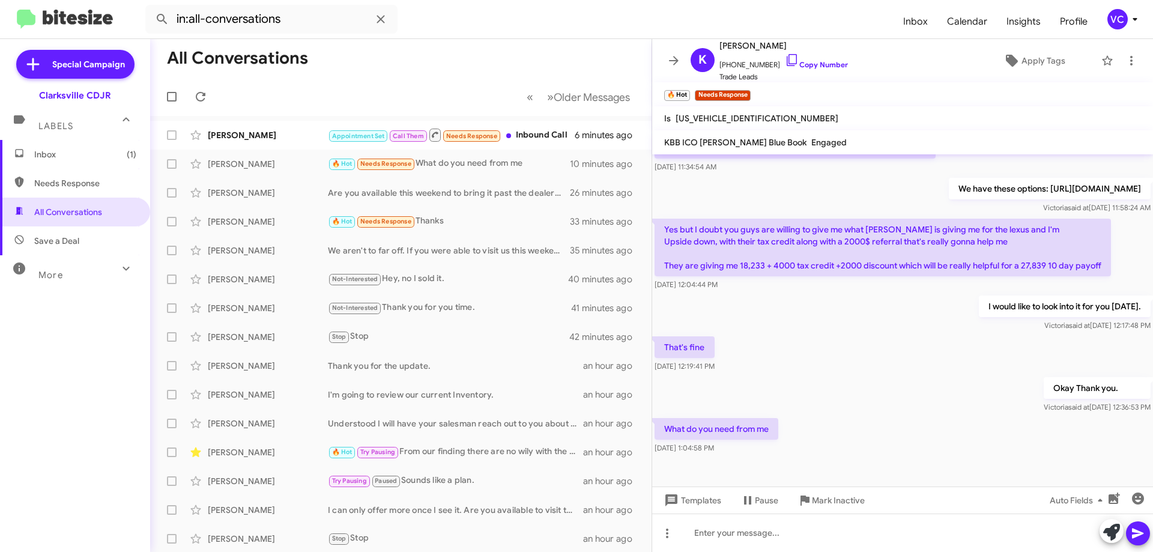
click at [928, 394] on div "Okay Thank you. Victoria said at Aug 22, 2025, 12:36:53 PM" at bounding box center [902, 395] width 501 height 41
click at [903, 343] on div "That's fine Aug 22, 2025, 12:19:41 PM" at bounding box center [902, 354] width 501 height 41
click at [903, 346] on div "That's fine Aug 22, 2025, 12:19:41 PM" at bounding box center [902, 354] width 501 height 41
click at [898, 354] on div "That's fine Aug 22, 2025, 12:19:41 PM" at bounding box center [902, 354] width 501 height 41
